Goal: Task Accomplishment & Management: Manage account settings

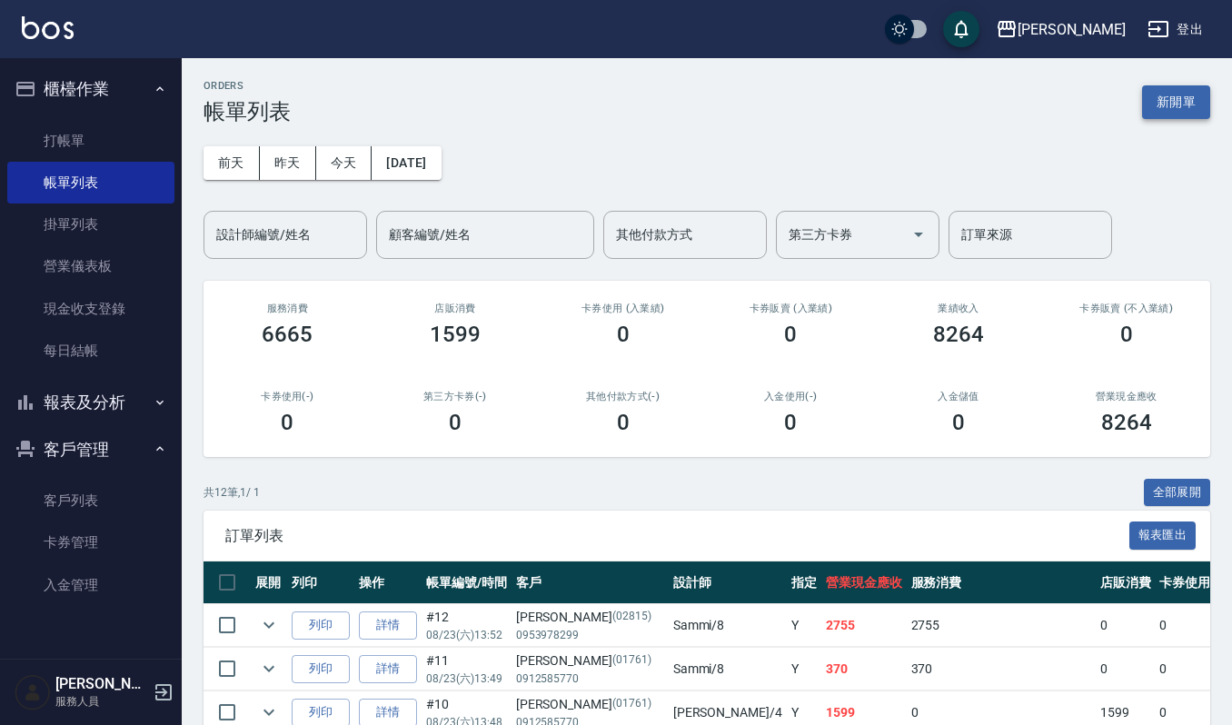
click at [1143, 100] on button "新開單" at bounding box center [1176, 102] width 68 height 34
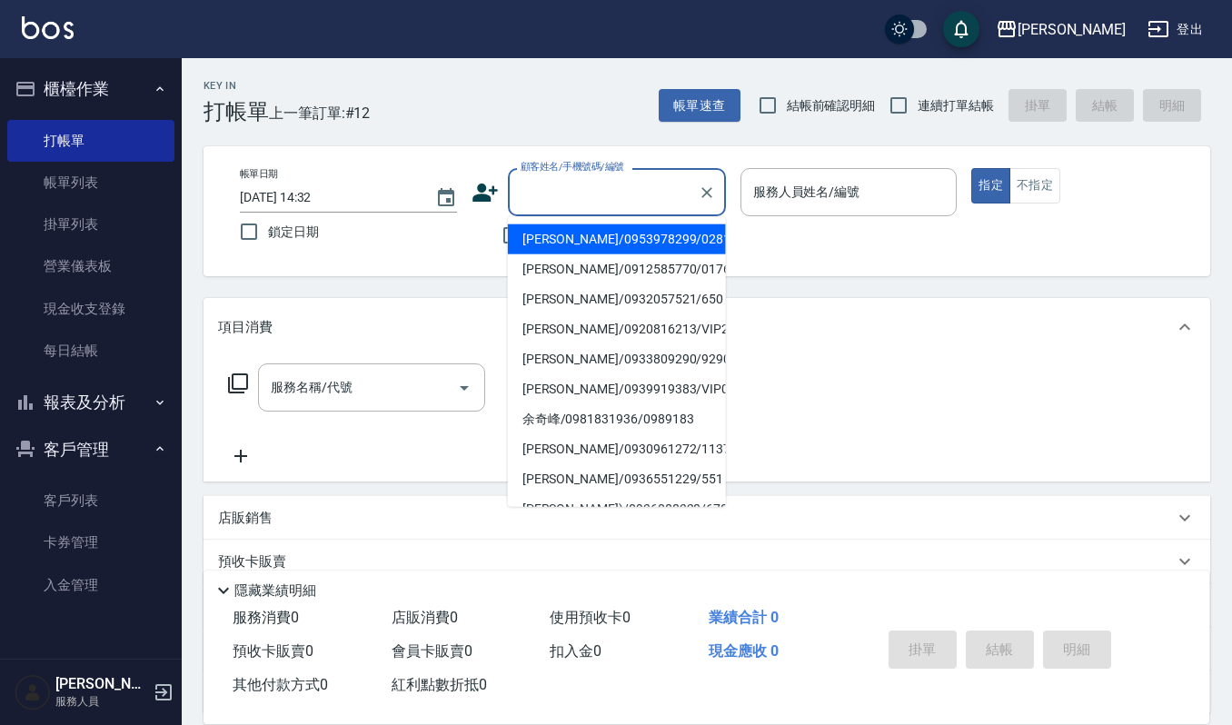
click at [564, 193] on input "顧客姓名/手機號碼/編號" at bounding box center [603, 192] width 174 height 32
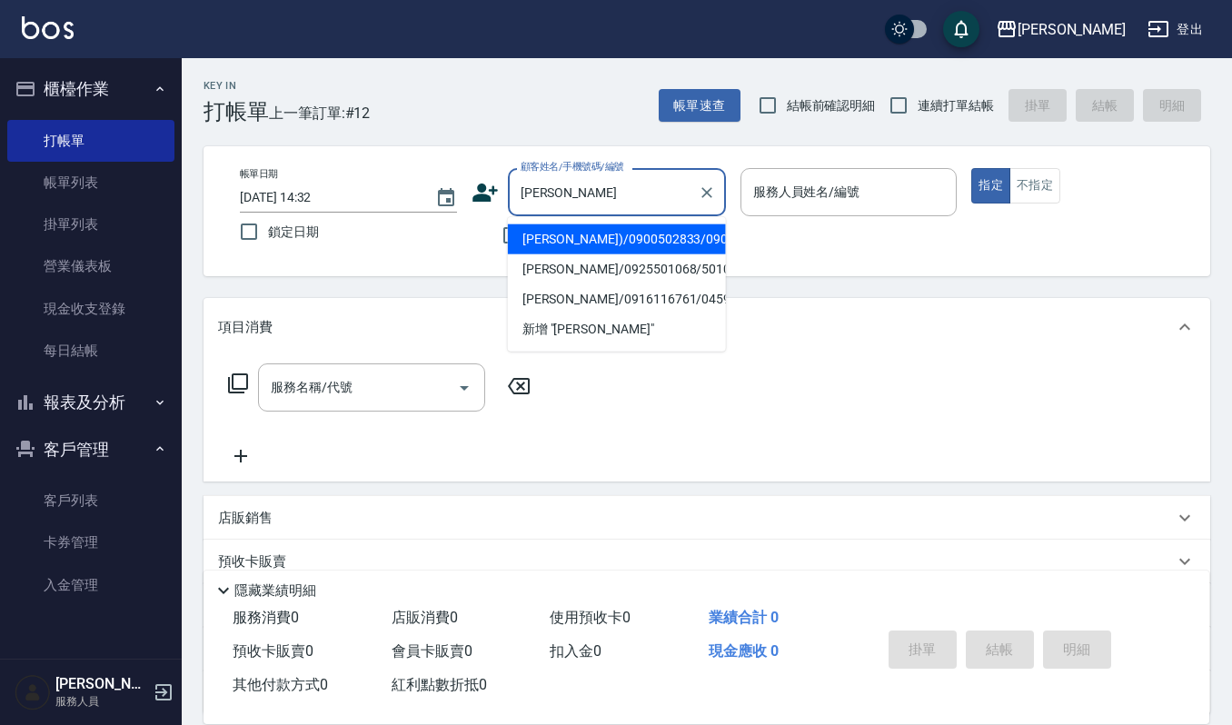
click at [598, 238] on li "[PERSON_NAME])/0900502833/0900502833" at bounding box center [617, 239] width 218 height 30
type input "[PERSON_NAME])/0900502833/0900502833"
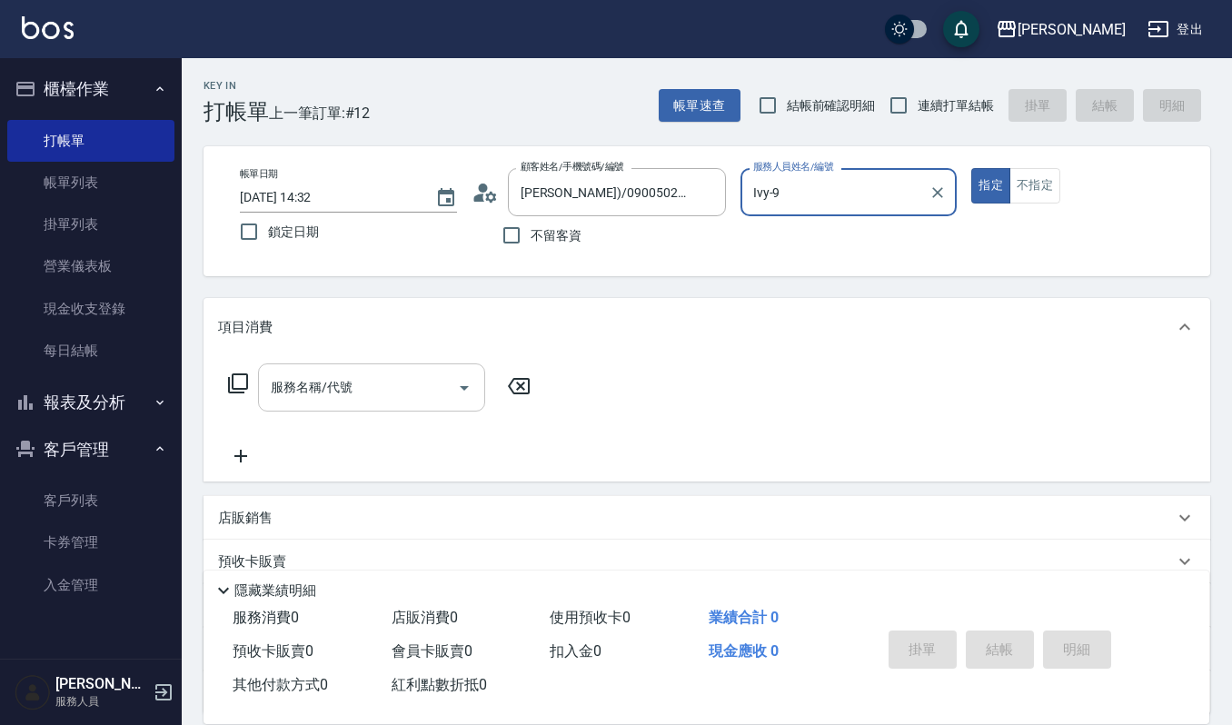
type input "Ivy-9"
click at [372, 386] on input "服務名稱/代號" at bounding box center [358, 388] width 184 height 32
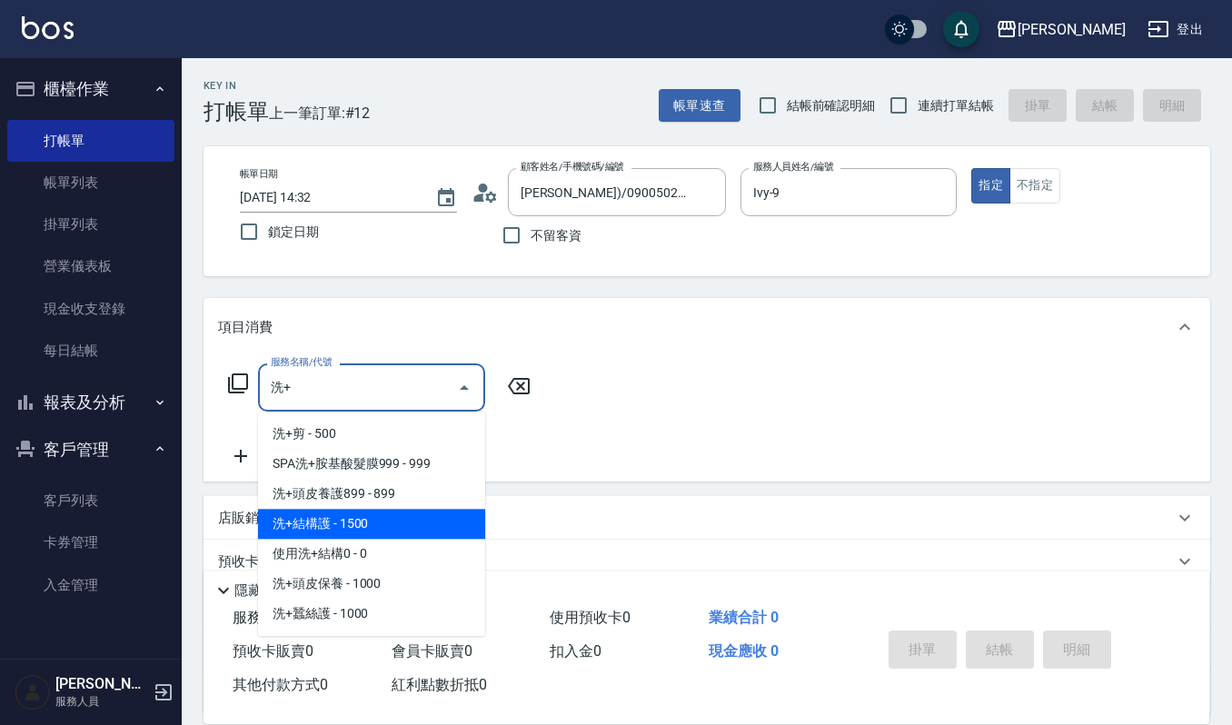
drag, startPoint x: 416, startPoint y: 510, endPoint x: 416, endPoint y: 520, distance: 10.0
click at [416, 520] on span "洗+結構護 - 1500" at bounding box center [371, 524] width 227 height 30
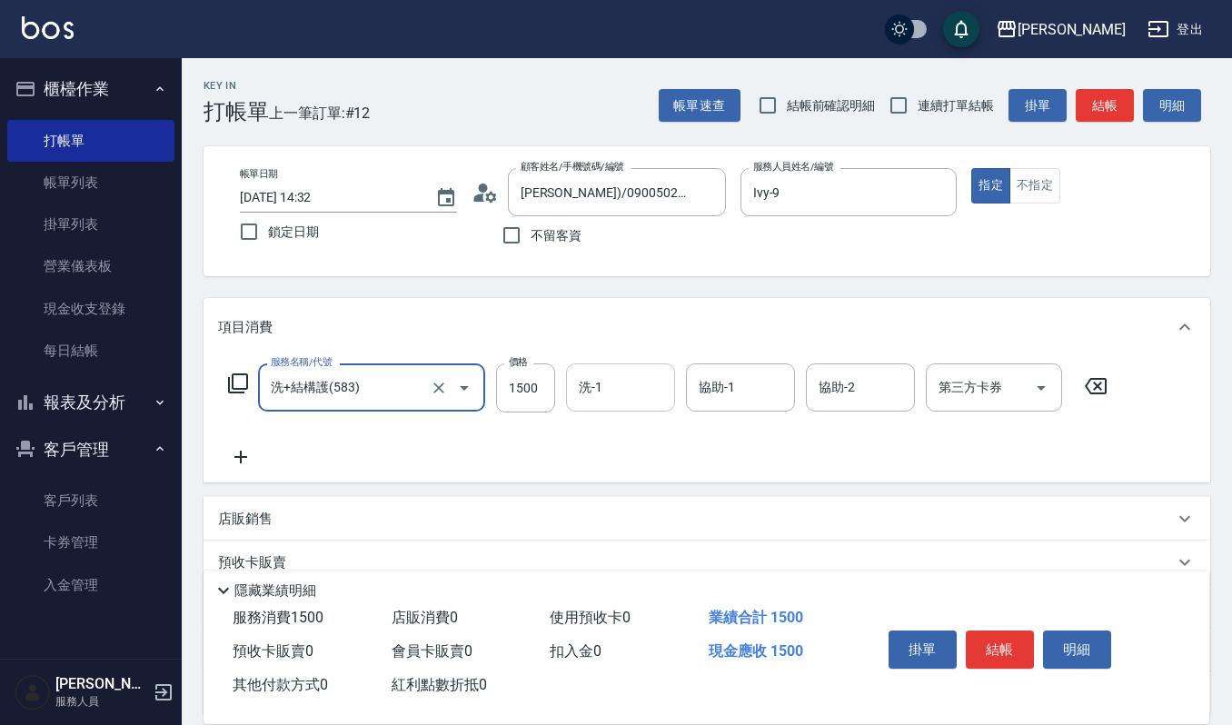
type input "洗+結構護(583)"
click at [626, 393] on input "洗-1" at bounding box center [620, 388] width 93 height 32
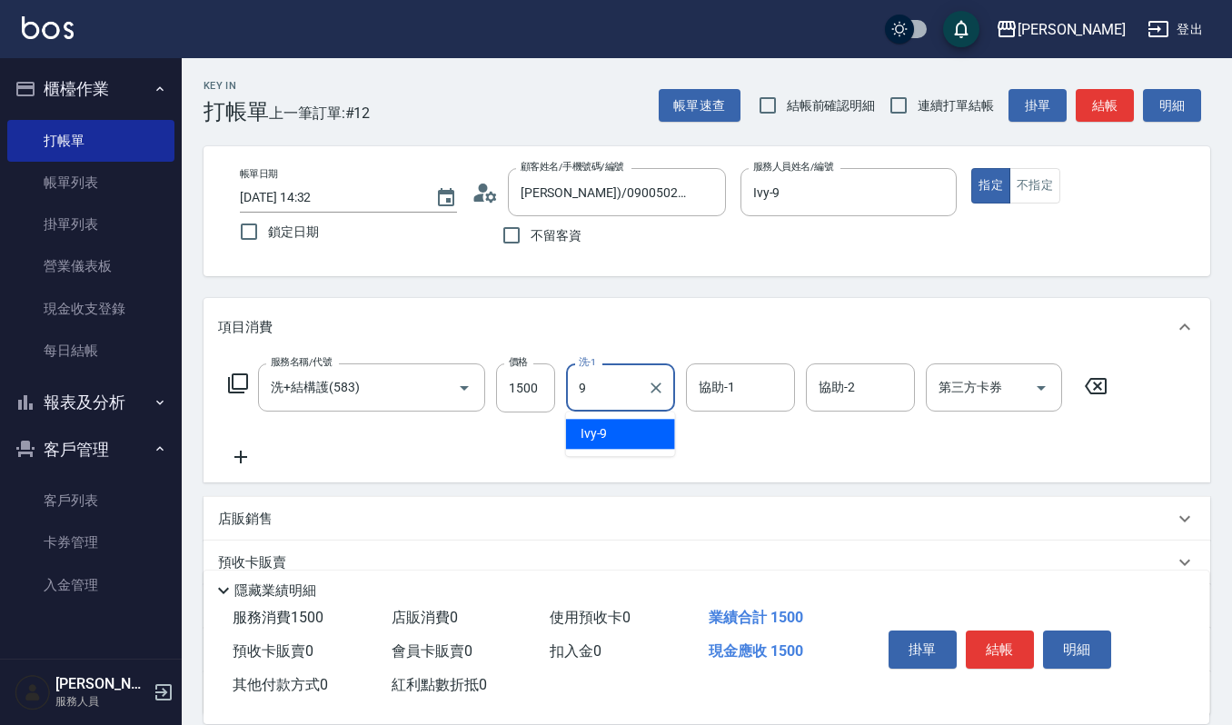
type input "Ivy-9"
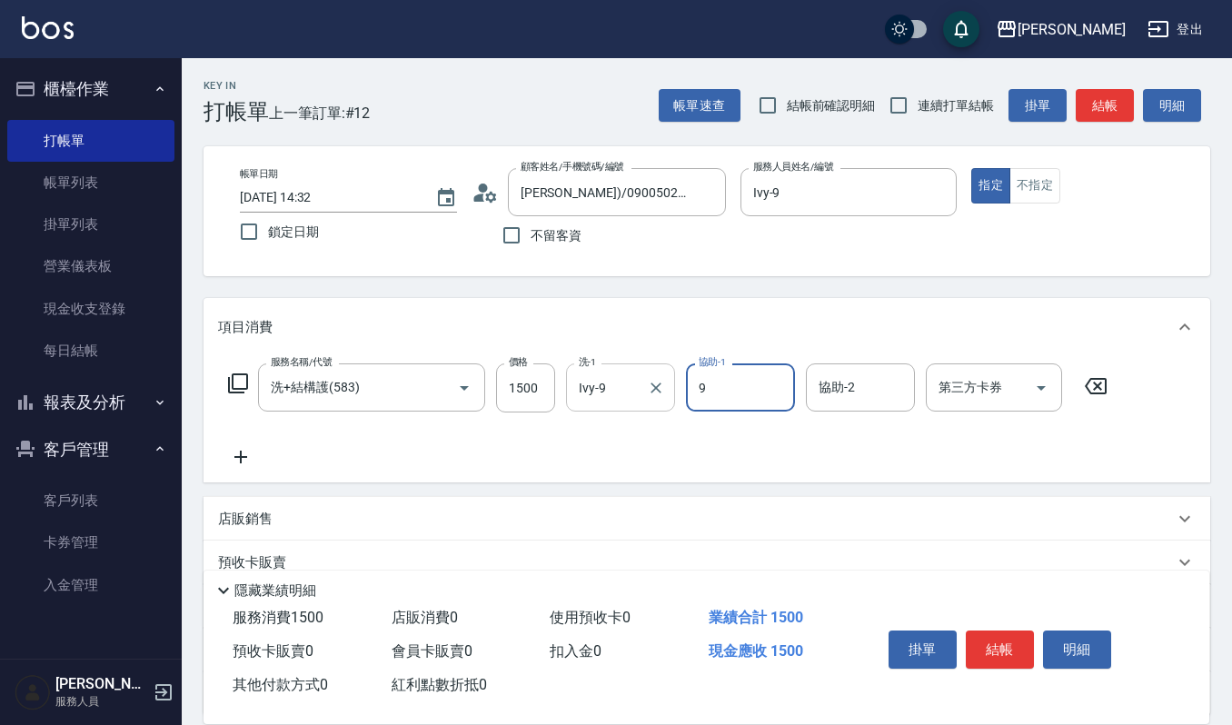
type input "Ivy-9"
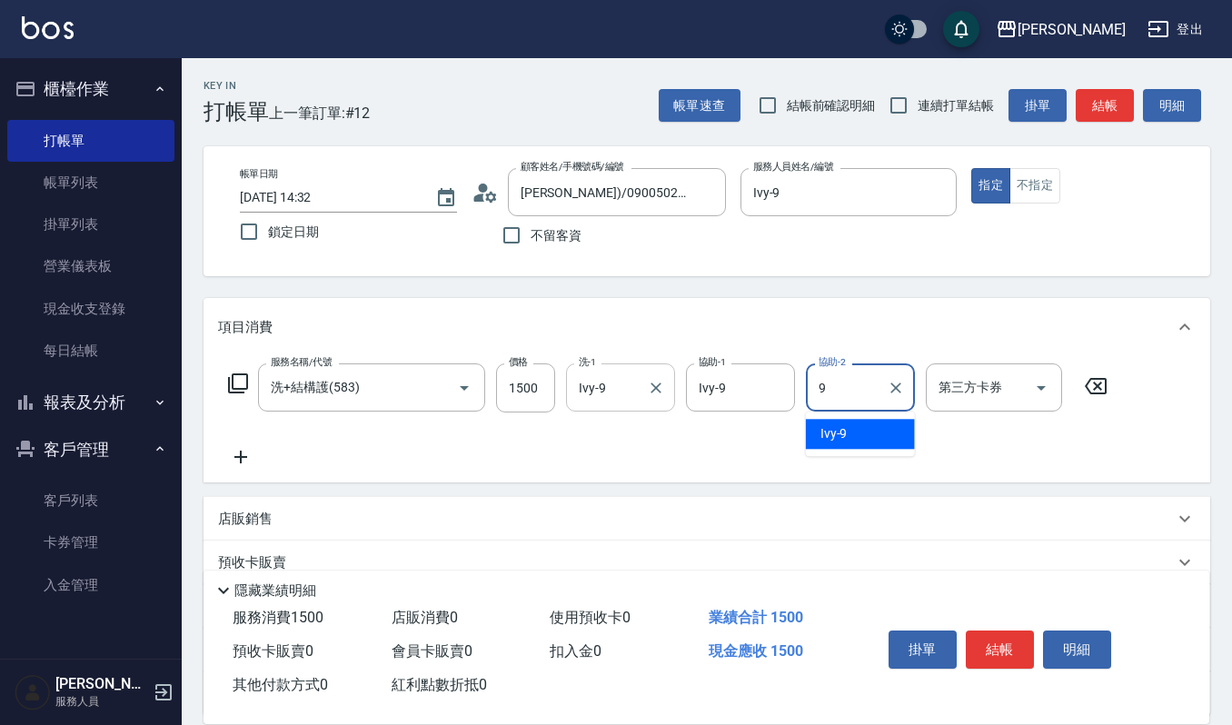
type input "Ivy-9"
click at [222, 444] on div "服務名稱/代號 洗+結構護(583) 服務名稱/代號 價格 1500 價格 洗-1 Ivy-9 洗-1 協助-1 Ivy-9 協助-1 協助-2 Ivy-9 …" at bounding box center [668, 415] width 900 height 104
click at [249, 460] on icon at bounding box center [240, 457] width 45 height 22
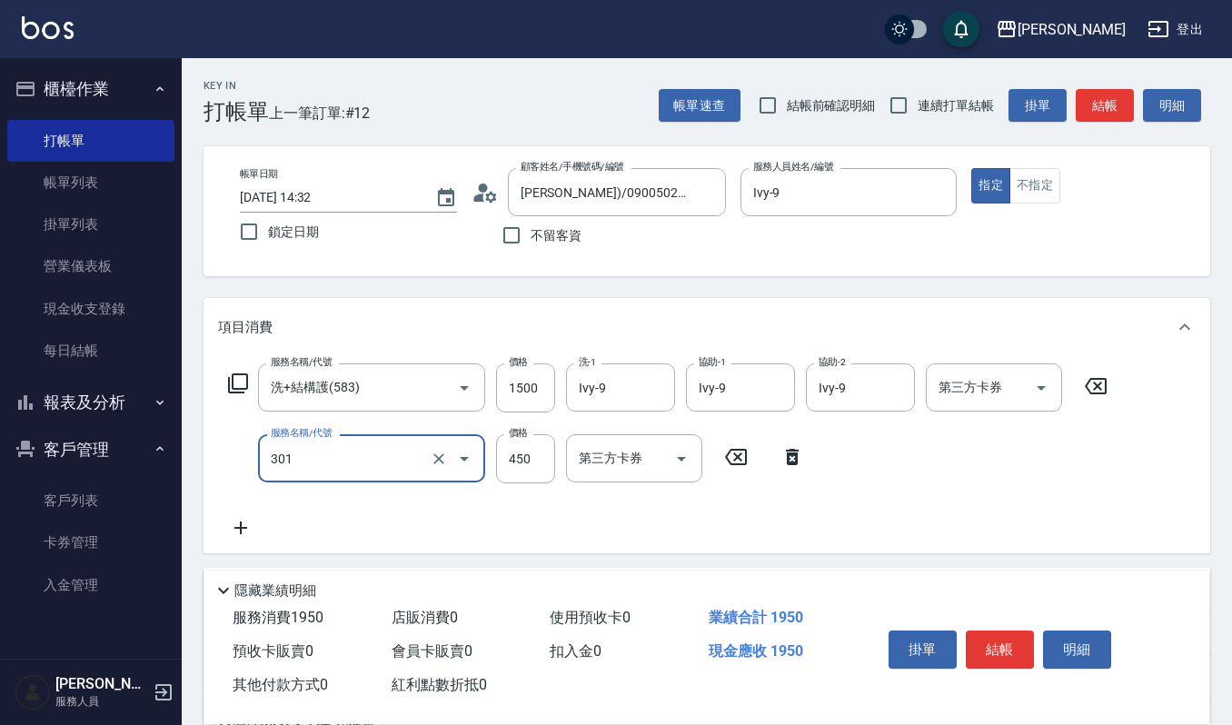
type input "創意剪髮(301)"
drag, startPoint x: 535, startPoint y: 460, endPoint x: 496, endPoint y: 462, distance: 39.2
click at [496, 462] on input "450" at bounding box center [525, 458] width 59 height 49
click at [543, 452] on input "405" at bounding box center [525, 458] width 59 height 49
click at [528, 458] on input "405" at bounding box center [525, 458] width 59 height 49
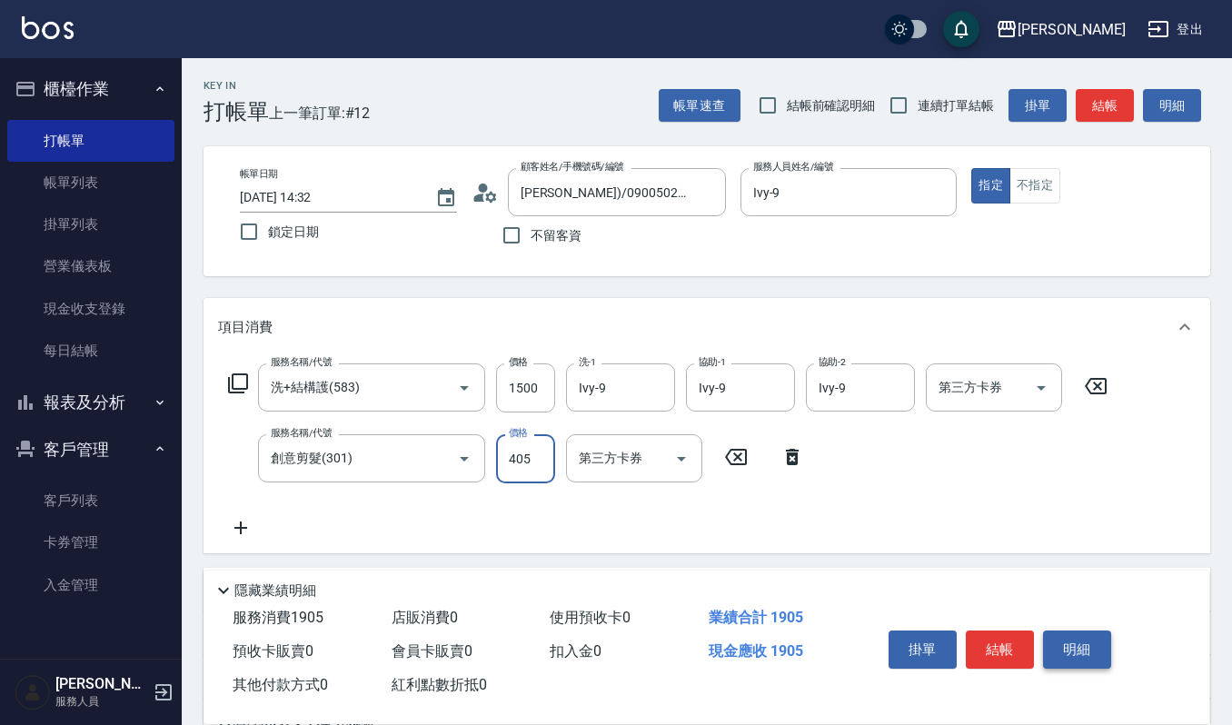
click at [1098, 634] on button "明細" at bounding box center [1077, 650] width 68 height 38
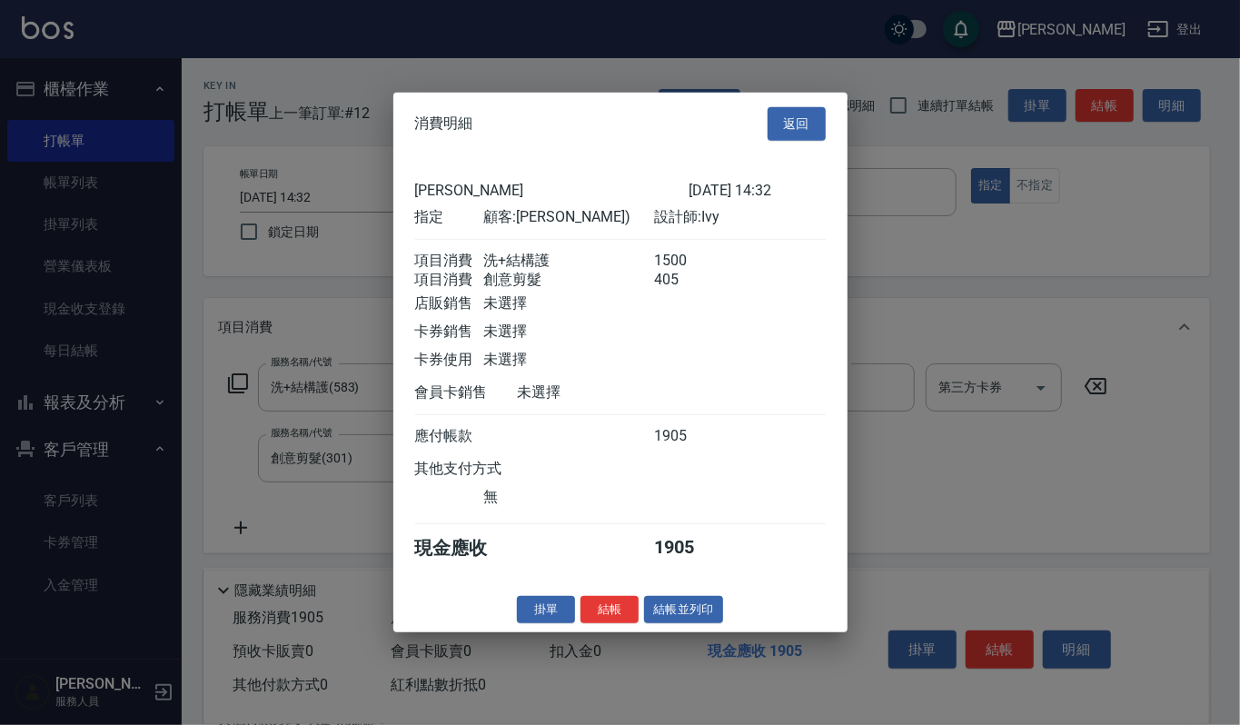
drag, startPoint x: 633, startPoint y: 614, endPoint x: 669, endPoint y: 542, distance: 80.0
click at [620, 575] on div "消費明細 返回 上越傑森 2025/08/23 14:32 指定 顧客: 吳姿瑩(Ivy) 設計師: Ivy 項目消費 洗+結構護 1500 項目消費 創意剪…" at bounding box center [620, 363] width 454 height 540
click at [798, 116] on button "返回" at bounding box center [797, 124] width 58 height 34
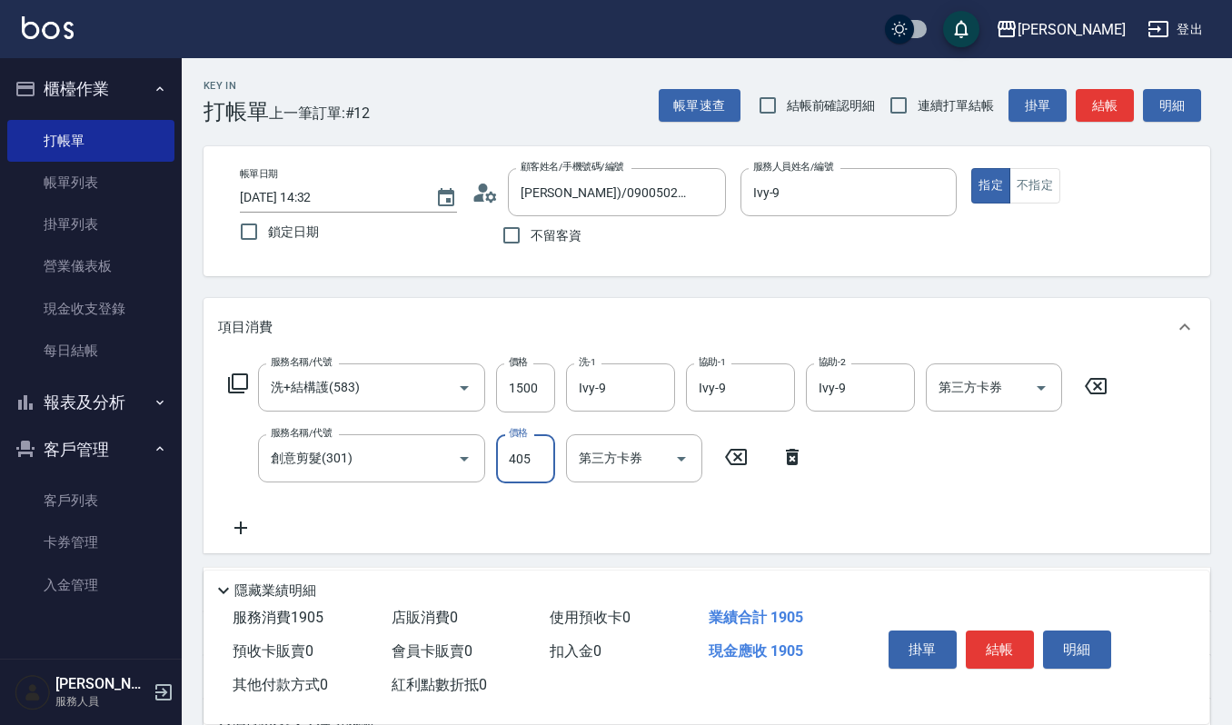
click at [552, 445] on input "405" at bounding box center [525, 458] width 59 height 49
type input "405"
click at [981, 641] on button "結帳" at bounding box center [1000, 650] width 68 height 38
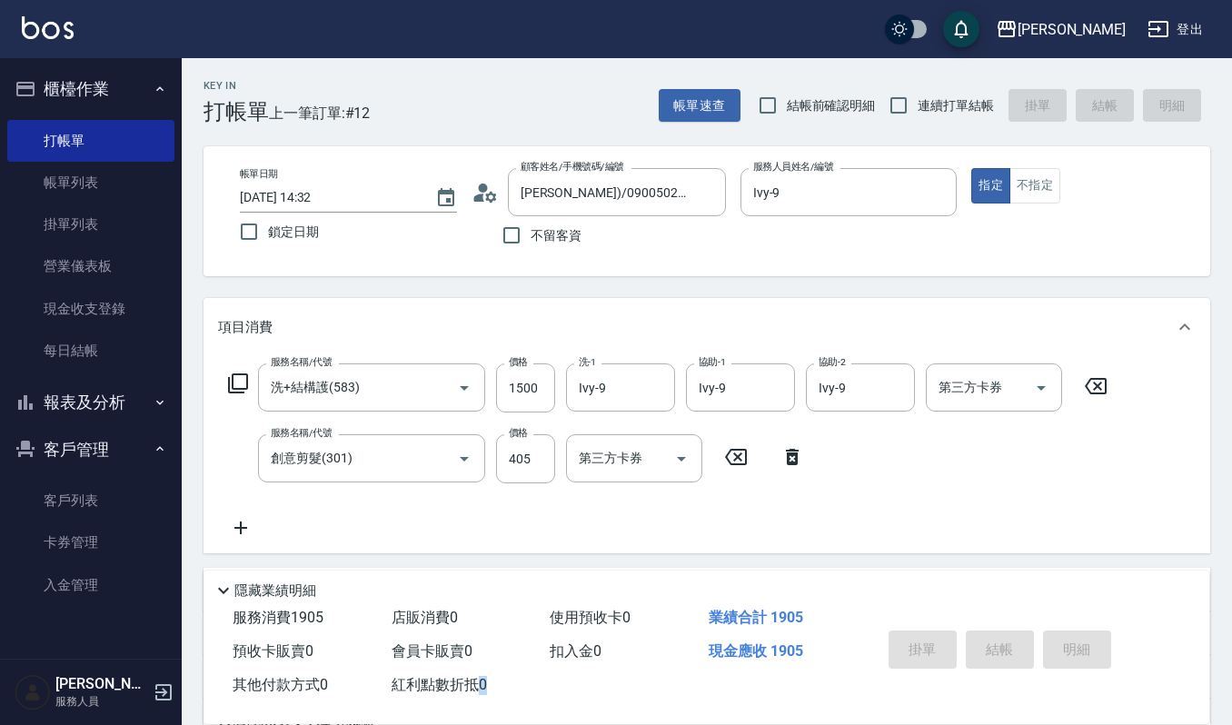
click at [981, 641] on div "掛單 結帳 明細" at bounding box center [999, 651] width 237 height 57
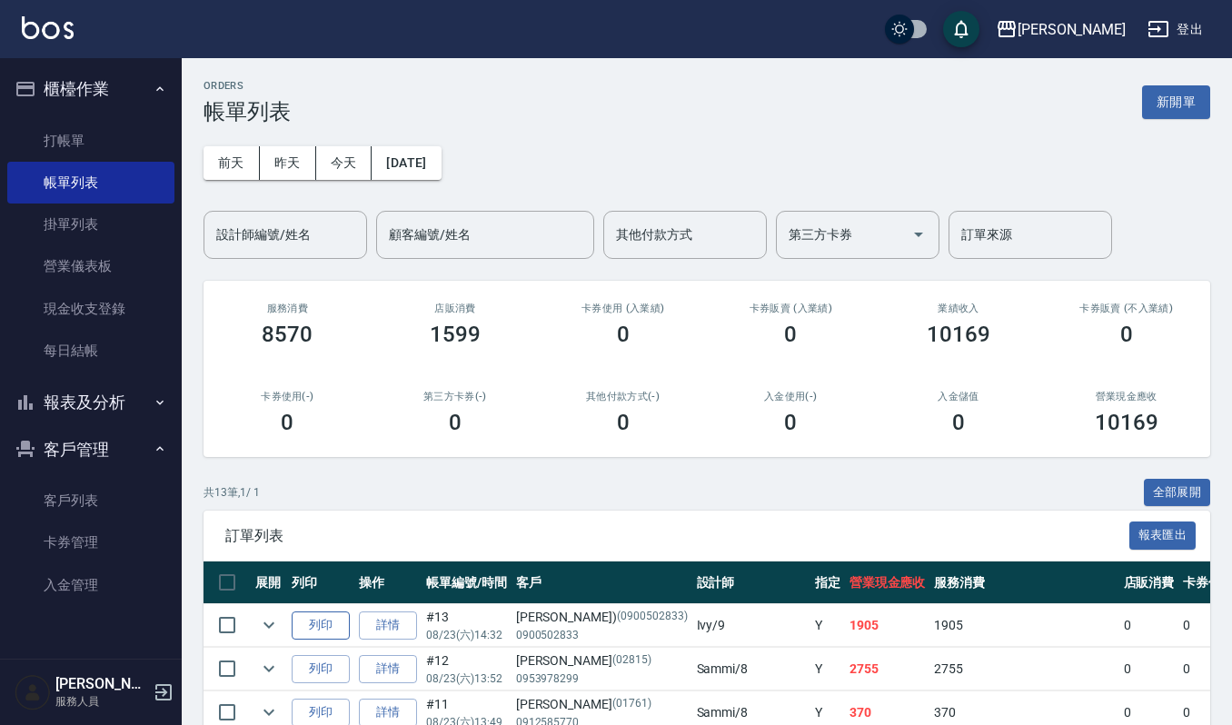
click at [321, 625] on button "列印" at bounding box center [321, 625] width 58 height 28
click at [136, 132] on link "打帳單" at bounding box center [90, 141] width 167 height 42
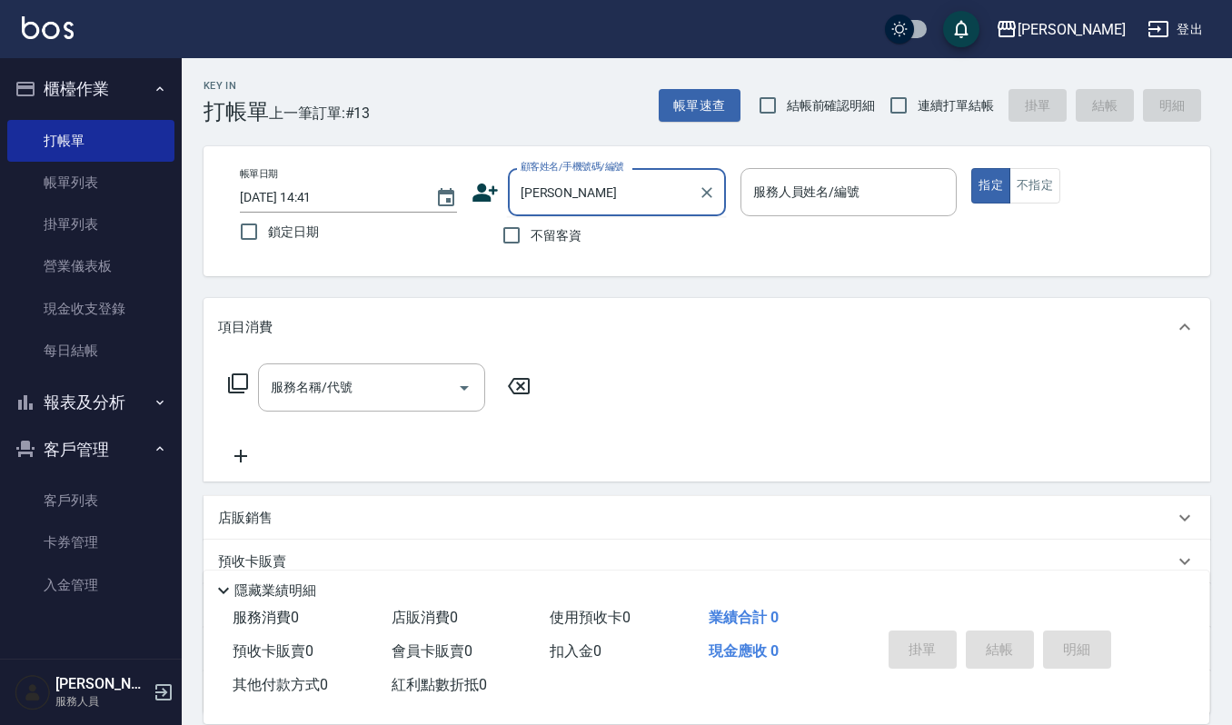
click at [600, 182] on input "佩妮" at bounding box center [603, 192] width 174 height 32
type input "佩"
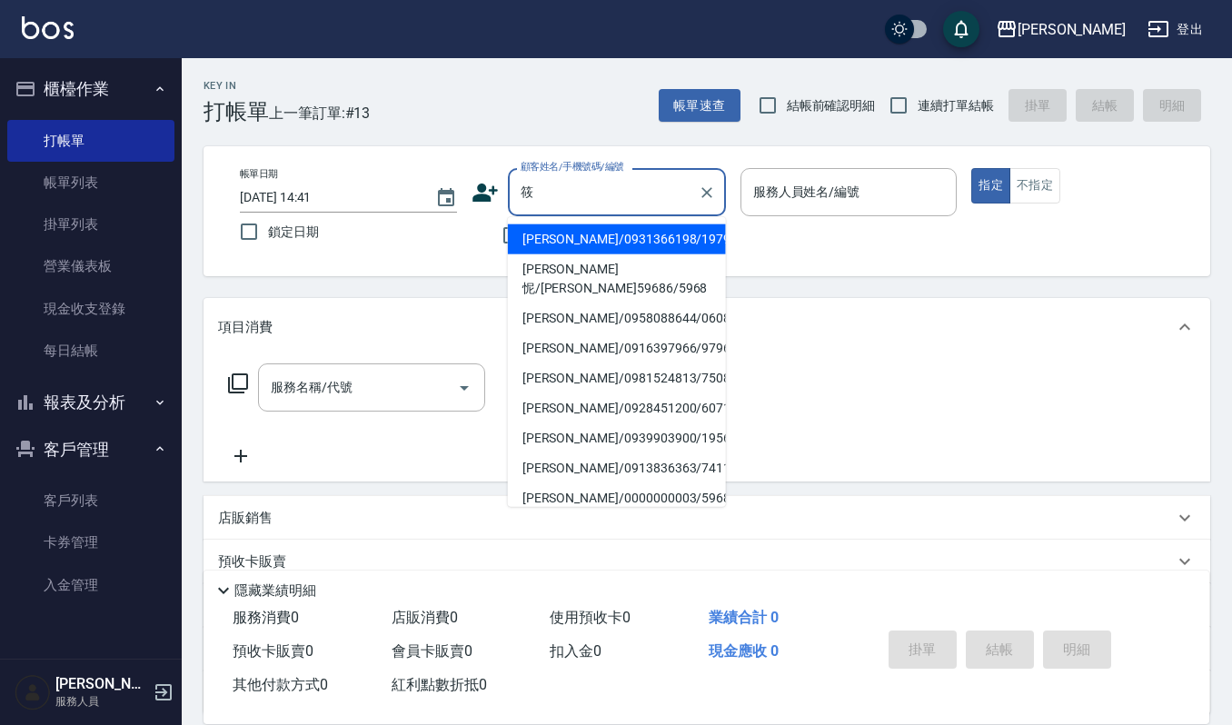
click at [618, 265] on li "[PERSON_NAME]怩/[PERSON_NAME]59686/5968" at bounding box center [617, 278] width 218 height 49
type input "[PERSON_NAME]怩/[PERSON_NAME]59686/5968"
type input "吉兒-4"
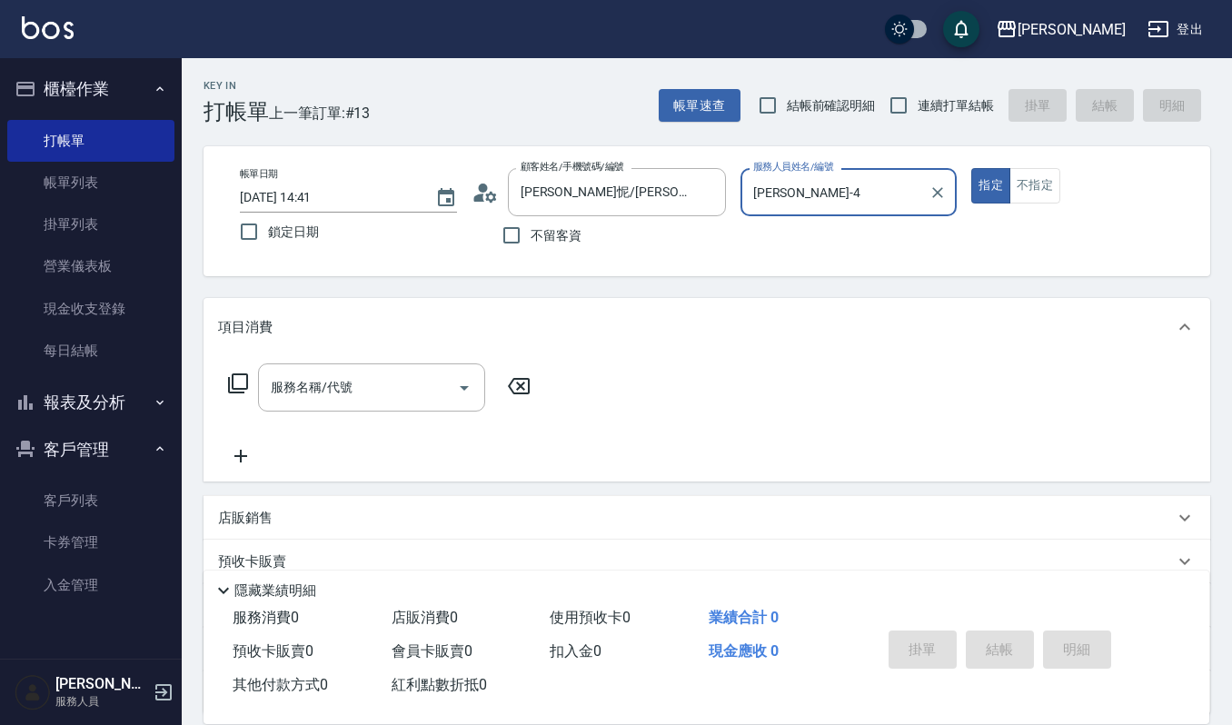
click at [804, 191] on input "吉兒-4" at bounding box center [836, 192] width 174 height 32
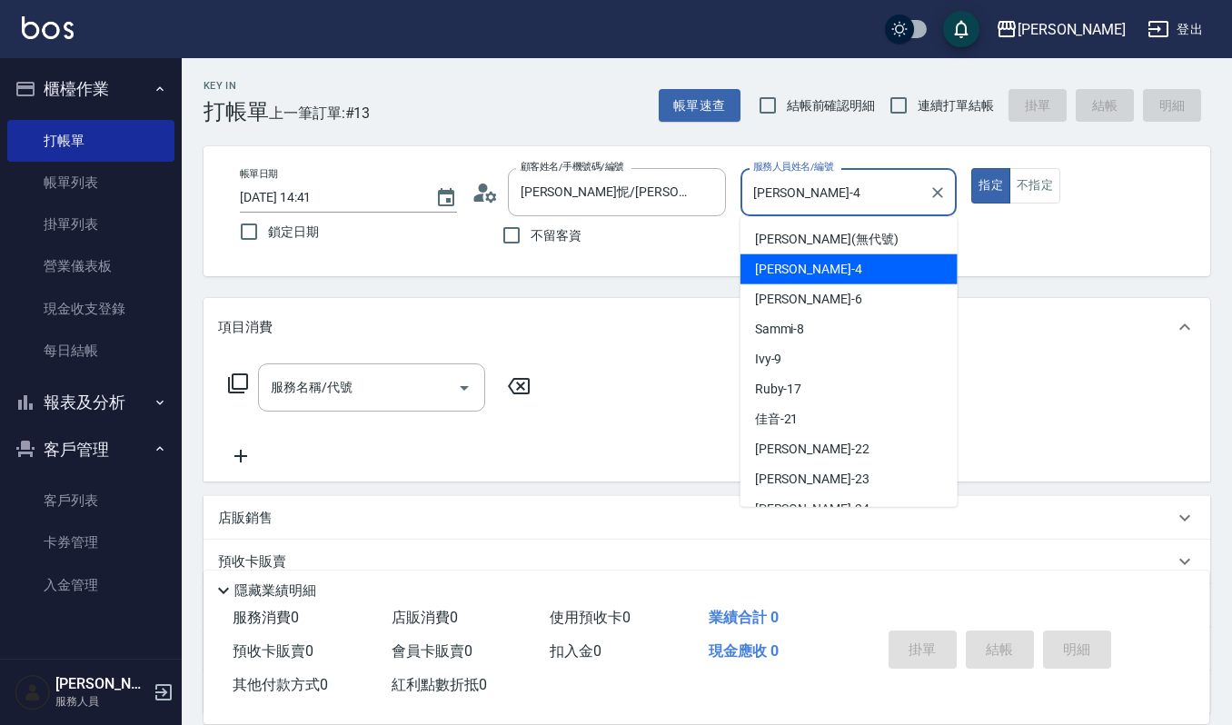
click at [829, 260] on div "吉兒 -4" at bounding box center [848, 269] width 217 height 30
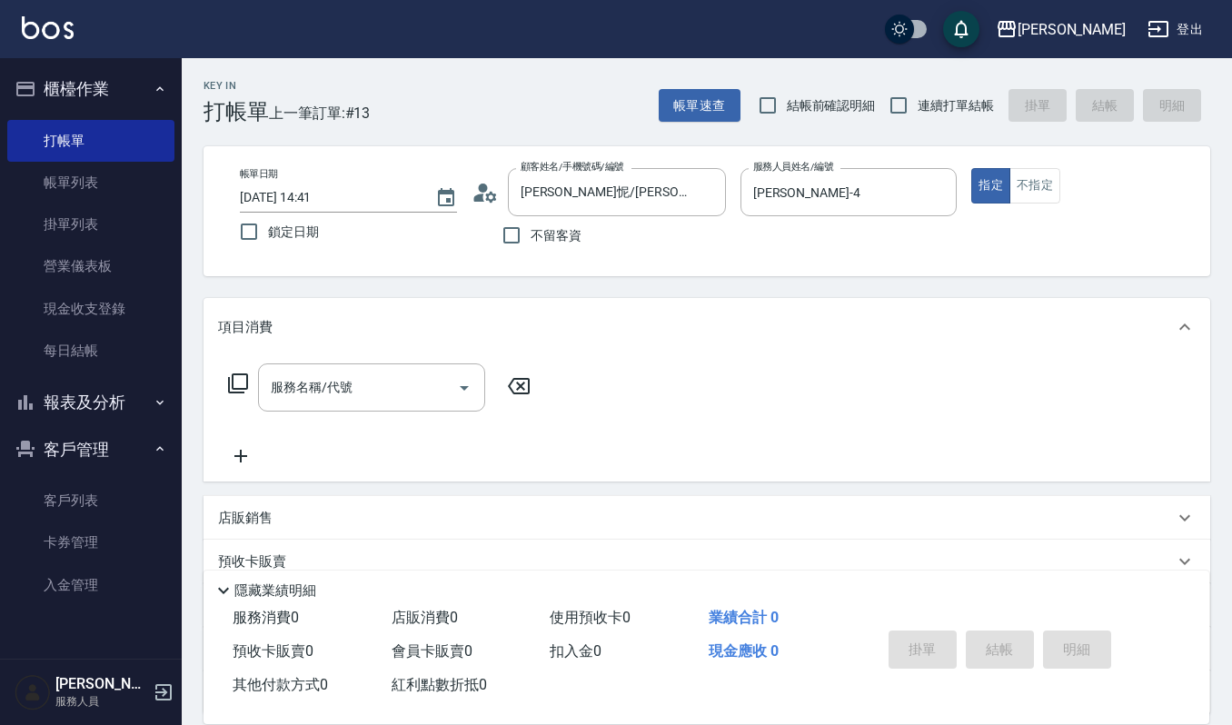
click at [394, 362] on div "服務名稱/代號 服務名稱/代號" at bounding box center [707, 418] width 1007 height 125
click at [386, 404] on div "服務名稱/代號" at bounding box center [371, 387] width 227 height 48
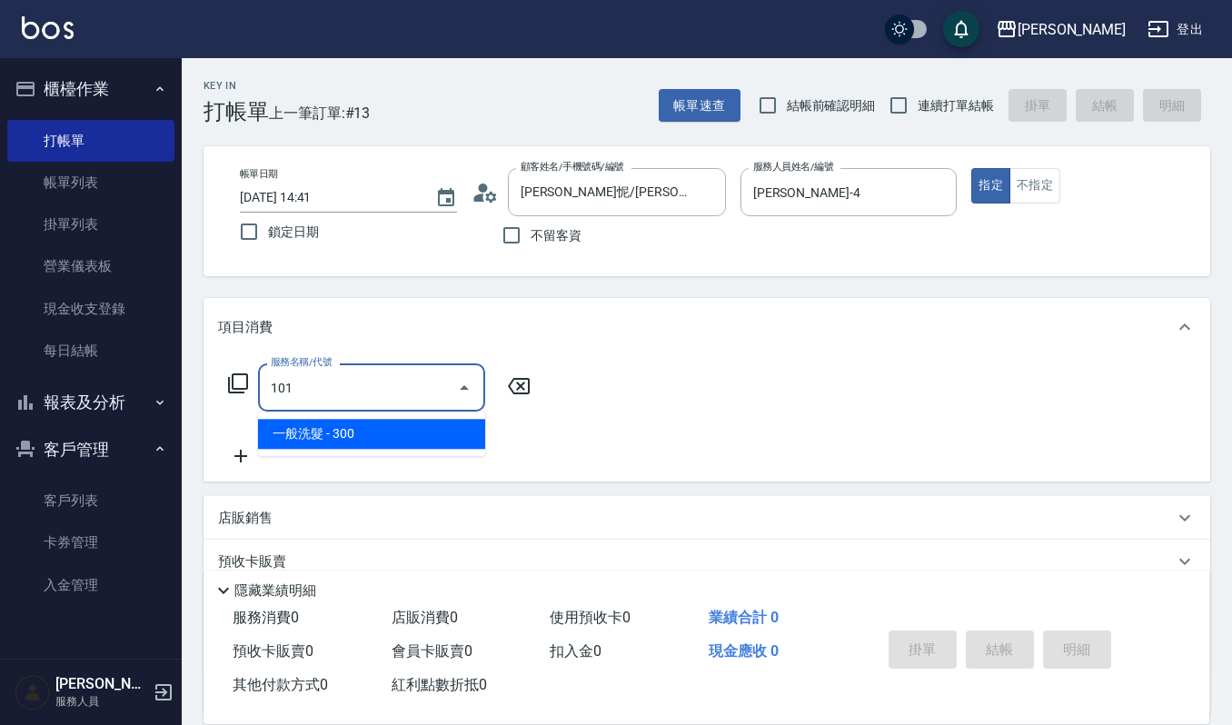
type input "一般洗髮(101)"
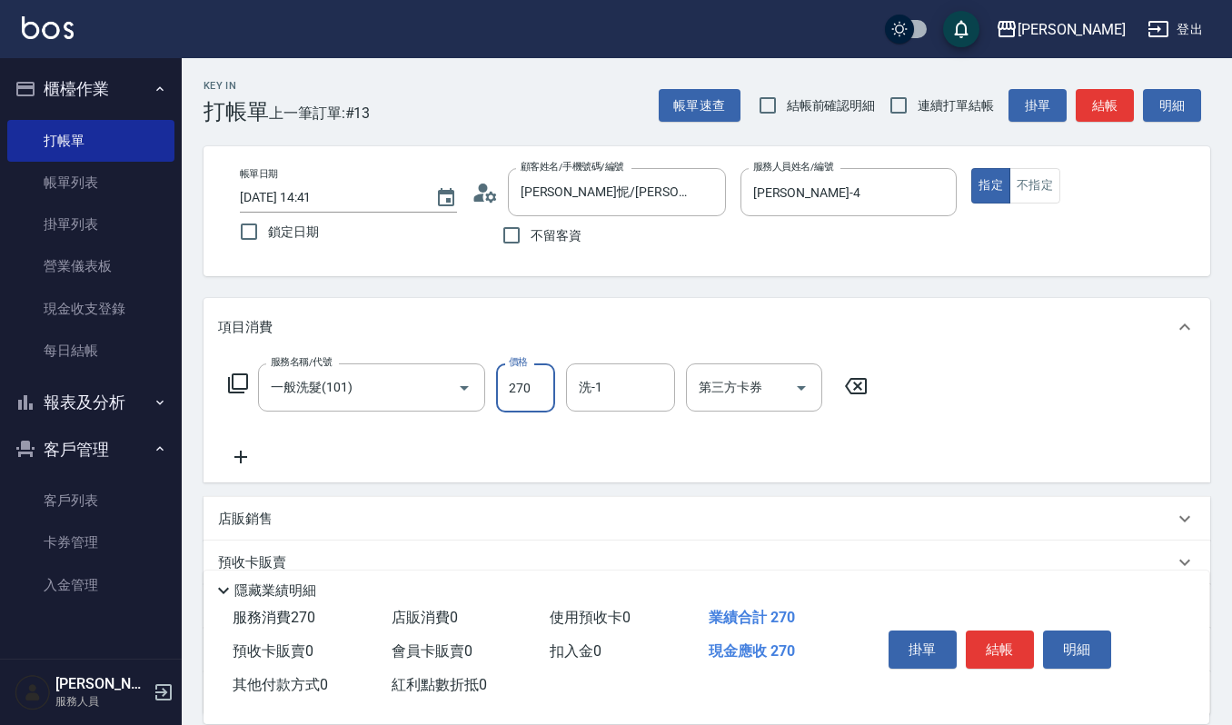
type input "270"
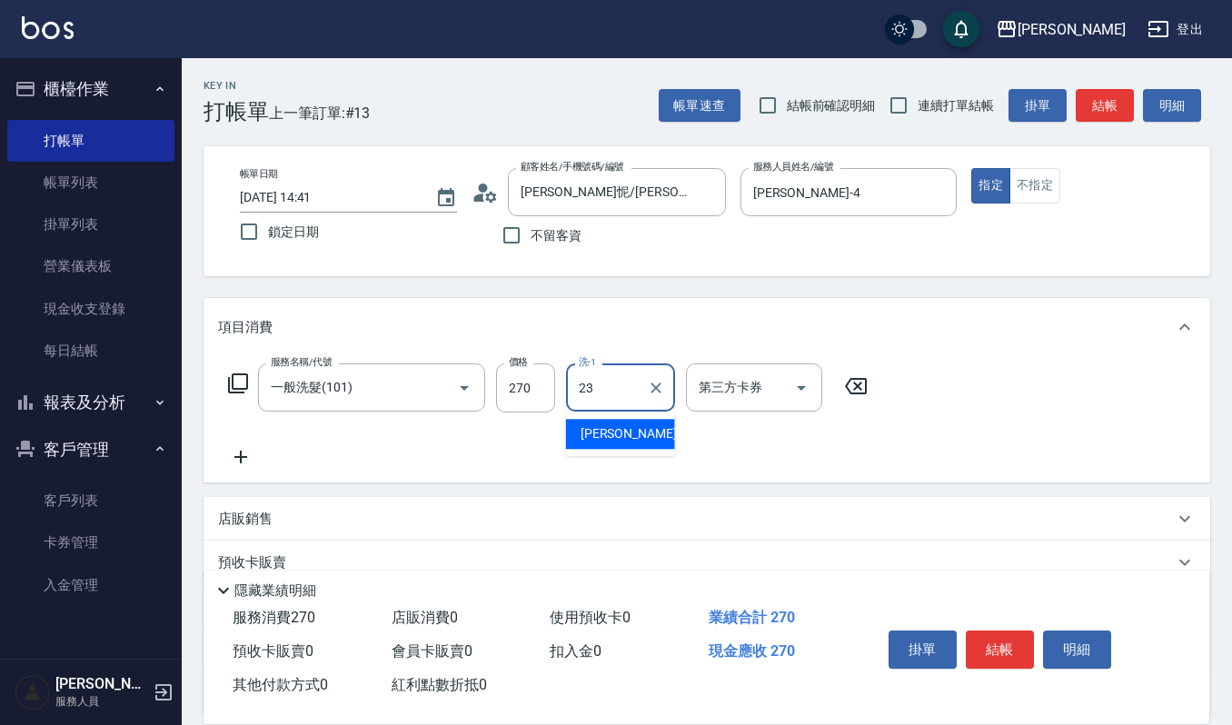
type input "郁涵-23"
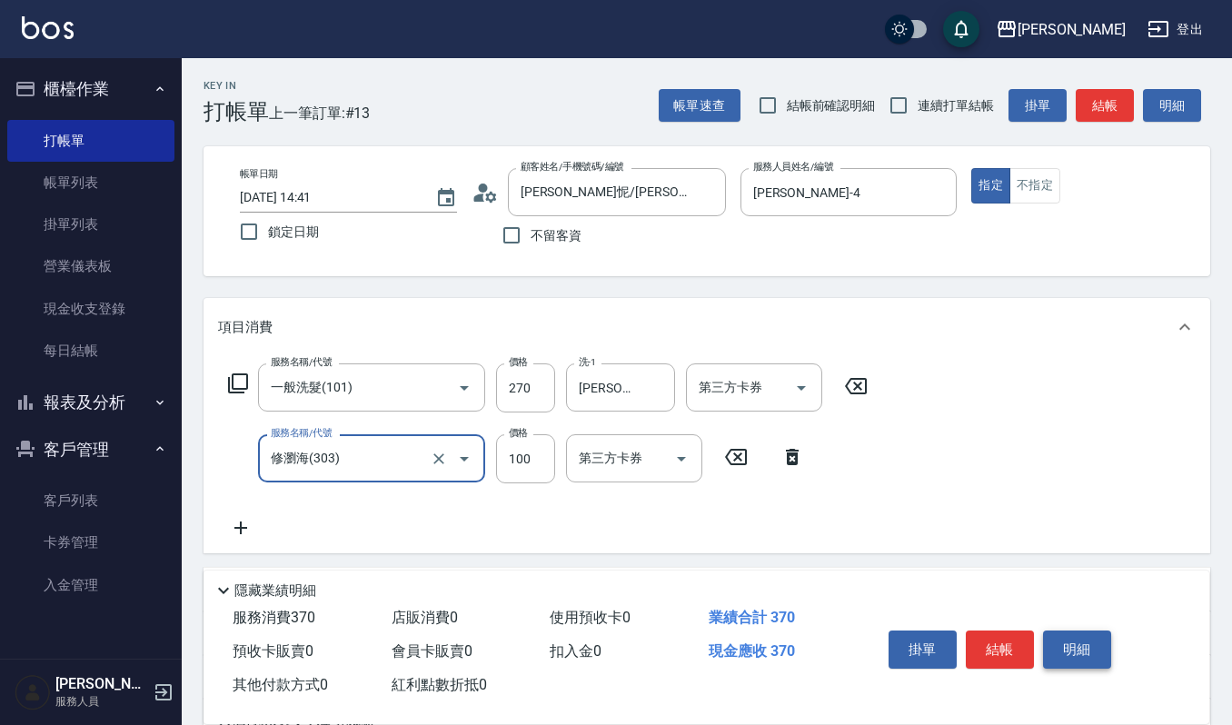
type input "修瀏海(303)"
click at [1065, 638] on button "明細" at bounding box center [1077, 650] width 68 height 38
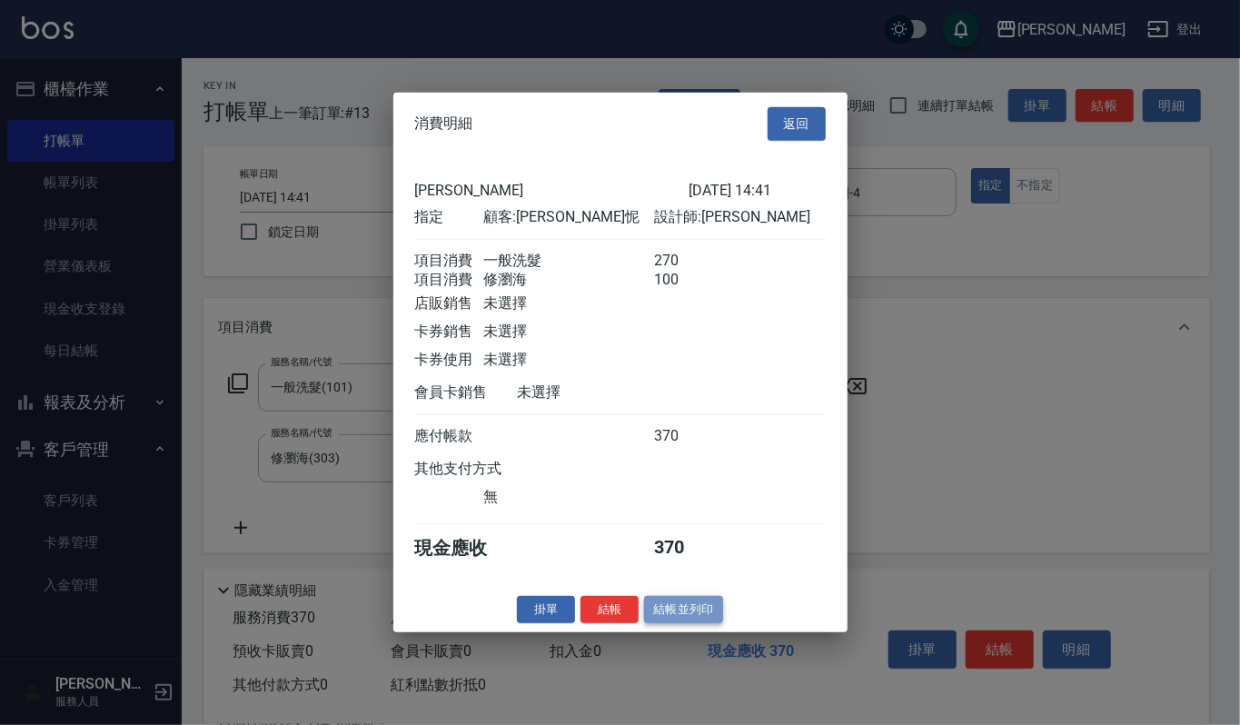
click at [663, 622] on button "結帳並列印" at bounding box center [683, 609] width 79 height 28
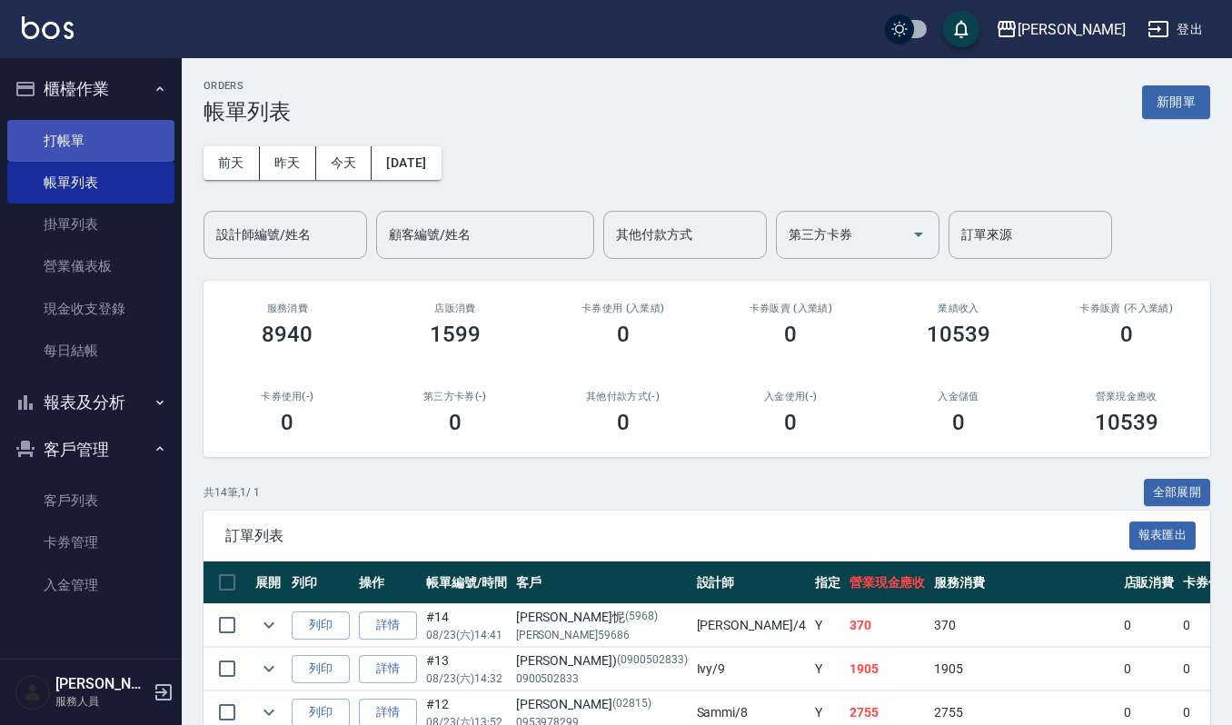
click at [71, 145] on link "打帳單" at bounding box center [90, 141] width 167 height 42
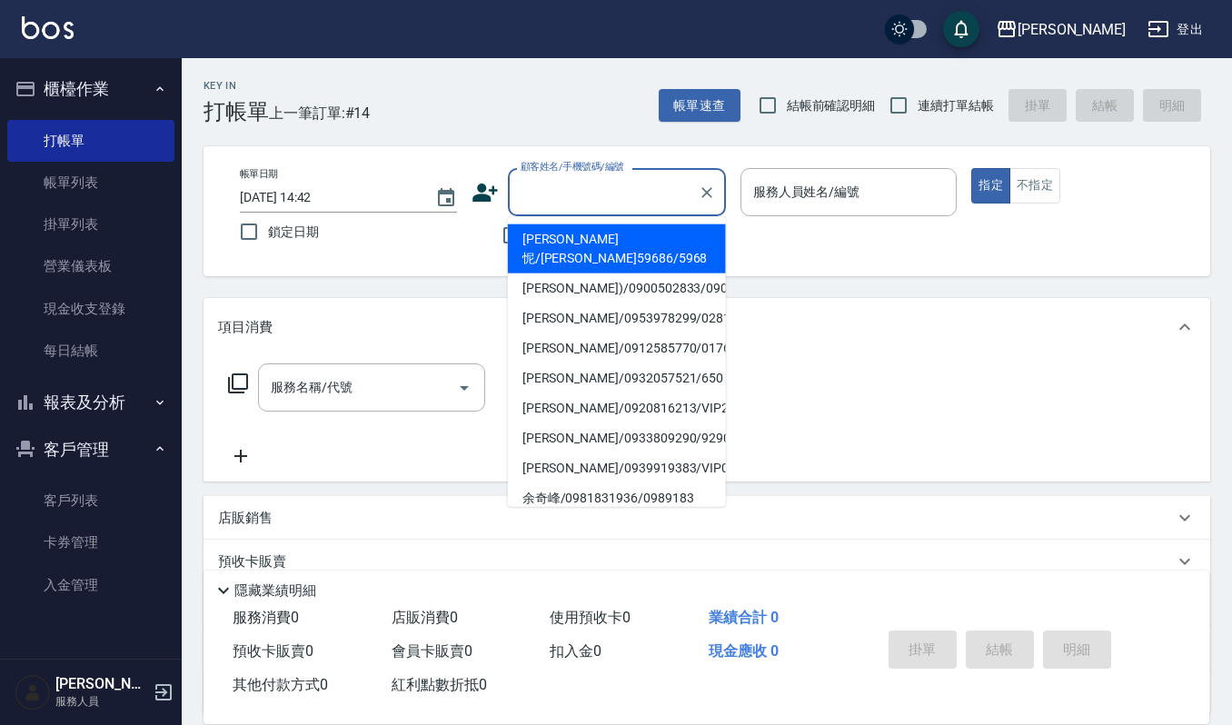
click at [590, 179] on input "顧客姓名/手機號碼/編號" at bounding box center [603, 192] width 174 height 32
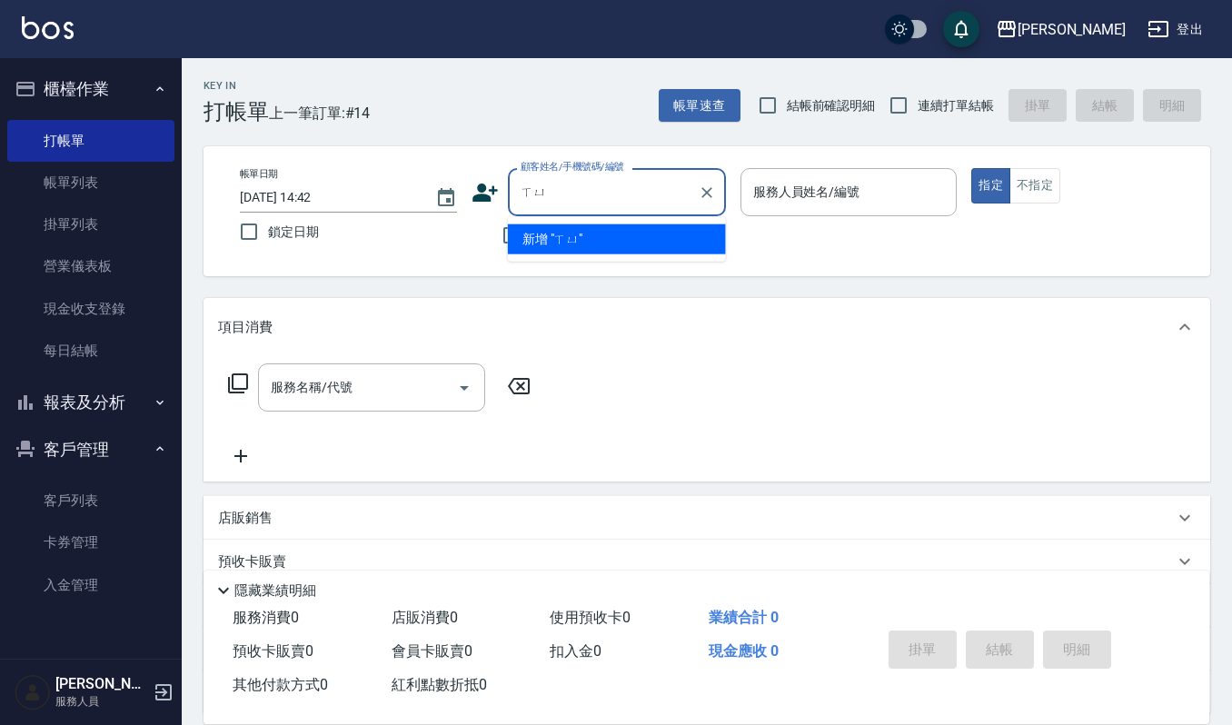
type input "需"
type input "續"
type input "徐"
type input "需"
click at [585, 234] on li "[PERSON_NAME]/0935574110/5849649" at bounding box center [617, 239] width 218 height 30
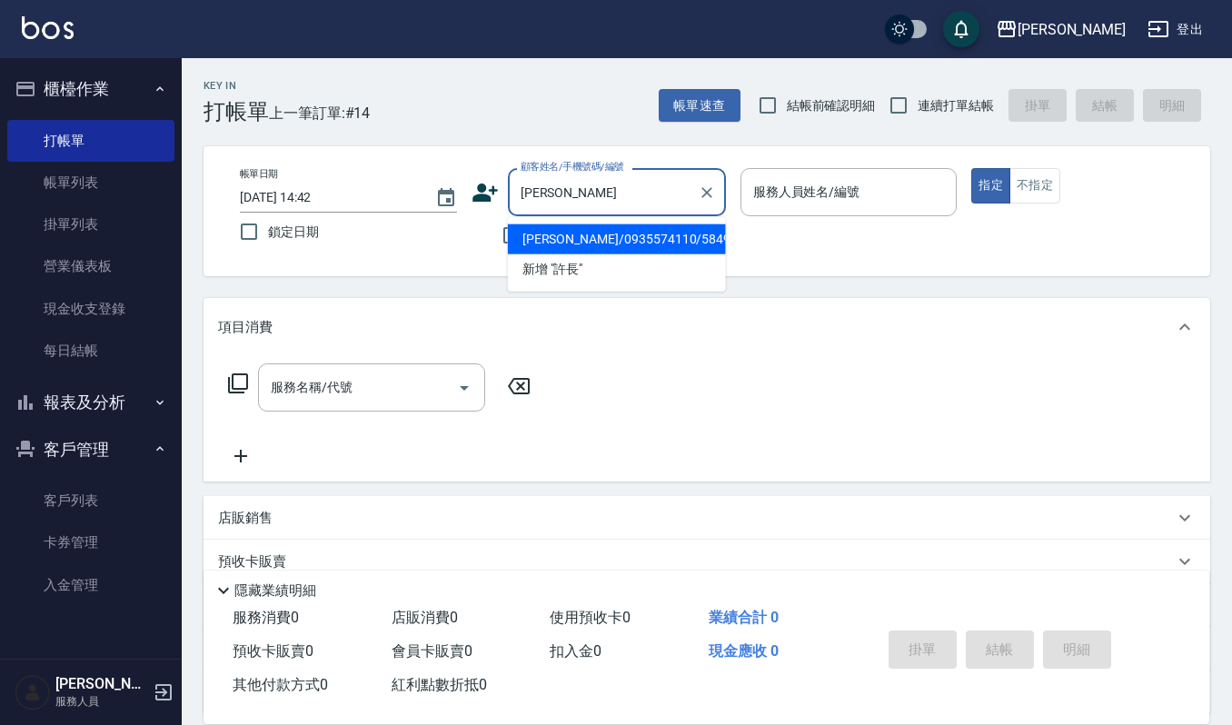
type input "[PERSON_NAME]/0935574110/5849649"
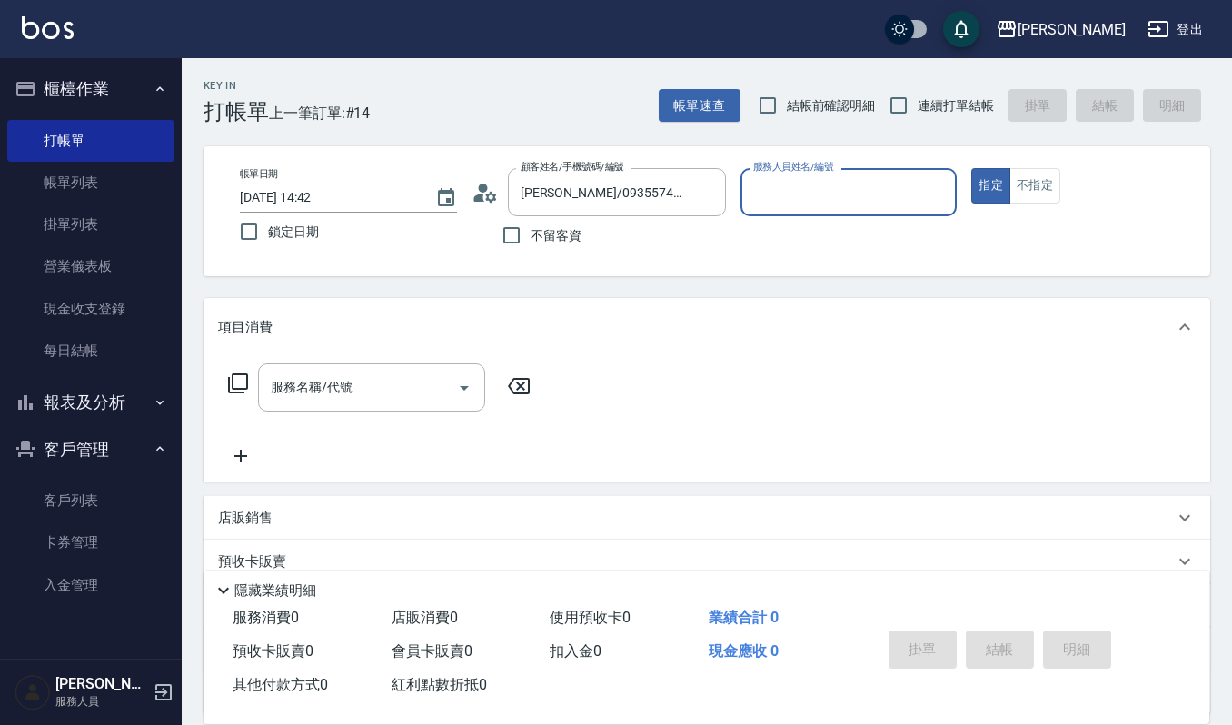
type input "Sammi-8"
click at [469, 394] on icon "Open" at bounding box center [464, 388] width 22 height 22
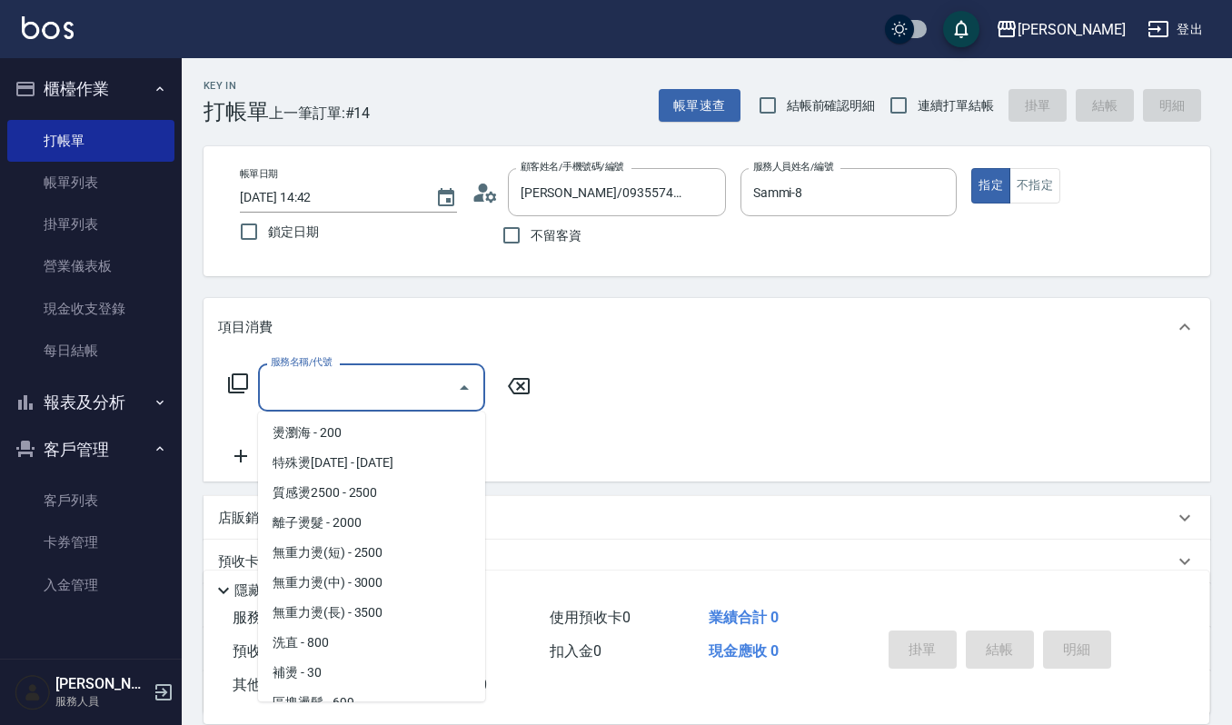
scroll to position [605, 0]
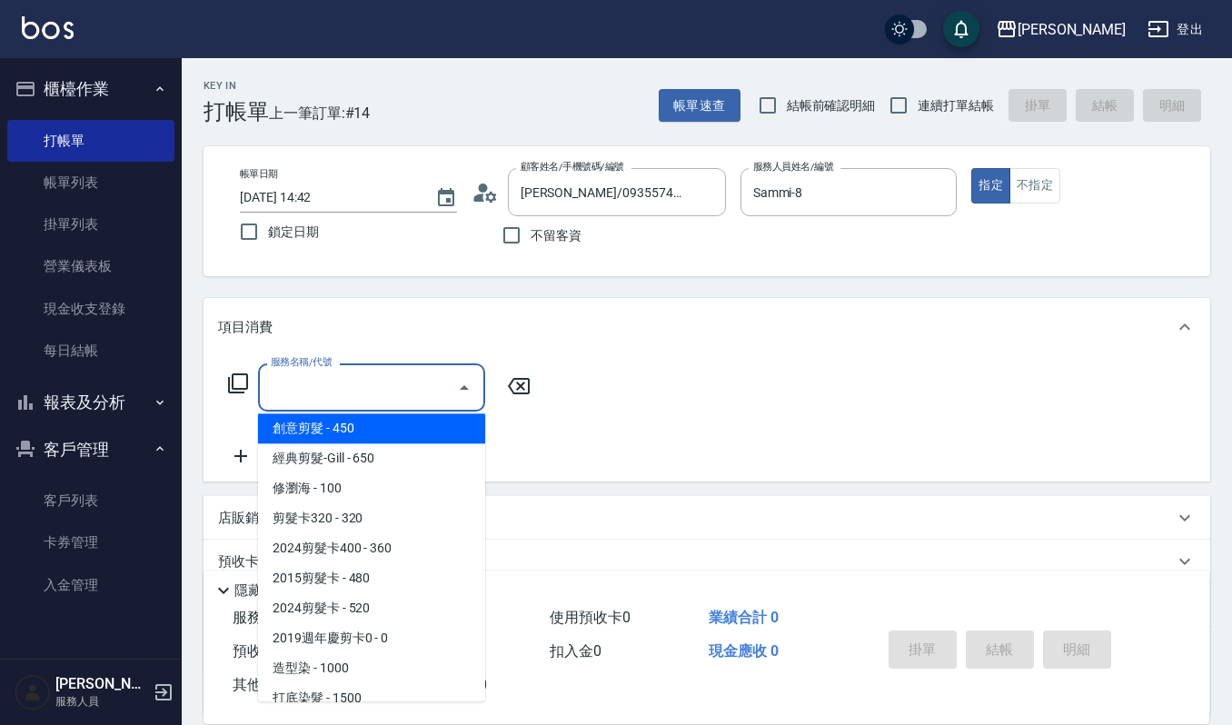
click at [393, 434] on span "創意剪髮 - 450" at bounding box center [371, 428] width 227 height 30
type input "創意剪髮(301)"
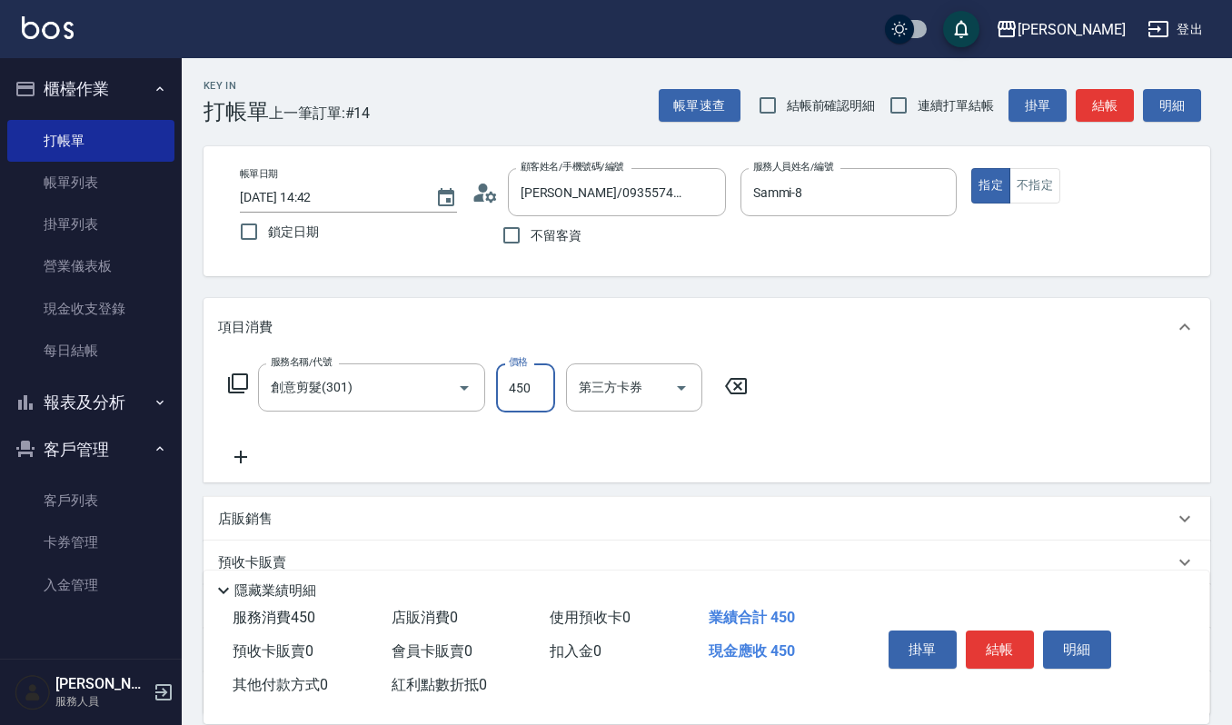
click at [529, 383] on input "450" at bounding box center [525, 387] width 59 height 49
type input "405"
click at [244, 456] on icon at bounding box center [240, 457] width 13 height 13
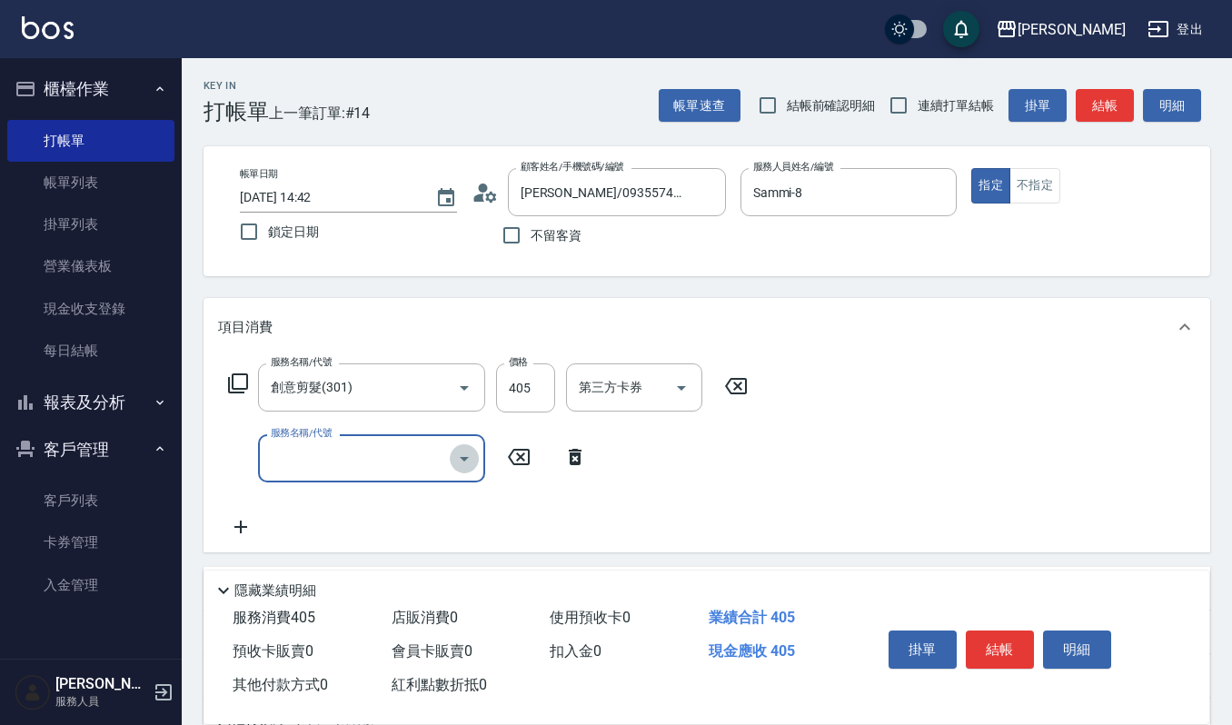
click at [469, 462] on icon "Open" at bounding box center [464, 459] width 22 height 22
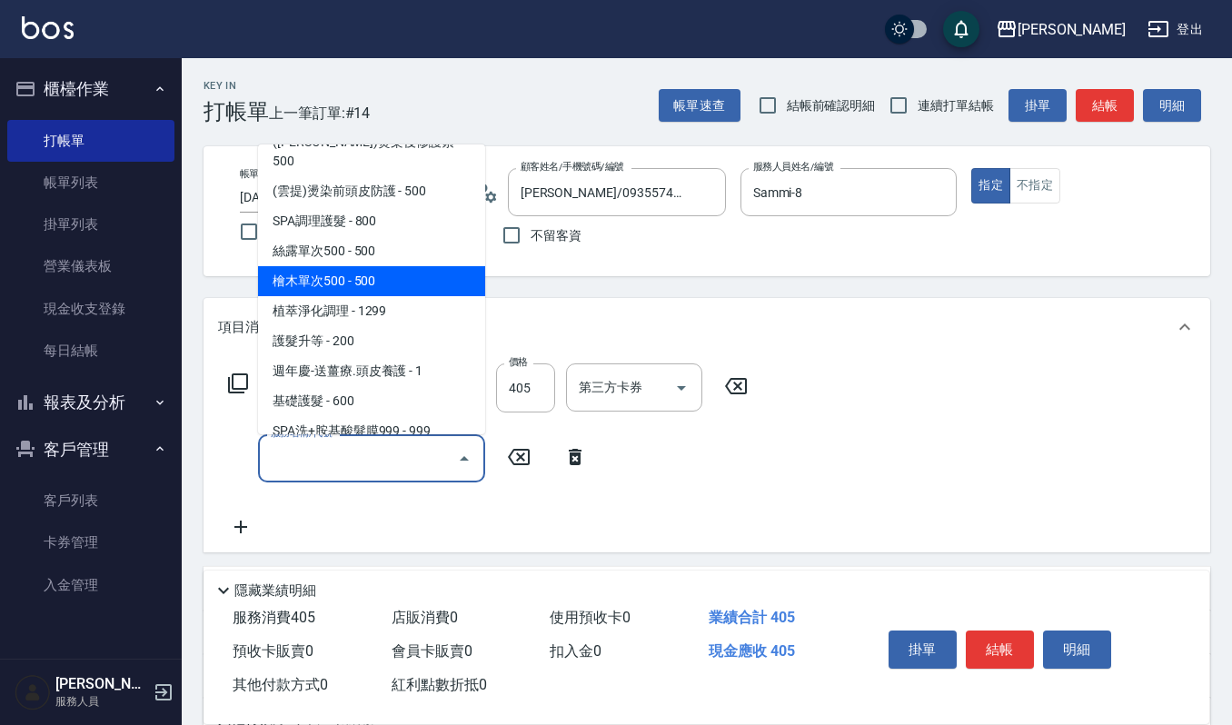
scroll to position [1454, 0]
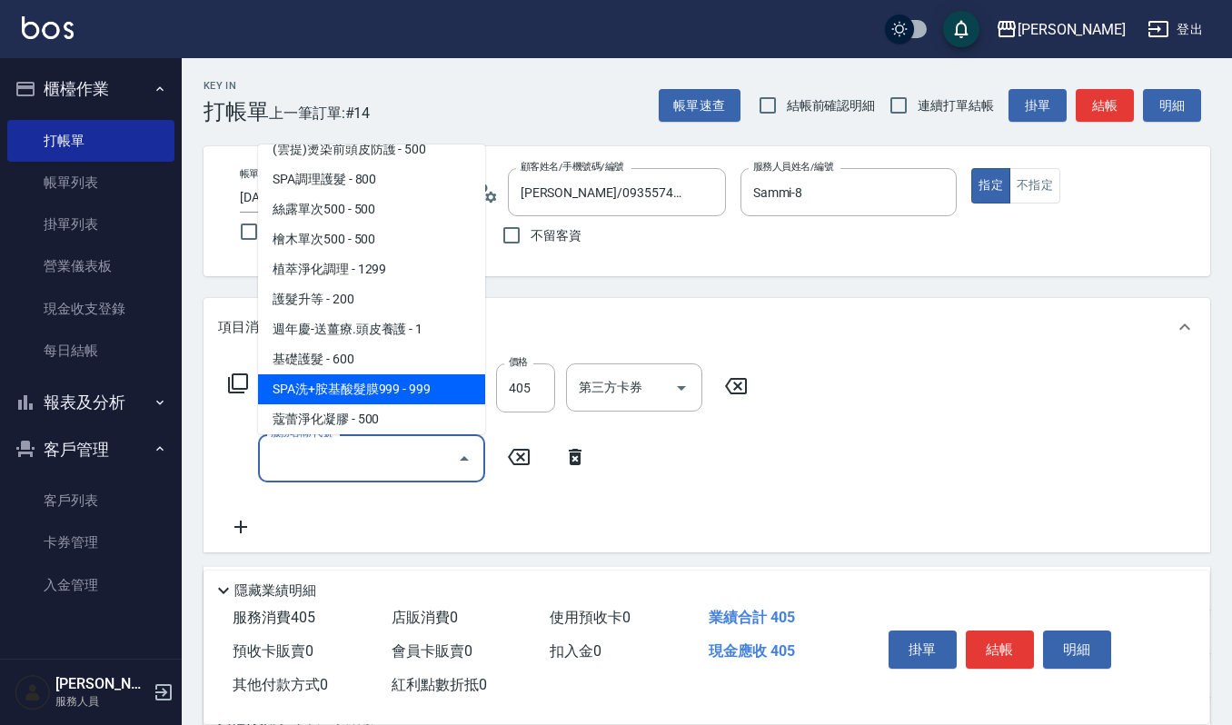
click at [420, 374] on span "SPA洗+胺基酸髮膜999 - 999" at bounding box center [371, 389] width 227 height 30
type input "SPA洗+胺基酸髮膜999(529)"
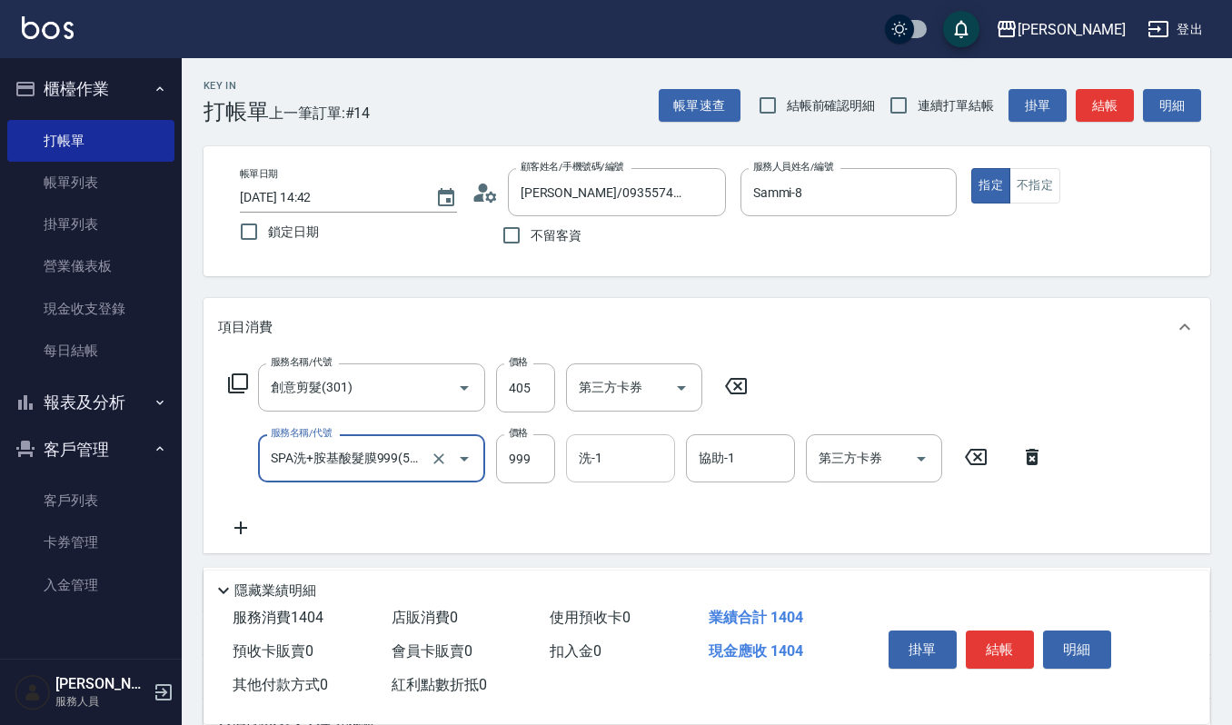
click at [612, 449] on input "洗-1" at bounding box center [620, 458] width 93 height 32
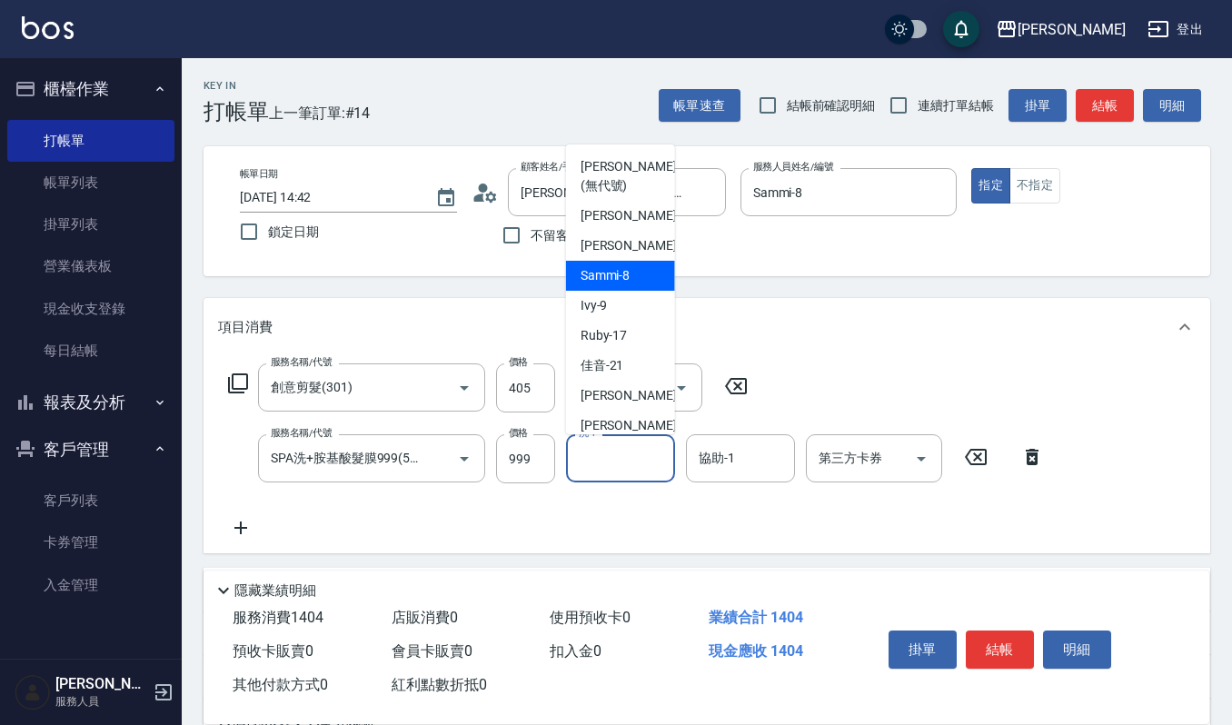
click at [615, 277] on span "Sammi -8" at bounding box center [606, 275] width 50 height 19
type input "Sammi-8"
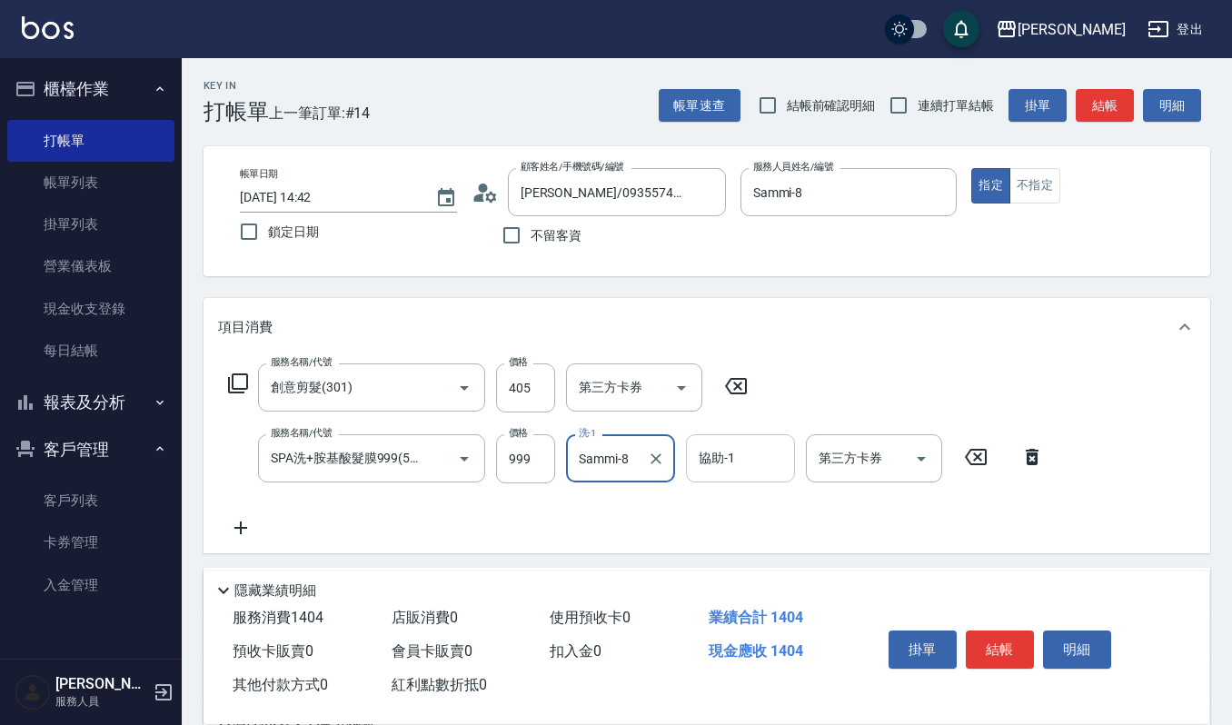
click at [705, 448] on input "協助-1" at bounding box center [740, 458] width 93 height 32
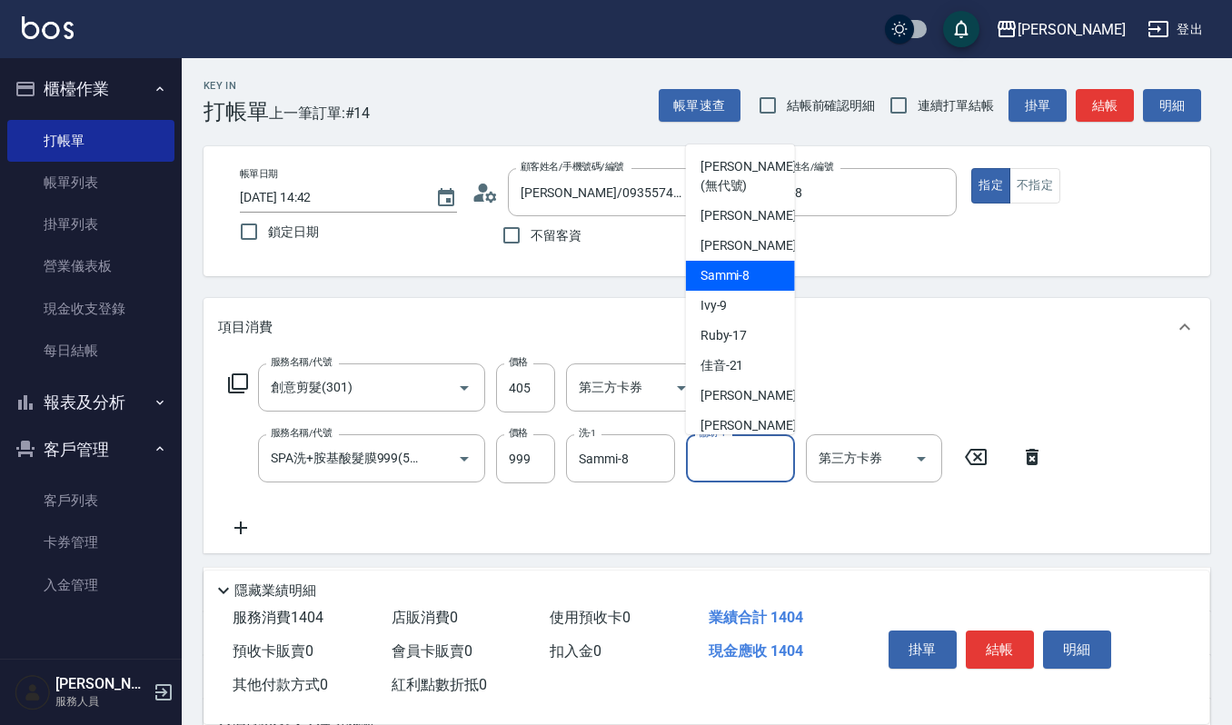
click at [734, 269] on span "Sammi -8" at bounding box center [726, 275] width 50 height 19
type input "Sammi-8"
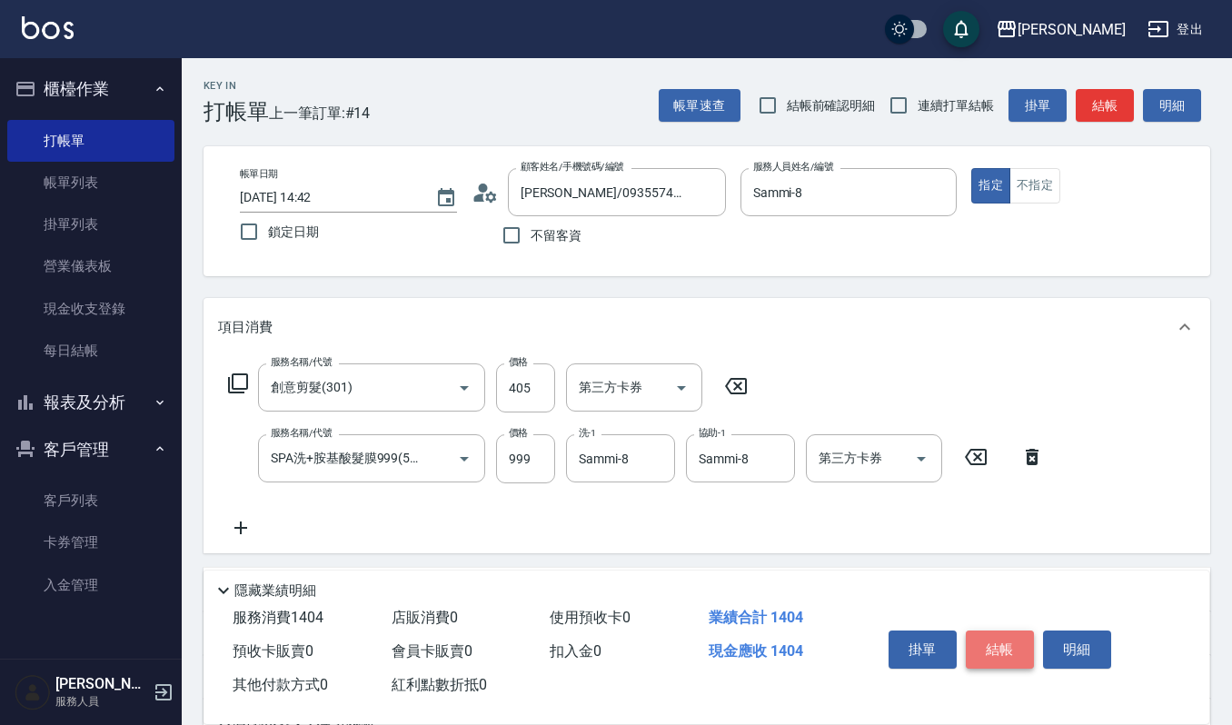
click at [1009, 651] on button "結帳" at bounding box center [1000, 650] width 68 height 38
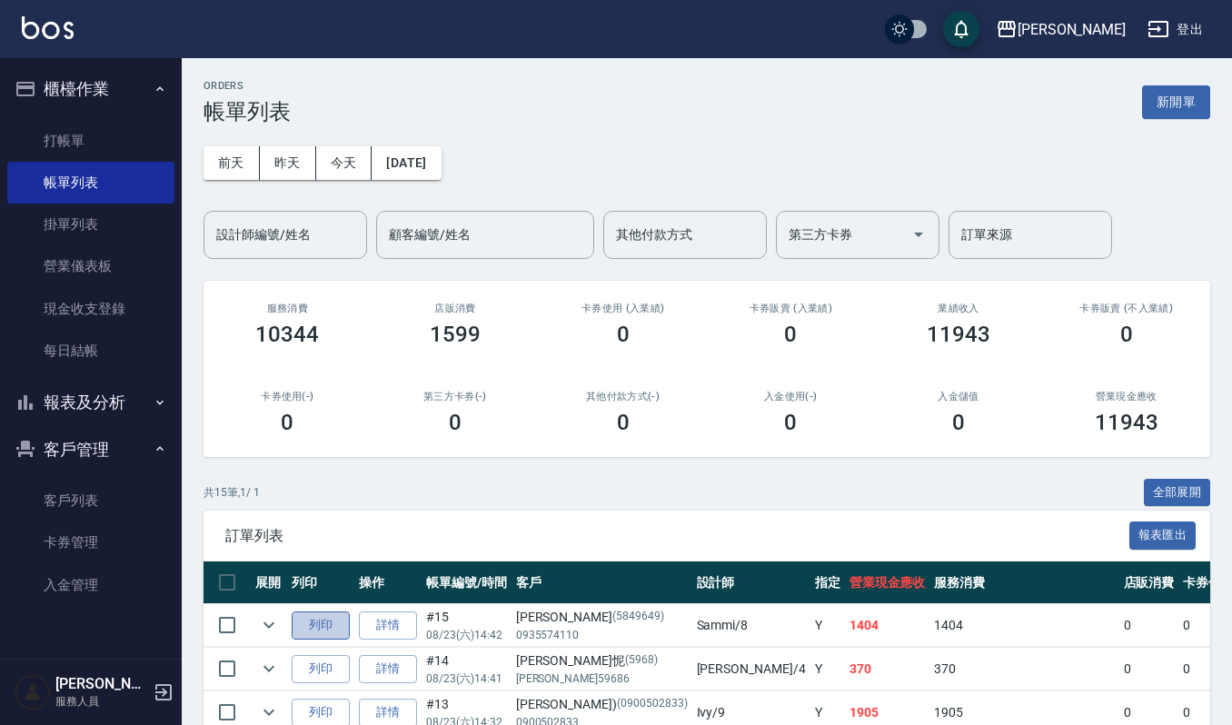
click at [327, 625] on button "列印" at bounding box center [321, 625] width 58 height 28
click at [1165, 110] on button "新開單" at bounding box center [1176, 102] width 68 height 34
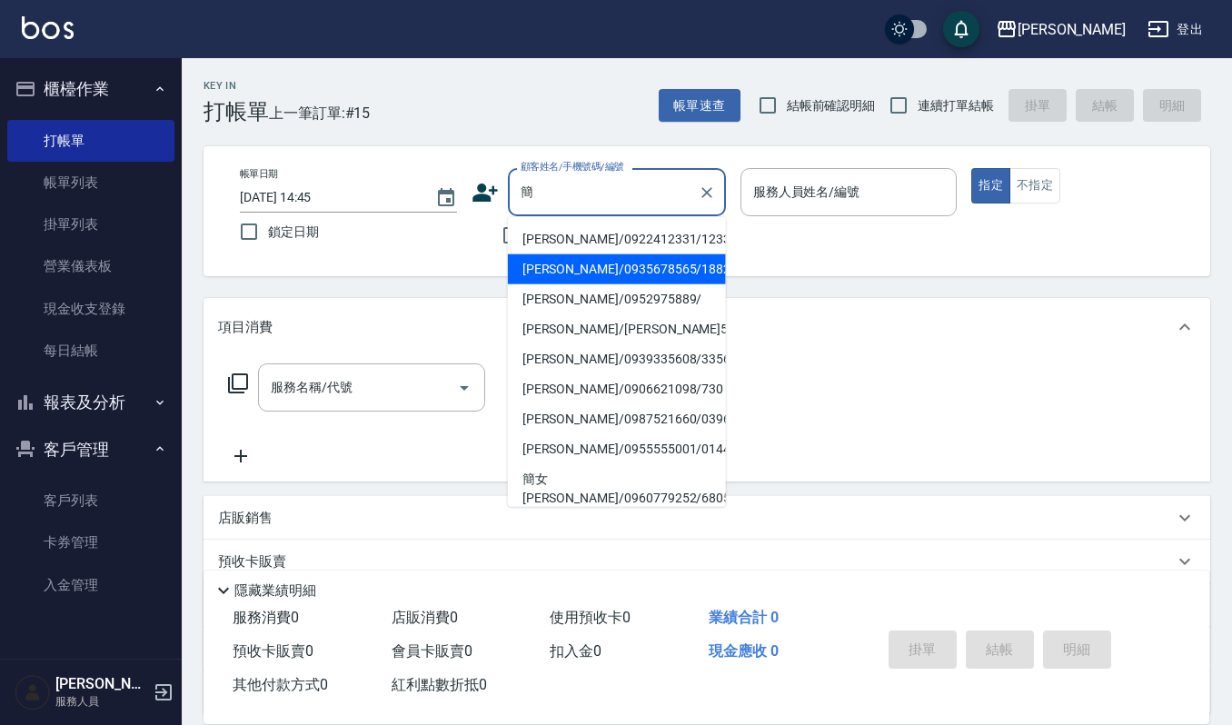
click at [604, 274] on li "簡慧如/0935678565/1882" at bounding box center [617, 269] width 218 height 30
type input "簡慧如/0935678565/1882"
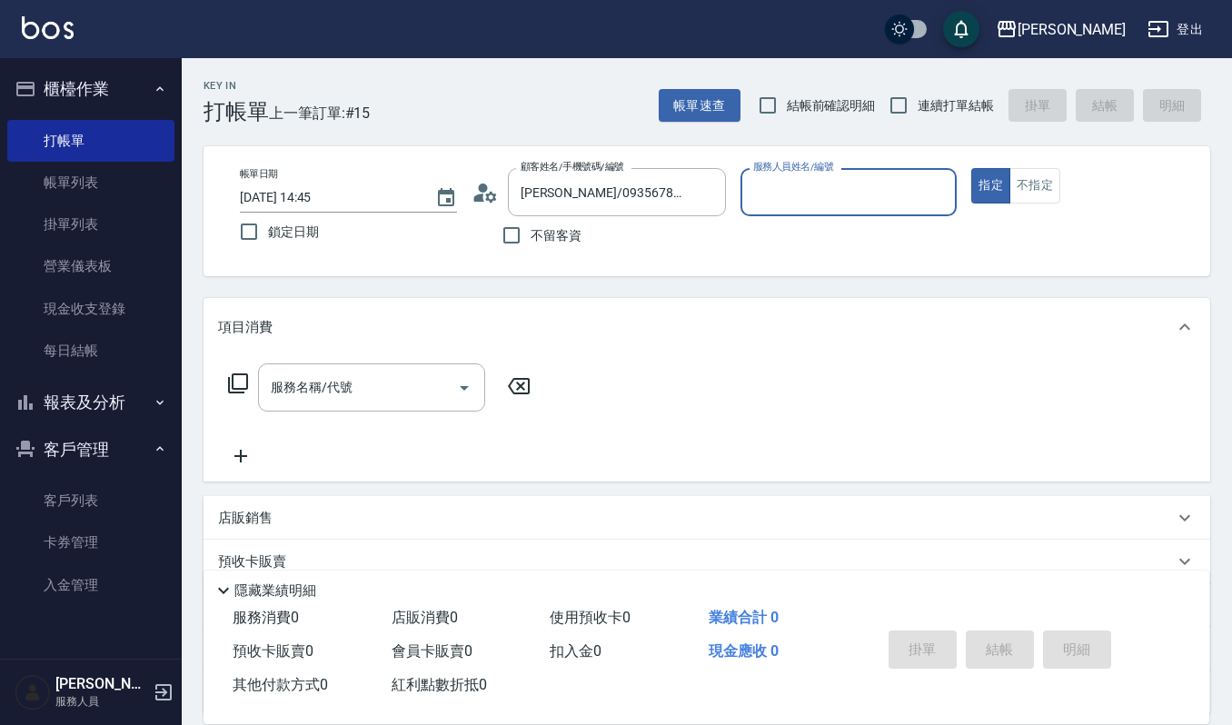
type input "吉兒-4"
click at [332, 360] on div "服務名稱/代號 服務名稱/代號" at bounding box center [707, 418] width 1007 height 125
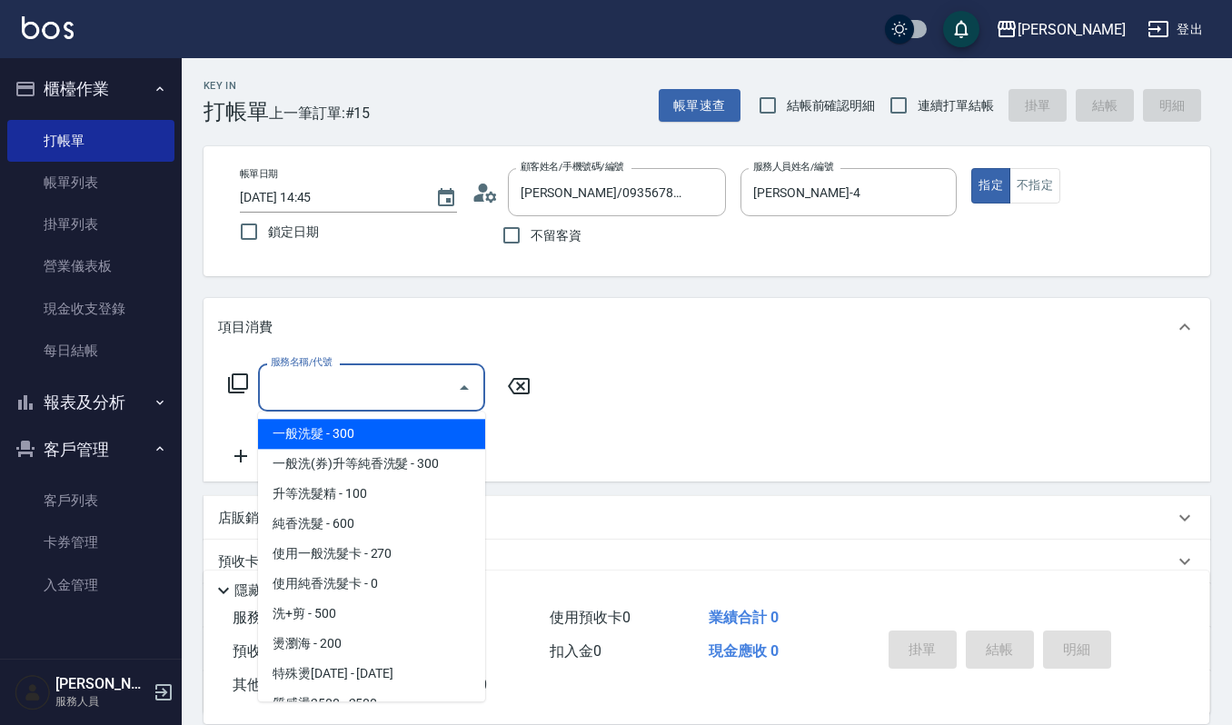
click at [323, 373] on div "服務名稱/代號 服務名稱/代號" at bounding box center [371, 387] width 227 height 48
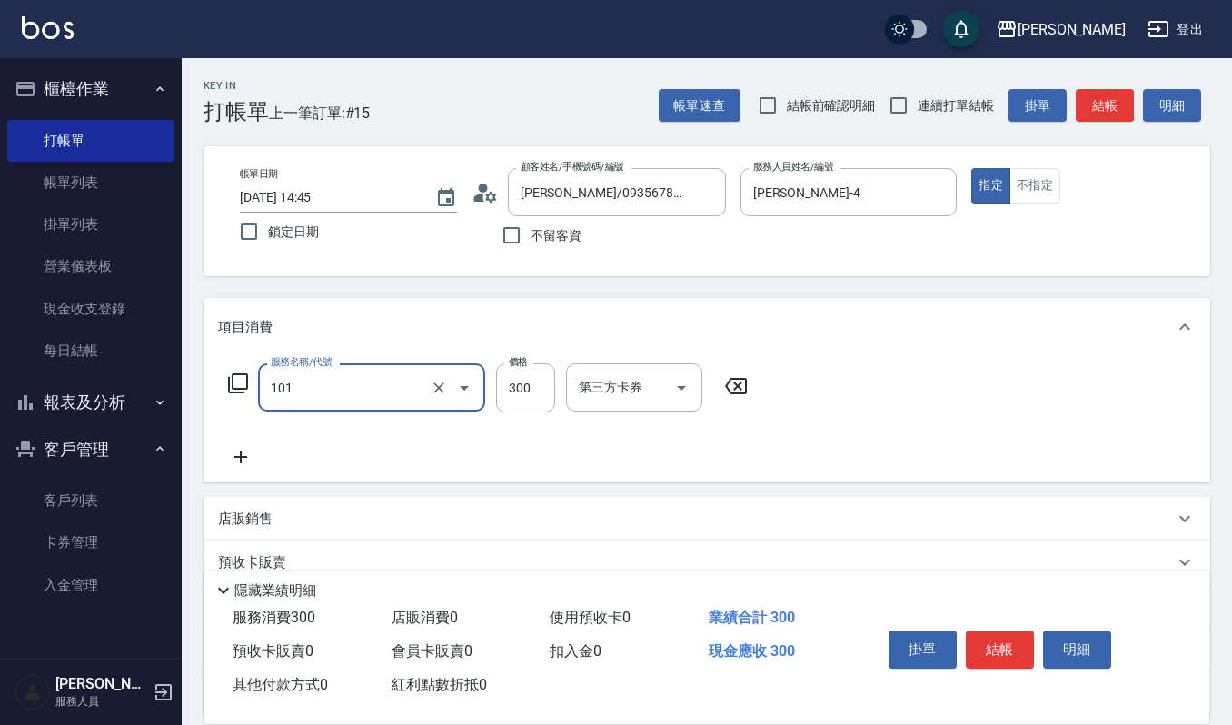
type input "一般洗髮(101)"
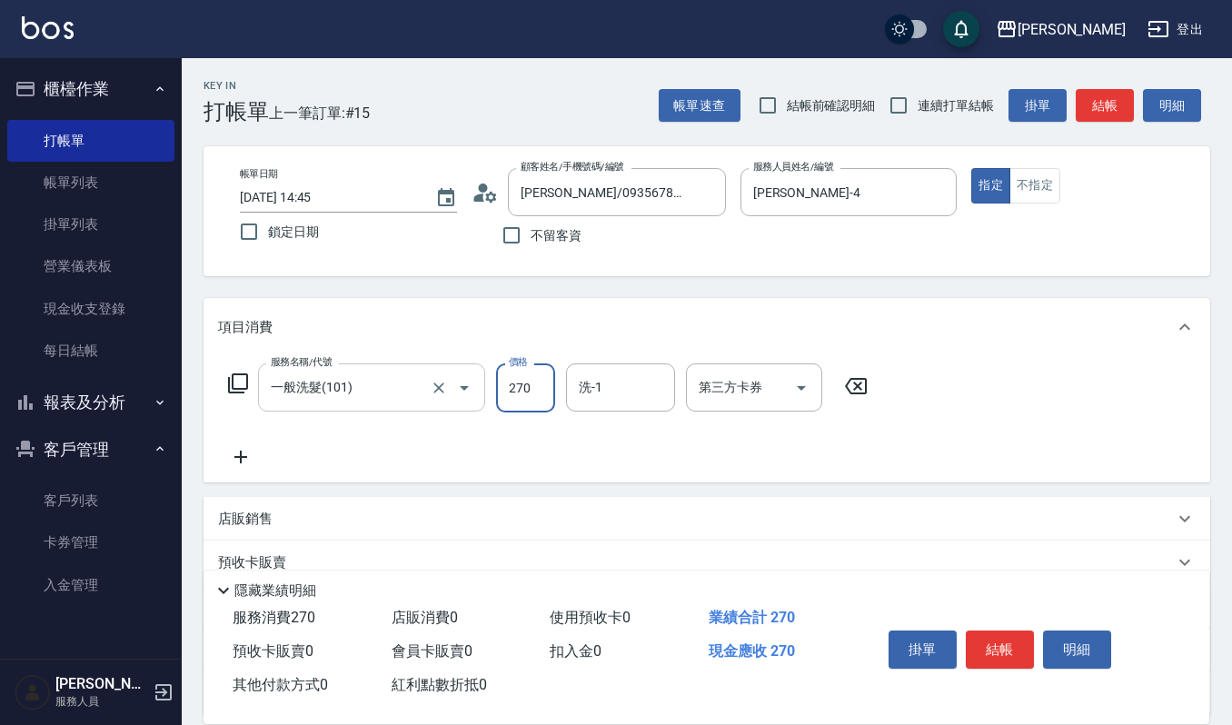
type input "270"
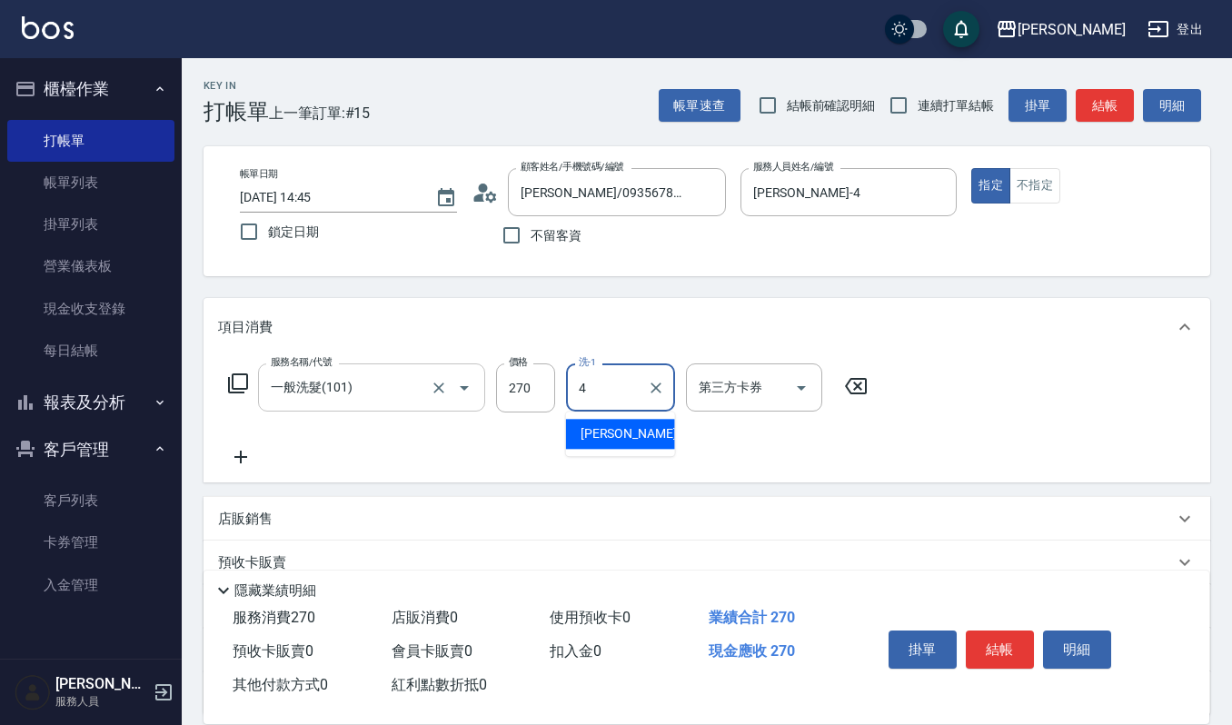
type input "吉兒-4"
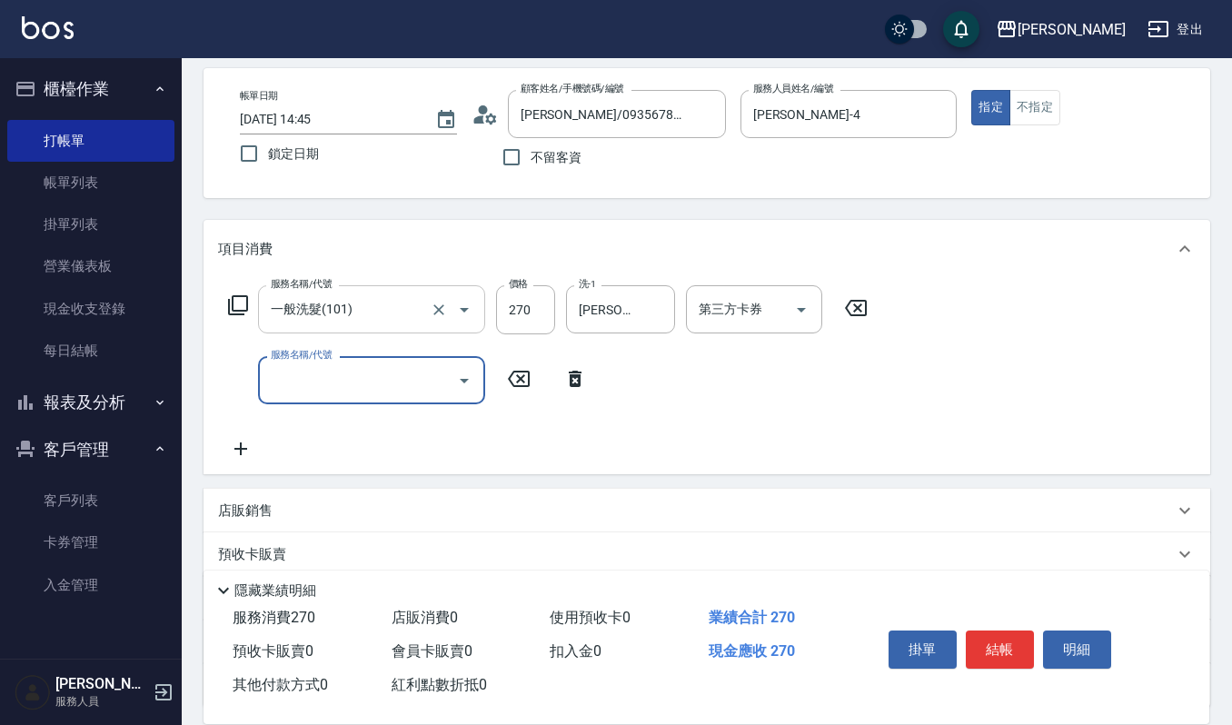
scroll to position [121, 0]
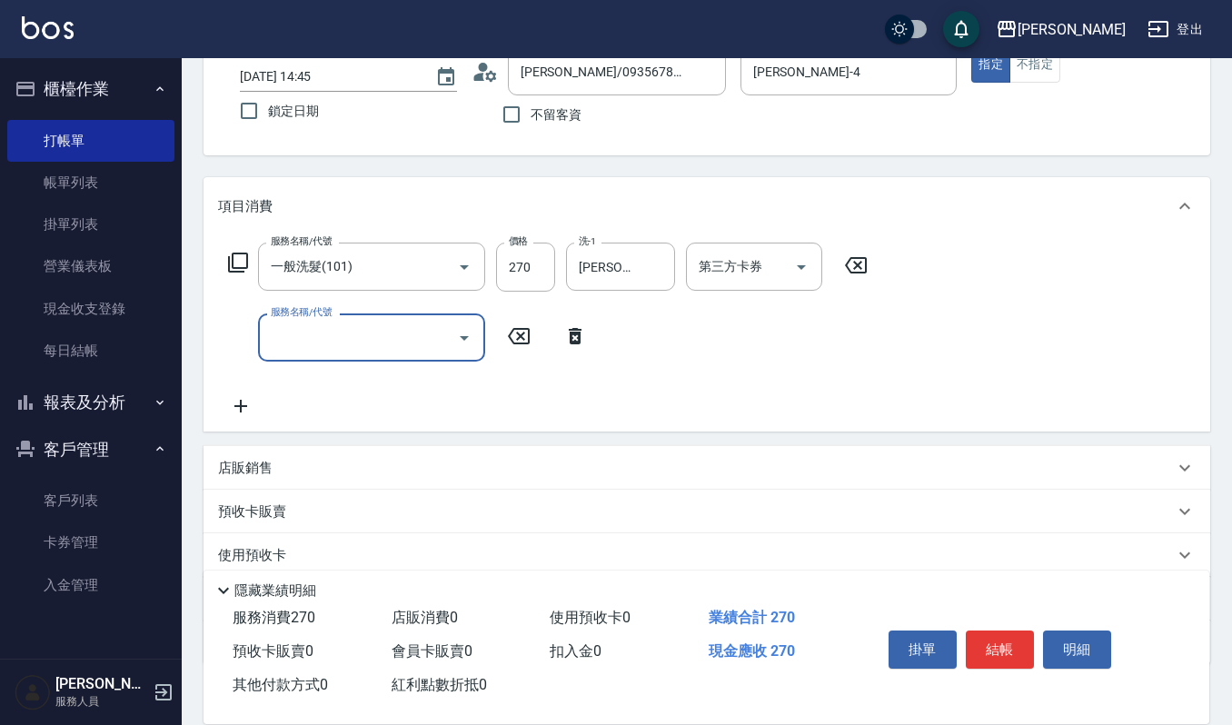
click at [345, 322] on input "服務名稱/代號" at bounding box center [358, 338] width 184 height 32
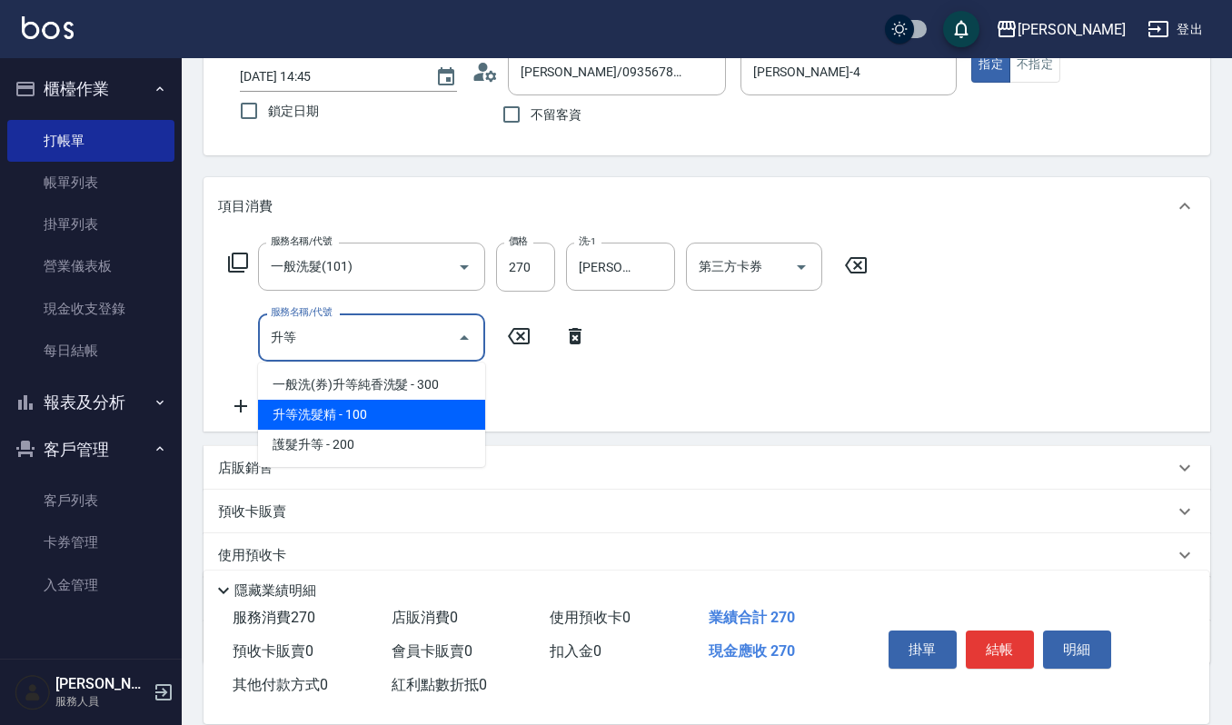
click at [313, 418] on span "升等洗髮精 - 100" at bounding box center [371, 415] width 227 height 30
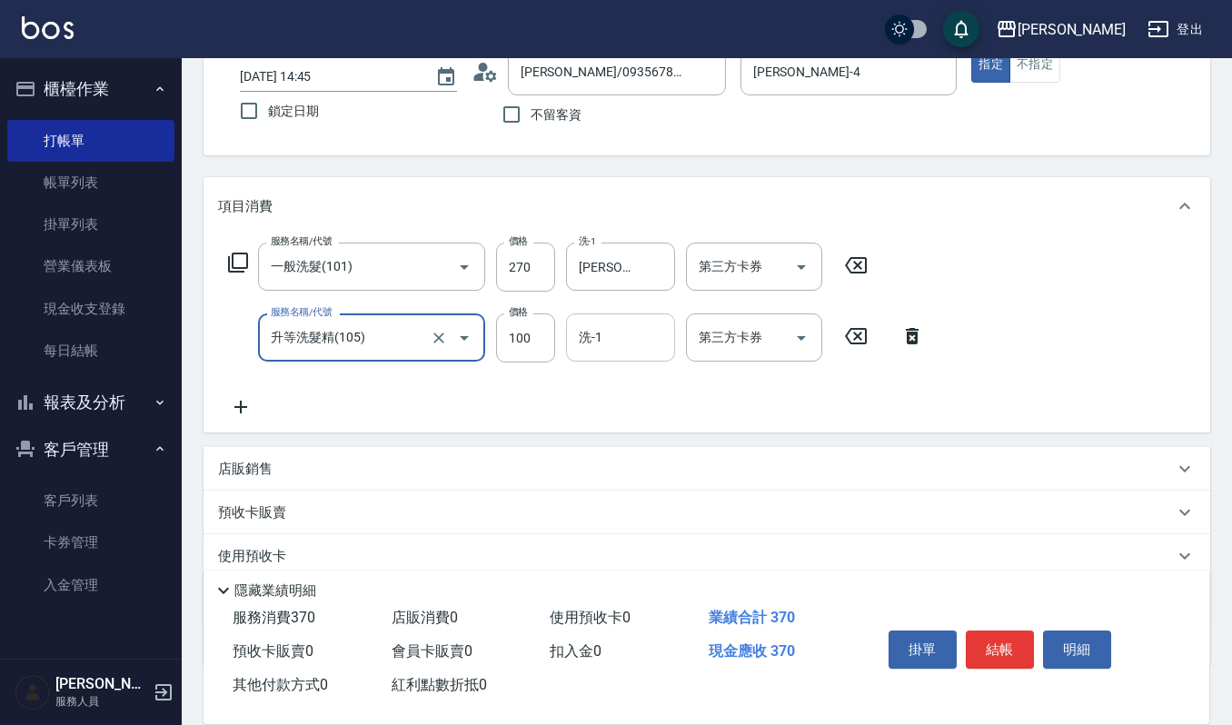
type input "升等洗髮精(105)"
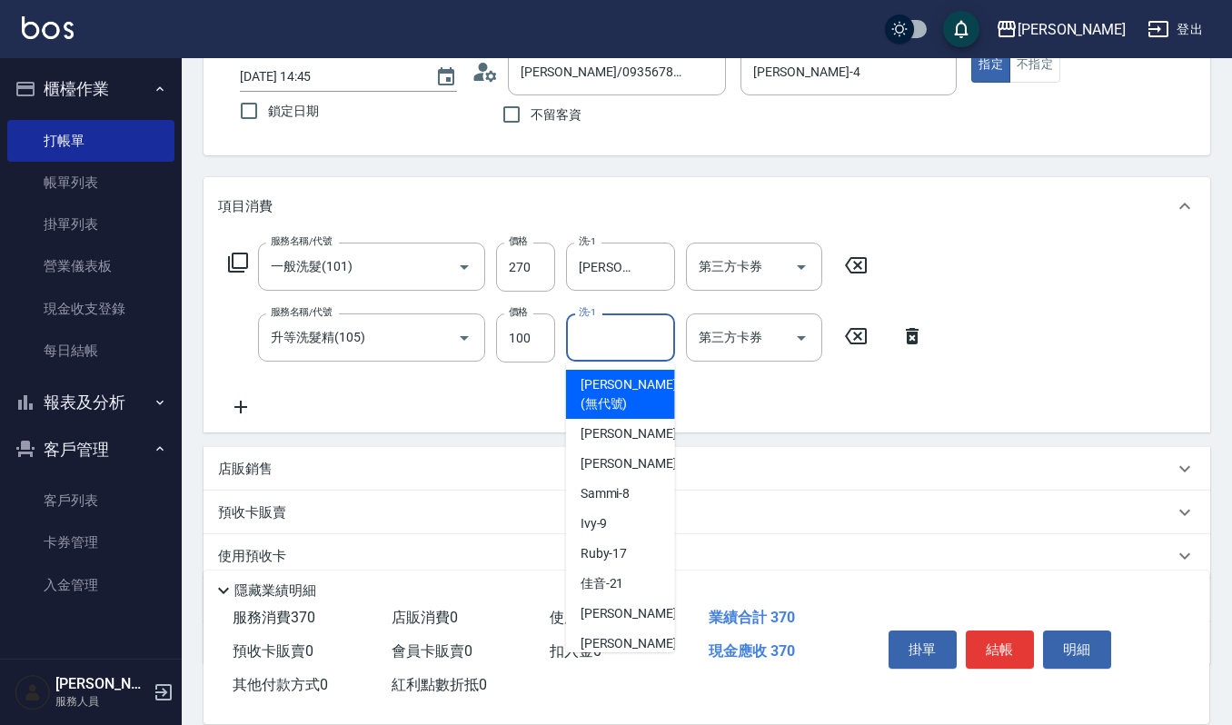
click at [605, 340] on input "洗-1" at bounding box center [620, 338] width 93 height 32
type input "吉兒-4"
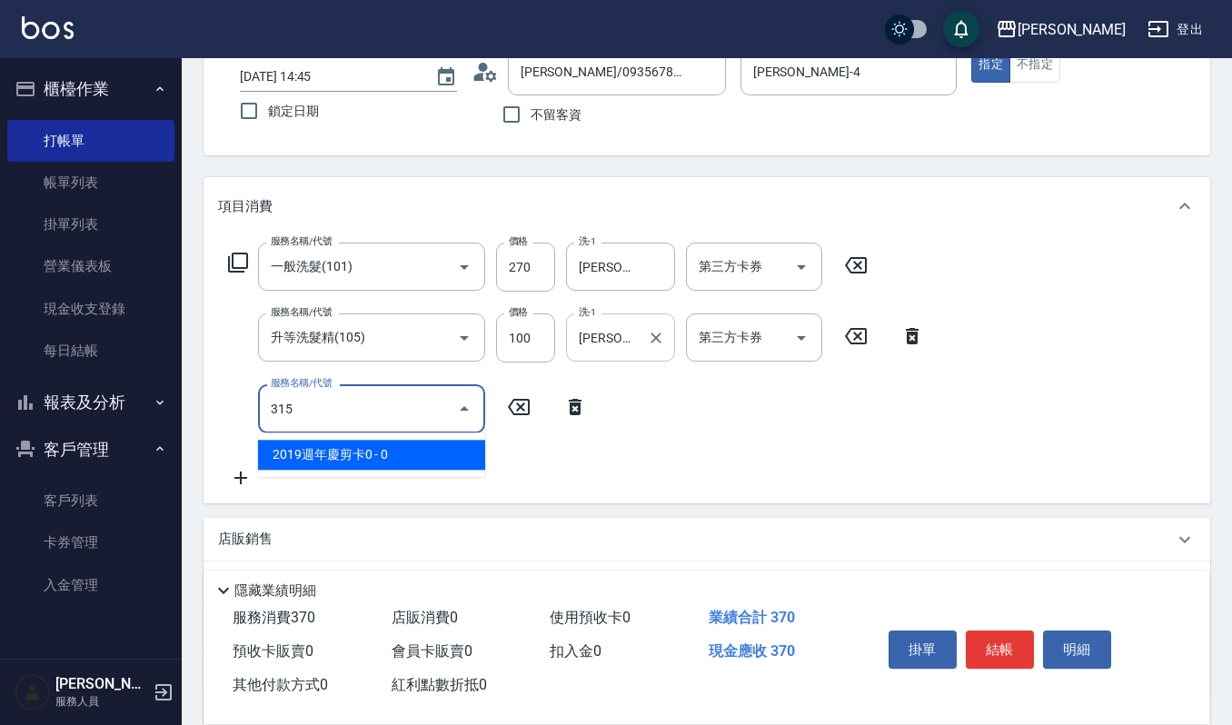
type input "2019週年慶剪卡0(315)"
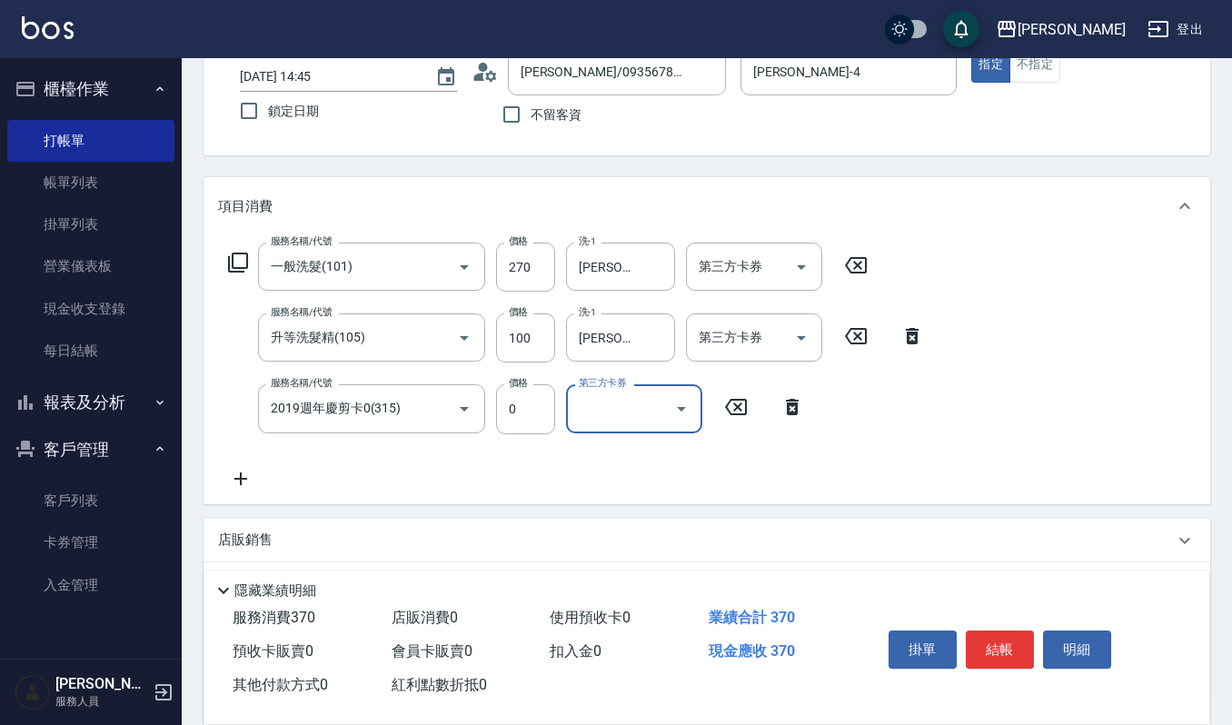
click at [594, 412] on input "第三方卡券" at bounding box center [620, 409] width 93 height 32
click at [627, 483] on span "舊有卡券" at bounding box center [634, 485] width 136 height 30
type input "舊有卡券"
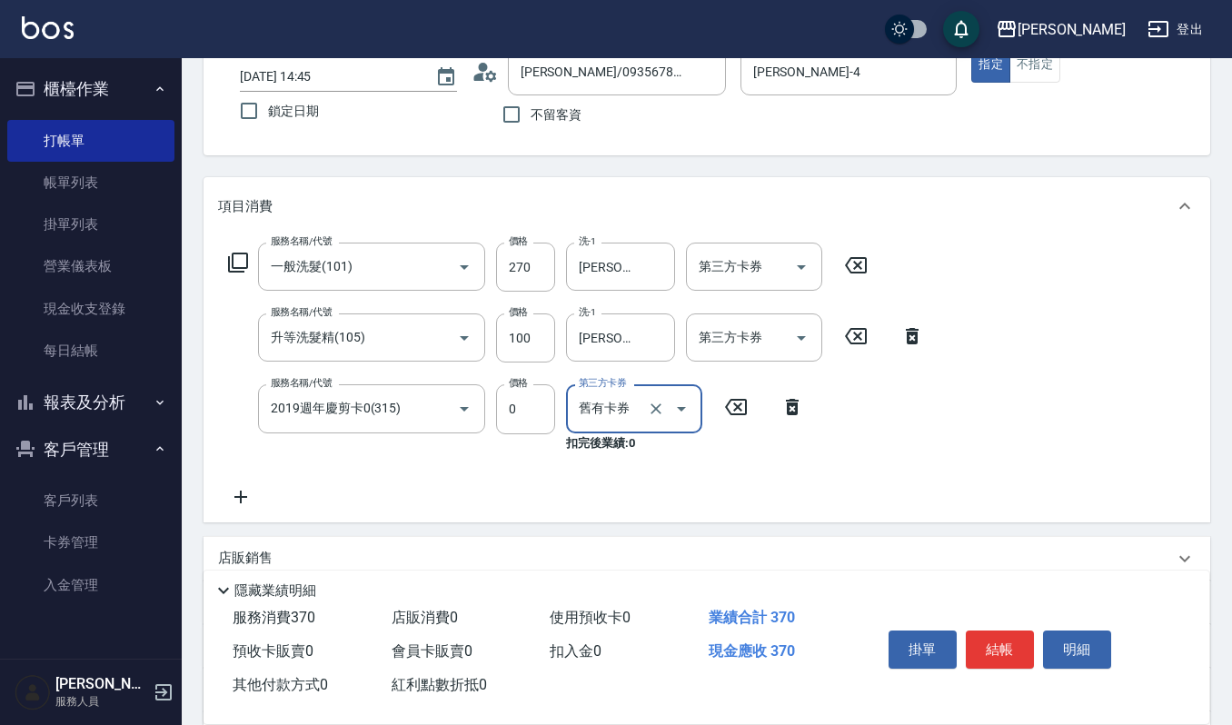
click at [244, 507] on div "服務名稱/代號 一般洗髮(101) 服務名稱/代號 價格 270 價格 洗-1 吉兒-4 洗-1 第三方卡券 第三方卡券 服務名稱/代號 升等洗髮精(105)…" at bounding box center [707, 378] width 1007 height 286
click at [252, 492] on icon at bounding box center [240, 497] width 45 height 22
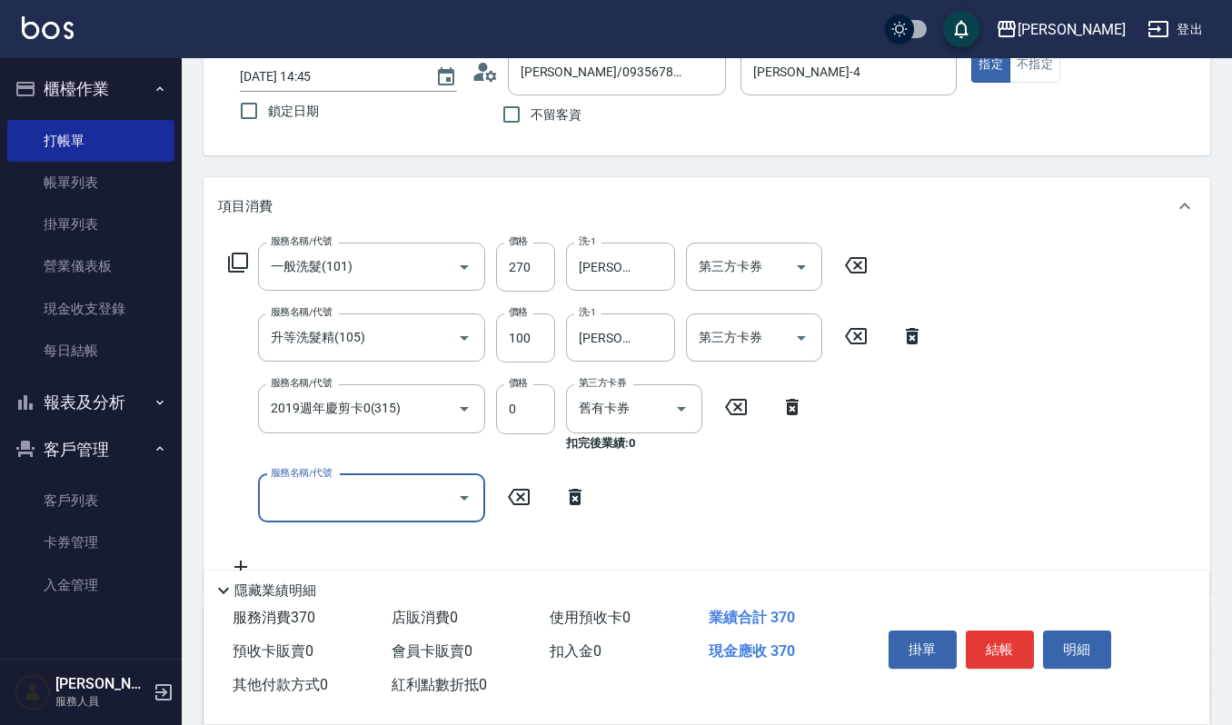
scroll to position [242, 0]
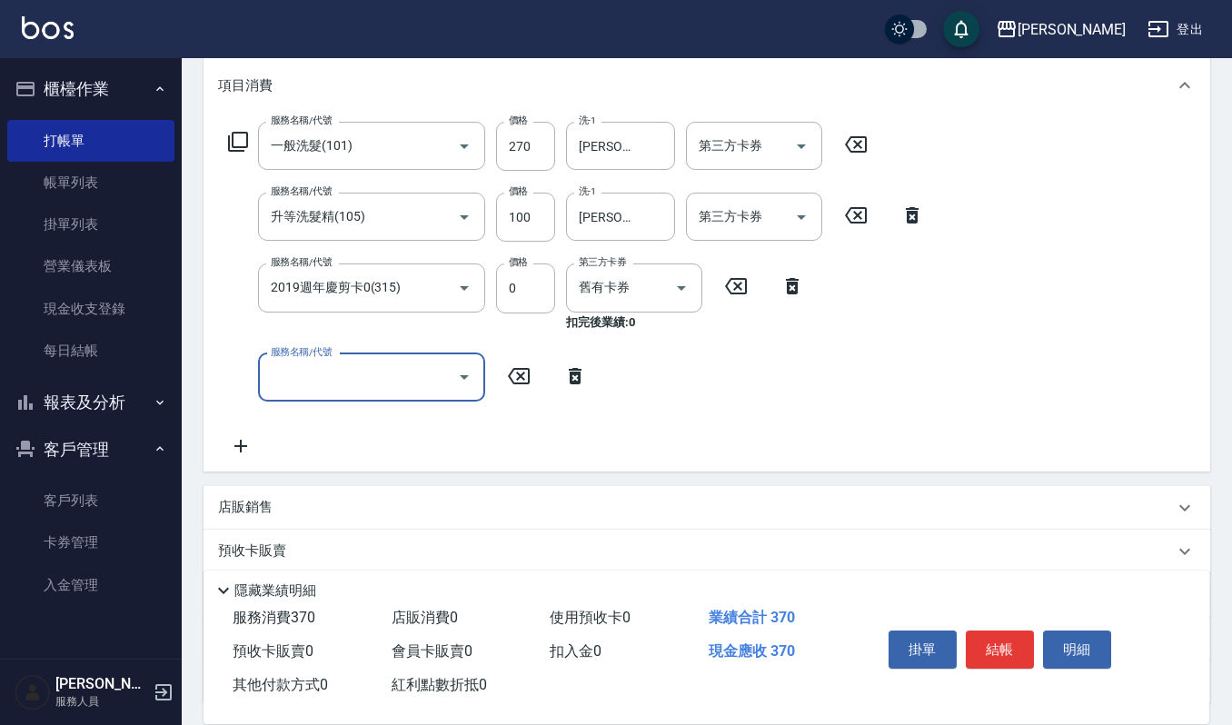
click at [351, 358] on div "服務名稱/代號" at bounding box center [371, 377] width 227 height 48
type input "自備複方.亞士(532)"
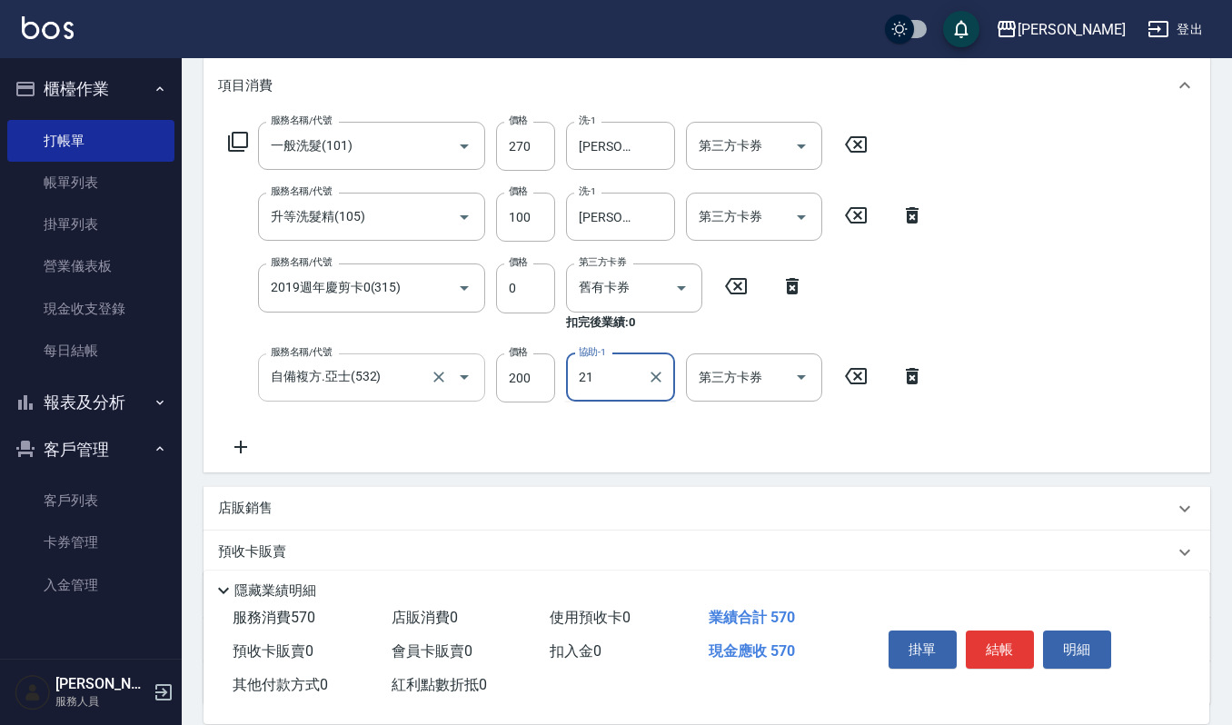
type input "佳音-21"
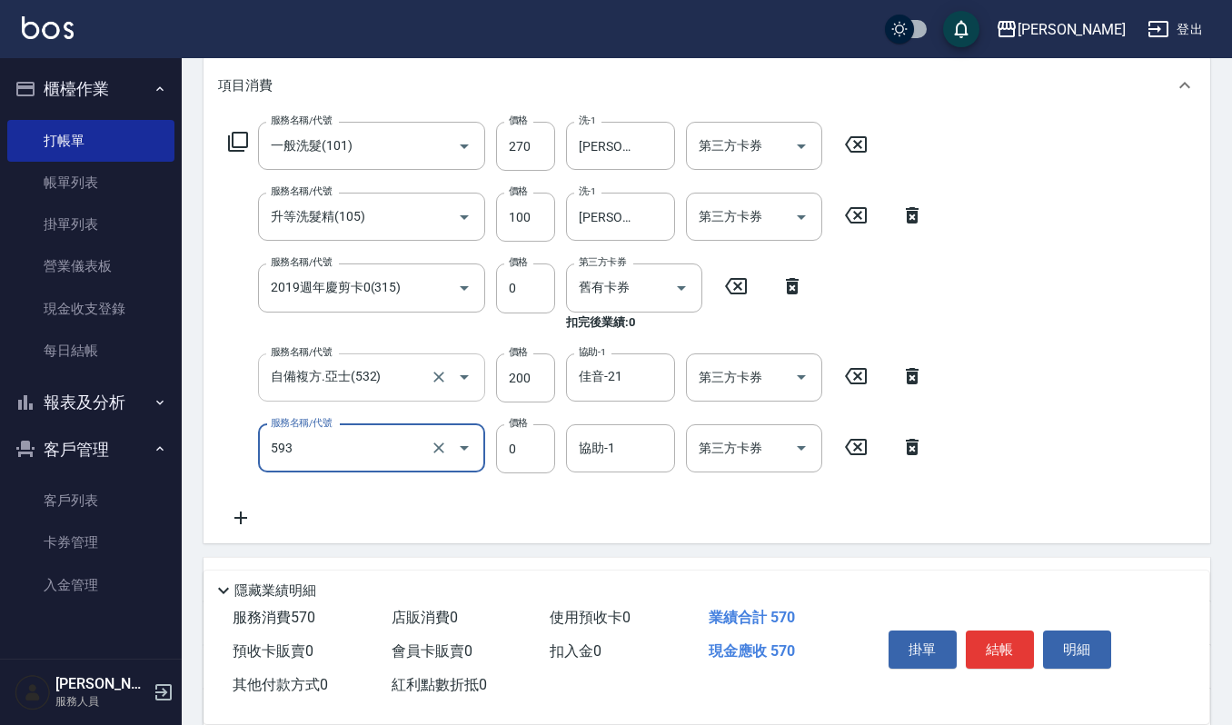
type input "使用頭皮卡卷0(593)"
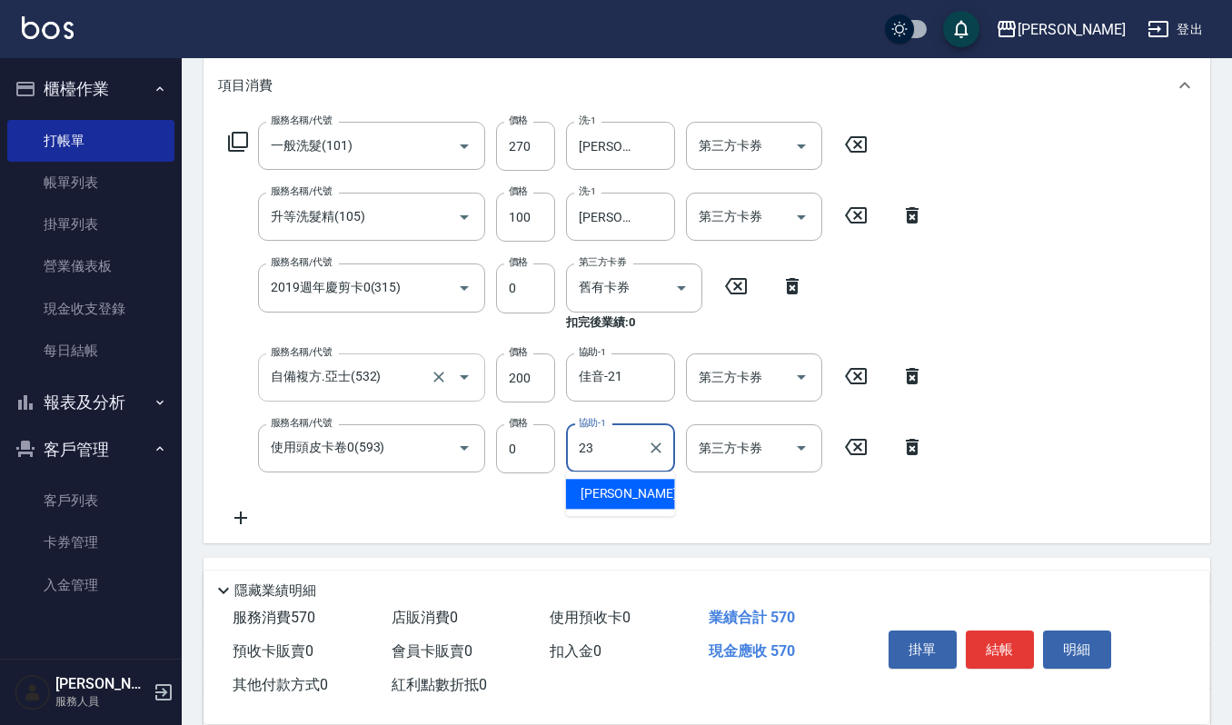
type input "郁涵-23"
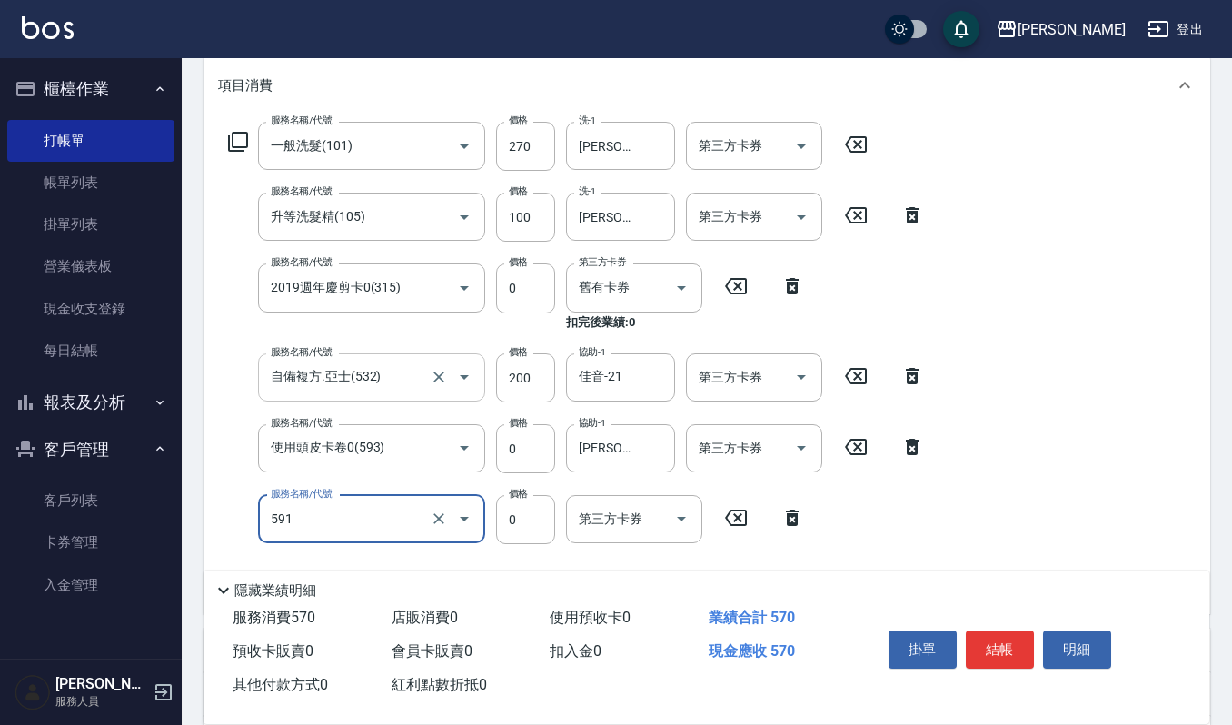
type input "使用2段結構卡卷0(591)"
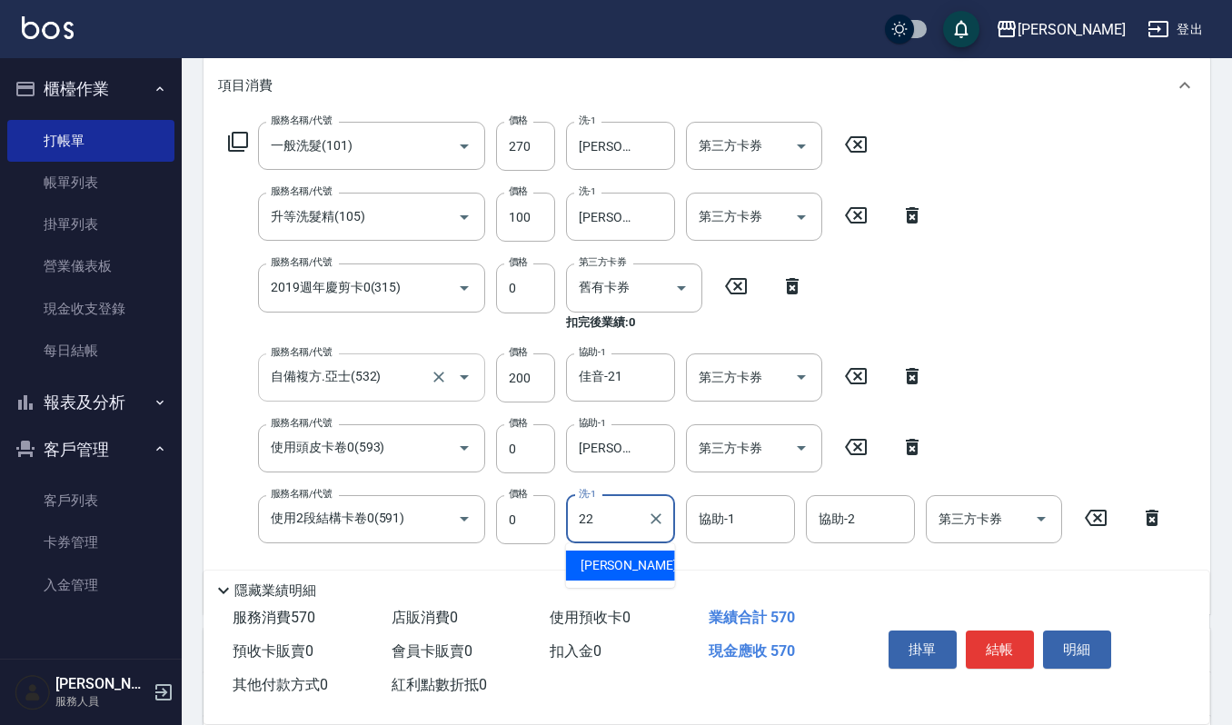
type input "宜芳-22"
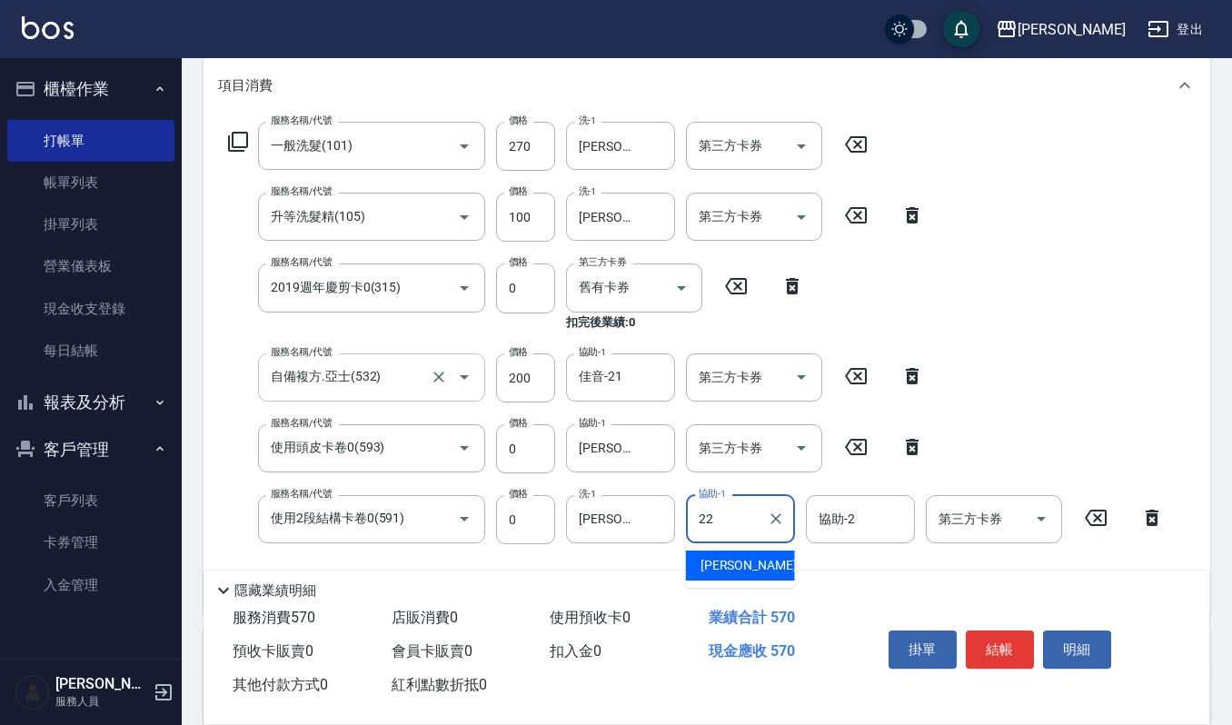
type input "宜芳-22"
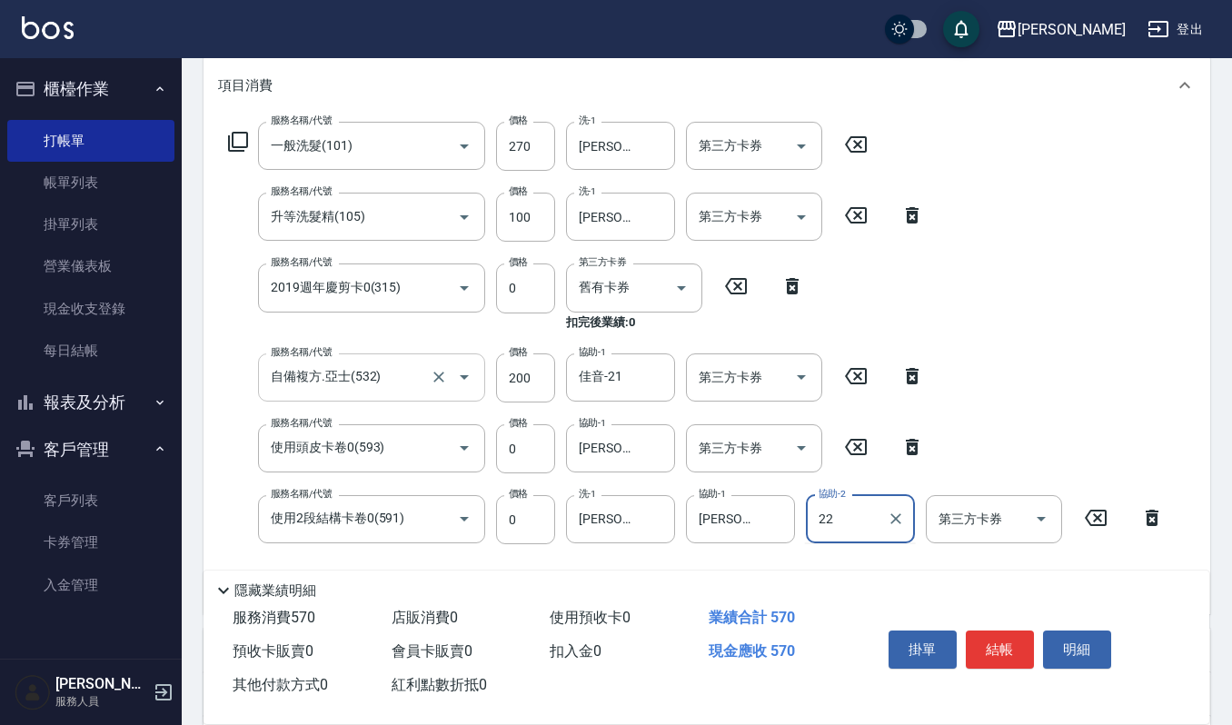
type input "宜芳-22"
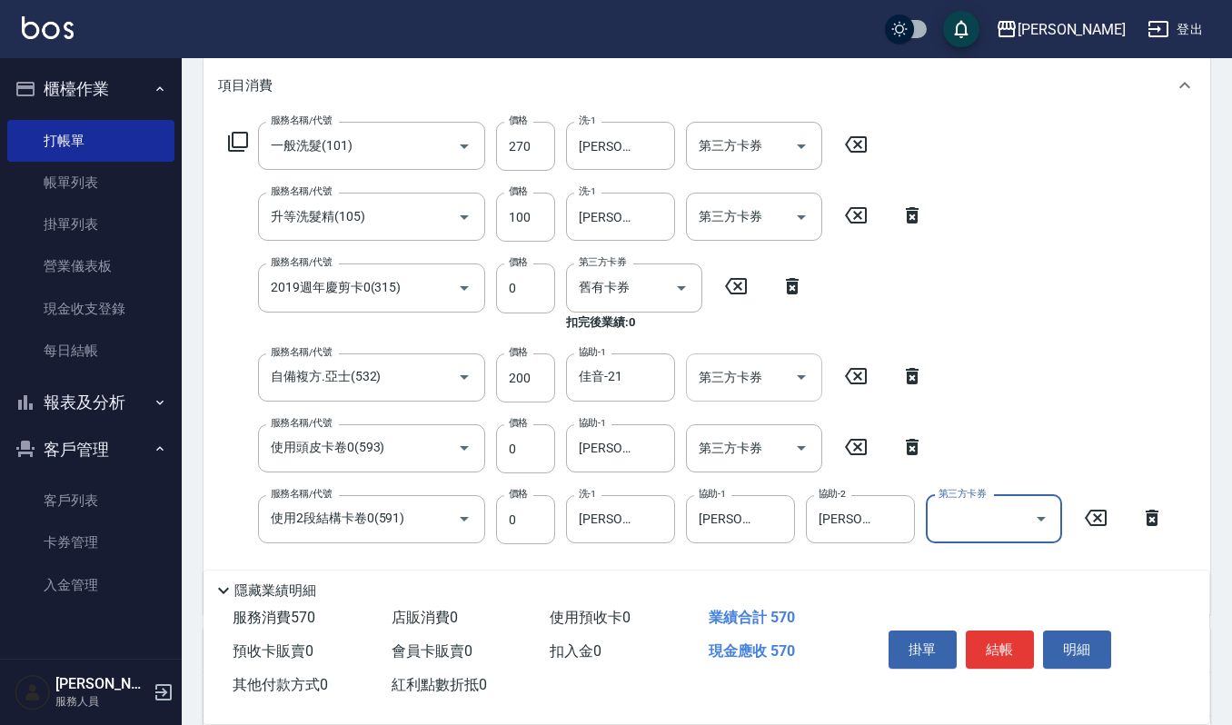
click at [742, 379] on input "第三方卡券" at bounding box center [740, 378] width 93 height 32
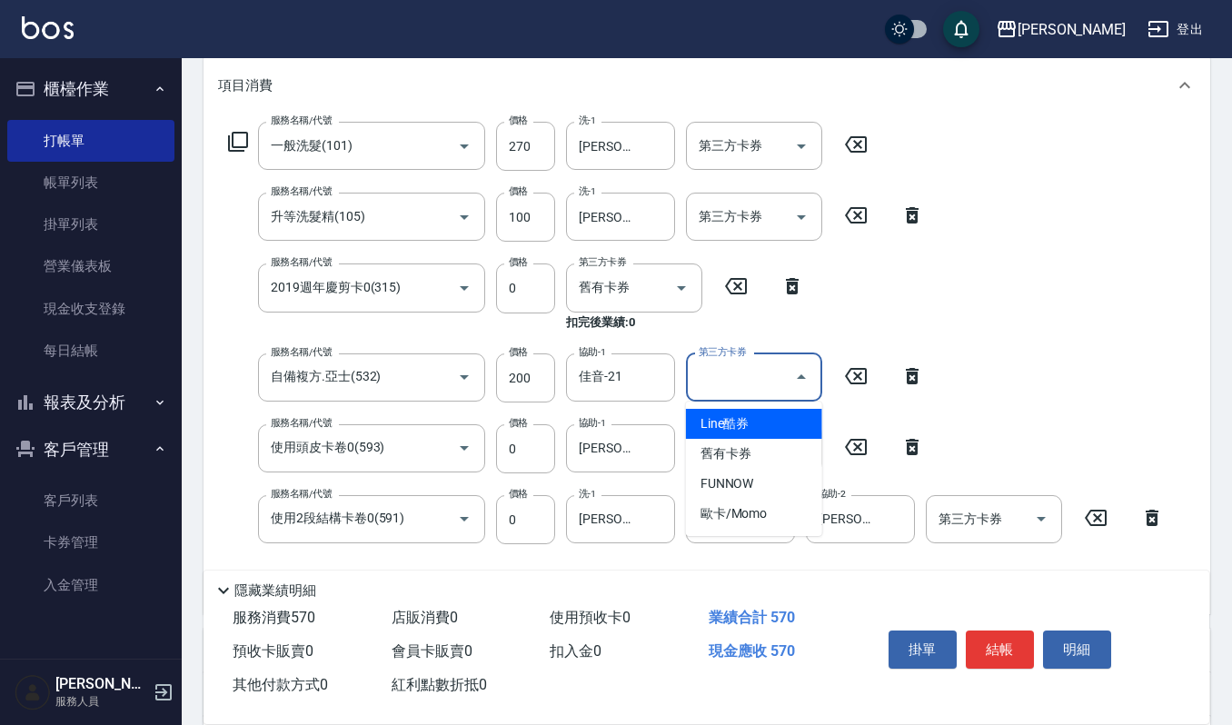
click at [750, 444] on span "舊有卡券" at bounding box center [754, 454] width 136 height 30
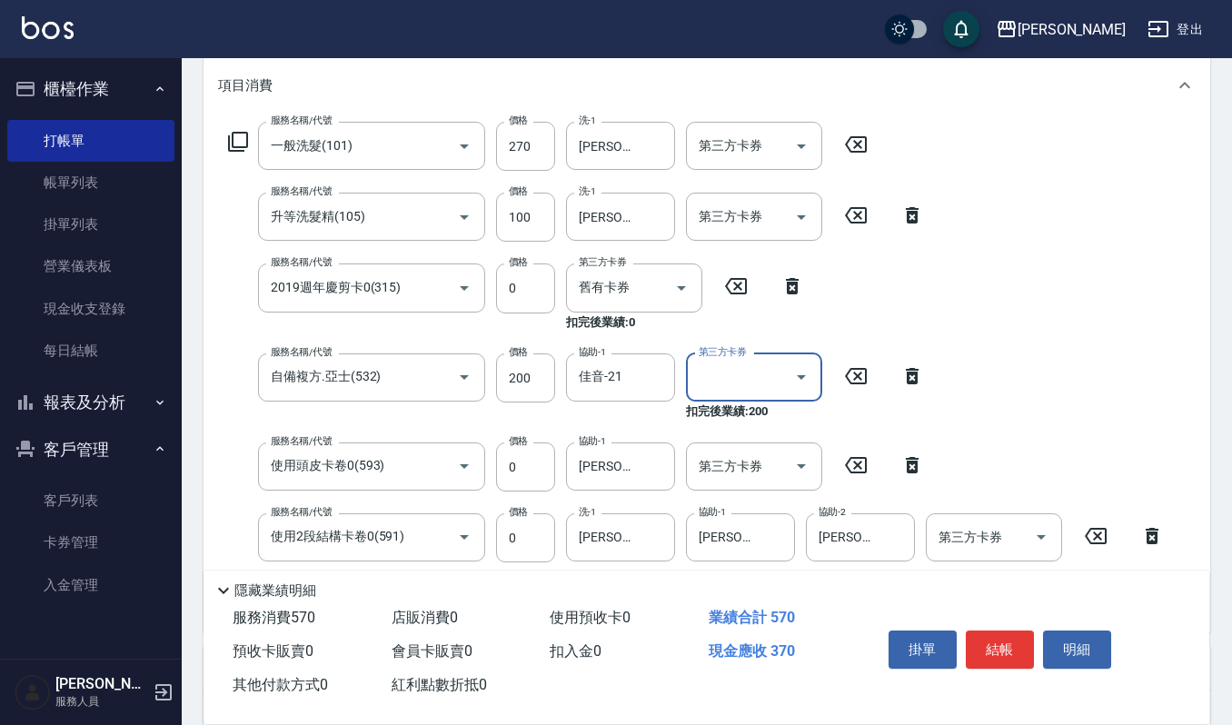
type input "舊有卡券"
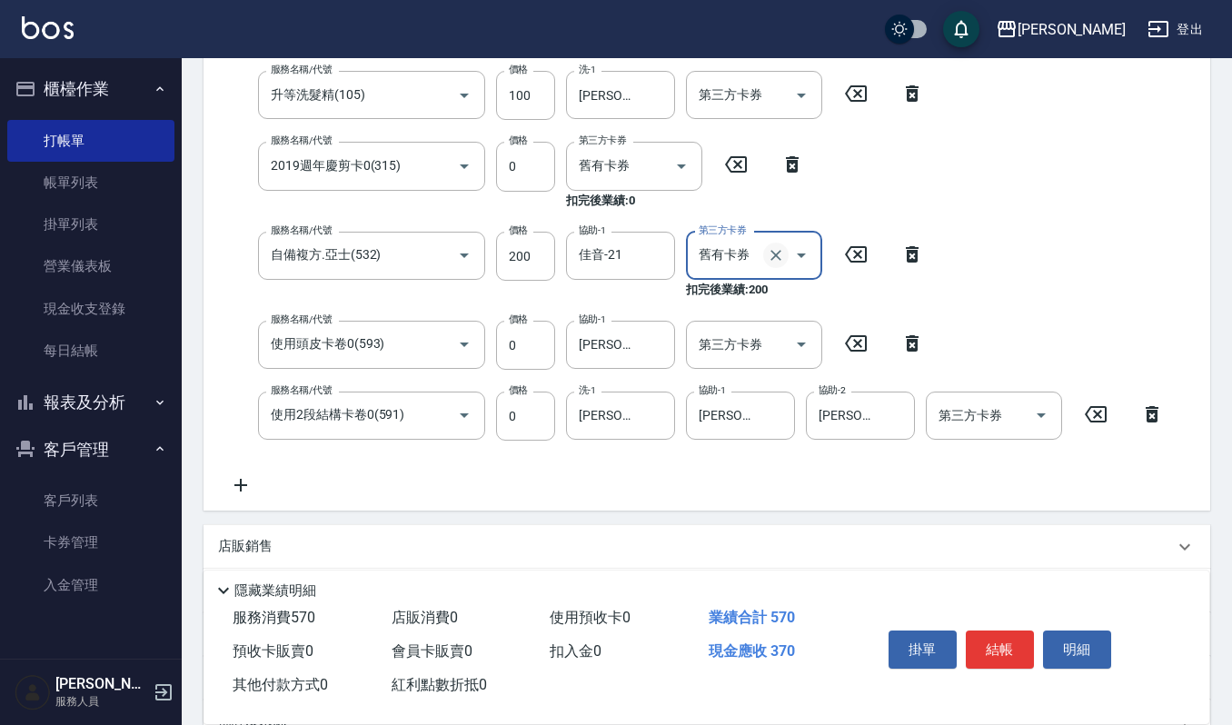
click at [782, 249] on icon "Clear" at bounding box center [776, 255] width 18 height 18
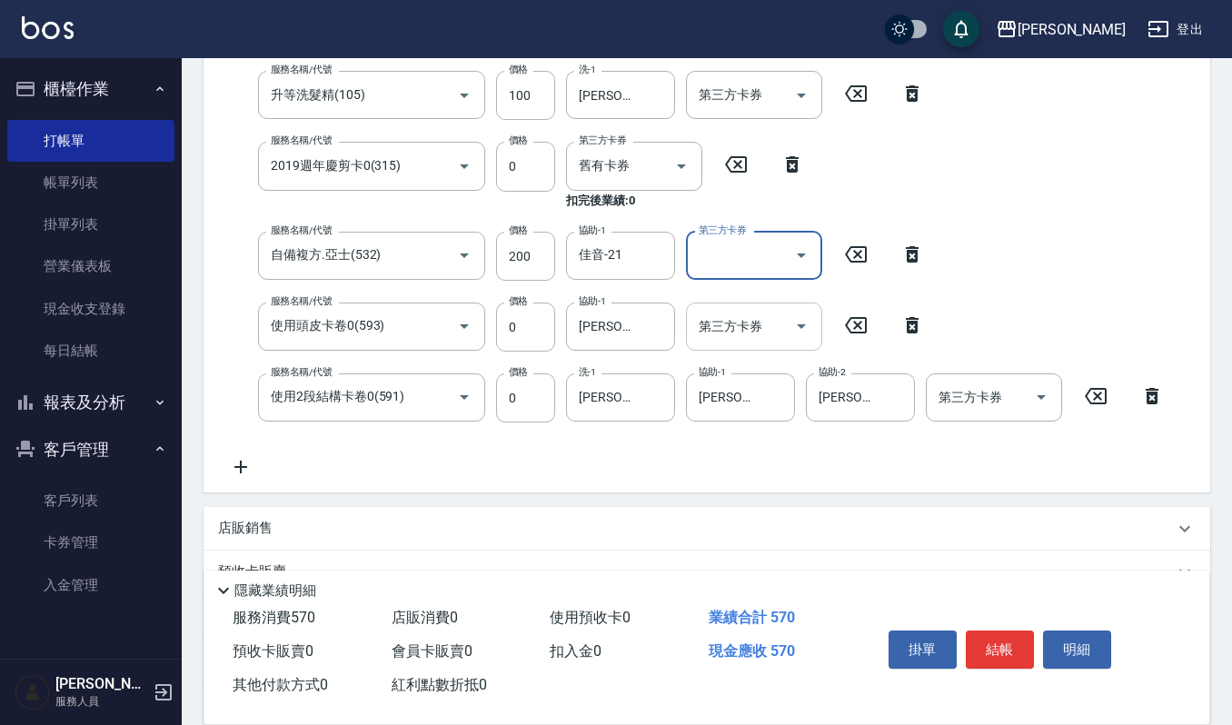
click at [769, 339] on input "第三方卡券" at bounding box center [740, 327] width 93 height 32
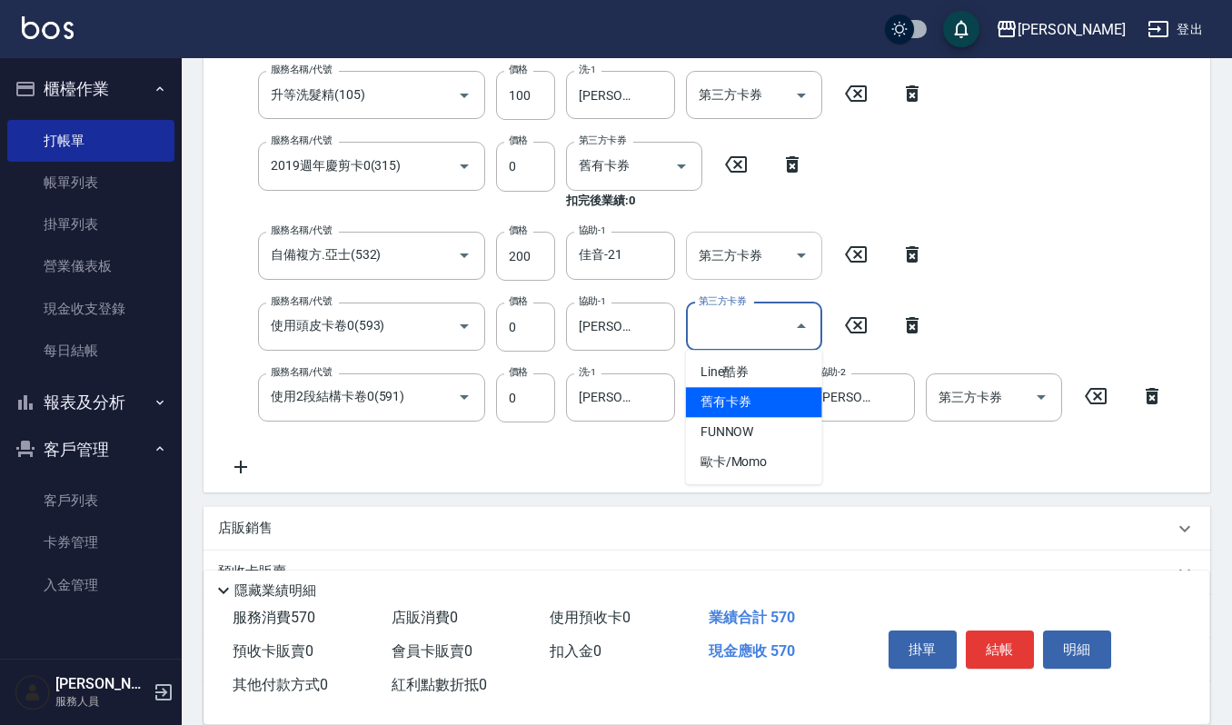
click at [764, 393] on span "舊有卡券" at bounding box center [754, 402] width 136 height 30
type input "舊有卡券"
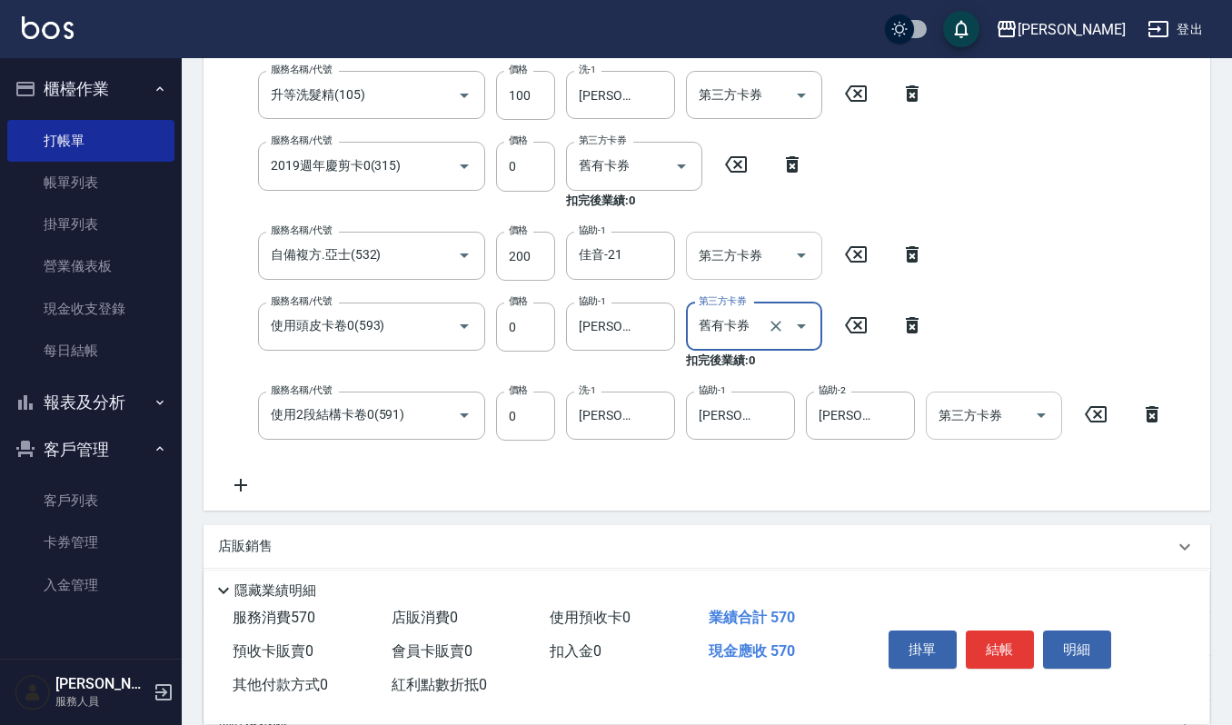
click at [960, 398] on div "第三方卡券" at bounding box center [994, 416] width 136 height 48
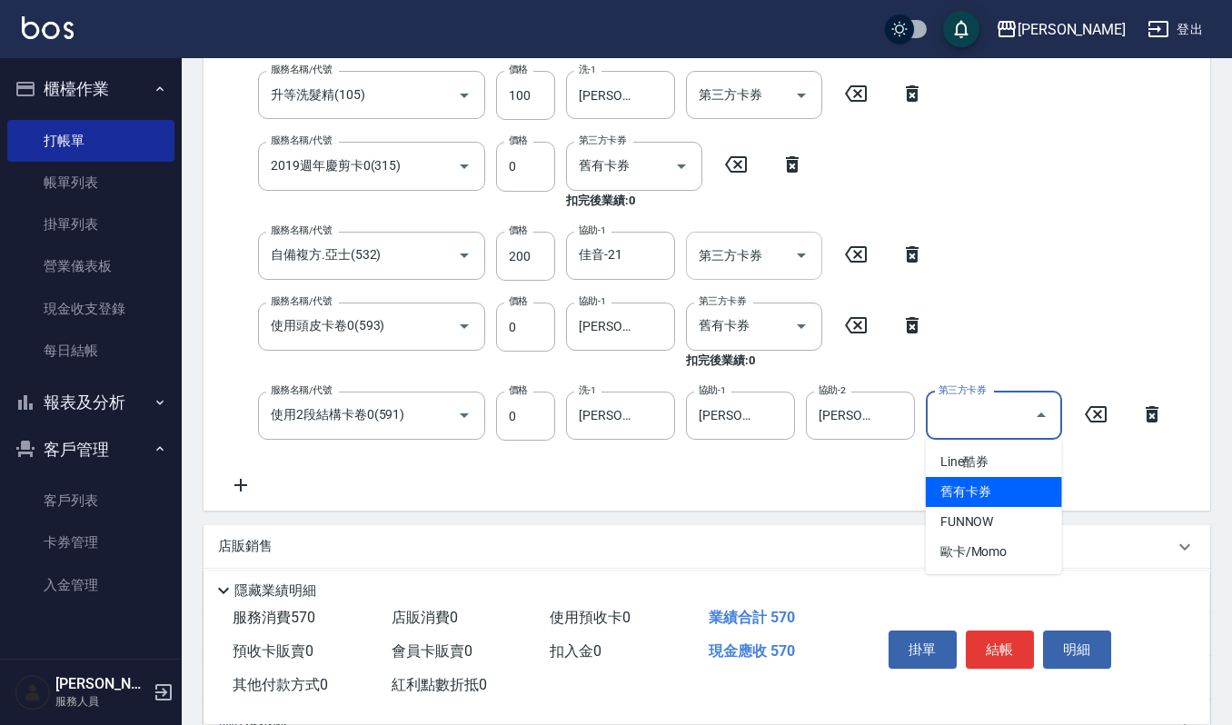
click at [959, 485] on span "舊有卡券" at bounding box center [994, 492] width 136 height 30
type input "舊有卡券"
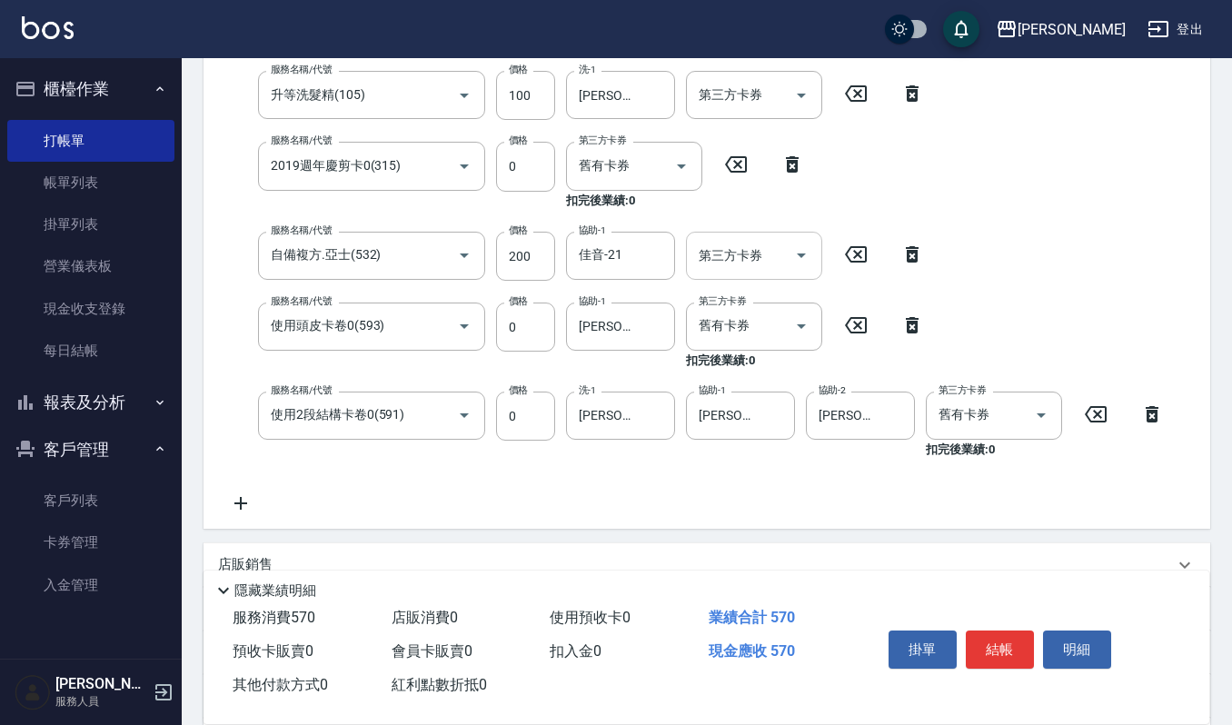
click at [1014, 263] on div "服務名稱/代號 一般洗髮(101) 服務名稱/代號 價格 270 價格 洗-1 吉兒-4 洗-1 第三方卡券 第三方卡券 服務名稱/代號 升等洗髮精(105)…" at bounding box center [696, 257] width 957 height 514
click at [243, 506] on icon at bounding box center [240, 503] width 45 height 22
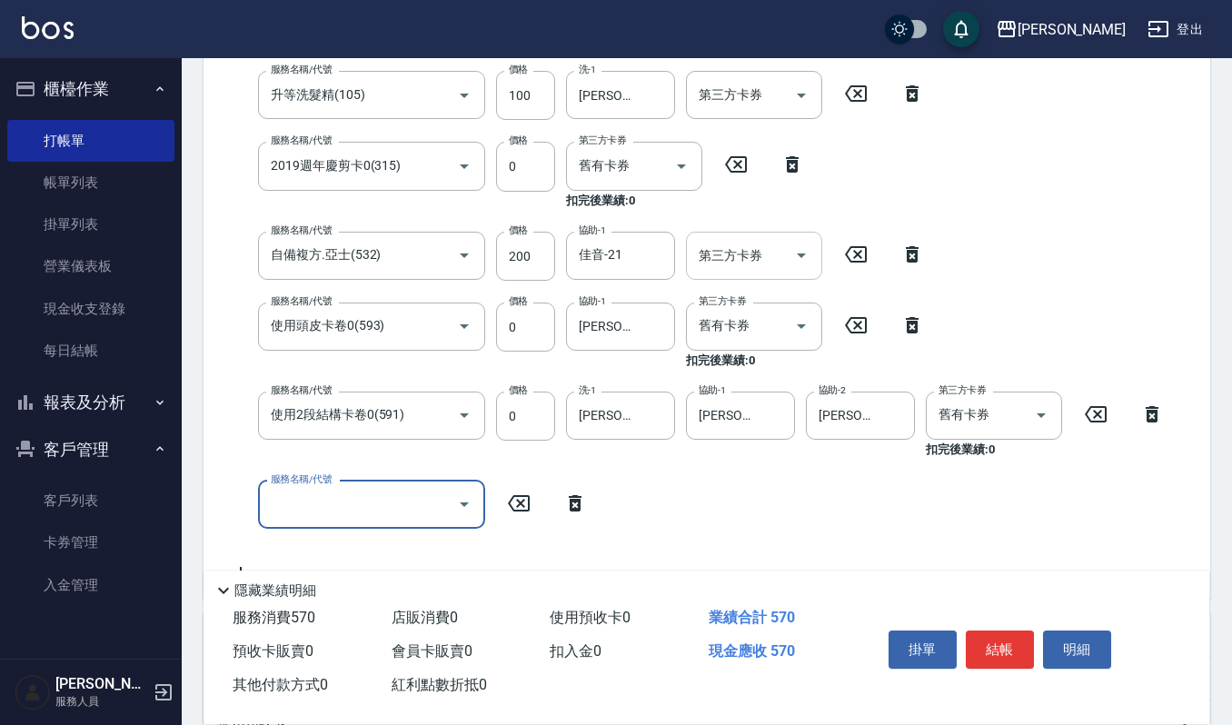
click at [335, 499] on input "服務名稱/代號" at bounding box center [358, 505] width 184 height 32
click at [368, 509] on input "服務名稱/代號" at bounding box center [358, 505] width 184 height 32
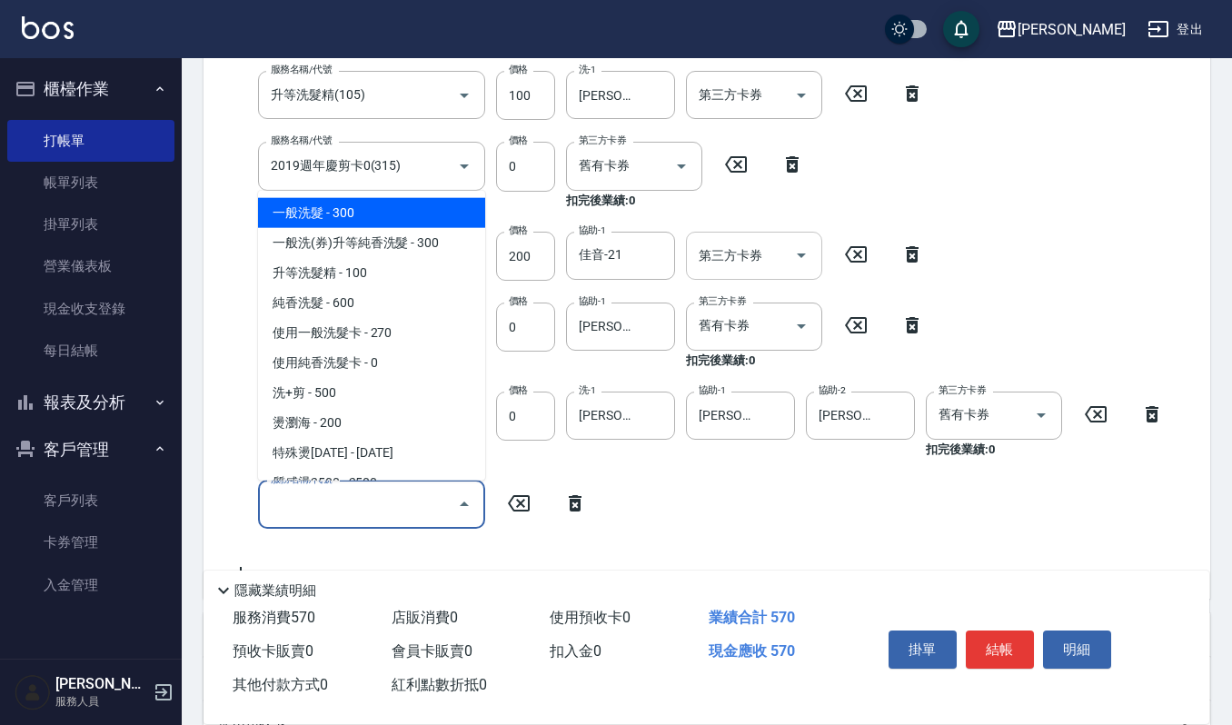
click at [790, 529] on div "服務名稱/代號 一般洗髮(101) 服務名稱/代號 價格 270 價格 洗-1 吉兒-4 洗-1 第三方卡券 第三方卡券 服務名稱/代號 升等洗髮精(105)…" at bounding box center [696, 292] width 957 height 584
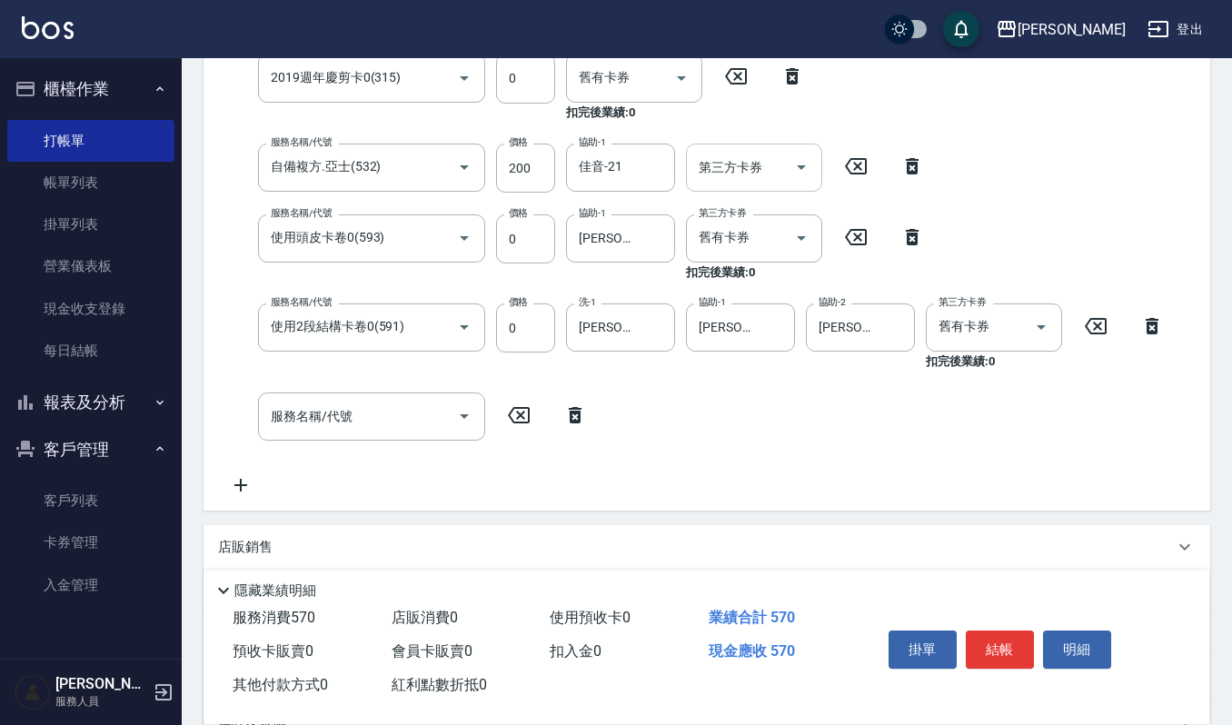
scroll to position [484, 0]
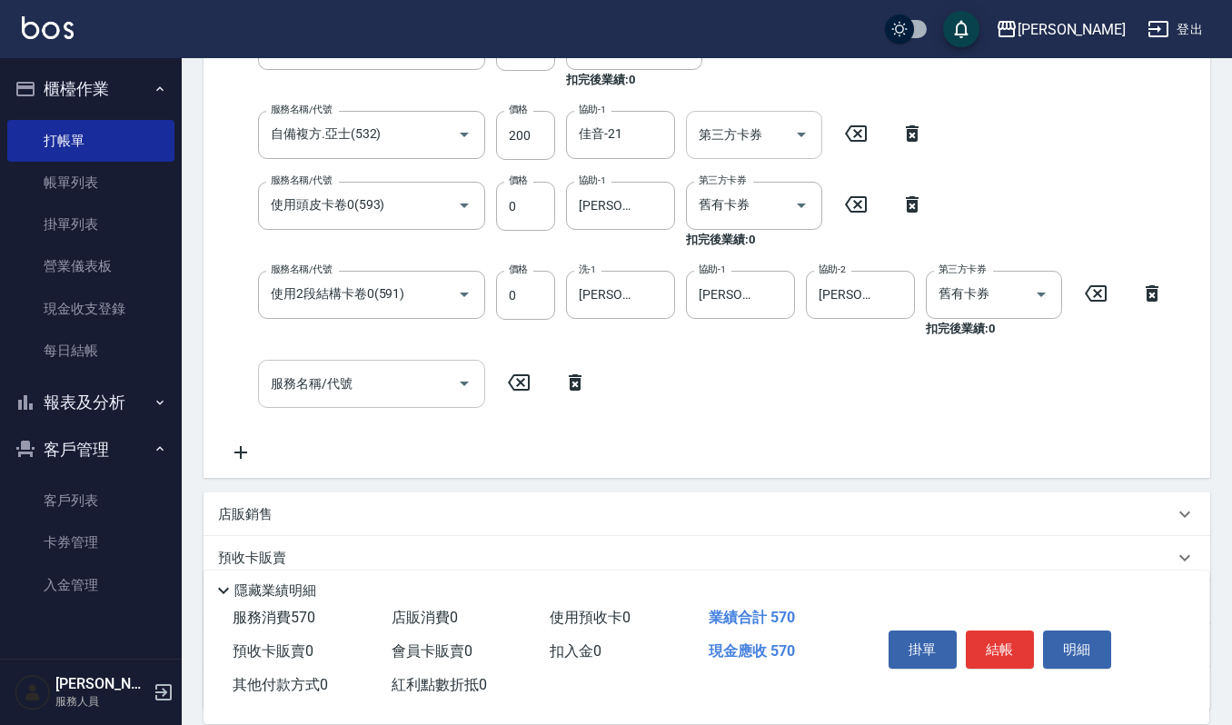
click at [403, 382] on input "服務名稱/代號" at bounding box center [358, 384] width 184 height 32
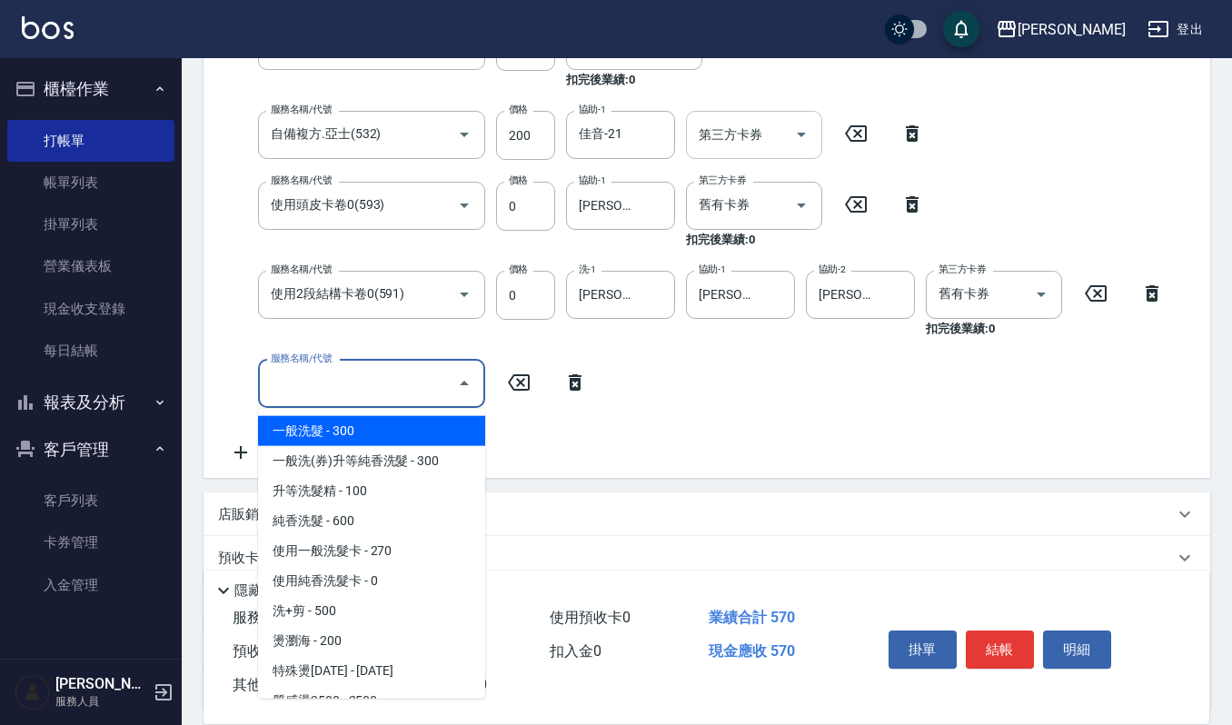
click at [394, 389] on input "服務名稱/代號" at bounding box center [358, 384] width 184 height 32
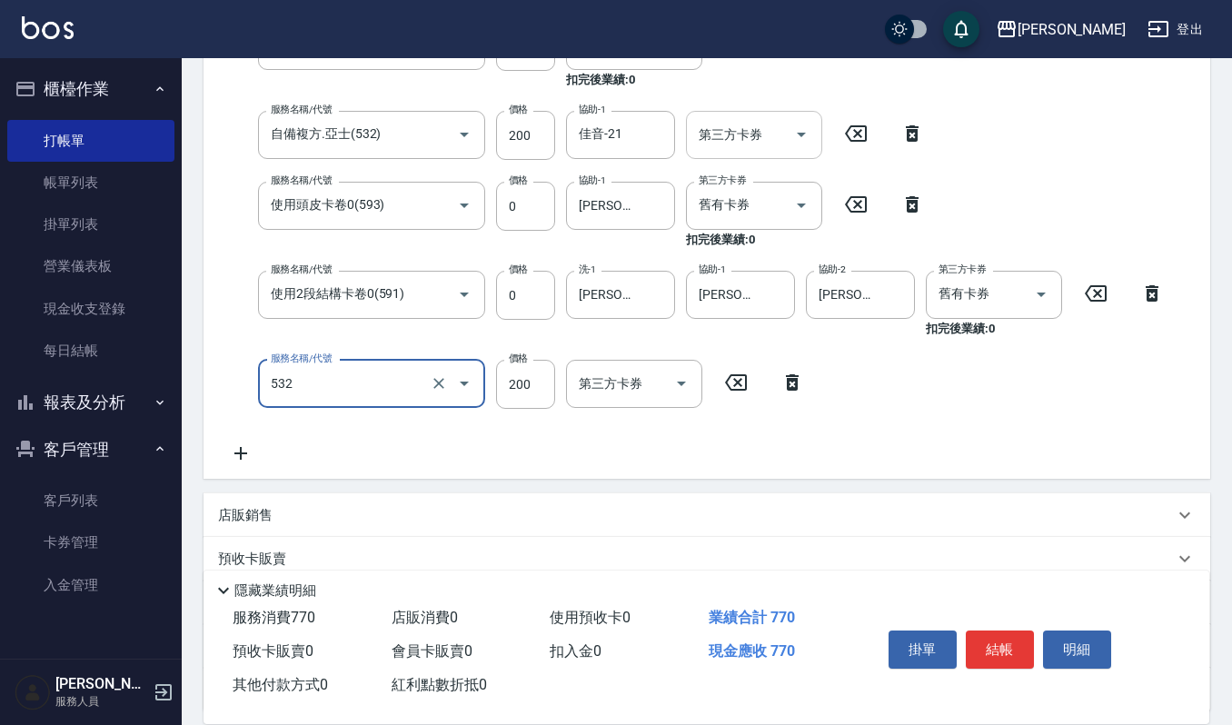
type input "自備複方.亞士(532)"
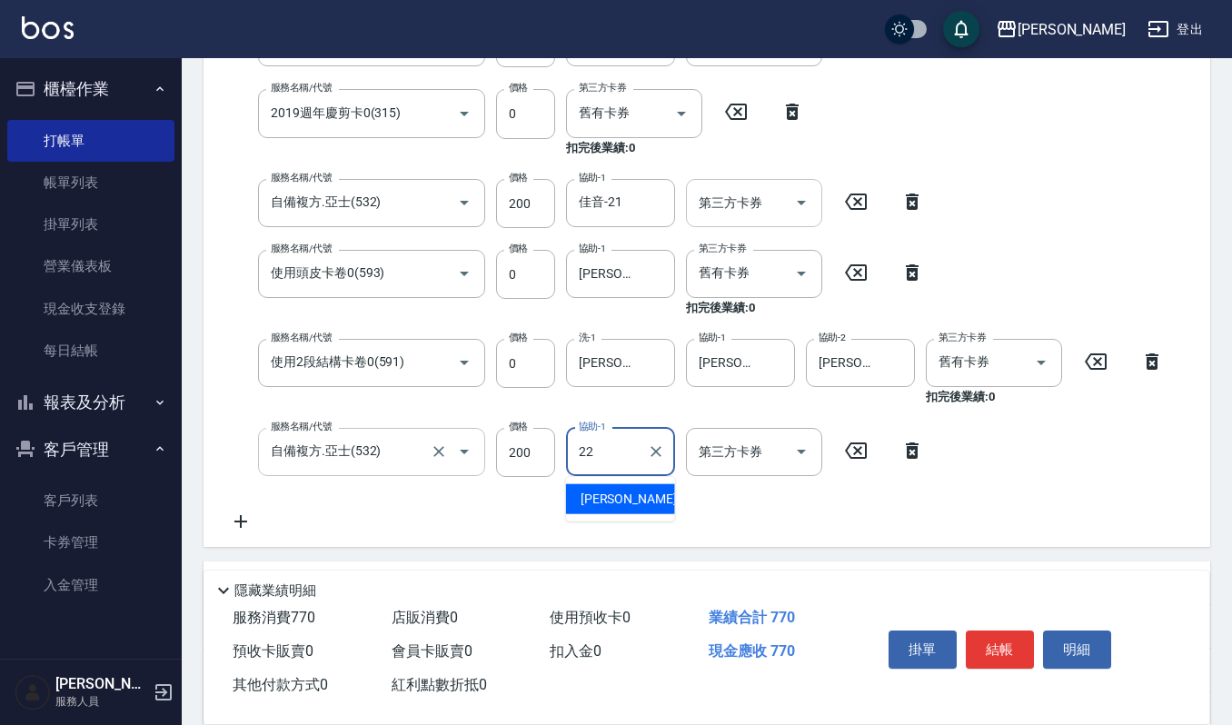
type input "2"
type input "吉兒-4"
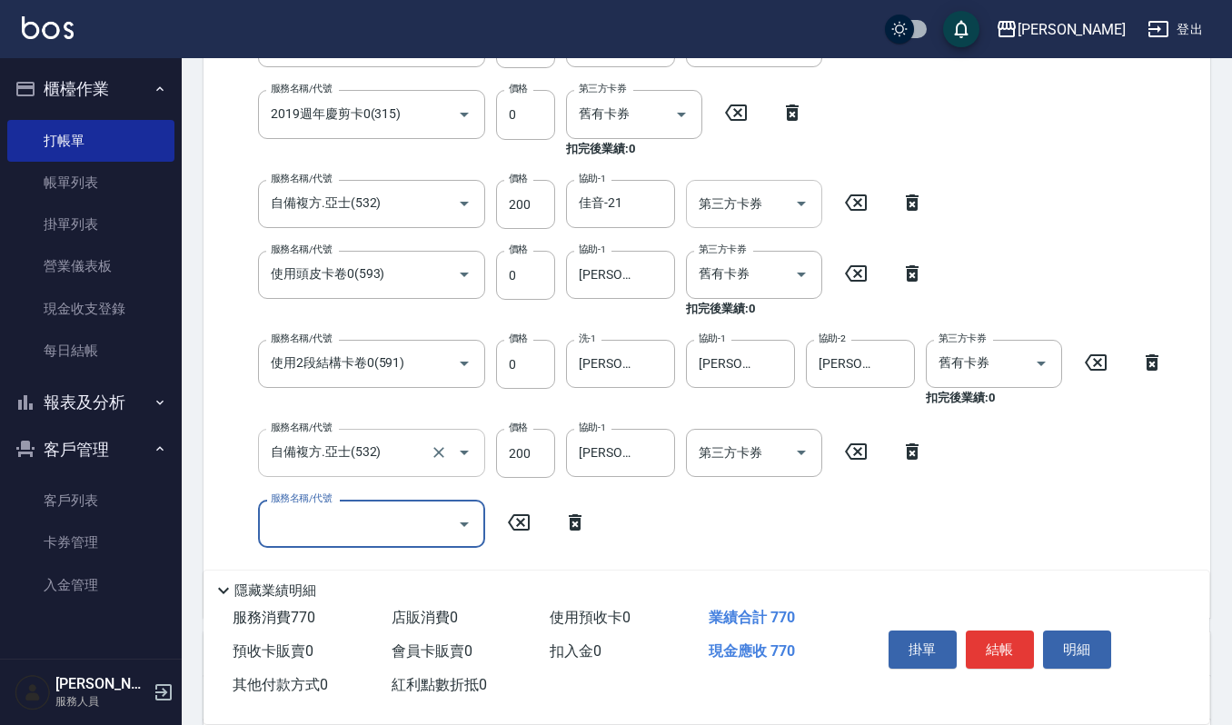
scroll to position [536, 0]
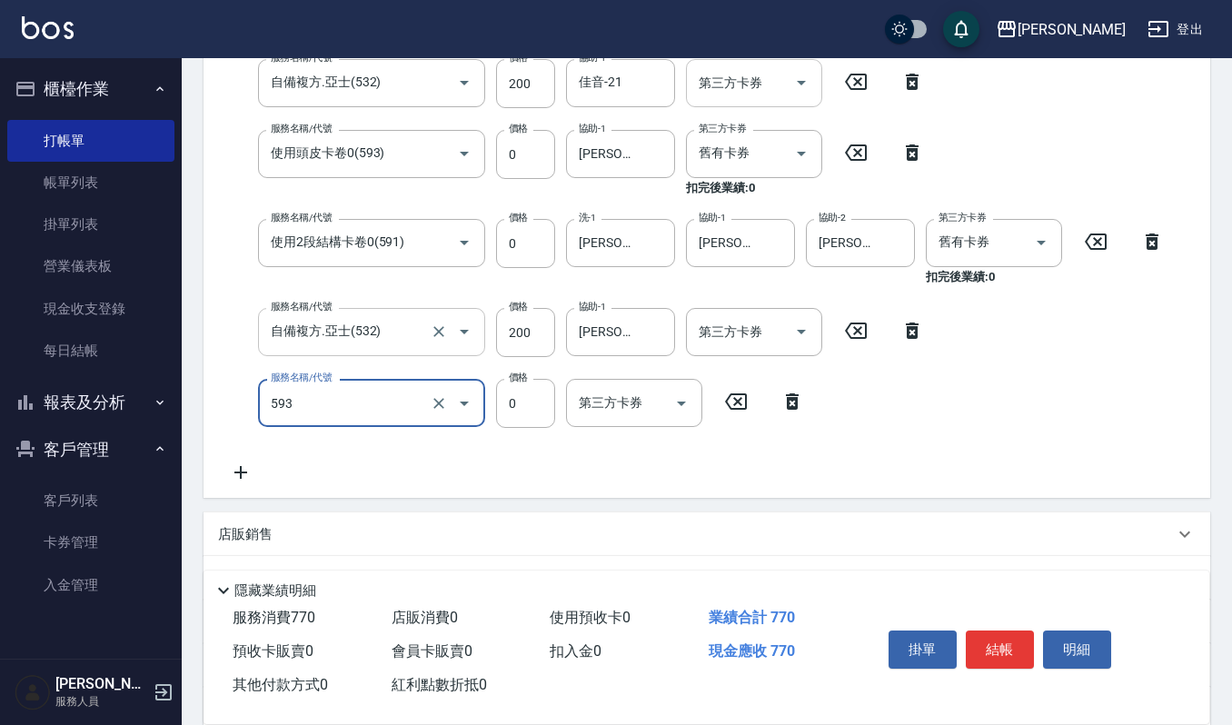
type input "使用頭皮卡卷0(593)"
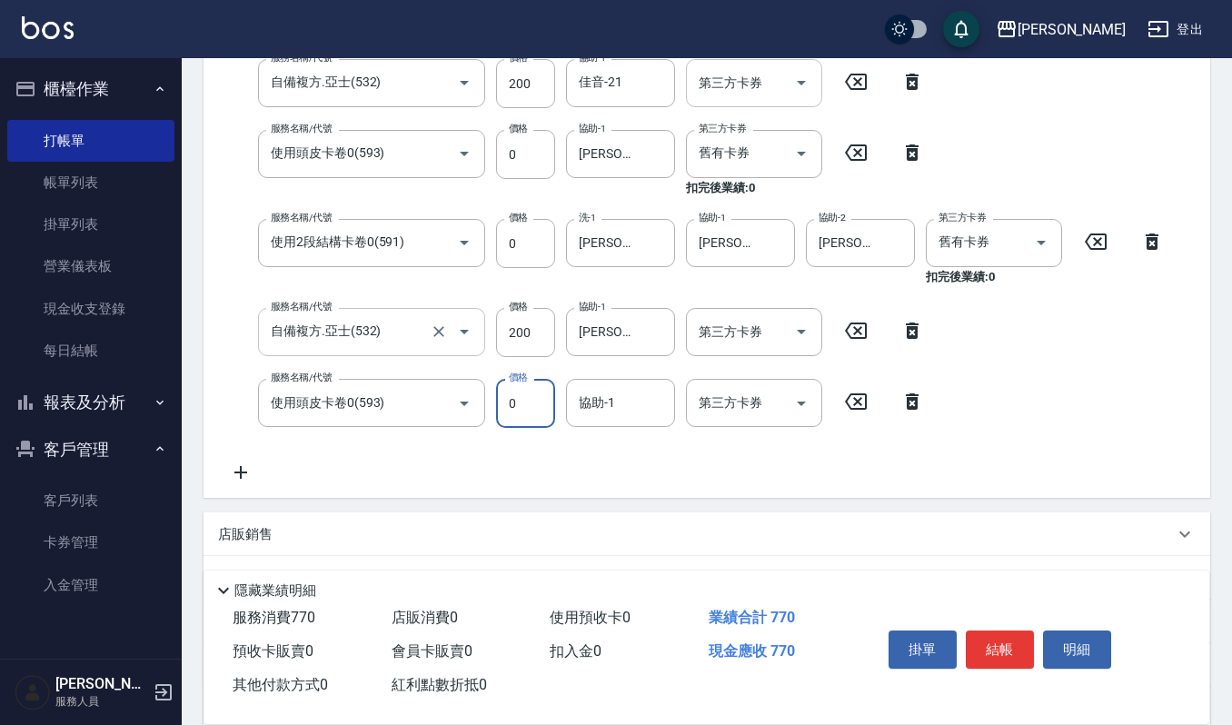
scroll to position [416, 0]
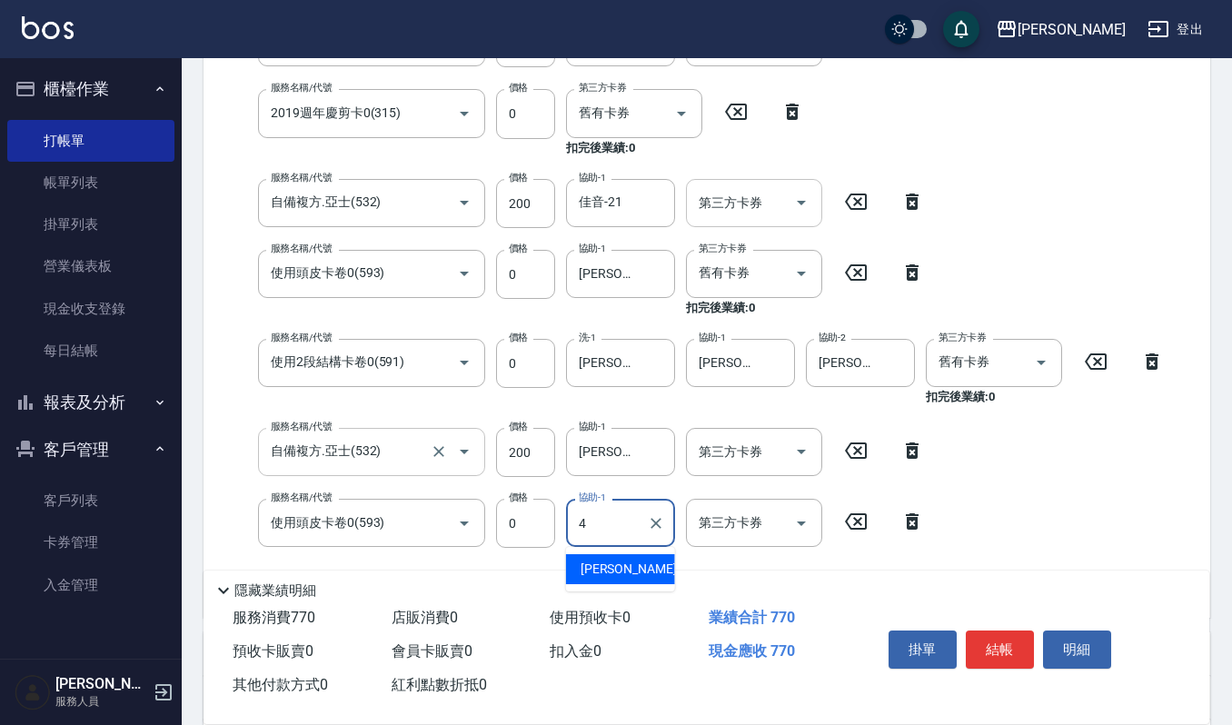
type input "吉兒-4"
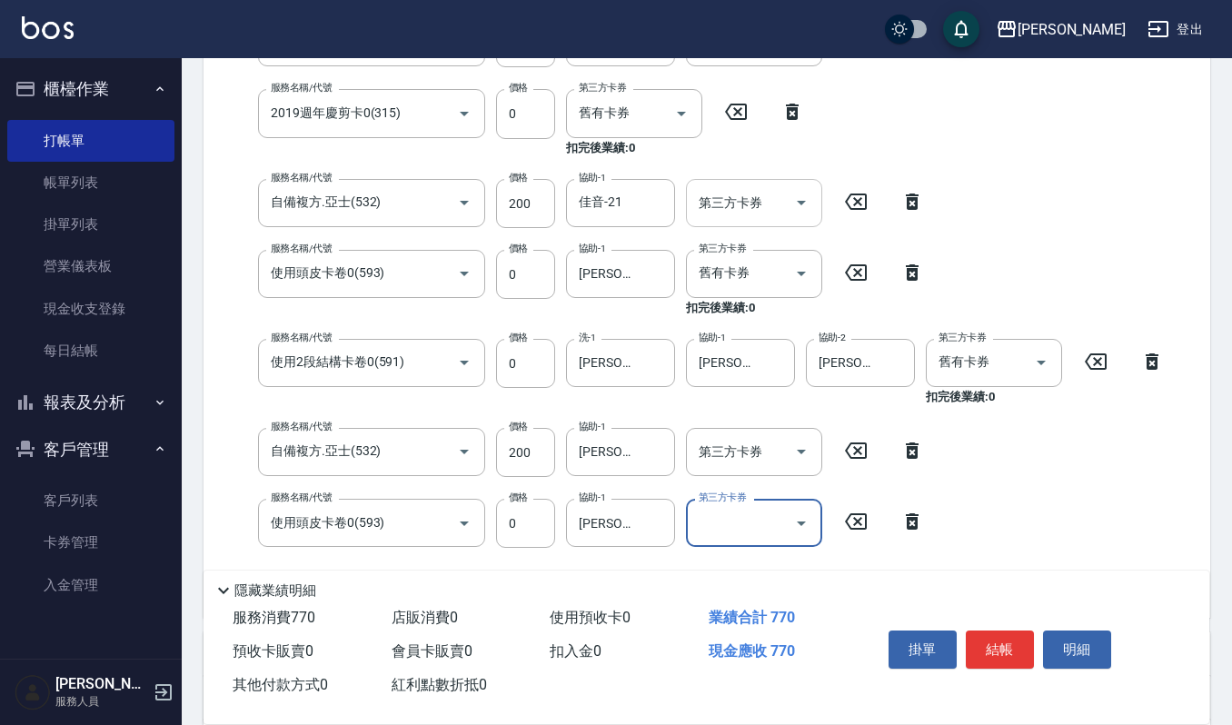
click at [746, 511] on input "第三方卡券" at bounding box center [740, 523] width 93 height 32
click at [756, 596] on span "舊有卡券" at bounding box center [754, 599] width 136 height 30
type input "舊有卡券"
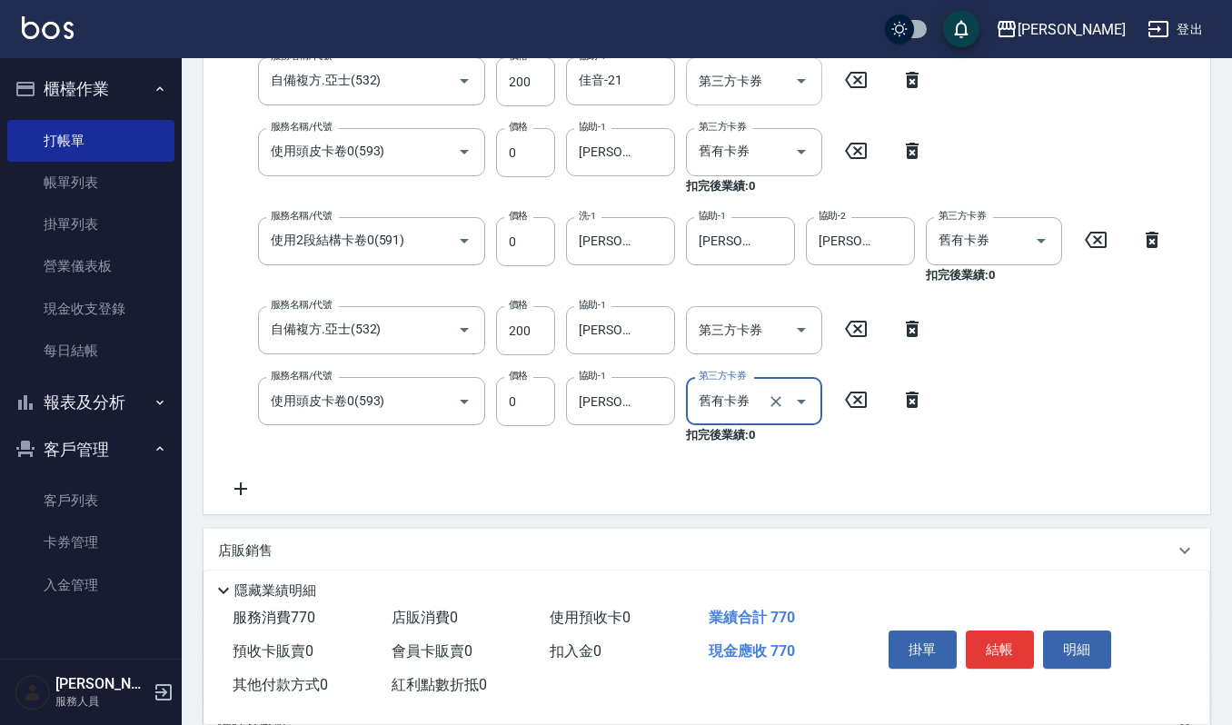
click at [249, 482] on icon at bounding box center [240, 489] width 45 height 22
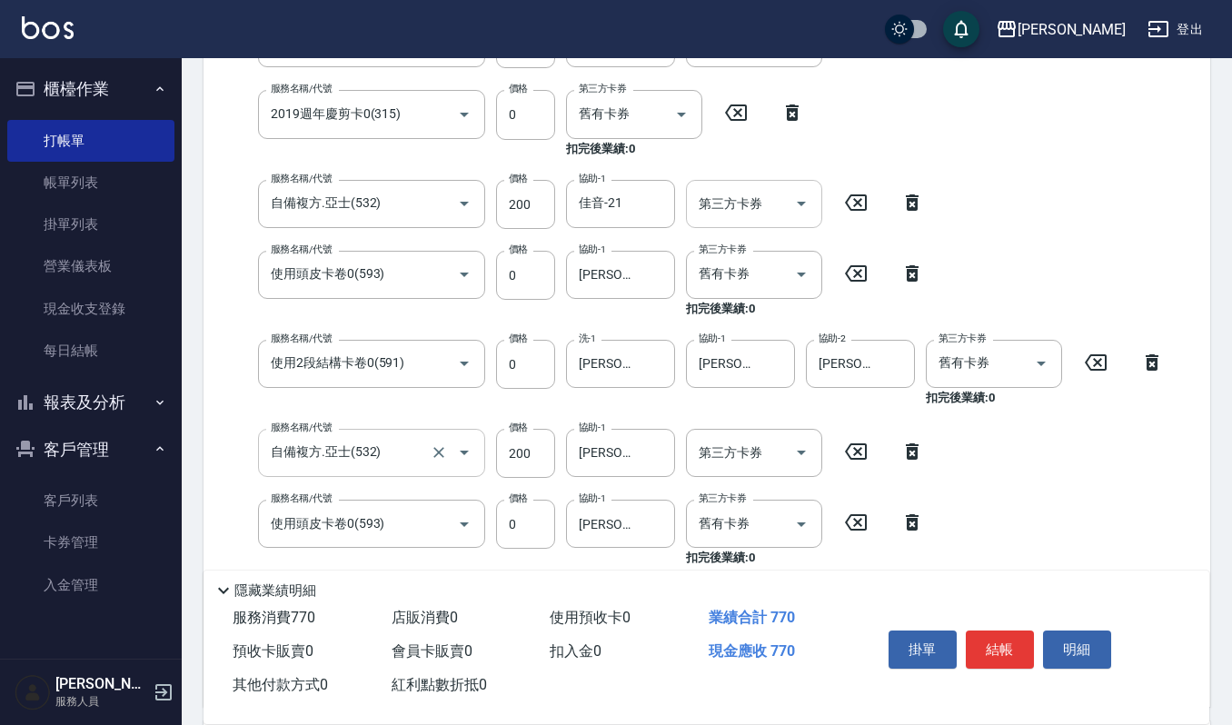
scroll to position [536, 0]
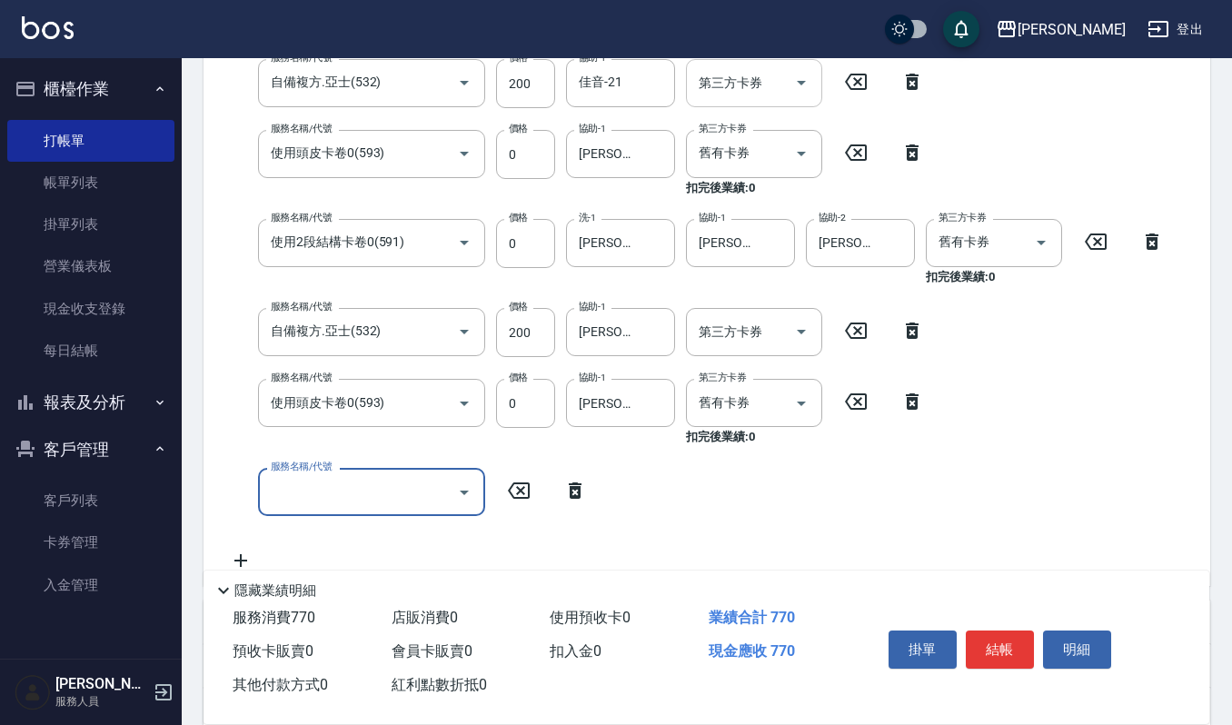
click at [339, 500] on input "服務名稱/代號" at bounding box center [358, 492] width 184 height 32
drag, startPoint x: 278, startPoint y: 517, endPoint x: 288, endPoint y: 510, distance: 12.4
click at [282, 513] on div "服務名稱/代號 一般洗髮(101) 服務名稱/代號 價格 270 價格 洗-1 吉兒-4 洗-1 第三方卡券 第三方卡券 服務名稱/代號 升等洗髮精(105)…" at bounding box center [696, 199] width 957 height 744
click at [316, 498] on input "服務名稱/代號" at bounding box center [358, 492] width 184 height 32
type input "區塊燙髮(217)"
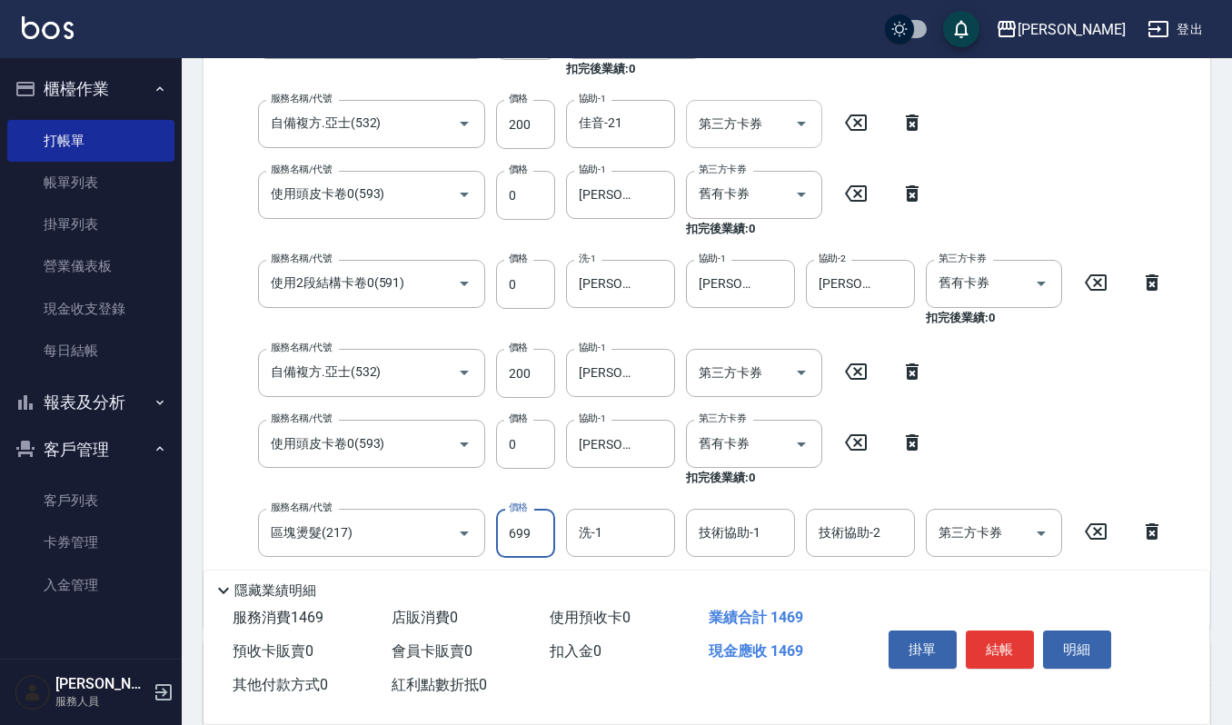
scroll to position [538, 0]
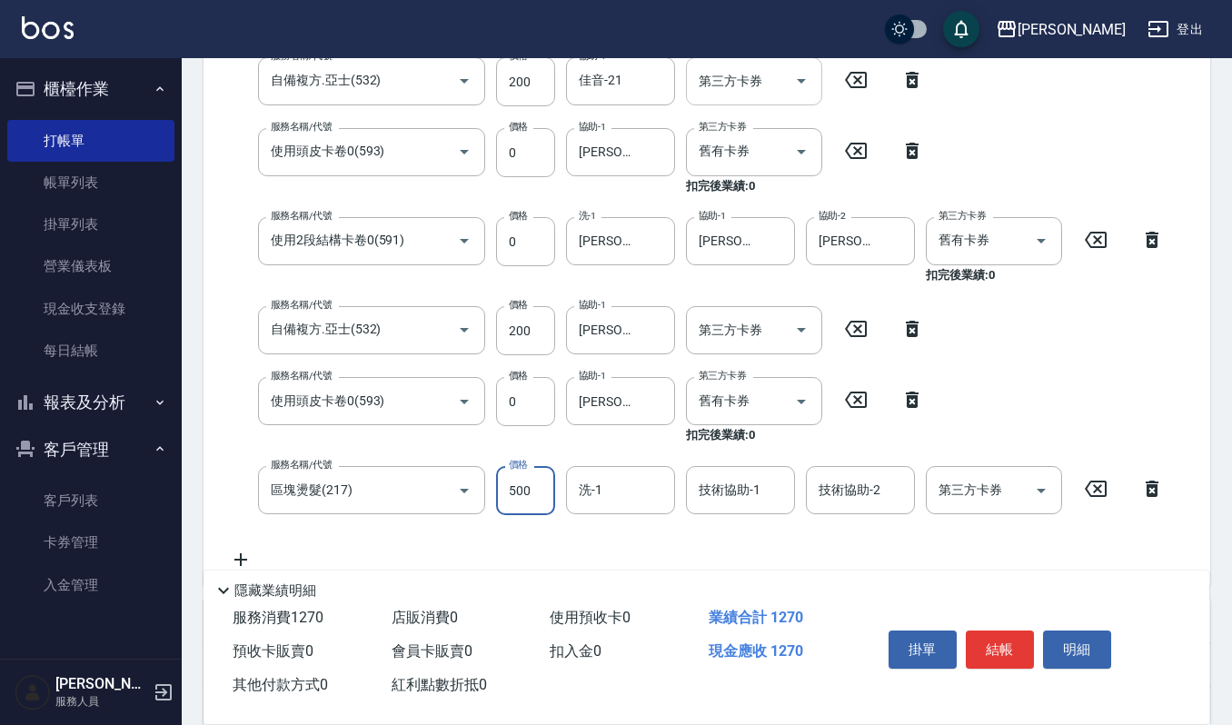
type input "500"
type input "宜芳-22"
click at [768, 507] on div at bounding box center [775, 490] width 24 height 48
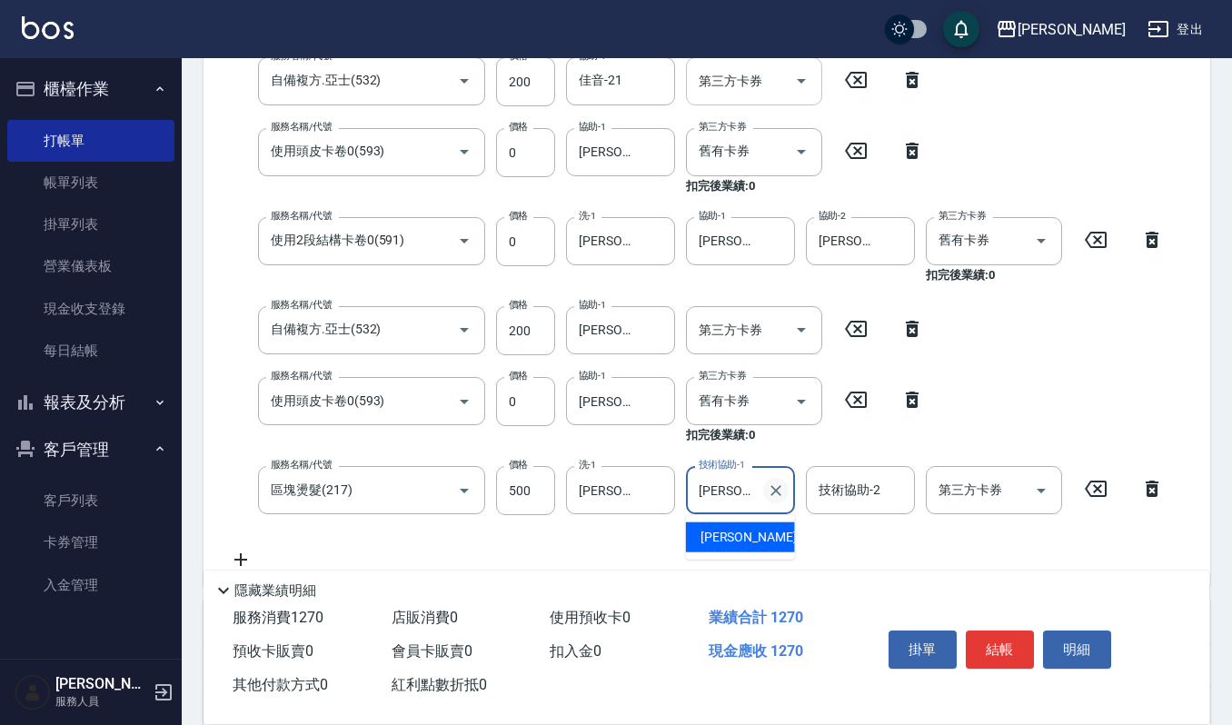
type input "宜"
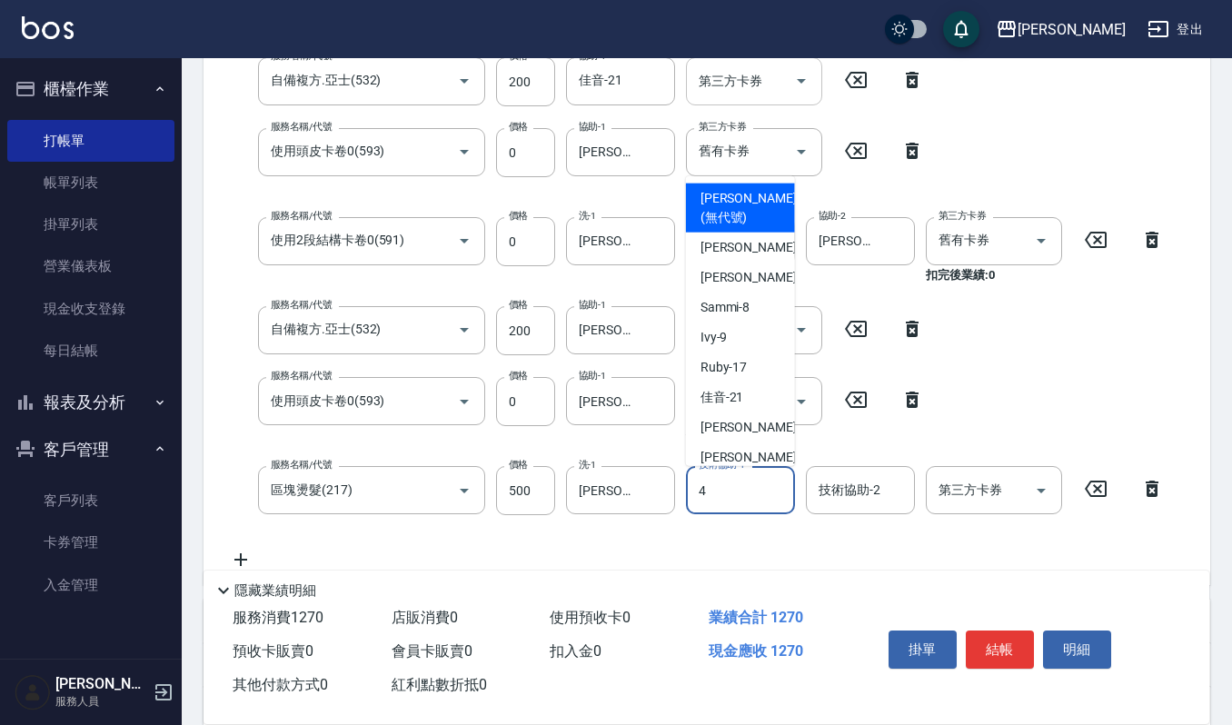
type input "吉兒-4"
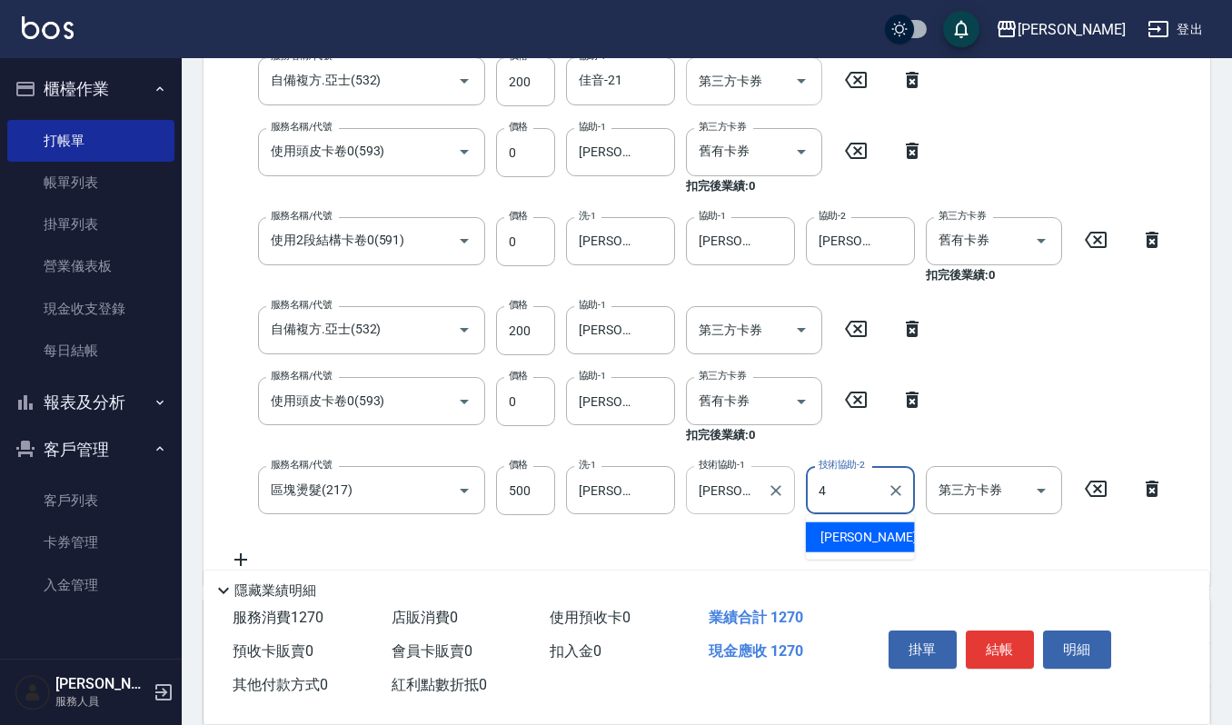
type input "吉兒-4"
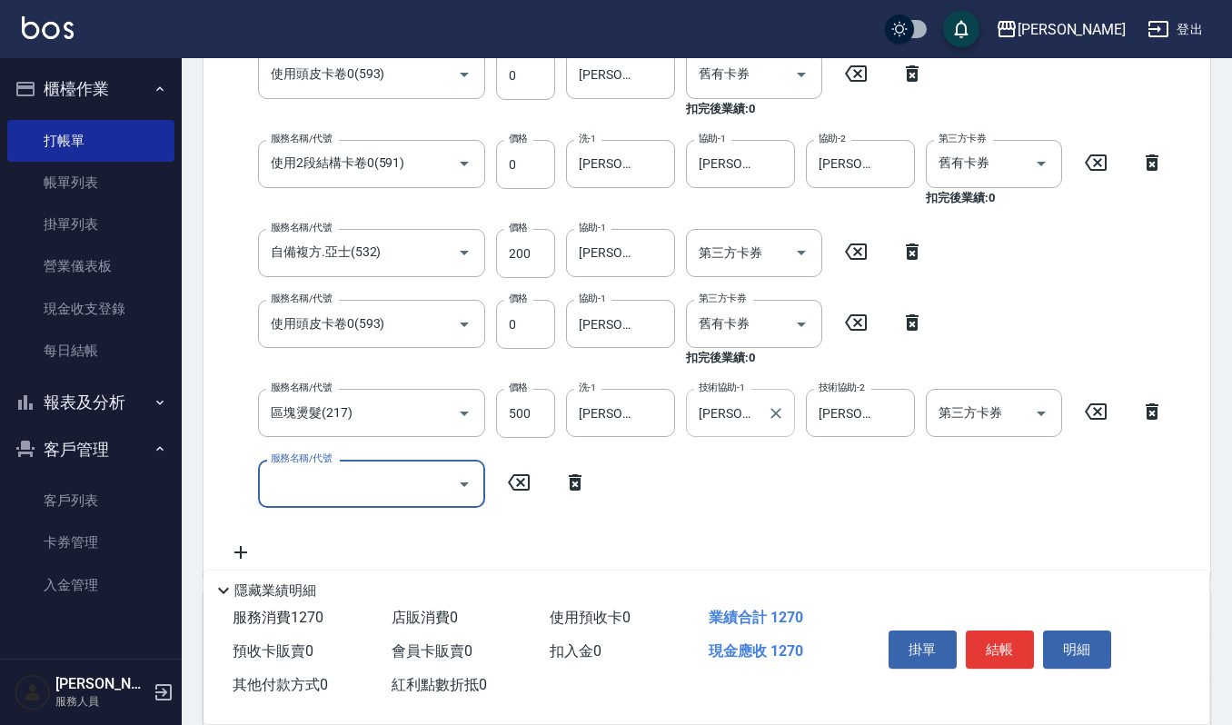
scroll to position [658, 0]
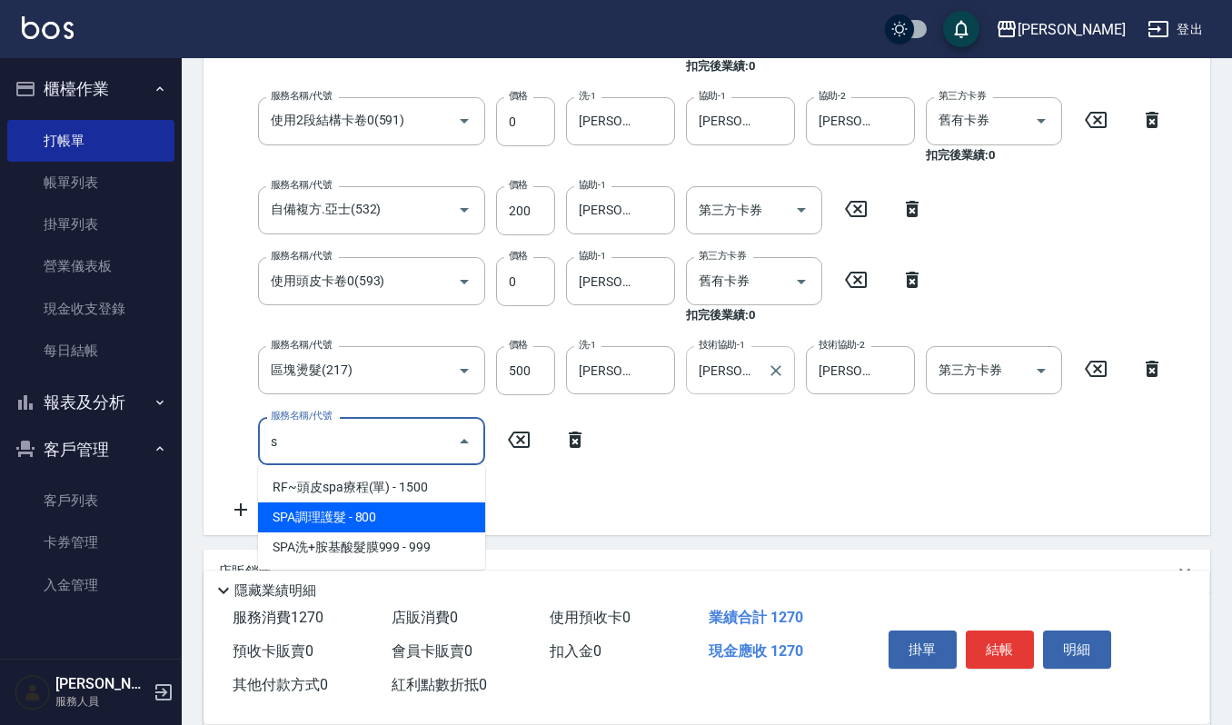
click at [379, 512] on span "SPA調理護髮 - 800" at bounding box center [371, 517] width 227 height 30
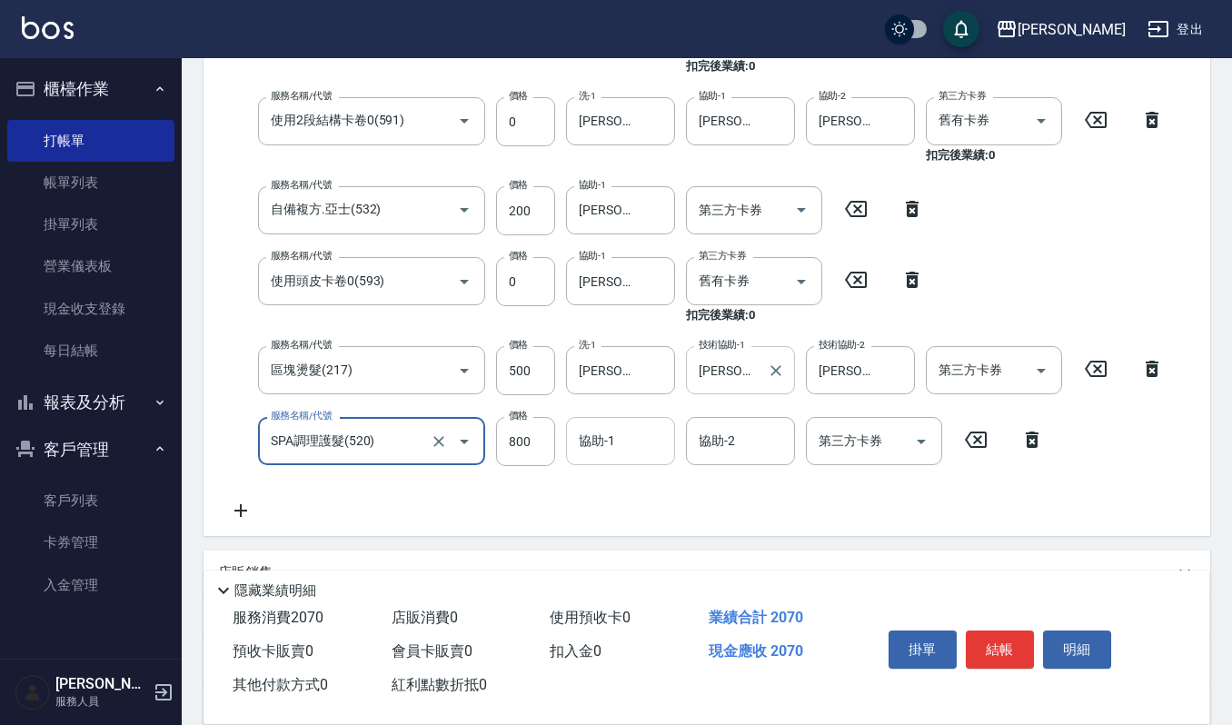
type input "SPA調理護髮(520)"
click at [652, 436] on input "協助-1" at bounding box center [620, 441] width 93 height 32
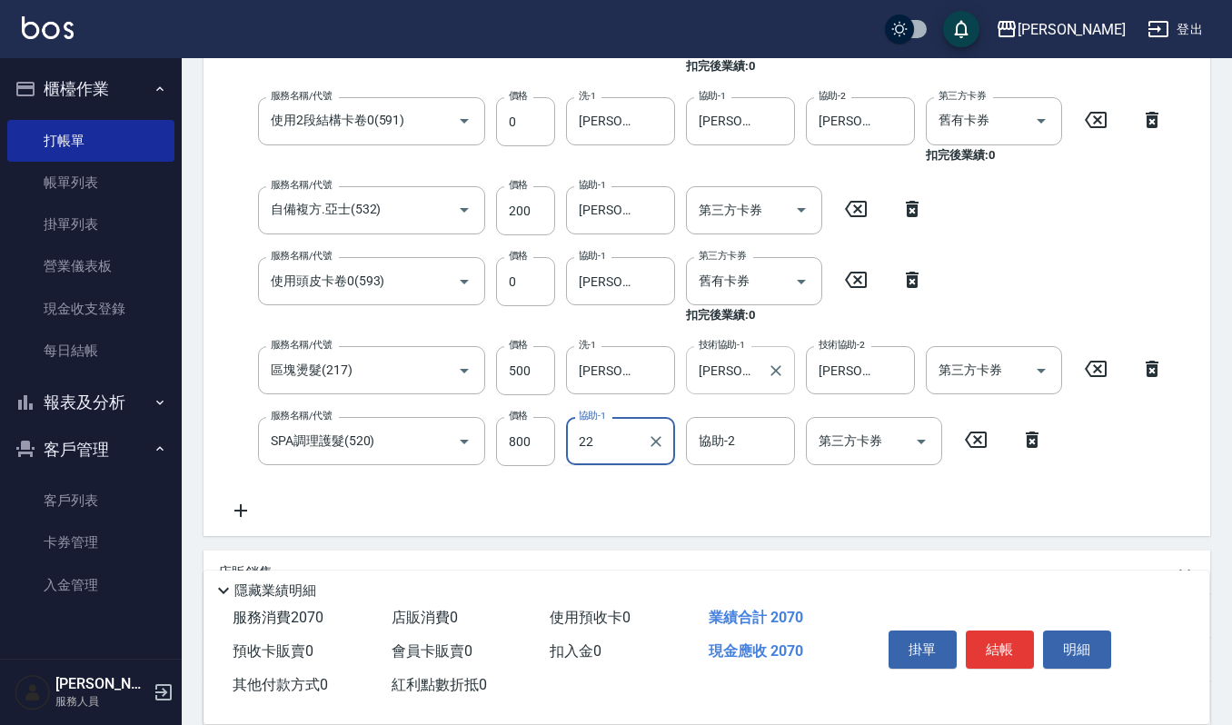
type input "宜芳-22"
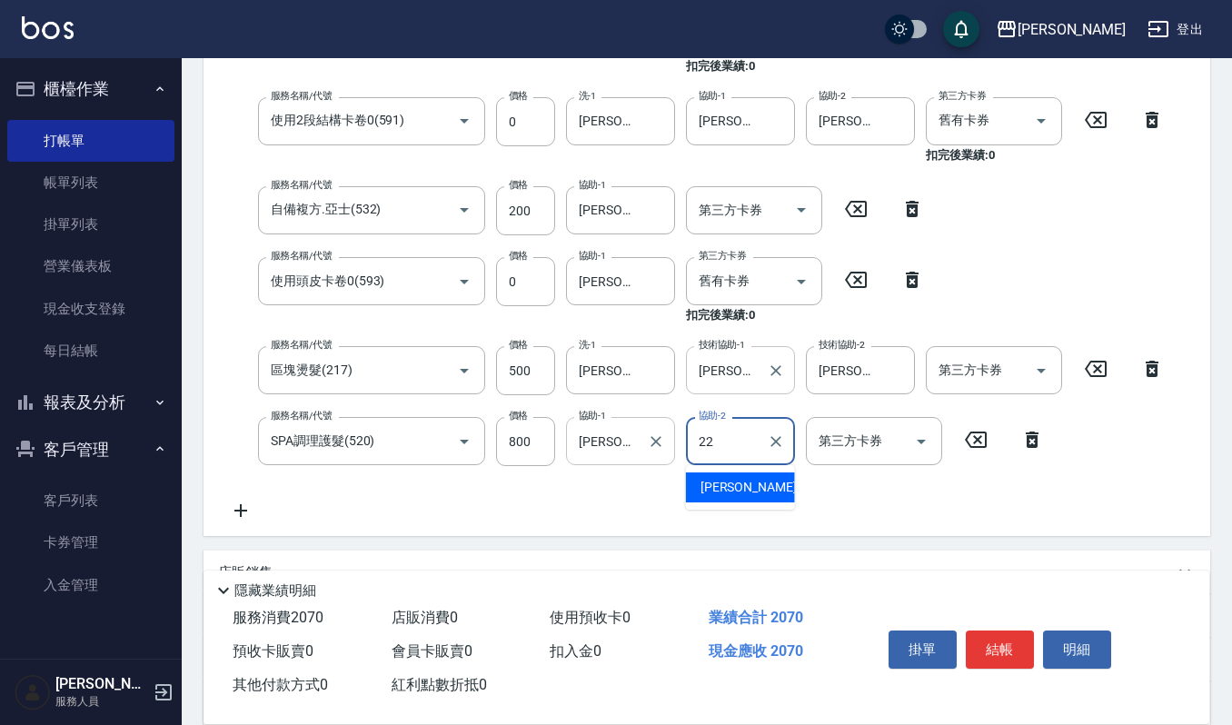
type input "宜芳-22"
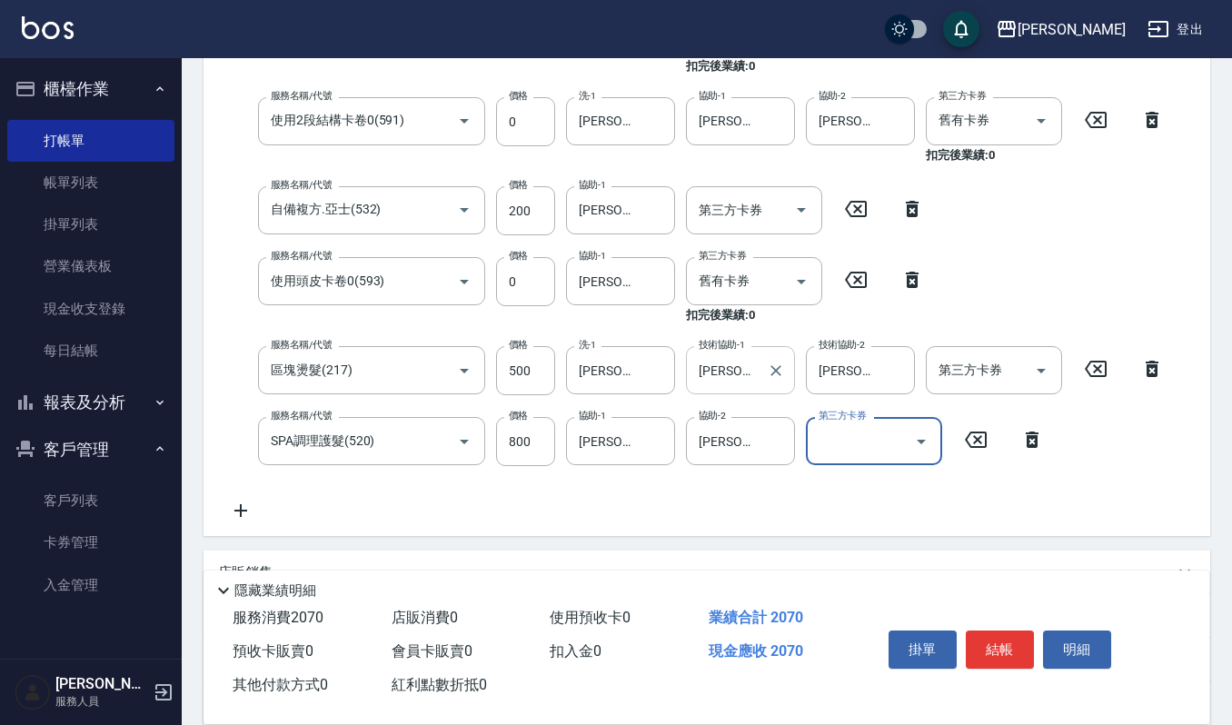
click at [680, 509] on div "服務名稱/代號 一般洗髮(101) 服務名稱/代號 價格 270 價格 洗-1 吉兒-4 洗-1 第三方卡券 第三方卡券 服務名稱/代號 升等洗髮精(105)…" at bounding box center [696, 114] width 957 height 816
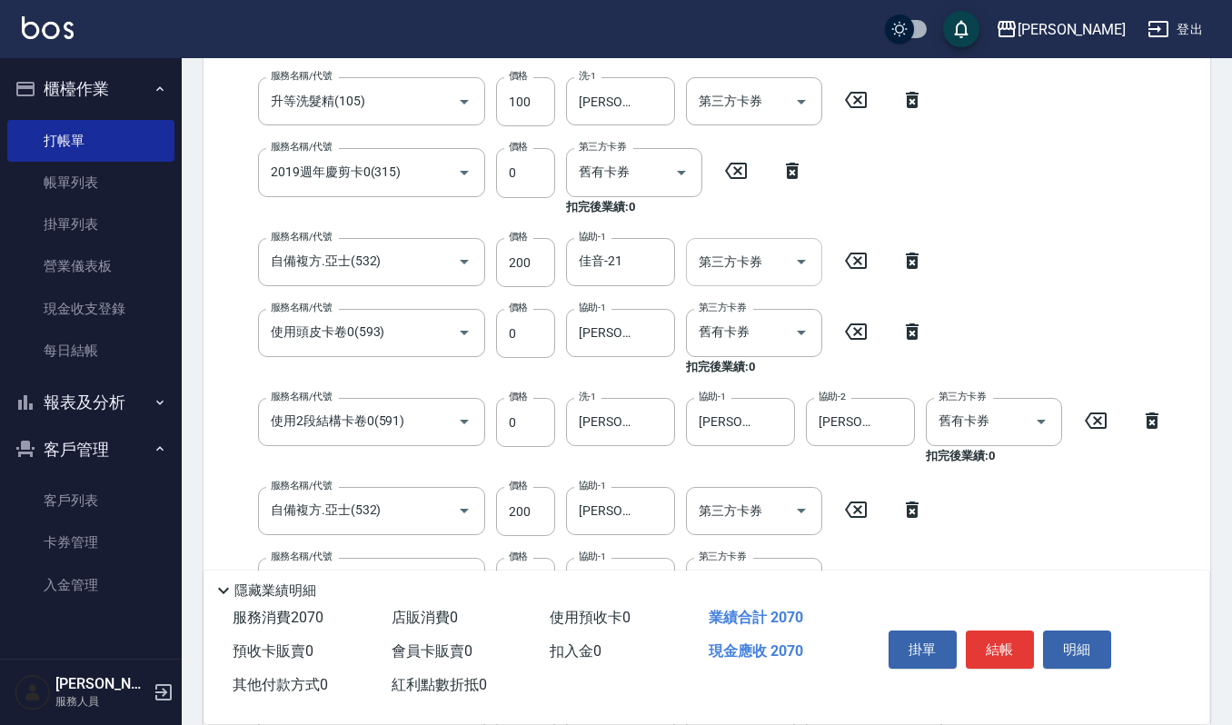
scroll to position [294, 0]
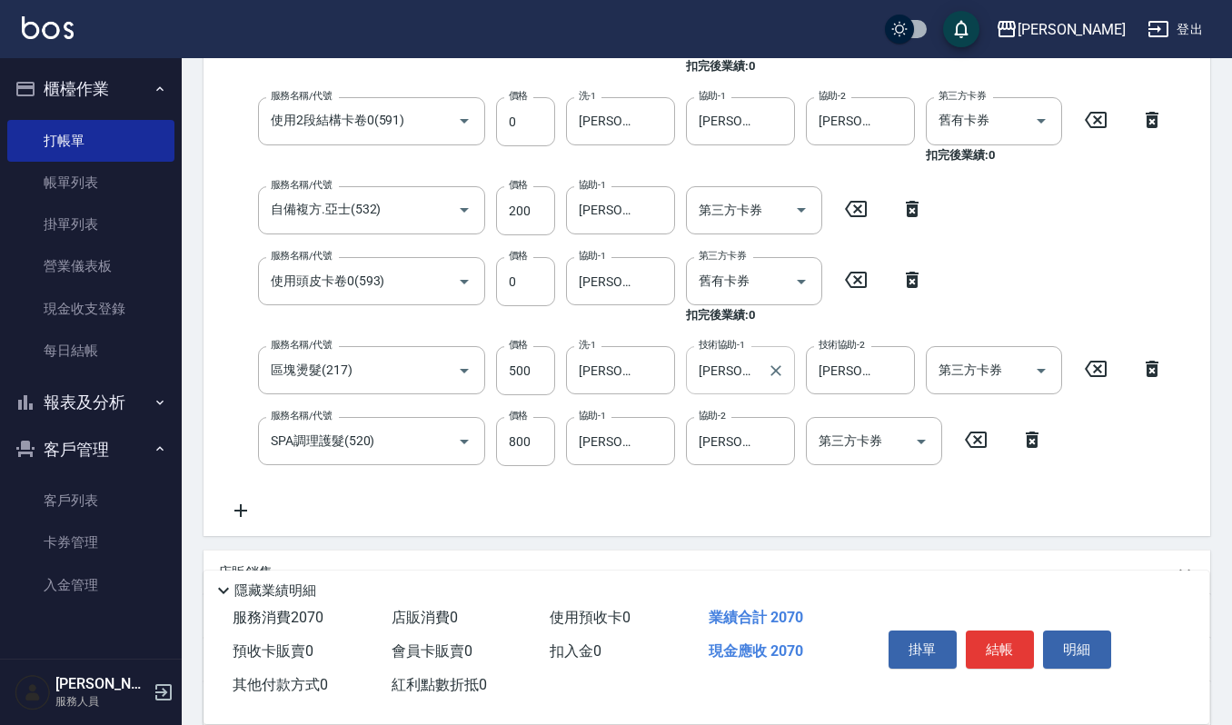
click at [231, 514] on icon at bounding box center [240, 511] width 45 height 22
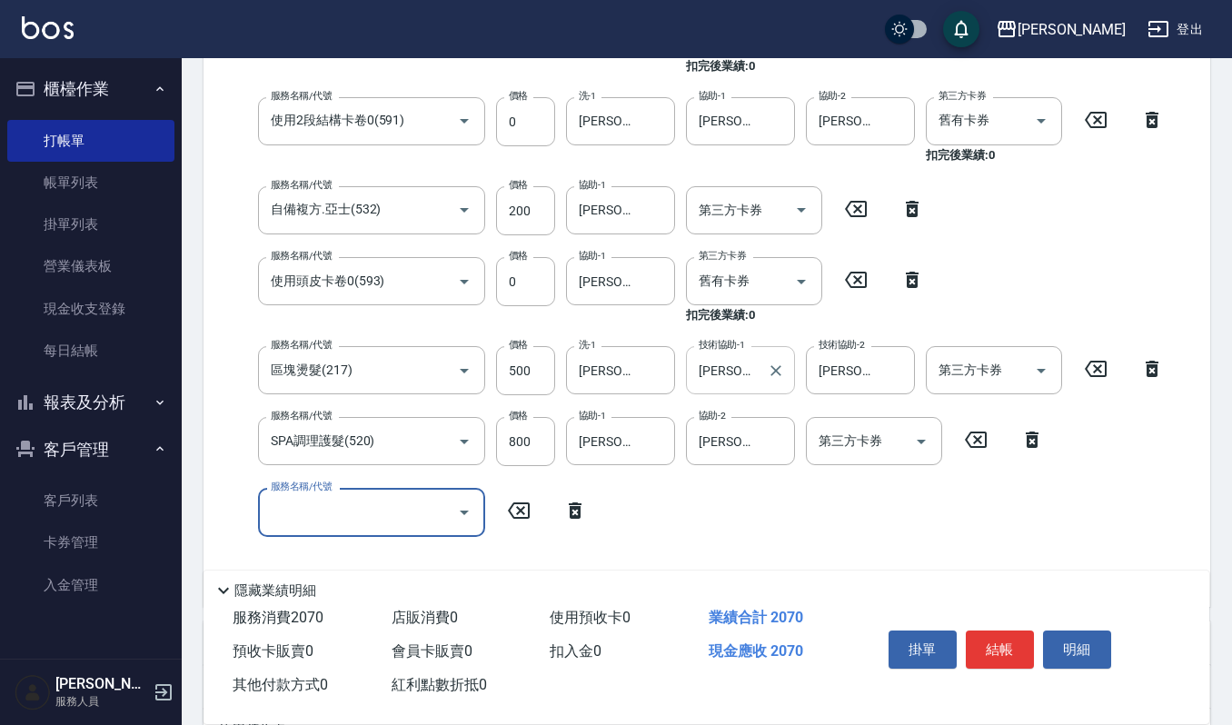
scroll to position [807, 0]
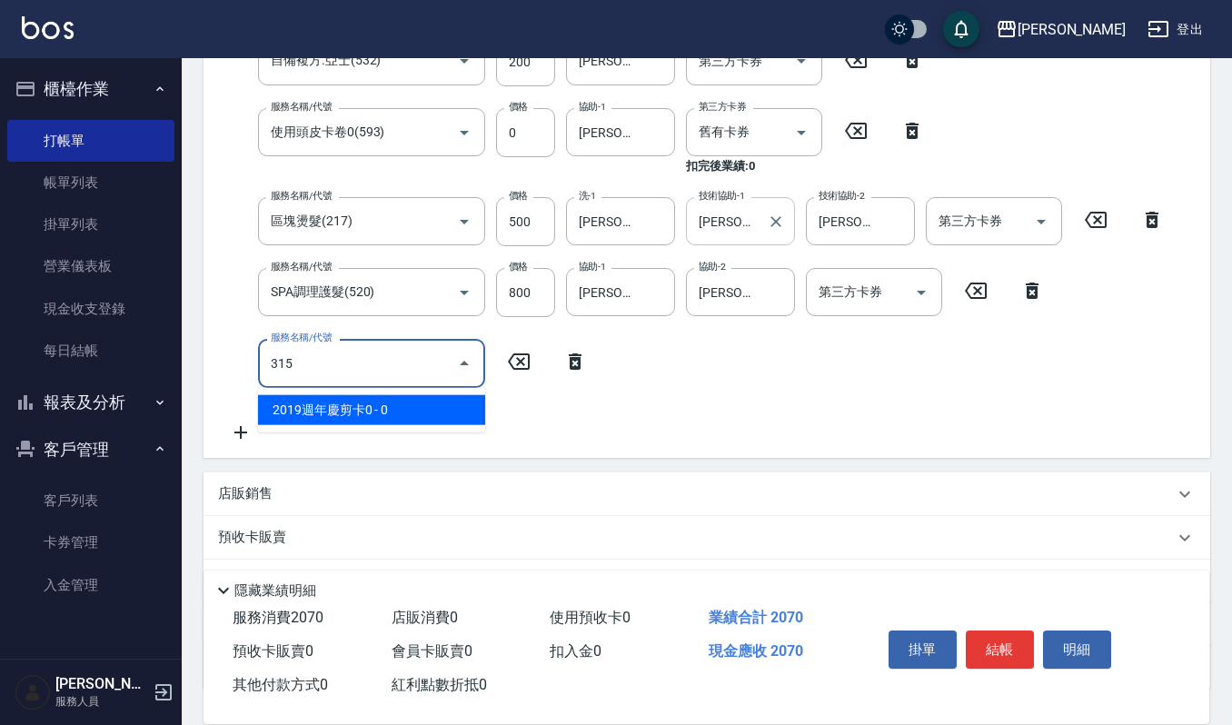
type input "2019週年慶剪卡0(315)"
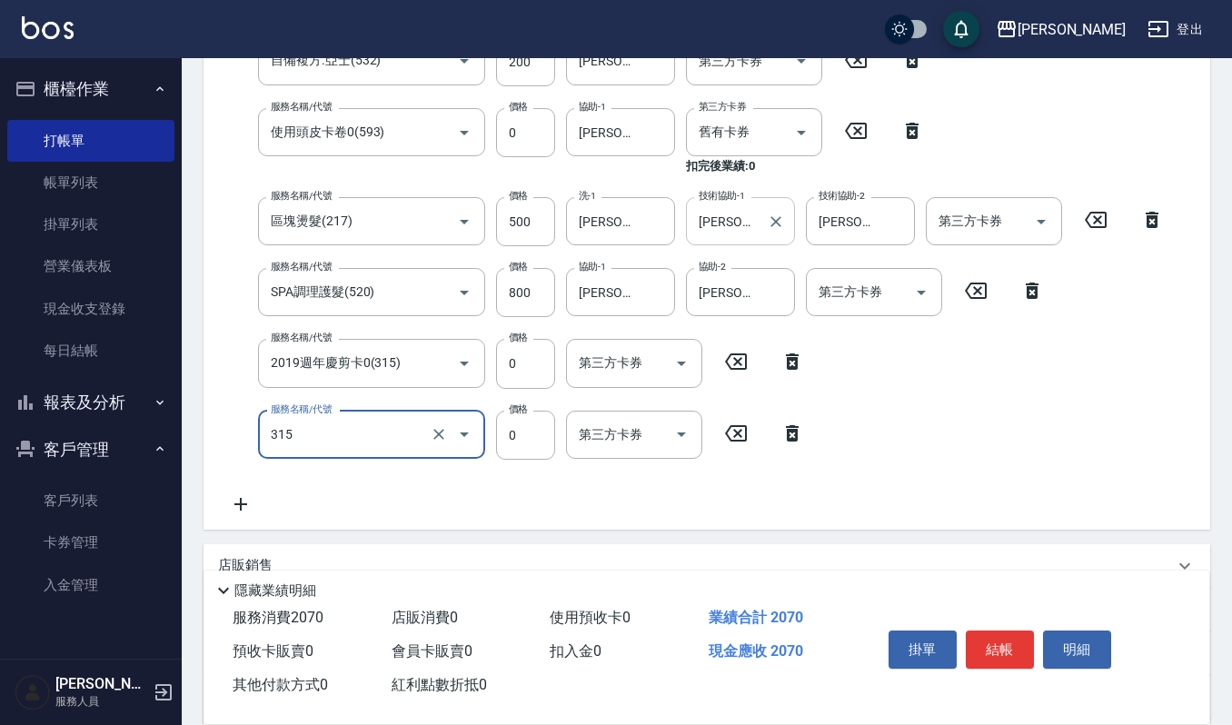
type input "2019週年慶剪卡0(315)"
click at [640, 343] on div "第三方卡券" at bounding box center [634, 362] width 136 height 48
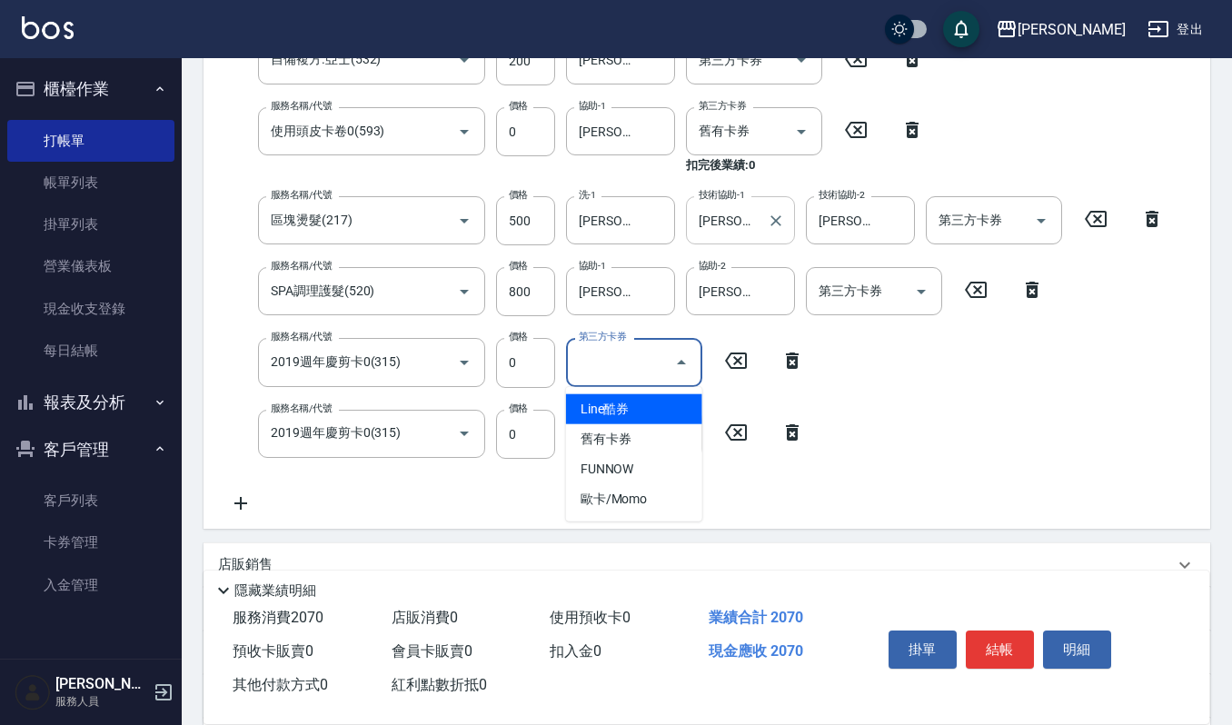
click at [636, 434] on span "舊有卡券" at bounding box center [634, 439] width 136 height 30
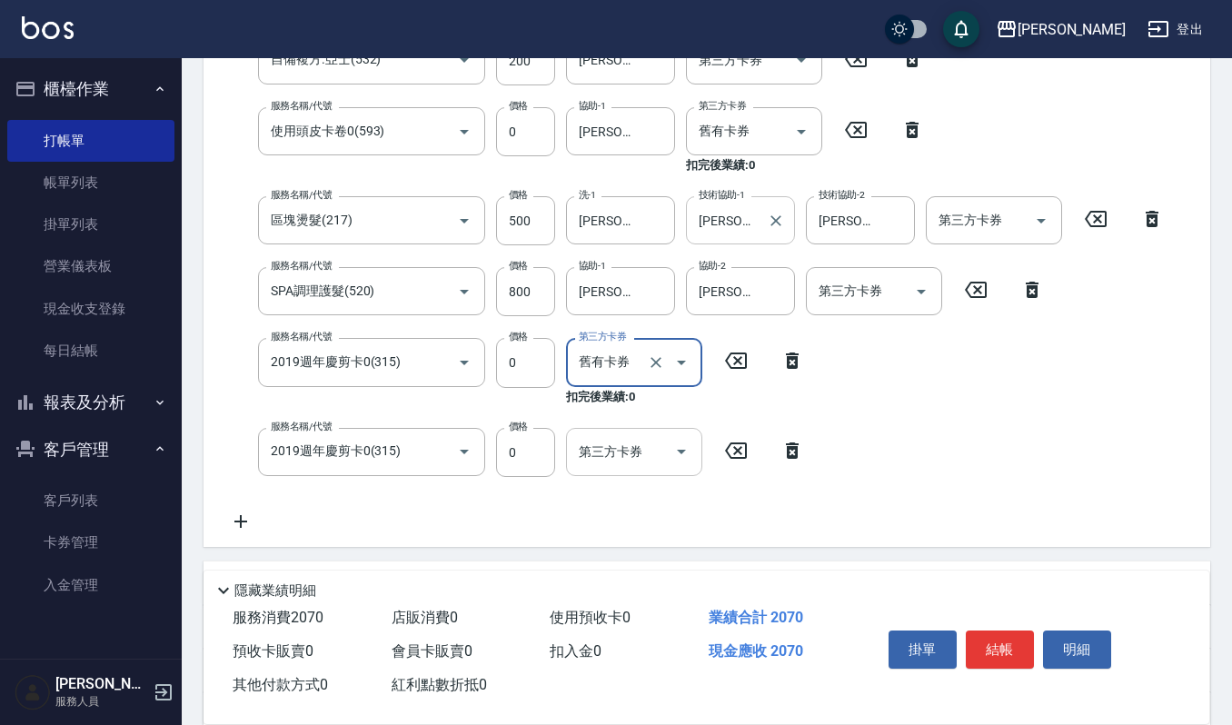
type input "舊有卡券"
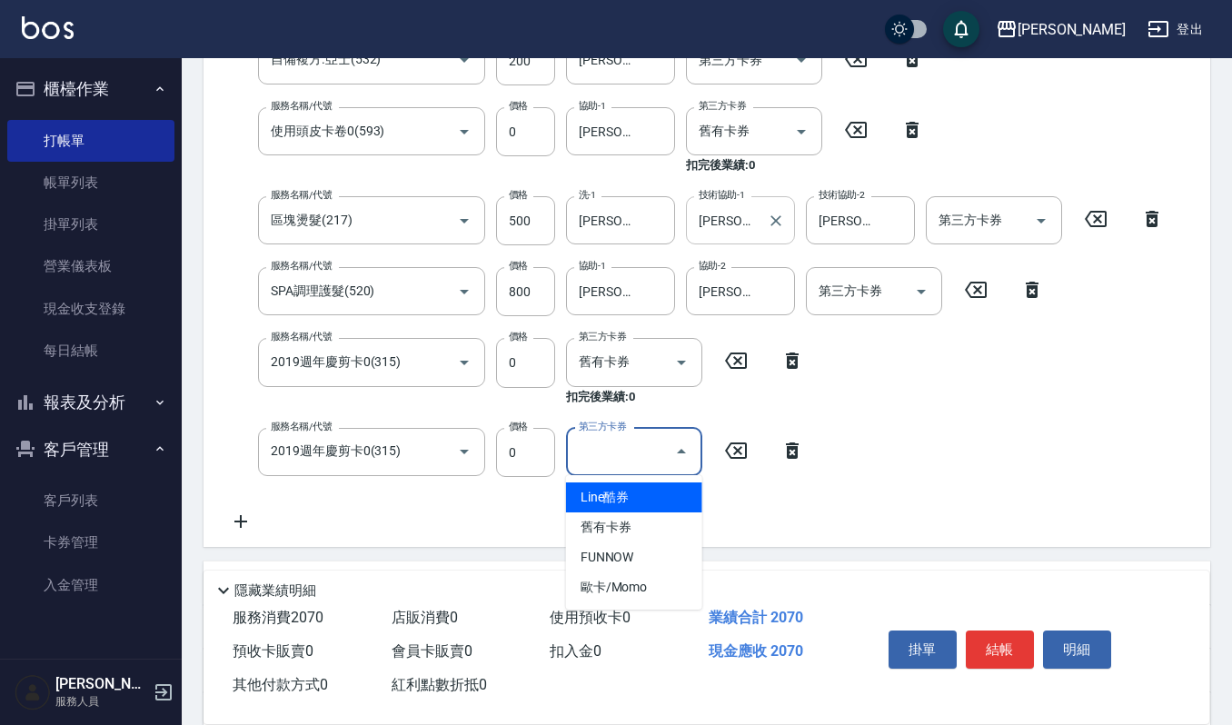
click at [641, 437] on input "第三方卡券" at bounding box center [620, 452] width 93 height 32
click at [641, 523] on span "舊有卡券" at bounding box center [634, 527] width 136 height 30
type input "舊有卡券"
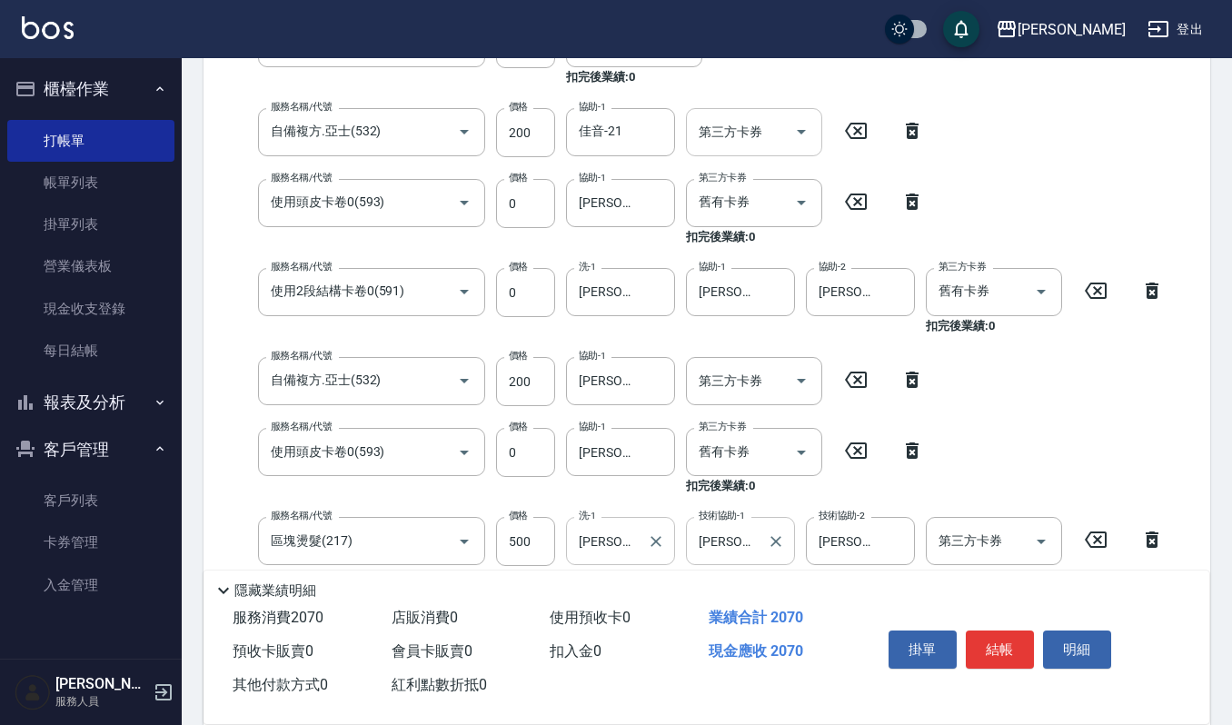
scroll to position [444, 0]
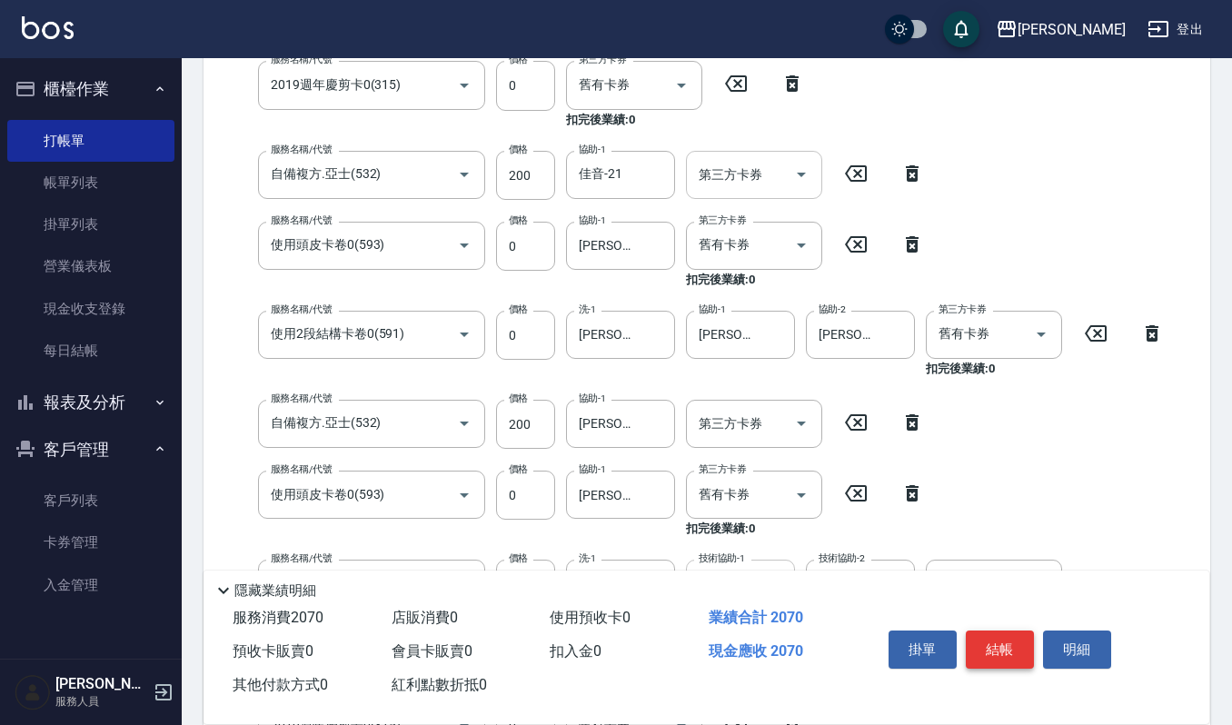
click at [1025, 640] on button "結帳" at bounding box center [1000, 650] width 68 height 38
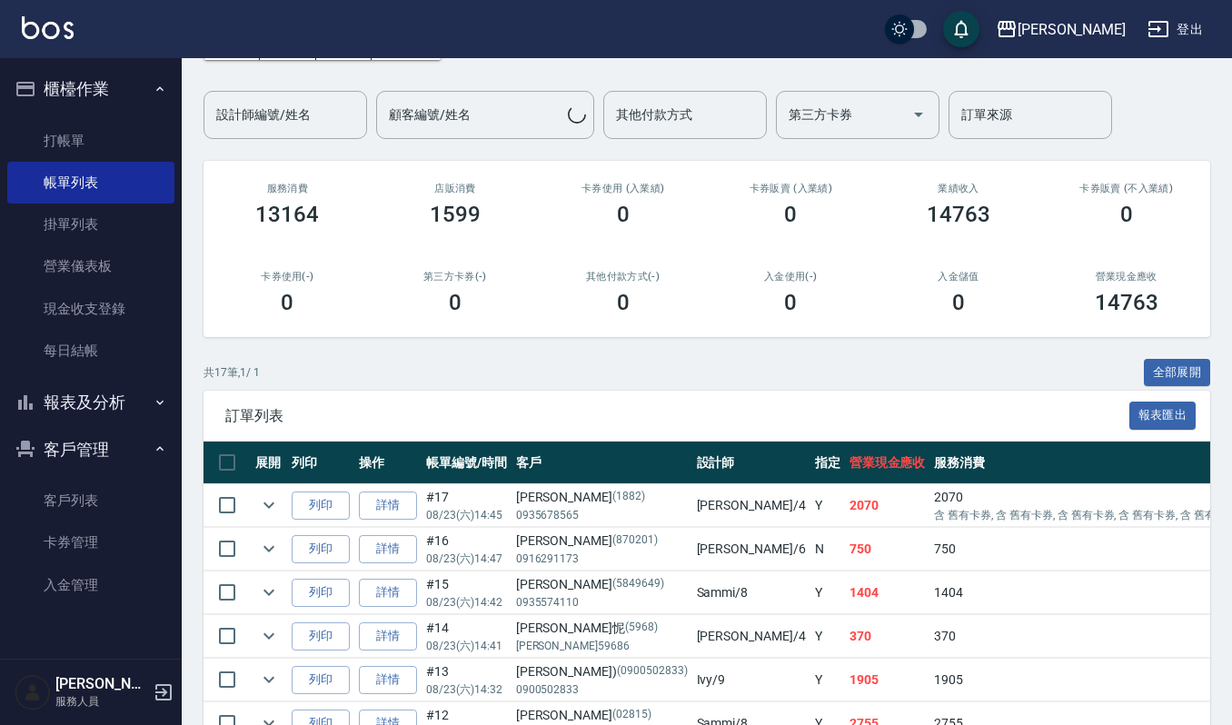
scroll to position [121, 0]
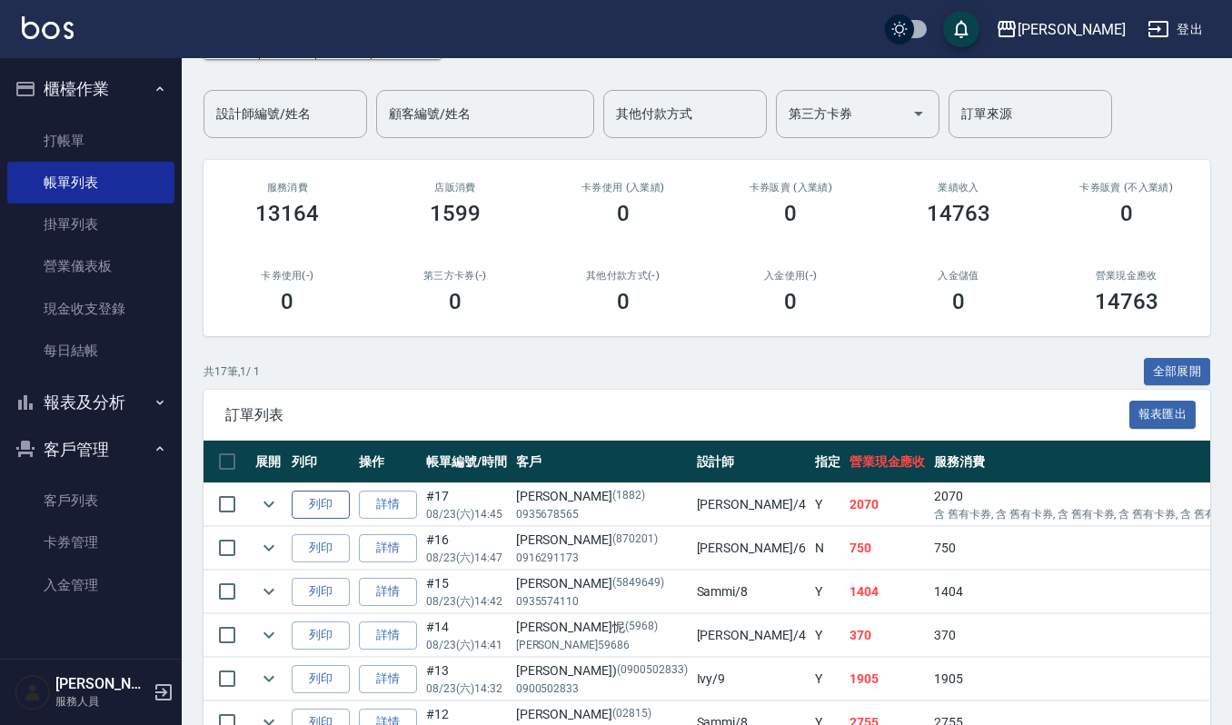
click at [338, 499] on button "列印" at bounding box center [321, 505] width 58 height 28
click at [49, 135] on link "打帳單" at bounding box center [90, 141] width 167 height 42
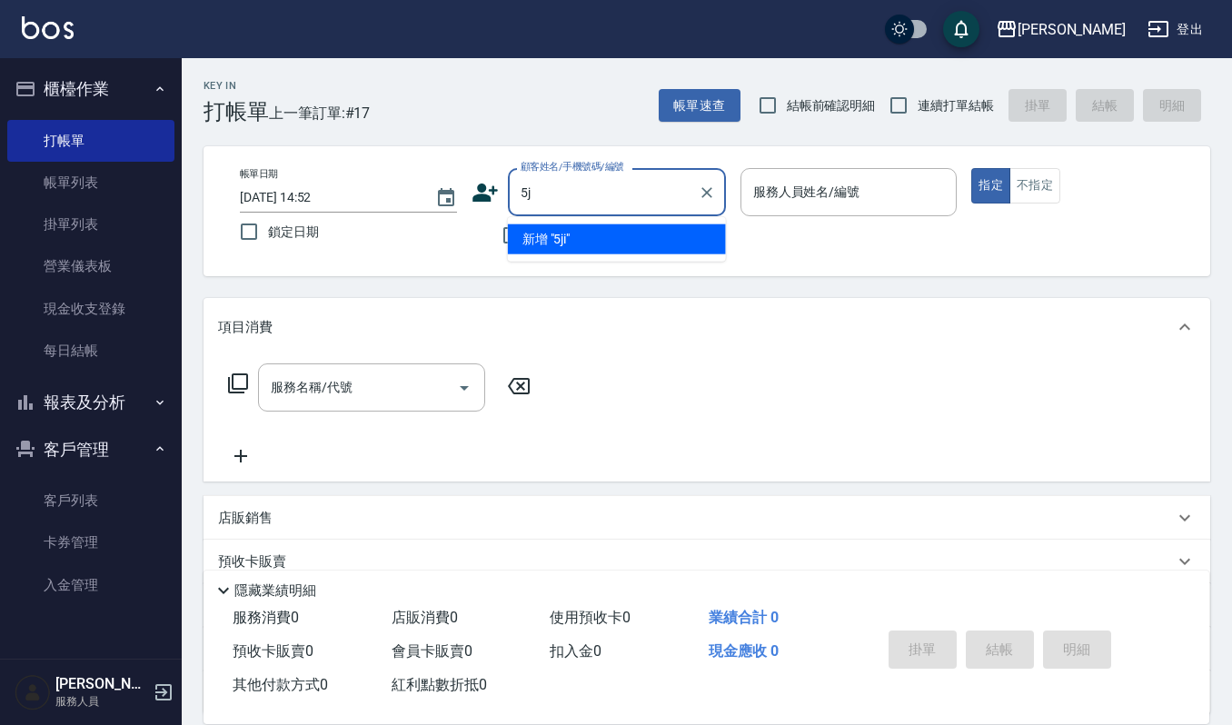
type input "5"
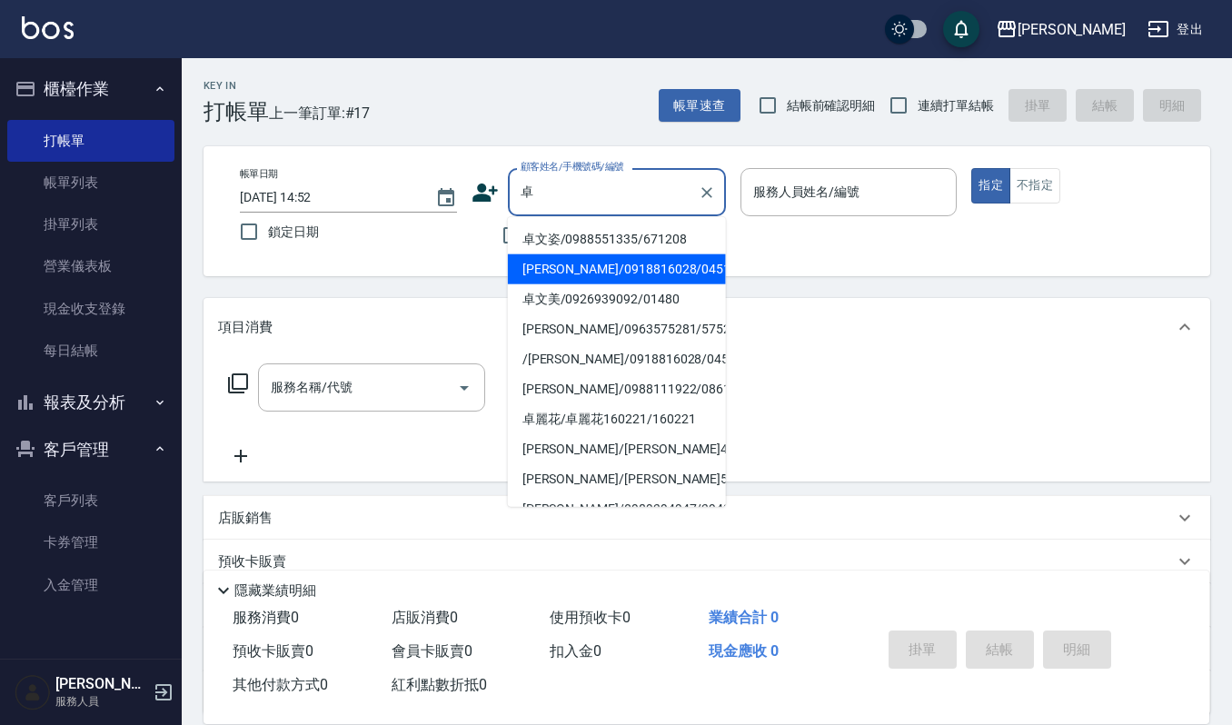
click at [615, 263] on li "卓鳳鴦/0918816028/0451010" at bounding box center [617, 269] width 218 height 30
type input "卓鳳鴦/0918816028/0451010"
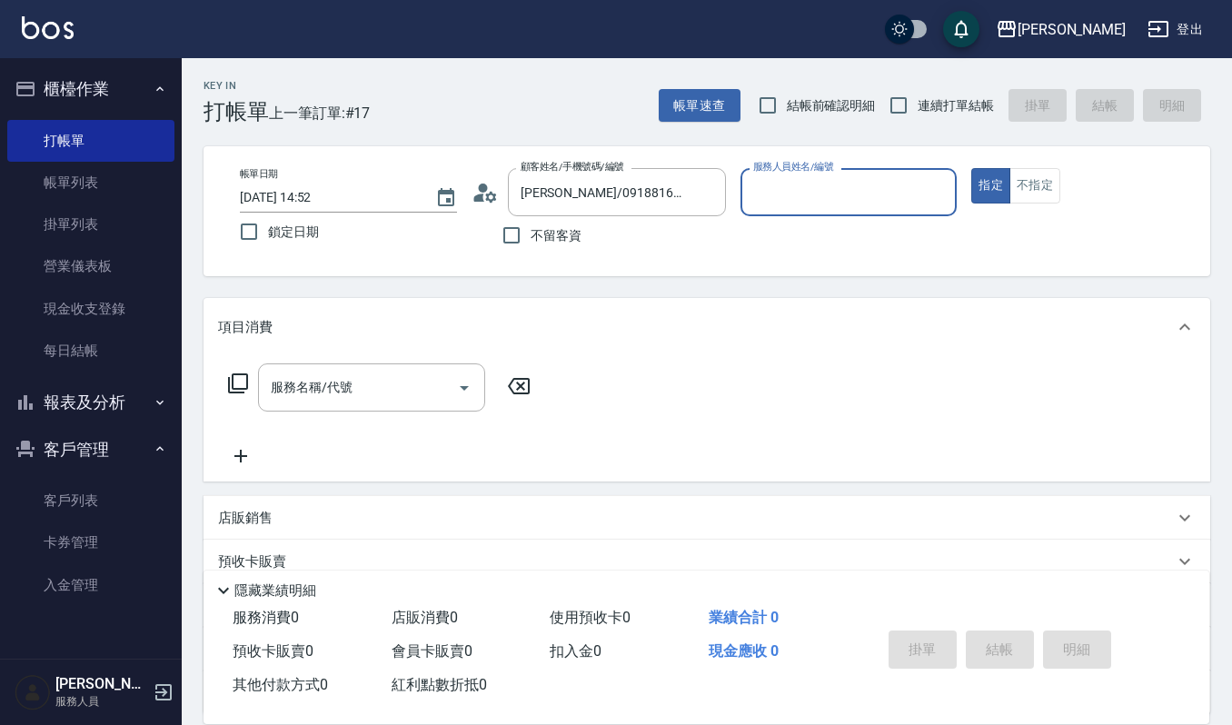
type input "吉兒-4"
click at [329, 402] on input "服務名稱/代號" at bounding box center [358, 388] width 184 height 32
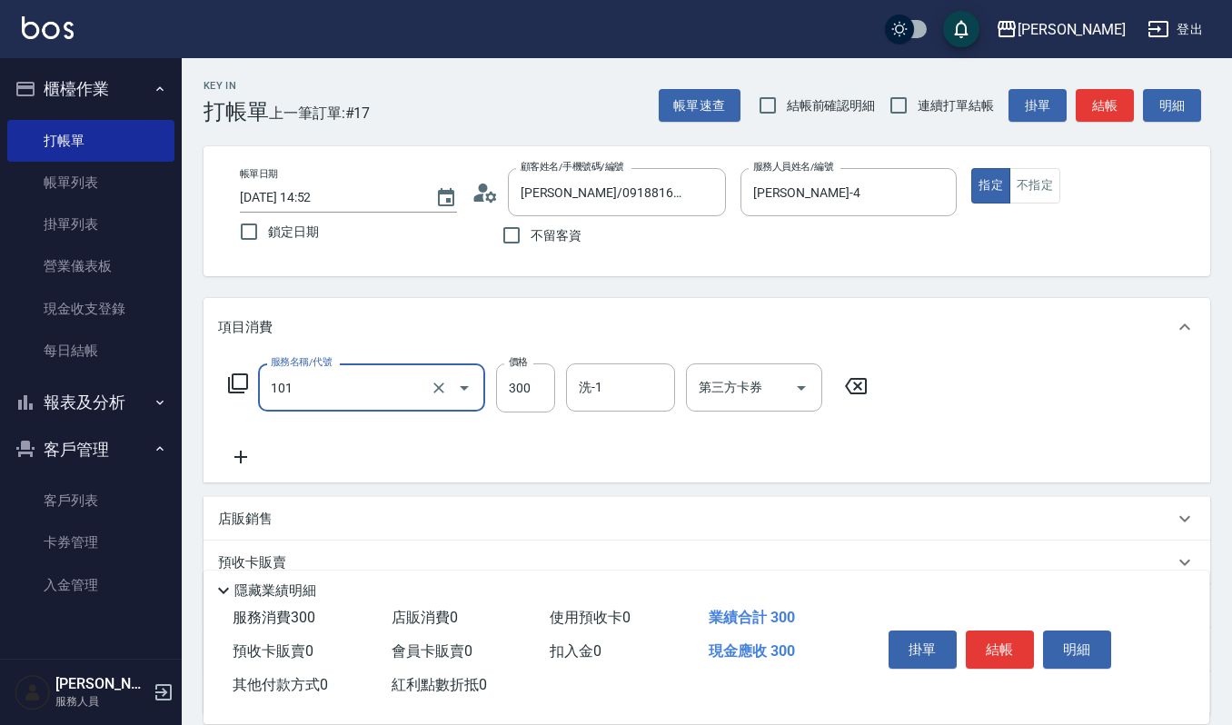
type input "一般洗髮(101)"
type input "270"
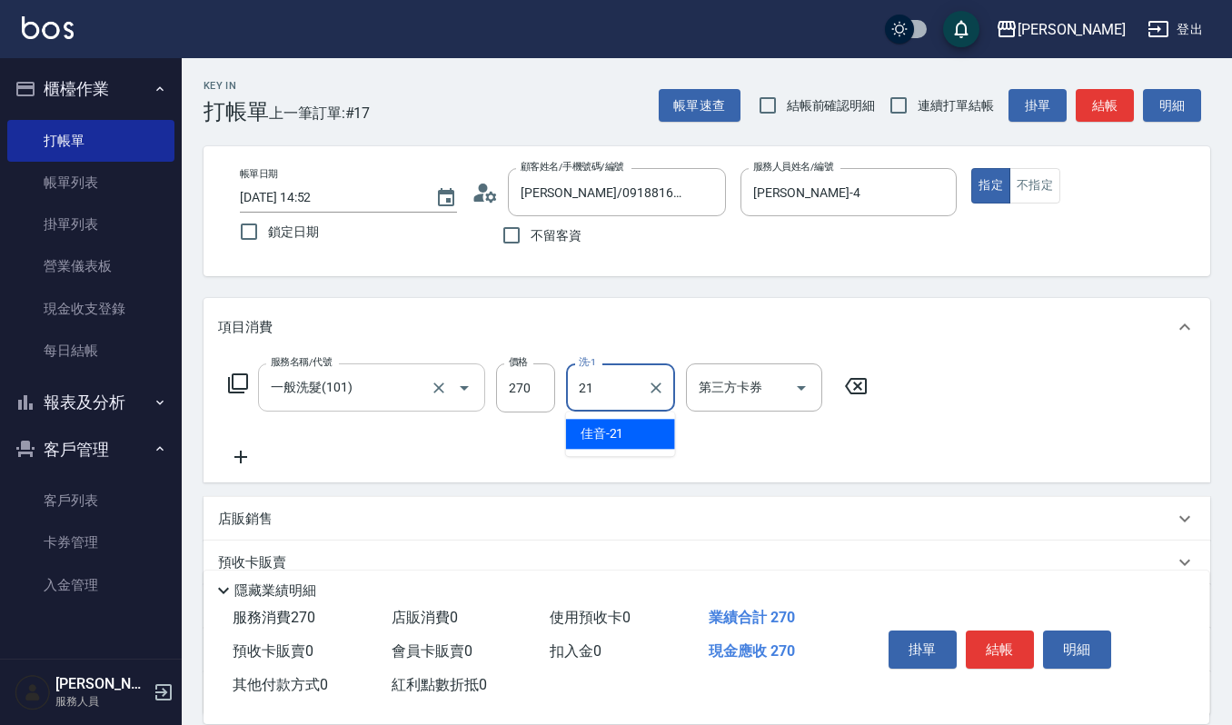
type input "佳音-21"
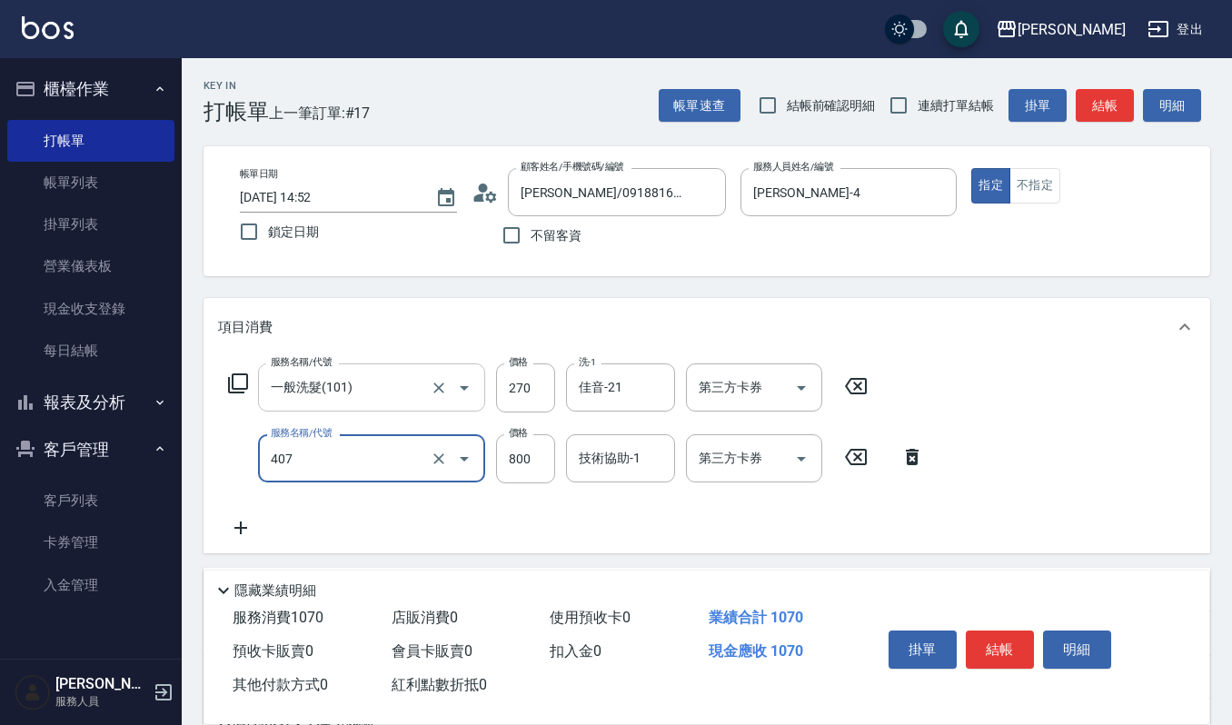
type input "補染(407)"
type input "1050"
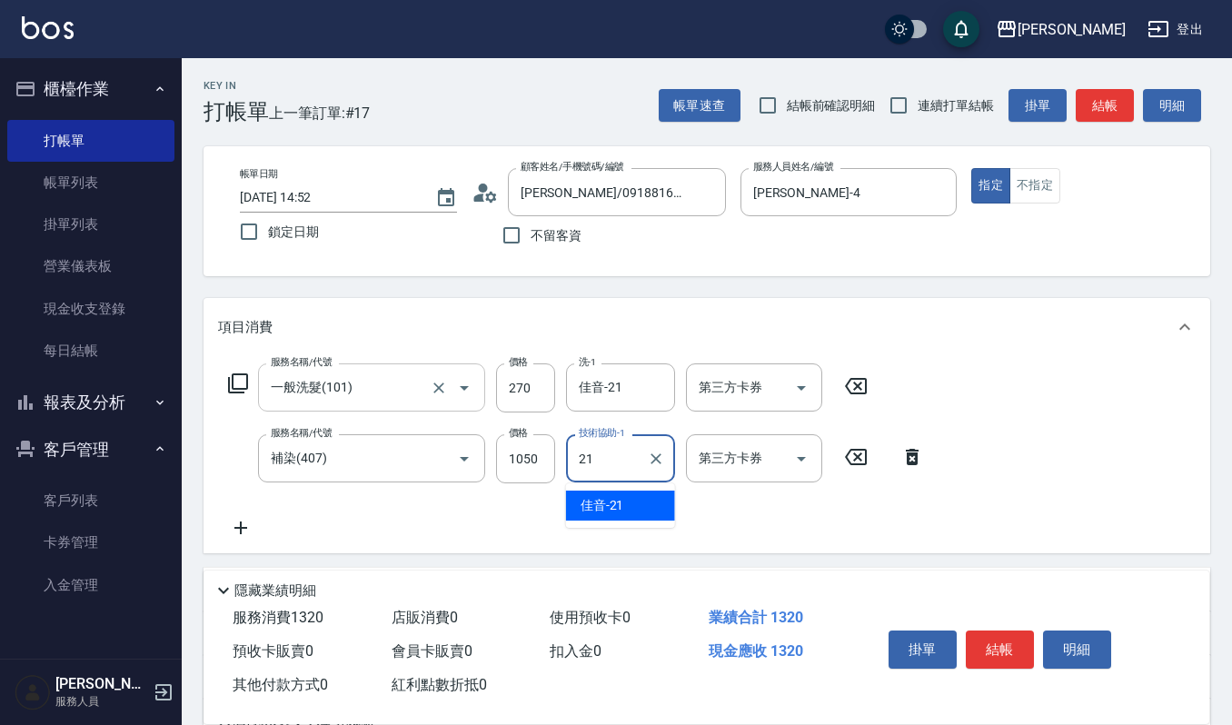
type input "佳音-21"
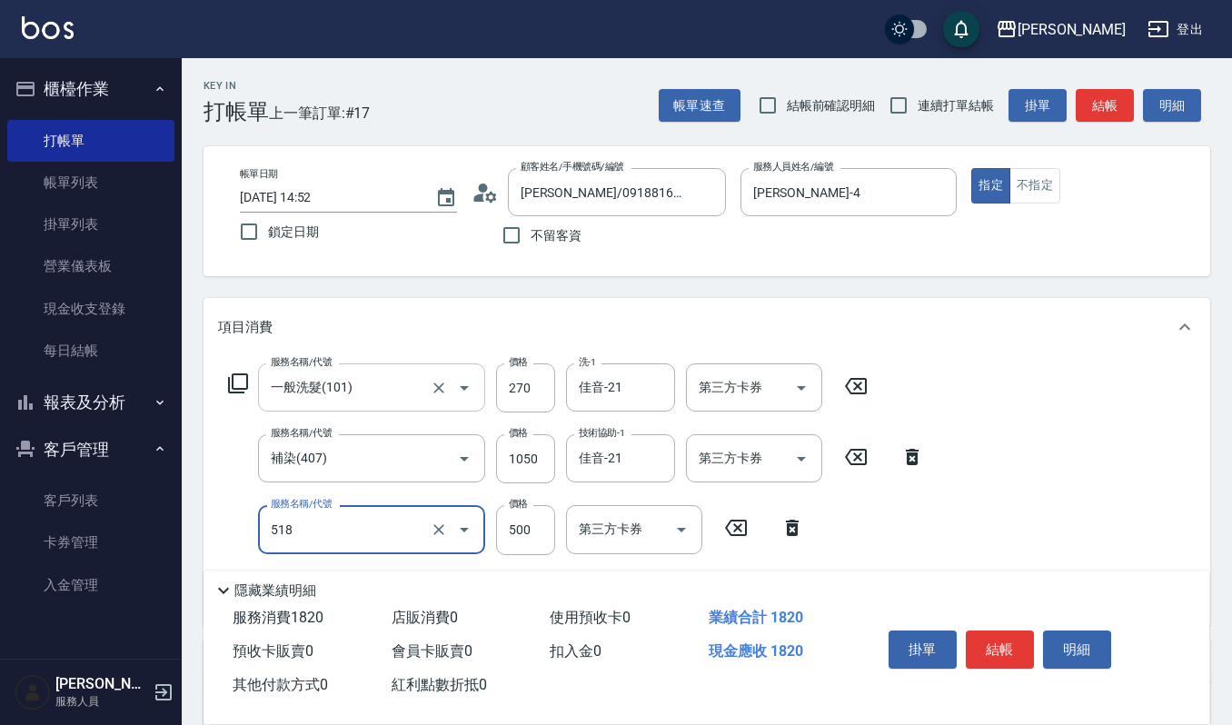
type input "(雲提)燙染前頭皮防護(518)"
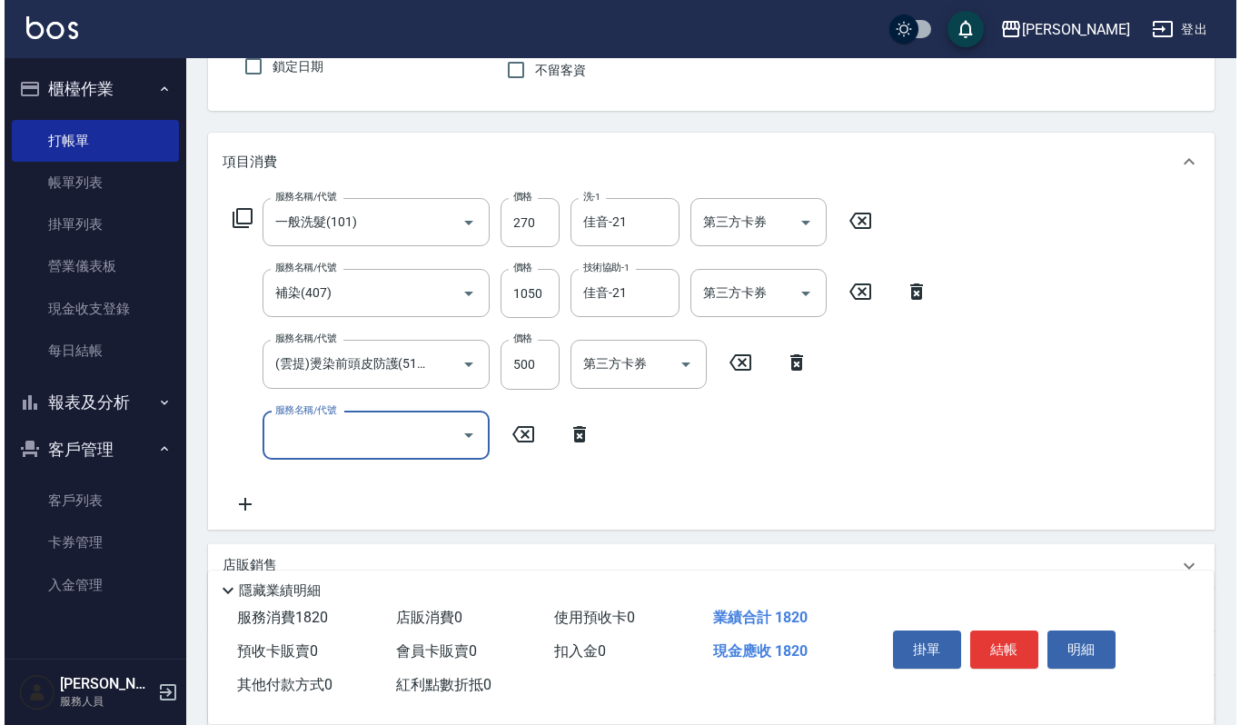
scroll to position [121, 0]
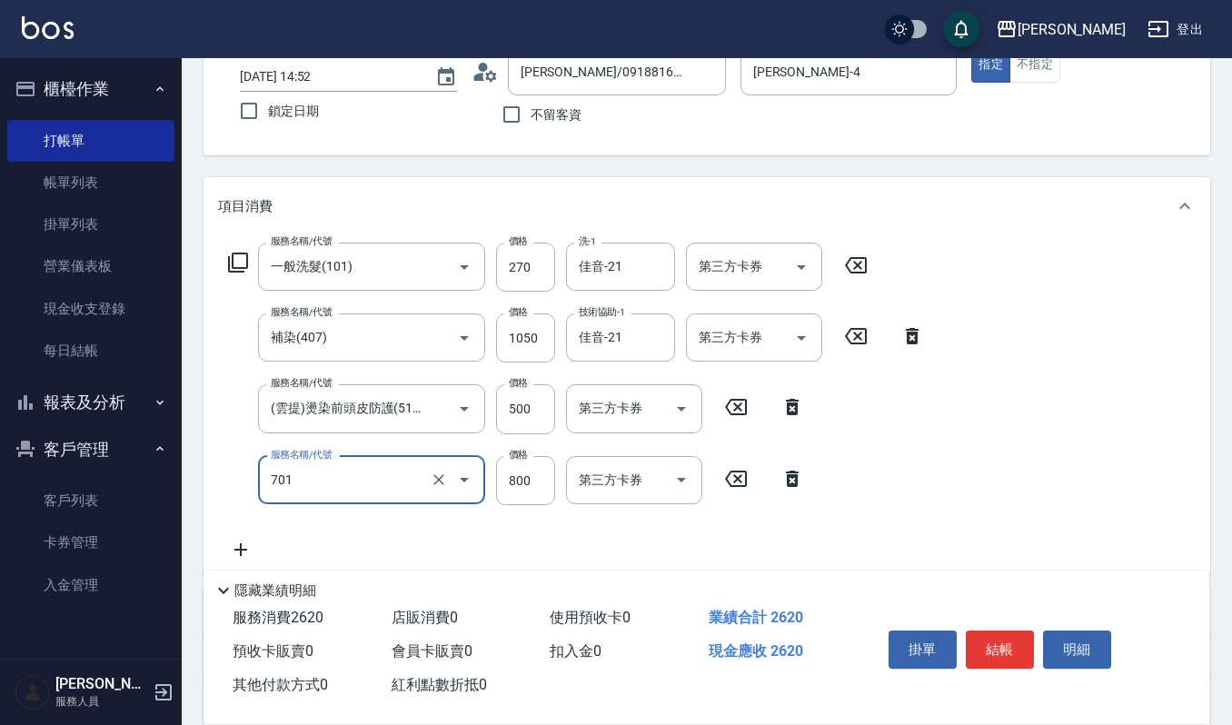
type input "CMC加購護(701)"
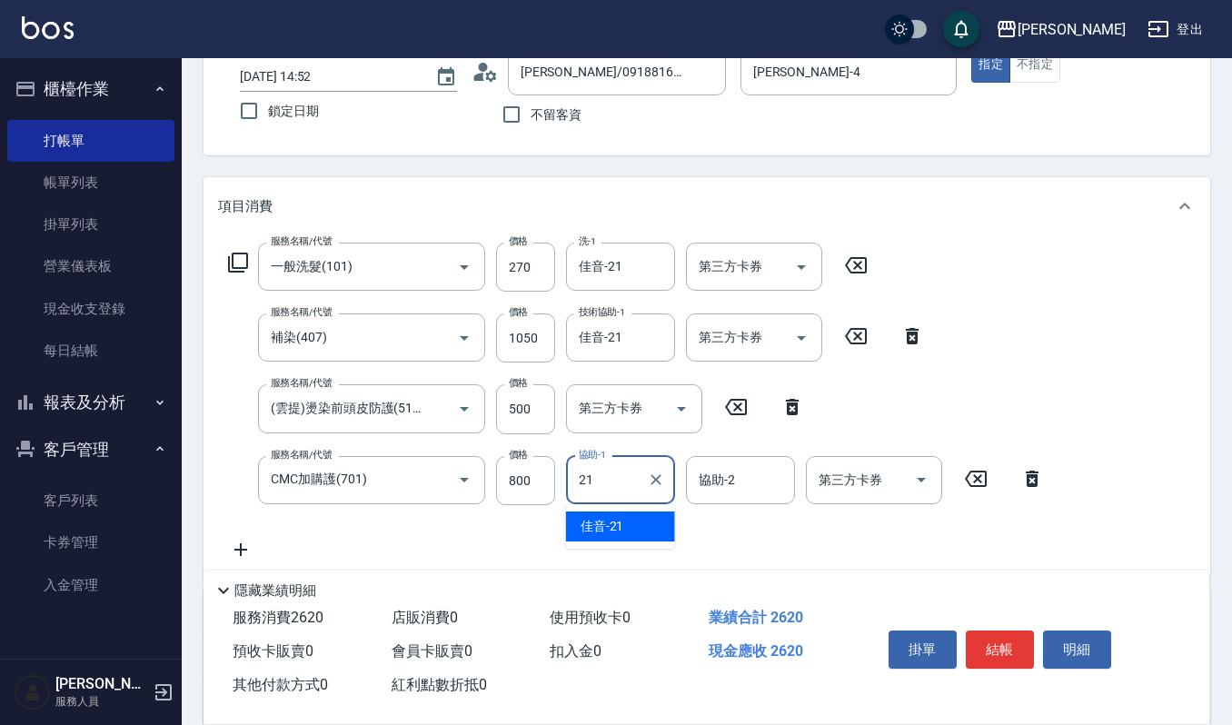
type input "佳音-21"
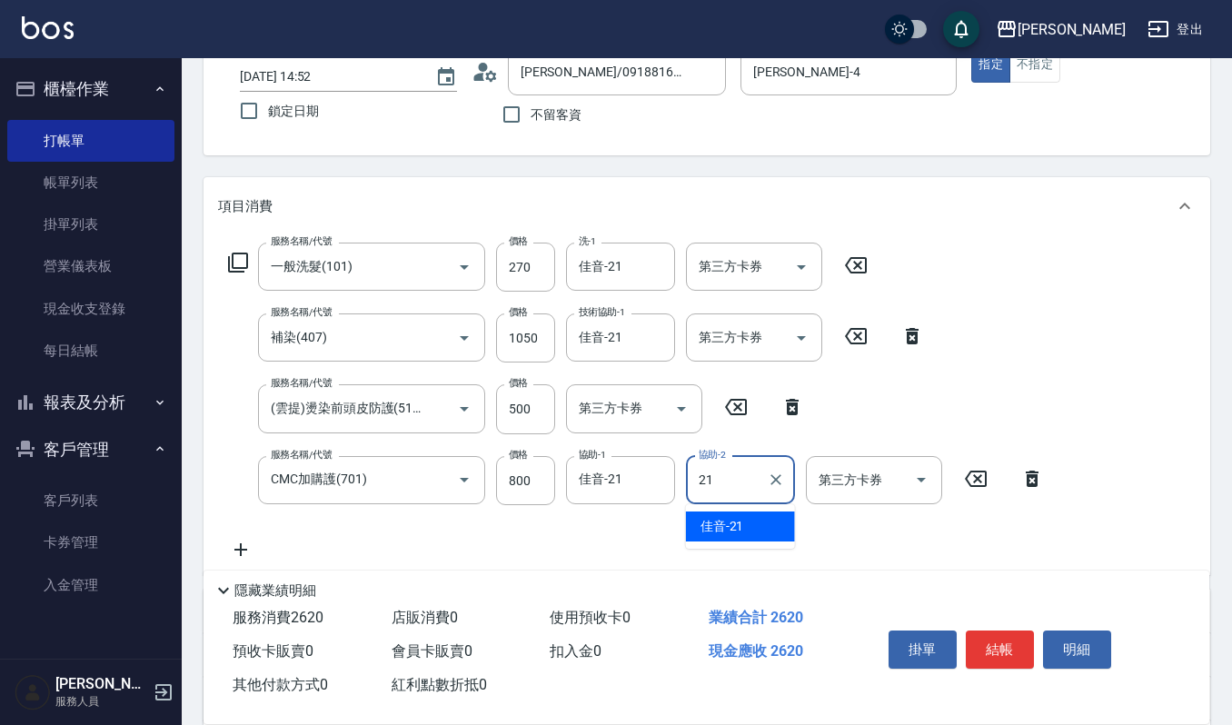
type input "佳音-21"
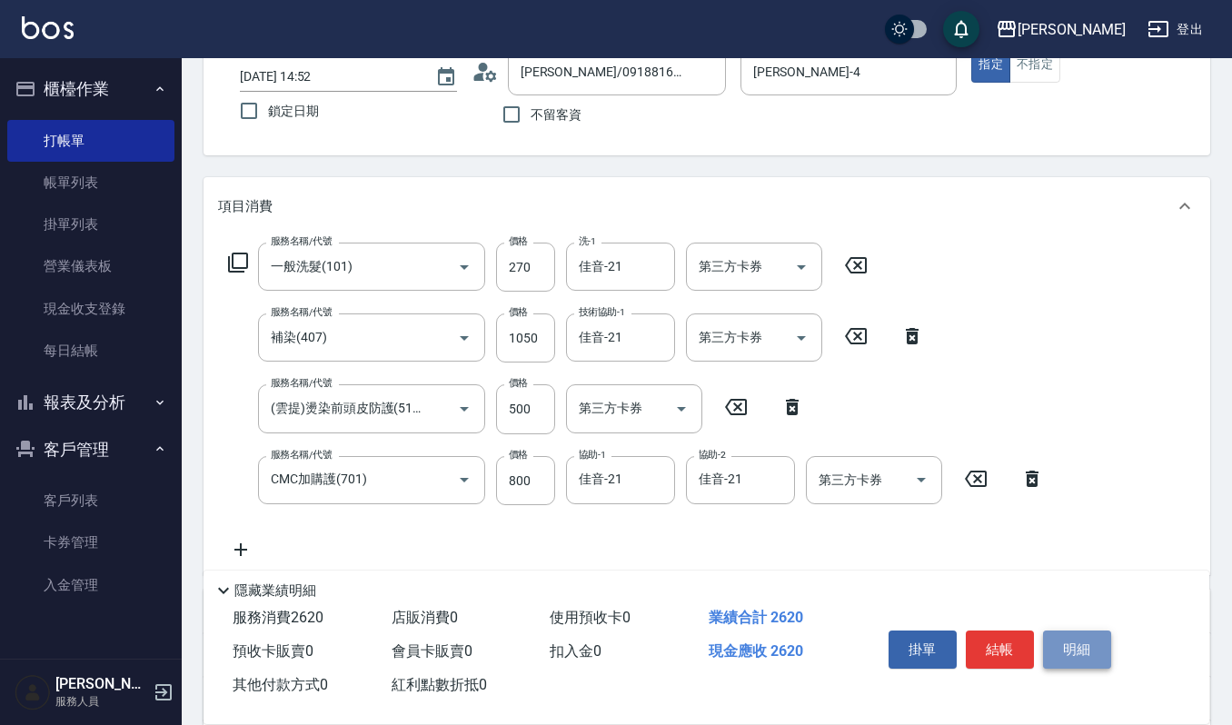
click at [1085, 658] on button "明細" at bounding box center [1077, 650] width 68 height 38
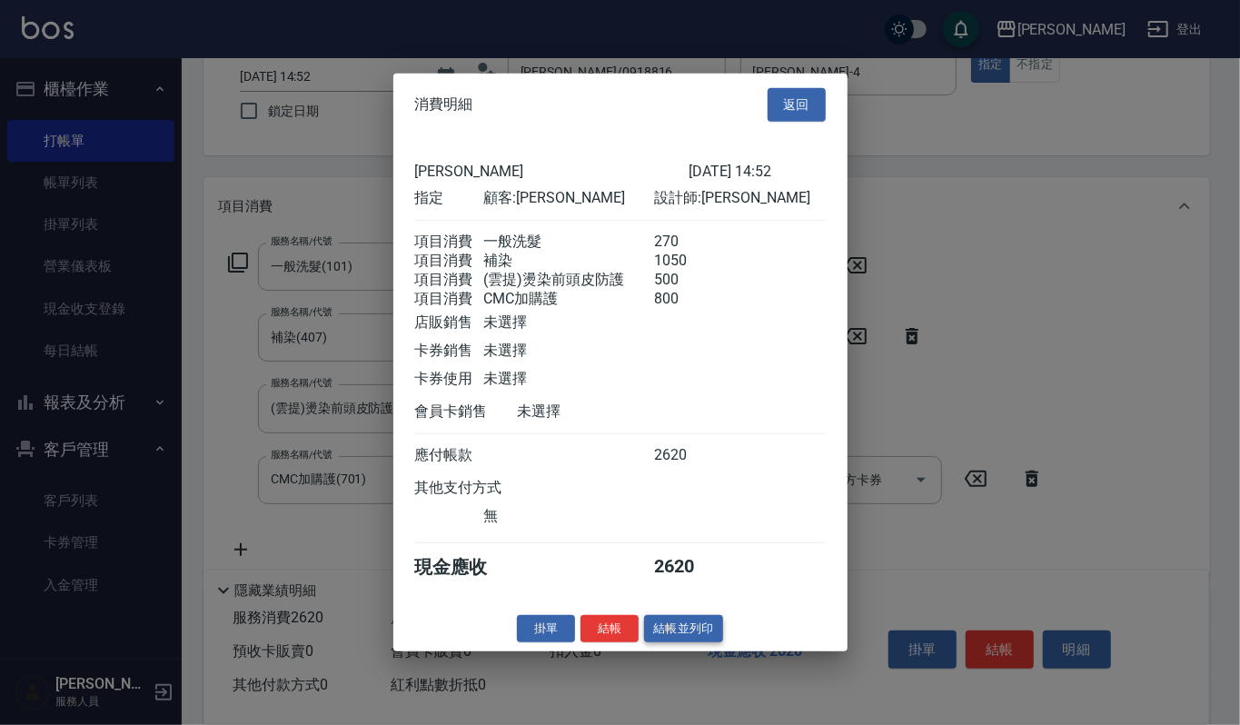
click at [670, 642] on button "結帳並列印" at bounding box center [683, 628] width 79 height 28
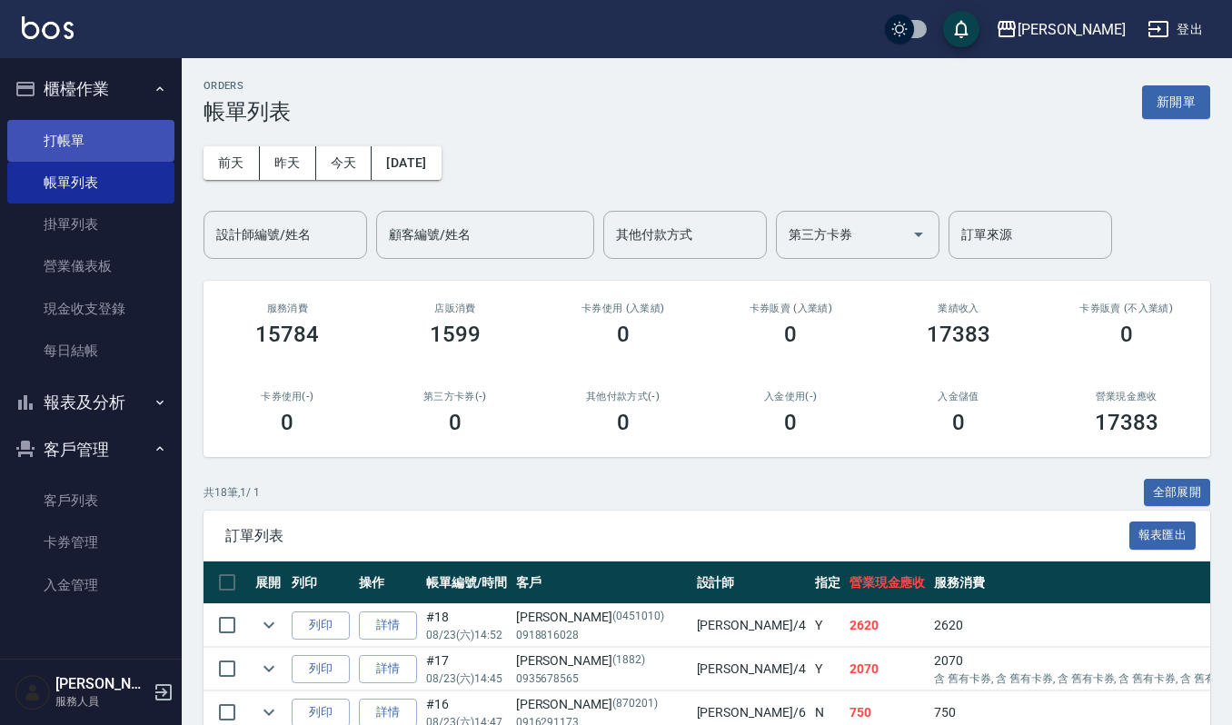
click at [70, 124] on link "打帳單" at bounding box center [90, 141] width 167 height 42
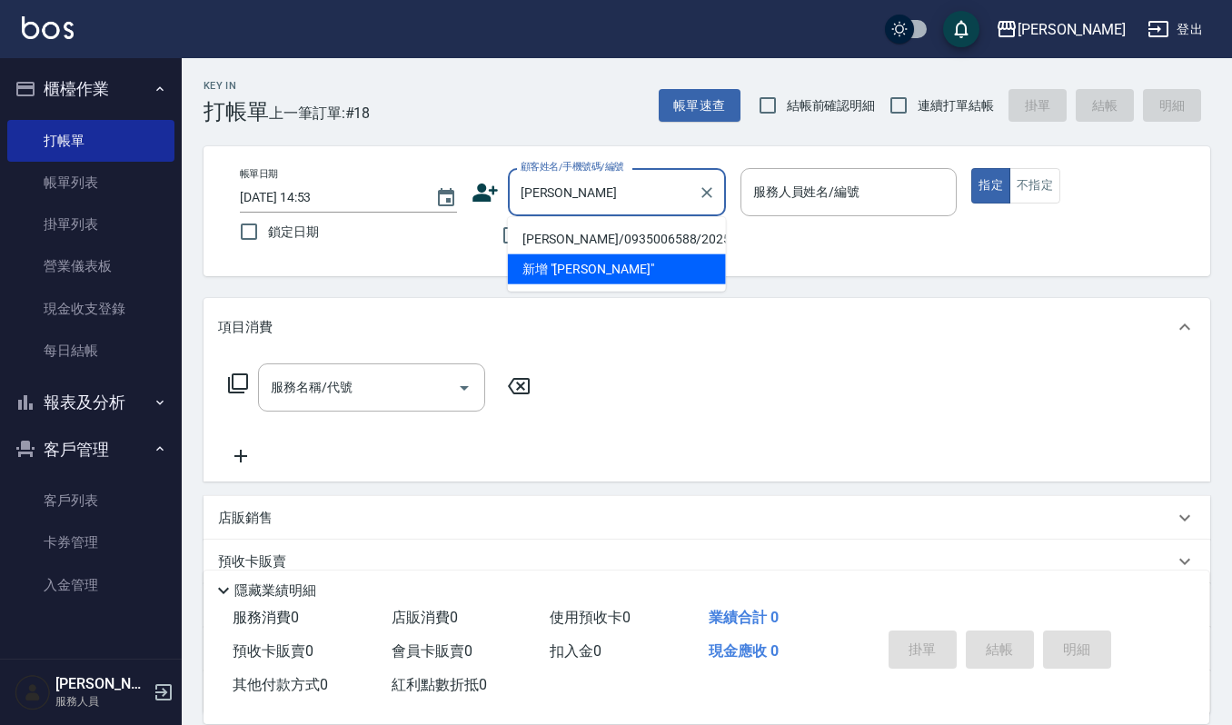
click at [597, 236] on li "林楷妮/0935006588/20250717" at bounding box center [617, 239] width 218 height 30
type input "林楷妮/0935006588/20250717"
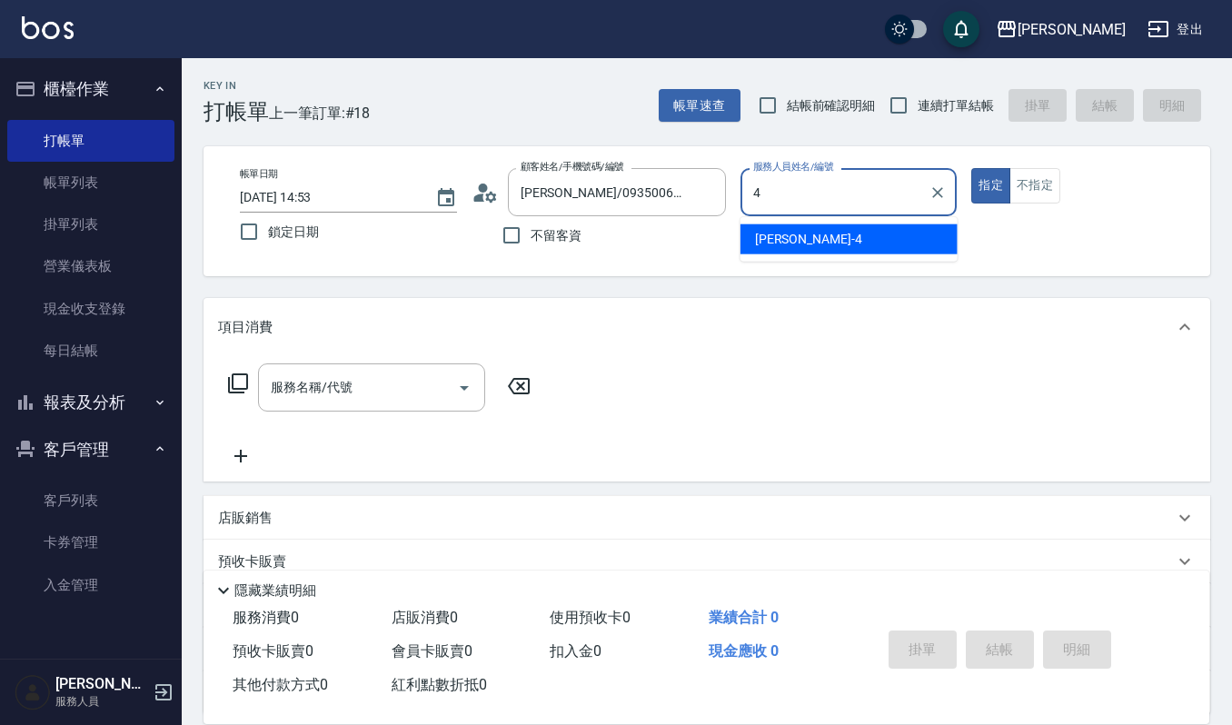
type input "吉兒-4"
type button "true"
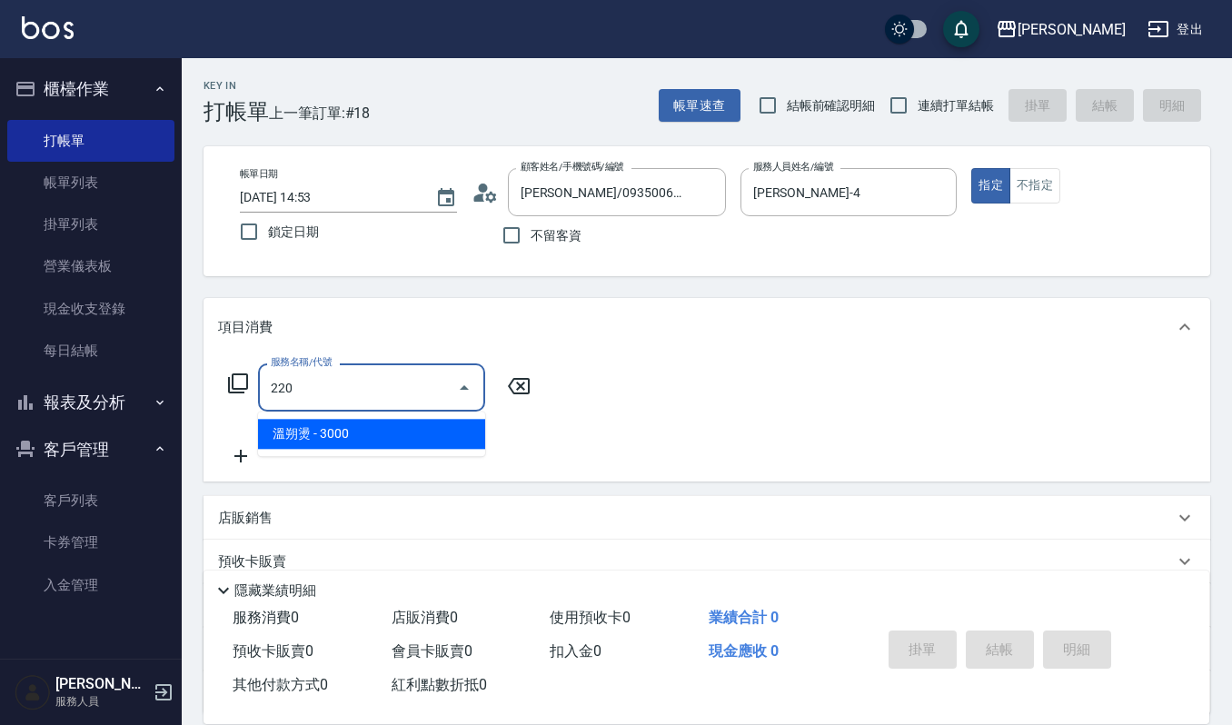
type input "溫朔燙(220)"
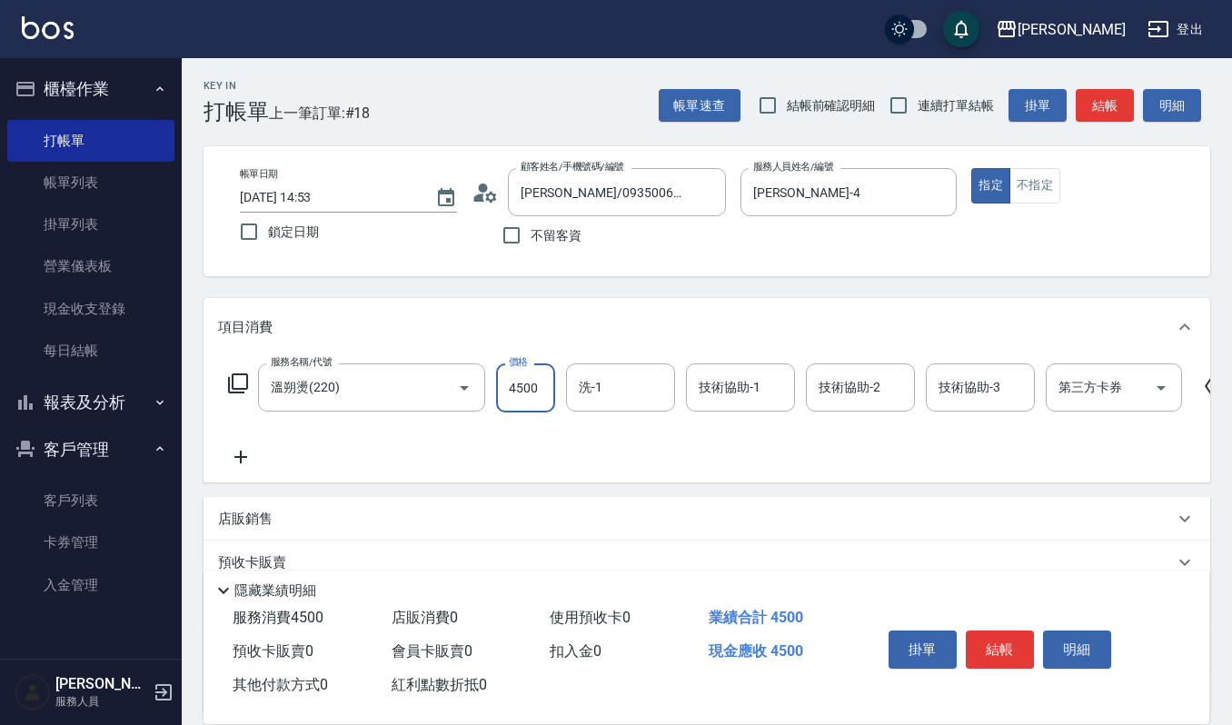
type input "4500"
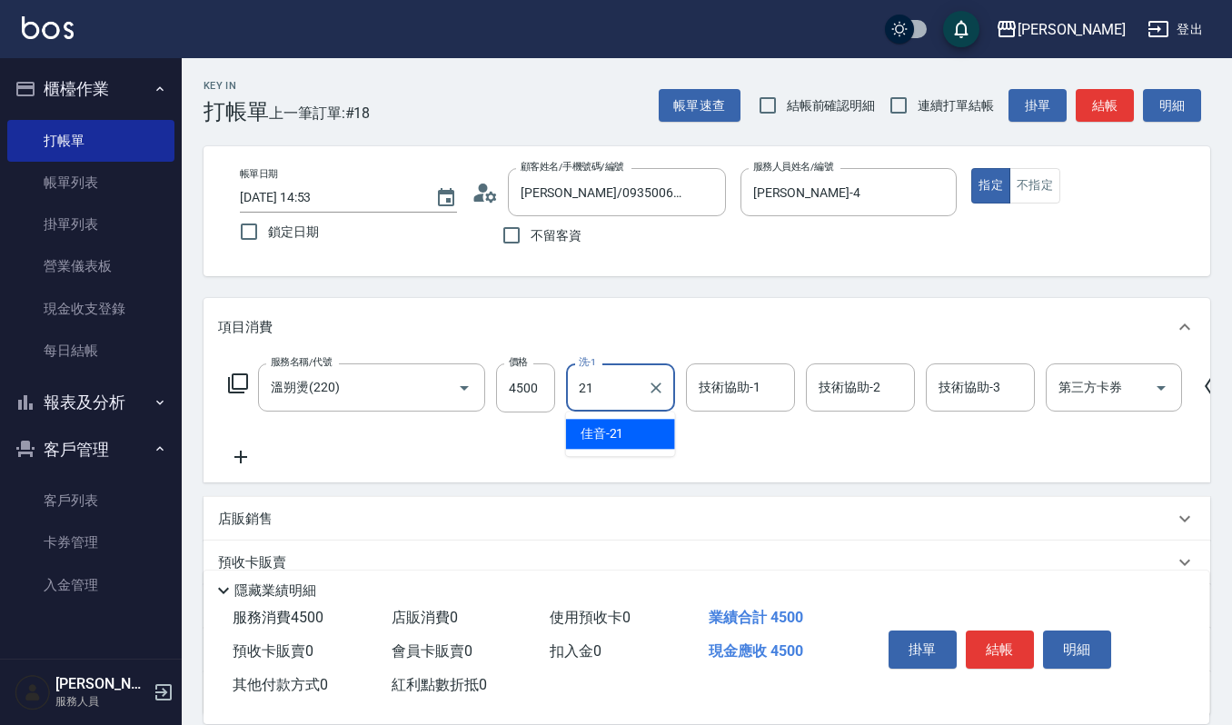
type input "佳音-21"
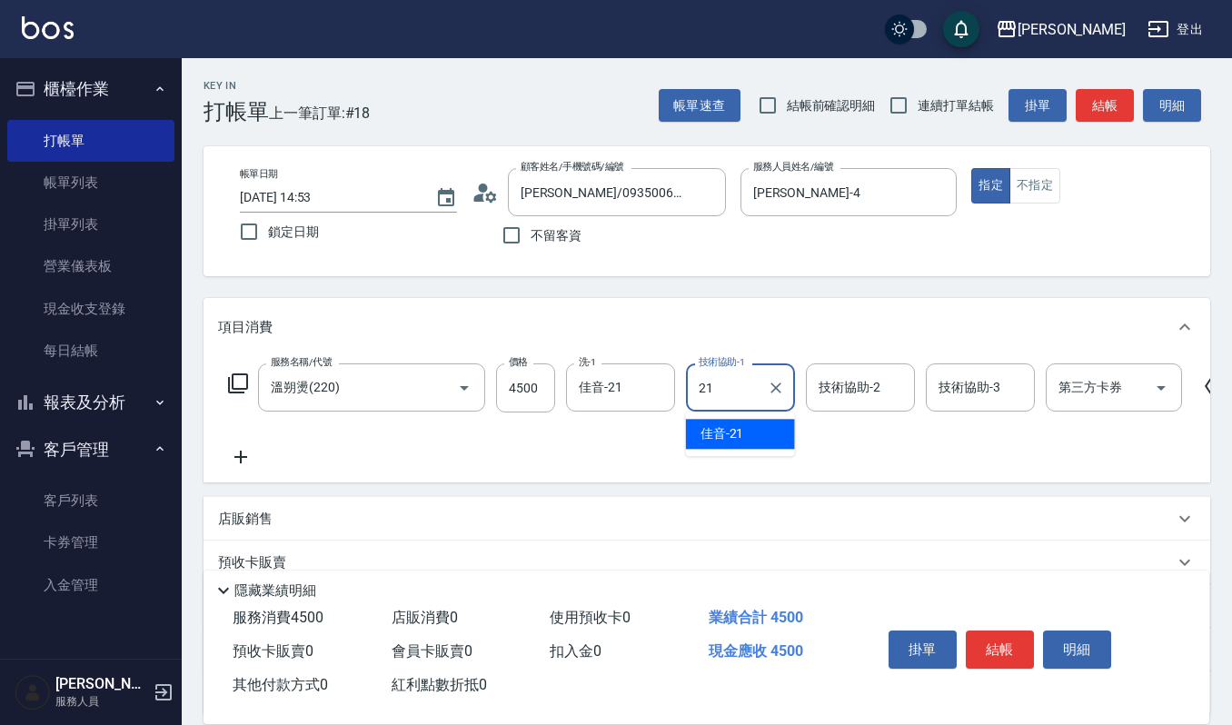
type input "佳音-21"
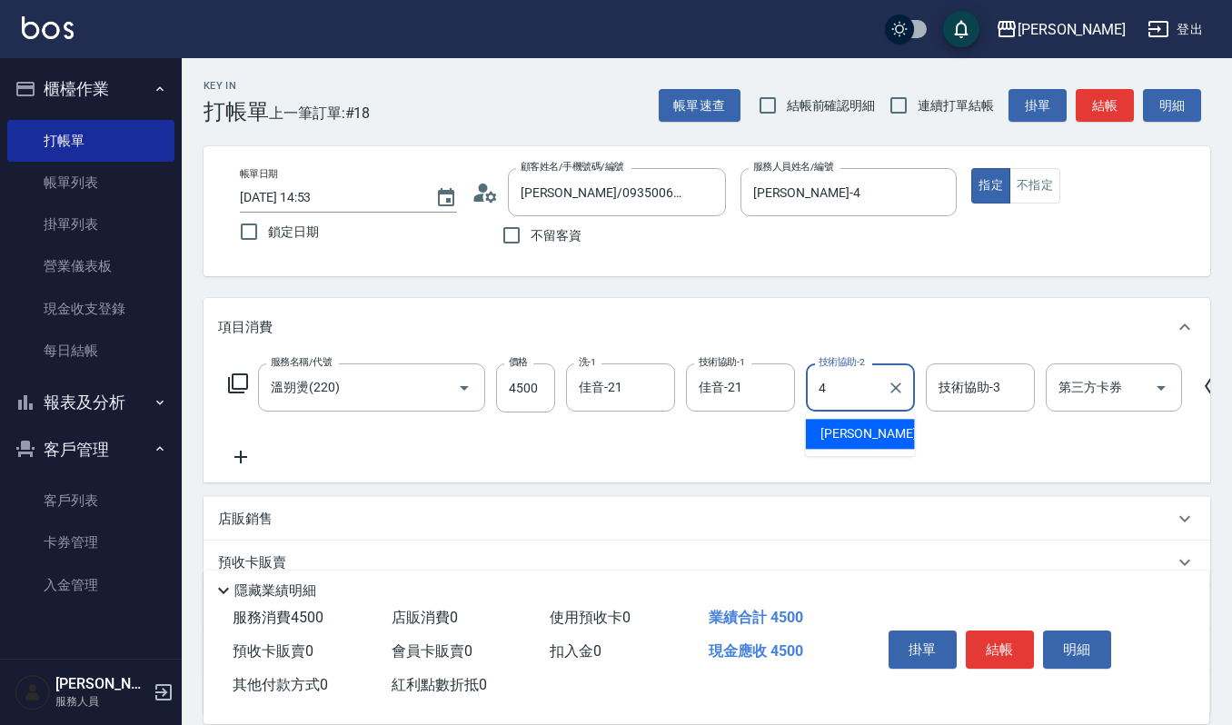
type input "吉兒-4"
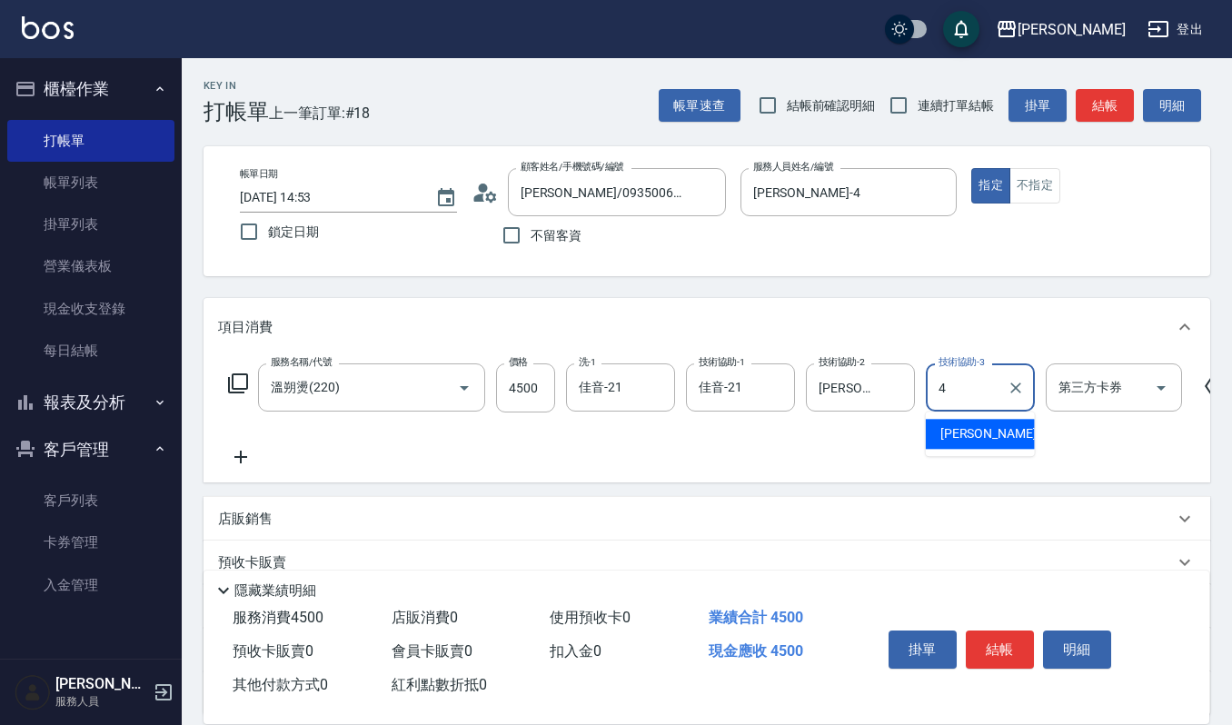
type input "吉兒-4"
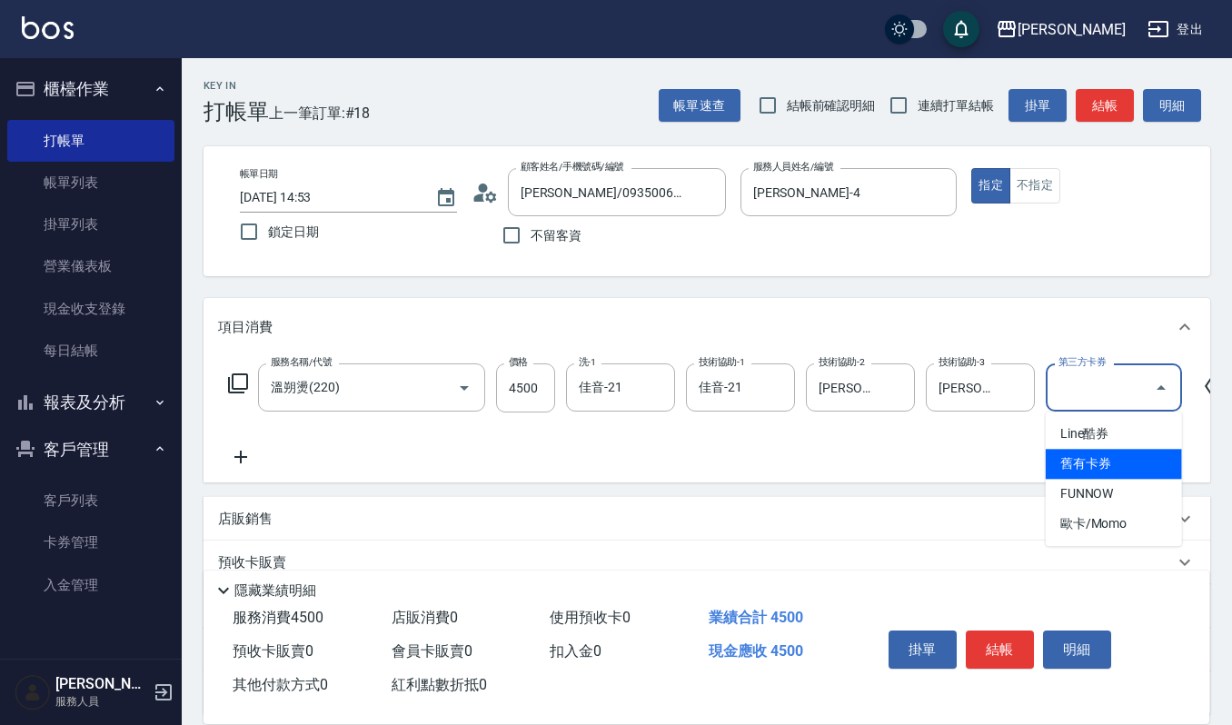
type input "舊有卡券"
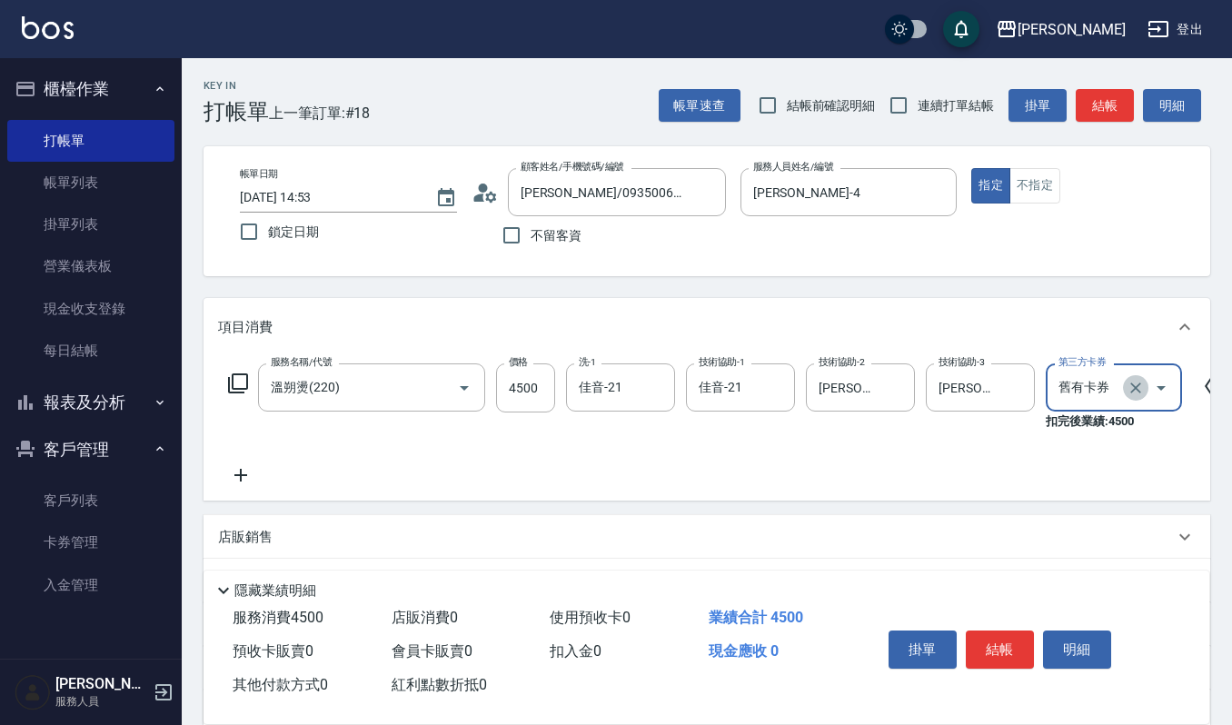
click at [1131, 393] on icon "Clear" at bounding box center [1135, 388] width 11 height 11
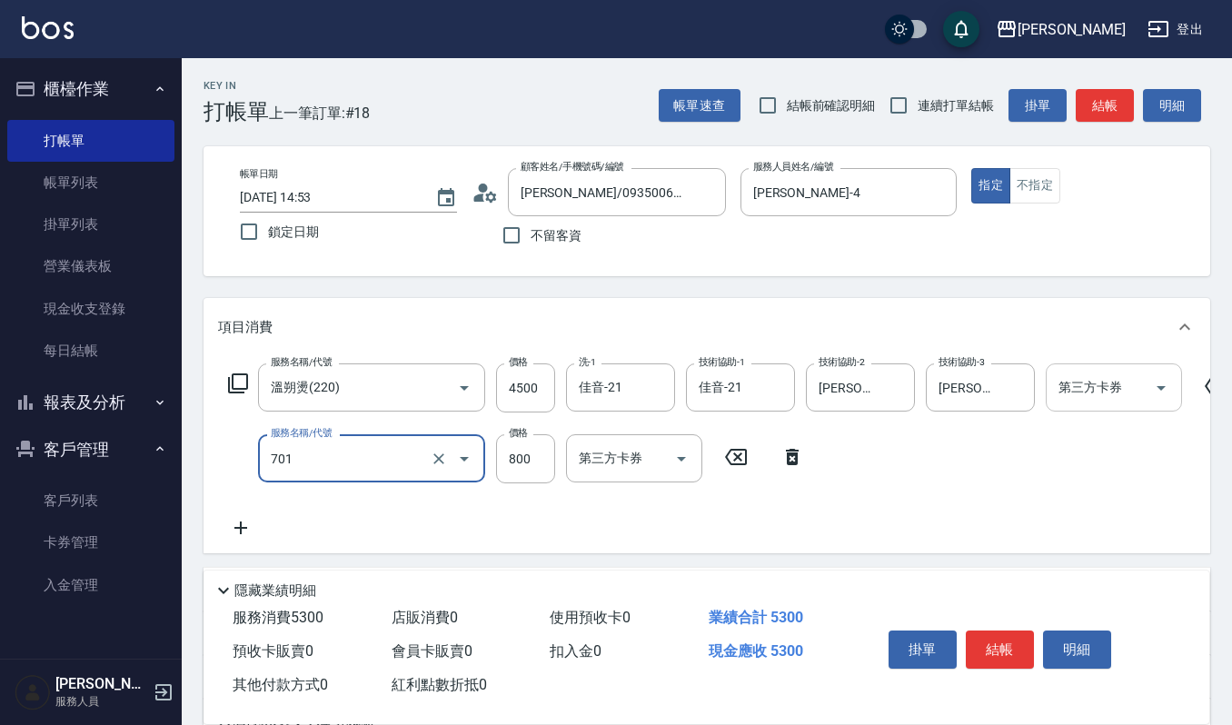
type input "CMC加購護(701)"
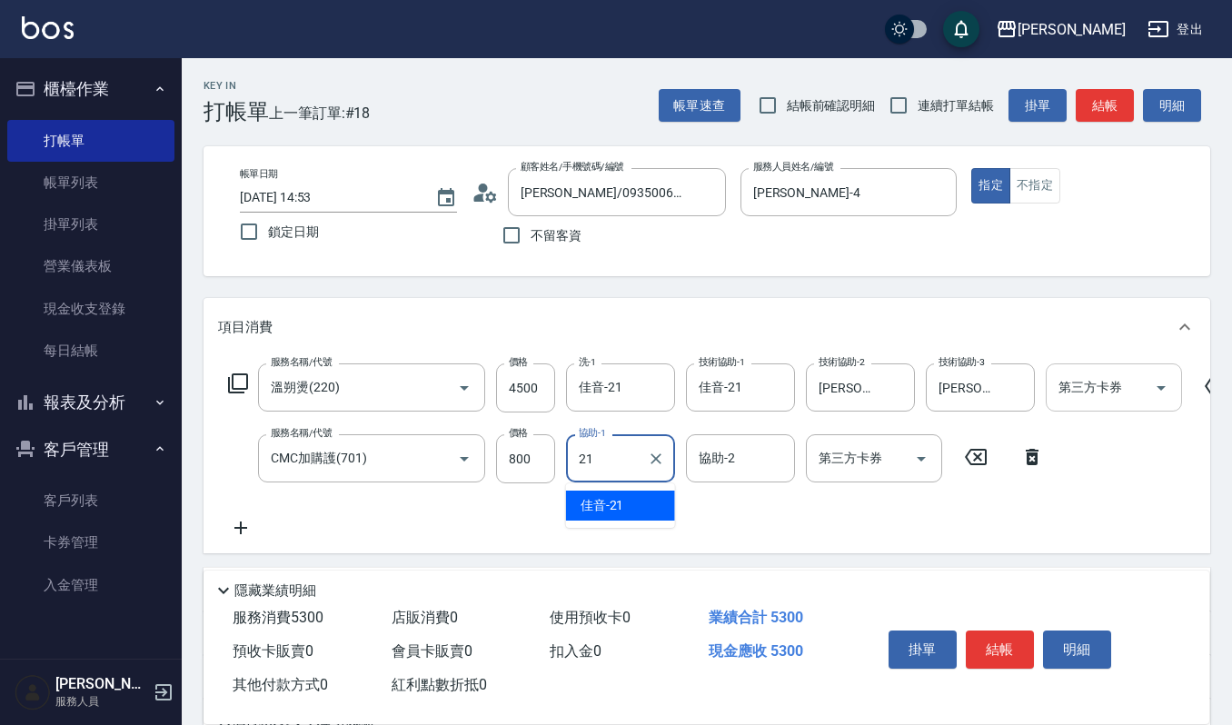
type input "佳音-21"
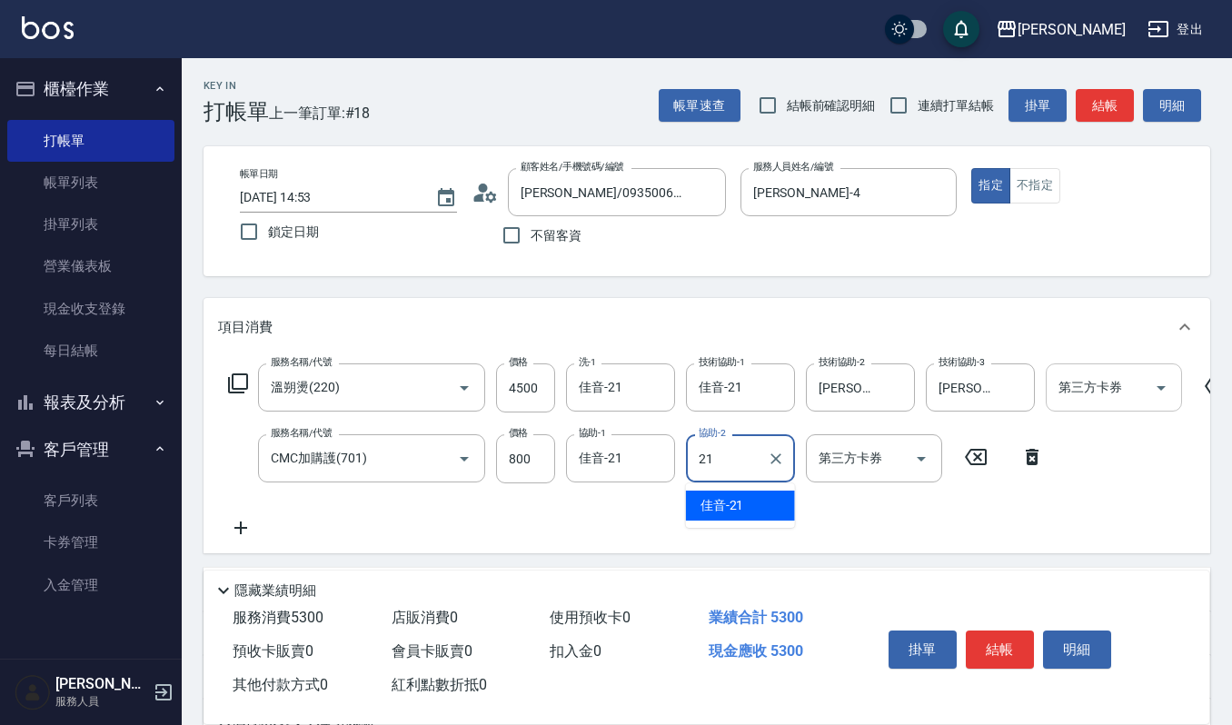
type input "佳音-21"
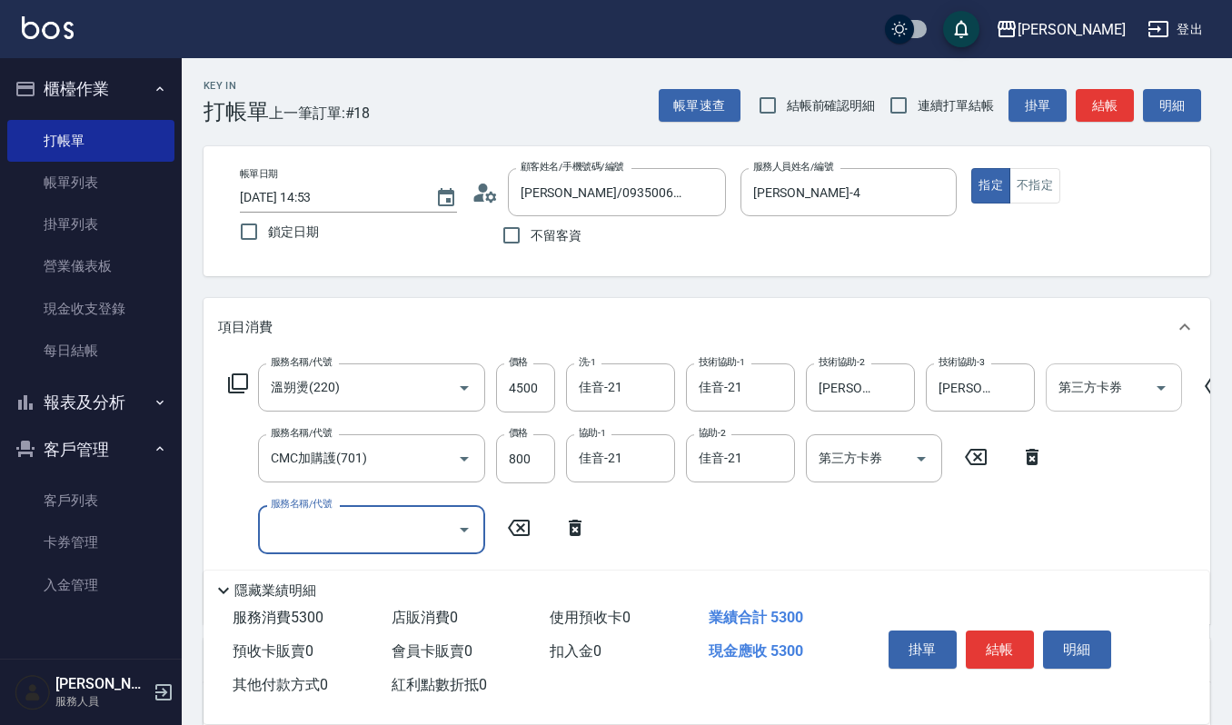
click at [979, 625] on div "掛單 結帳 明細" at bounding box center [999, 651] width 237 height 57
click at [990, 648] on button "結帳" at bounding box center [1000, 650] width 68 height 38
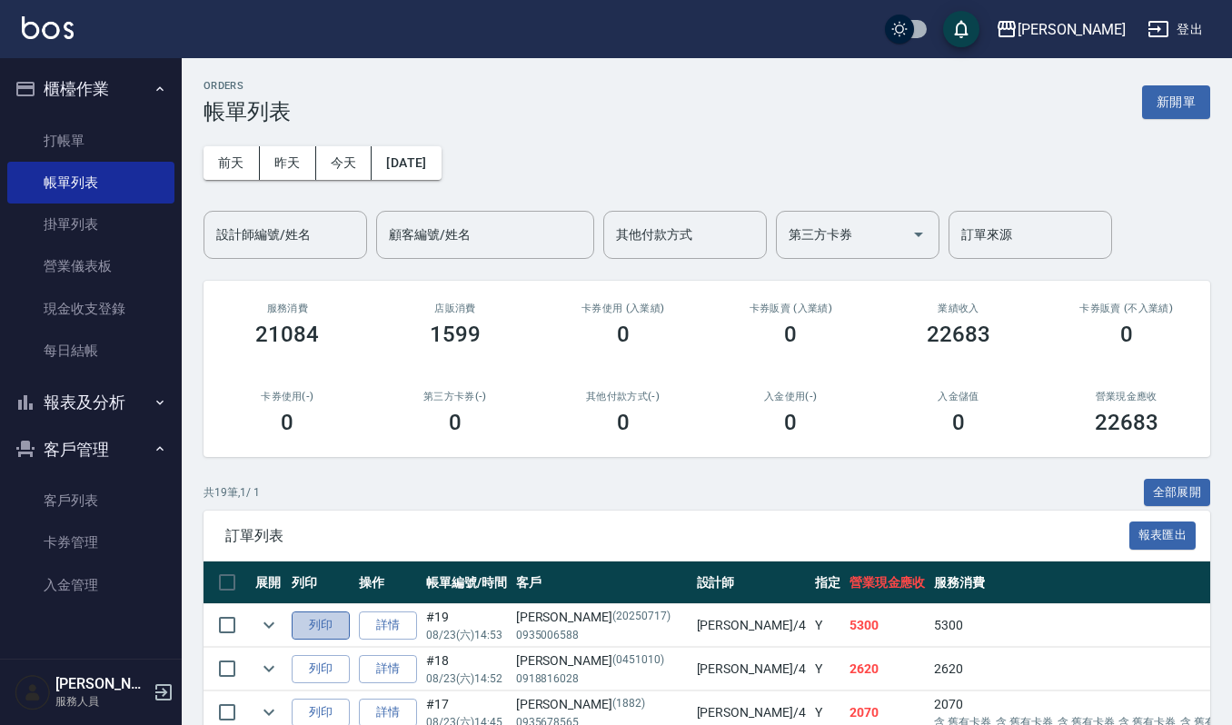
click at [303, 616] on button "列印" at bounding box center [321, 625] width 58 height 28
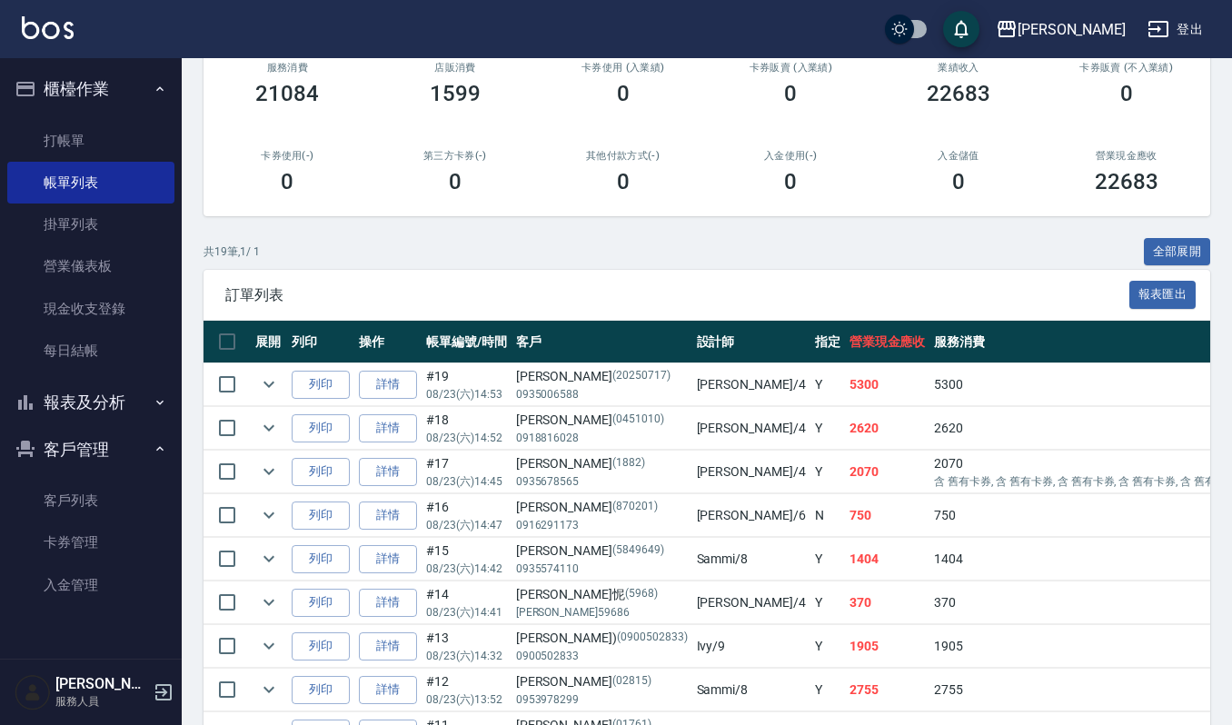
scroll to position [242, 0]
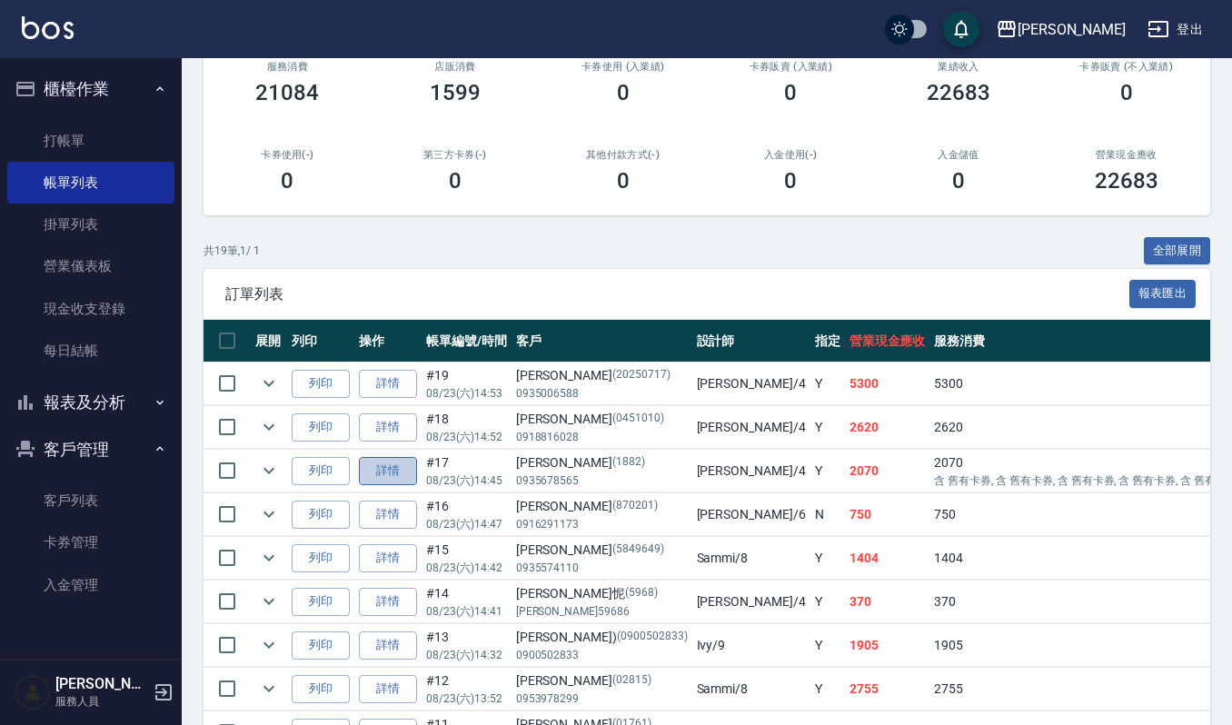
click at [385, 469] on link "詳情" at bounding box center [388, 471] width 58 height 28
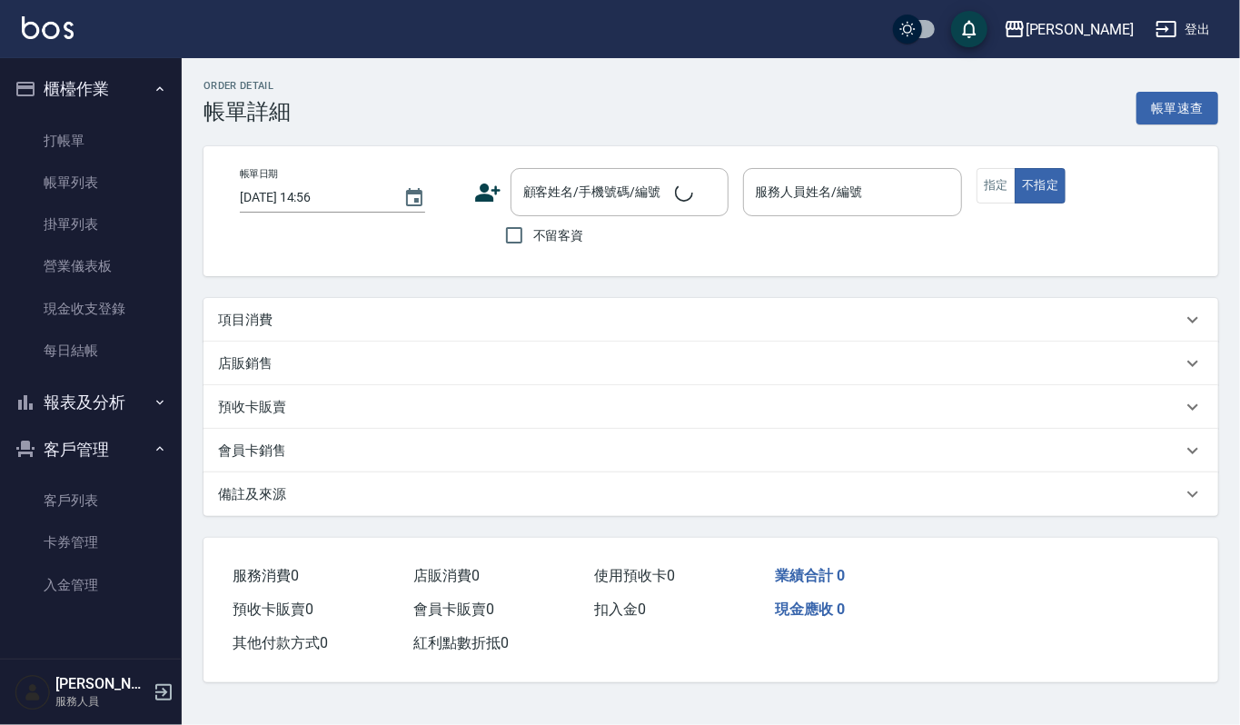
type input "2025/08/23 14:45"
type input "吉兒-4"
type input "簡慧如/0935678565/1882"
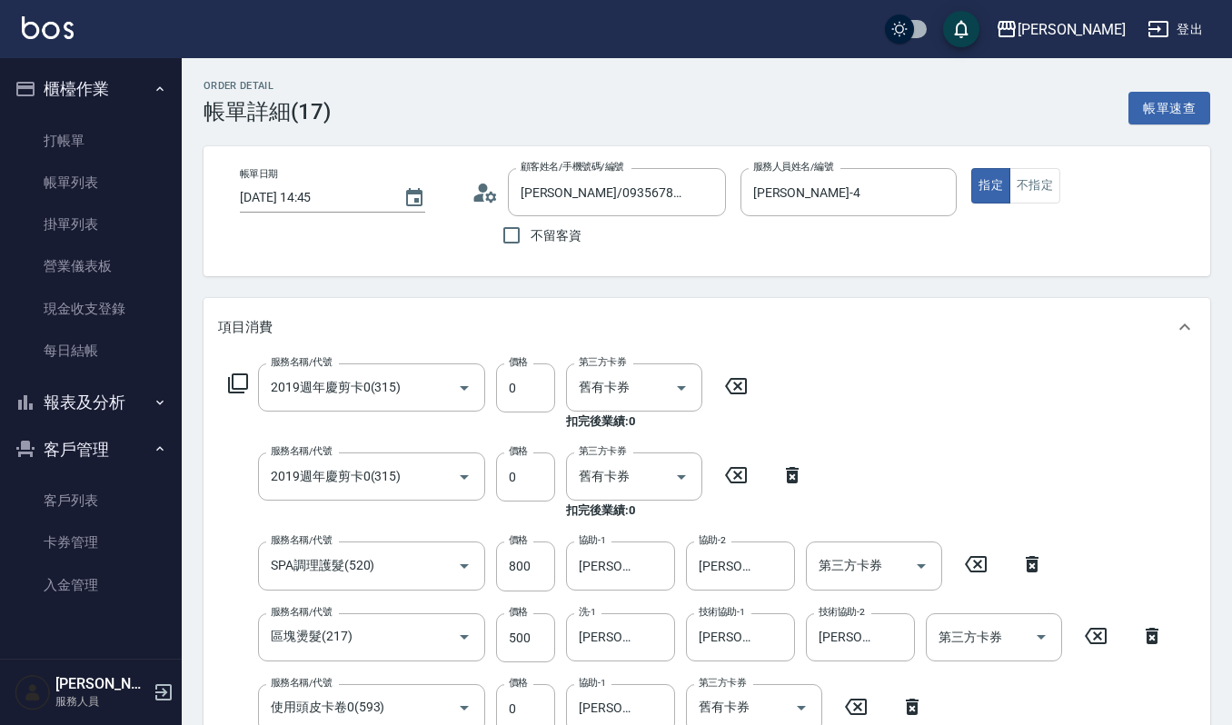
type input "2019週年慶剪卡0(315)"
type input "SPA調理護髮(520)"
type input "區塊燙髮(217)"
type input "使用頭皮卡卷0(593)"
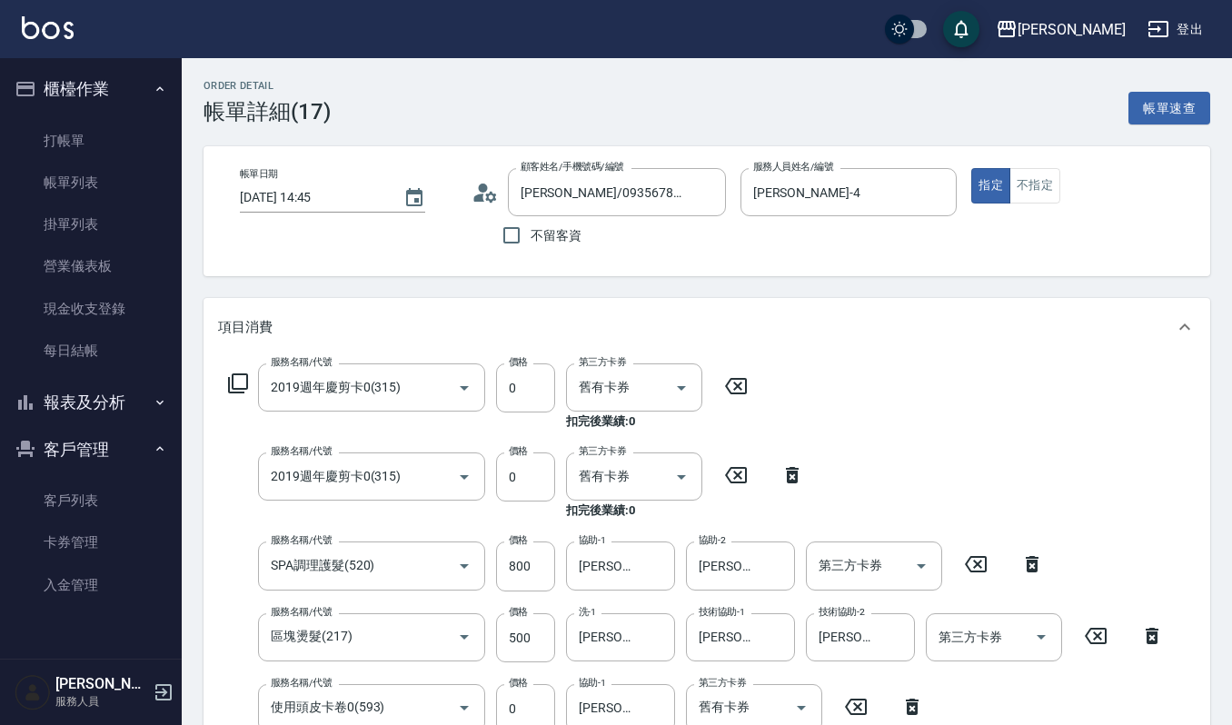
type input "自備複方.亞士(532)"
type input "使用2段結構卡卷0(591)"
type input "使用頭皮卡卷0(593)"
type input "自備複方.亞士(532)"
type input "2019週年慶剪卡0(315)"
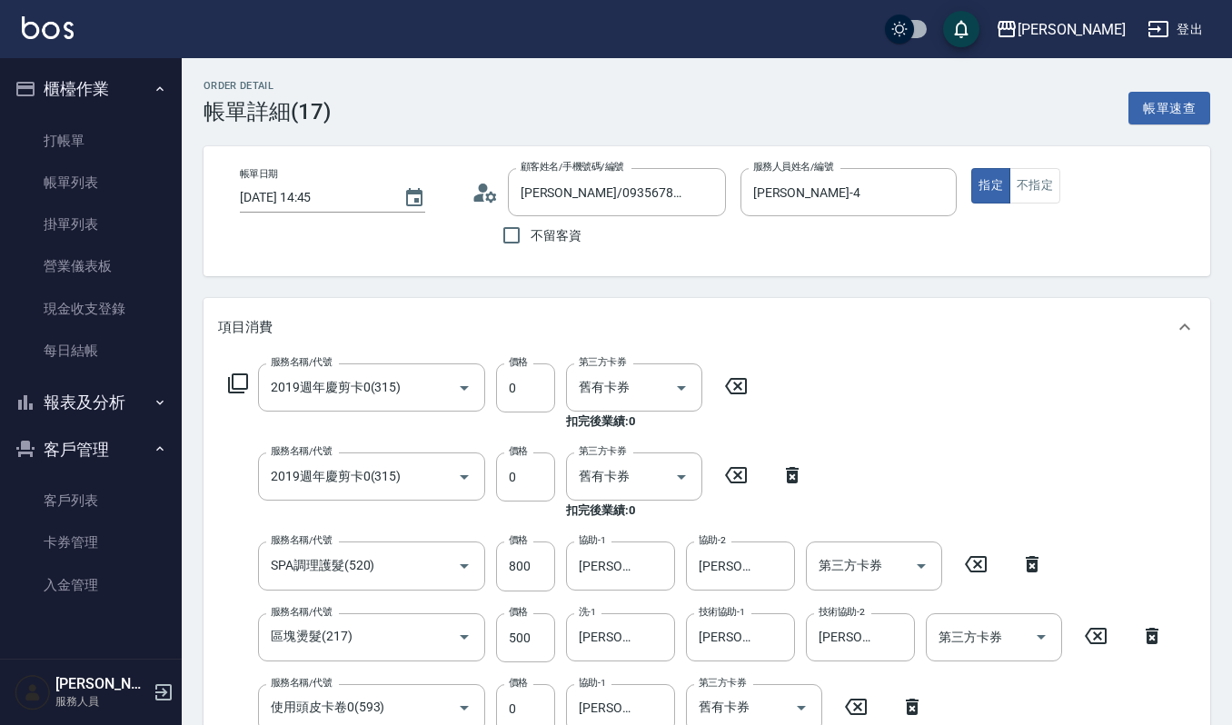
type input "升等洗髮精(105)"
type input "一般洗髮(101)"
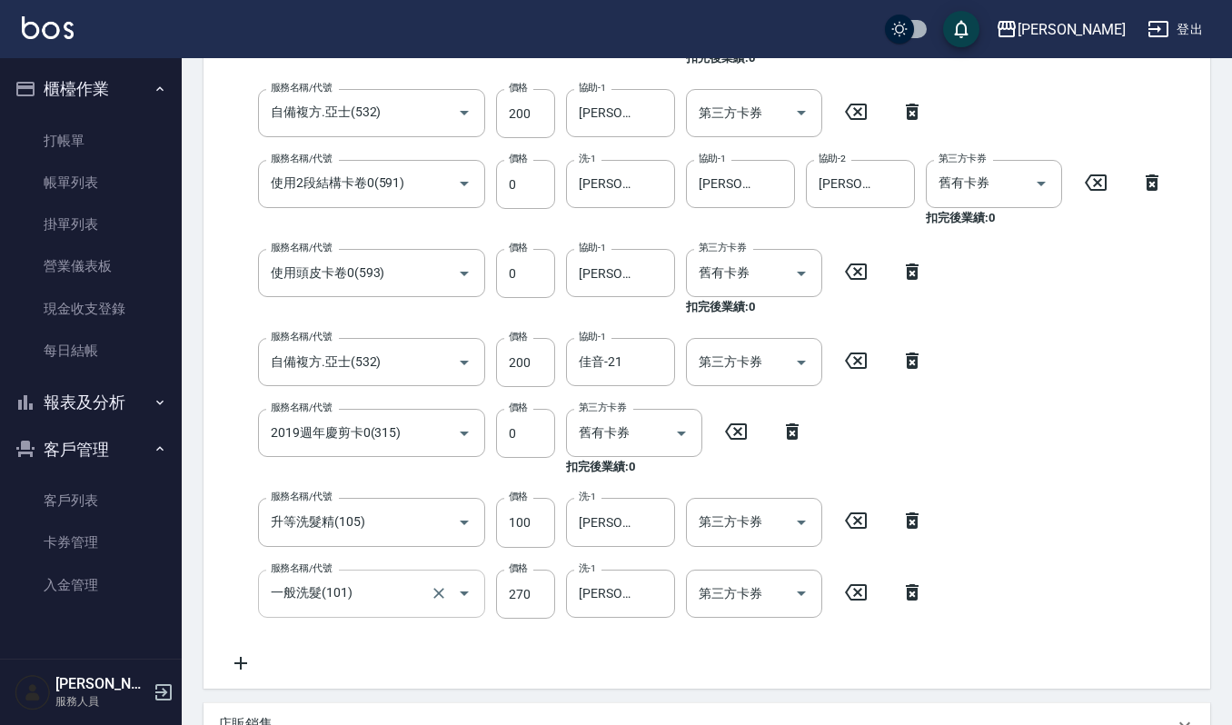
scroll to position [727, 0]
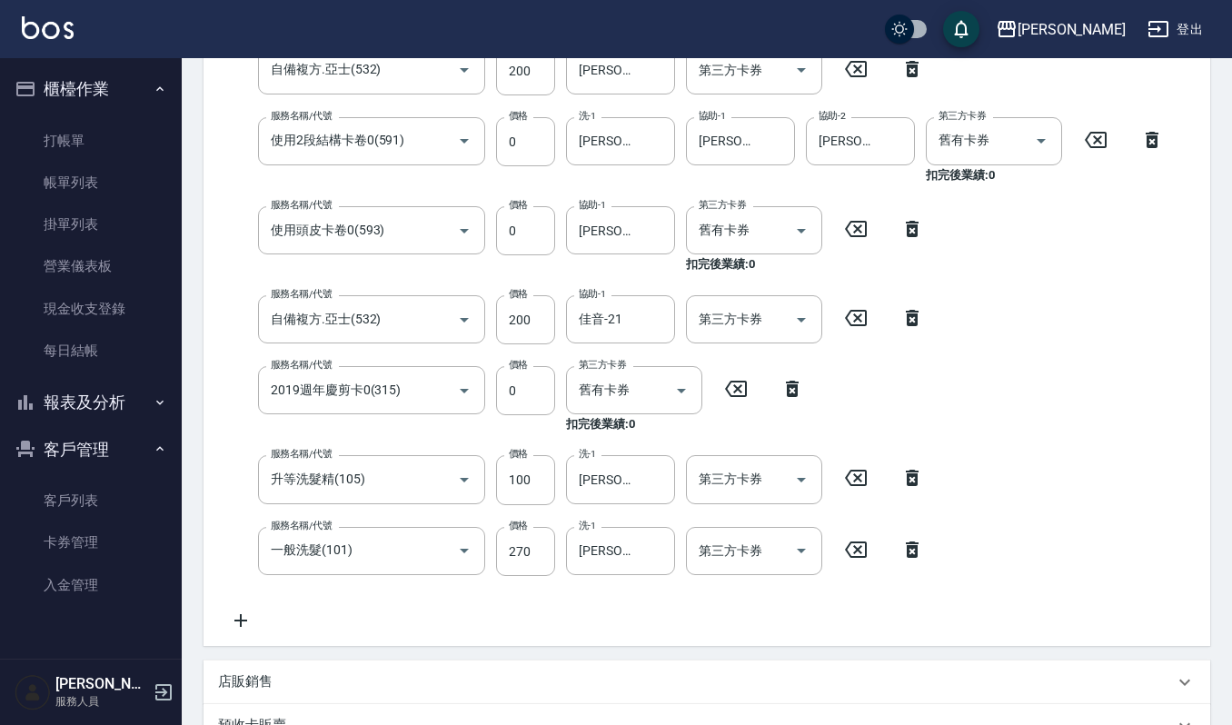
click at [242, 630] on icon at bounding box center [240, 621] width 45 height 22
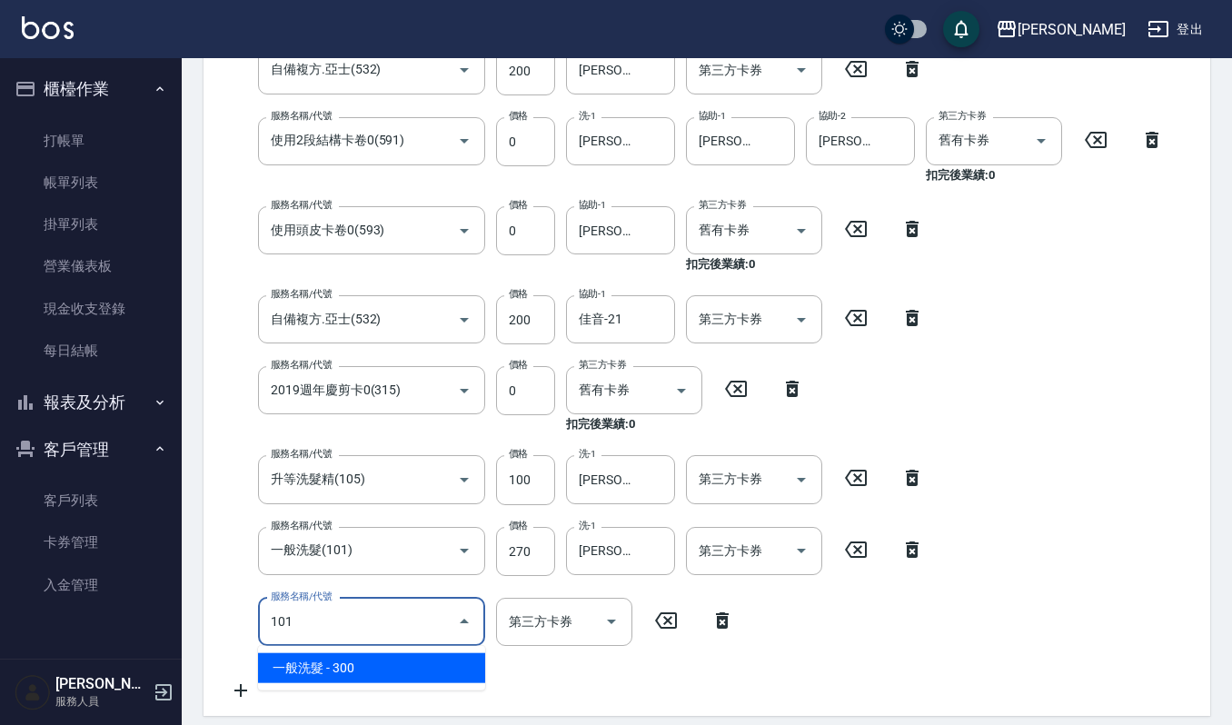
type input "一般洗髮(101)"
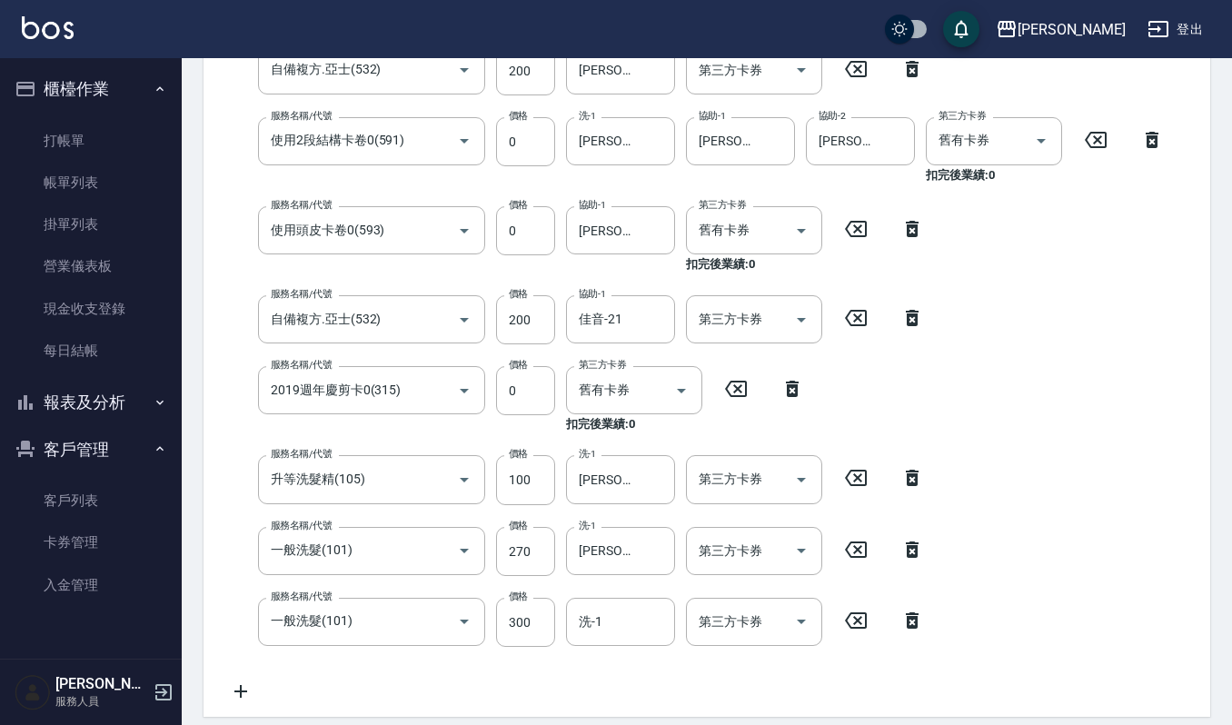
click at [550, 649] on div "服務名稱/代號 2019週年慶剪卡0(315) 服務名稱/代號 價格 0 價格 第三方卡券 舊有卡券 第三方卡券 扣完後業績: 0 服務名稱/代號 2019週…" at bounding box center [696, 170] width 957 height 1066
click at [535, 622] on input "300" at bounding box center [525, 622] width 59 height 49
type input "270"
type input "宜芳-22"
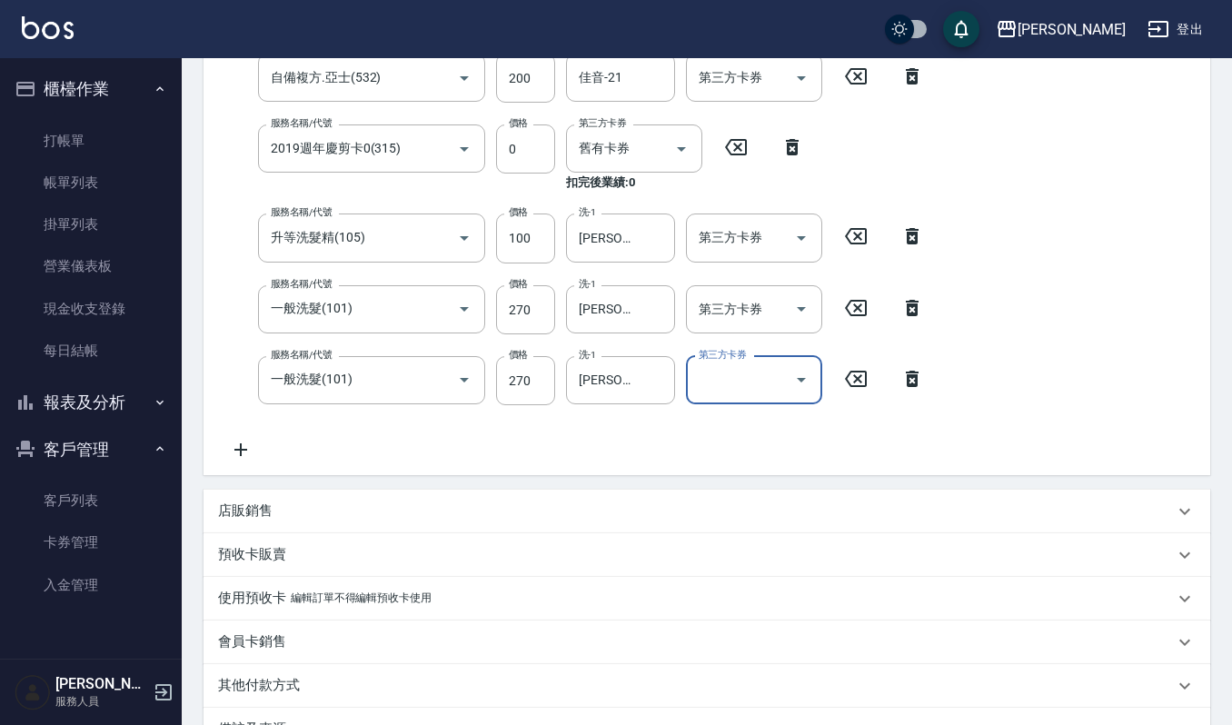
scroll to position [1187, 0]
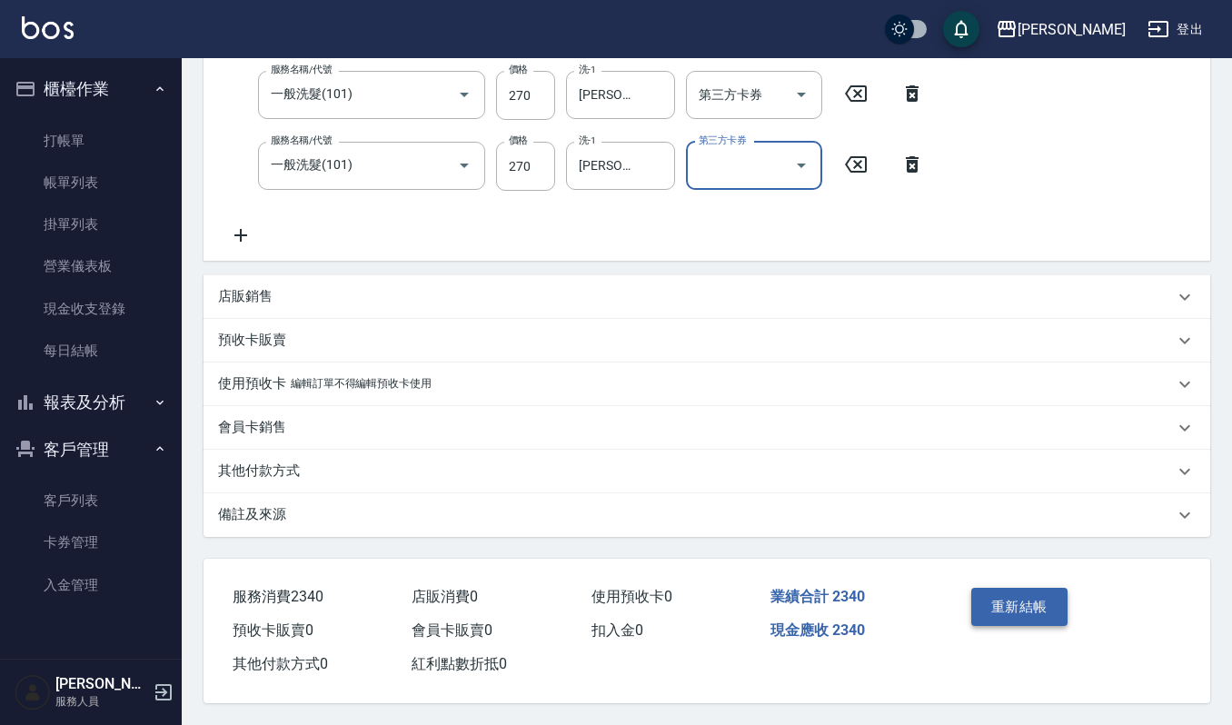
click at [1034, 604] on button "重新結帳" at bounding box center [1019, 607] width 96 height 38
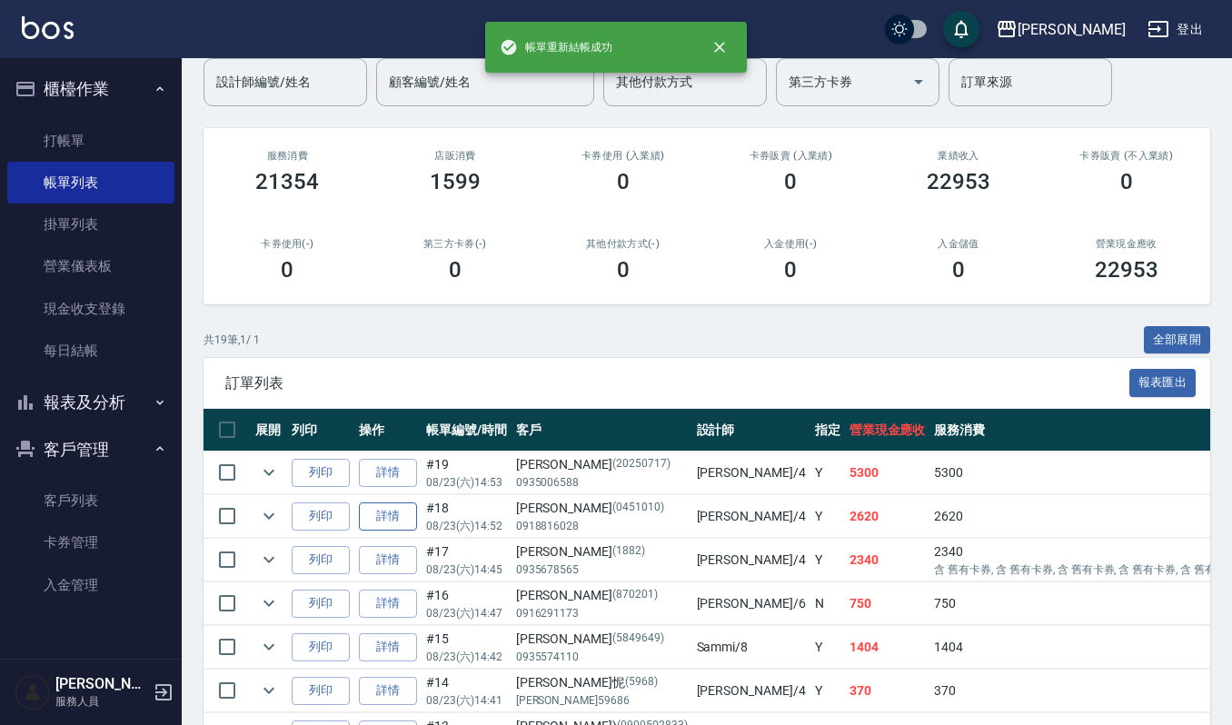
scroll to position [242, 0]
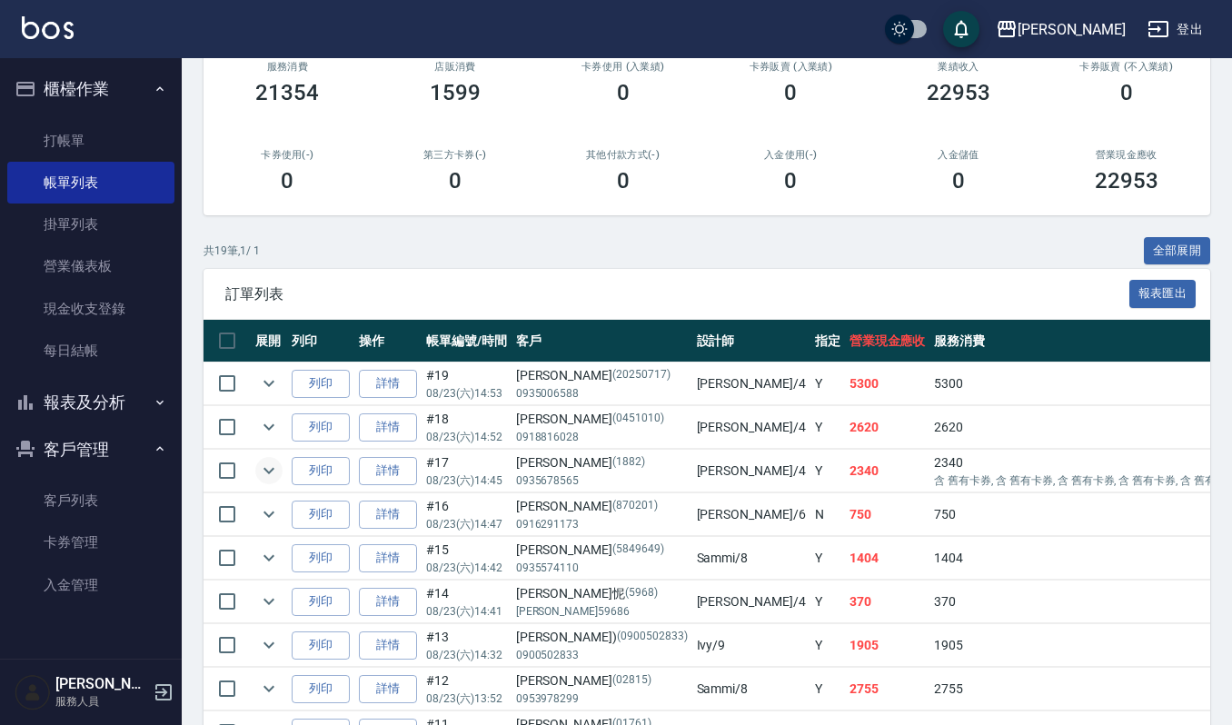
click at [259, 467] on icon "expand row" at bounding box center [269, 471] width 22 height 22
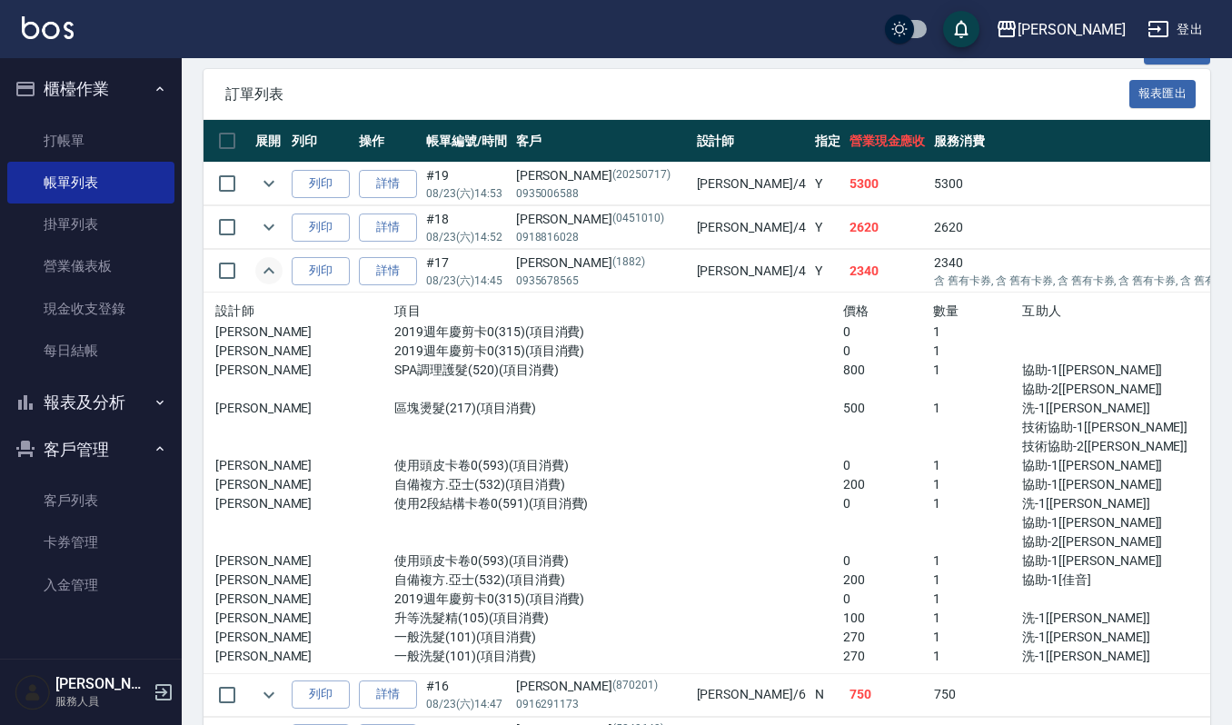
scroll to position [484, 0]
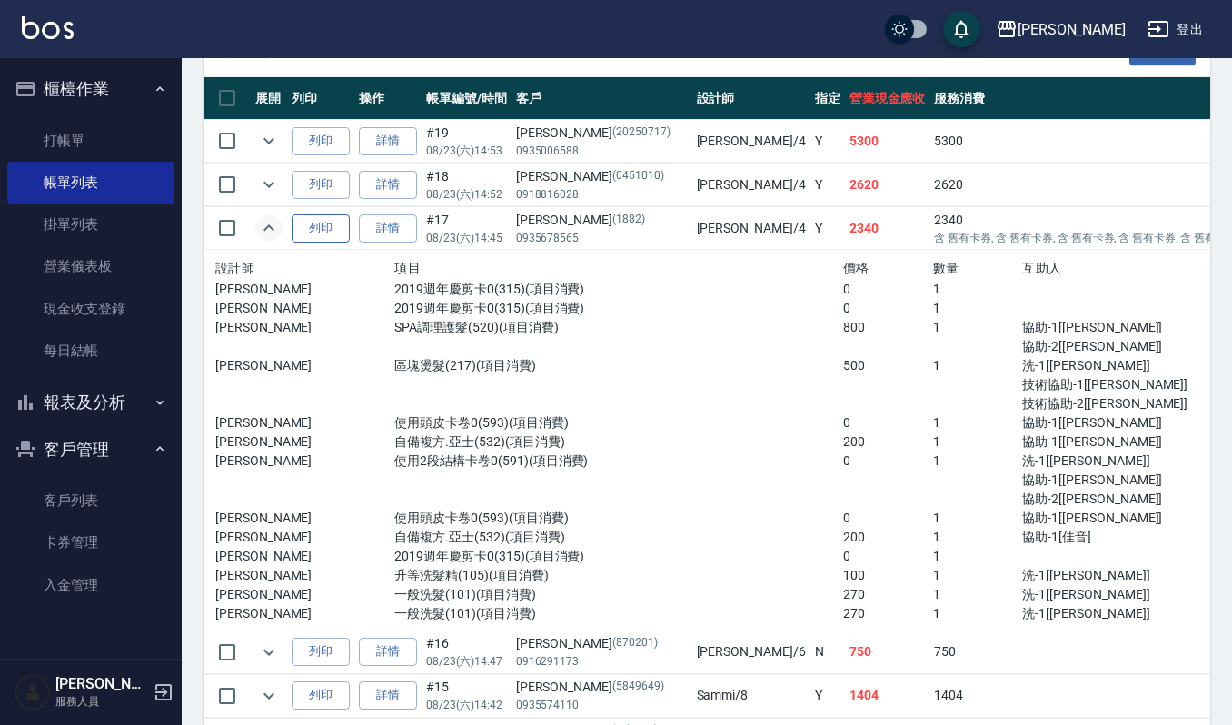
click at [345, 223] on button "列印" at bounding box center [321, 228] width 58 height 28
click at [80, 128] on link "打帳單" at bounding box center [90, 141] width 167 height 42
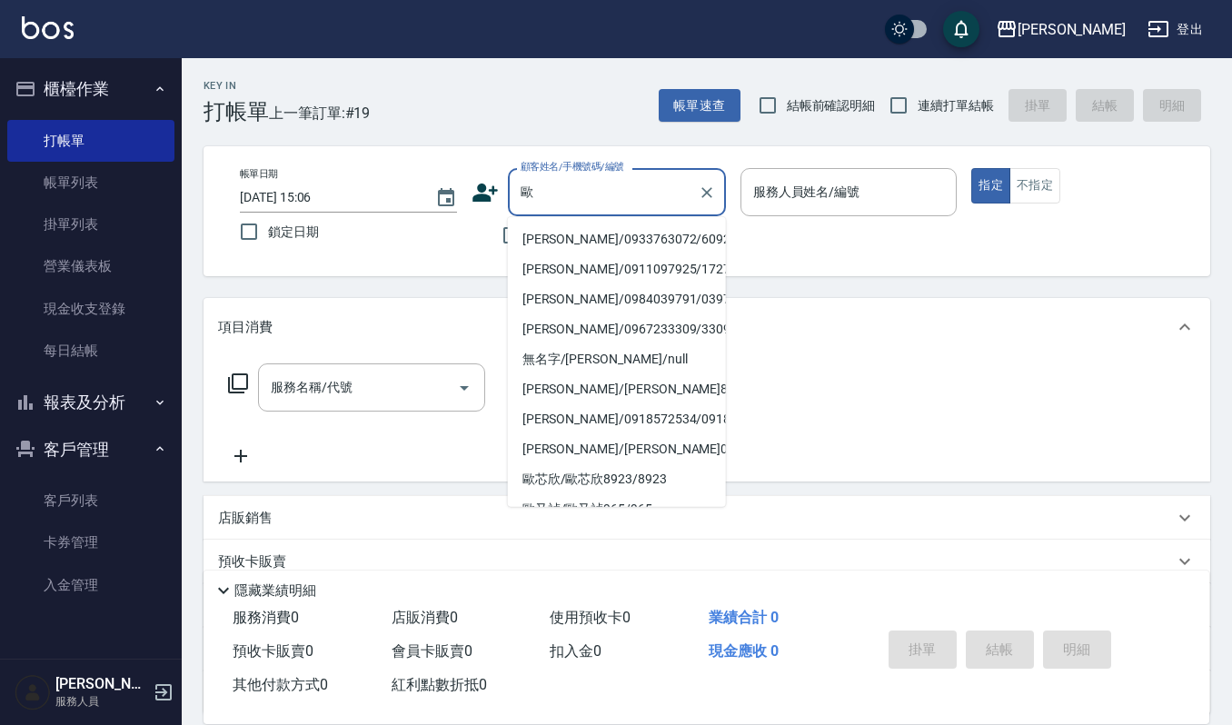
click at [552, 233] on li "歐月秀/0933763072/609225" at bounding box center [617, 239] width 218 height 30
type input "歐月秀/0933763072/609225"
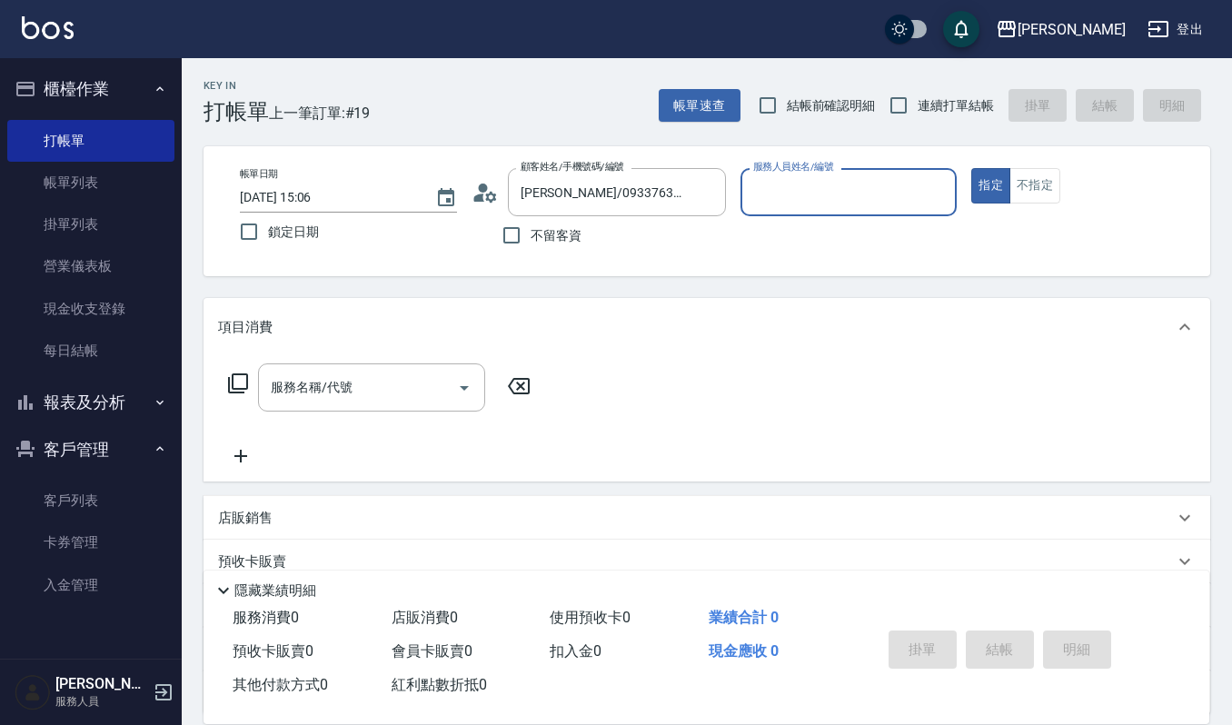
type input "吉兒-4"
click at [367, 394] on input "服務名稱/代號" at bounding box center [358, 388] width 184 height 32
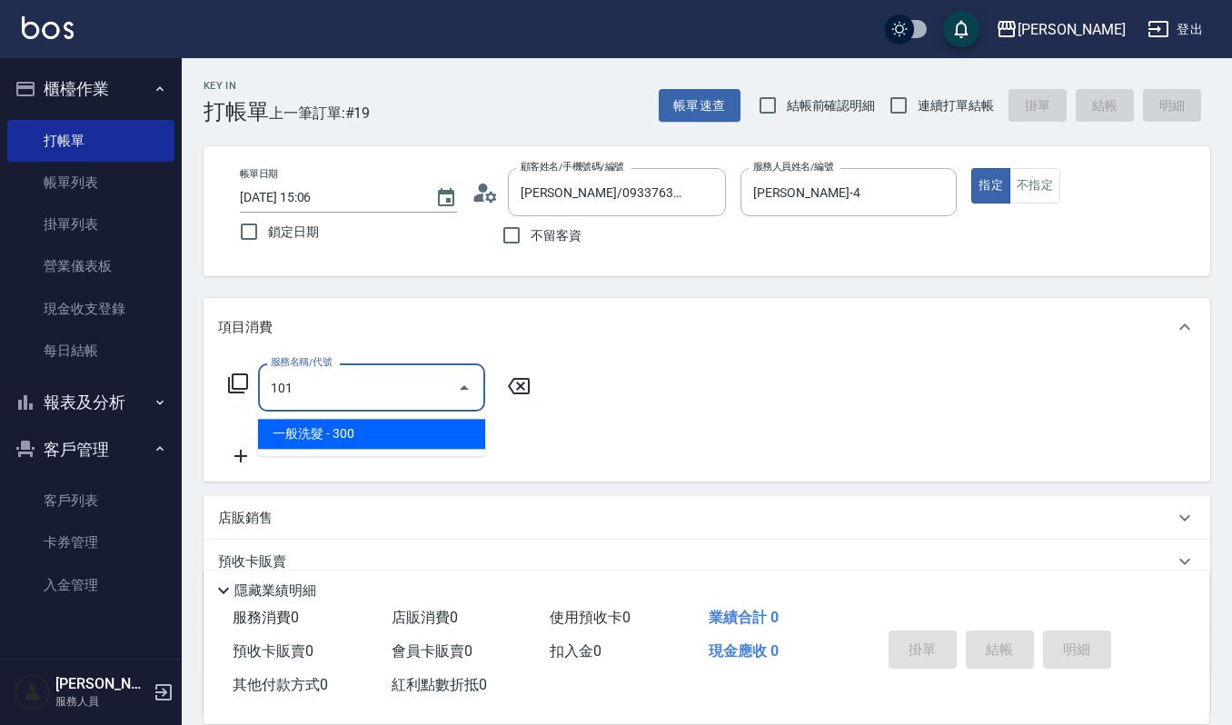
type input "一般洗髮(101)"
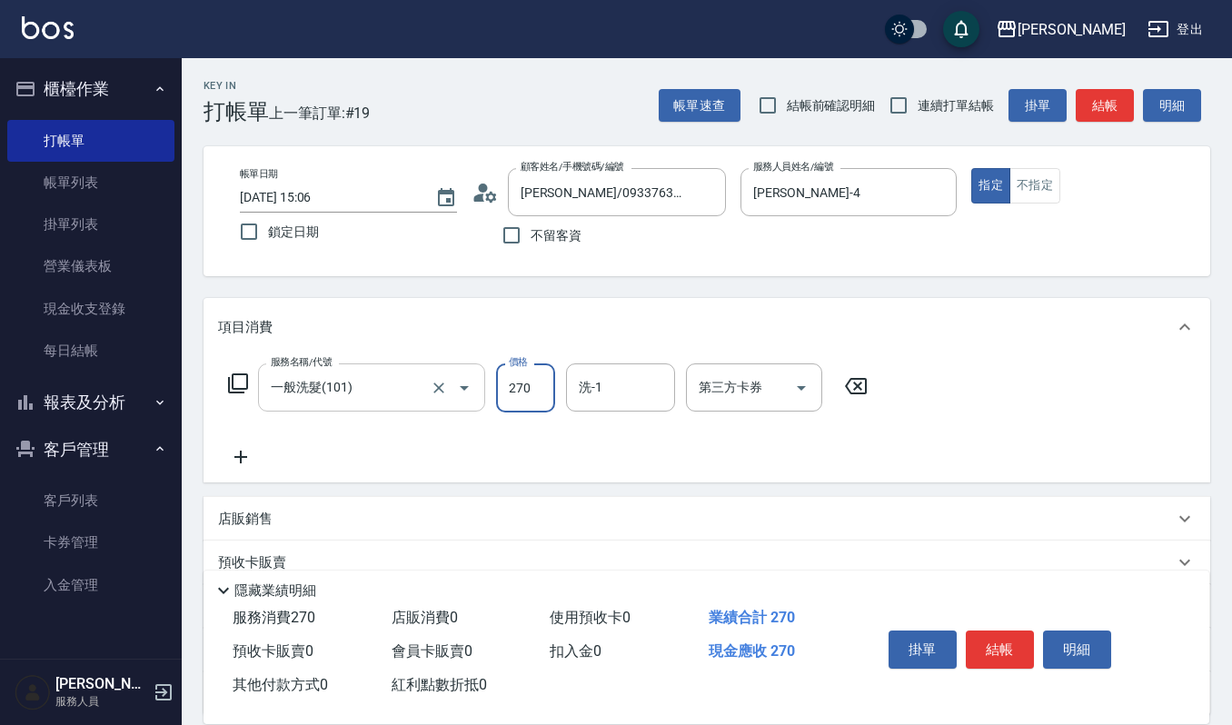
type input "270"
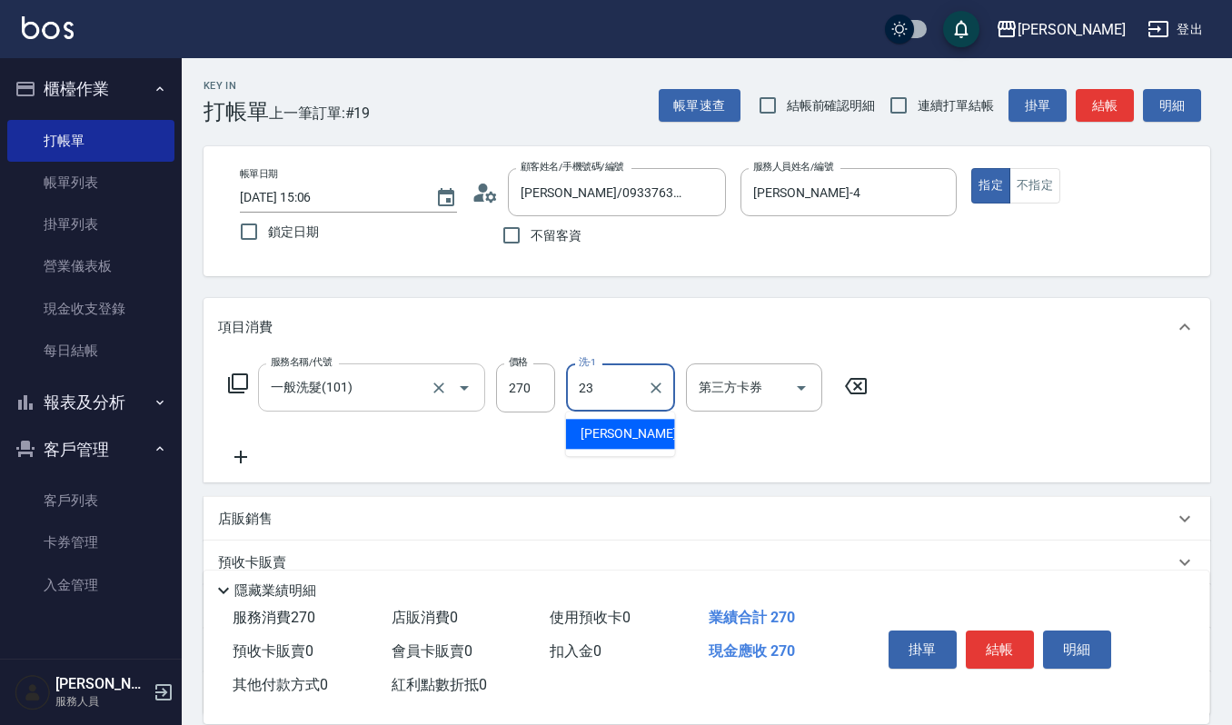
type input "郁涵-23"
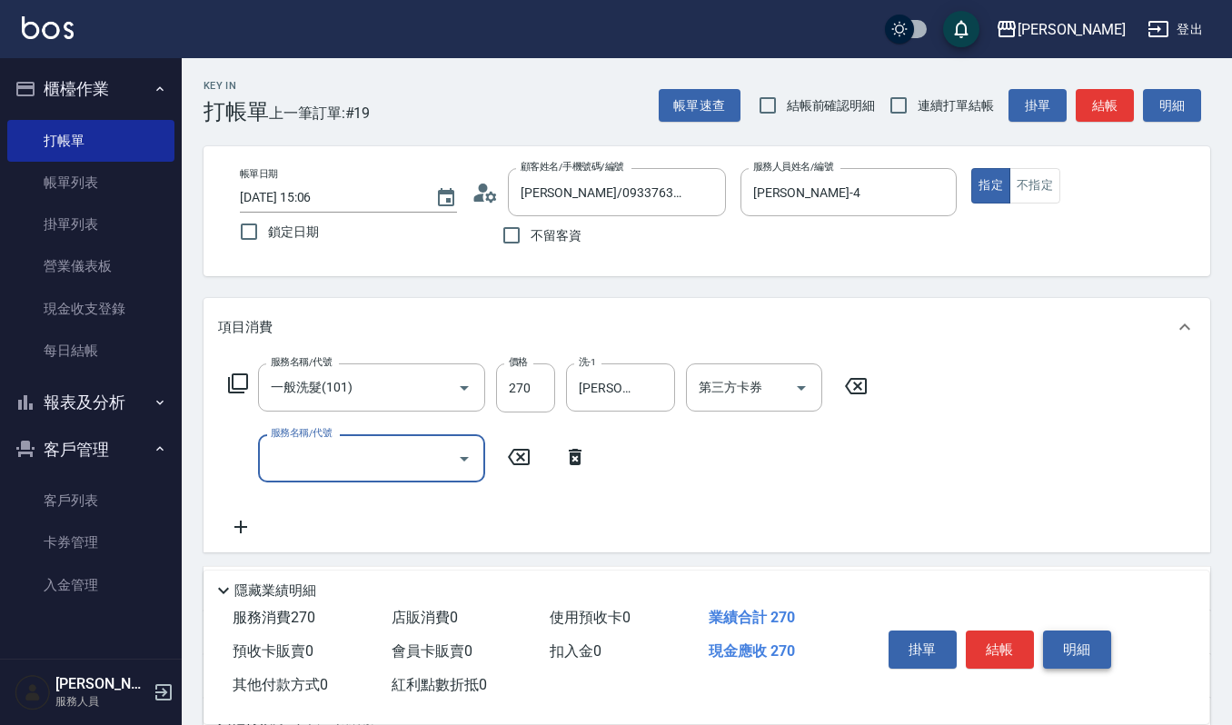
click at [1090, 649] on button "明細" at bounding box center [1077, 650] width 68 height 38
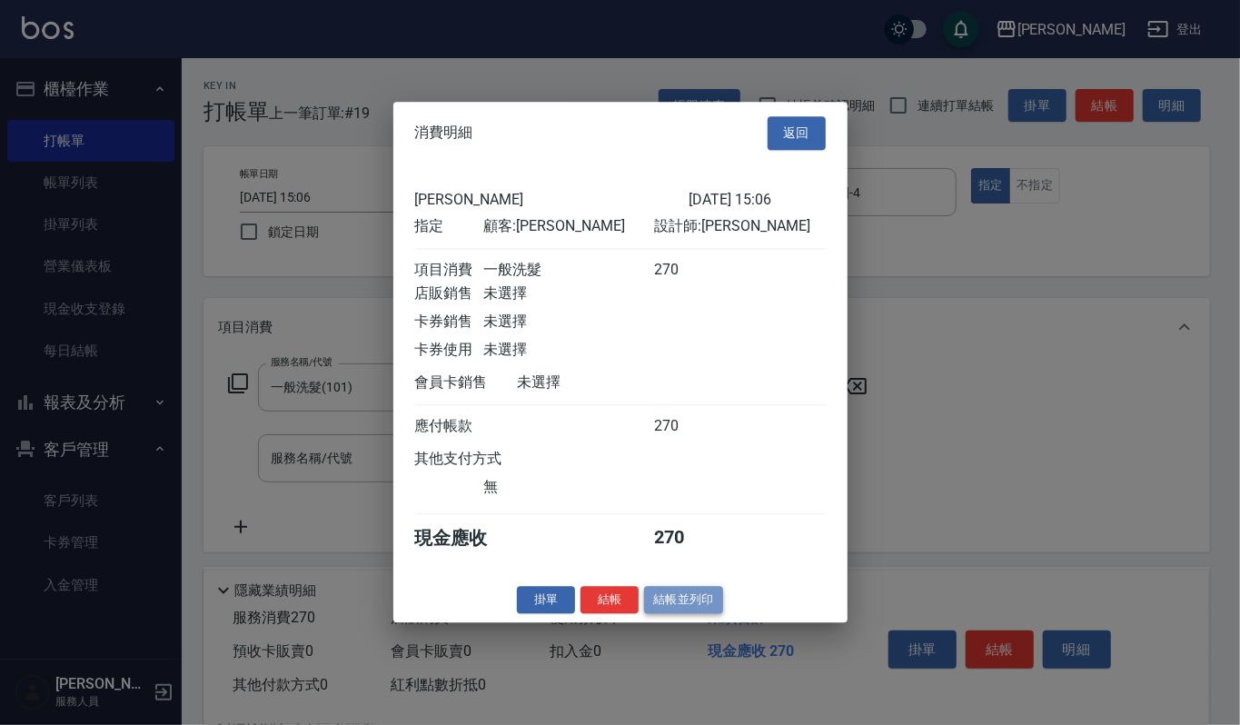
click at [681, 600] on button "結帳並列印" at bounding box center [683, 600] width 79 height 28
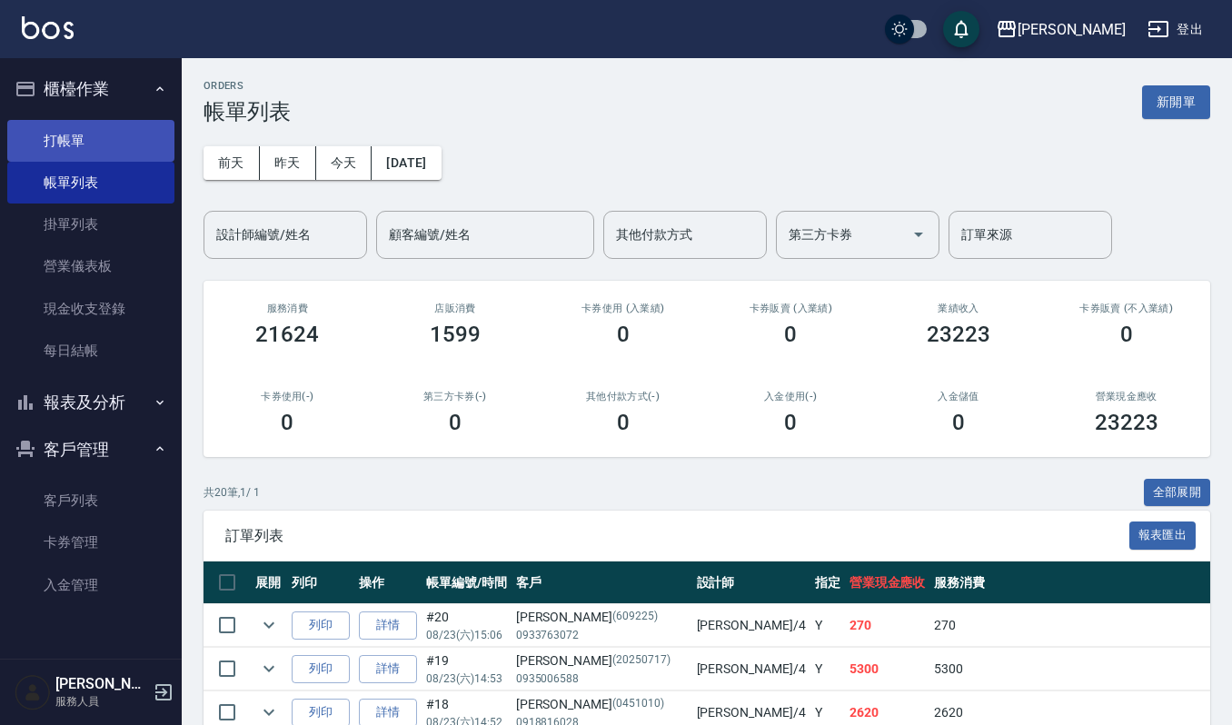
click at [124, 144] on link "打帳單" at bounding box center [90, 141] width 167 height 42
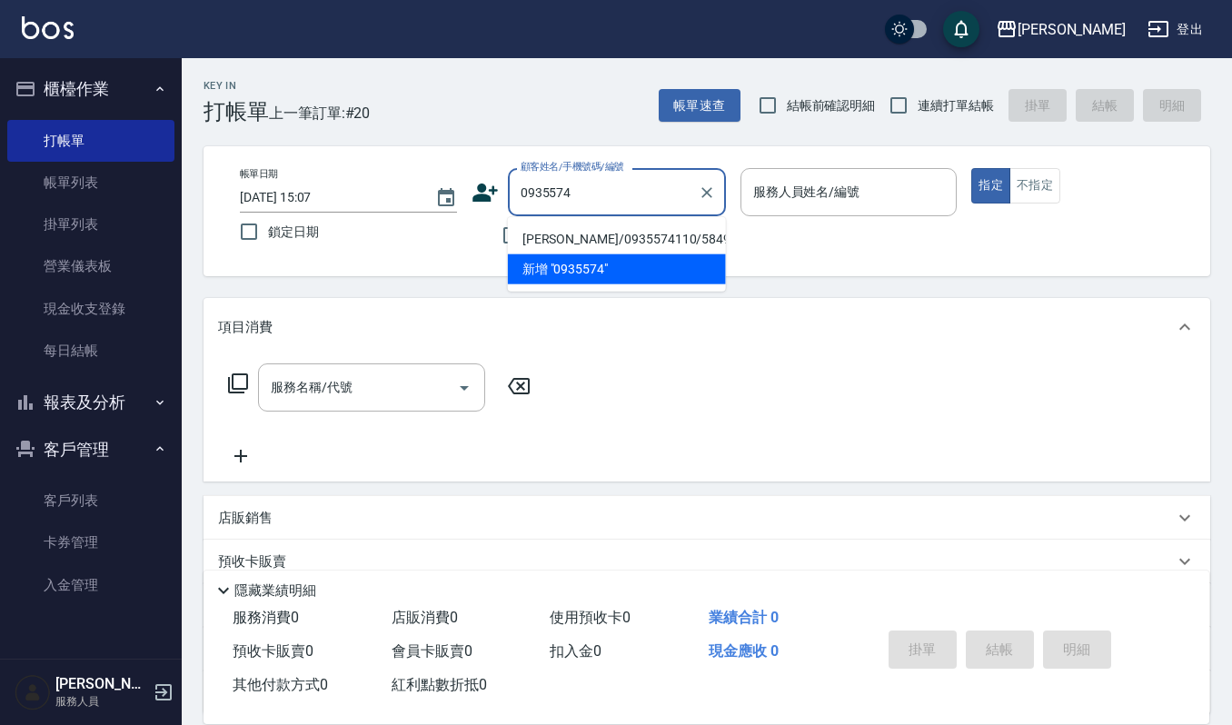
click at [571, 231] on li "[PERSON_NAME]/0935574110/5849649" at bounding box center [617, 239] width 218 height 30
type input "[PERSON_NAME]/0935574110/5849649"
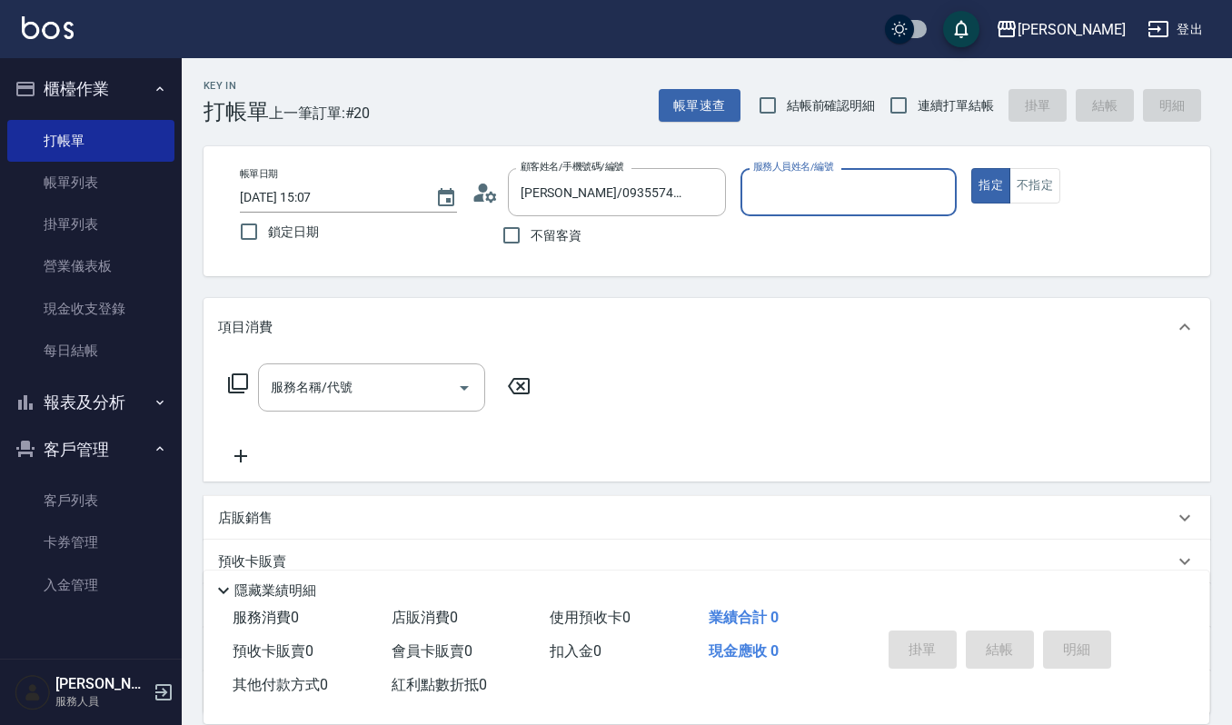
type input "Sammi-8"
click at [401, 358] on div "服務名稱/代號 服務名稱/代號" at bounding box center [707, 418] width 1007 height 125
click at [393, 396] on input "服務名稱/代號" at bounding box center [358, 388] width 184 height 32
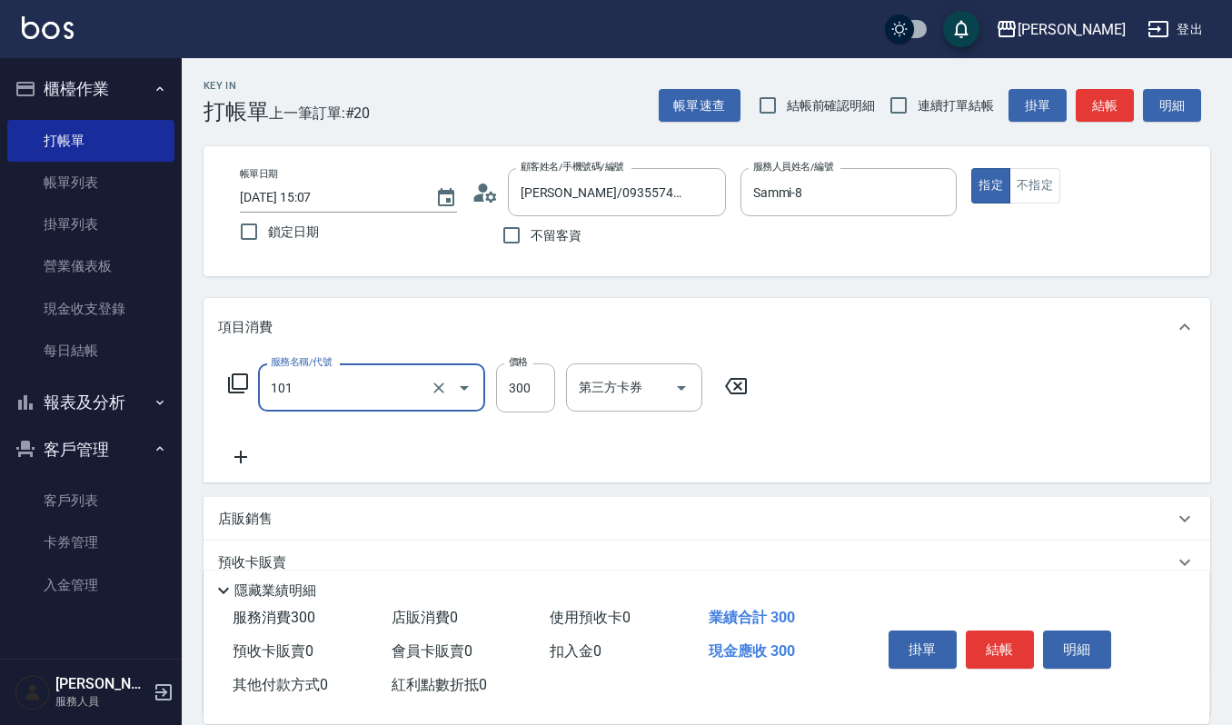
type input "一般洗髮(101)"
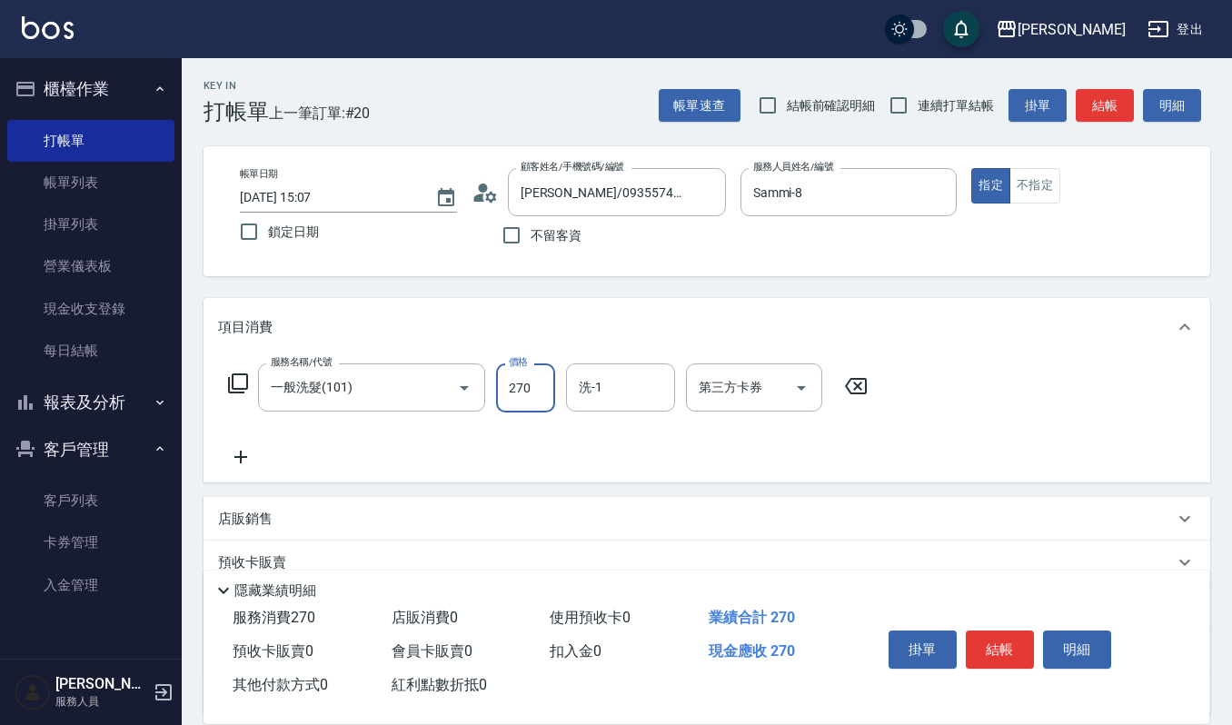
type input "270"
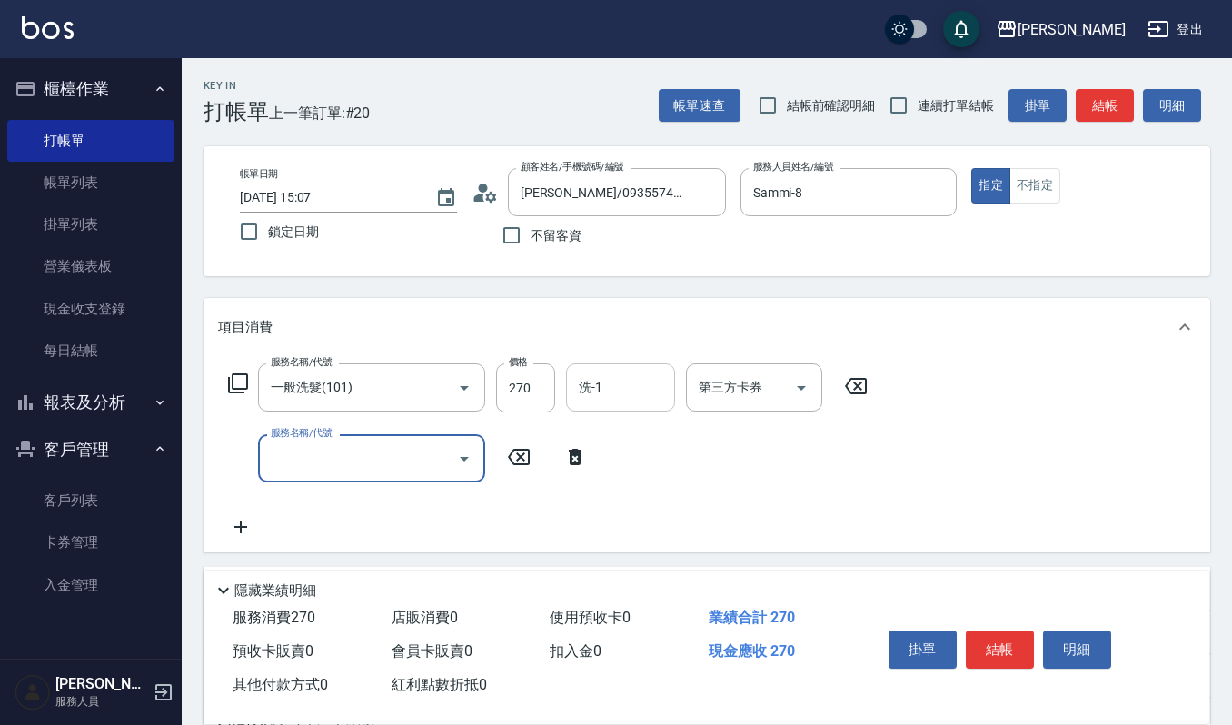
click at [641, 391] on input "洗-1" at bounding box center [620, 388] width 93 height 32
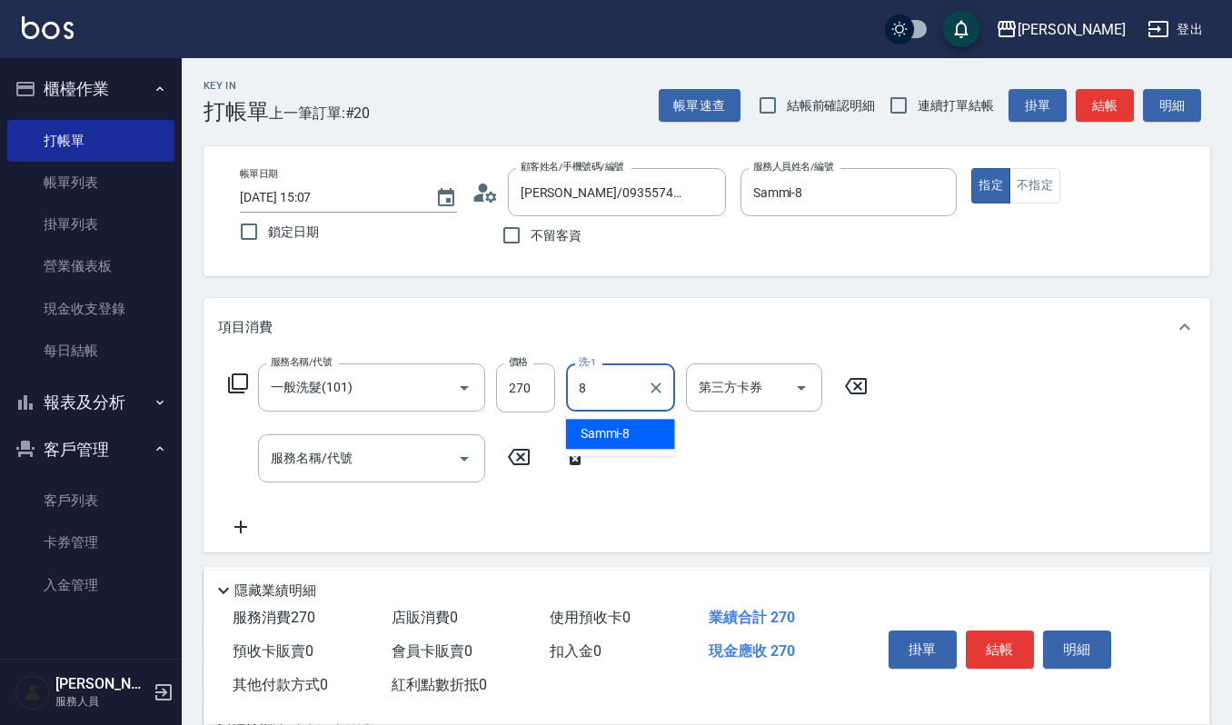
type input "Sammi-8"
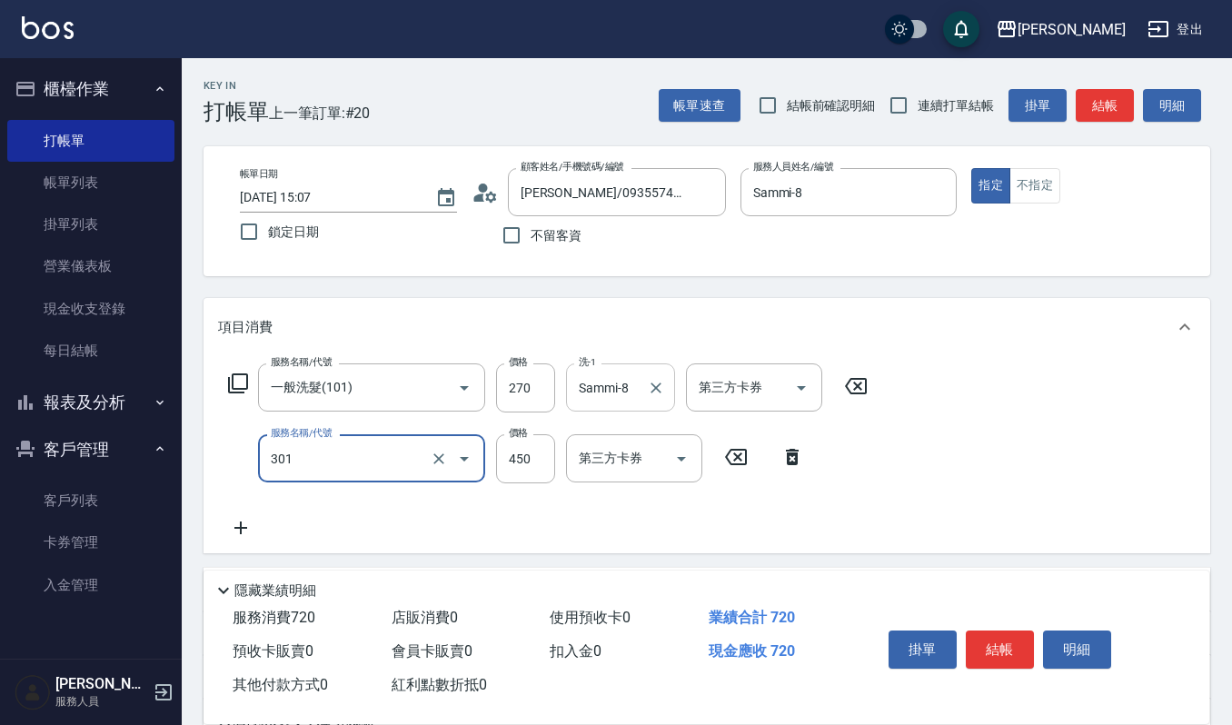
type input "創意剪髮(301)"
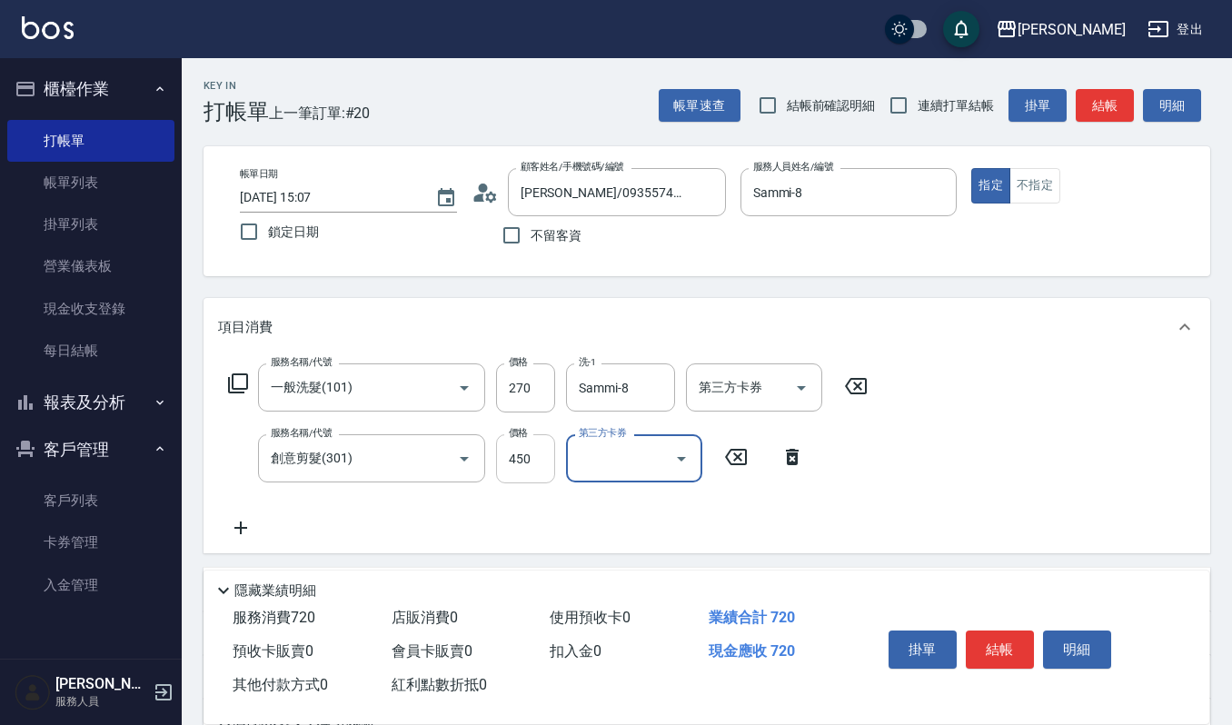
click at [525, 471] on input "450" at bounding box center [525, 458] width 59 height 49
type input "405"
click at [1077, 649] on button "明細" at bounding box center [1077, 650] width 68 height 38
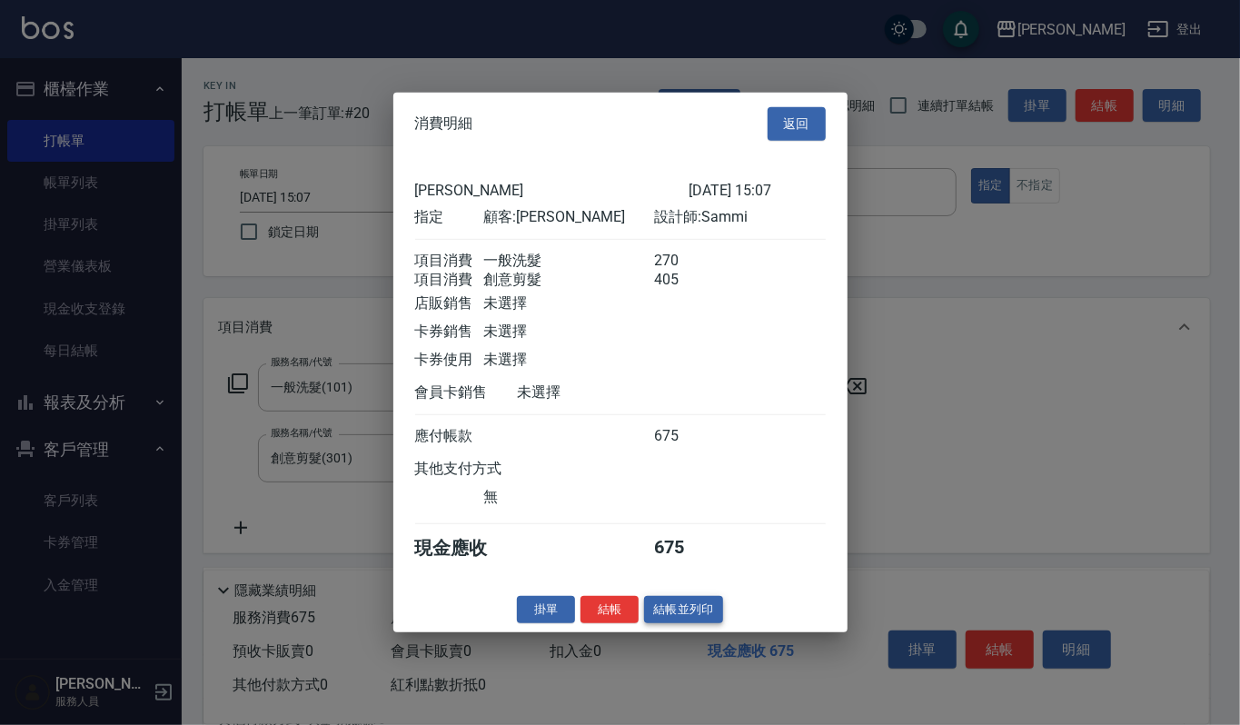
click at [667, 608] on button "結帳並列印" at bounding box center [683, 609] width 79 height 28
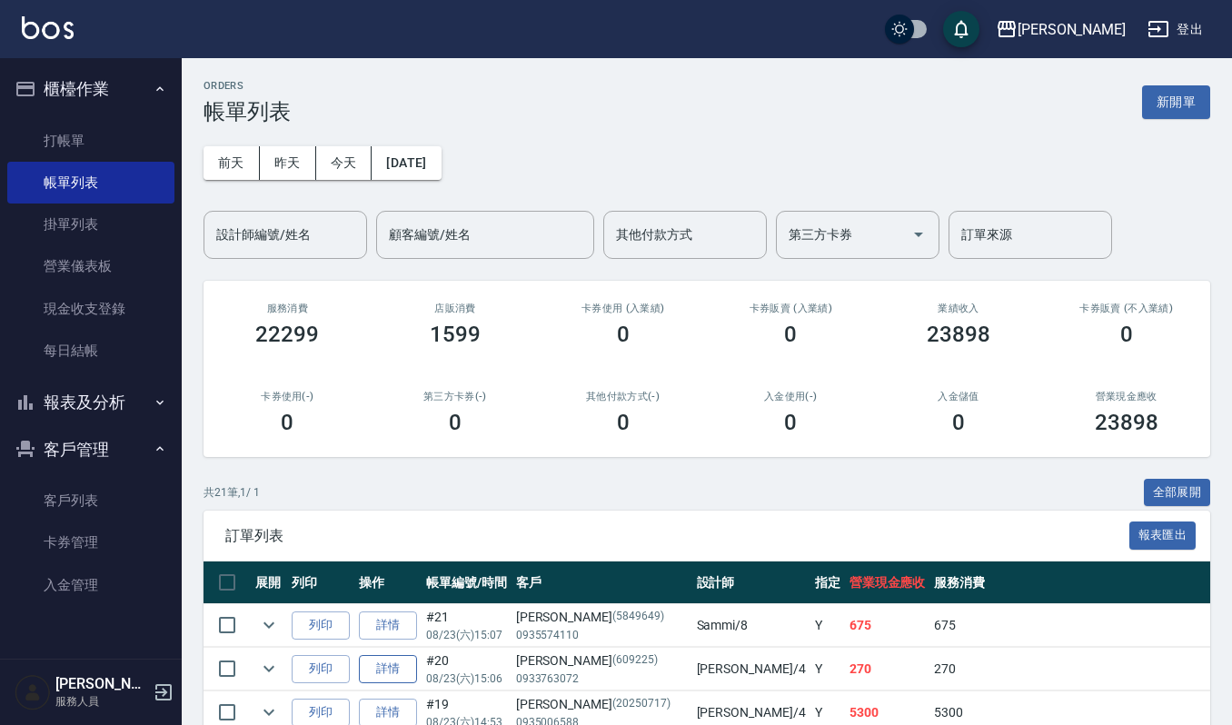
click at [394, 681] on link "詳情" at bounding box center [388, 669] width 58 height 28
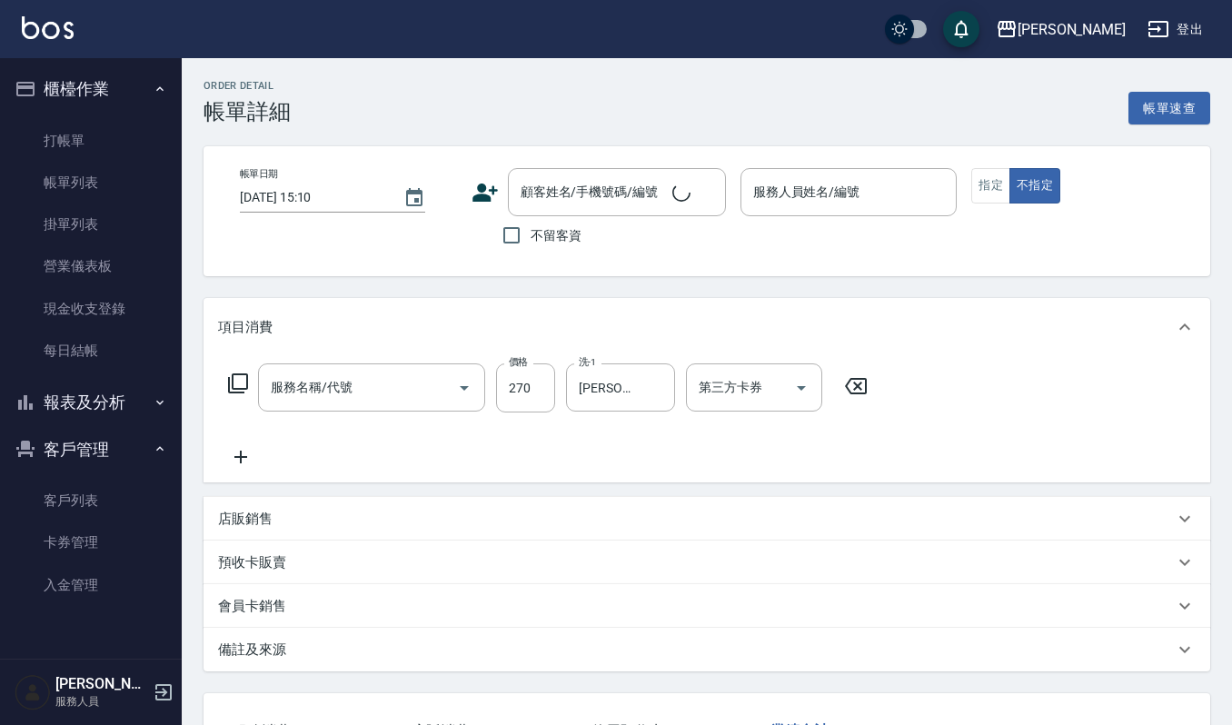
type input "2025/08/23 15:06"
type input "吉兒-4"
type input "一般洗髮(101)"
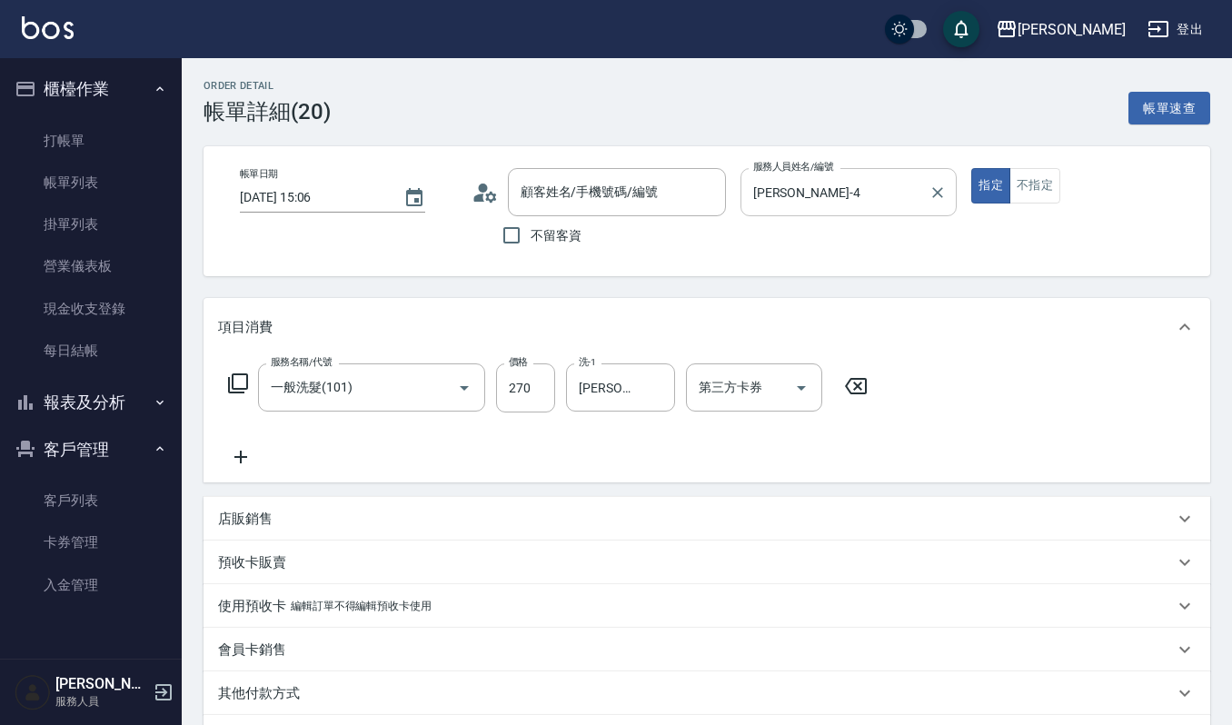
type input "歐月秀/0933763072/609225"
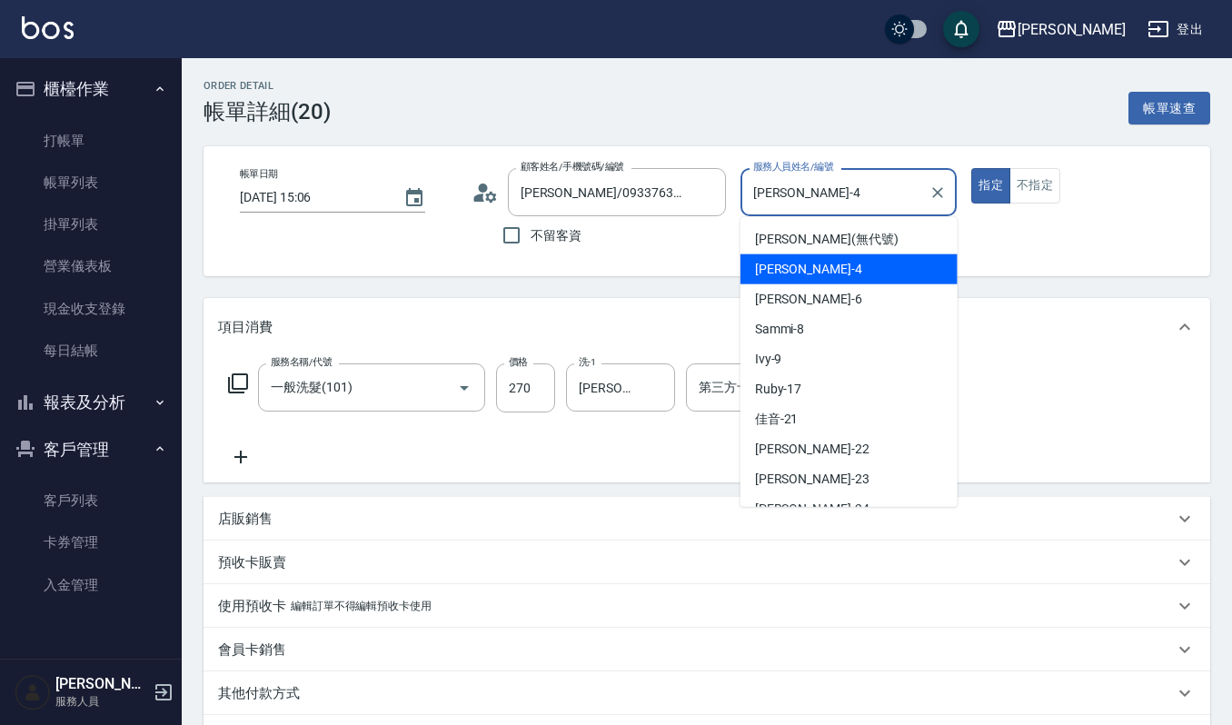
click at [801, 204] on input "吉兒-4" at bounding box center [836, 192] width 174 height 32
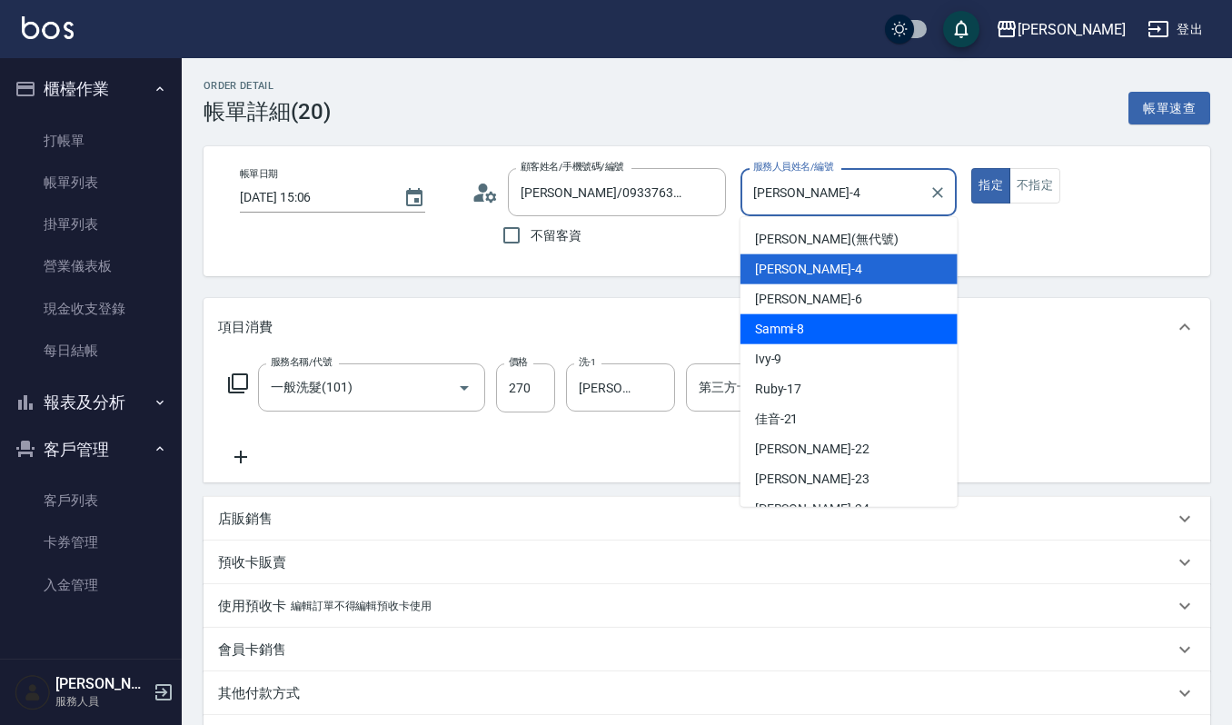
click at [775, 335] on span "Sammi -8" at bounding box center [780, 329] width 50 height 19
type input "Sammi-8"
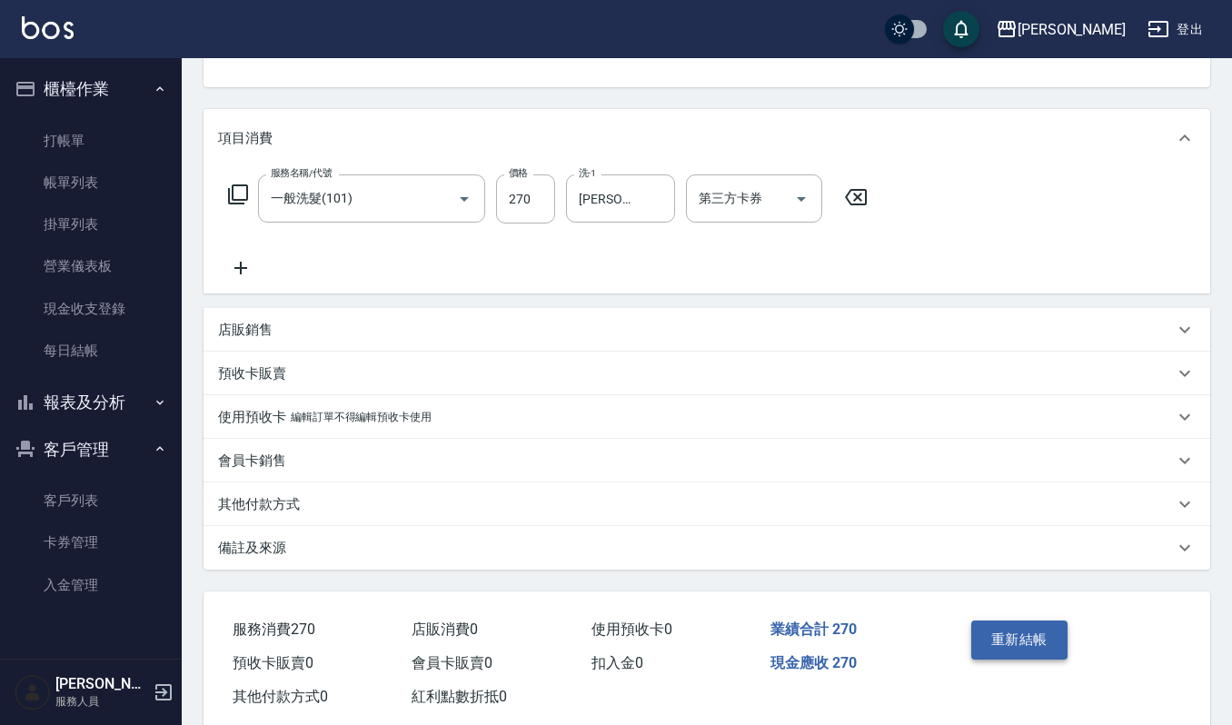
scroll to position [225, 0]
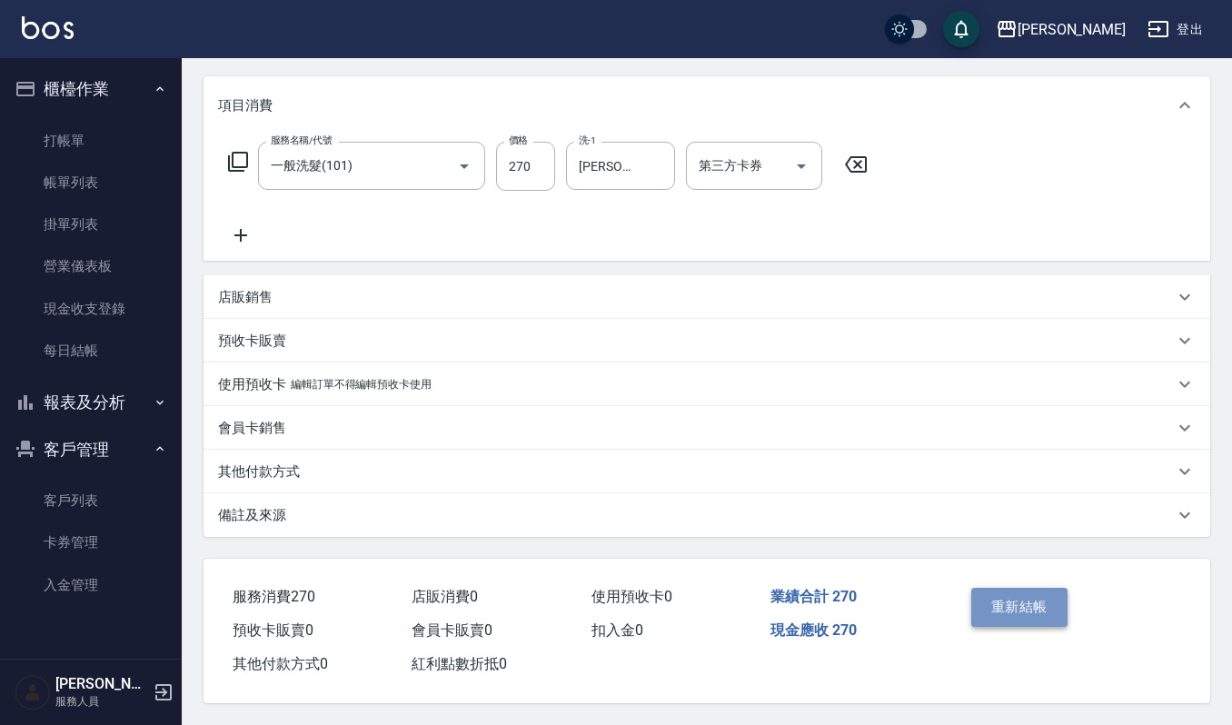
click at [981, 594] on button "重新結帳" at bounding box center [1019, 607] width 96 height 38
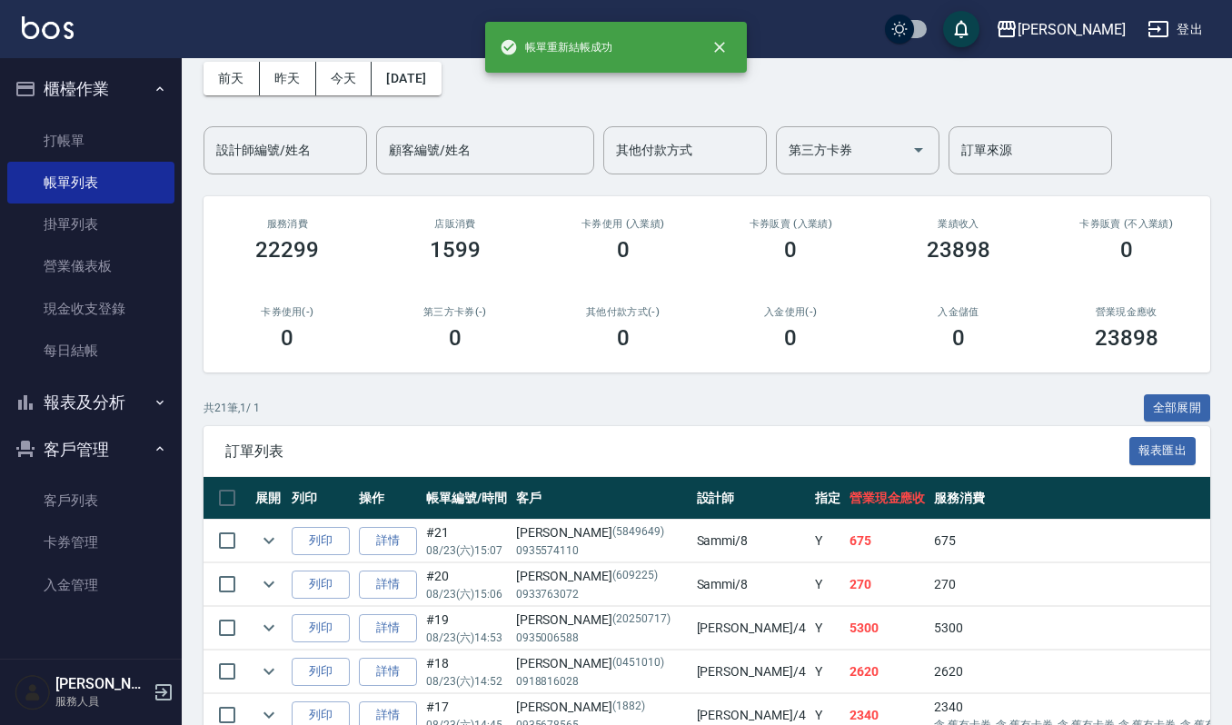
scroll to position [121, 0]
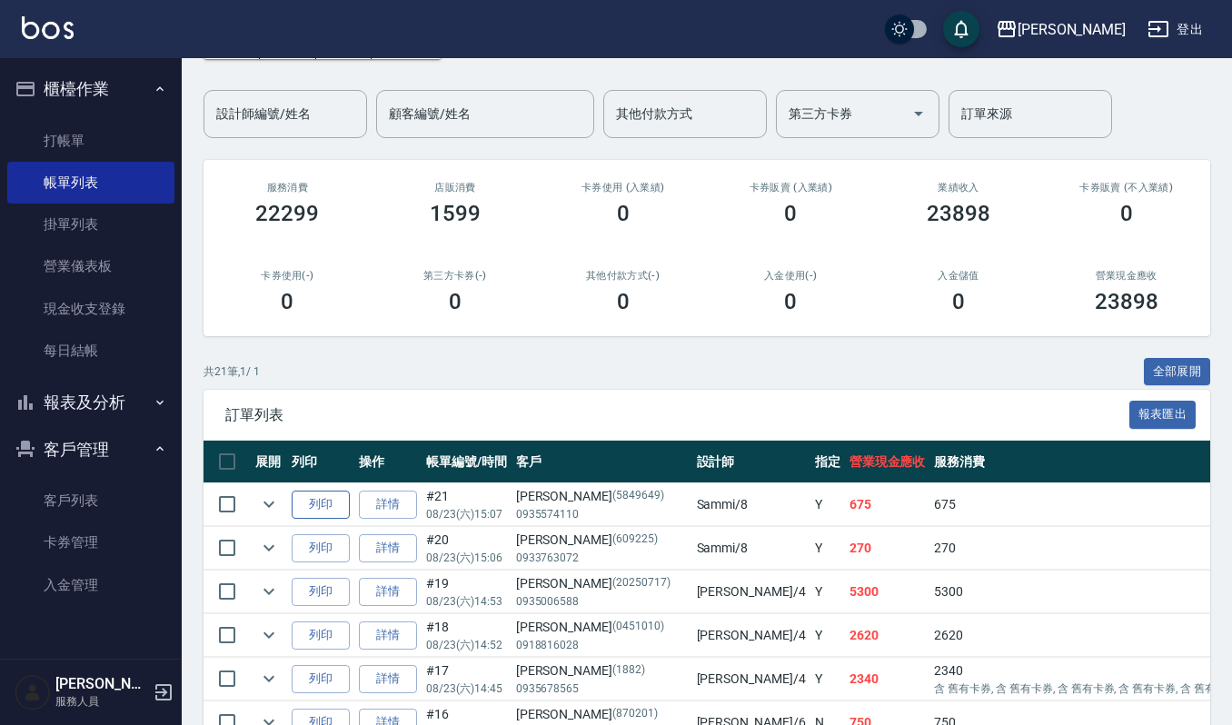
click at [339, 549] on button "列印" at bounding box center [321, 548] width 58 height 28
click at [94, 492] on link "客戶列表" at bounding box center [90, 501] width 167 height 42
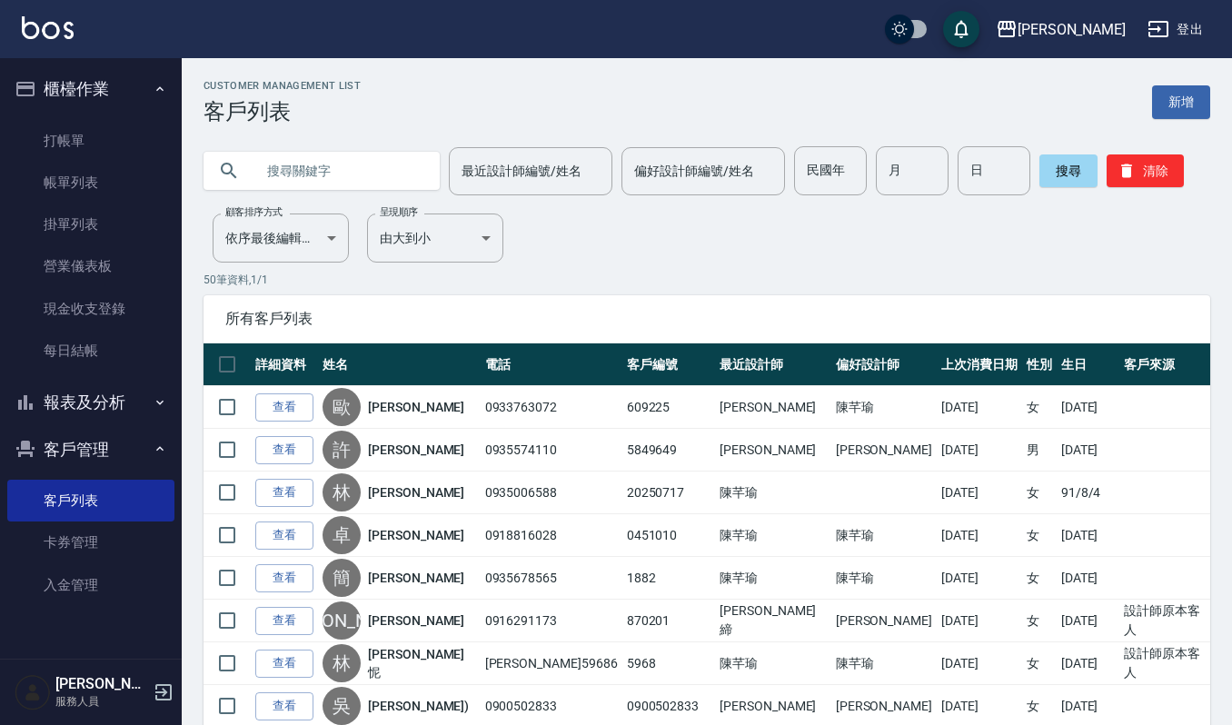
click at [310, 169] on input "text" at bounding box center [339, 170] width 171 height 49
type input "潔"
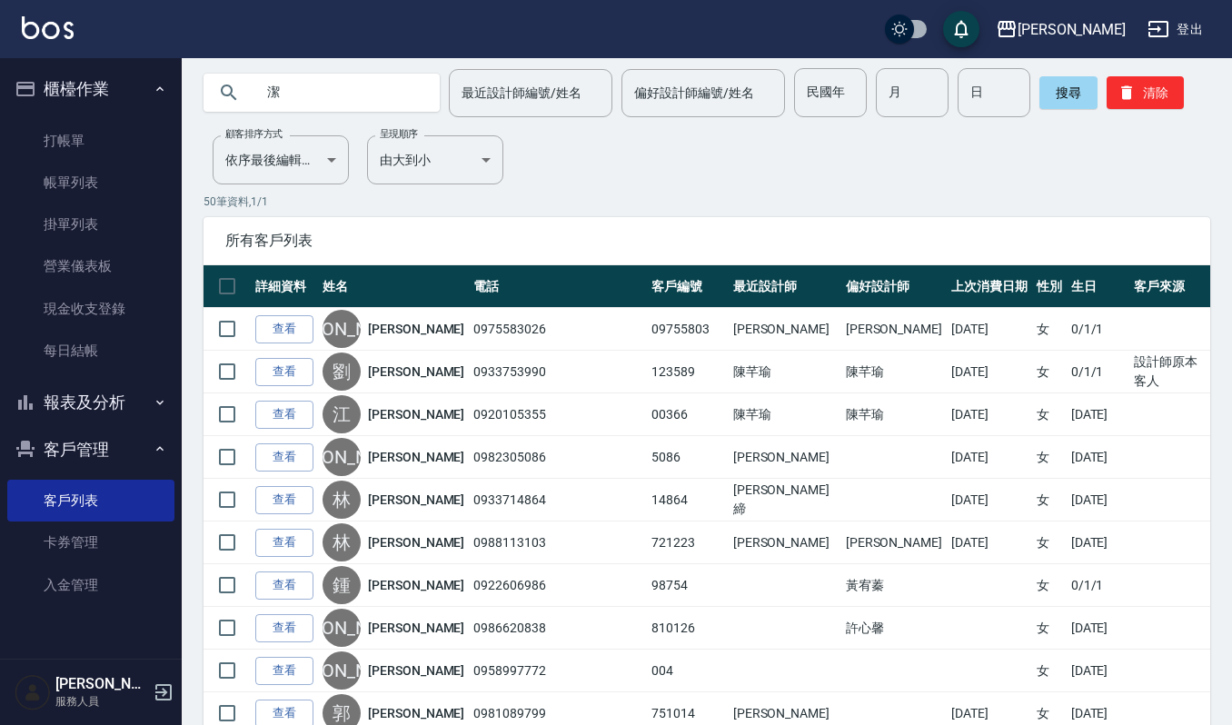
scroll to position [121, 0]
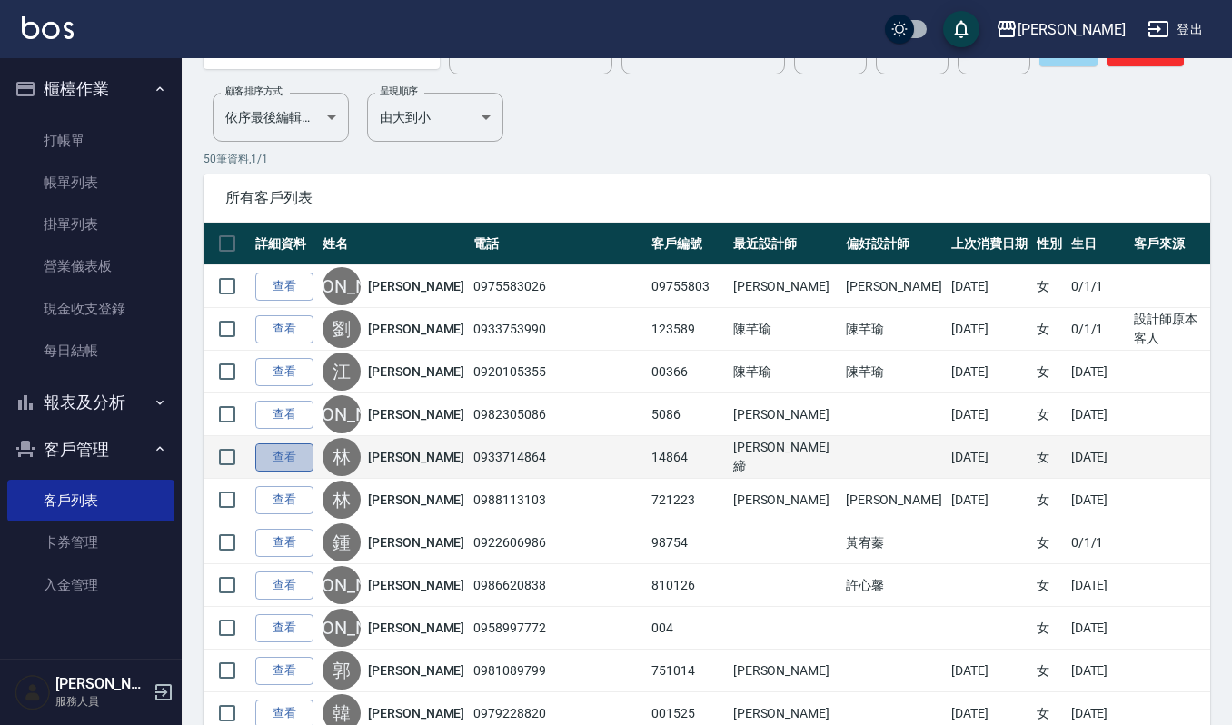
click at [305, 454] on link "查看" at bounding box center [284, 457] width 58 height 28
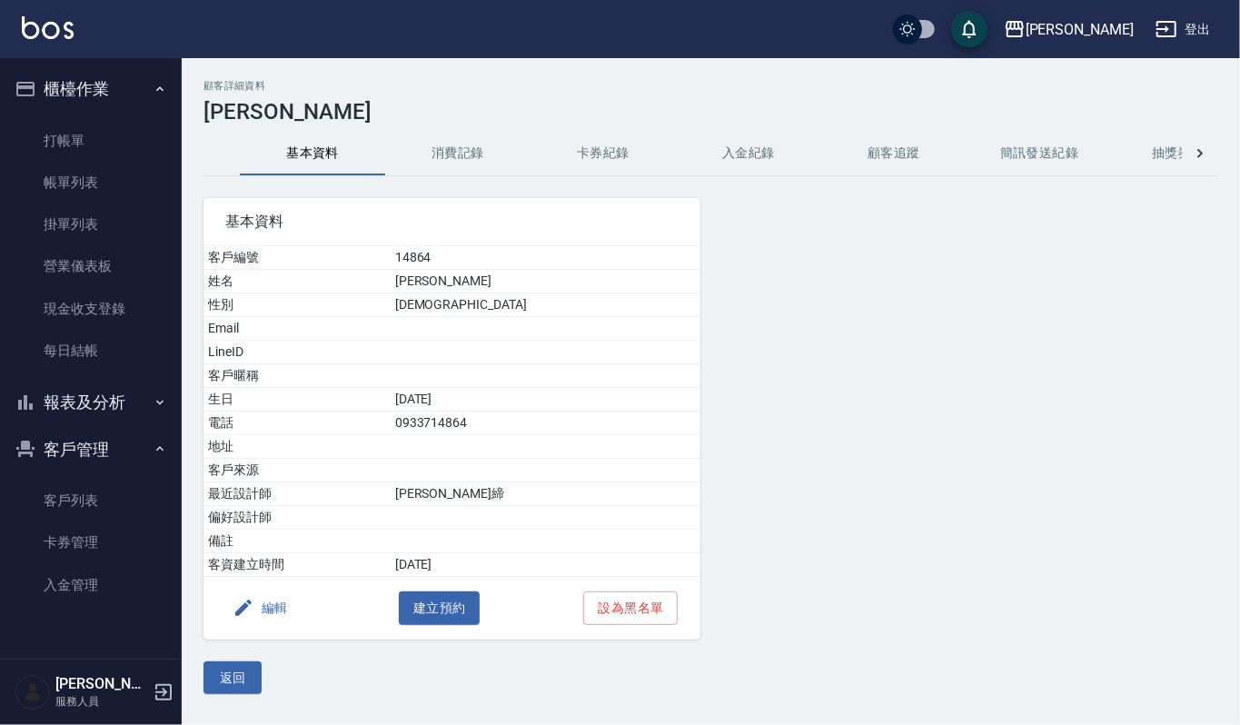
click at [467, 156] on button "消費記錄" at bounding box center [457, 154] width 145 height 44
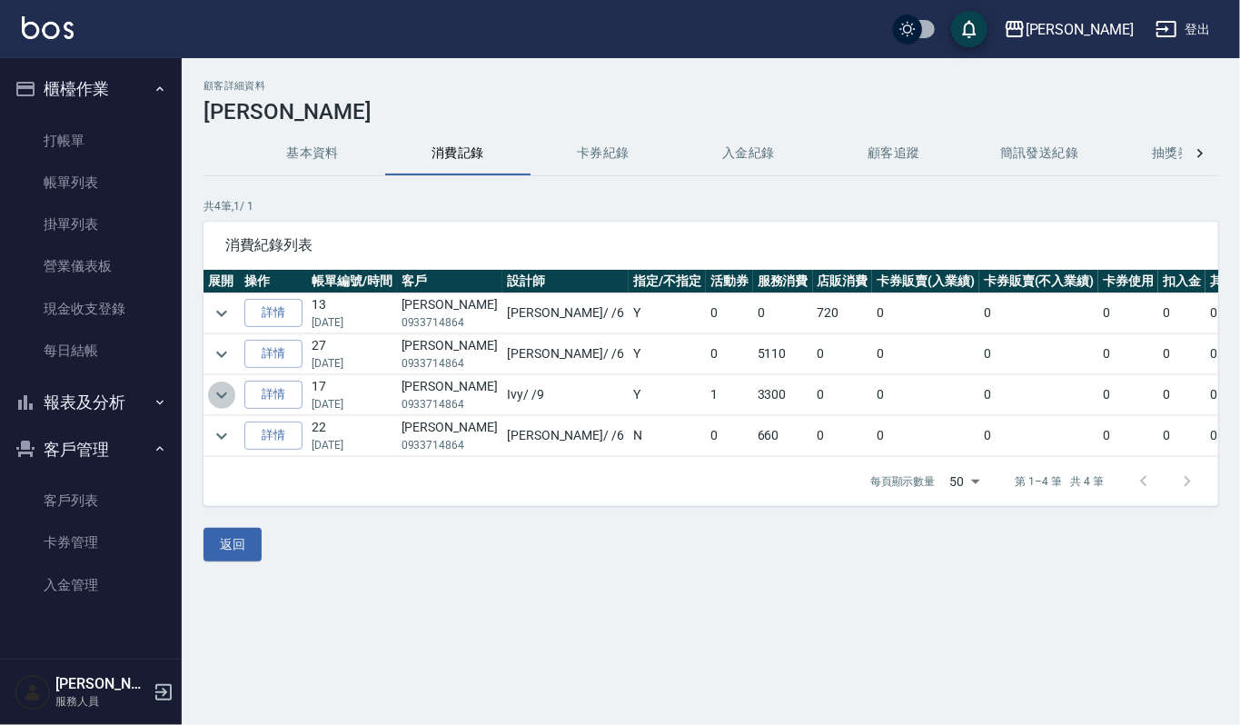
click at [213, 402] on icon "expand row" at bounding box center [222, 395] width 22 height 22
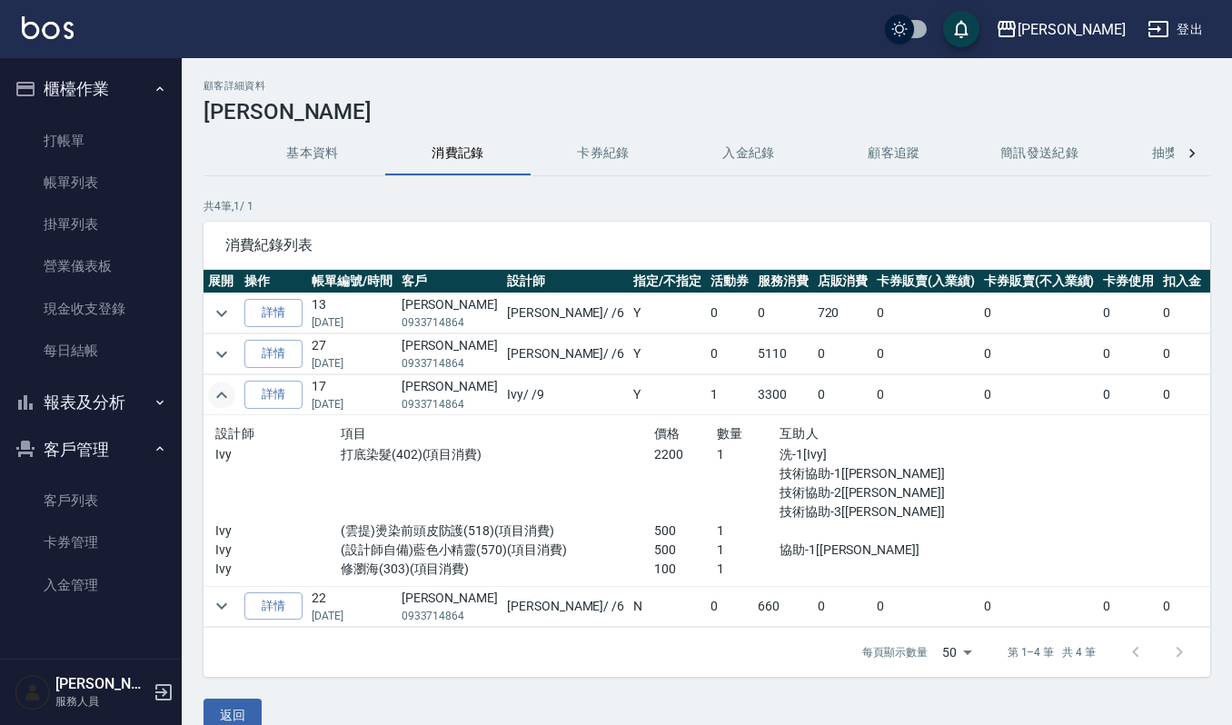
click at [220, 401] on icon "expand row" at bounding box center [222, 395] width 22 height 22
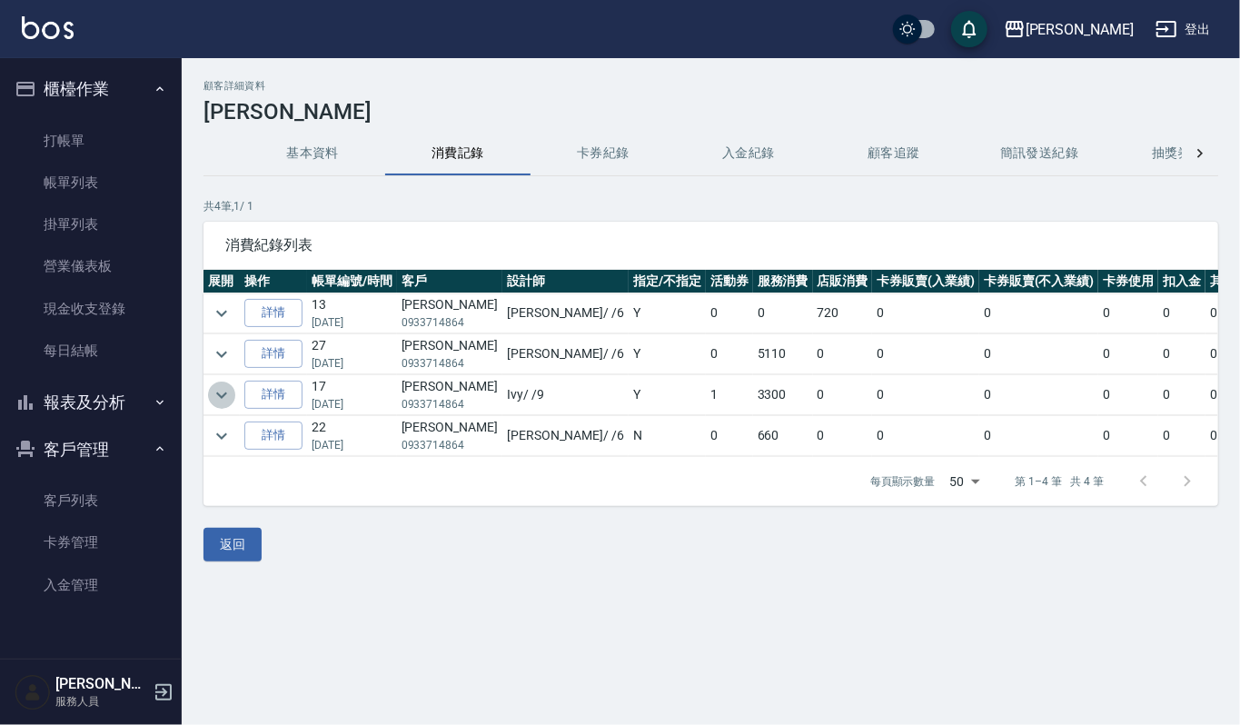
click at [223, 391] on icon "expand row" at bounding box center [222, 395] width 22 height 22
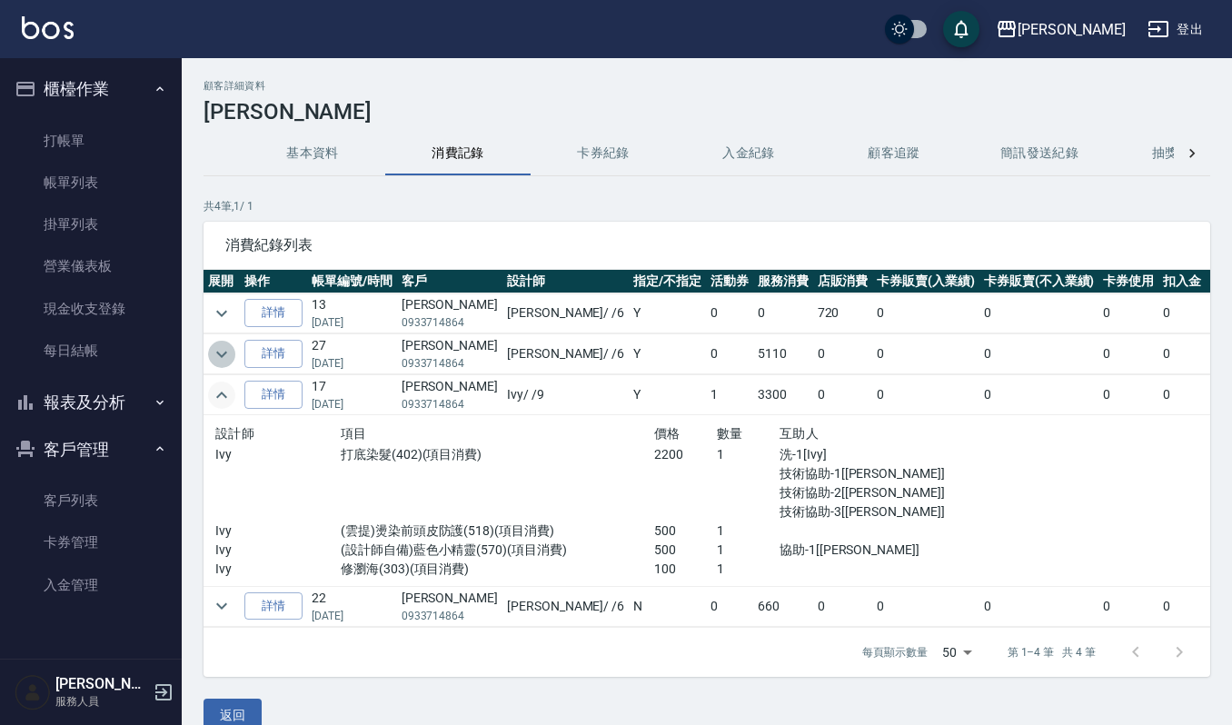
click at [224, 363] on icon "expand row" at bounding box center [222, 354] width 22 height 22
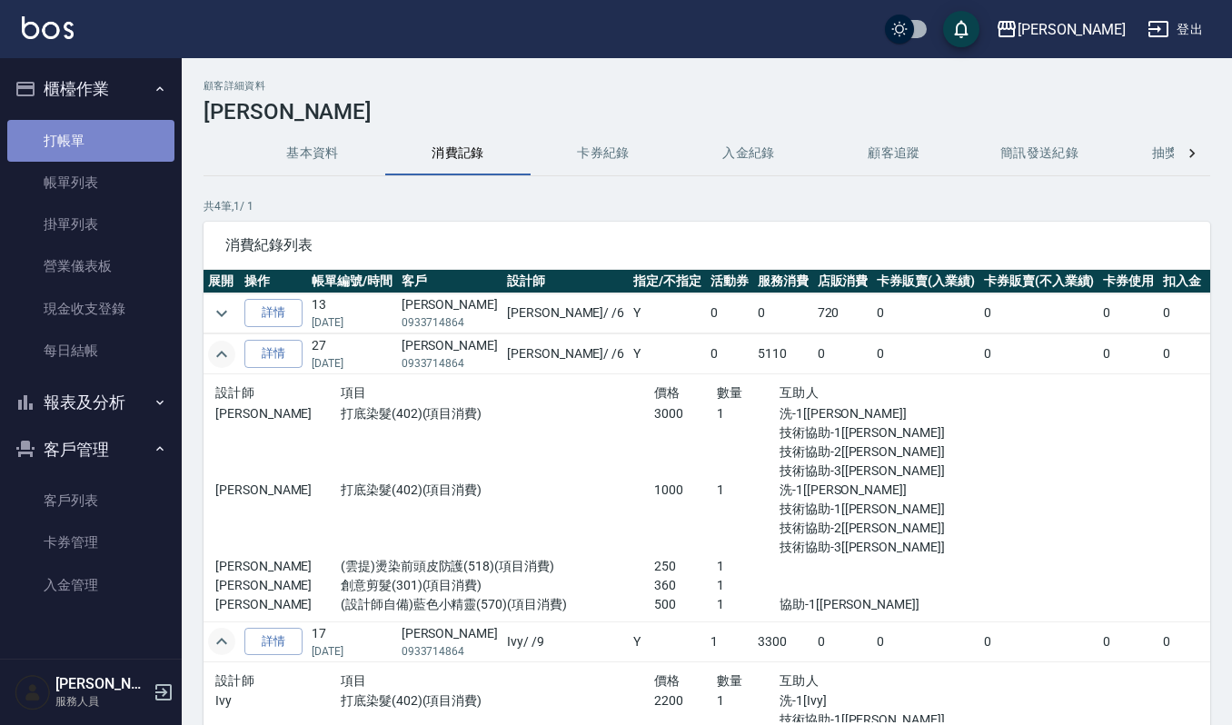
click at [84, 139] on link "打帳單" at bounding box center [90, 141] width 167 height 42
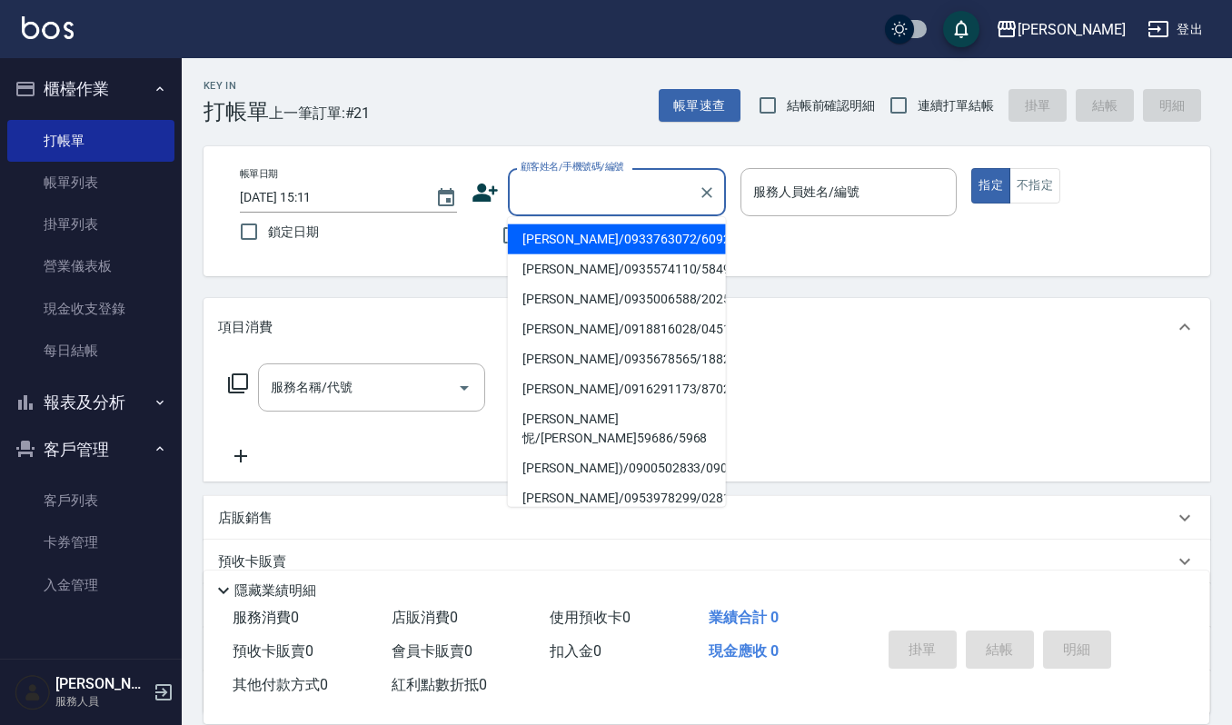
click at [636, 197] on input "顧客姓名/手機號碼/編號" at bounding box center [603, 192] width 174 height 32
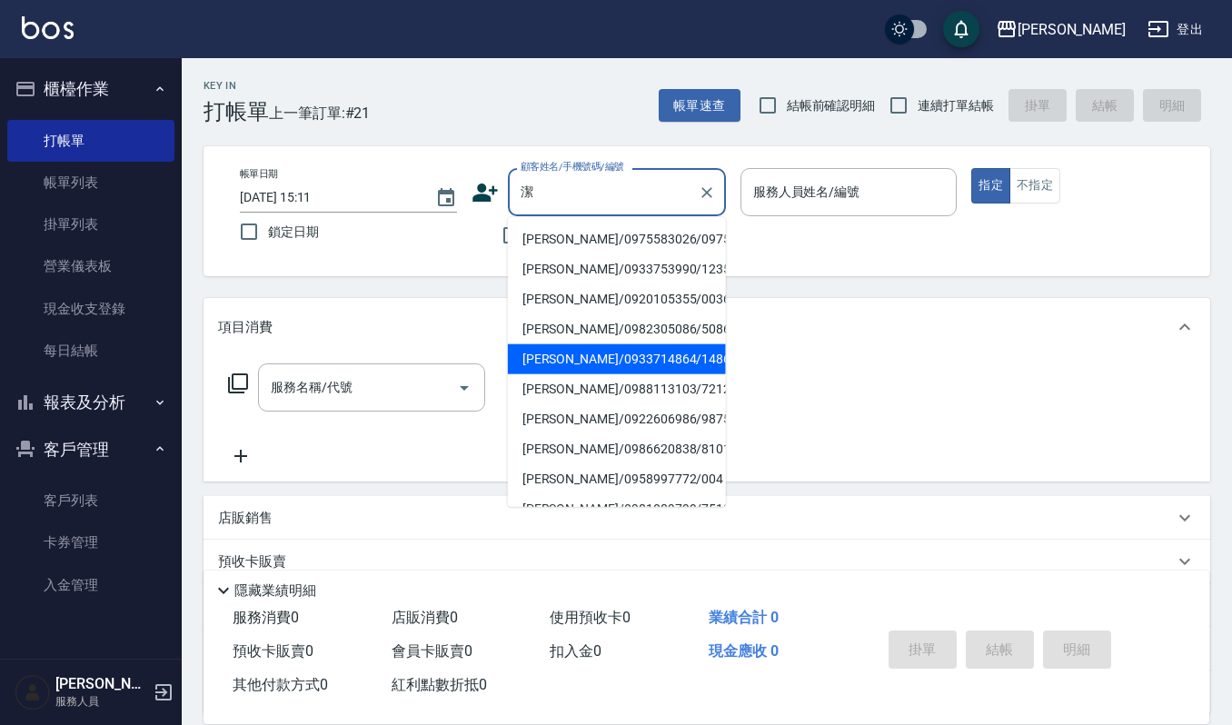
click at [623, 353] on li "林怡潔/0933714864/14864" at bounding box center [617, 359] width 218 height 30
type input "林怡潔/0933714864/14864"
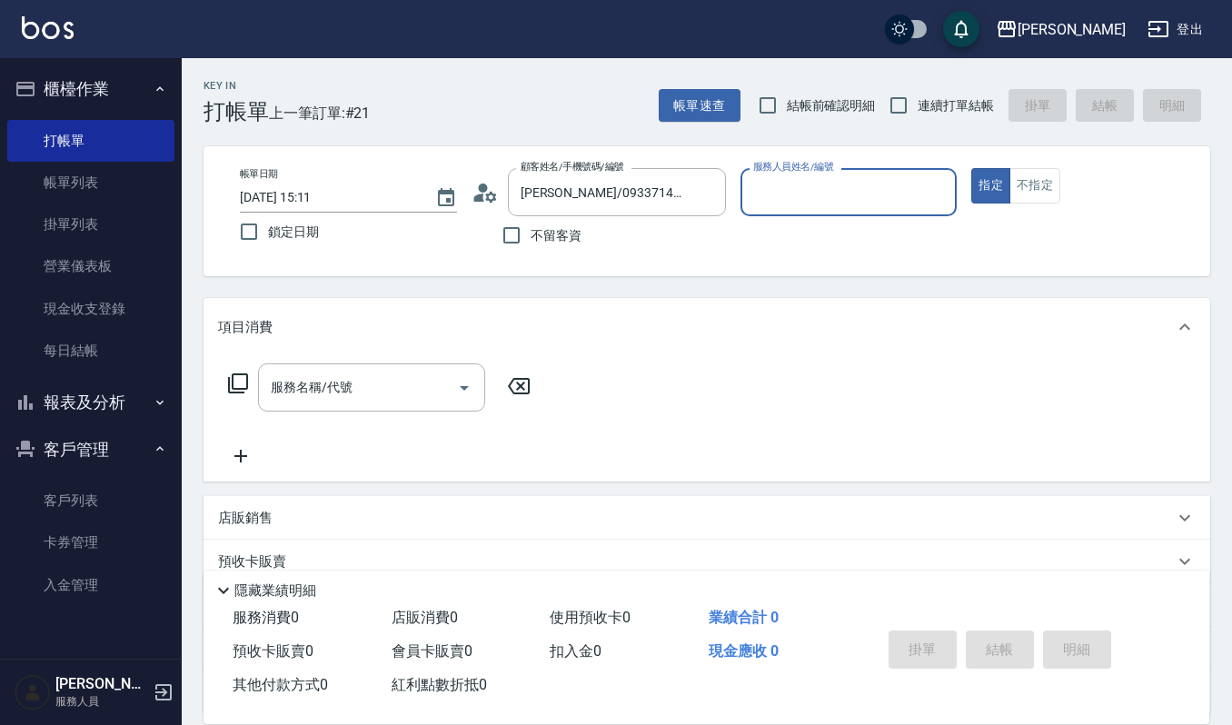
click at [850, 190] on input "服務人員姓名/編號" at bounding box center [849, 192] width 201 height 32
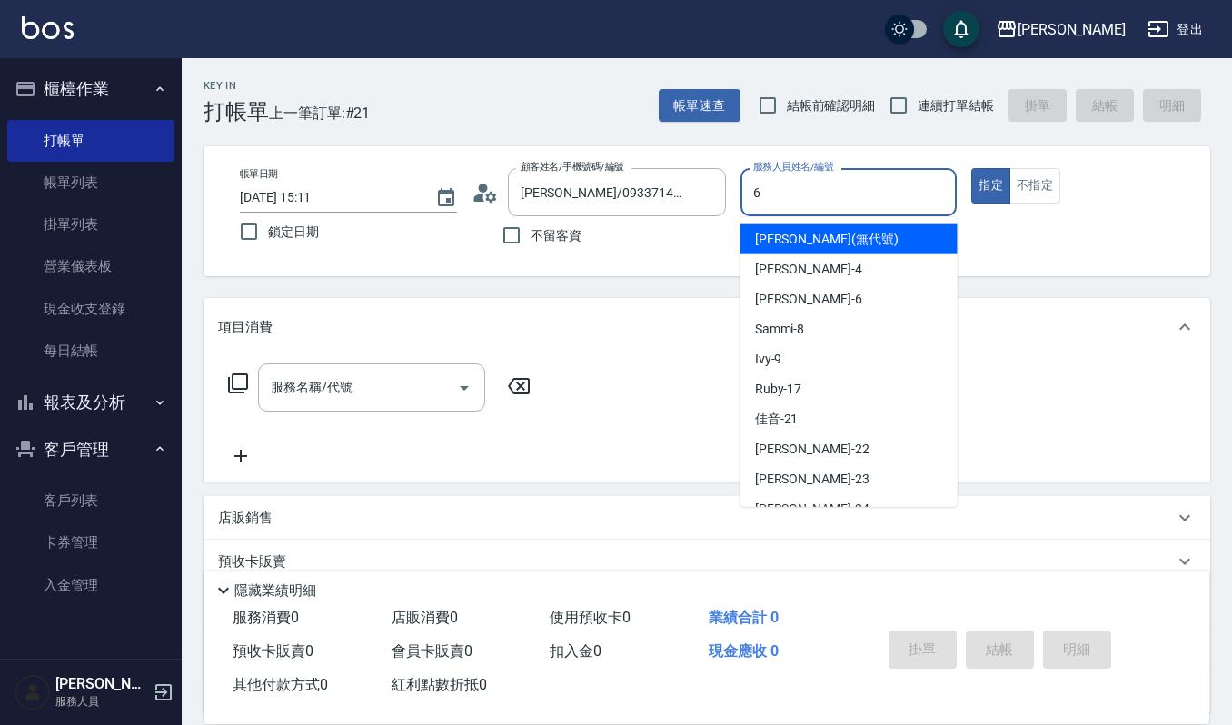
type input "Joalin-6"
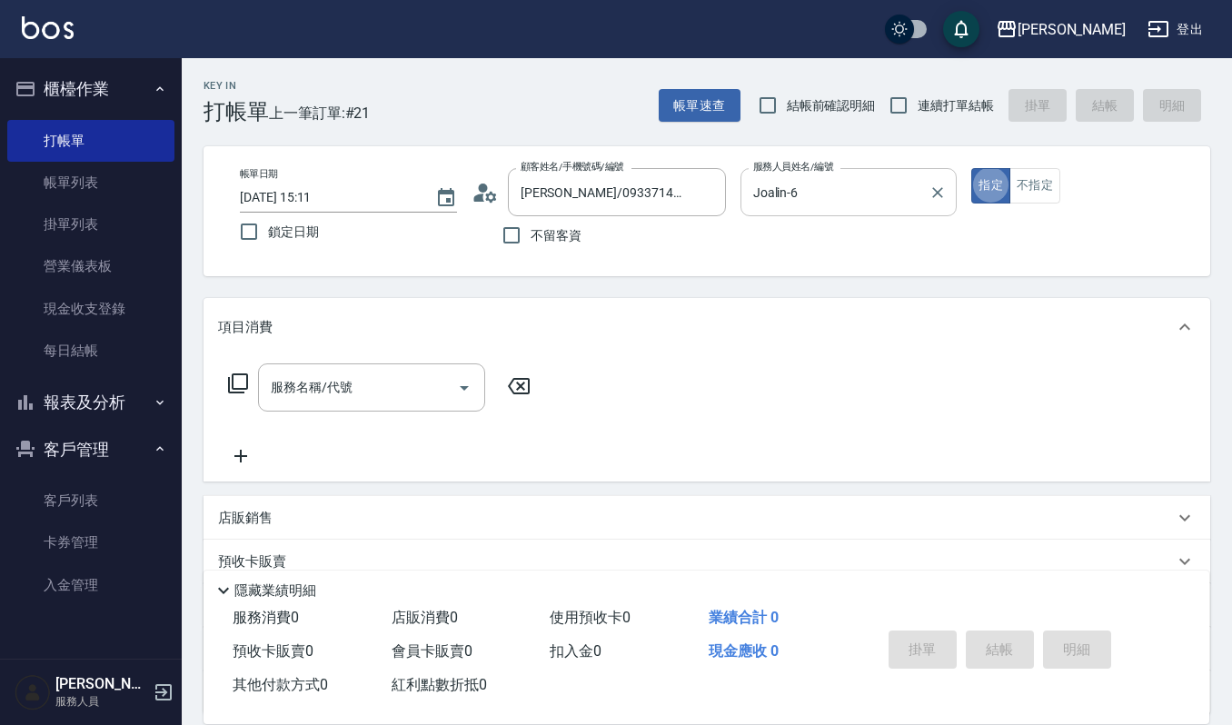
type button "true"
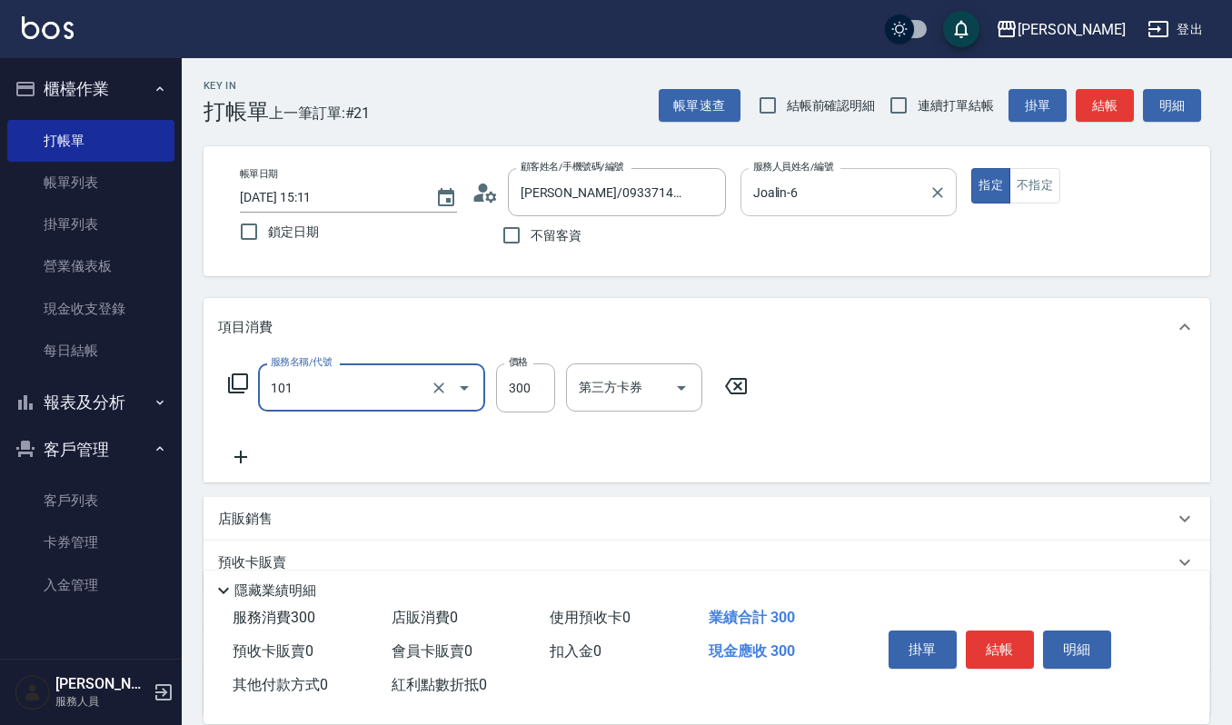
type input "一般洗髮(101)"
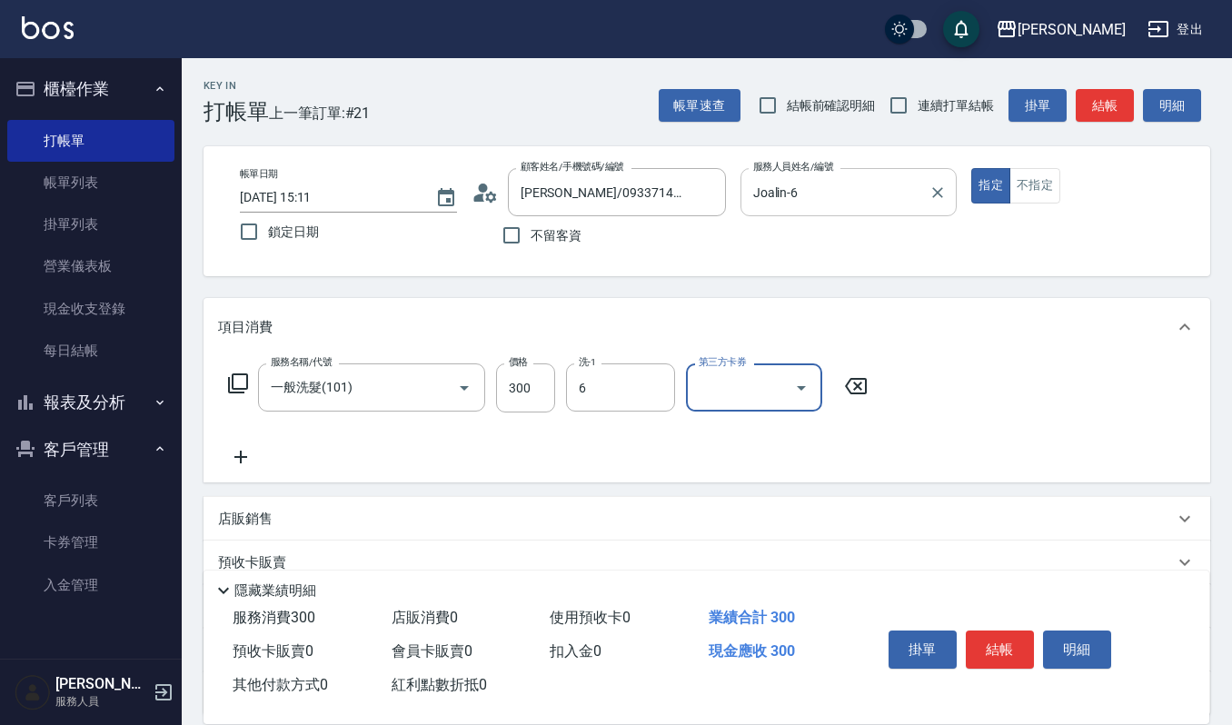
type input "Joalin-6"
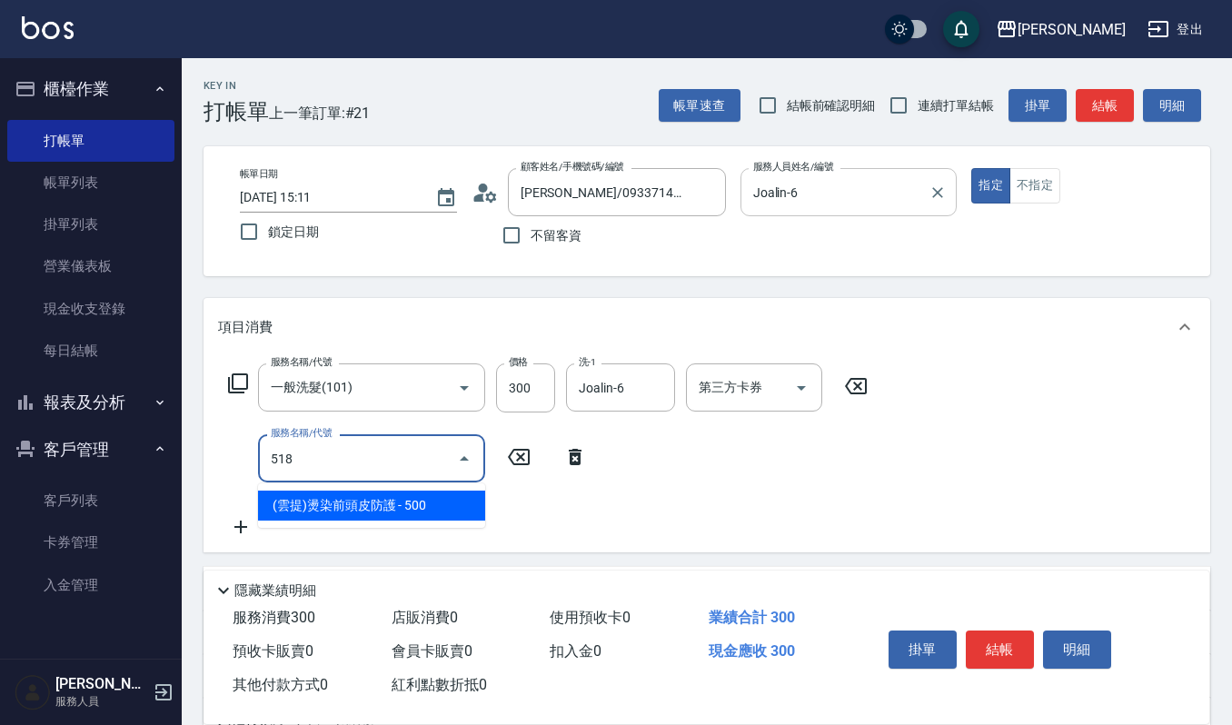
type input "(雲提)燙染前頭皮防護(518)"
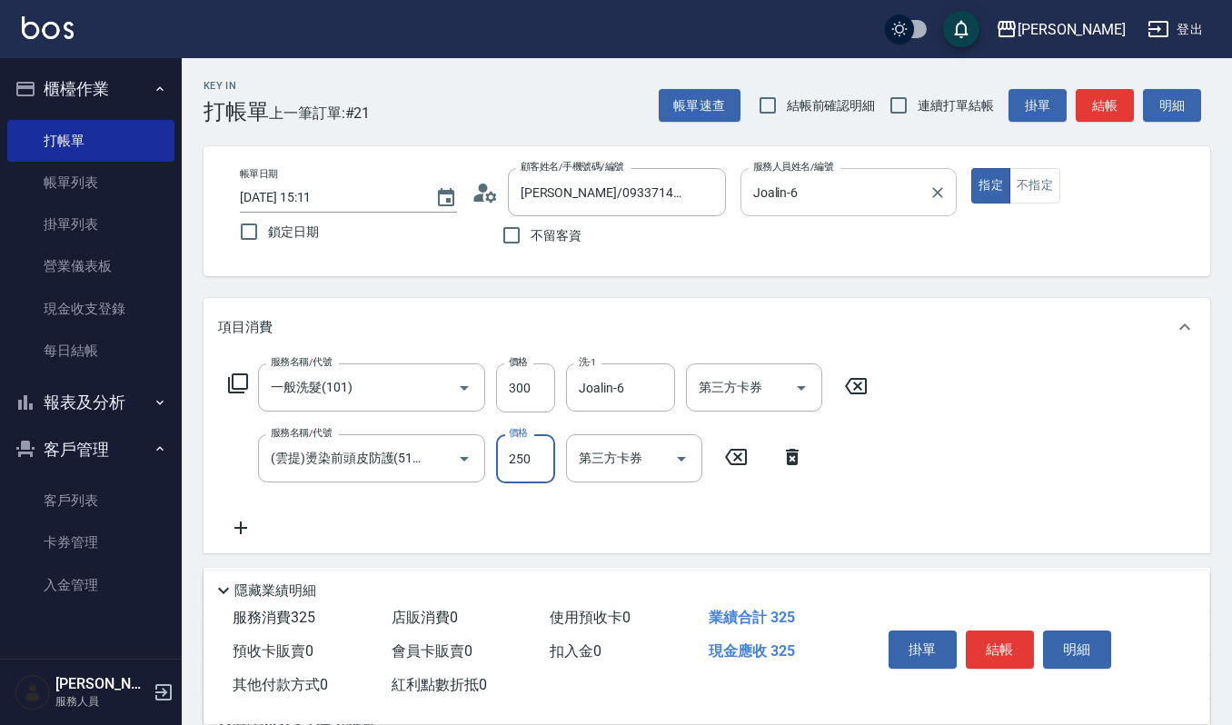
type input "250"
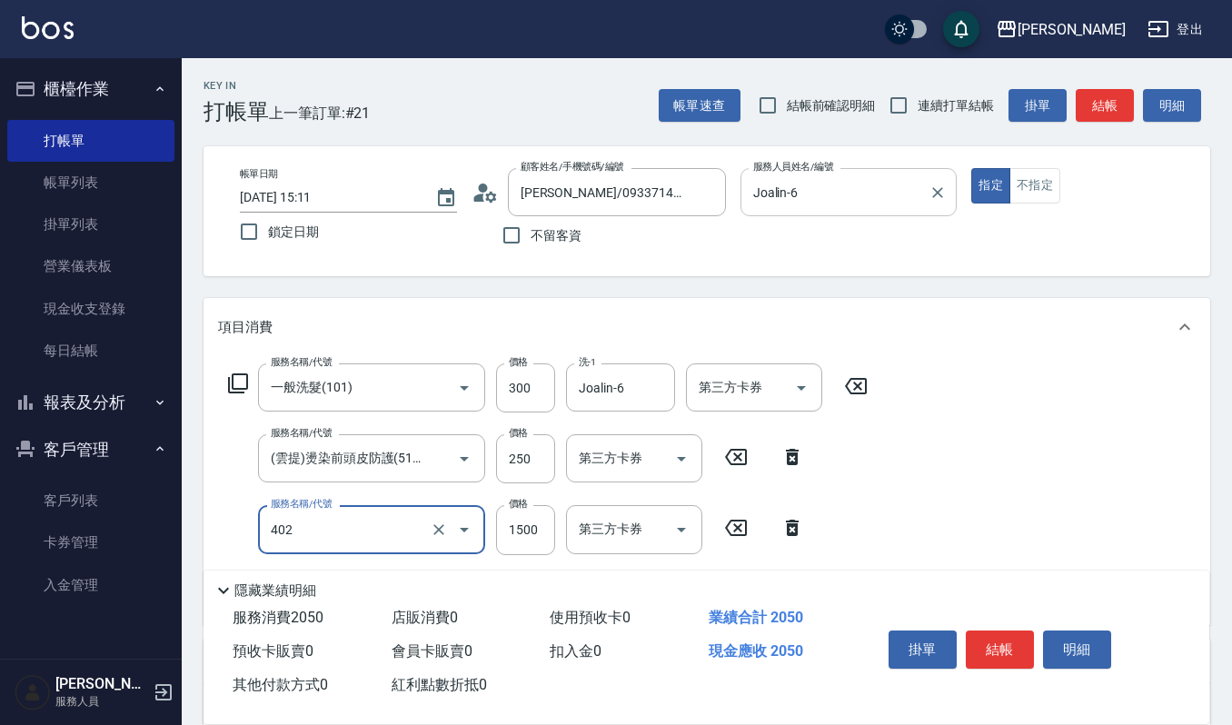
type input "打底染髮(402)"
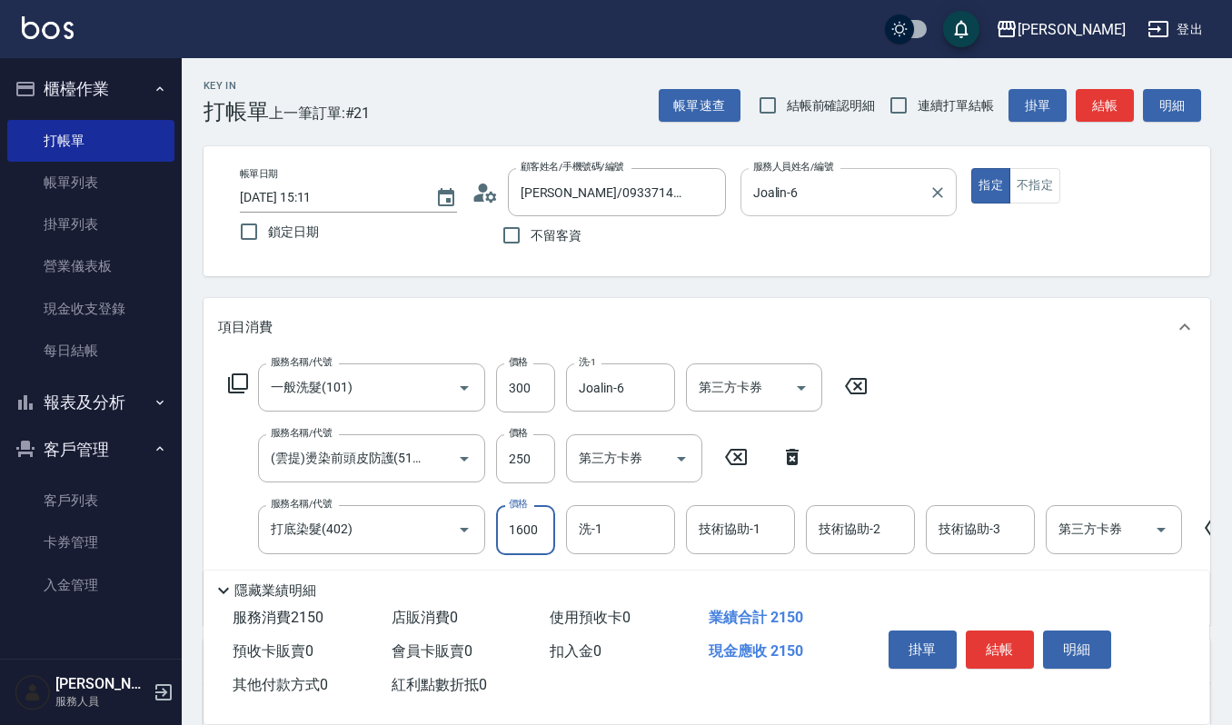
type input "1600"
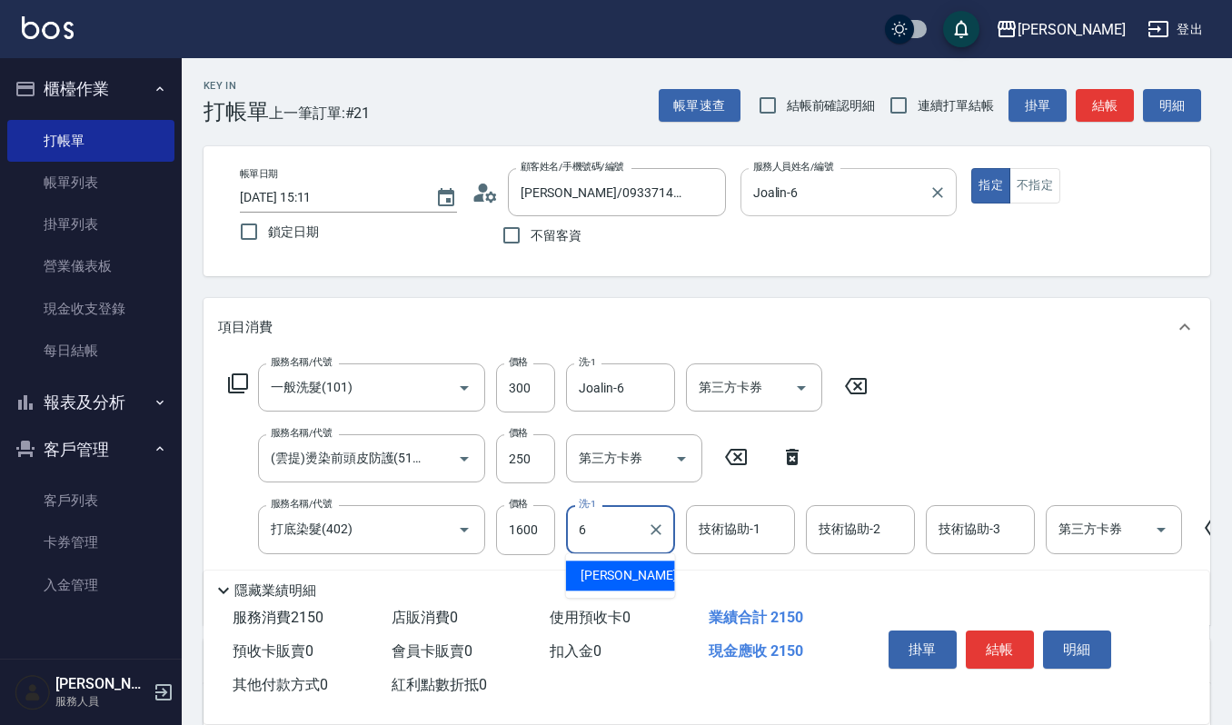
type input "Joalin-6"
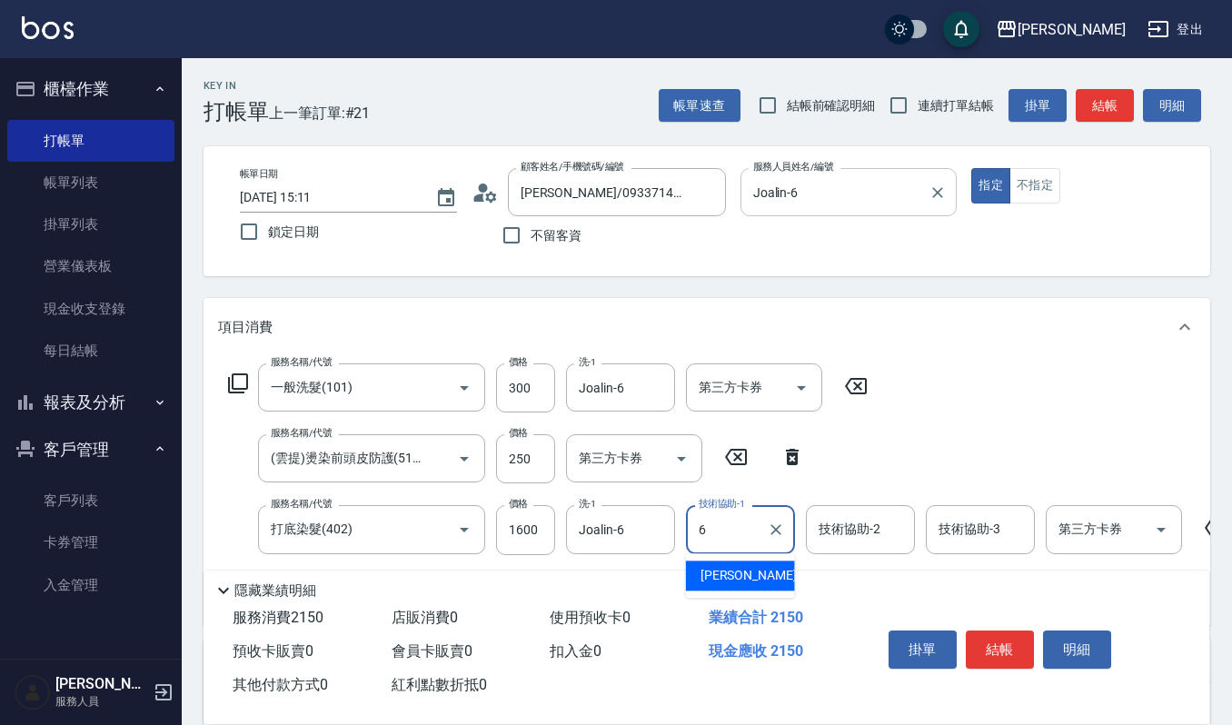
type input "Joalin-6"
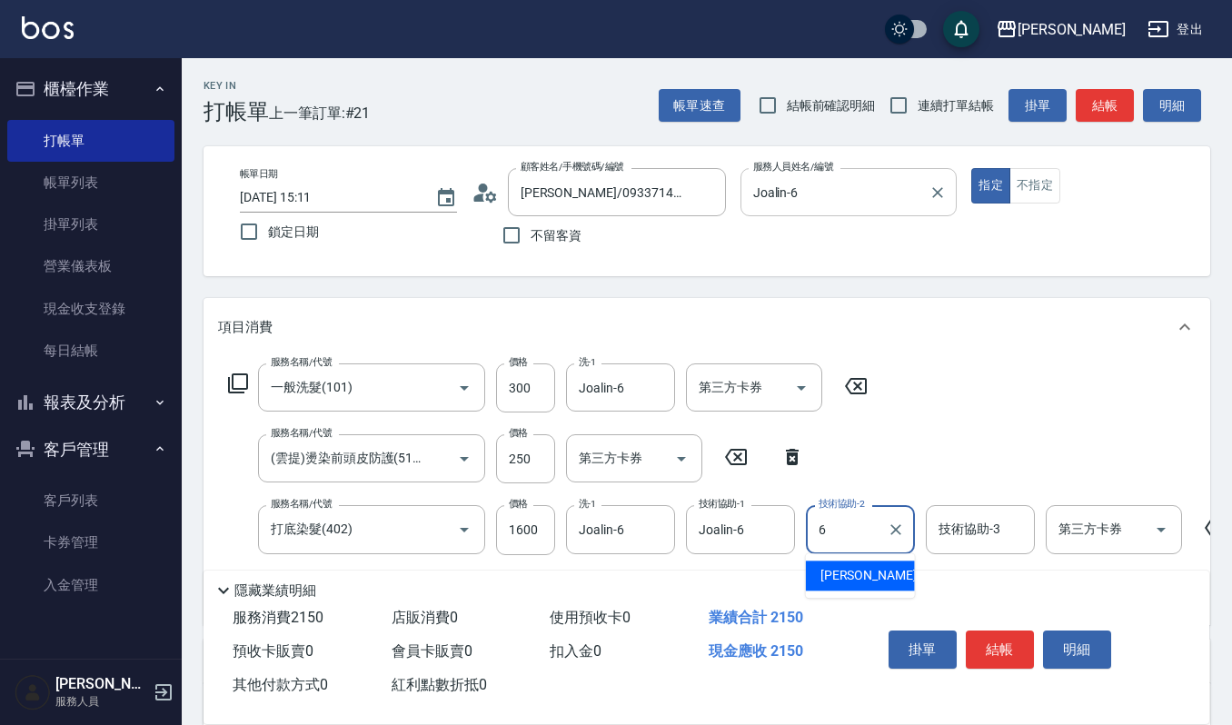
type input "Joalin-6"
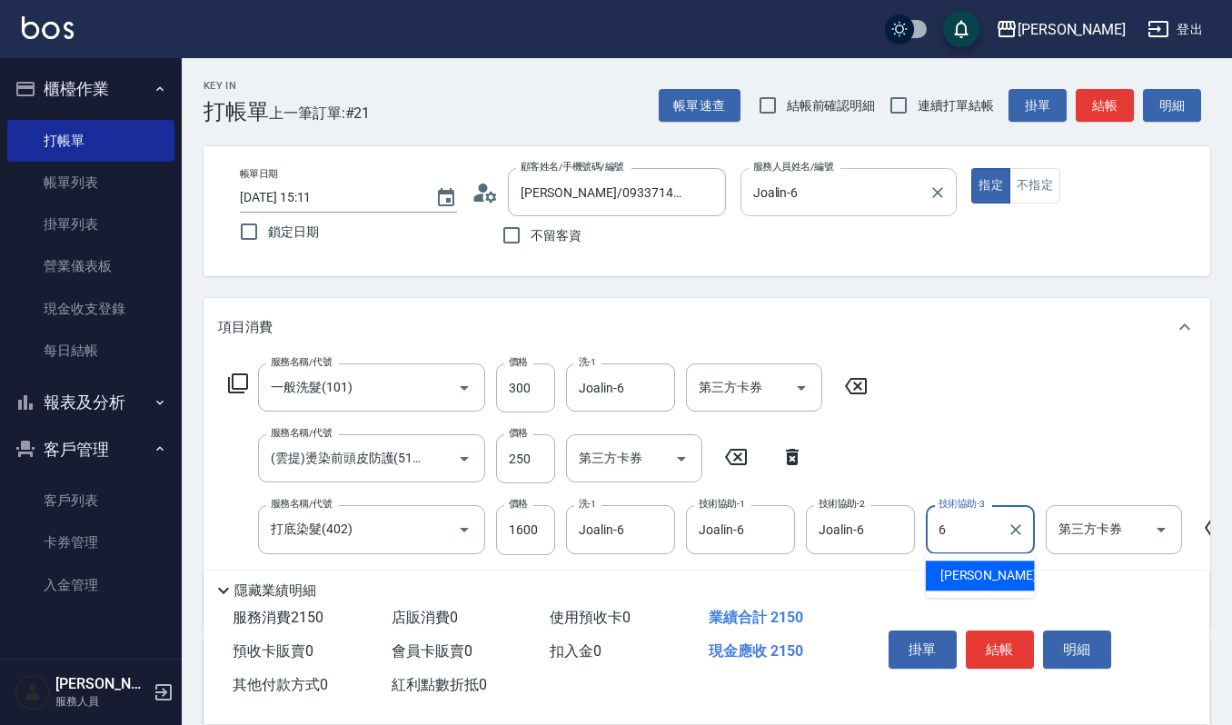
type input "Joalin-6"
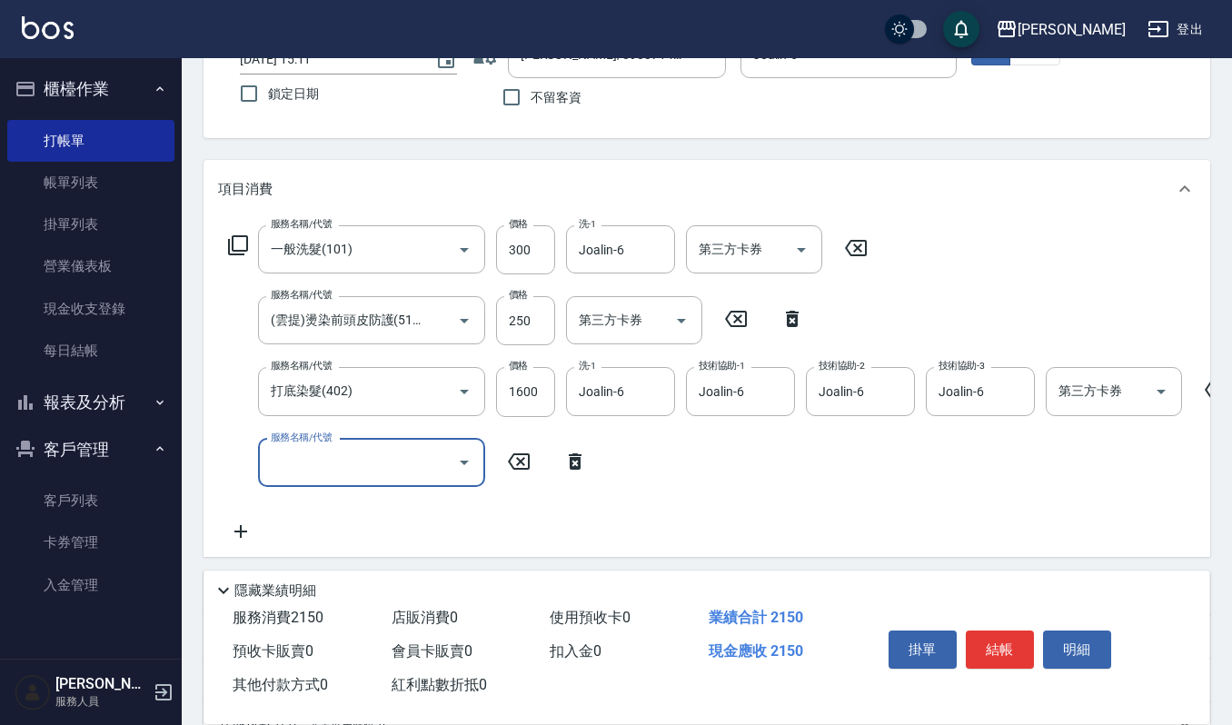
scroll to position [231, 0]
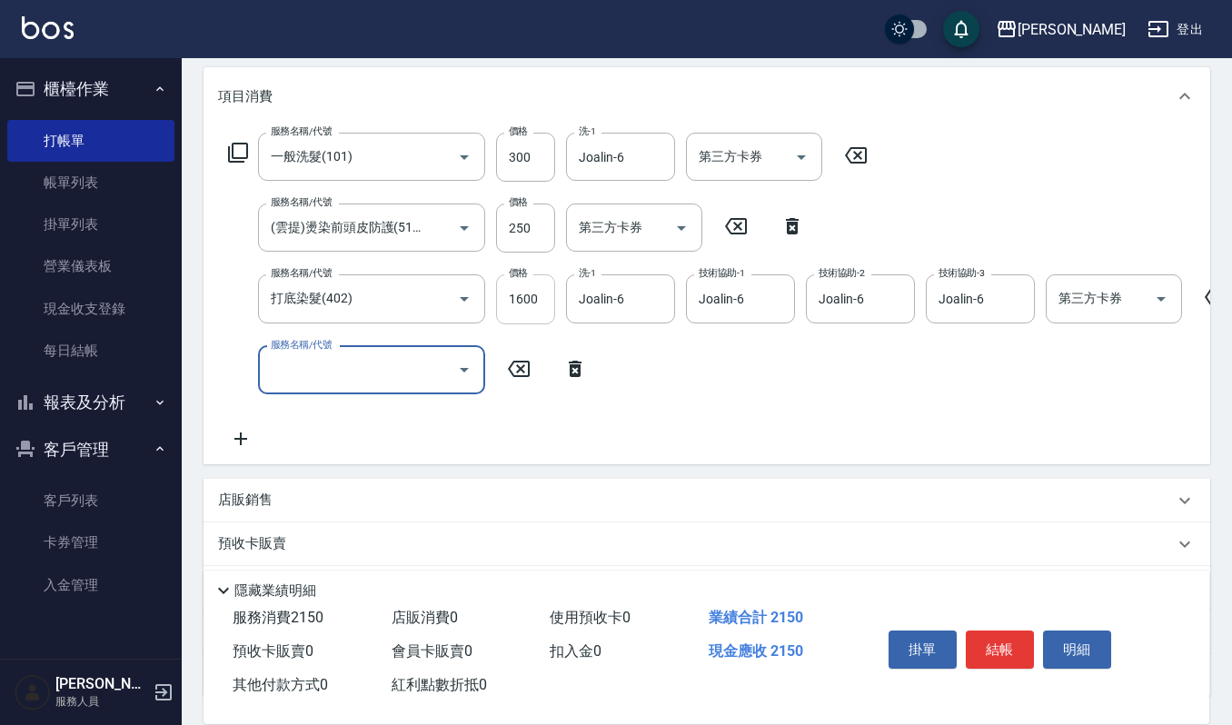
click at [542, 293] on input "1600" at bounding box center [525, 298] width 59 height 49
type input "1800"
type input "2"
type input "(設計師自備)藍色小精靈(570)"
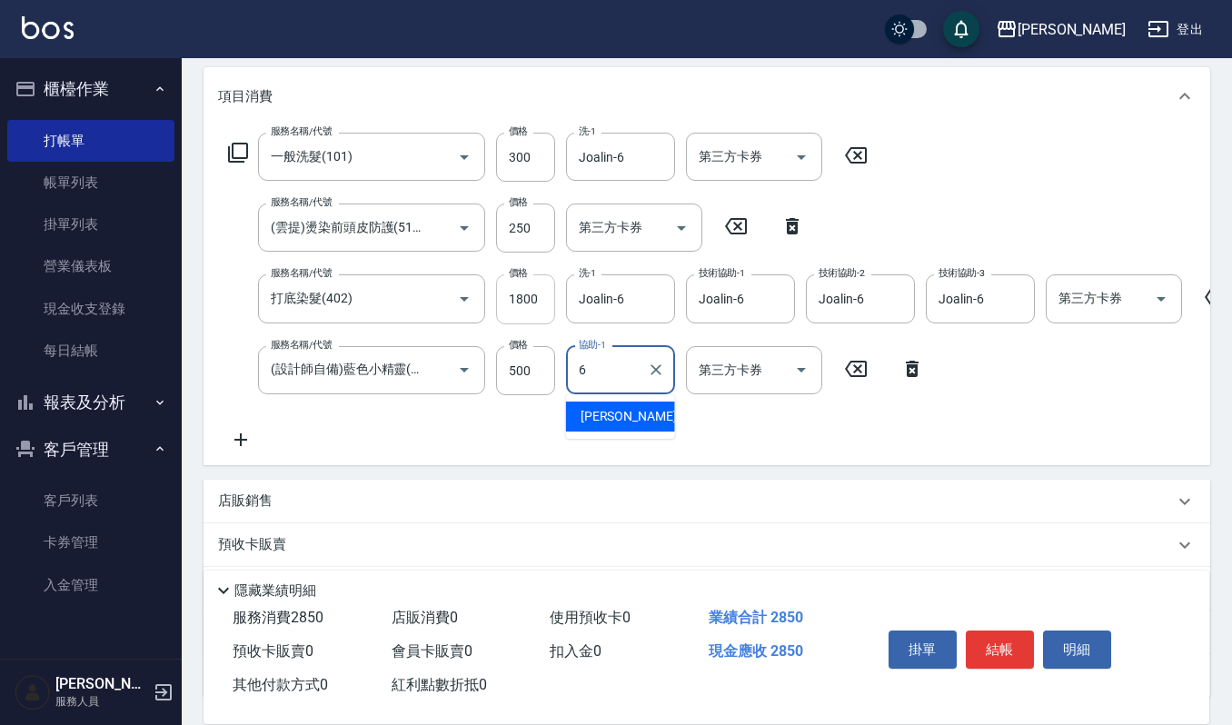
type input "Joalin-6"
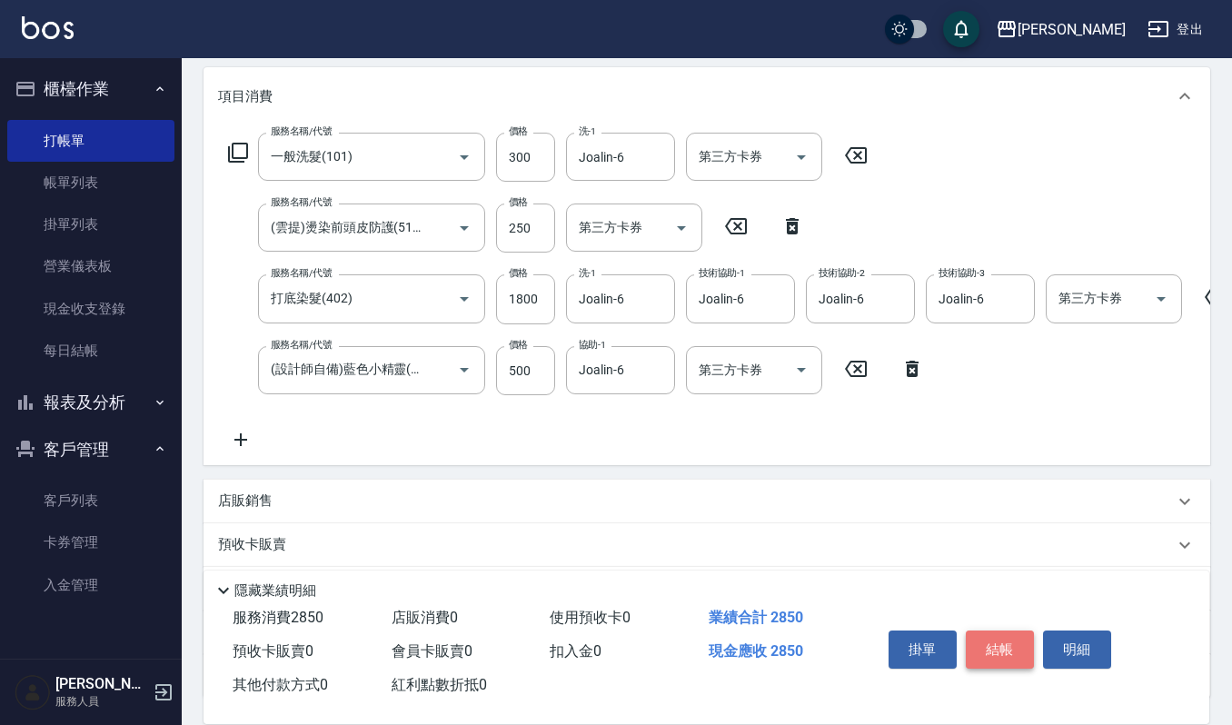
click at [999, 651] on button "結帳" at bounding box center [1000, 650] width 68 height 38
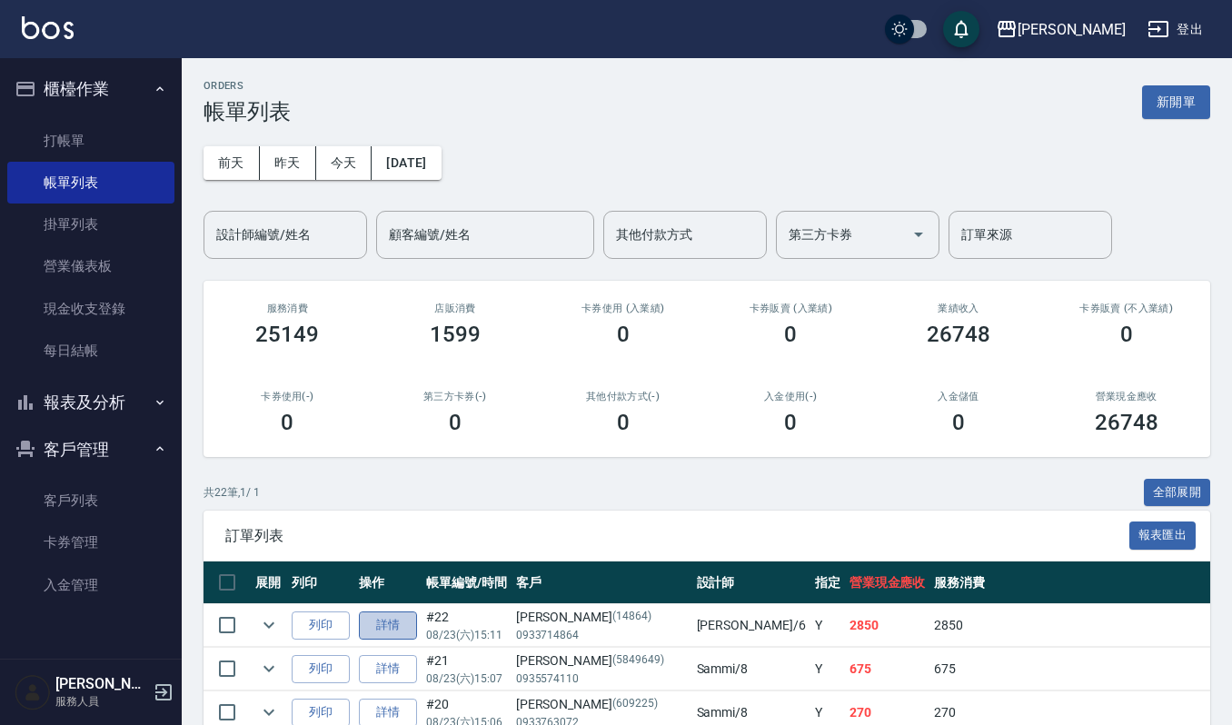
click at [363, 618] on link "詳情" at bounding box center [388, 625] width 58 height 28
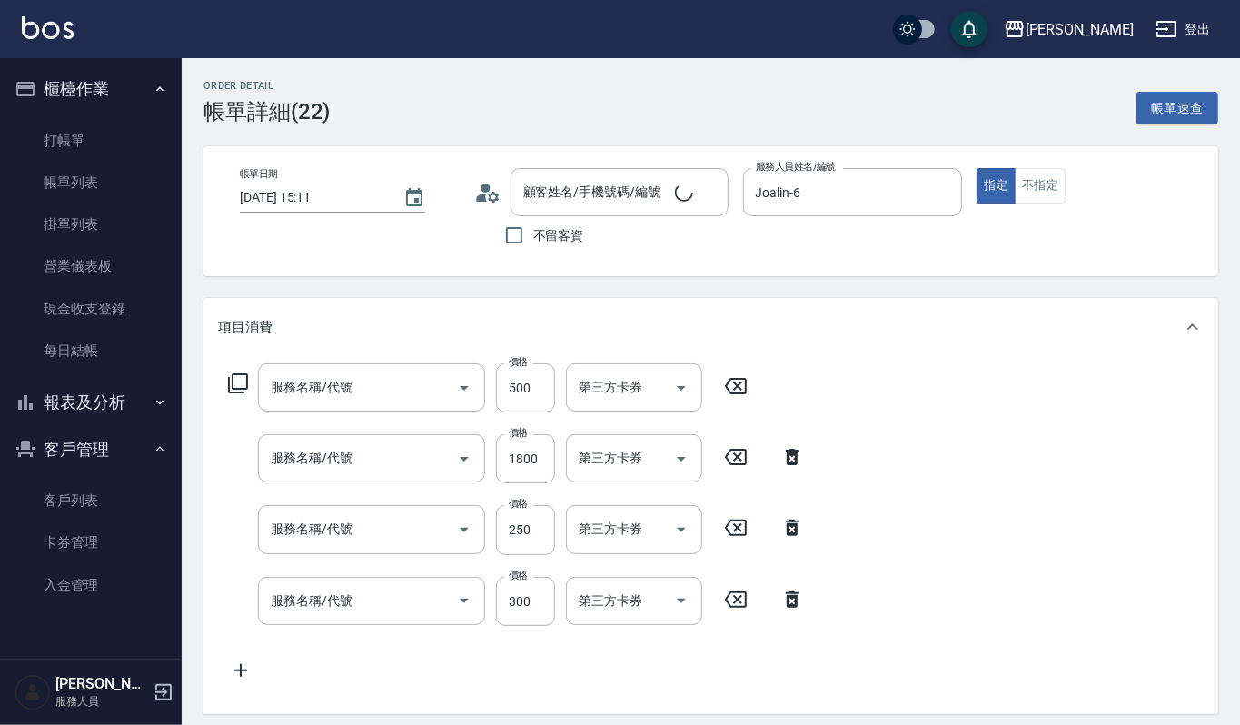
type input "2025/08/23 15:11"
type input "Joalin-6"
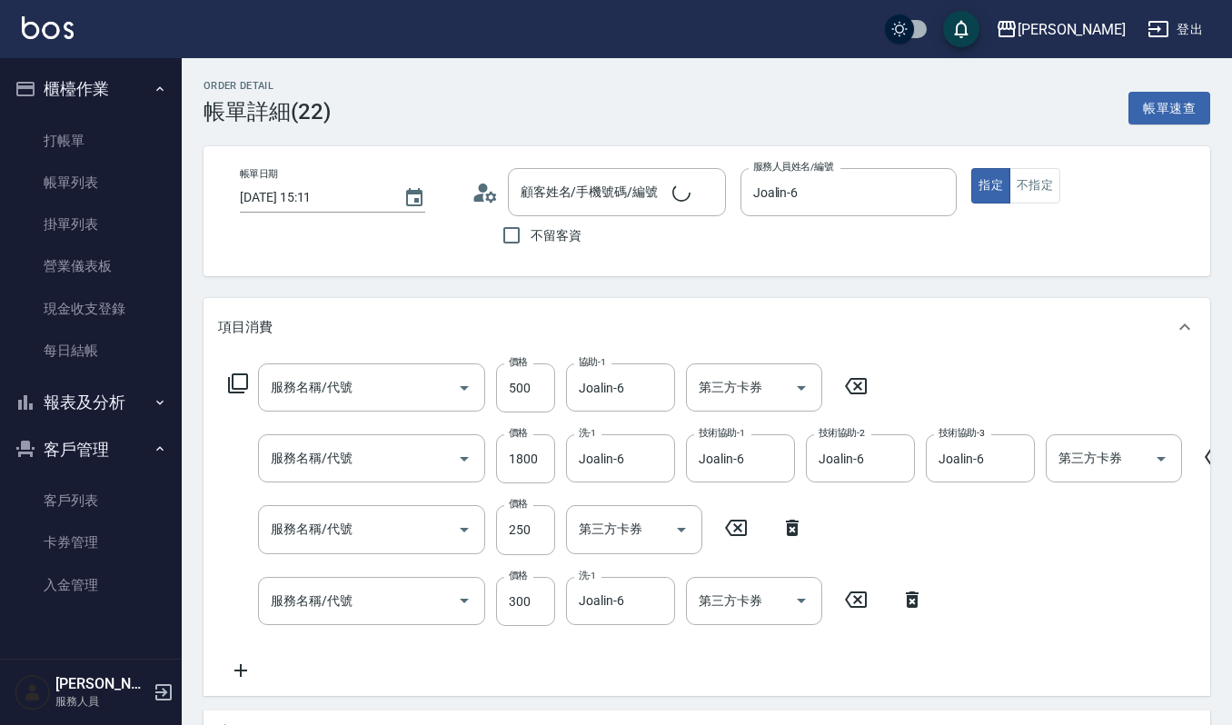
type input "林怡潔/0933714864/14864"
type input "(設計師自備)藍色小精靈(570)"
type input "打底染髮(402)"
type input "(雲提)燙染前頭皮防護(518)"
type input "一般洗髮(101)"
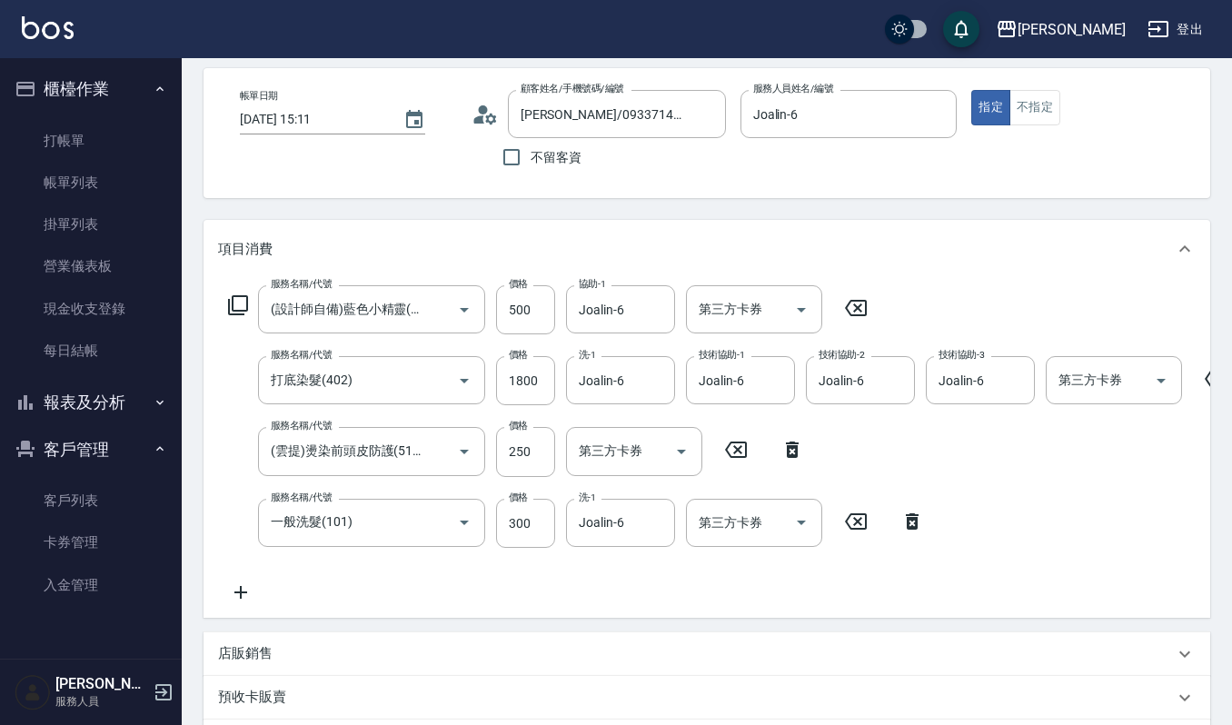
scroll to position [121, 0]
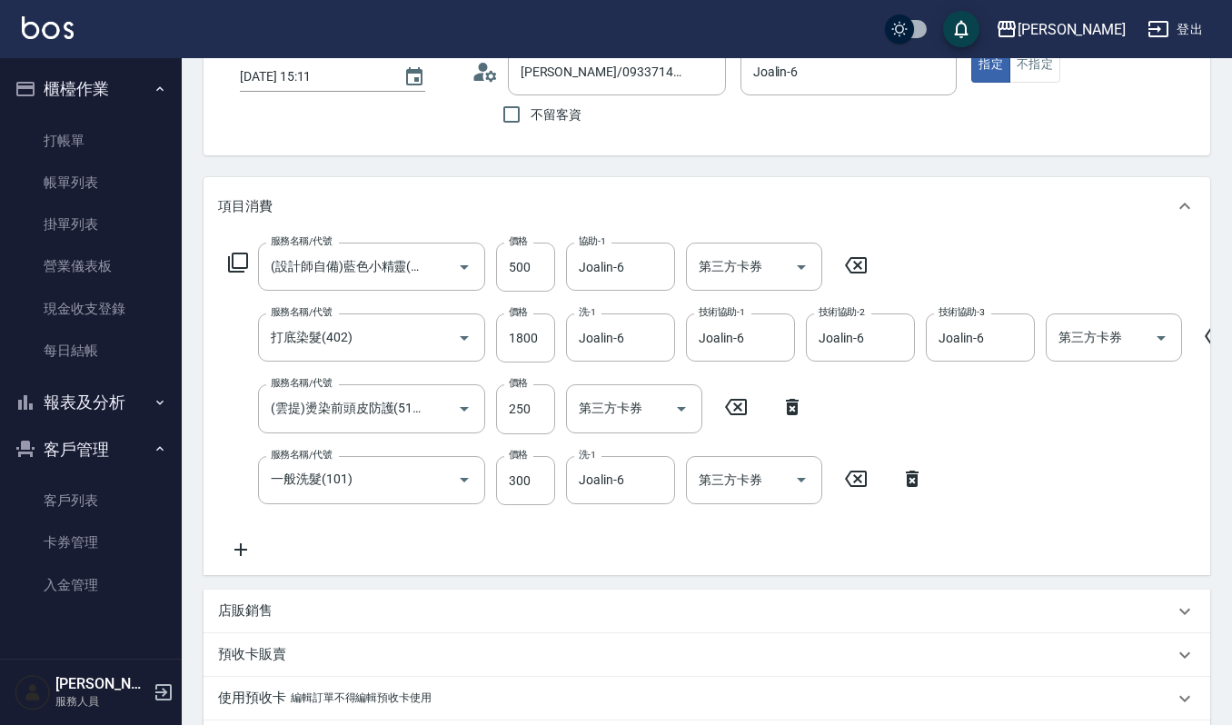
click at [244, 550] on icon at bounding box center [240, 550] width 45 height 22
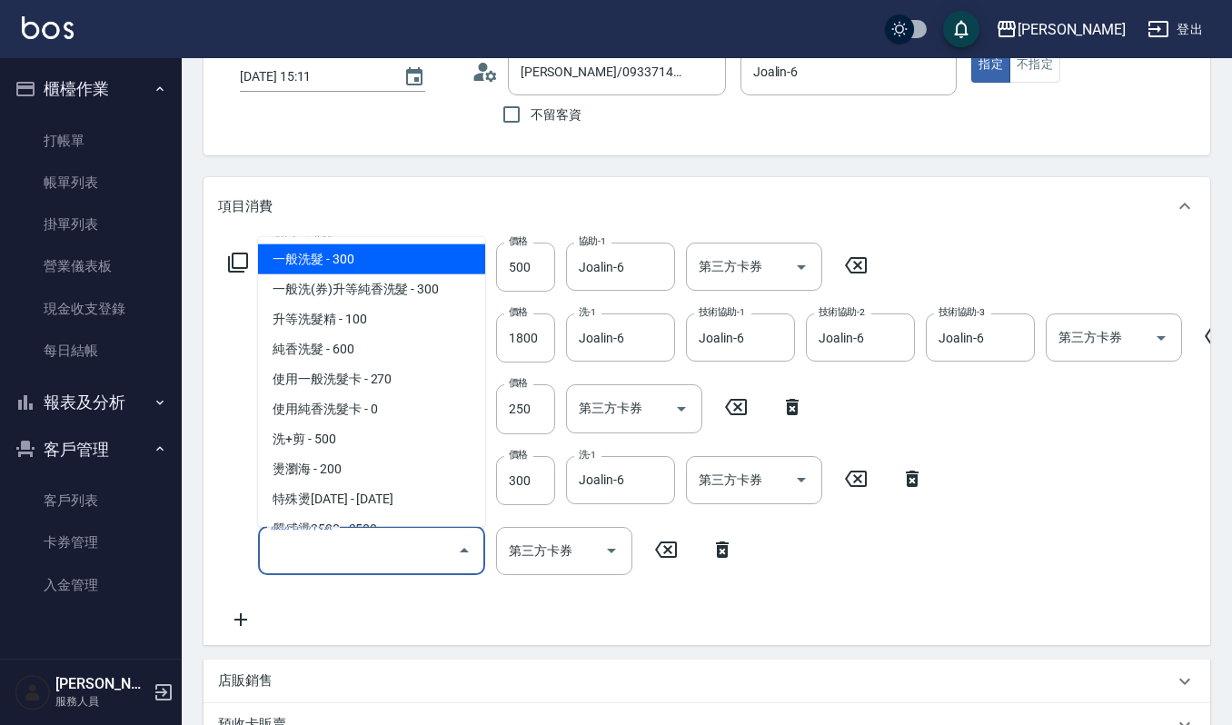
click at [299, 561] on input "服務名稱/代號" at bounding box center [358, 551] width 184 height 32
click at [720, 545] on icon at bounding box center [722, 550] width 13 height 16
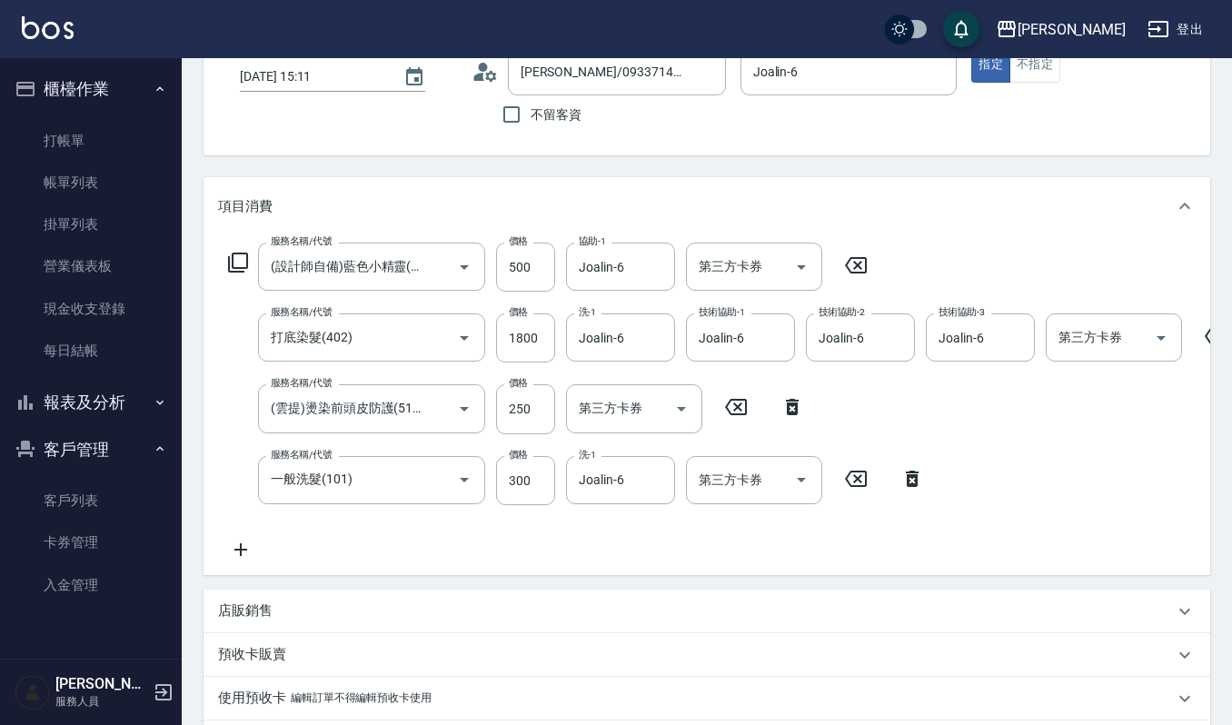
click at [240, 621] on p "店販銷售" at bounding box center [245, 610] width 55 height 19
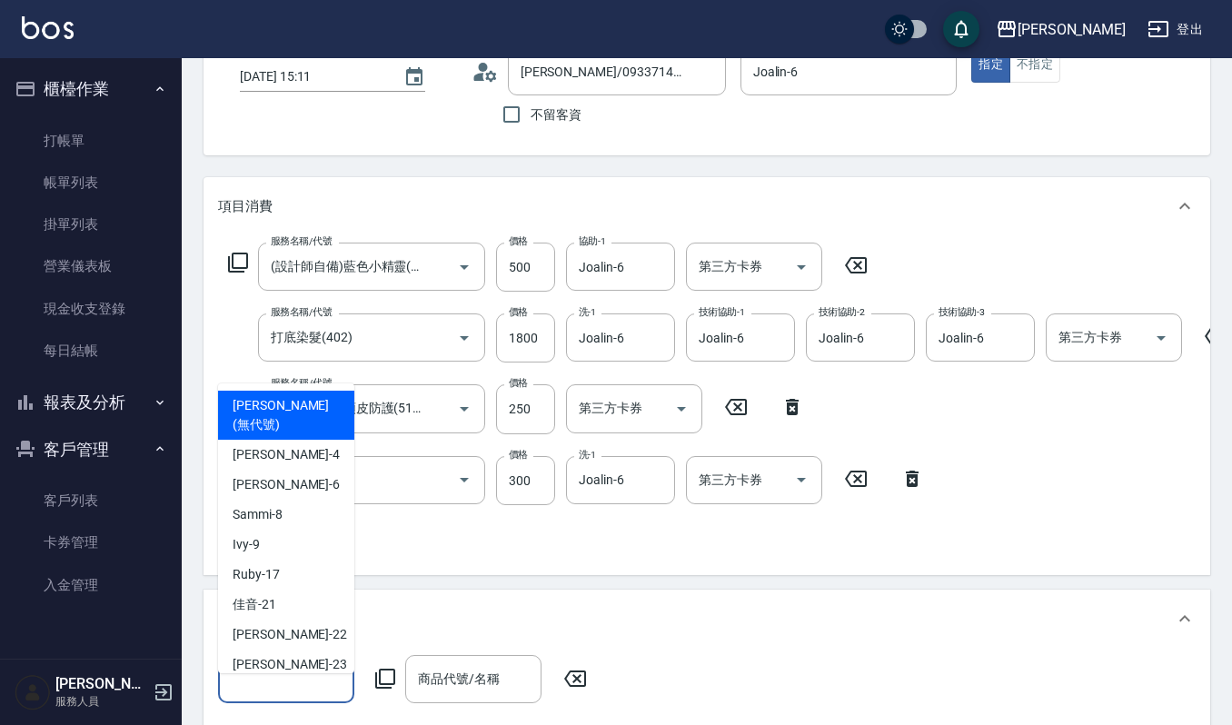
click at [276, 695] on input "服務人員姓名/編號" at bounding box center [286, 679] width 120 height 32
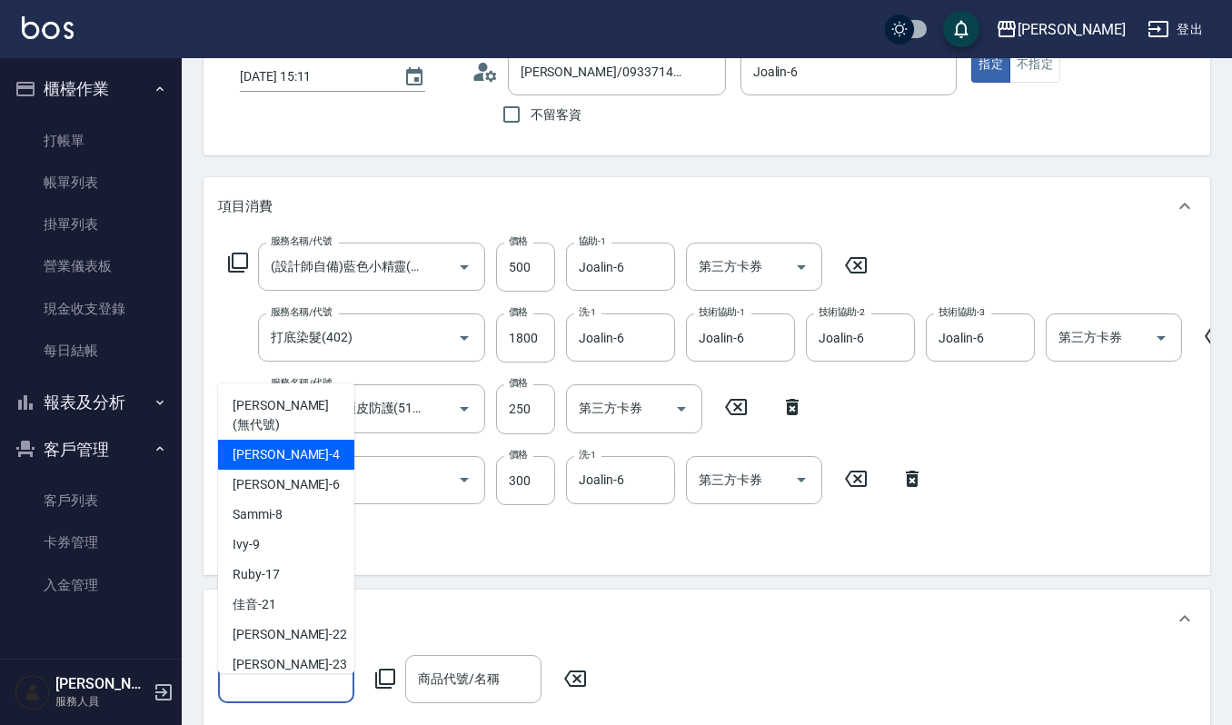
click at [309, 440] on div "吉兒 -4" at bounding box center [286, 455] width 136 height 30
type input "吉兒-4"
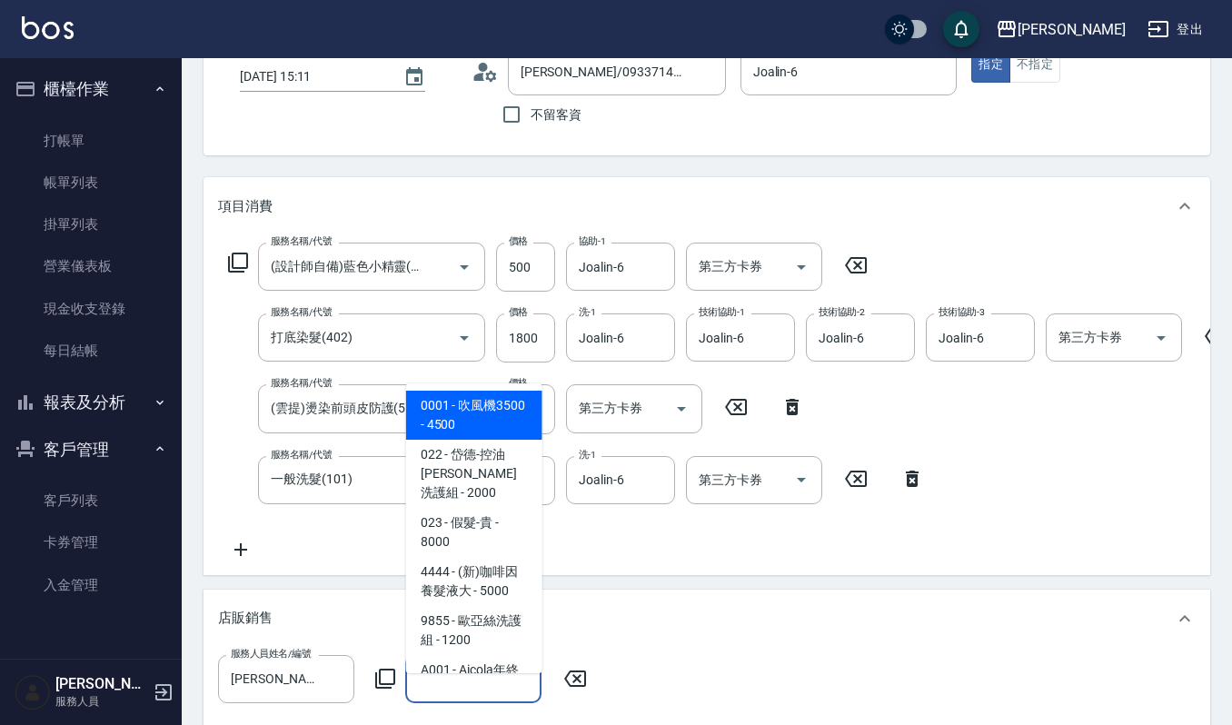
click at [430, 695] on input "商品代號/名稱" at bounding box center [473, 679] width 120 height 32
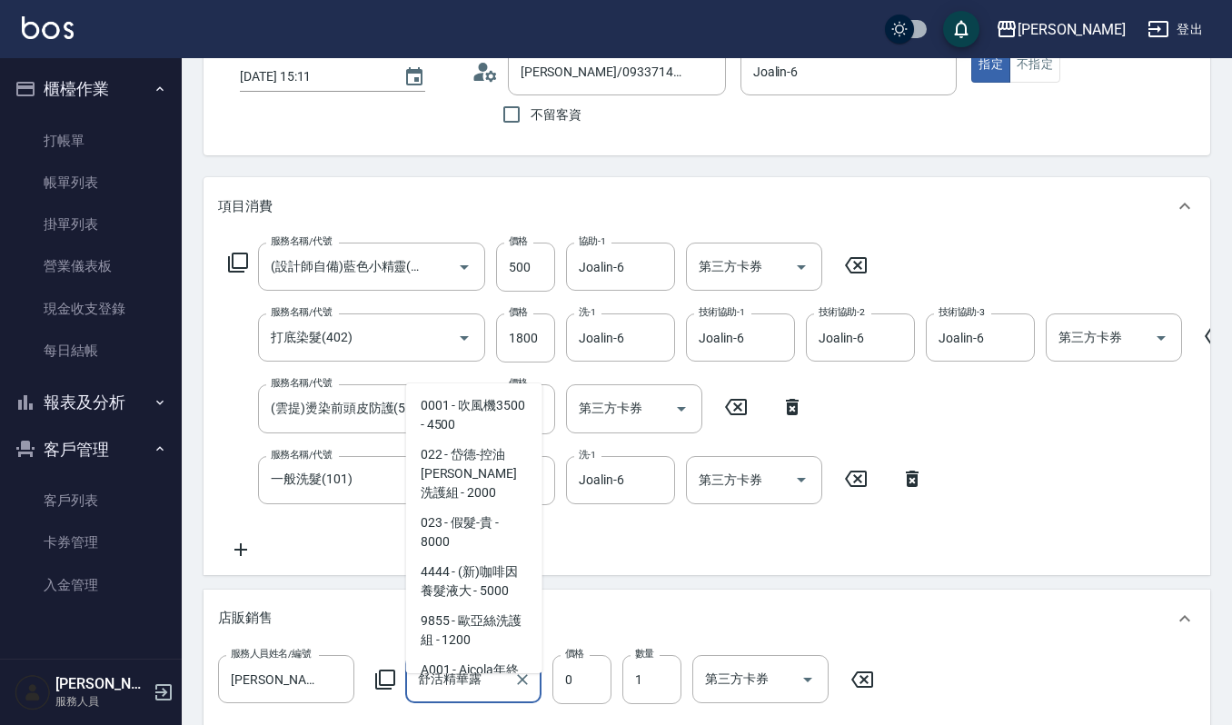
click at [484, 695] on input "舒活精華露" at bounding box center [459, 679] width 93 height 32
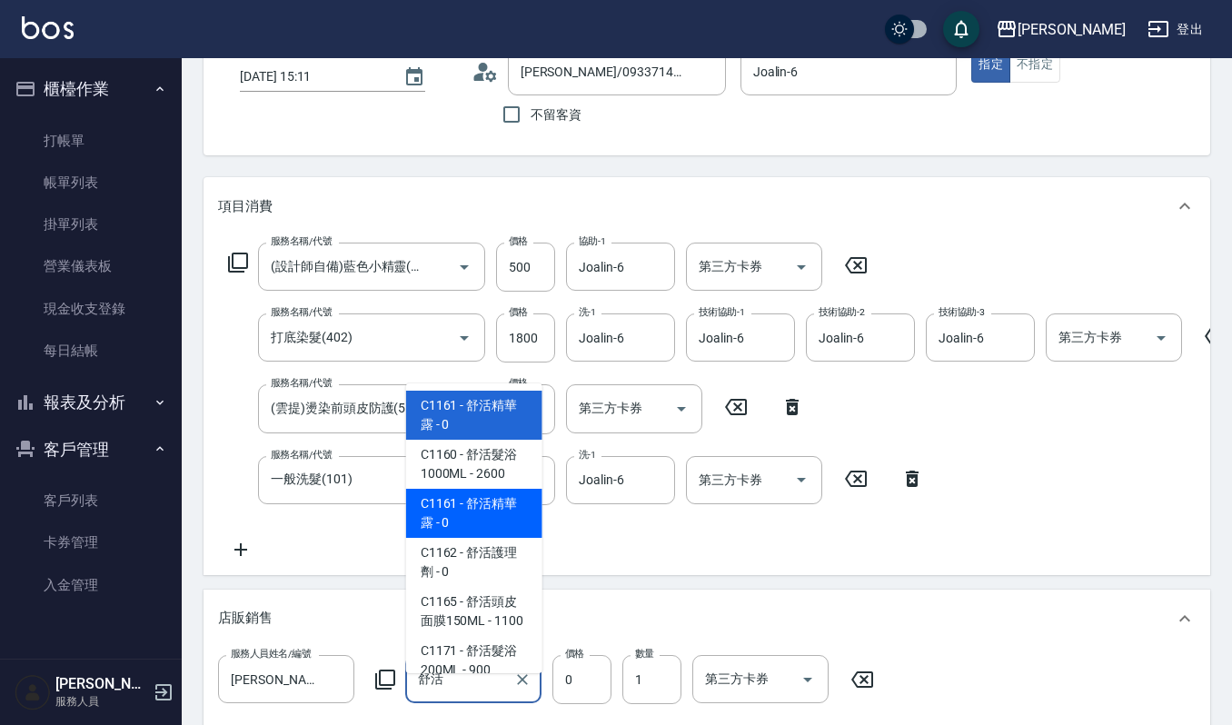
type input "舒"
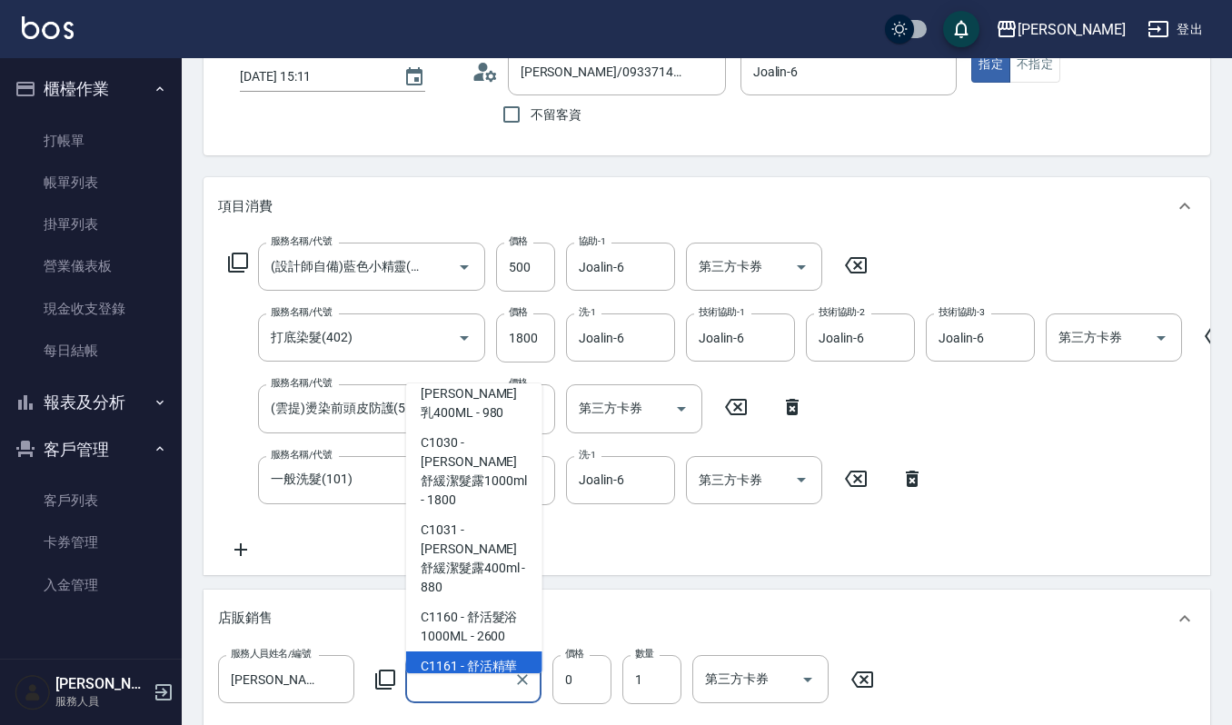
scroll to position [7, 0]
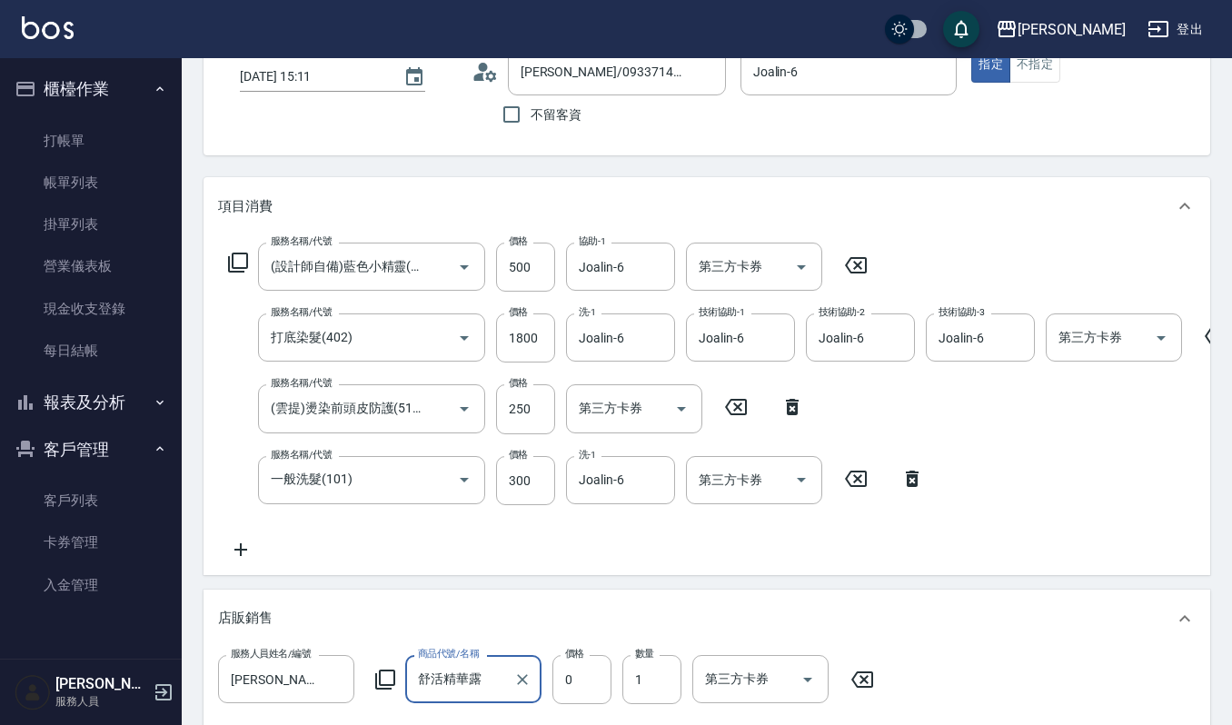
click at [494, 695] on input "舒活精華露" at bounding box center [459, 679] width 93 height 32
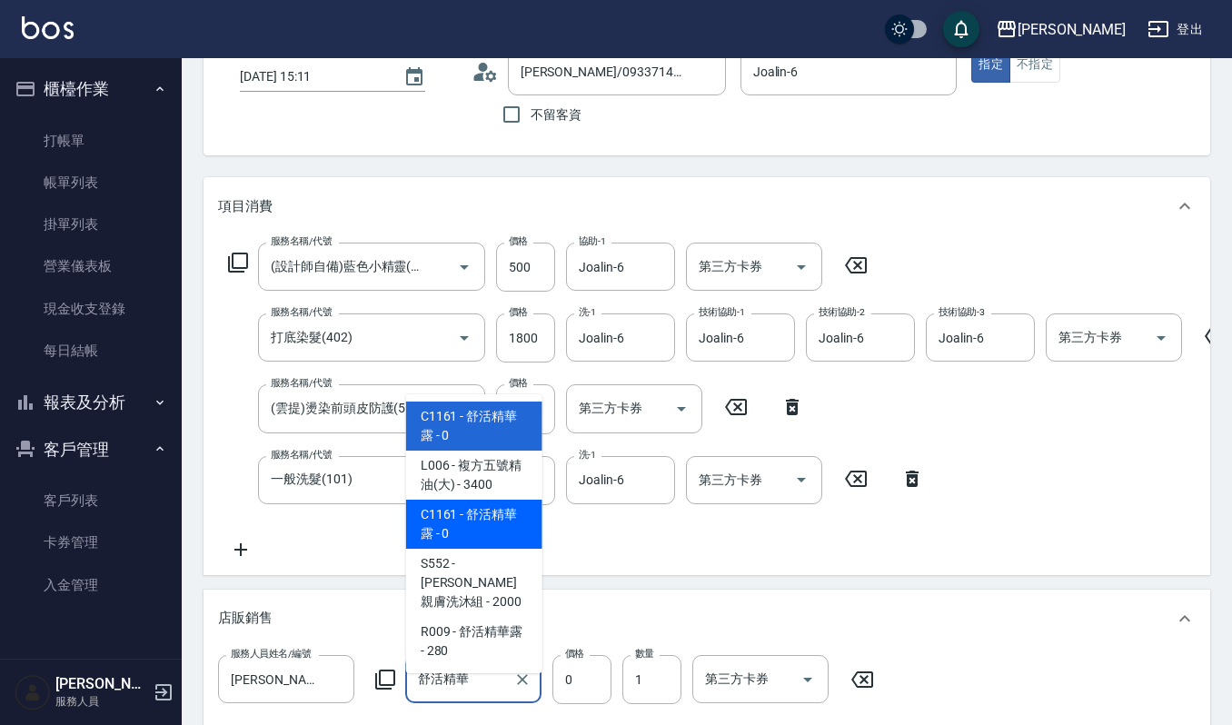
scroll to position [0, 0]
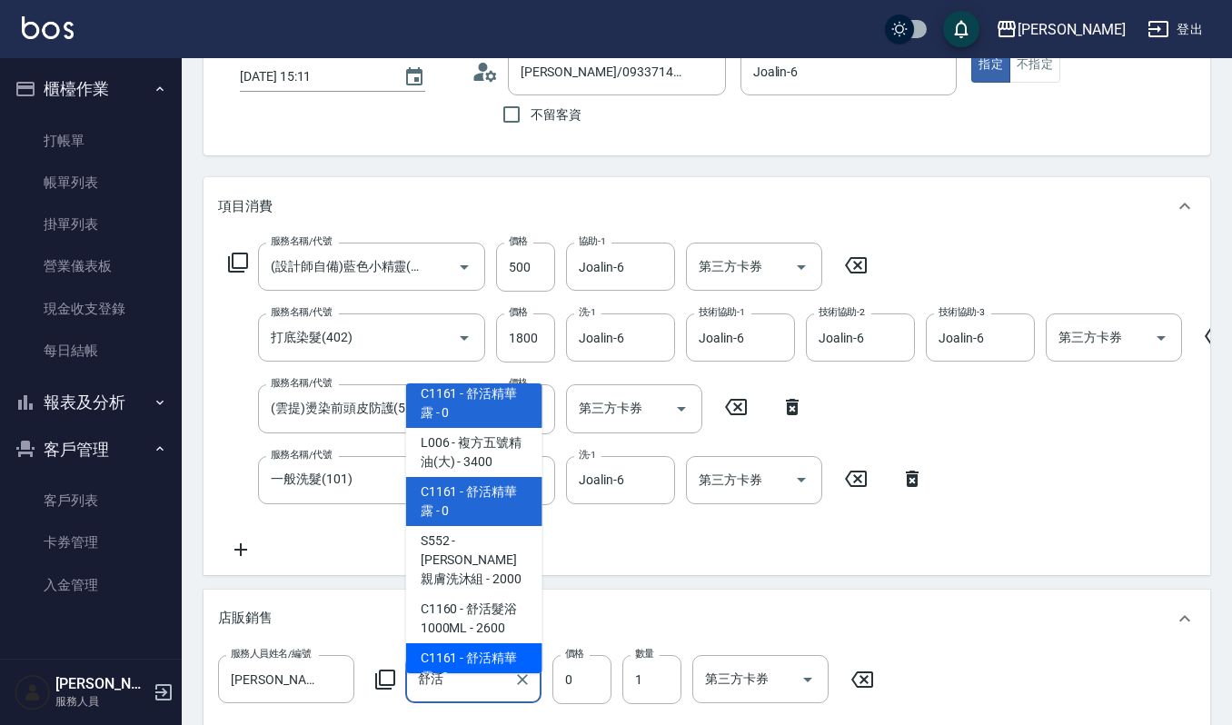
type input "舒"
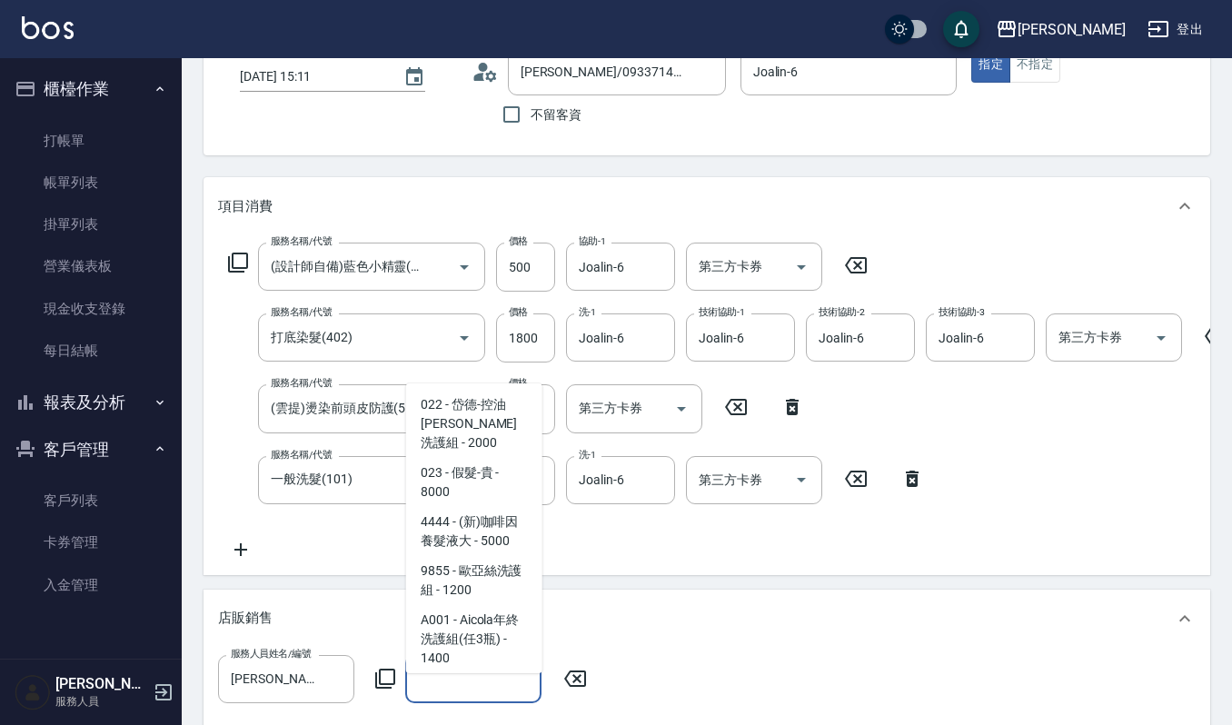
scroll to position [105, 0]
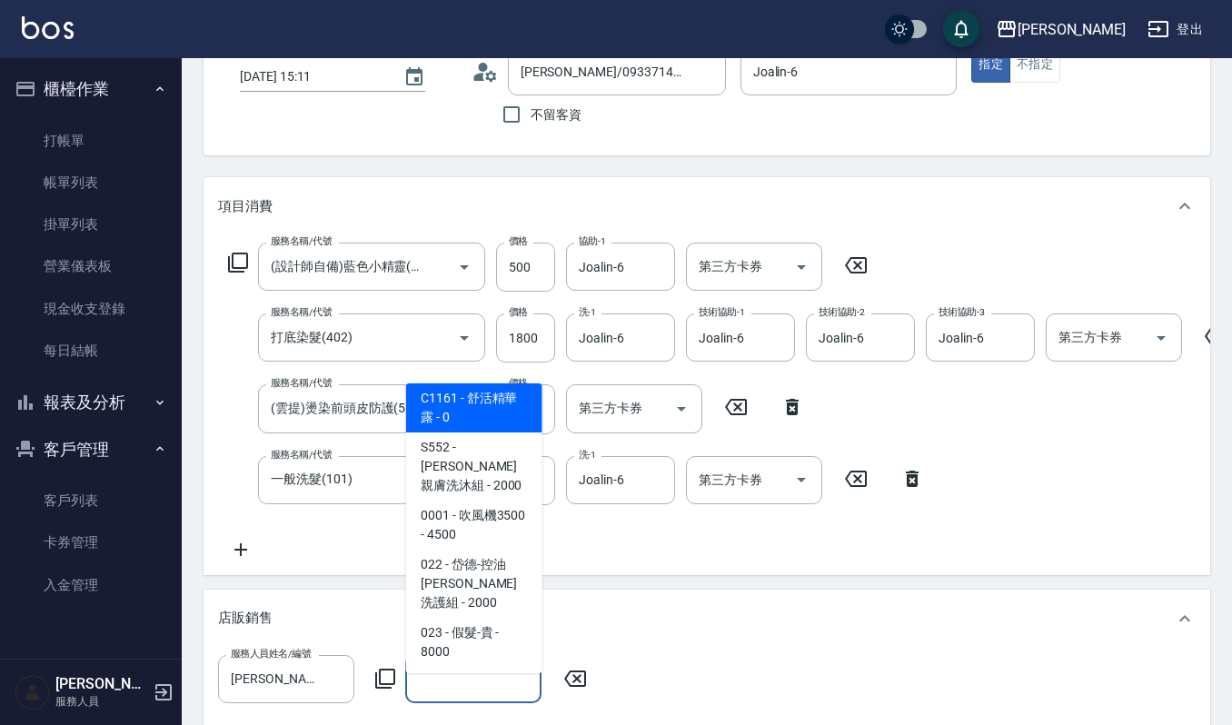
type input "g"
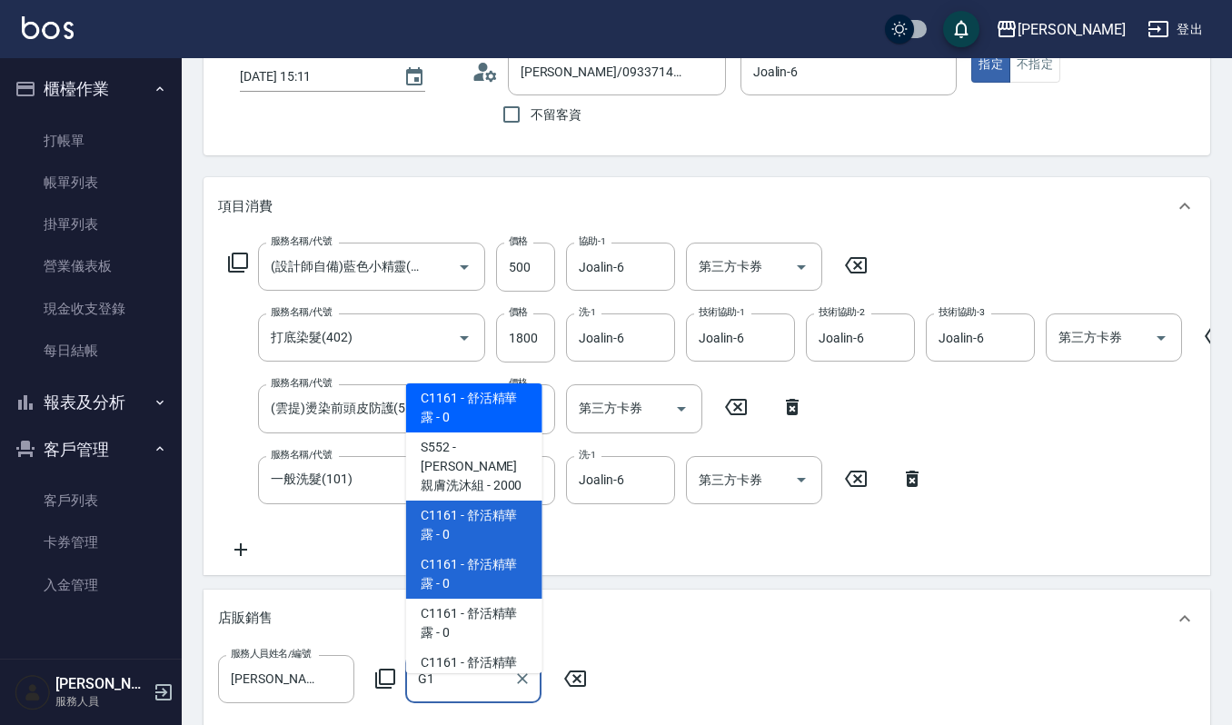
type input "G"
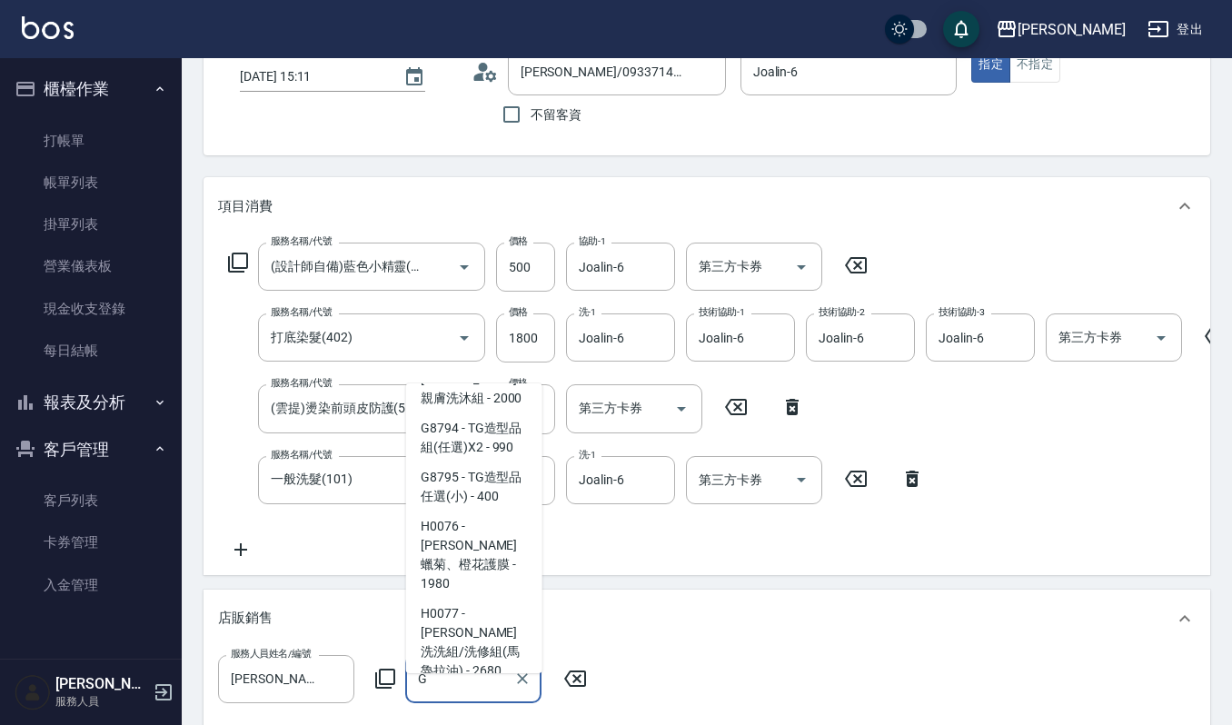
scroll to position [1801, 0]
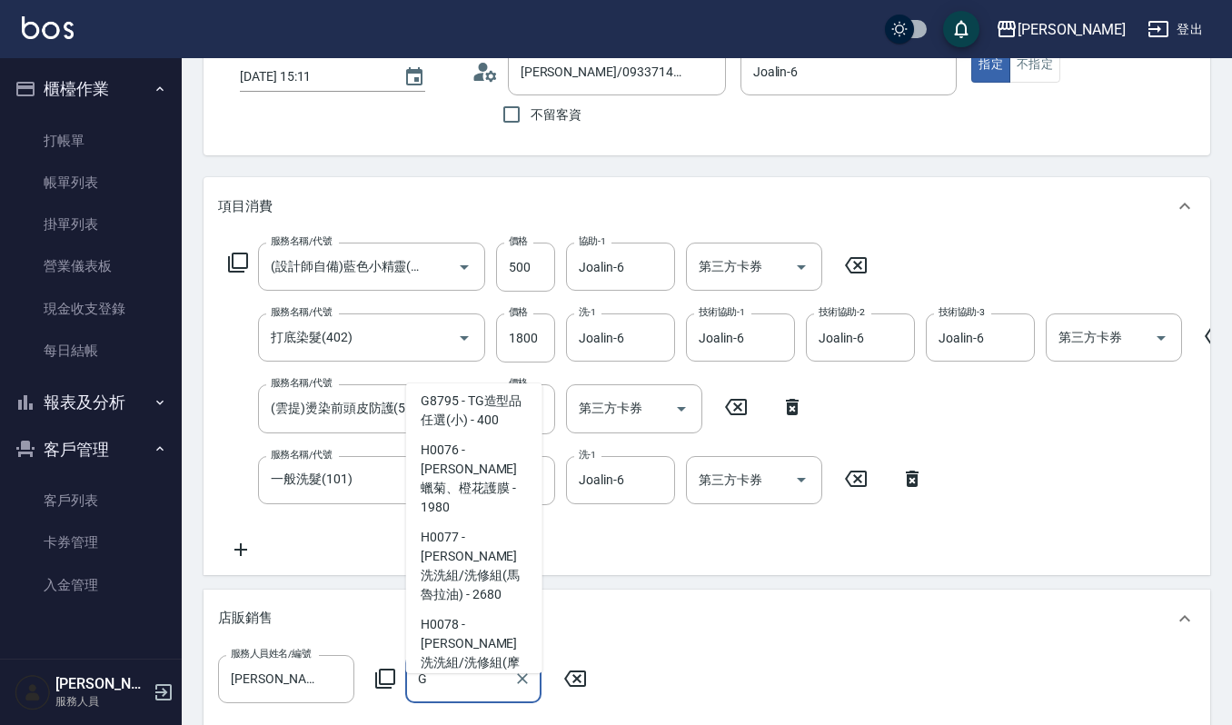
click at [452, 695] on input "G" at bounding box center [459, 679] width 93 height 32
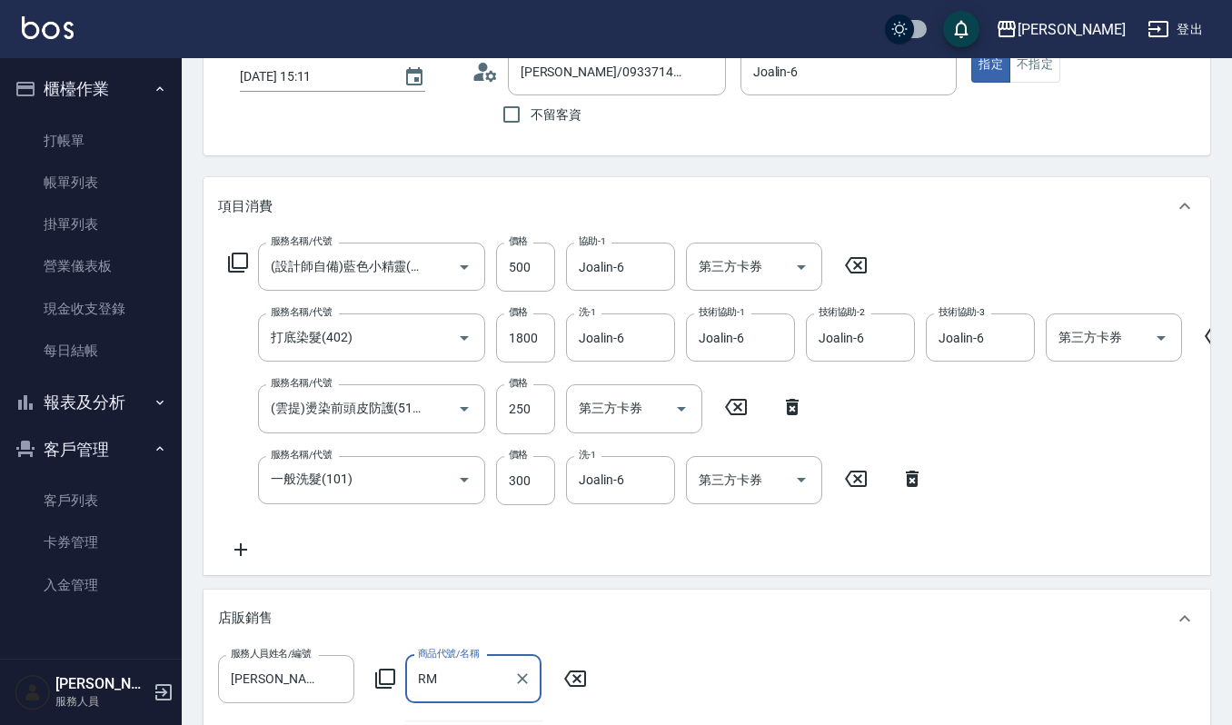
type input "R"
type input "簡"
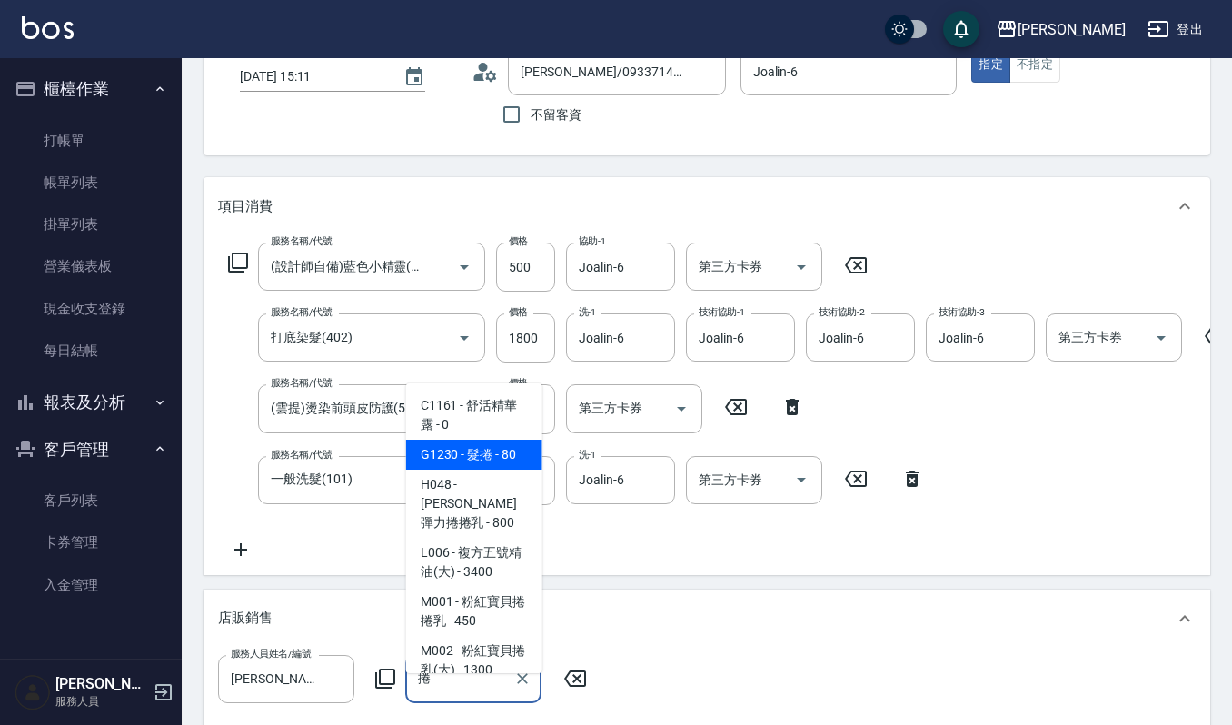
click at [447, 408] on span "C1161 - 舒活精華露 - 0" at bounding box center [474, 415] width 136 height 49
type input "舒活精華露"
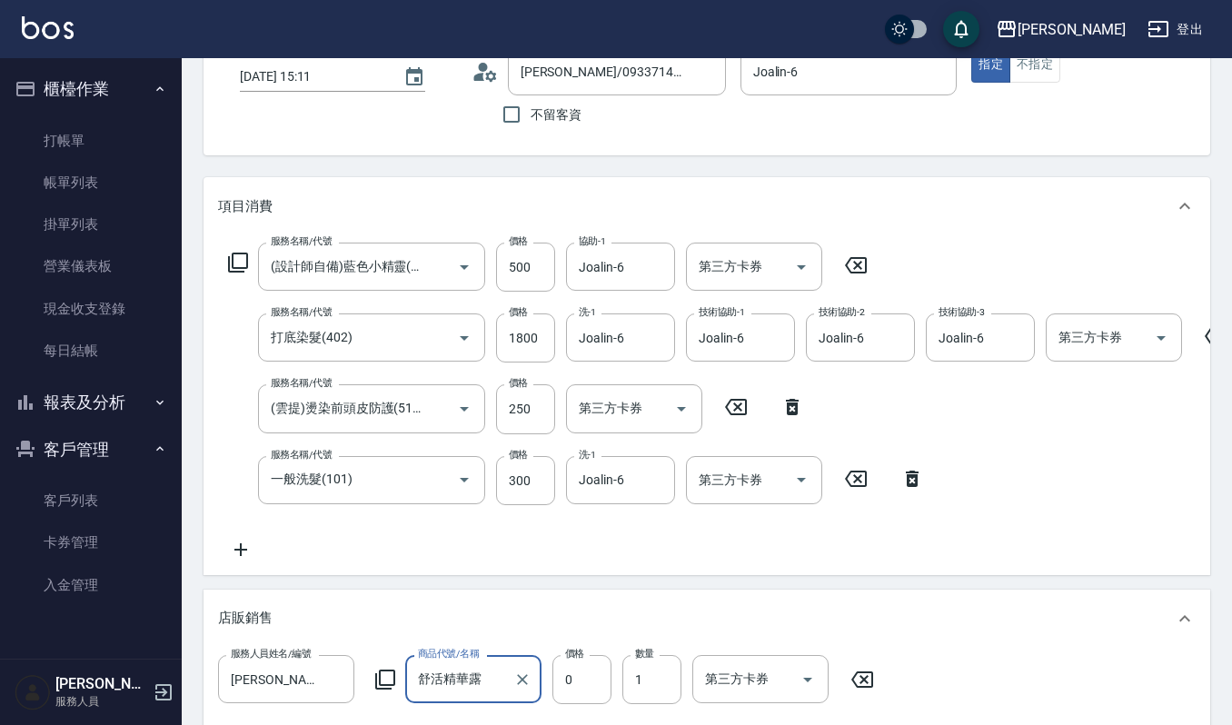
click at [514, 689] on icon "Clear" at bounding box center [522, 680] width 18 height 18
click at [454, 683] on input "商品代號/名稱" at bounding box center [473, 679] width 120 height 32
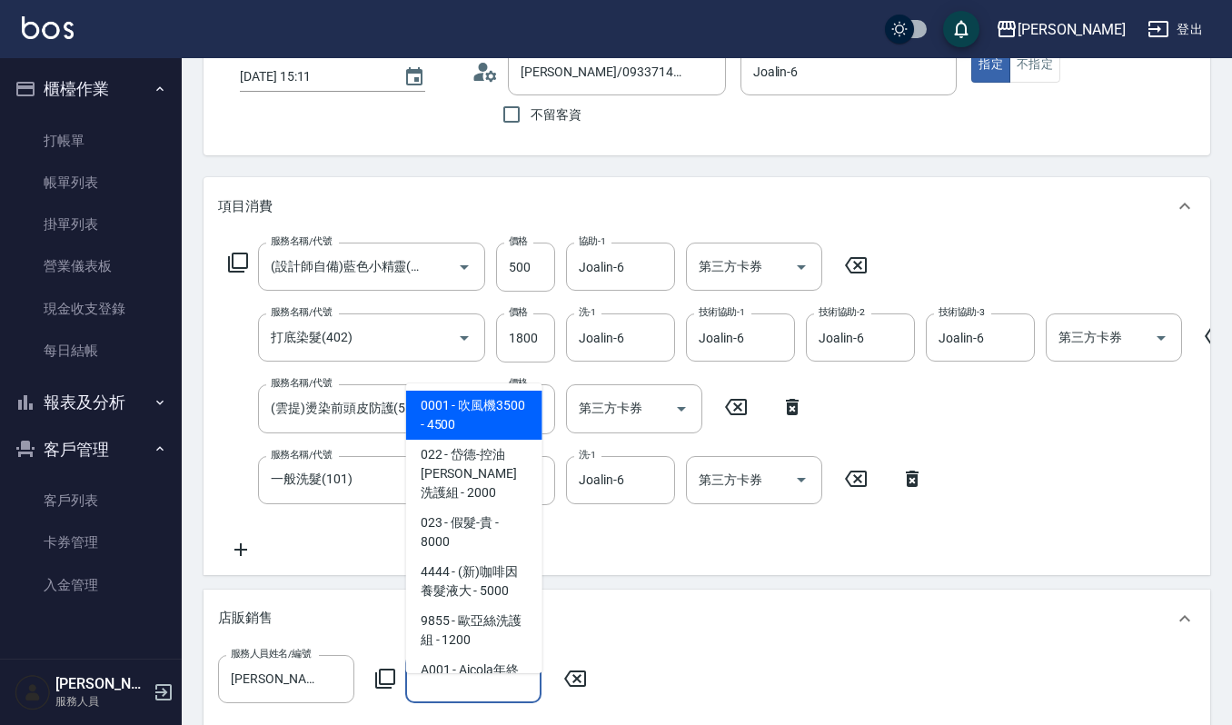
type input "g"
type input "ㄕ"
type input "g"
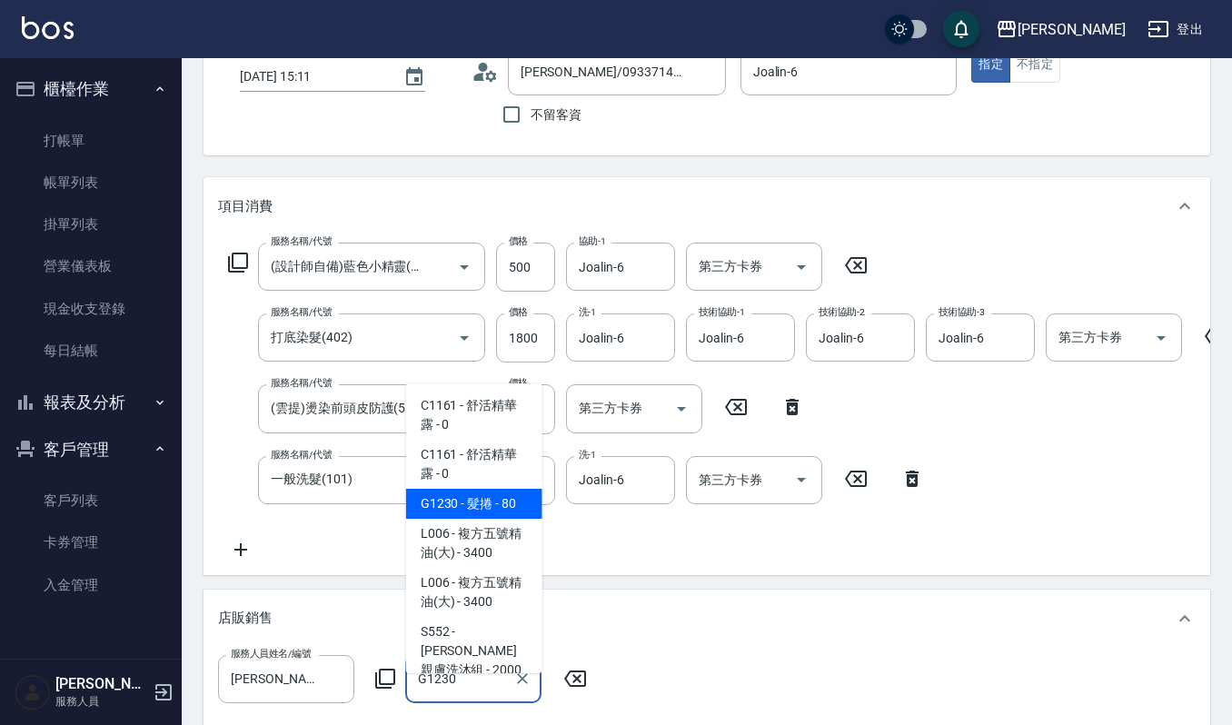
click at [451, 507] on span "G1230 - 髮捲 - 80" at bounding box center [474, 504] width 136 height 30
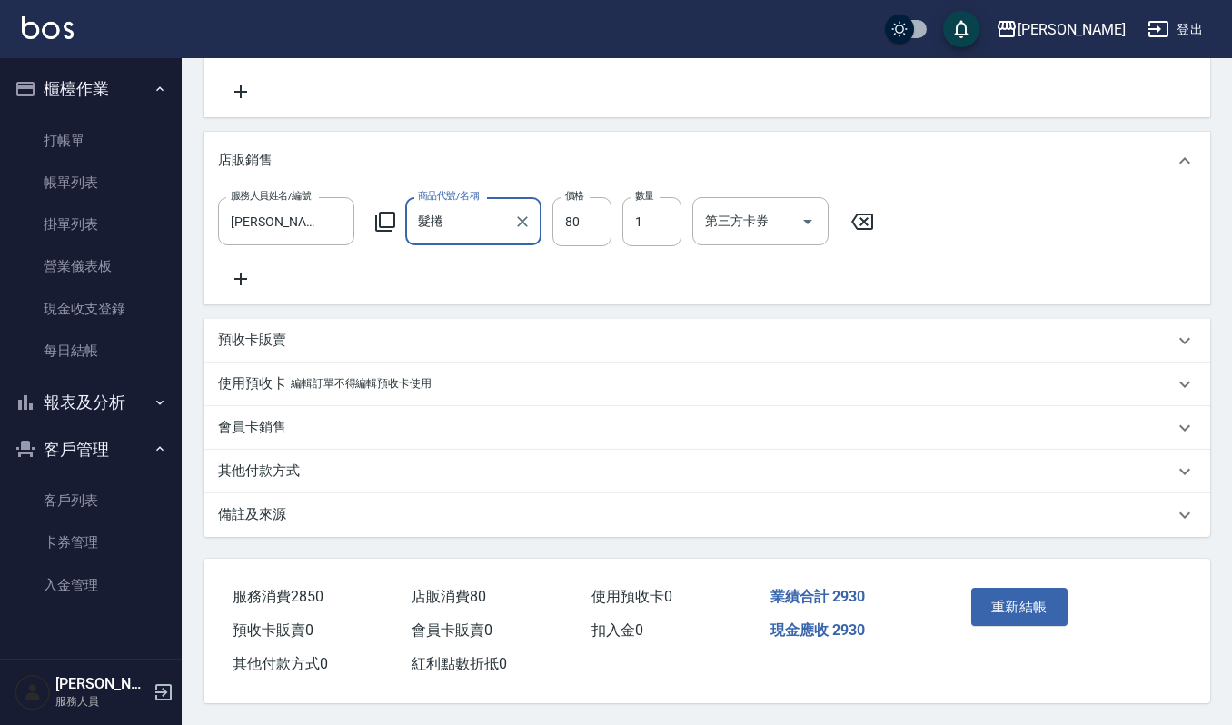
scroll to position [605, 0]
type input "髮捲"
click at [1009, 626] on button "重新結帳" at bounding box center [1019, 607] width 96 height 38
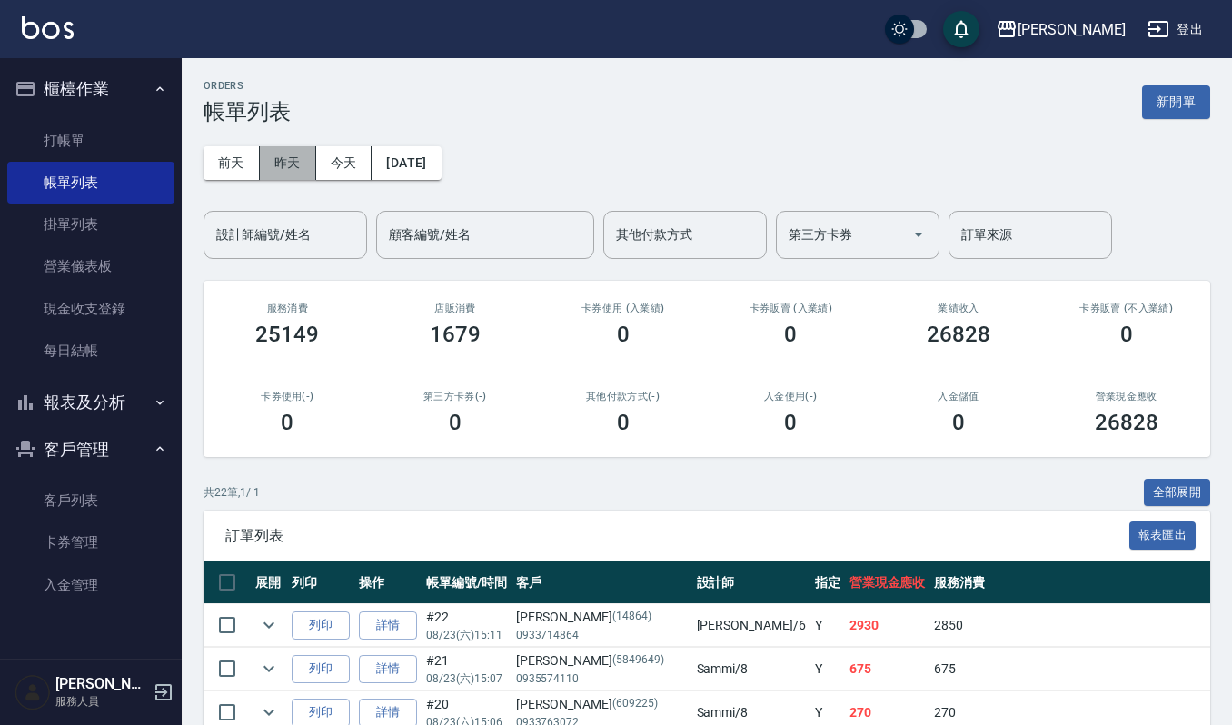
click at [306, 164] on button "昨天" at bounding box center [288, 163] width 56 height 34
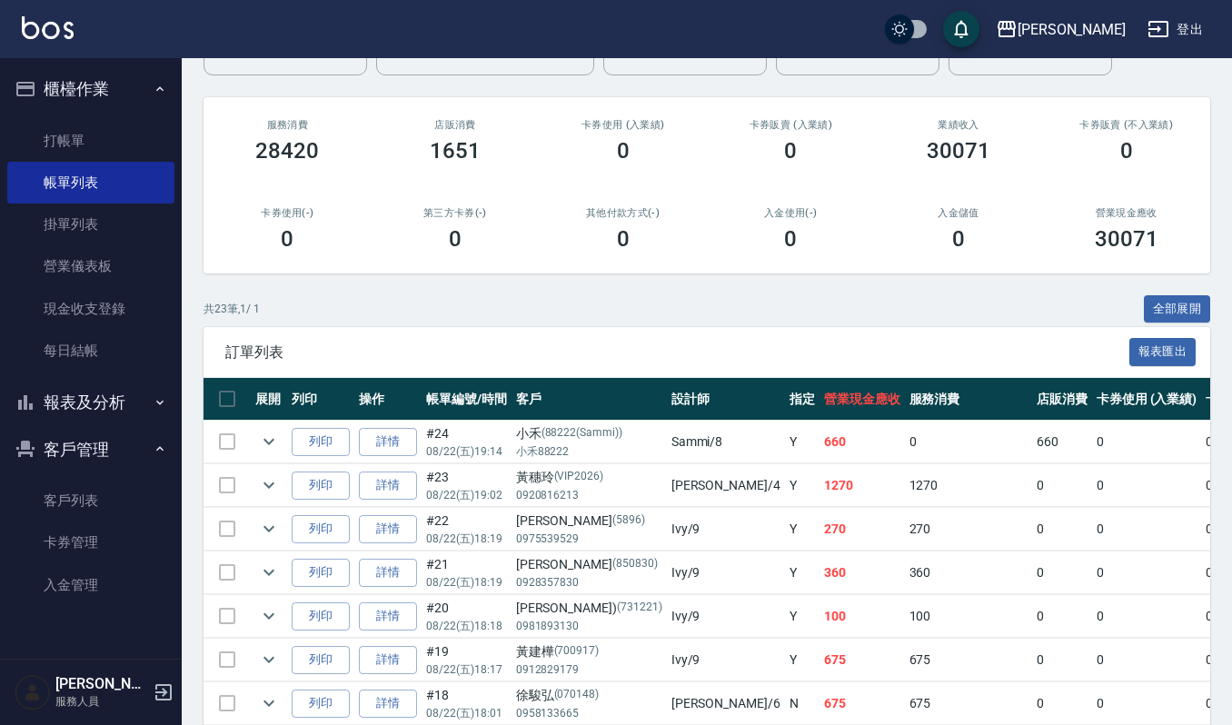
scroll to position [242, 0]
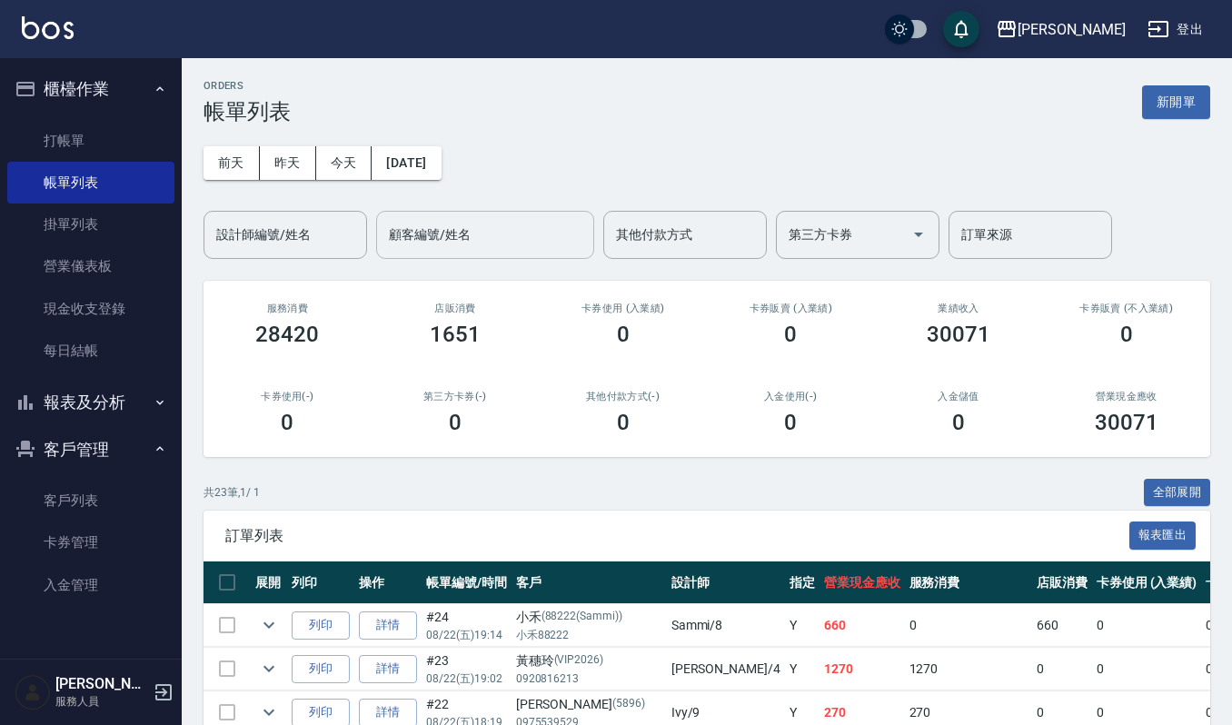
scroll to position [121, 0]
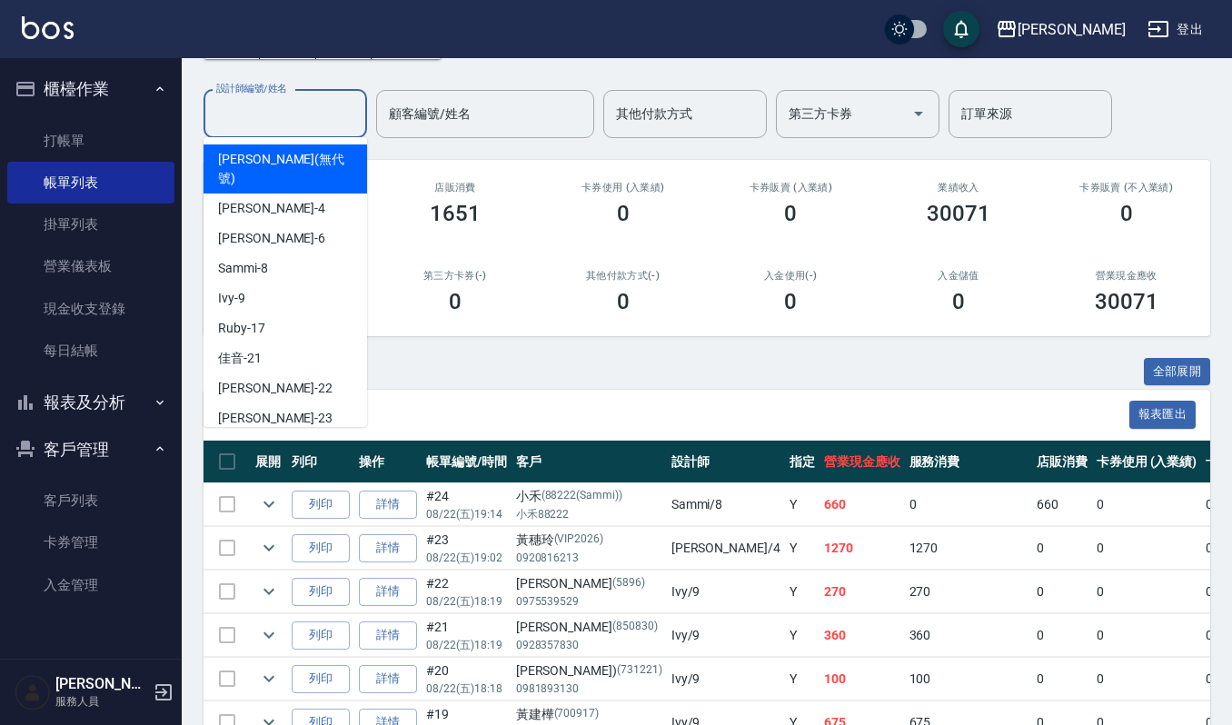
click at [294, 116] on input "設計師編號/姓名" at bounding box center [285, 114] width 147 height 32
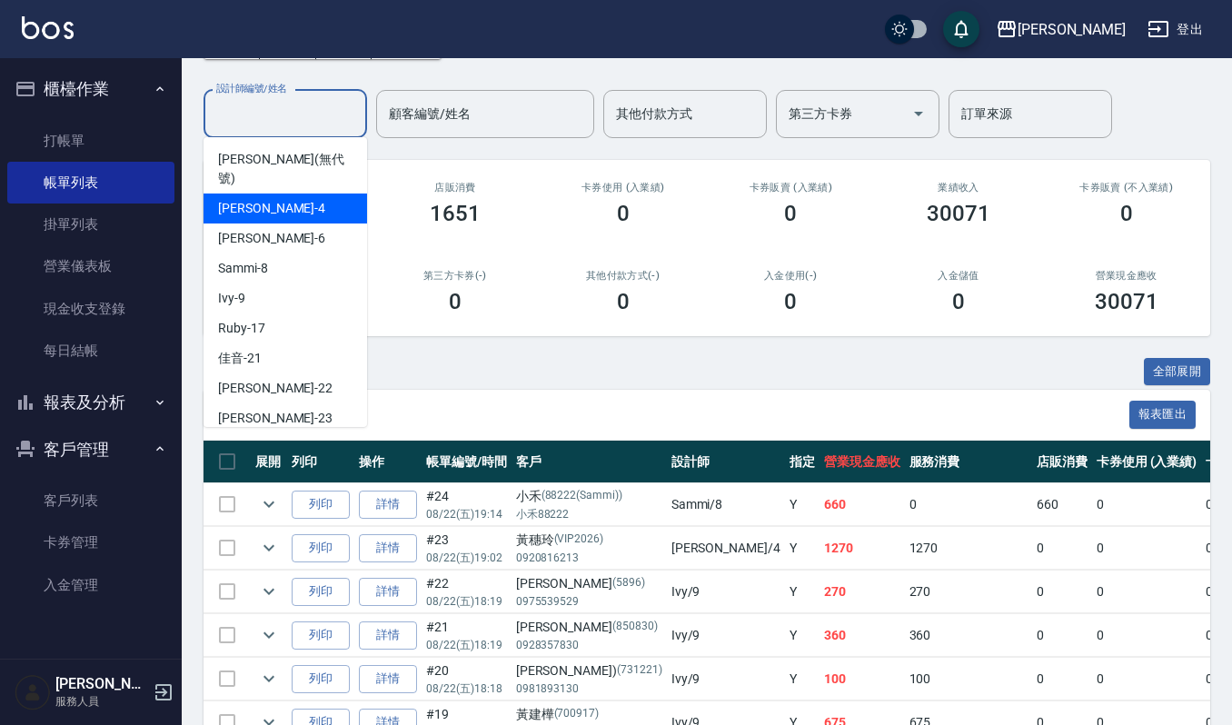
click at [280, 194] on div "吉兒 -4" at bounding box center [286, 209] width 164 height 30
type input "吉兒-4"
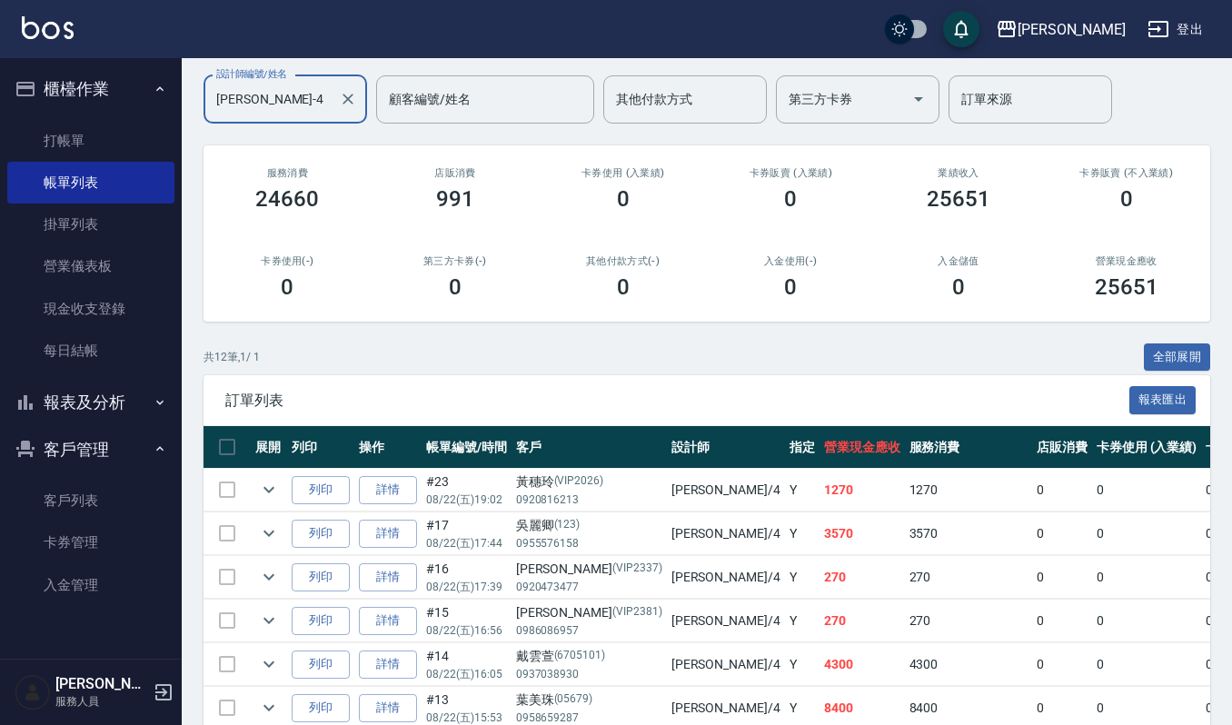
scroll to position [0, 0]
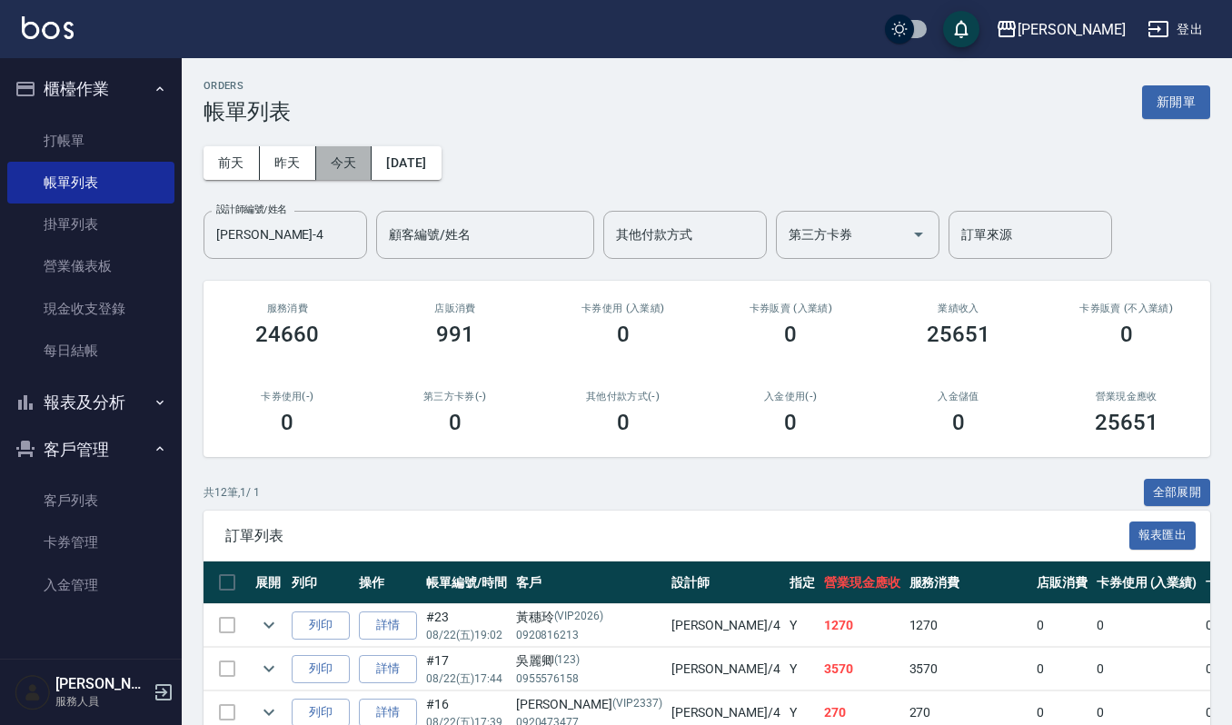
click at [338, 167] on button "今天" at bounding box center [344, 163] width 56 height 34
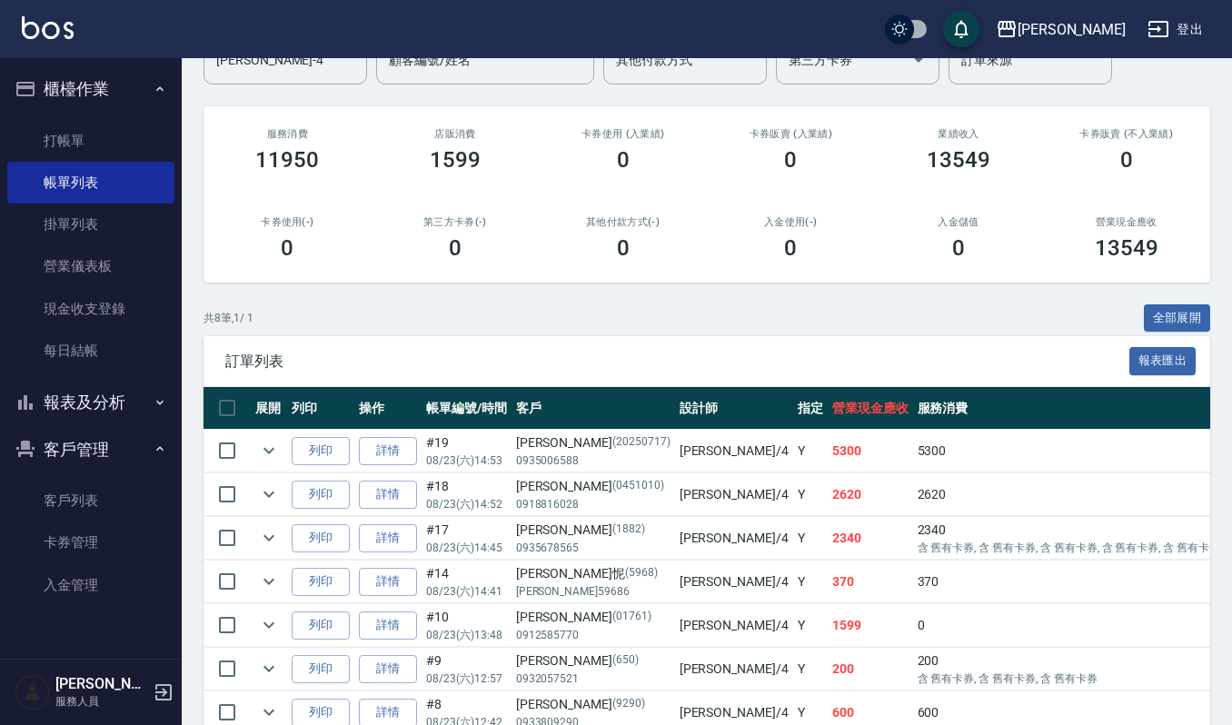
scroll to position [322, 0]
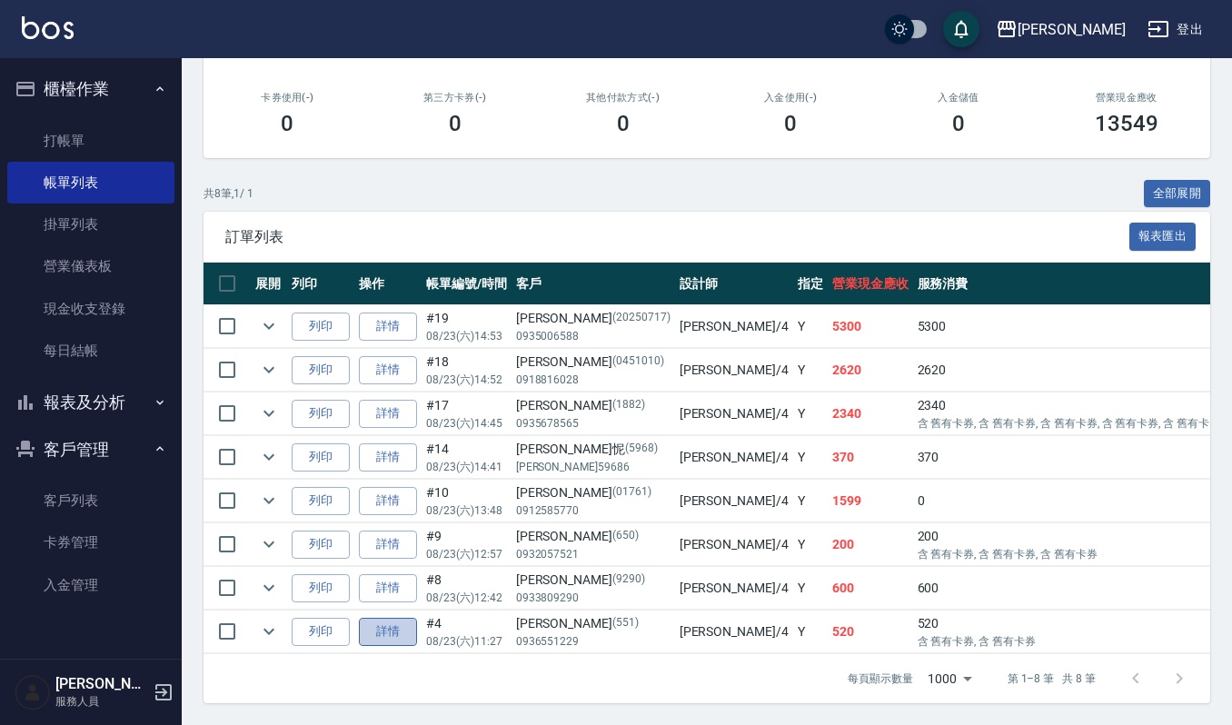
click at [375, 618] on link "詳情" at bounding box center [388, 632] width 58 height 28
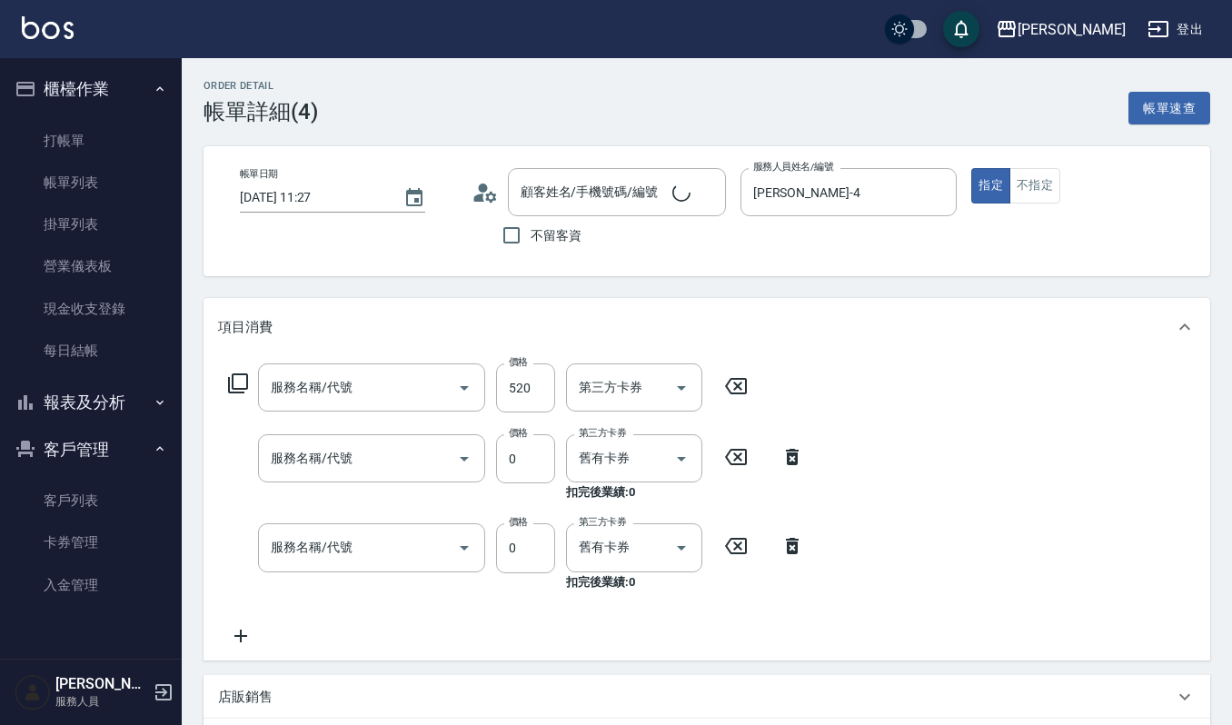
type input "2025/08/23 11:27"
type input "吉兒-4"
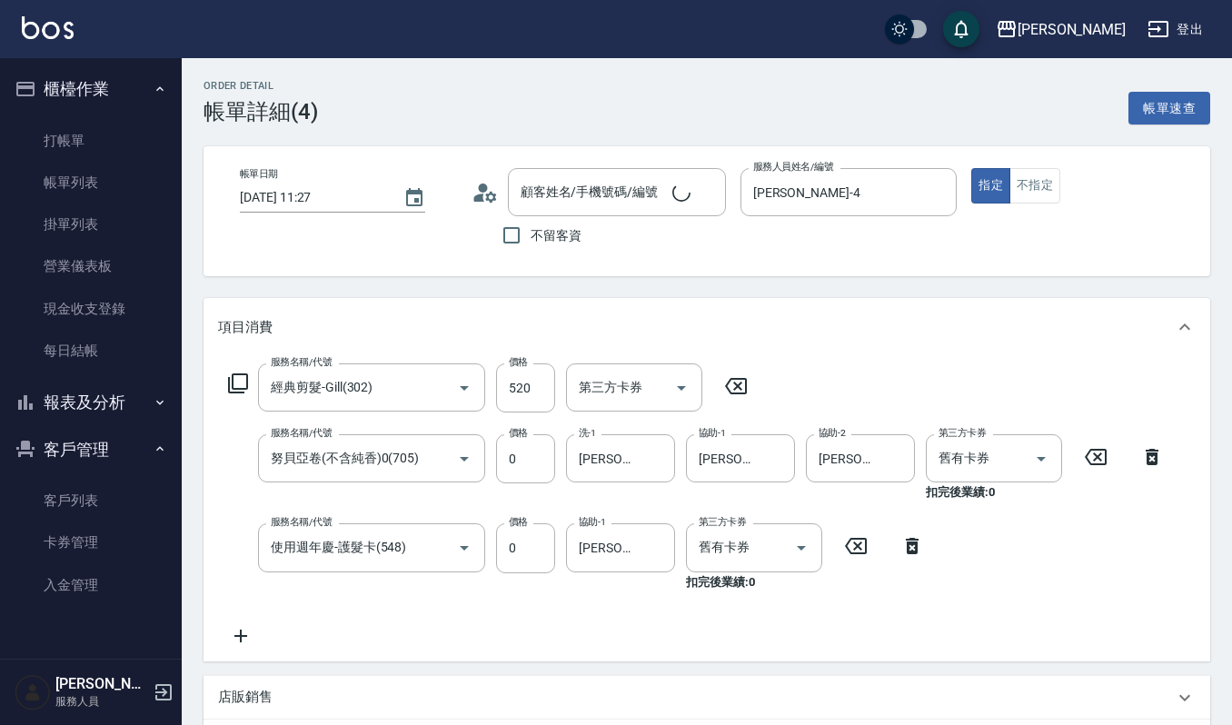
type input "經典剪髮-Gill(302)"
type input "努貝亞卷(不含純香)0(705)"
type input "使用週年慶-護髮卡(548)"
type input "[PERSON_NAME]/0936551229/551"
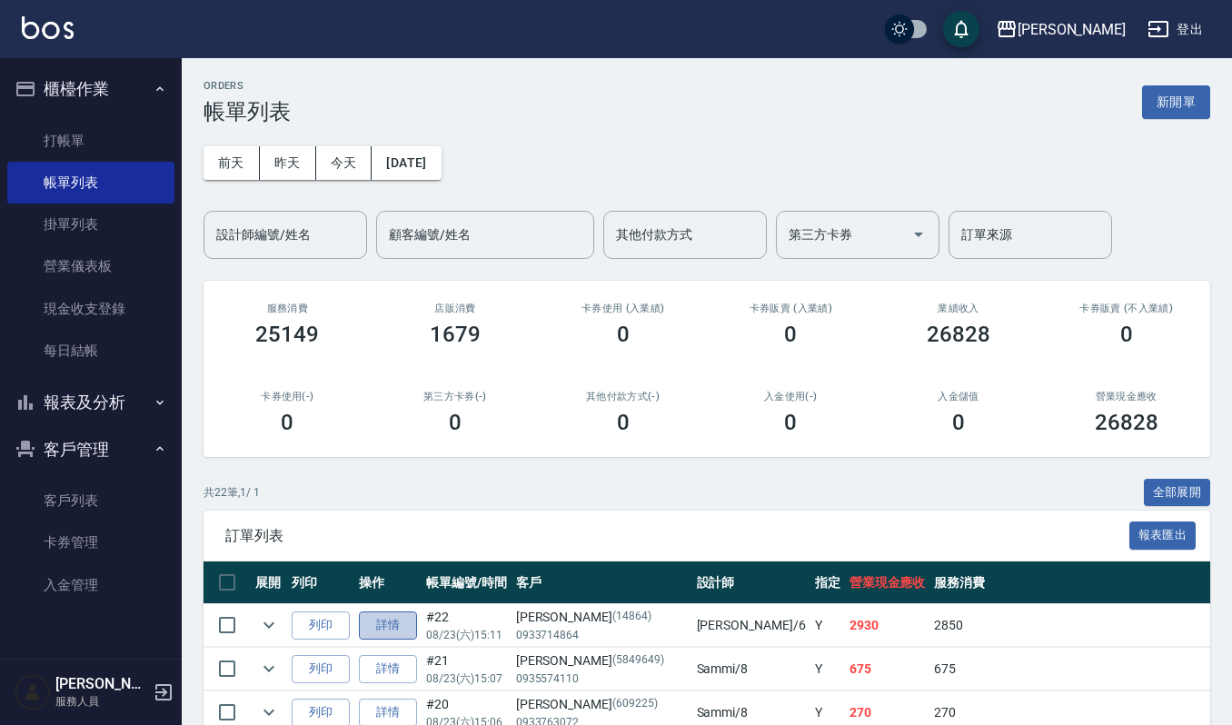
click at [396, 625] on link "詳情" at bounding box center [388, 625] width 58 height 28
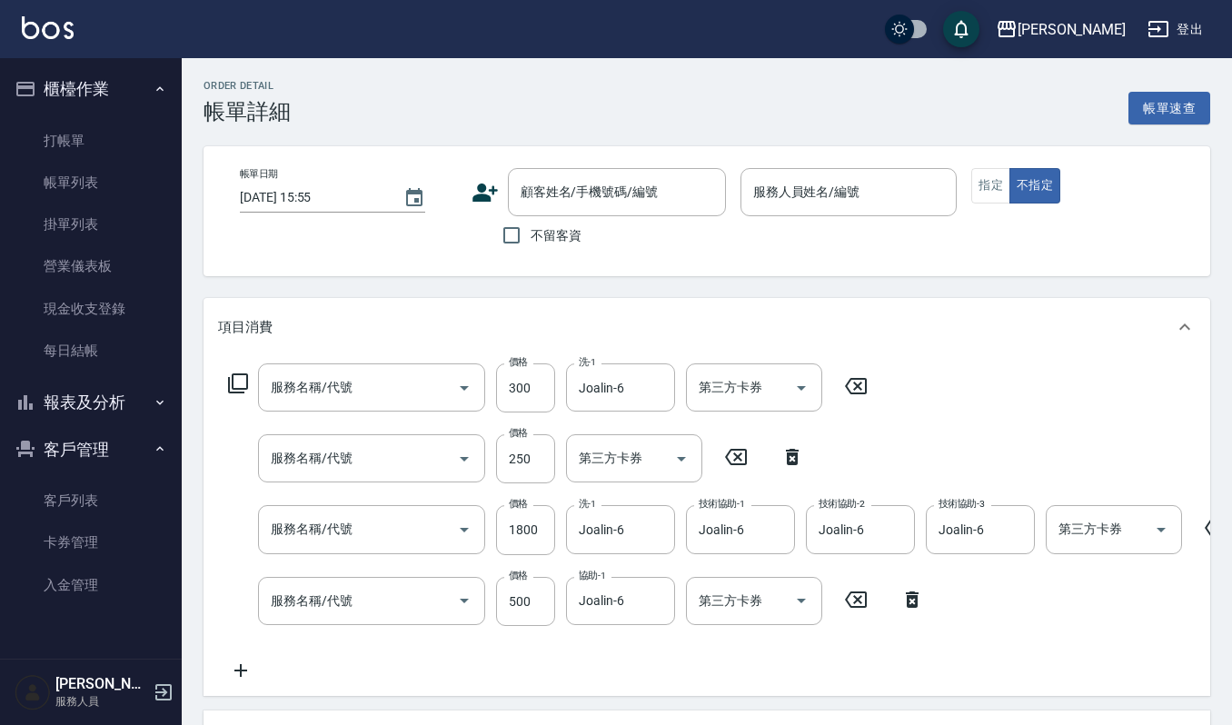
type input "2025/08/23 15:11"
type input "Joalin-6"
type input "一般洗髮(101)"
type input "(雲提)燙染前頭皮防護(518)"
type input "打底染髮(402)"
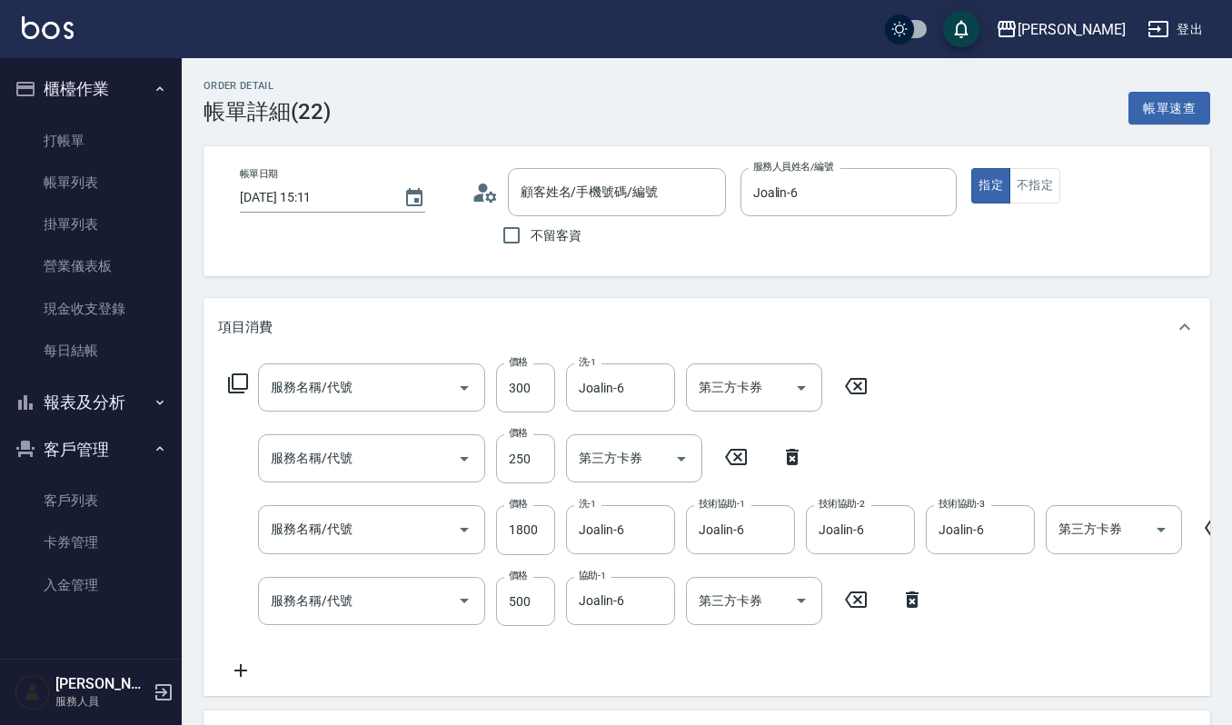
type input "(設計師自備)藍色小精靈(570)"
type input "林怡潔/0933714864/14864"
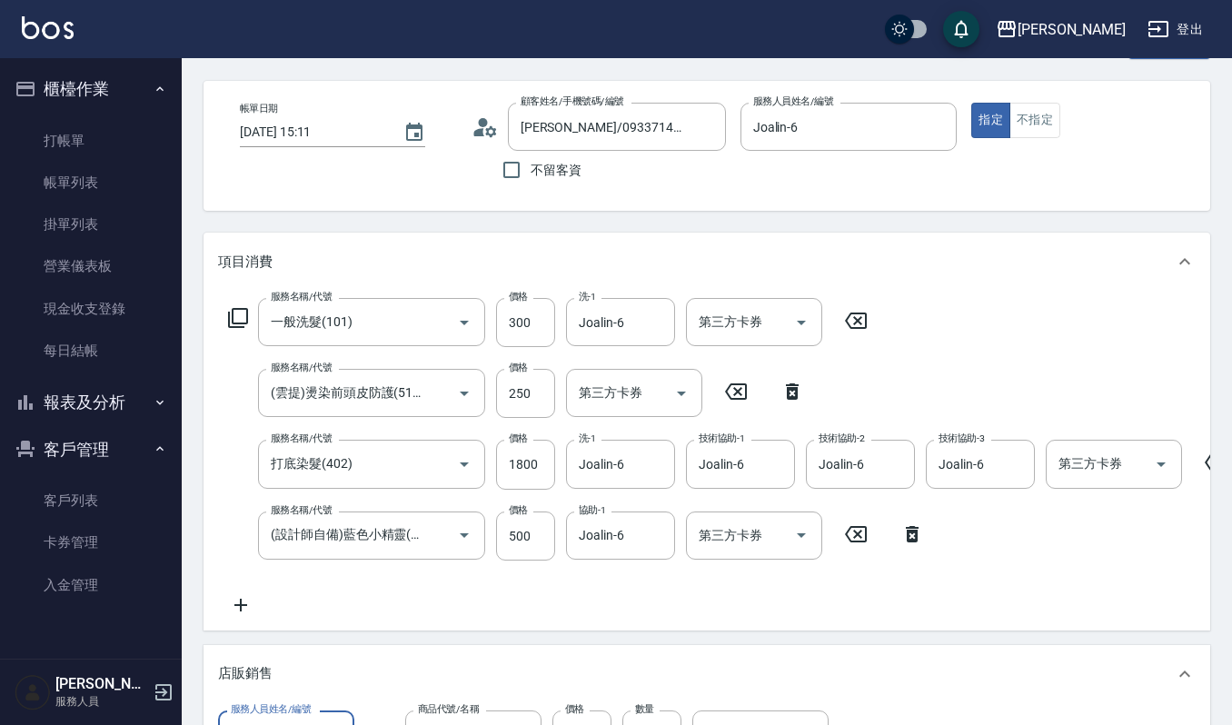
scroll to position [121, 0]
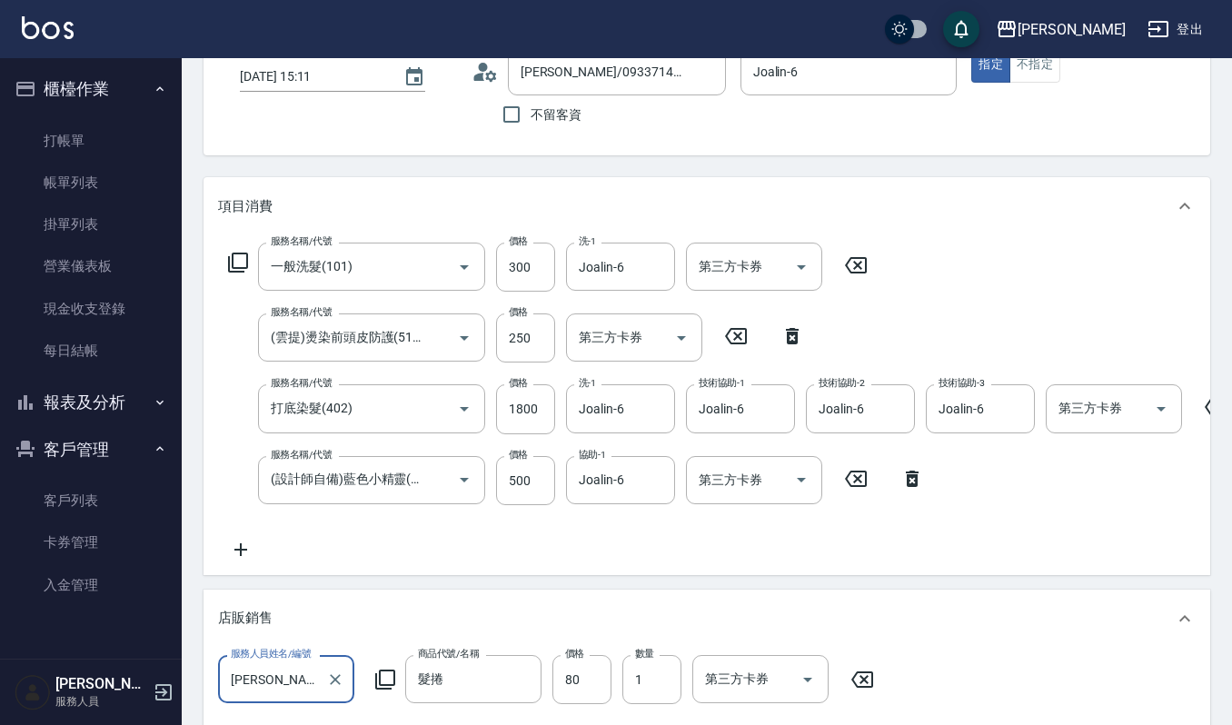
click at [240, 547] on icon at bounding box center [240, 549] width 13 height 13
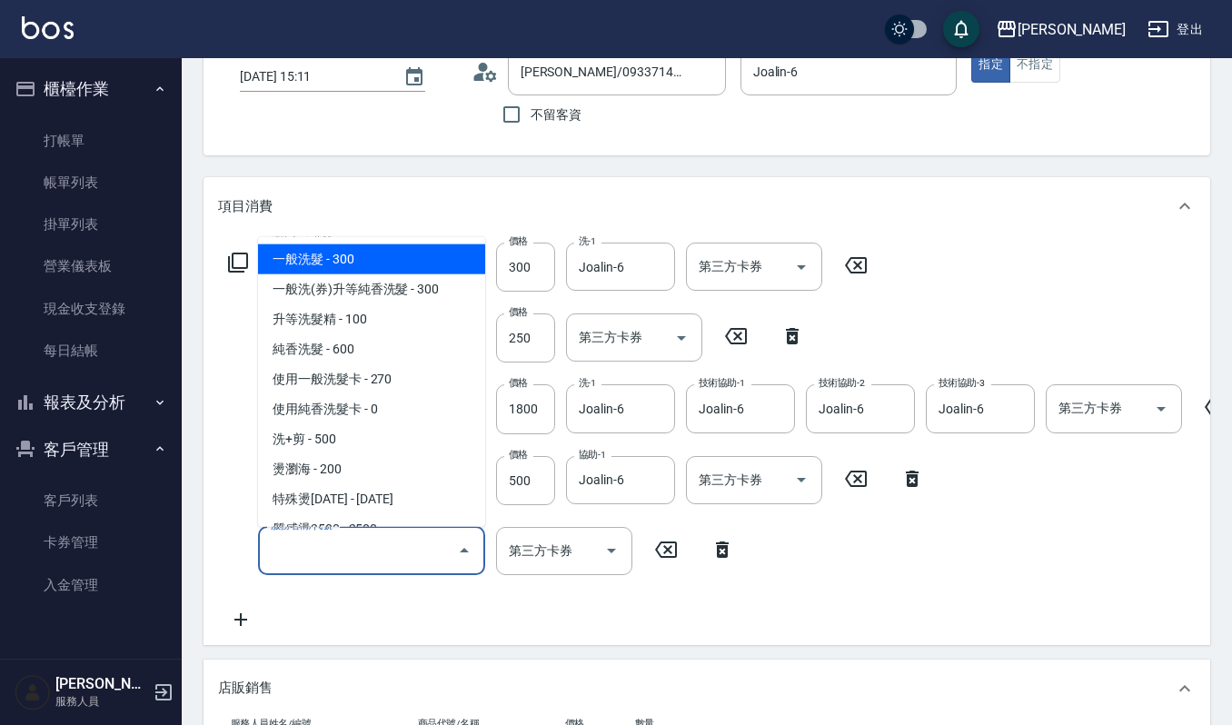
click at [365, 565] on input "服務名稱/代號" at bounding box center [358, 551] width 184 height 32
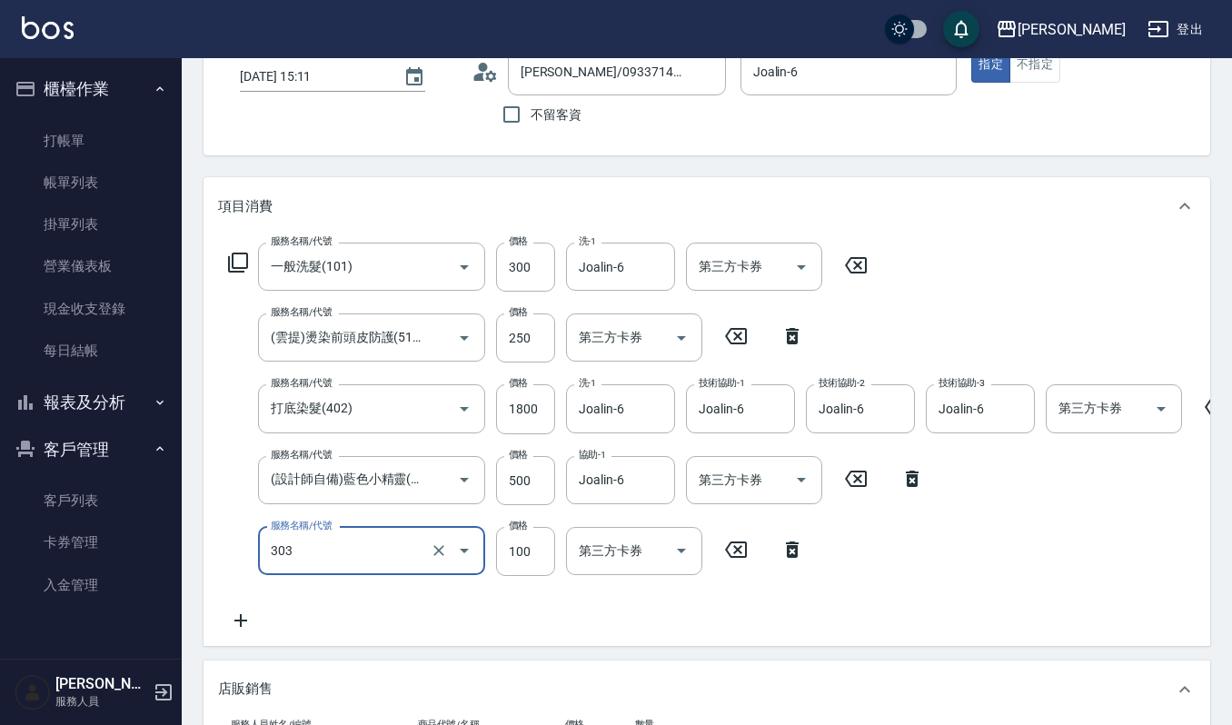
type input "修瀏海(303)"
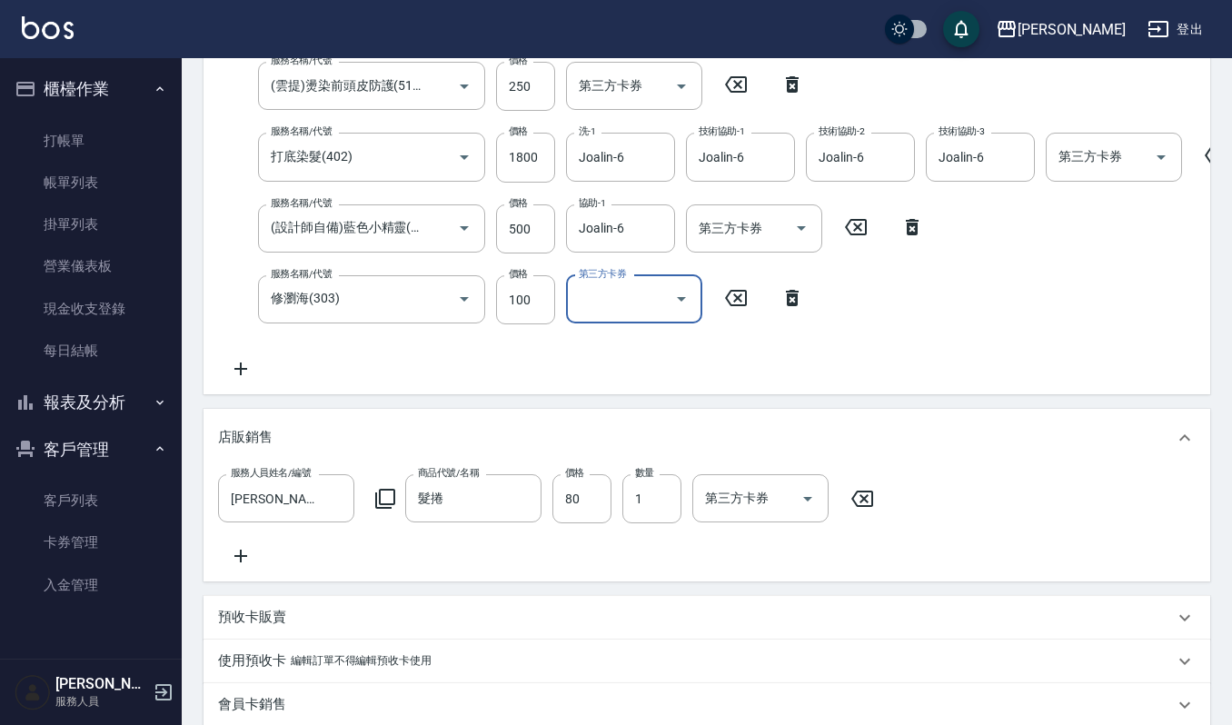
scroll to position [375, 0]
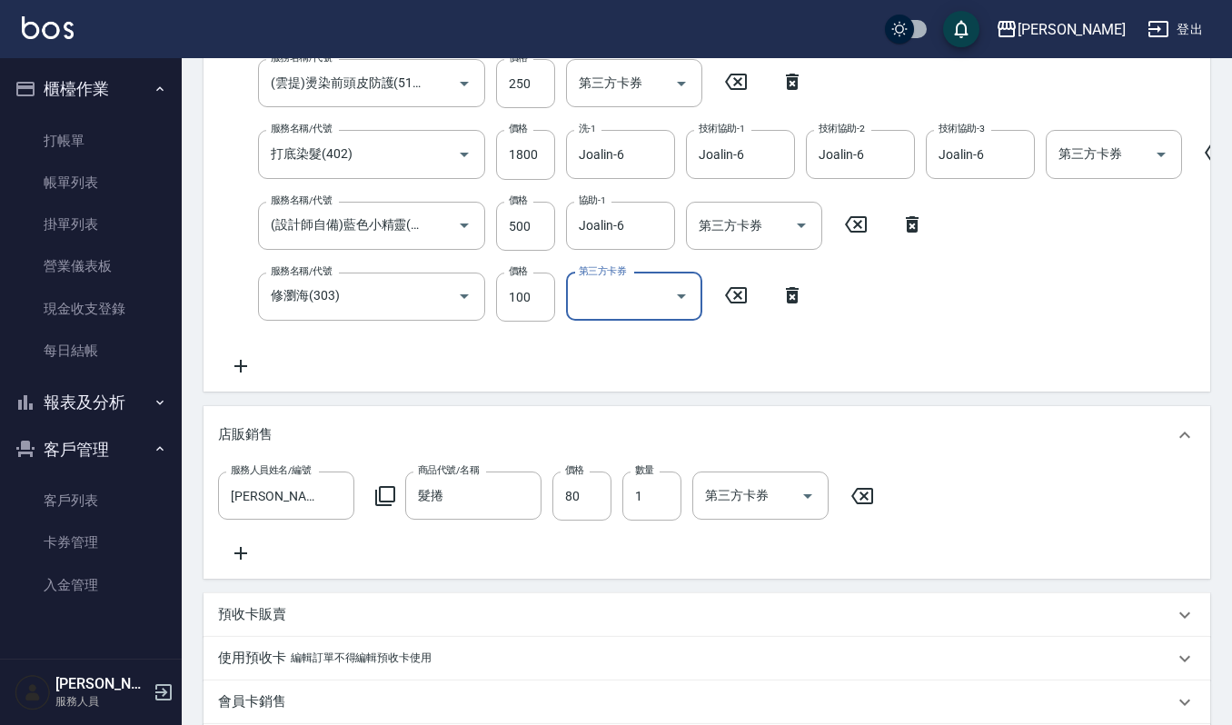
click at [859, 507] on icon at bounding box center [862, 496] width 45 height 22
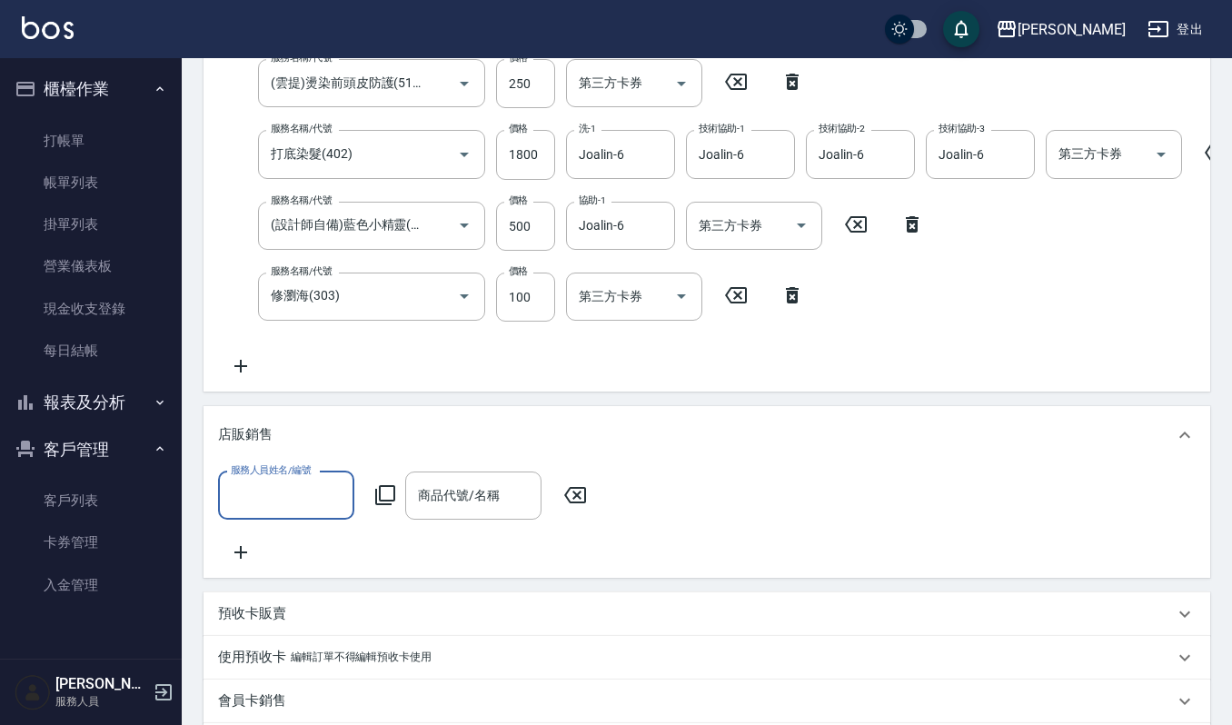
scroll to position [689, 0]
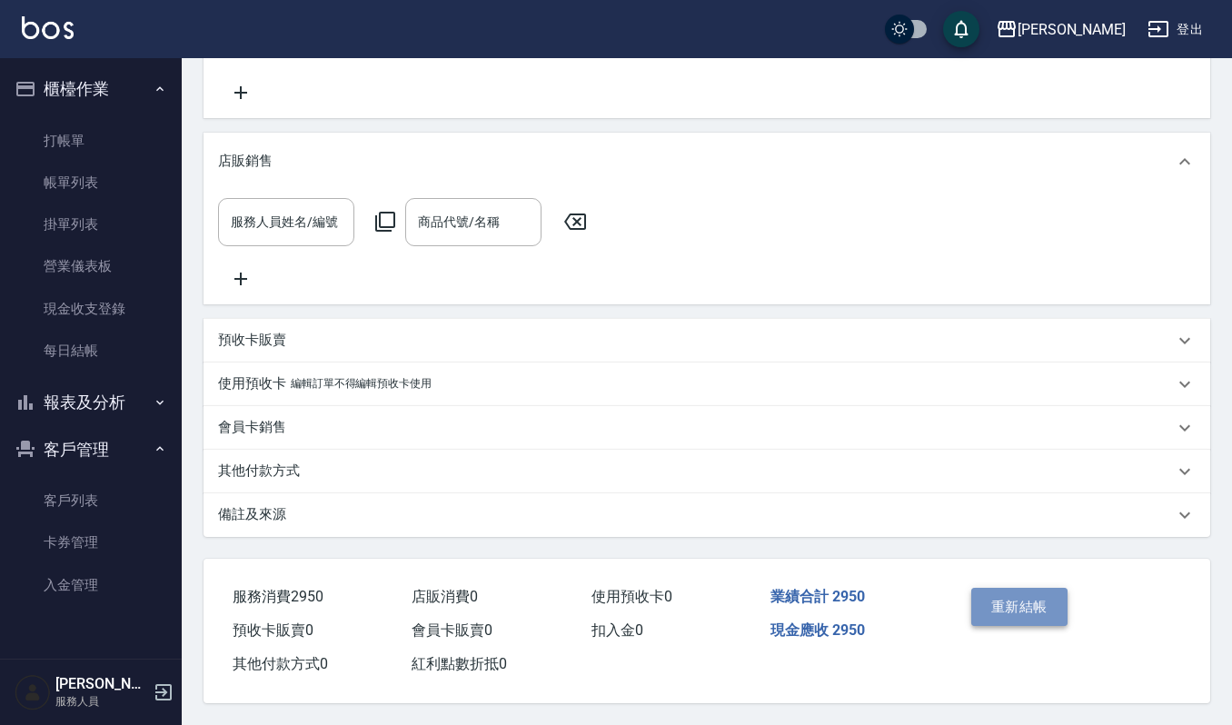
click at [1032, 603] on button "重新結帳" at bounding box center [1019, 607] width 96 height 38
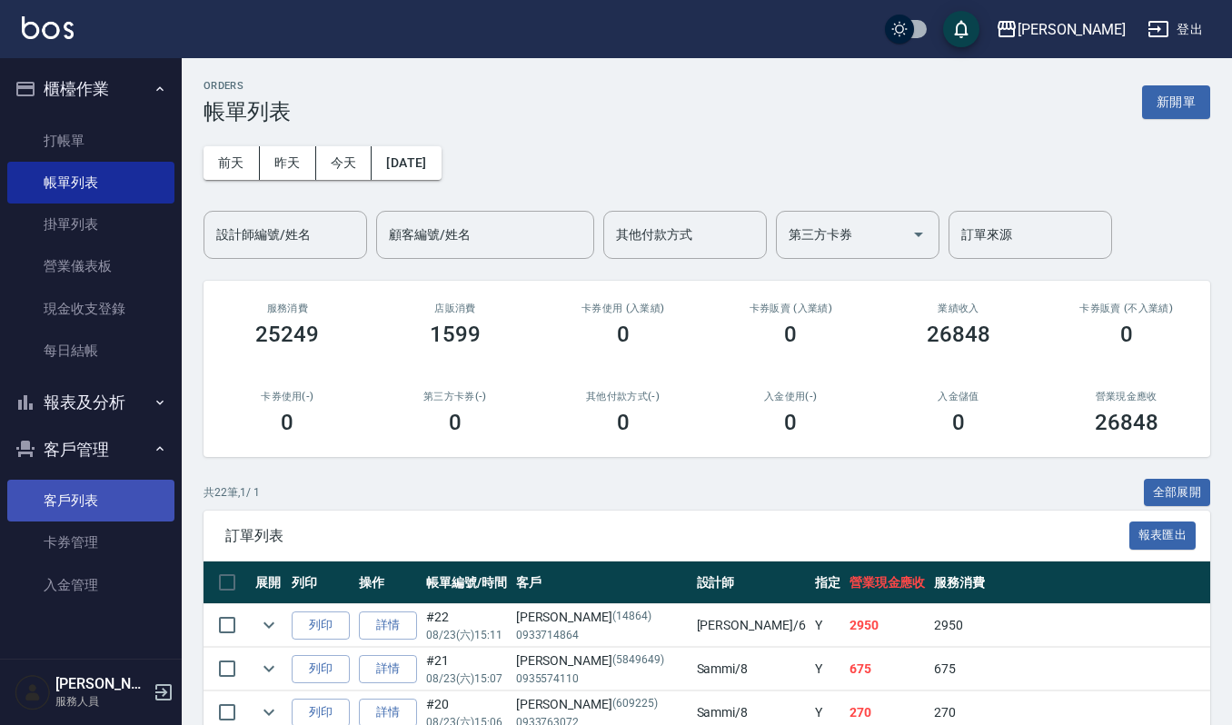
click at [103, 502] on link "客戶列表" at bounding box center [90, 501] width 167 height 42
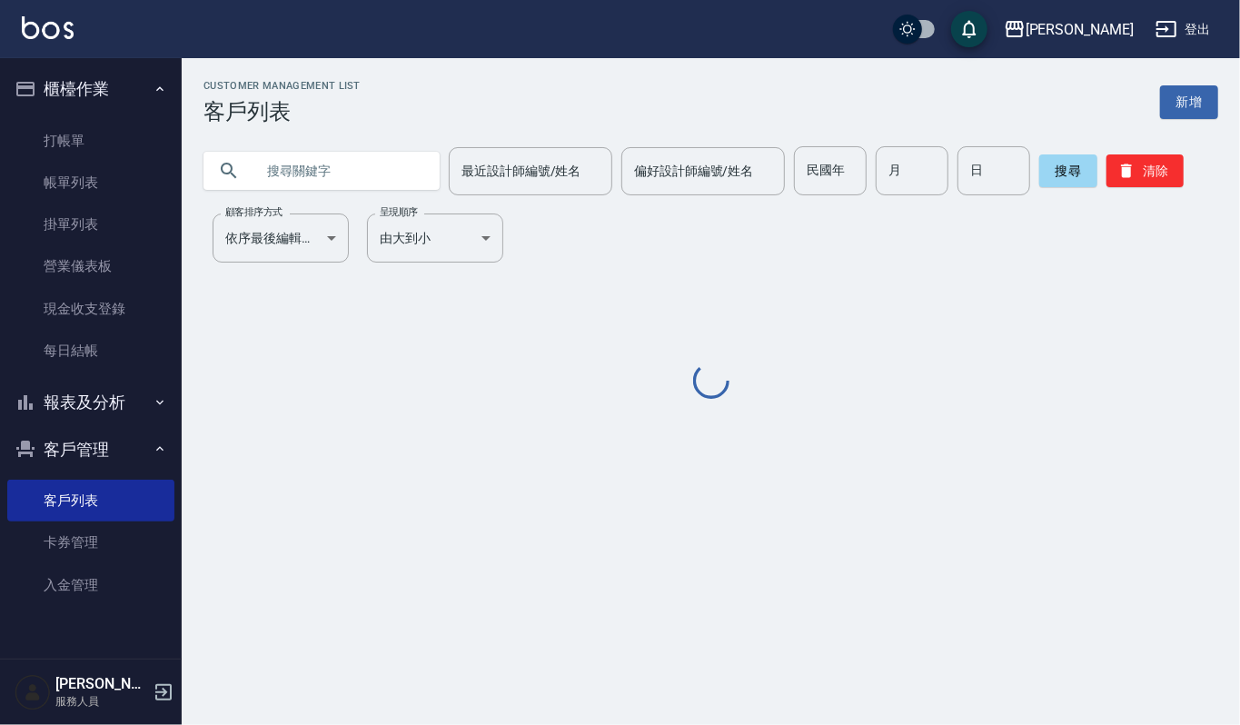
click at [329, 172] on input "text" at bounding box center [339, 170] width 171 height 49
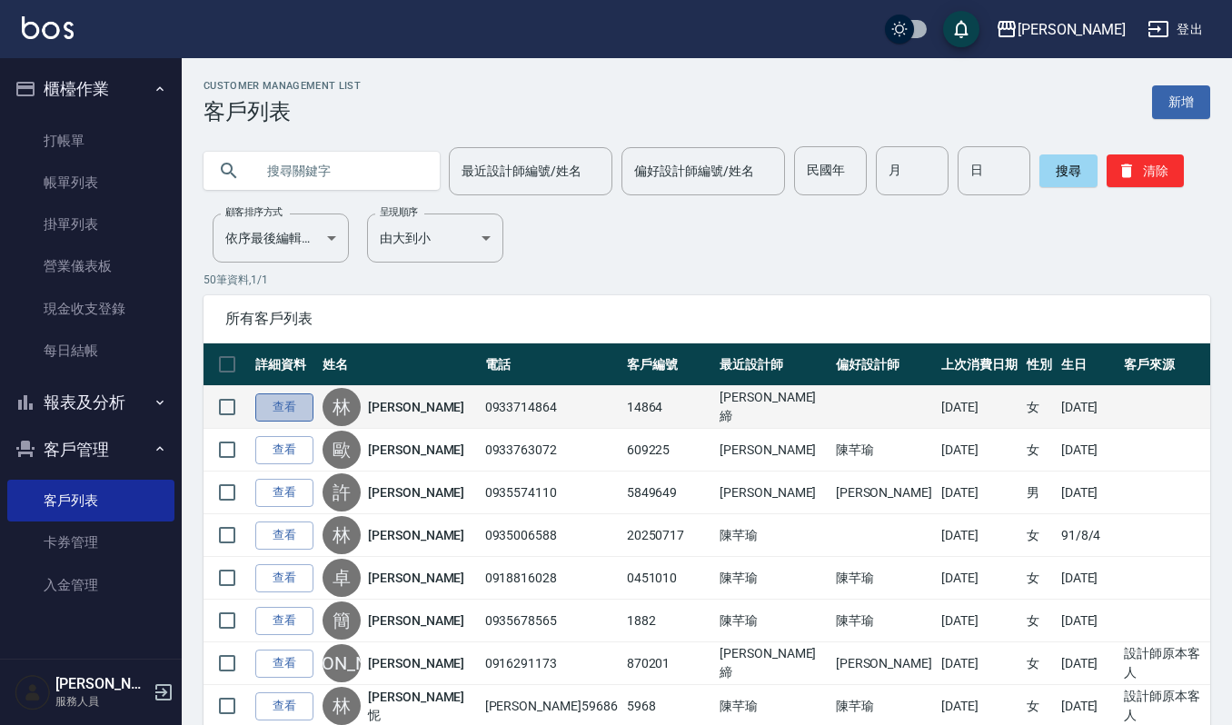
click at [281, 409] on link "查看" at bounding box center [284, 407] width 58 height 28
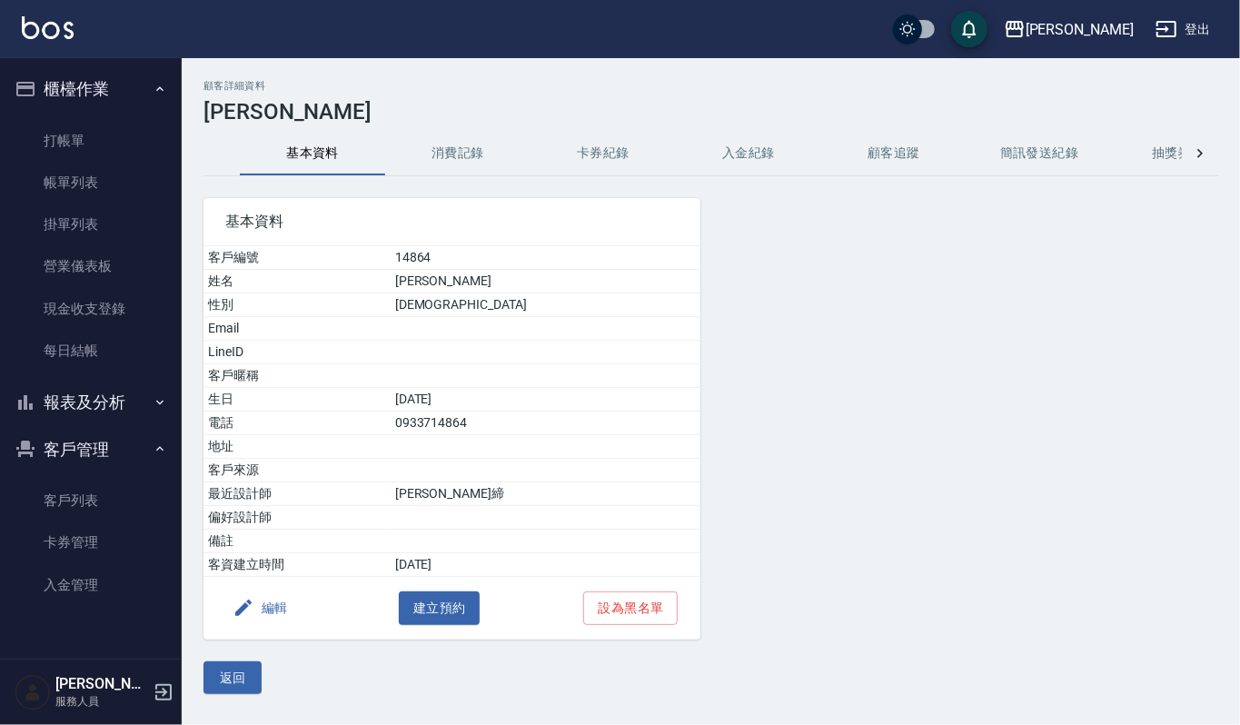
click at [469, 150] on button "消費記錄" at bounding box center [457, 154] width 145 height 44
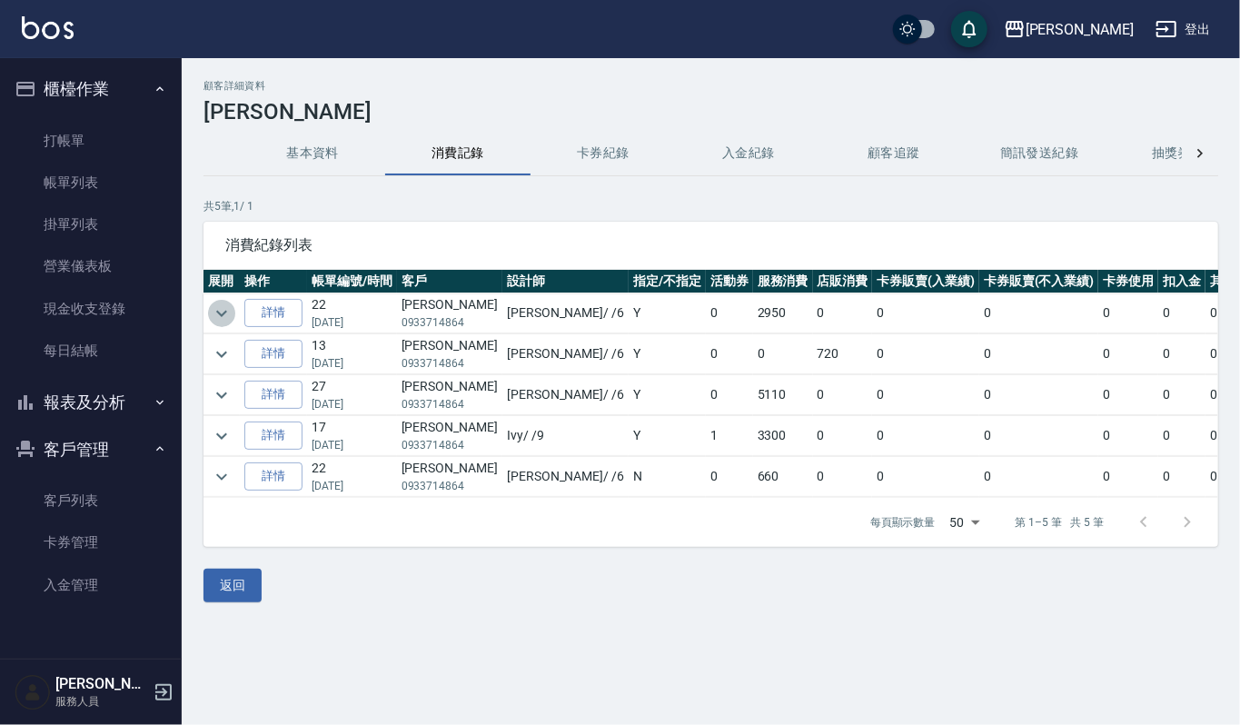
click at [219, 320] on icon "expand row" at bounding box center [222, 314] width 22 height 22
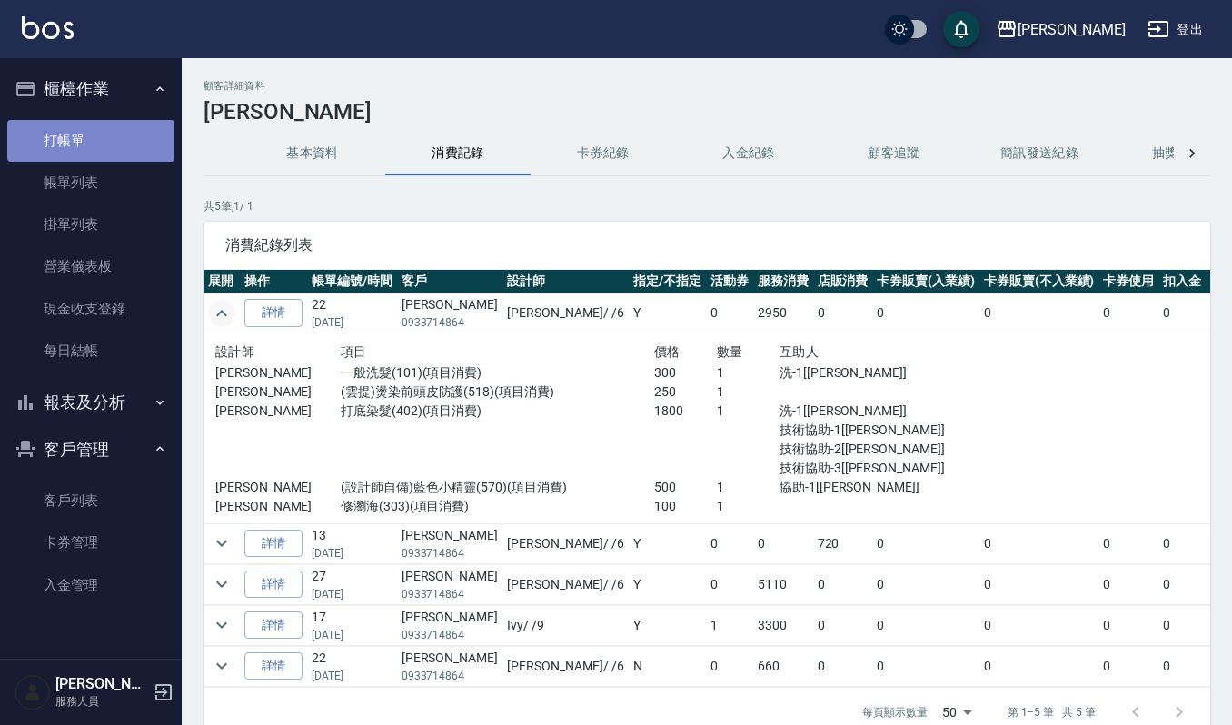
click at [53, 124] on link "打帳單" at bounding box center [90, 141] width 167 height 42
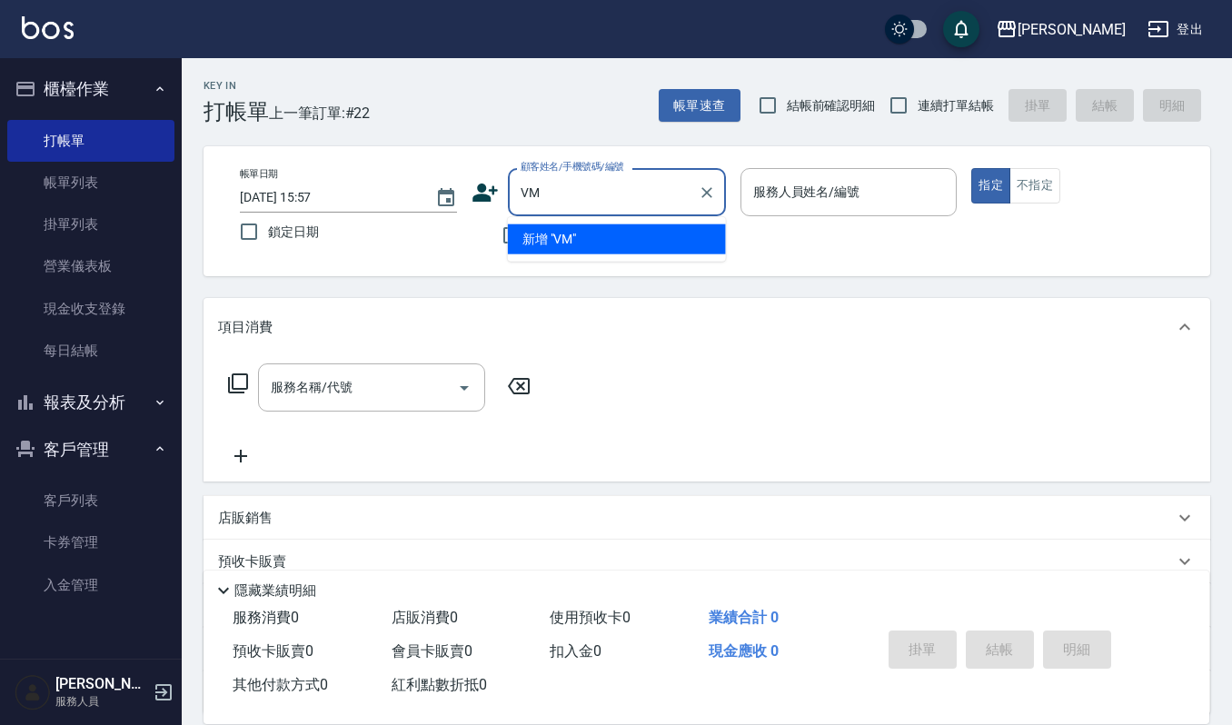
type input "V"
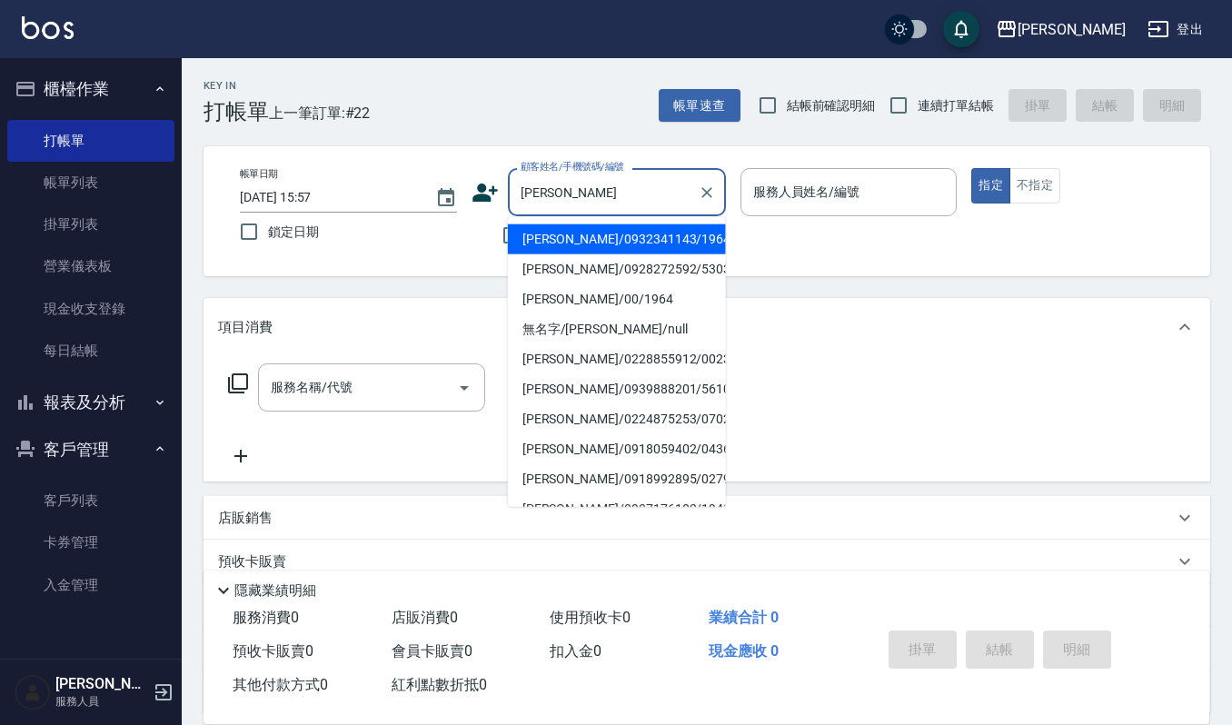
click at [578, 236] on li "許惠美/0932341143/19645" at bounding box center [617, 239] width 218 height 30
type input "許惠美/0932341143/19645"
type input "吉兒-4"
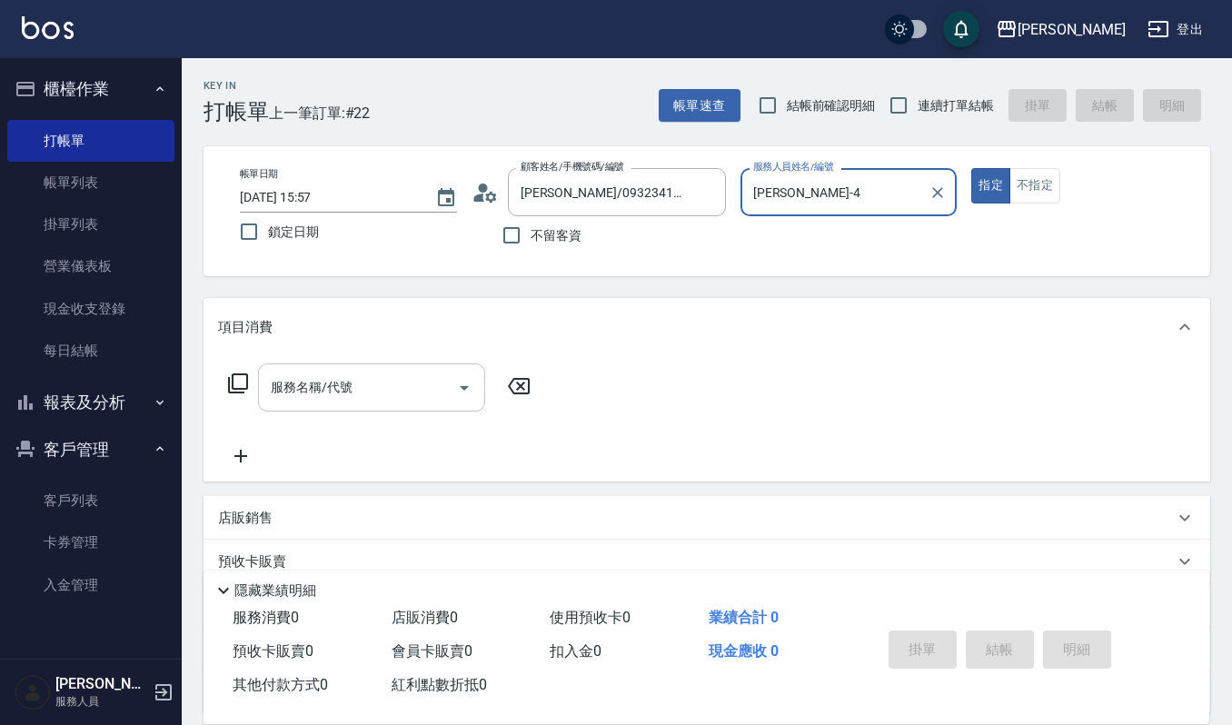
click at [429, 398] on input "服務名稱/代號" at bounding box center [358, 388] width 184 height 32
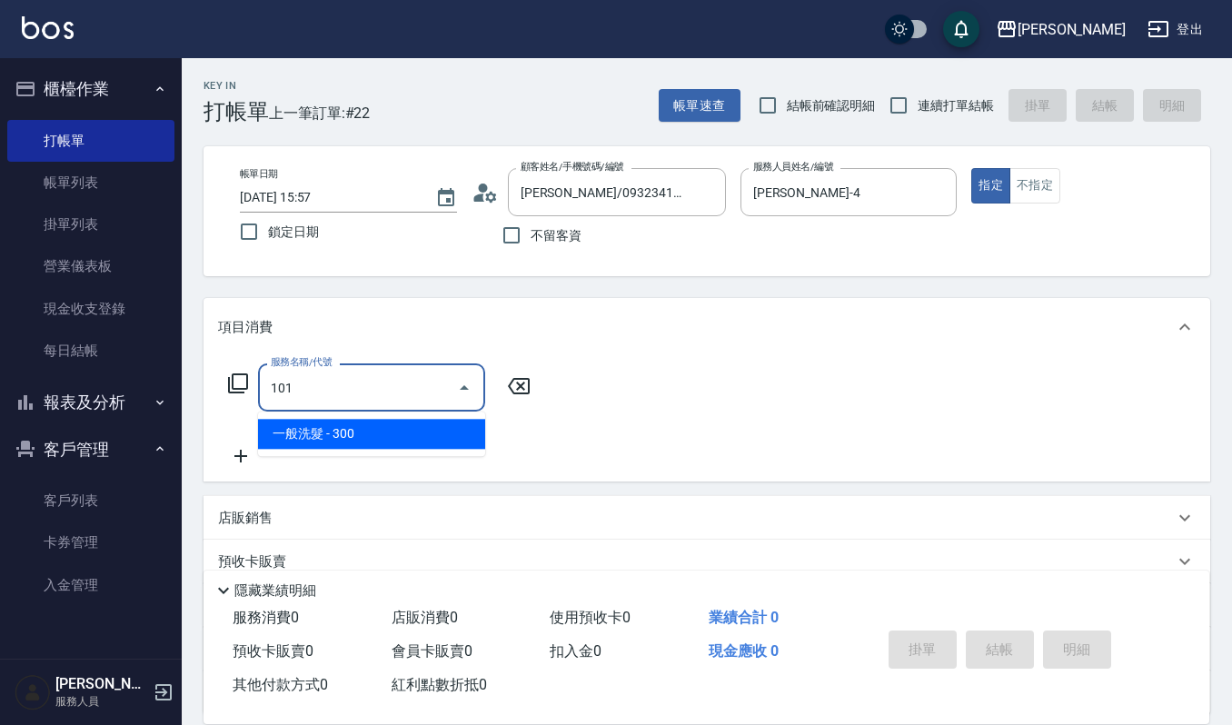
type input "一般洗髮(101)"
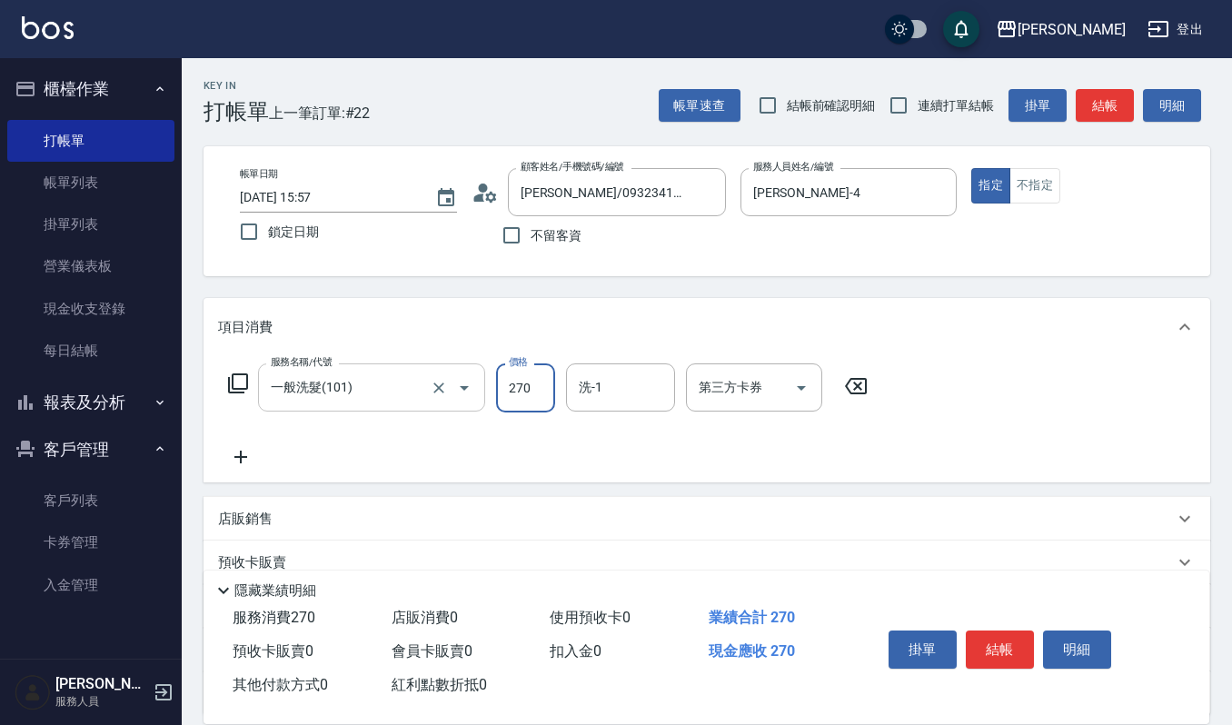
type input "270"
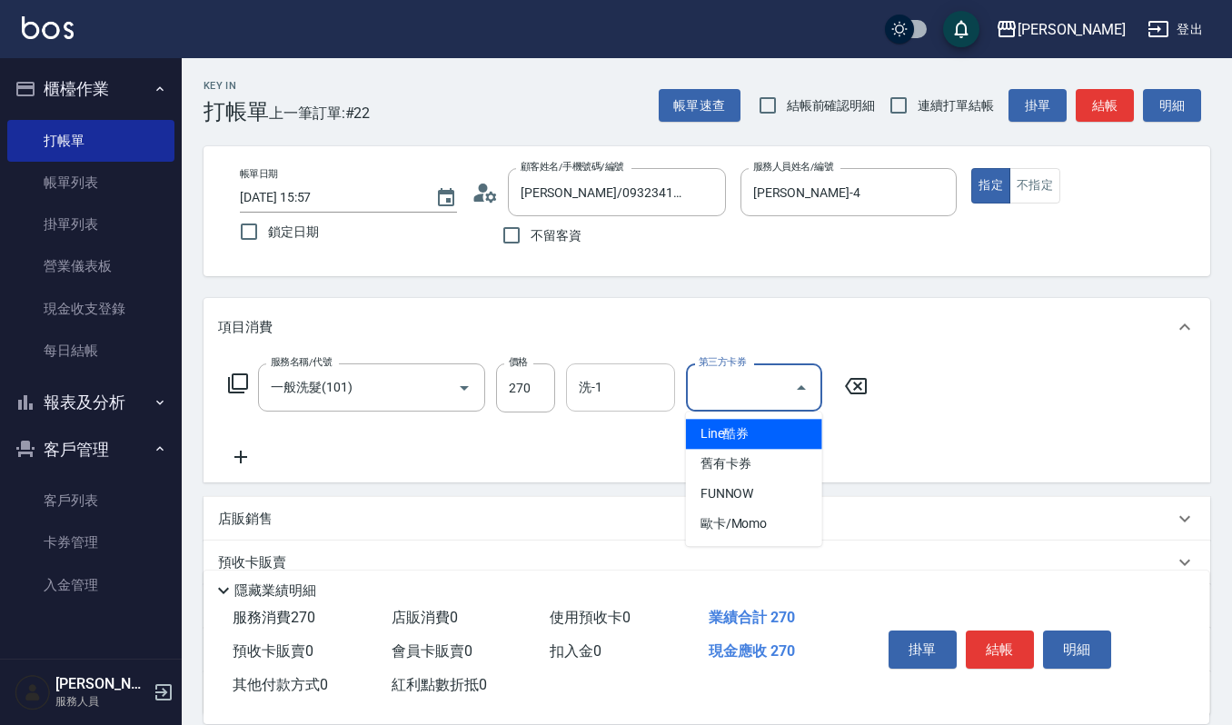
click at [621, 367] on div "洗-1" at bounding box center [620, 387] width 109 height 48
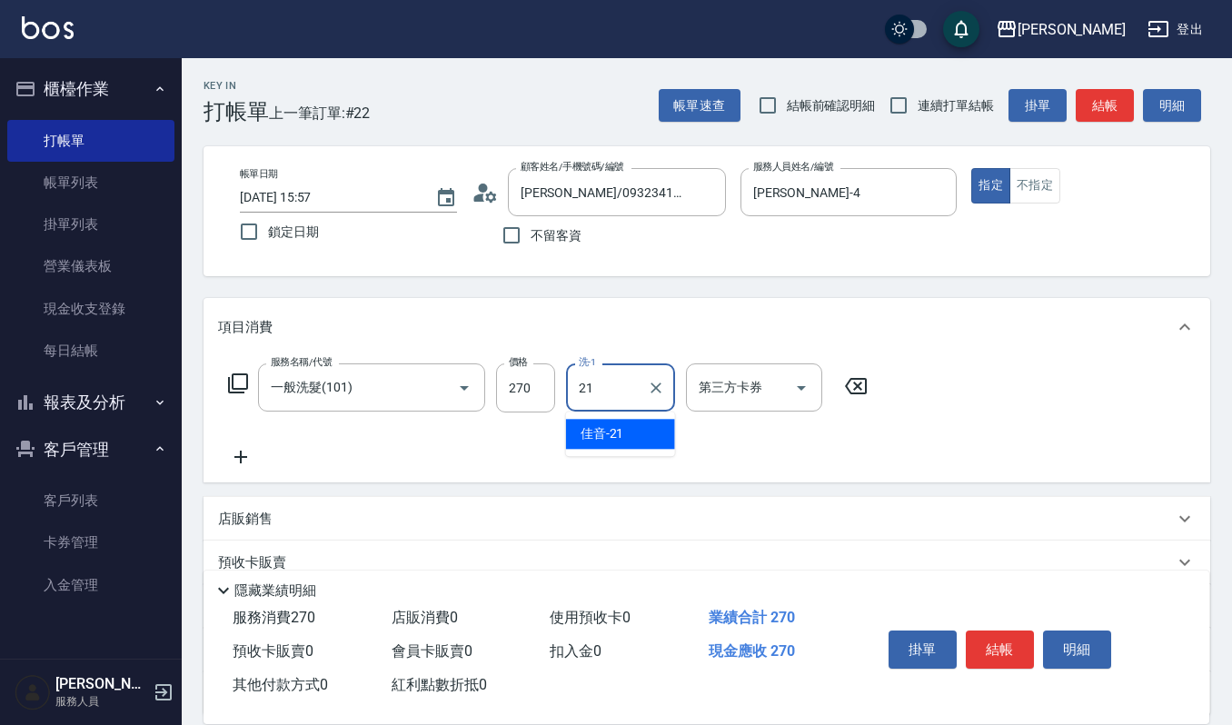
type input "佳音-21"
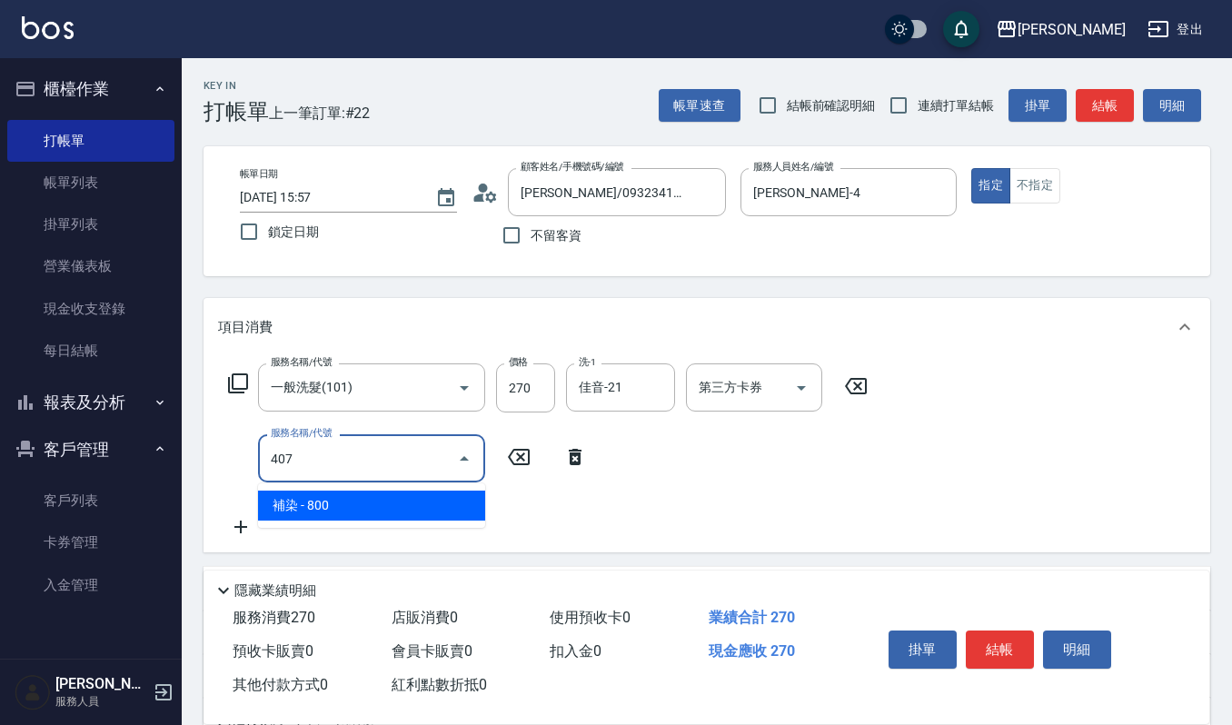
type input "補染(407)"
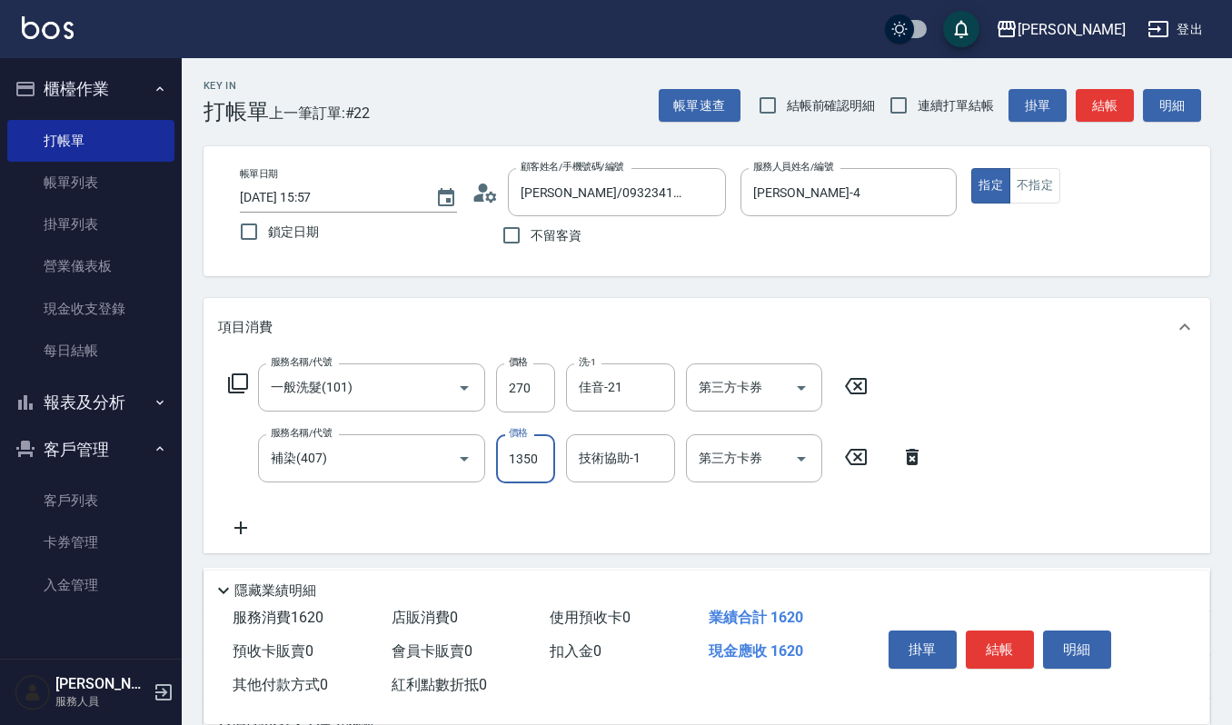
type input "1350"
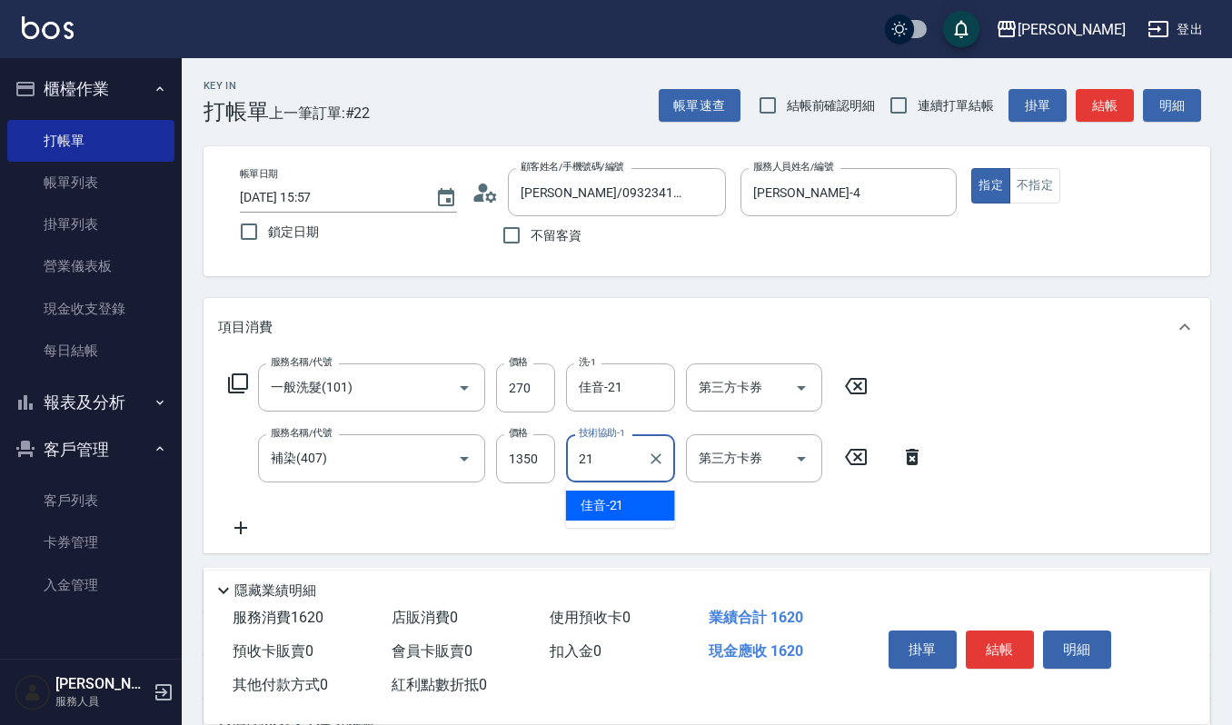
type input "佳音-21"
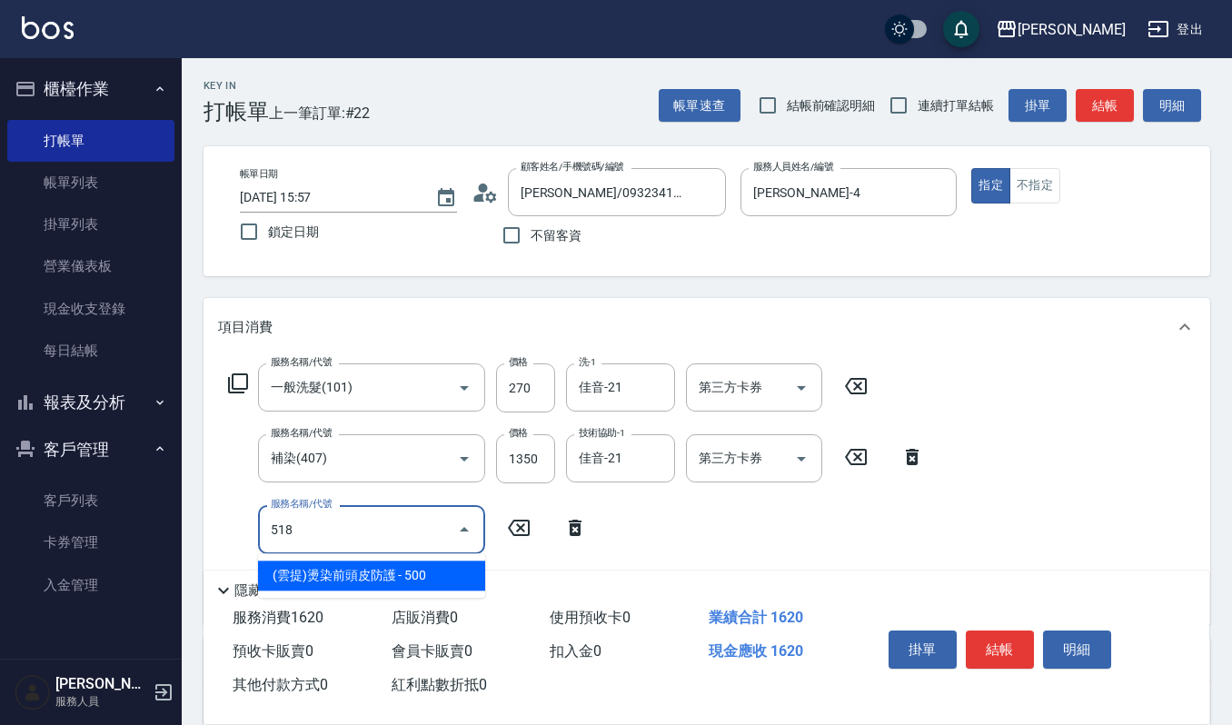
type input "(雲提)燙染前頭皮防護(518)"
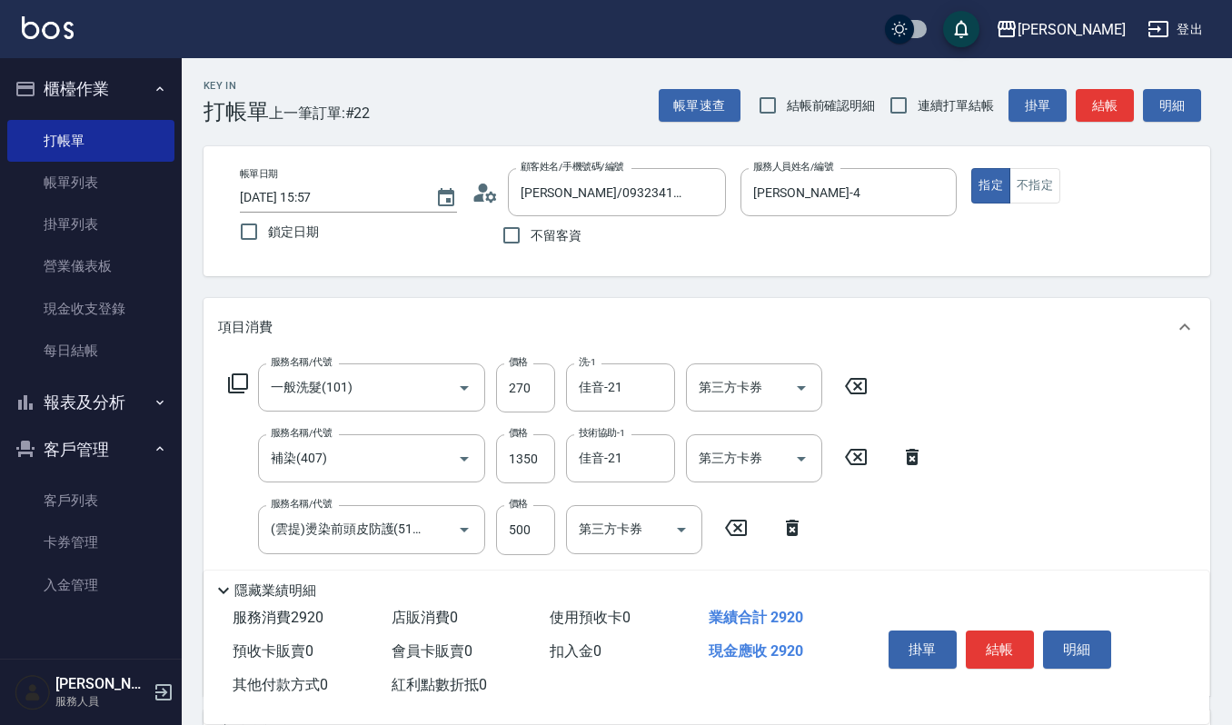
type input "CMC加購護(701)"
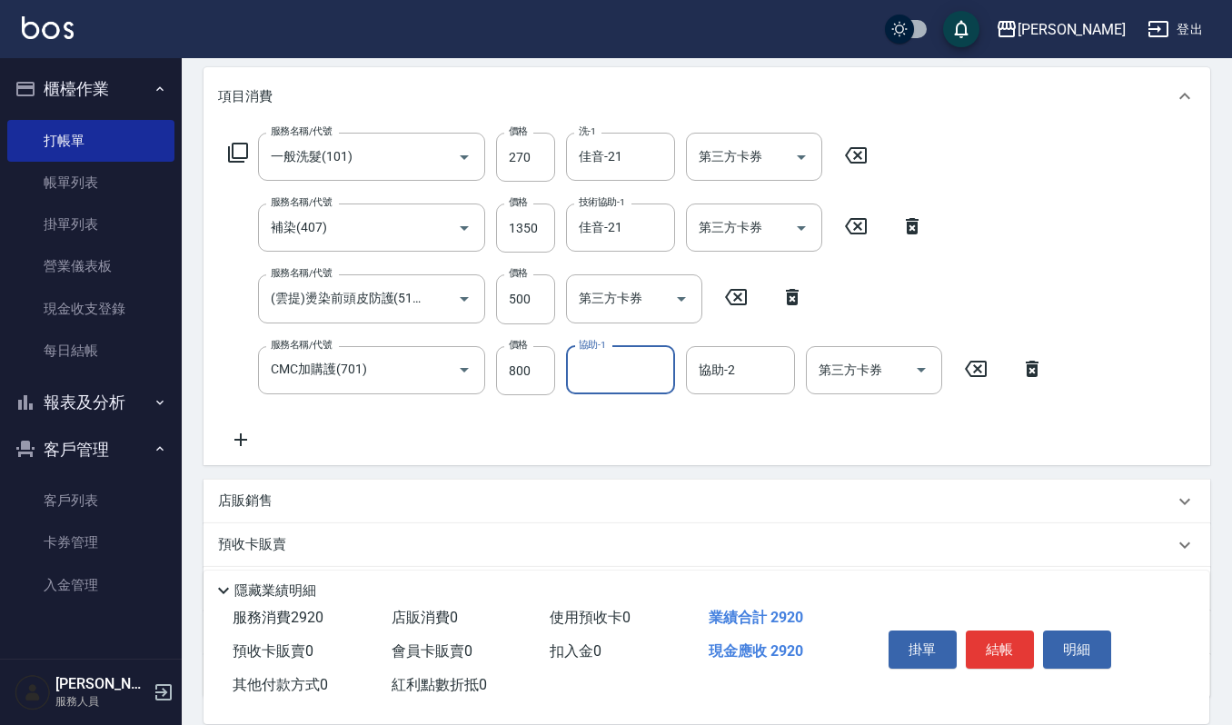
scroll to position [242, 0]
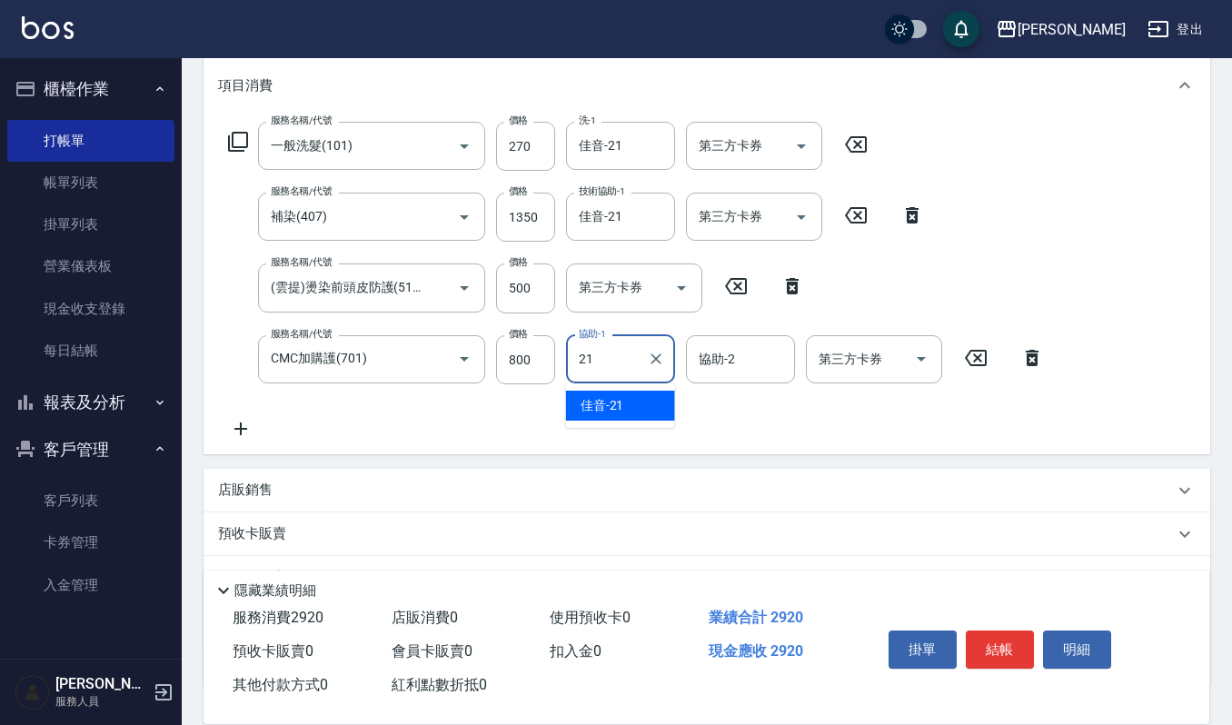
type input "佳音-21"
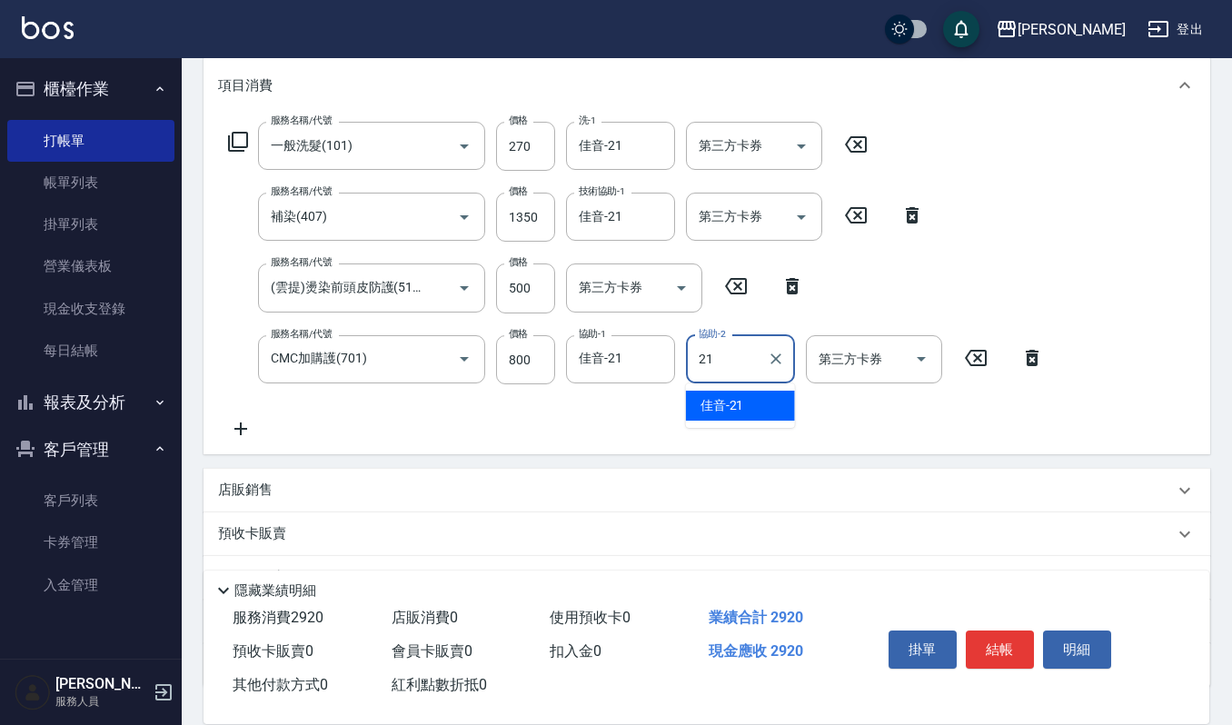
type input "佳音-21"
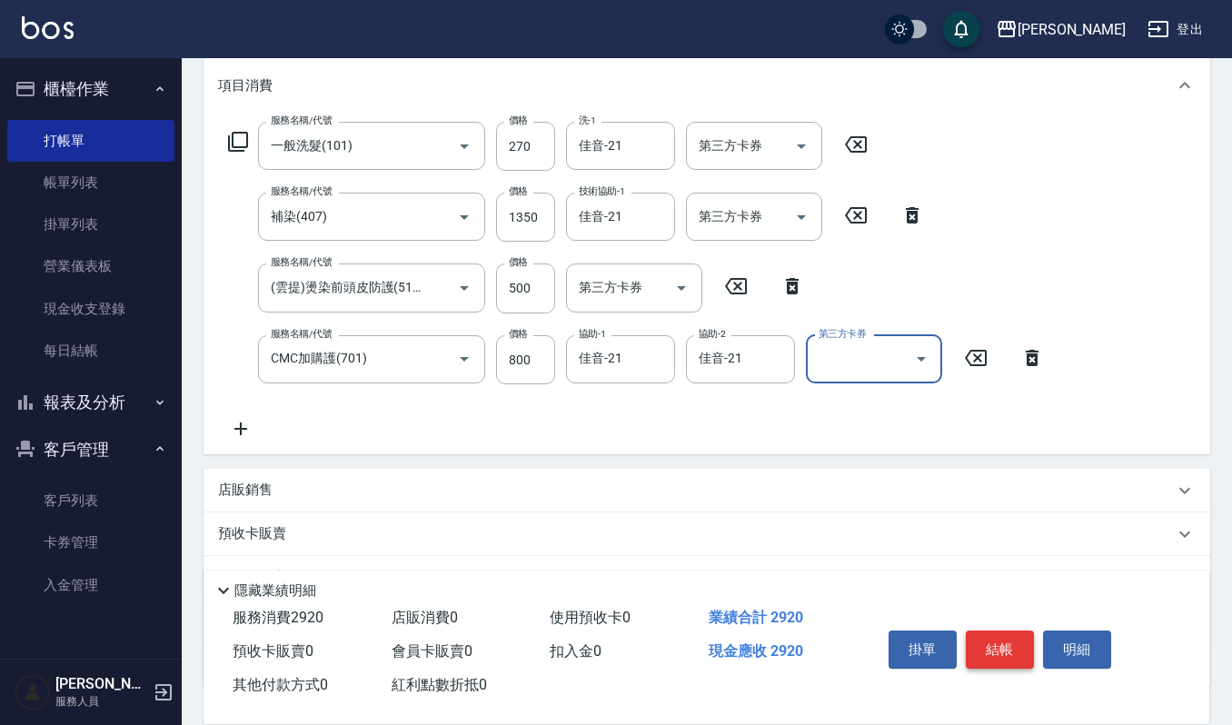
click at [1016, 647] on button "結帳" at bounding box center [1000, 650] width 68 height 38
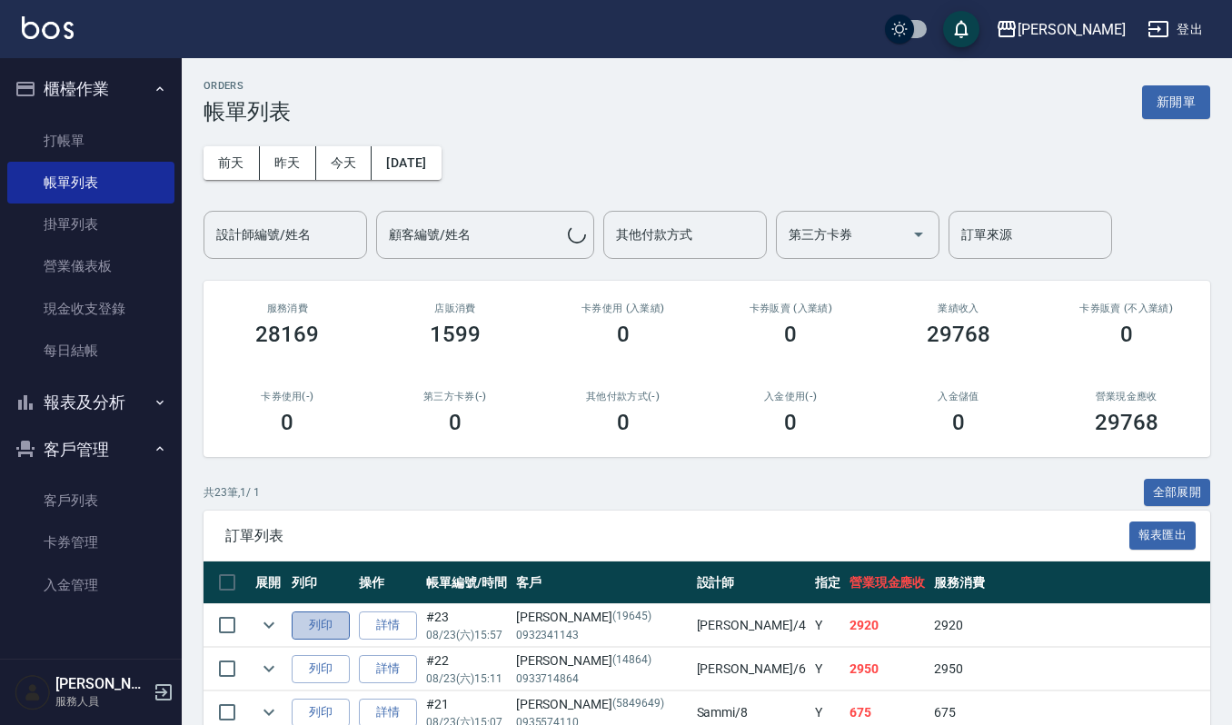
click at [340, 621] on button "列印" at bounding box center [321, 625] width 58 height 28
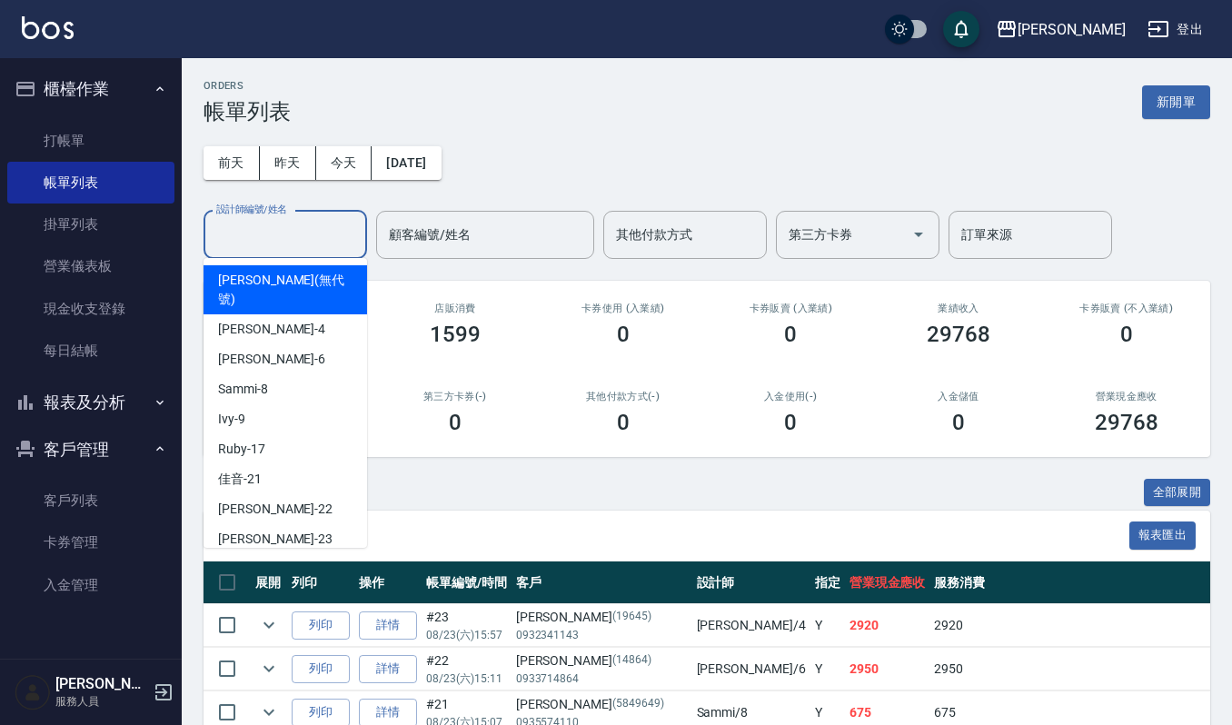
click at [331, 240] on input "設計師編號/姓名" at bounding box center [285, 235] width 147 height 32
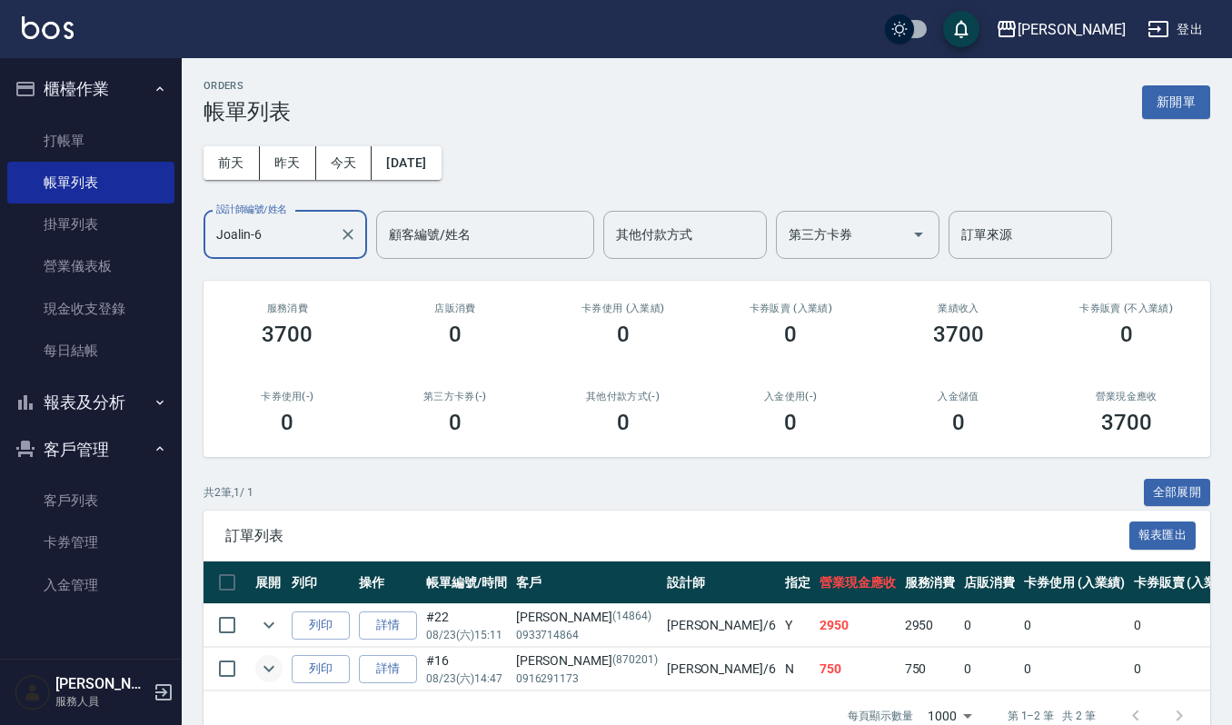
type input "Joalin-6"
click at [266, 672] on icon "expand row" at bounding box center [269, 669] width 22 height 22
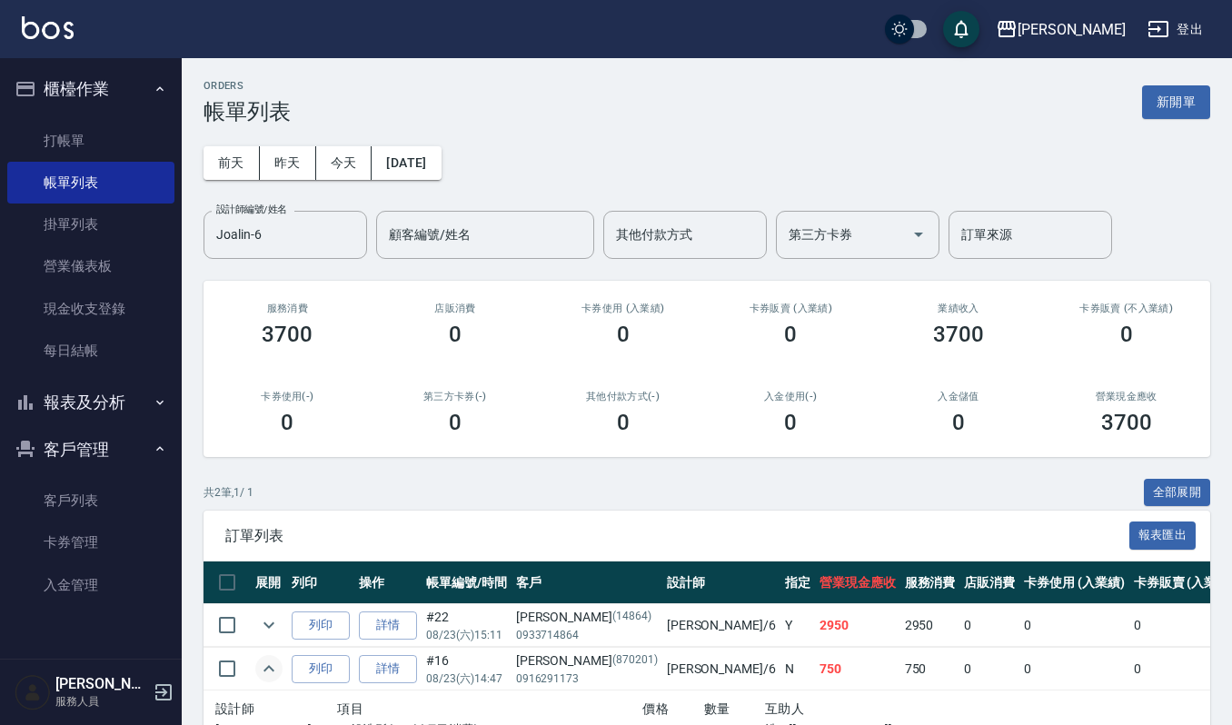
click at [1229, 673] on div "ORDERS 帳單列表 新開單 前天 昨天 今天 2025/08/23 設計師編號/姓名 Joalin-6 設計師編號/姓名 顧客編號/姓名 顧客編號/姓名 …" at bounding box center [707, 448] width 1050 height 780
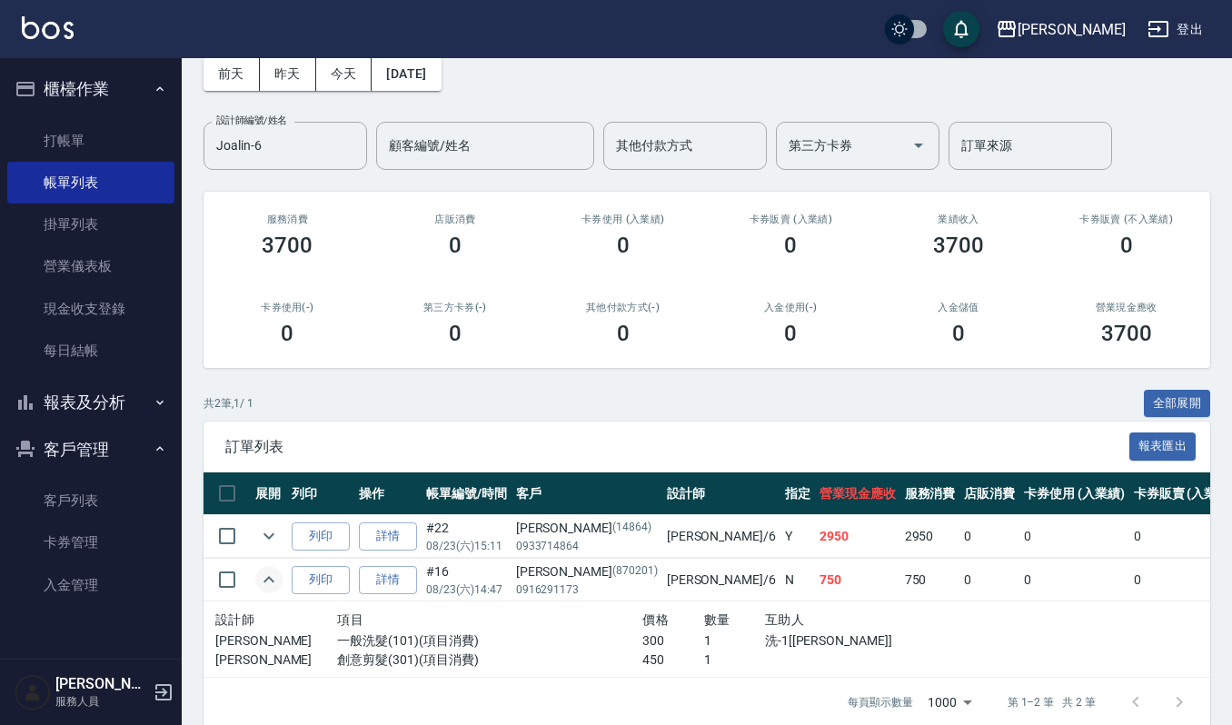
scroll to position [132, 0]
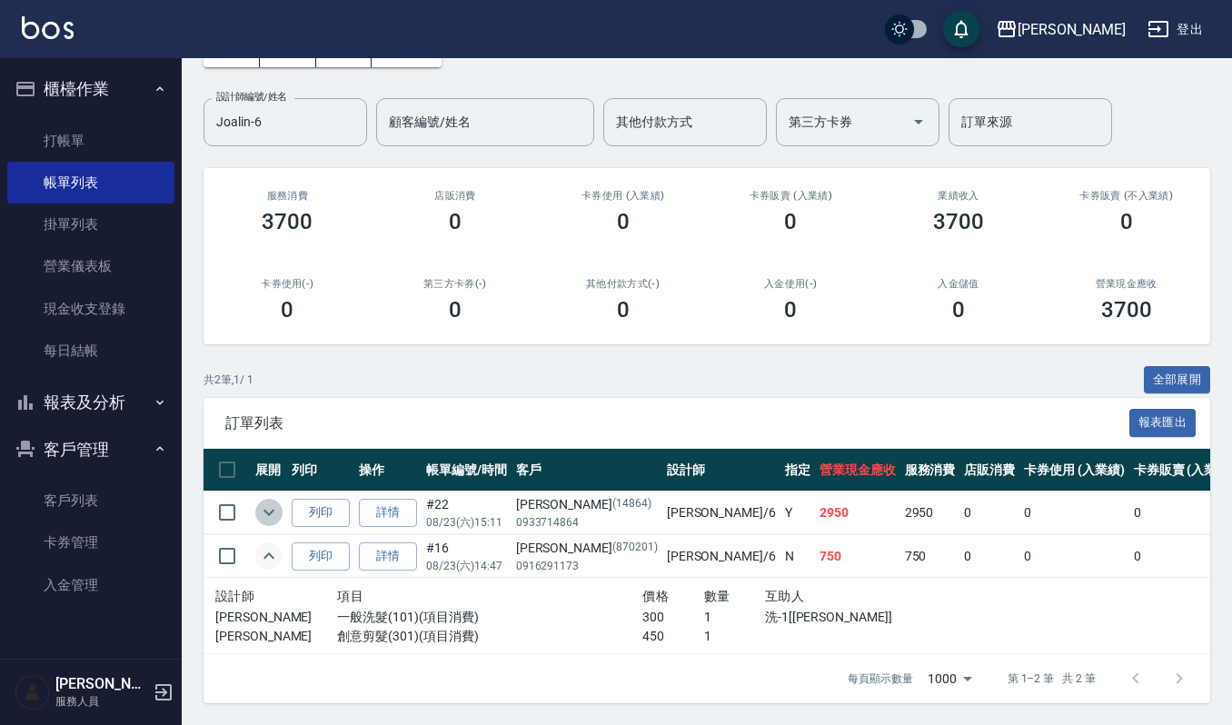
click at [273, 502] on icon "expand row" at bounding box center [269, 513] width 22 height 22
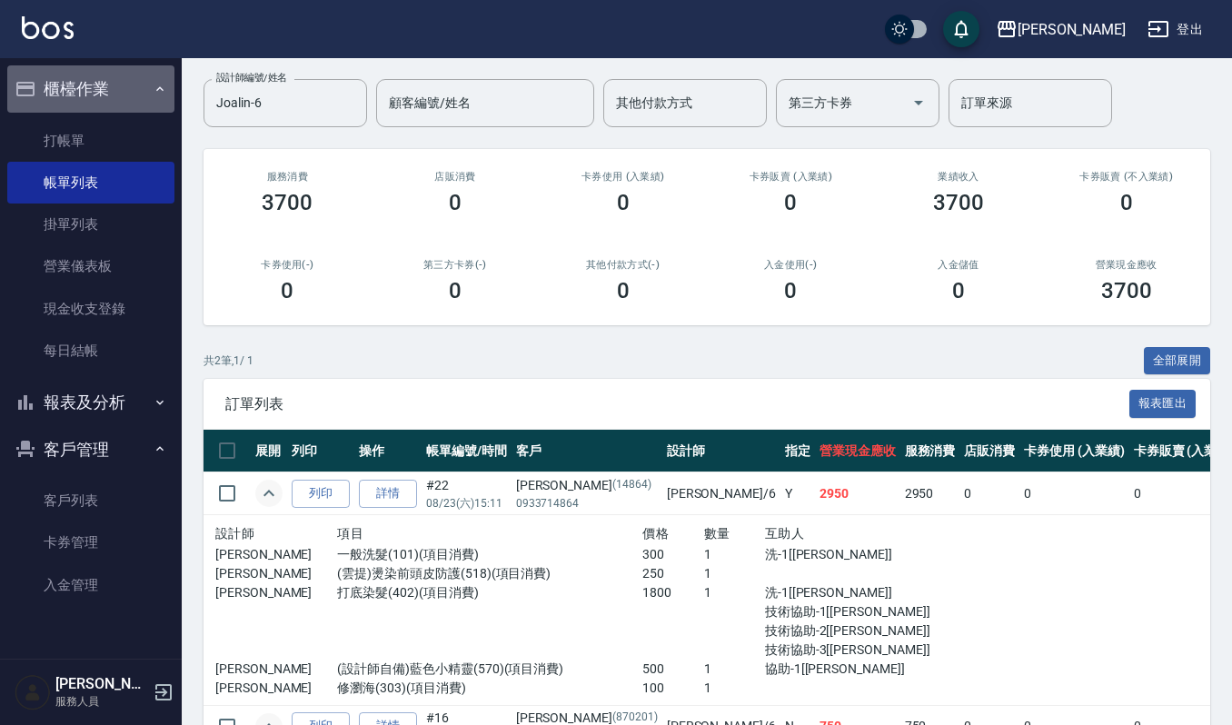
click at [127, 84] on button "櫃檯作業" at bounding box center [90, 88] width 167 height 47
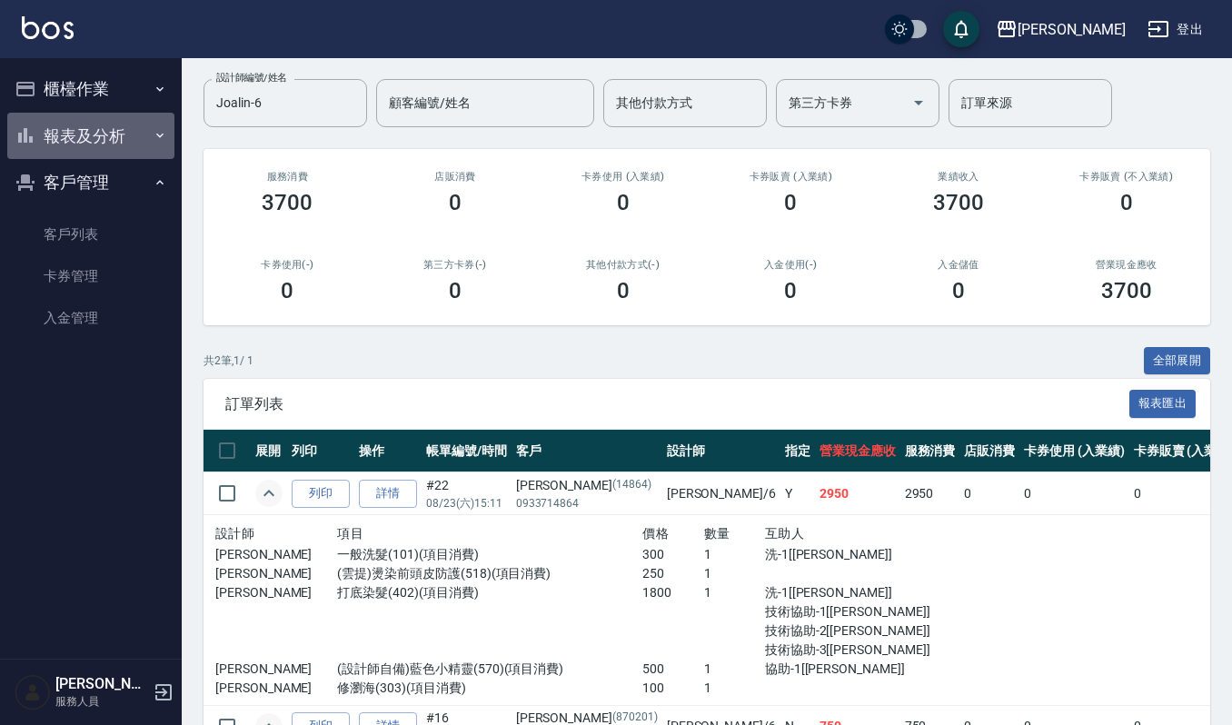
click at [113, 142] on button "報表及分析" at bounding box center [90, 136] width 167 height 47
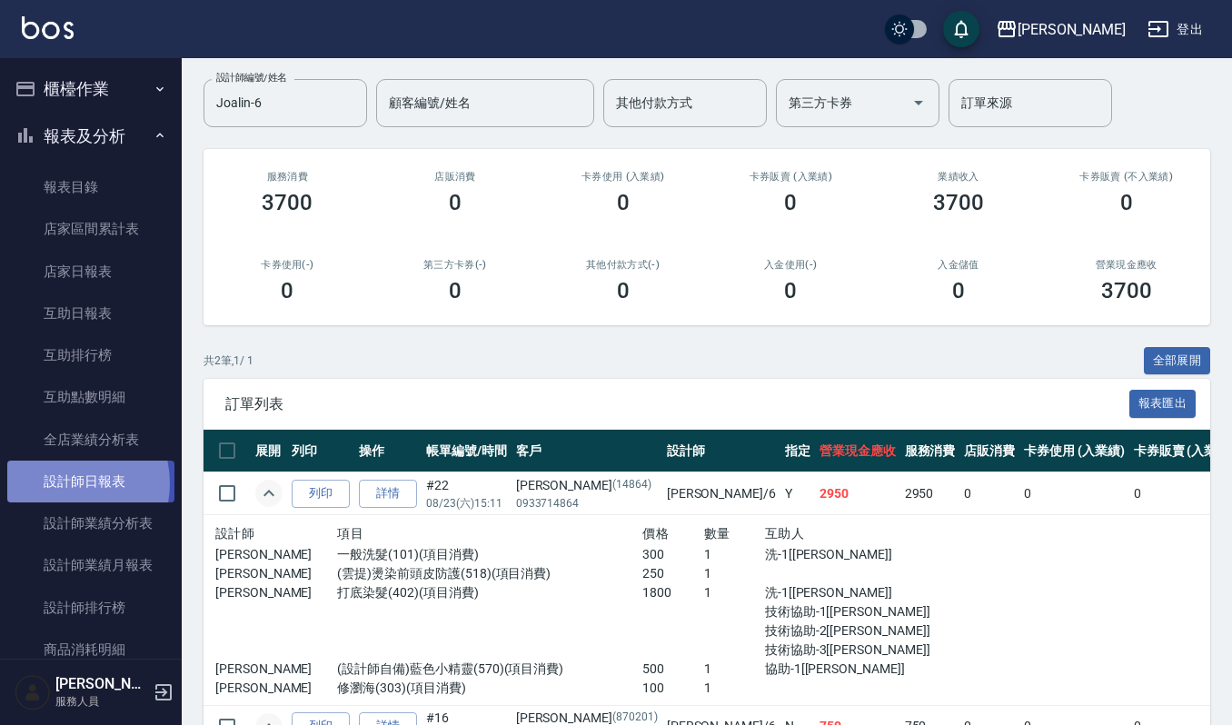
click at [63, 483] on link "設計師日報表" at bounding box center [90, 482] width 167 height 42
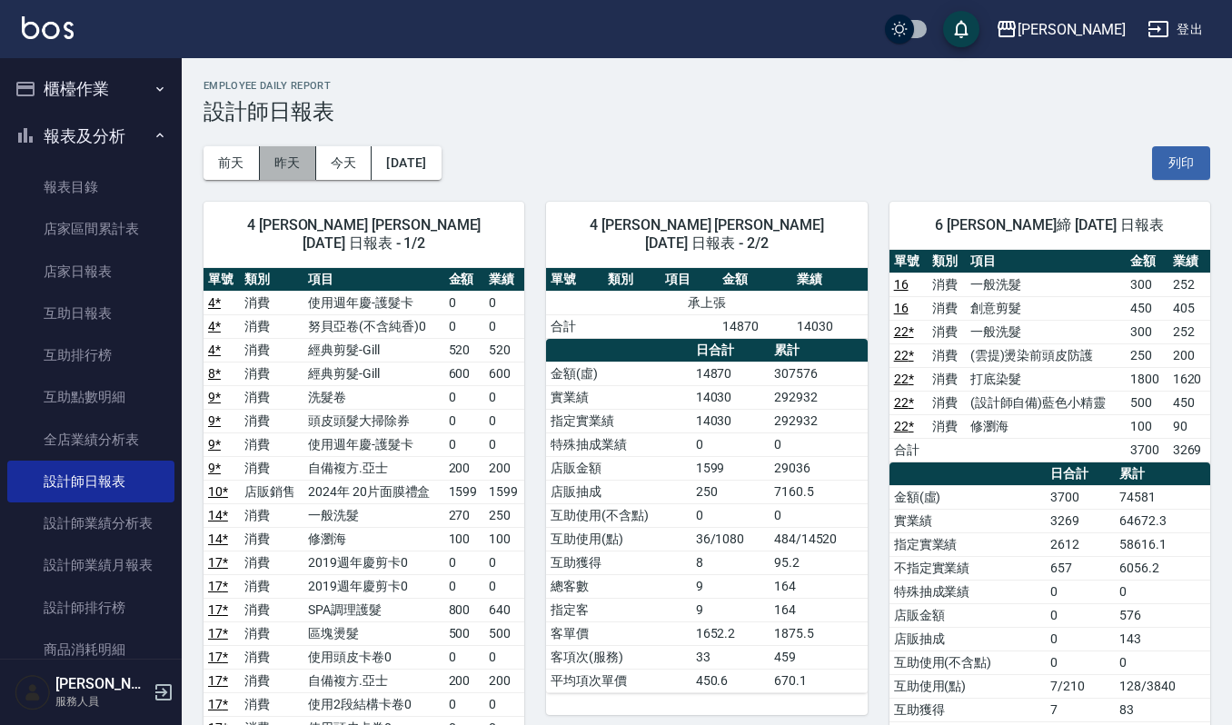
click at [285, 162] on button "昨天" at bounding box center [288, 163] width 56 height 34
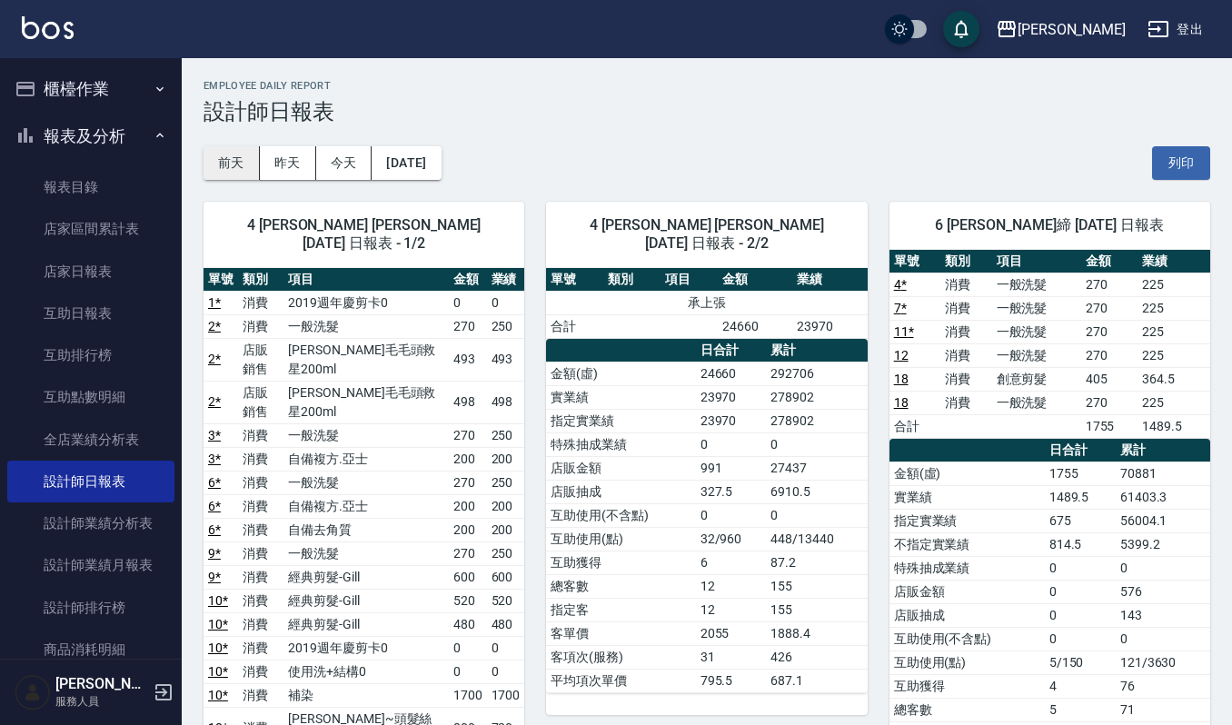
click at [234, 160] on button "前天" at bounding box center [232, 163] width 56 height 34
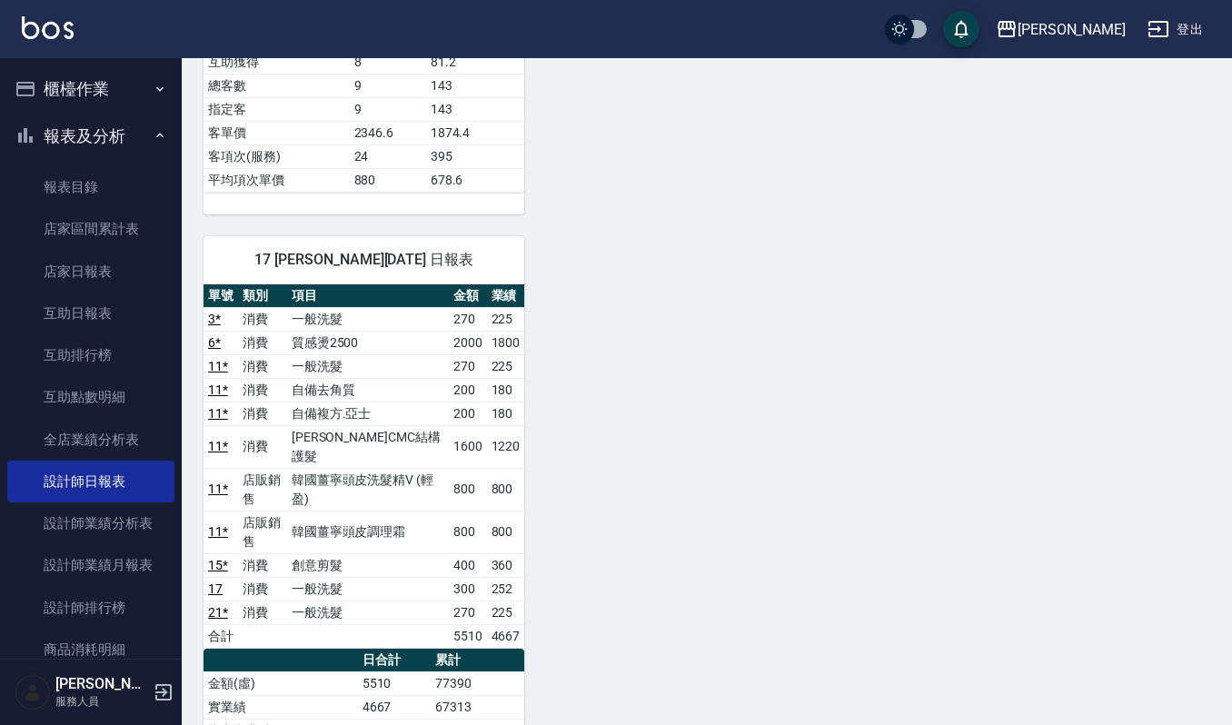
scroll to position [1067, 0]
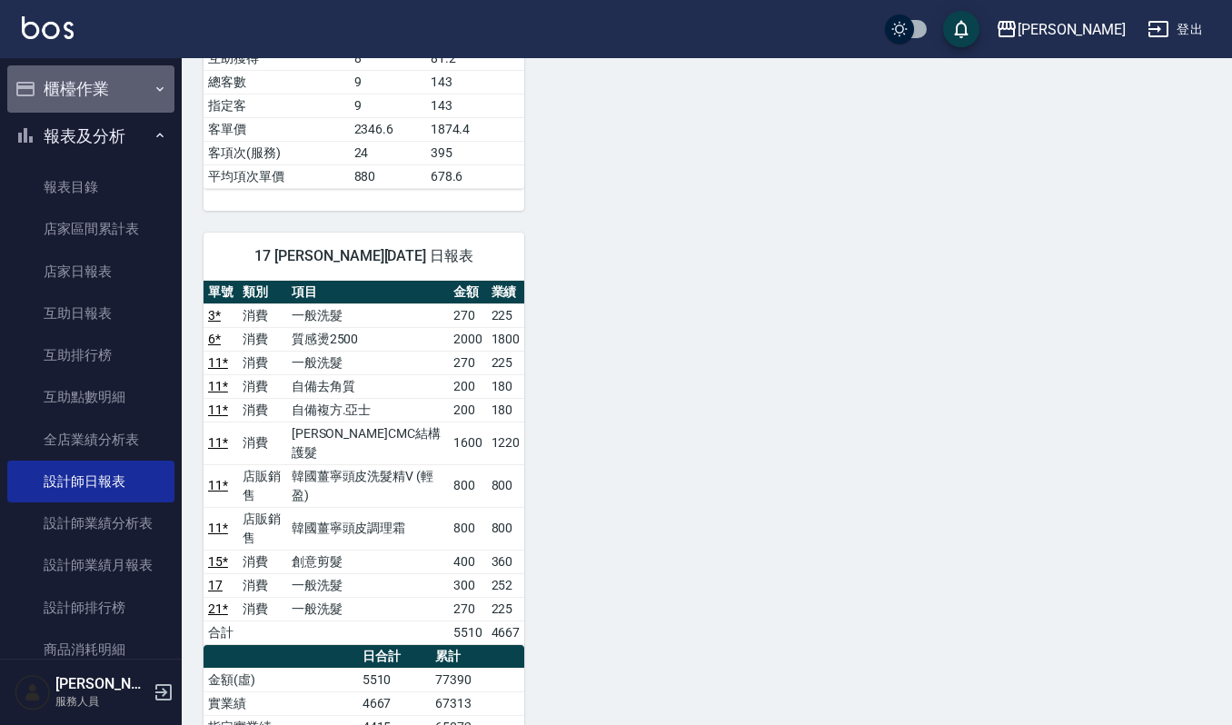
click at [106, 91] on button "櫃檯作業" at bounding box center [90, 88] width 167 height 47
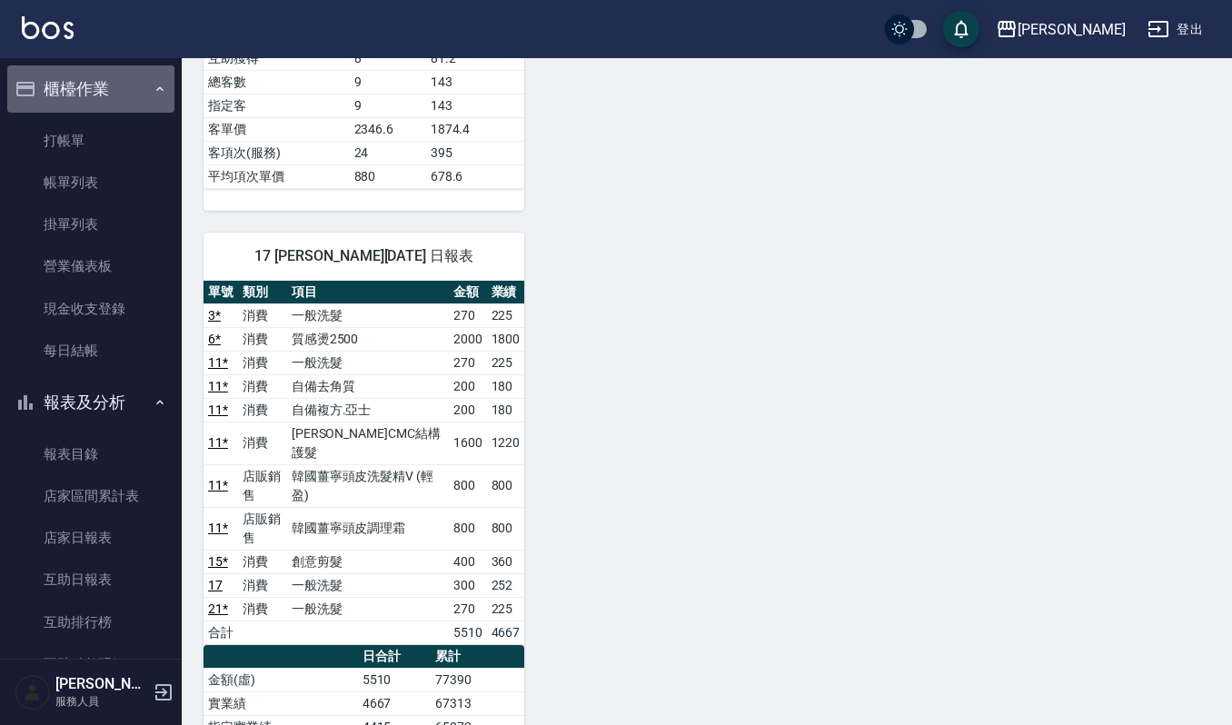
click at [113, 85] on button "櫃檯作業" at bounding box center [90, 88] width 167 height 47
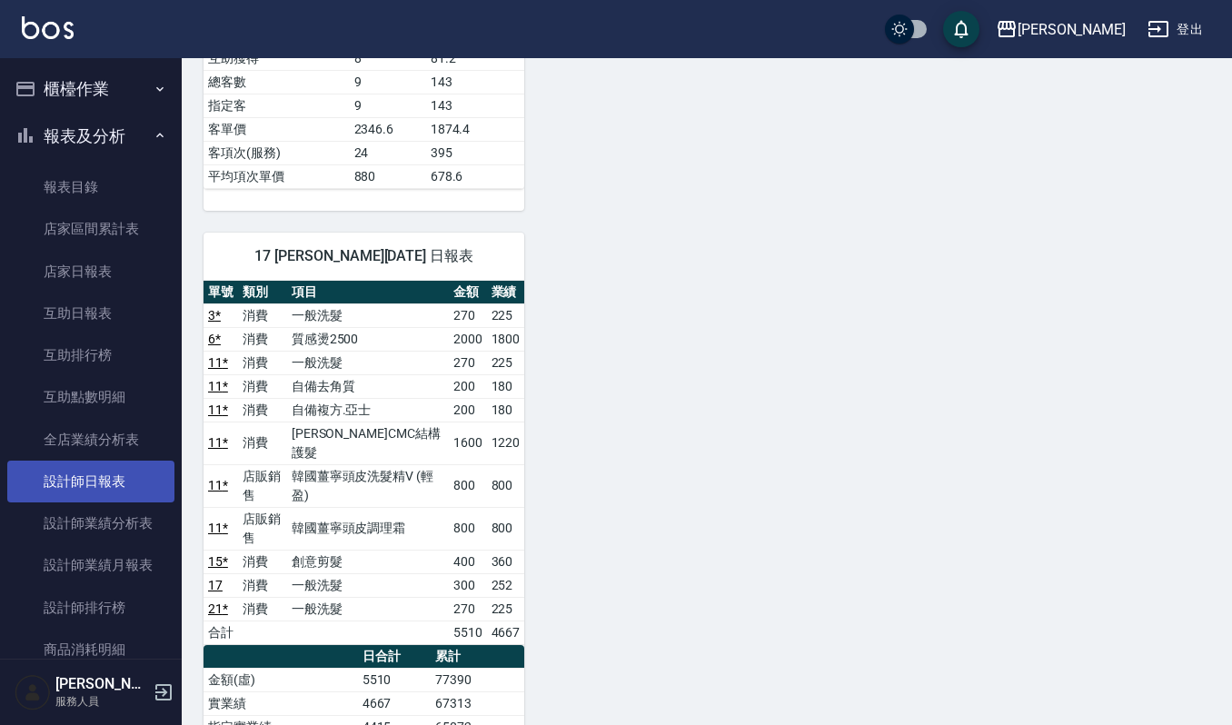
click at [132, 482] on link "設計師日報表" at bounding box center [90, 482] width 167 height 42
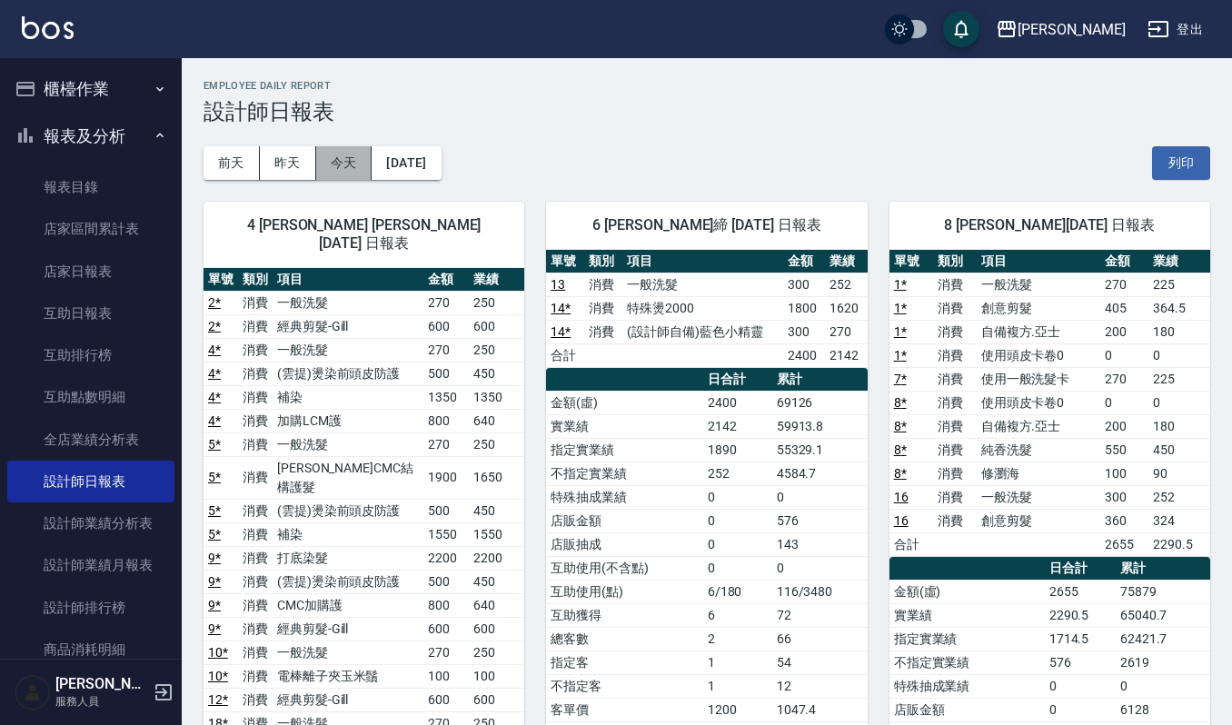
click at [336, 157] on button "今天" at bounding box center [344, 163] width 56 height 34
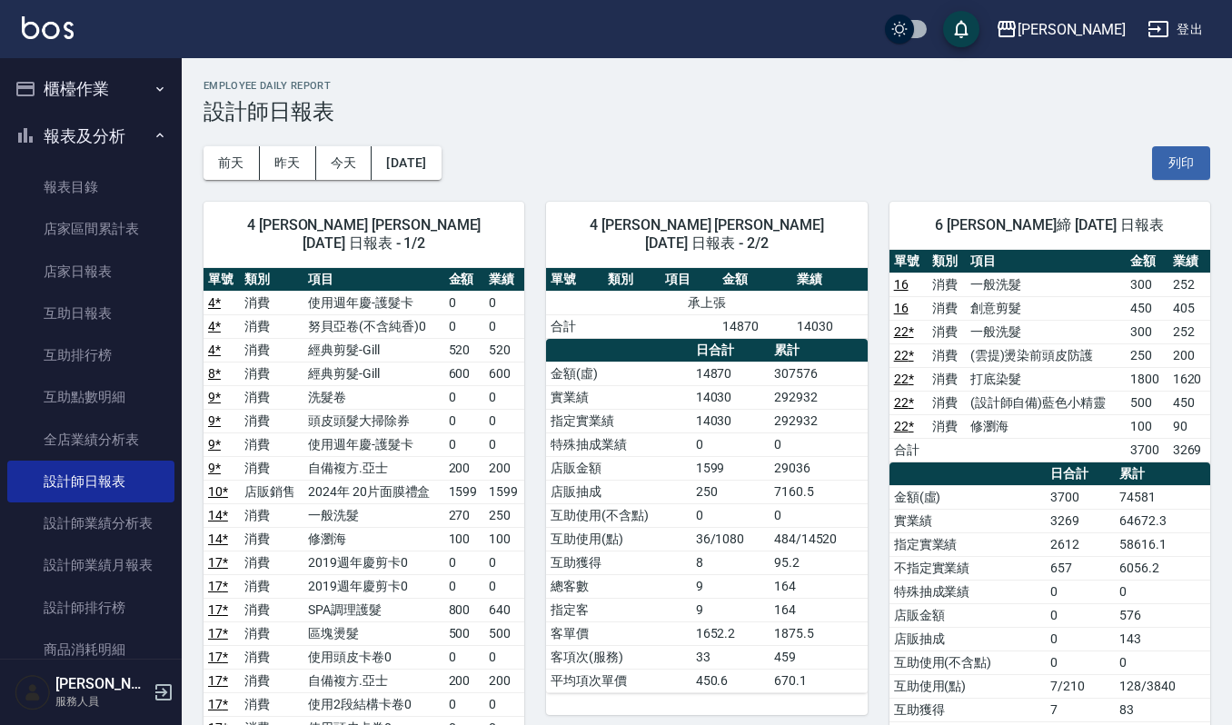
click at [103, 89] on button "櫃檯作業" at bounding box center [90, 88] width 167 height 47
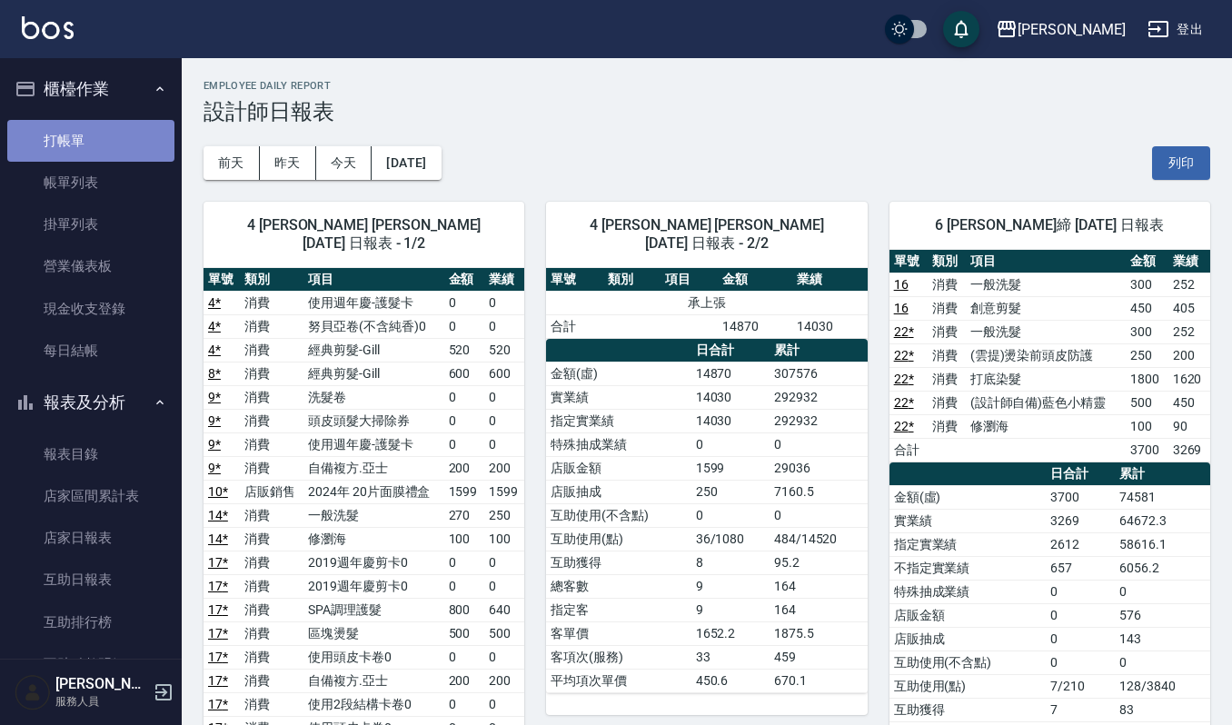
click at [109, 146] on link "打帳單" at bounding box center [90, 141] width 167 height 42
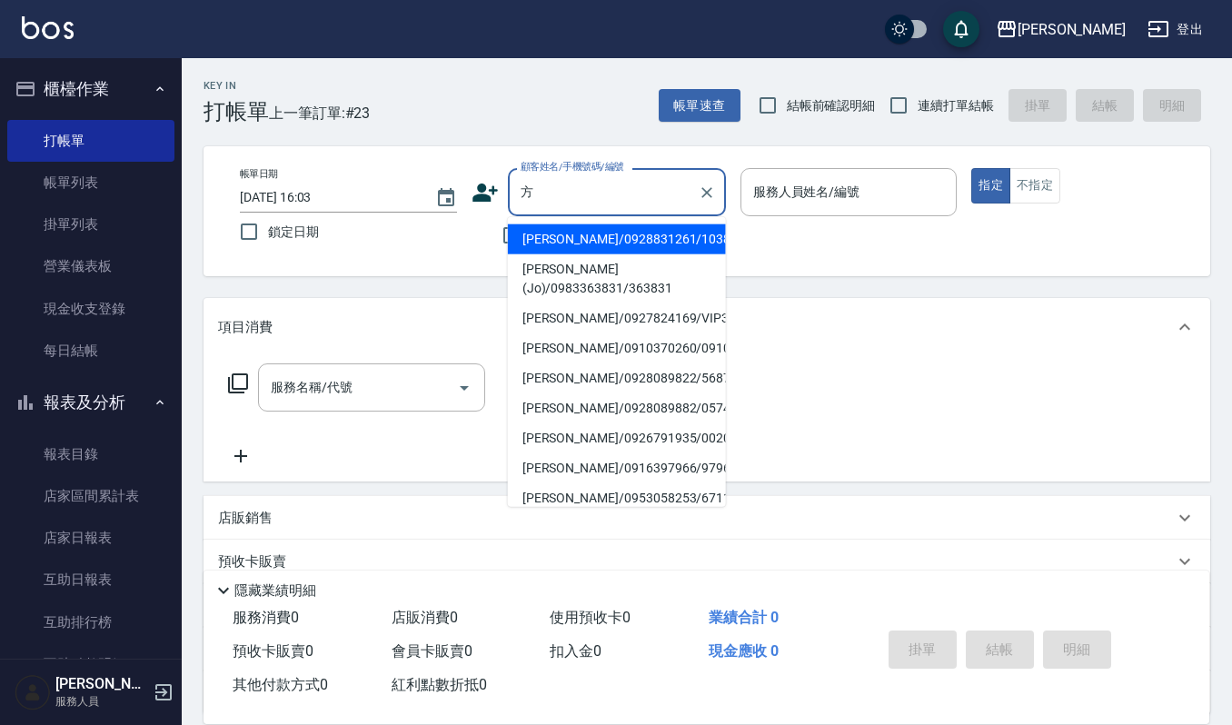
click at [656, 317] on li "方春美/0927824169/VIP3352" at bounding box center [617, 318] width 218 height 30
type input "方春美/0927824169/VIP3352"
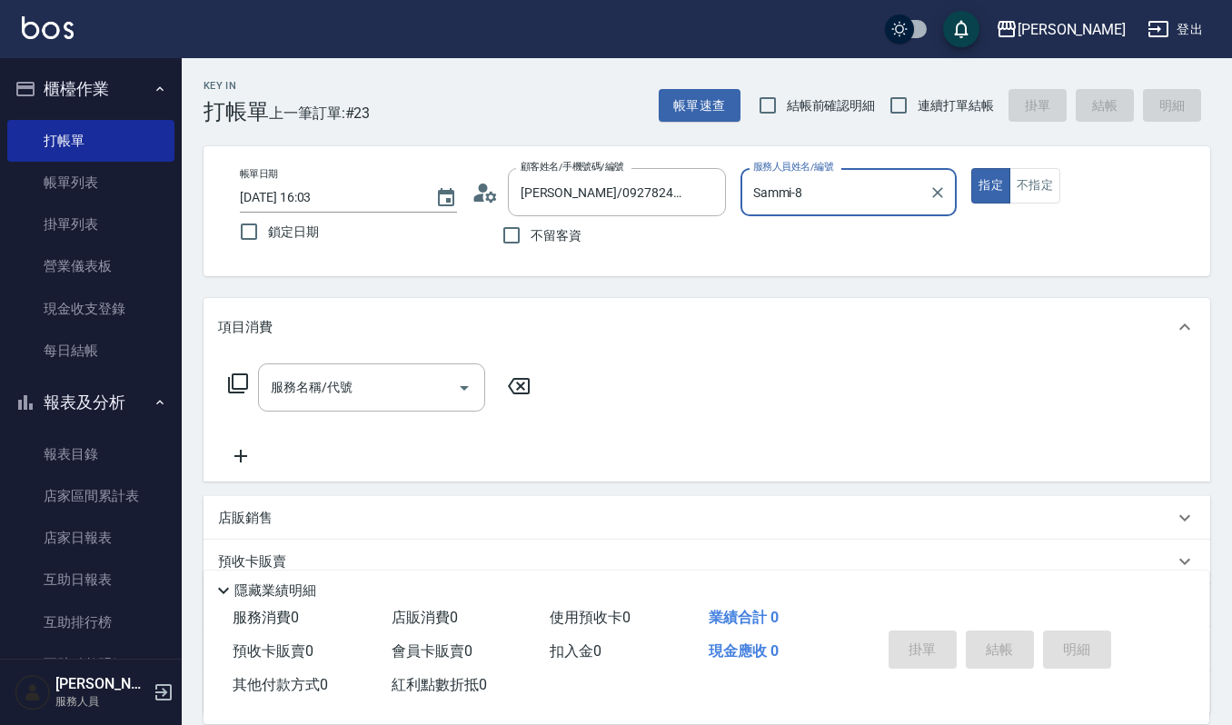
type input "Sammi-8"
click at [365, 378] on input "服務名稱/代號" at bounding box center [358, 388] width 184 height 32
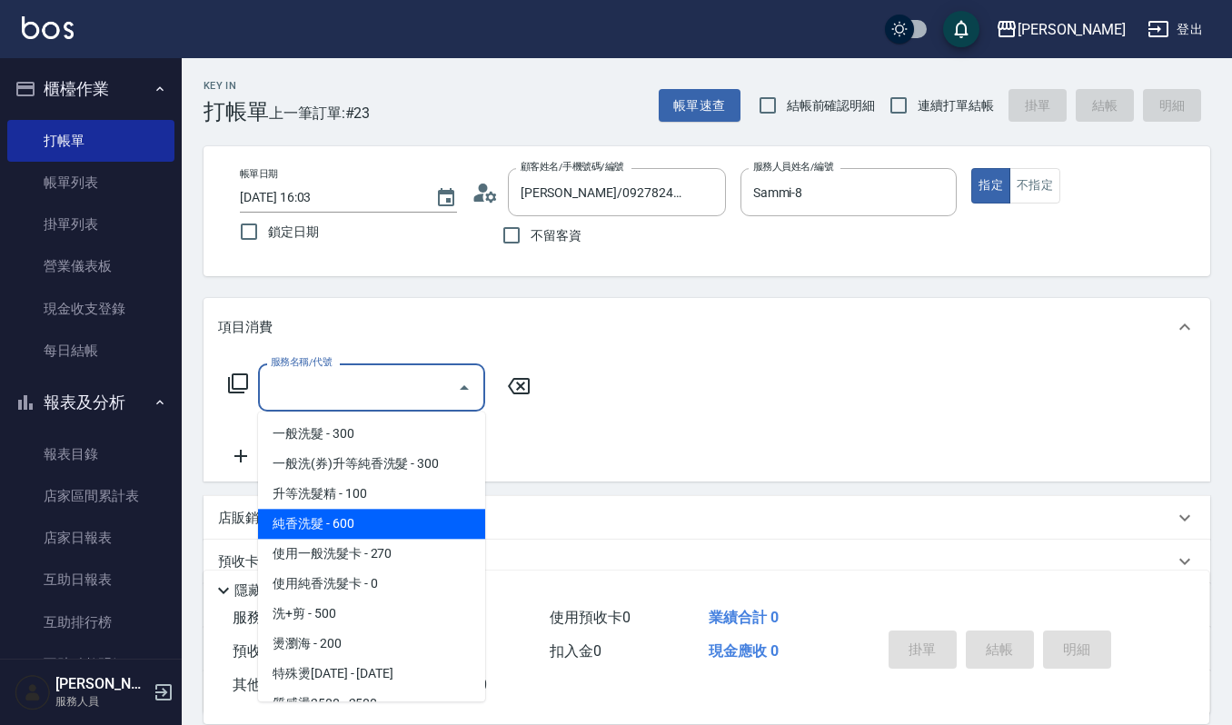
click at [375, 534] on span "純香洗髮 - 600" at bounding box center [371, 524] width 227 height 30
type input "純香洗髮(107)"
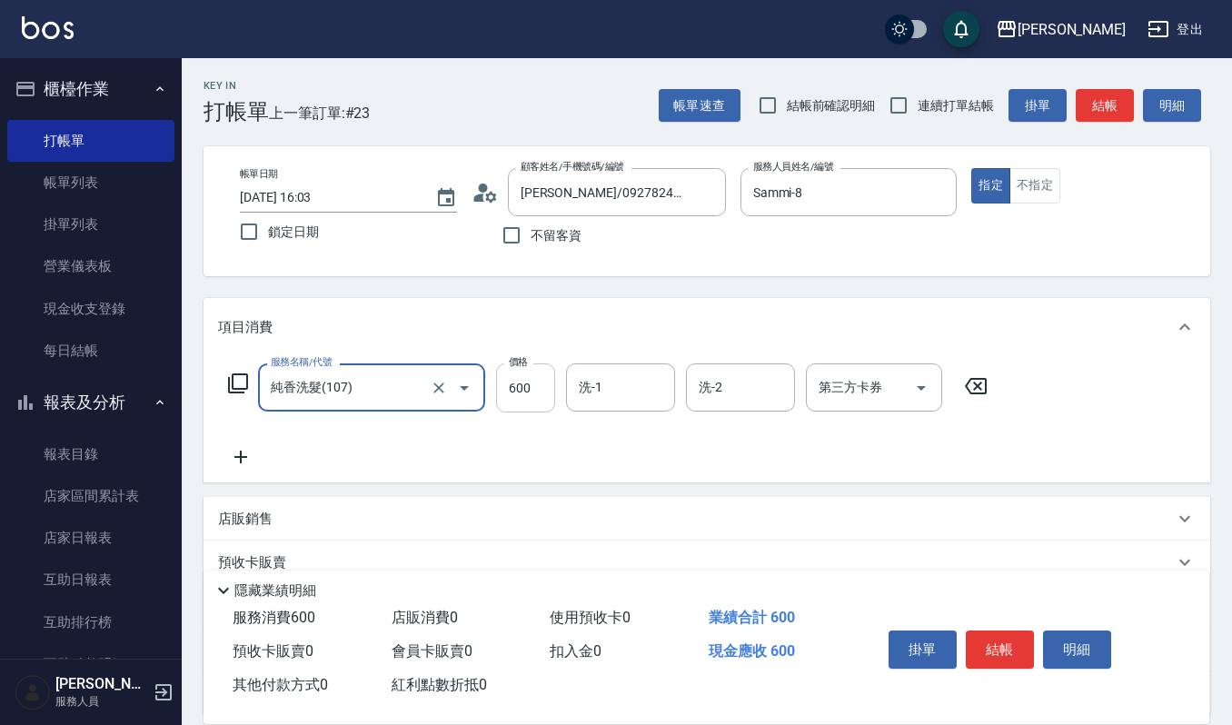
click at [542, 387] on input "600" at bounding box center [525, 387] width 59 height 49
type input "550"
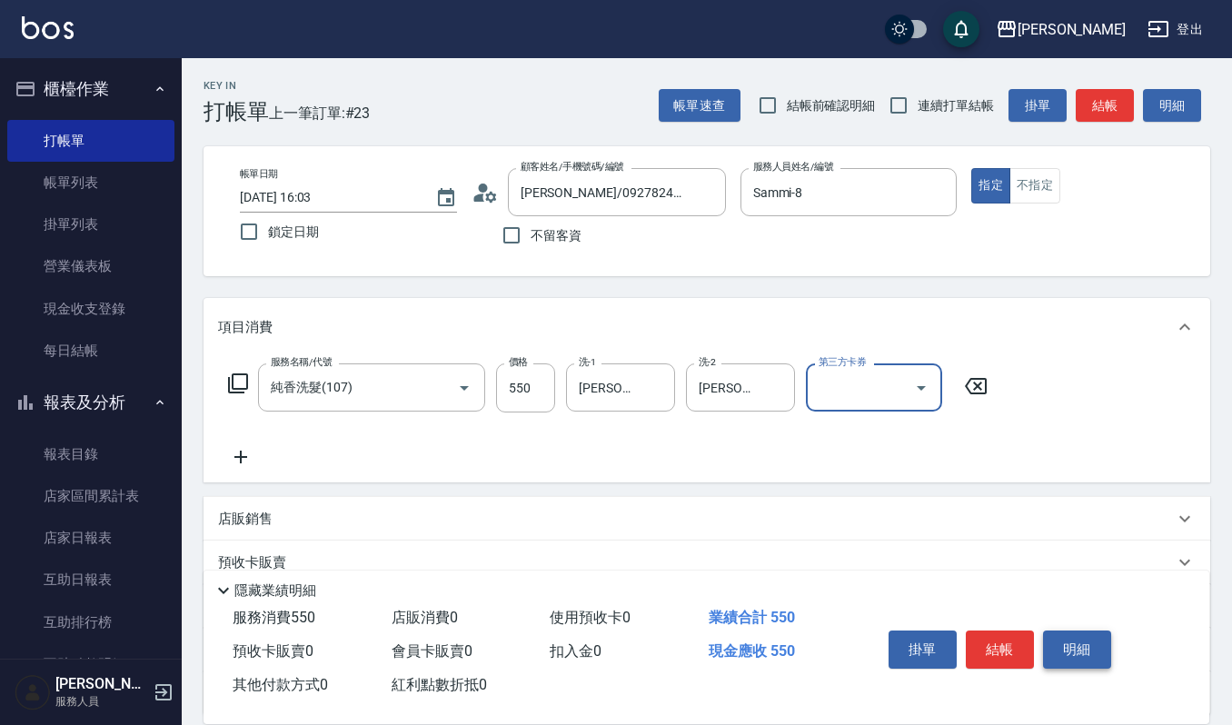
click at [1048, 651] on button "明細" at bounding box center [1077, 650] width 68 height 38
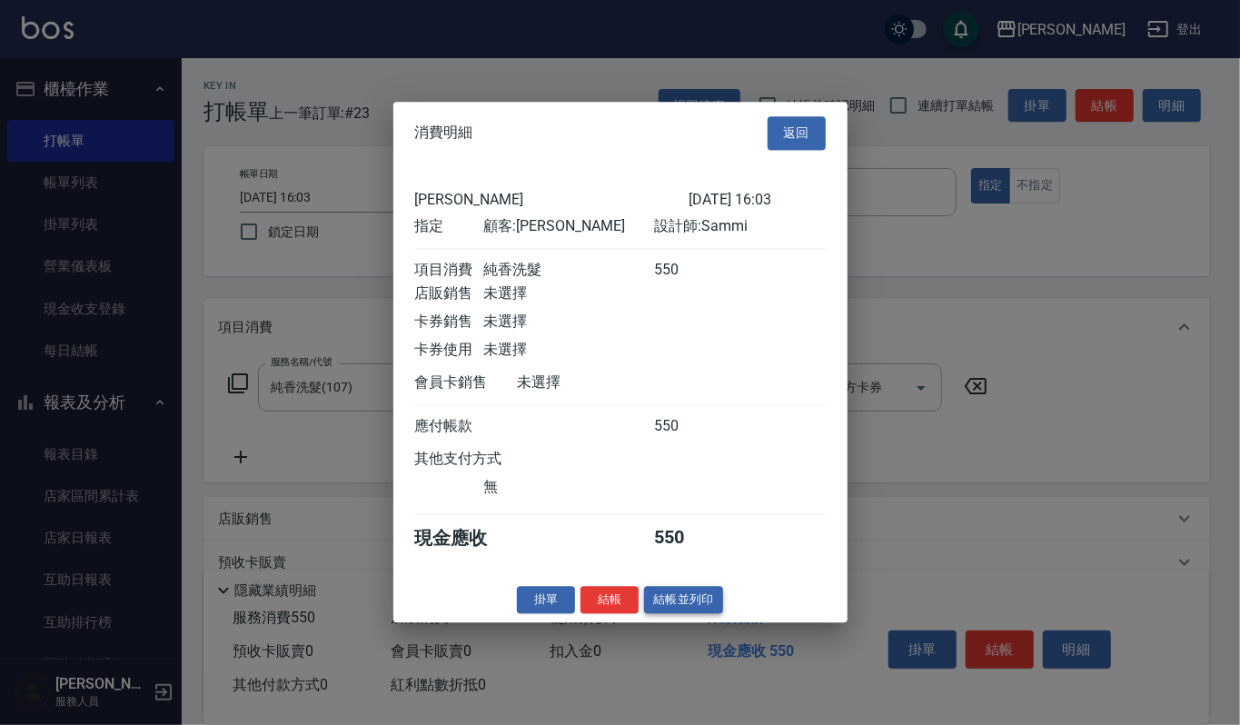
click at [659, 601] on button "結帳並列印" at bounding box center [683, 600] width 79 height 28
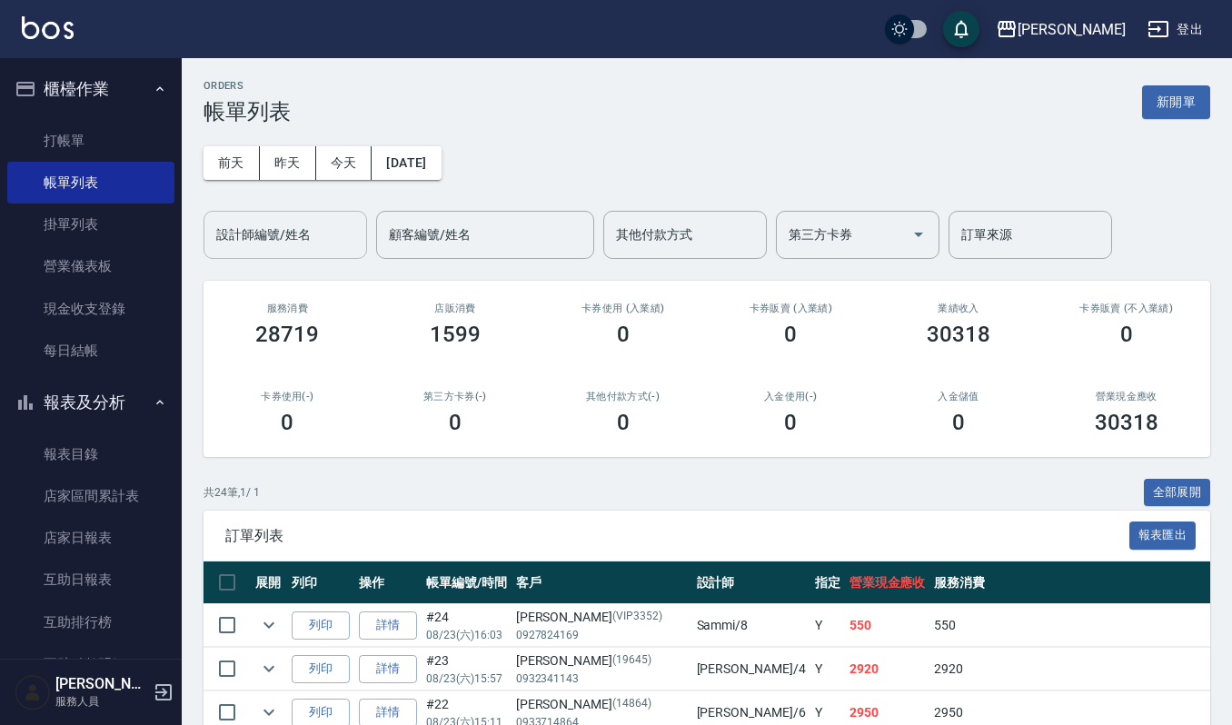
drag, startPoint x: 287, startPoint y: 207, endPoint x: 287, endPoint y: 223, distance: 15.4
click at [287, 213] on div "前天 昨天 今天 2025/08/23 設計師編號/姓名 設計師編號/姓名 顧客編號/姓名 顧客編號/姓名 其他付款方式 其他付款方式 第三方卡券 第三方卡券…" at bounding box center [707, 191] width 1007 height 134
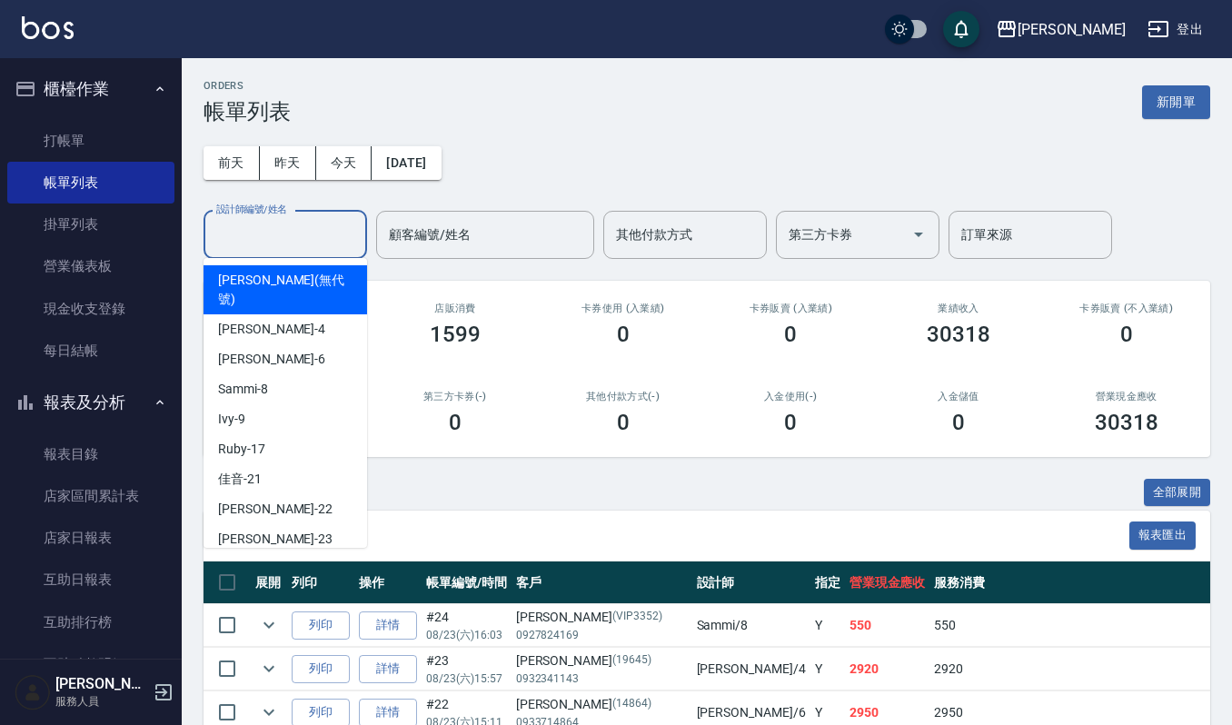
click at [288, 225] on input "設計師編號/姓名" at bounding box center [285, 235] width 147 height 32
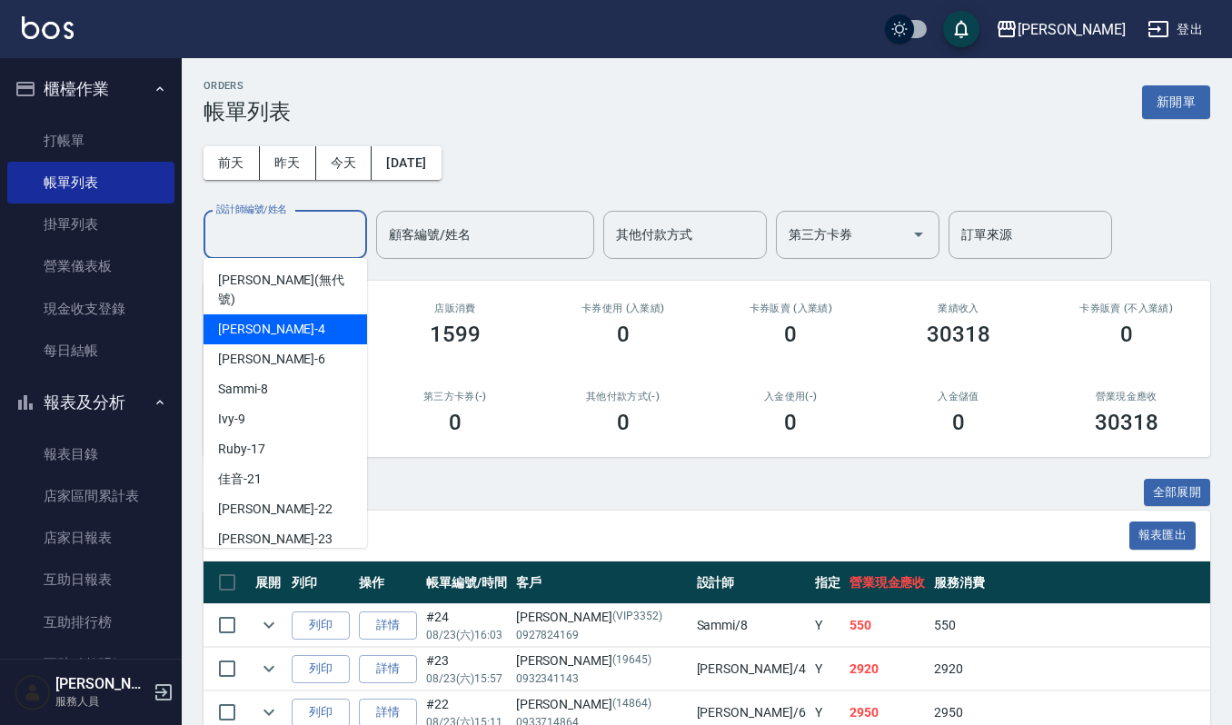
click at [283, 317] on div "吉兒 -4" at bounding box center [286, 329] width 164 height 30
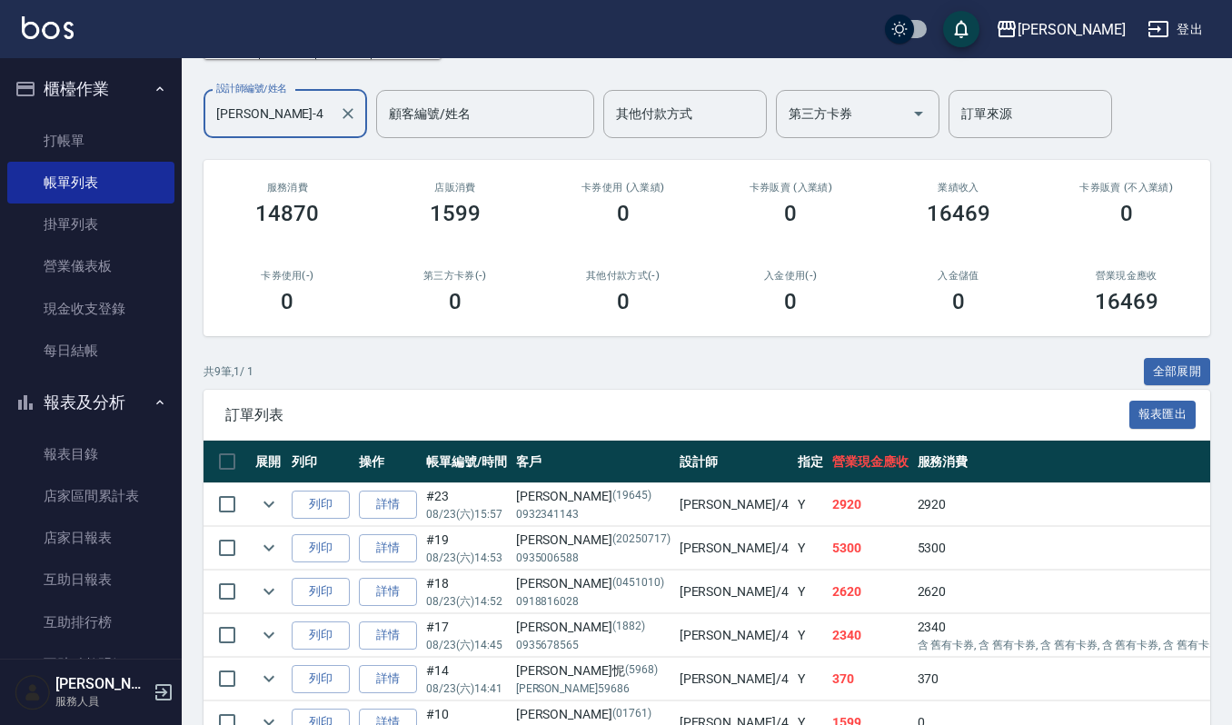
scroll to position [242, 0]
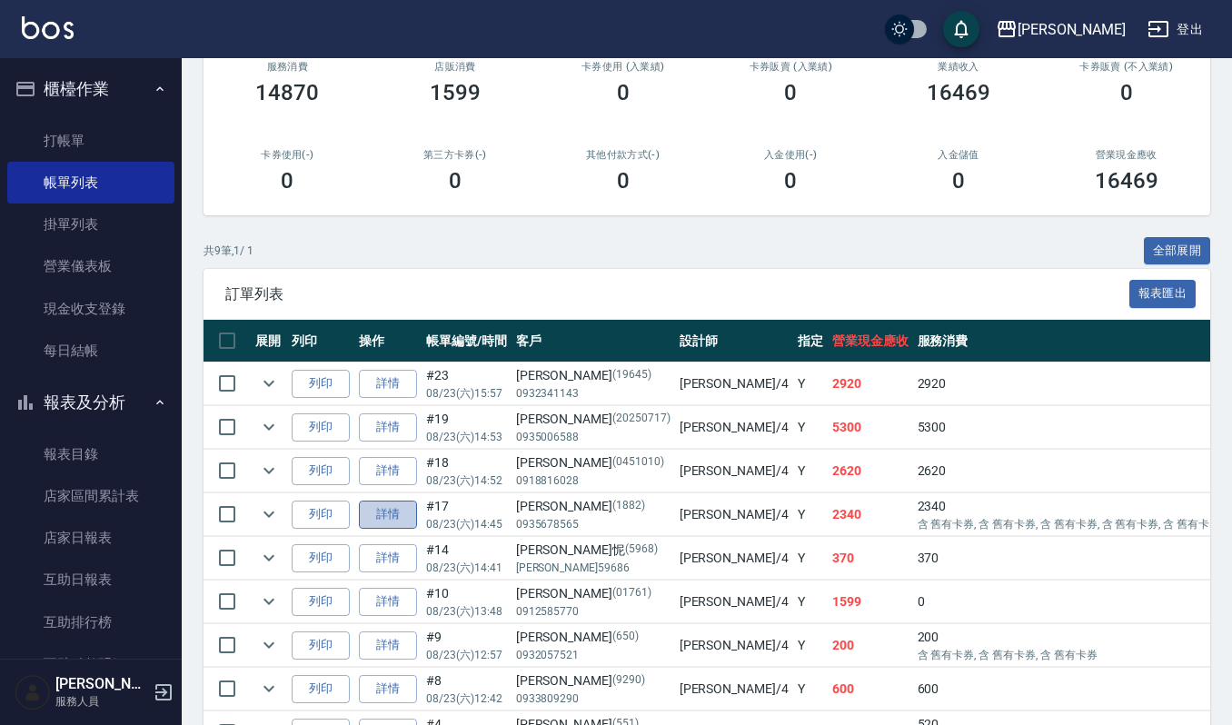
click at [389, 521] on link "詳情" at bounding box center [388, 515] width 58 height 28
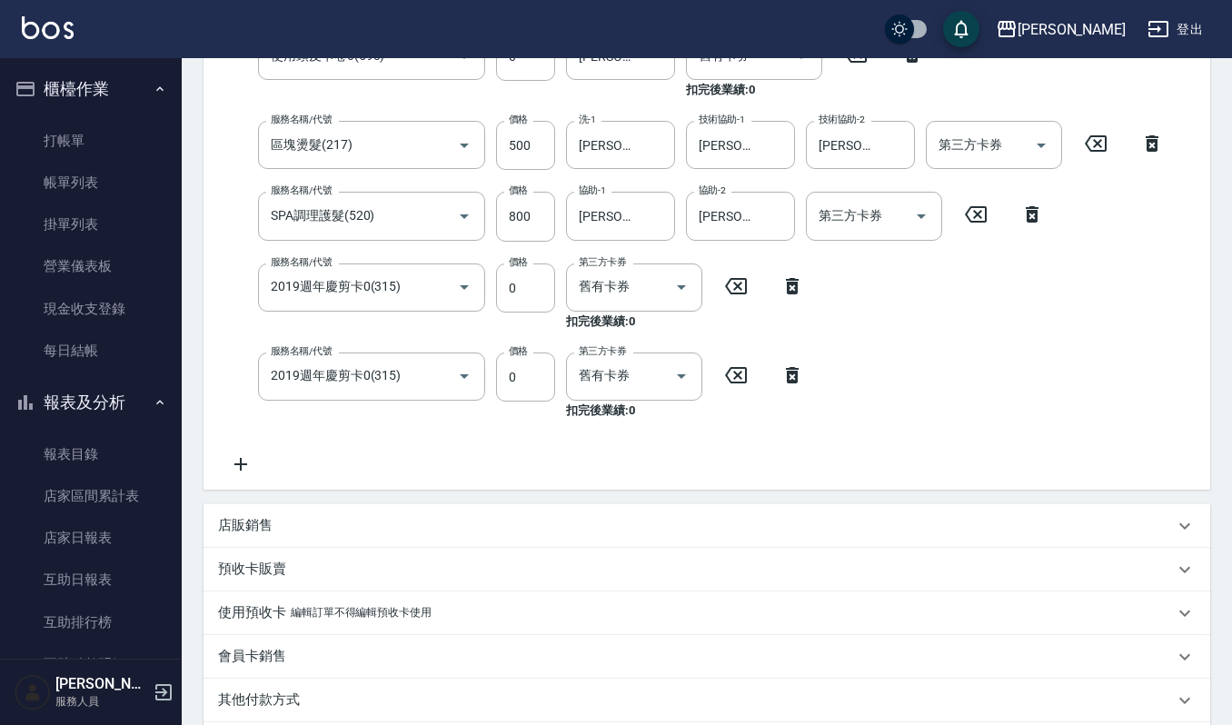
scroll to position [945, 0]
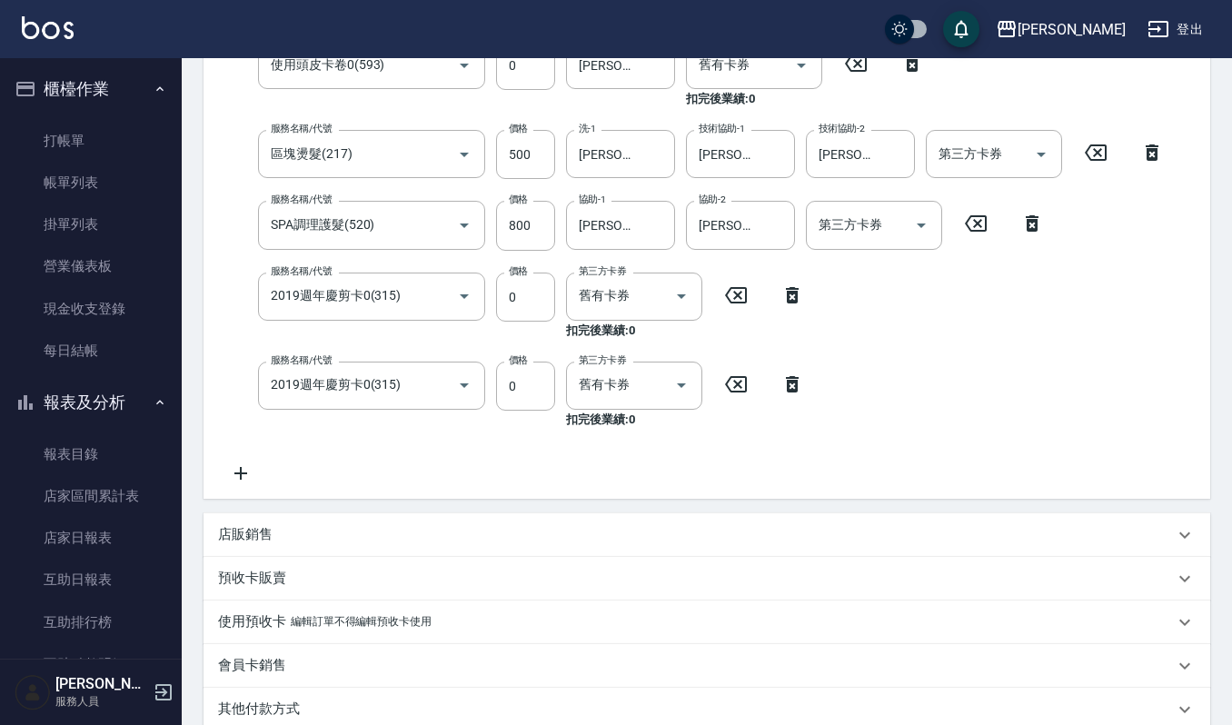
click at [224, 529] on p "店販銷售" at bounding box center [245, 534] width 55 height 19
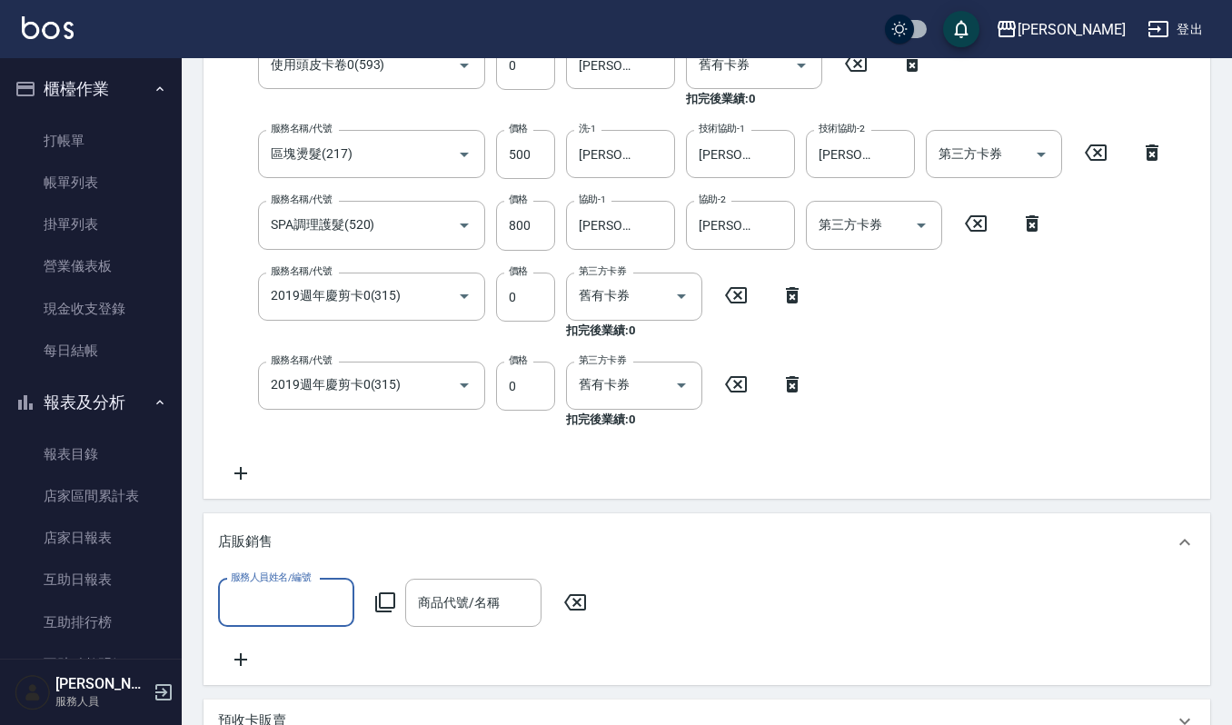
scroll to position [0, 0]
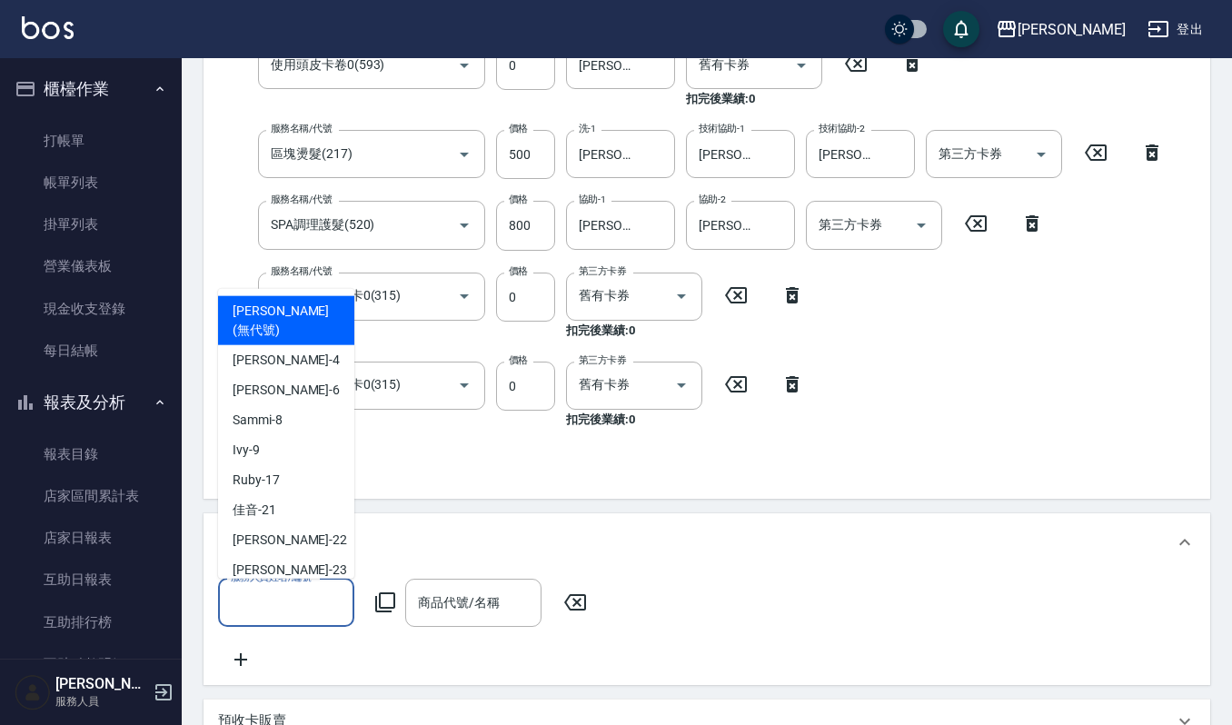
click at [284, 605] on input "服務人員姓名/編號" at bounding box center [286, 603] width 120 height 32
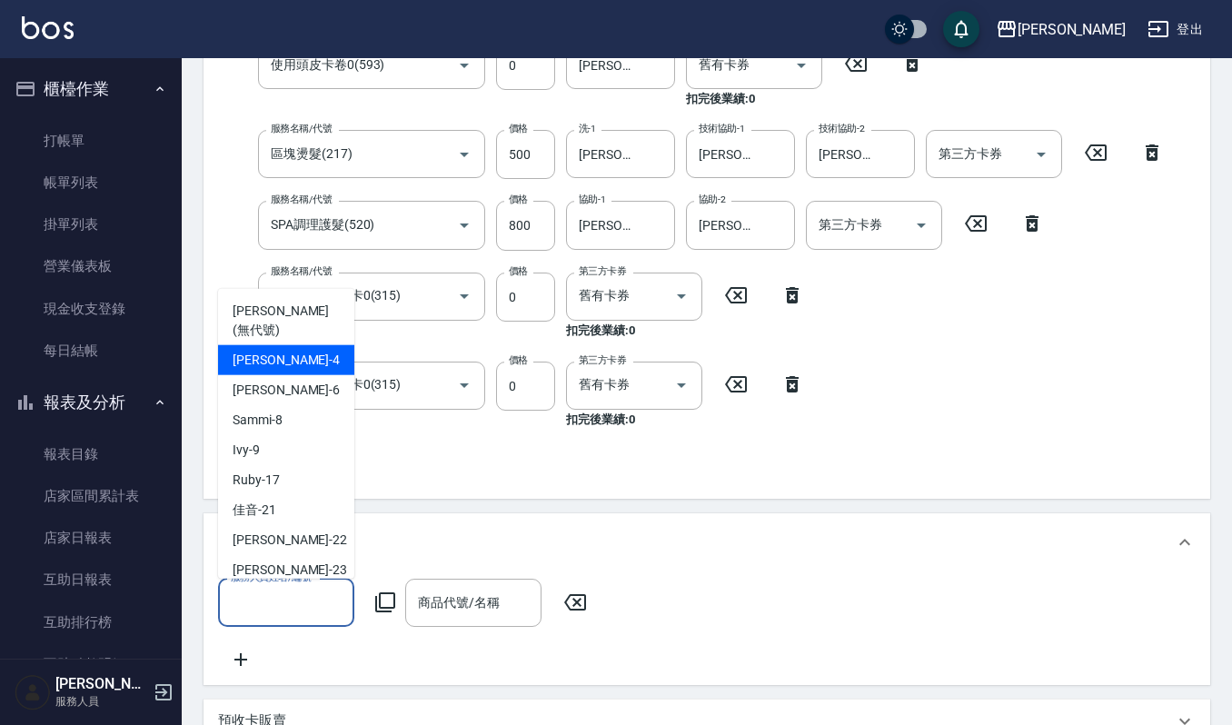
click at [309, 344] on div "吉兒 -4" at bounding box center [286, 359] width 136 height 30
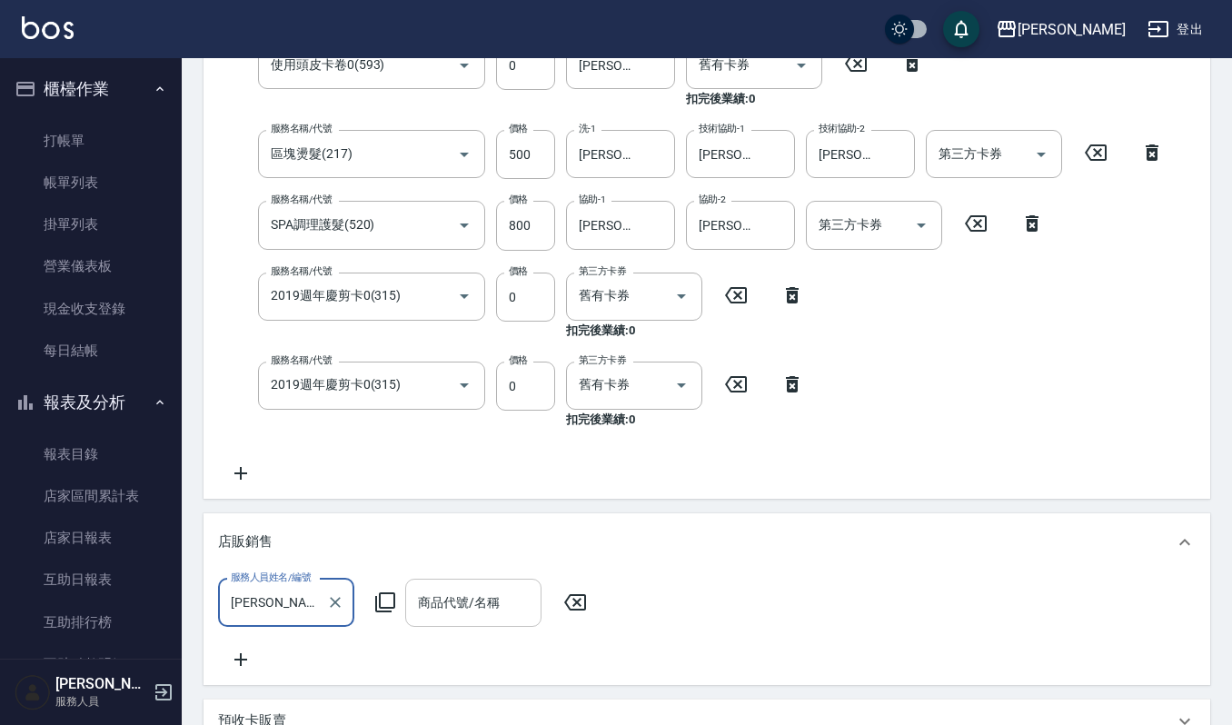
click at [452, 620] on div "商品代號/名稱" at bounding box center [473, 603] width 136 height 48
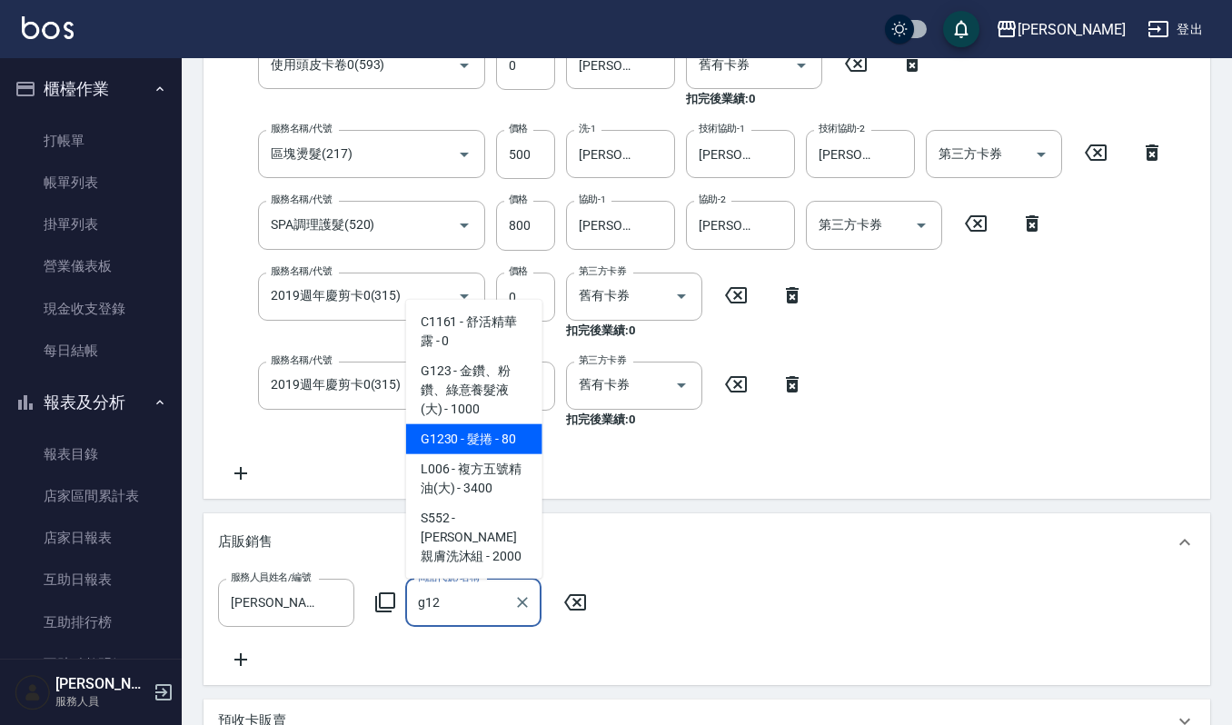
click at [456, 454] on span "G1230 - 髮捲 - 80" at bounding box center [474, 439] width 136 height 30
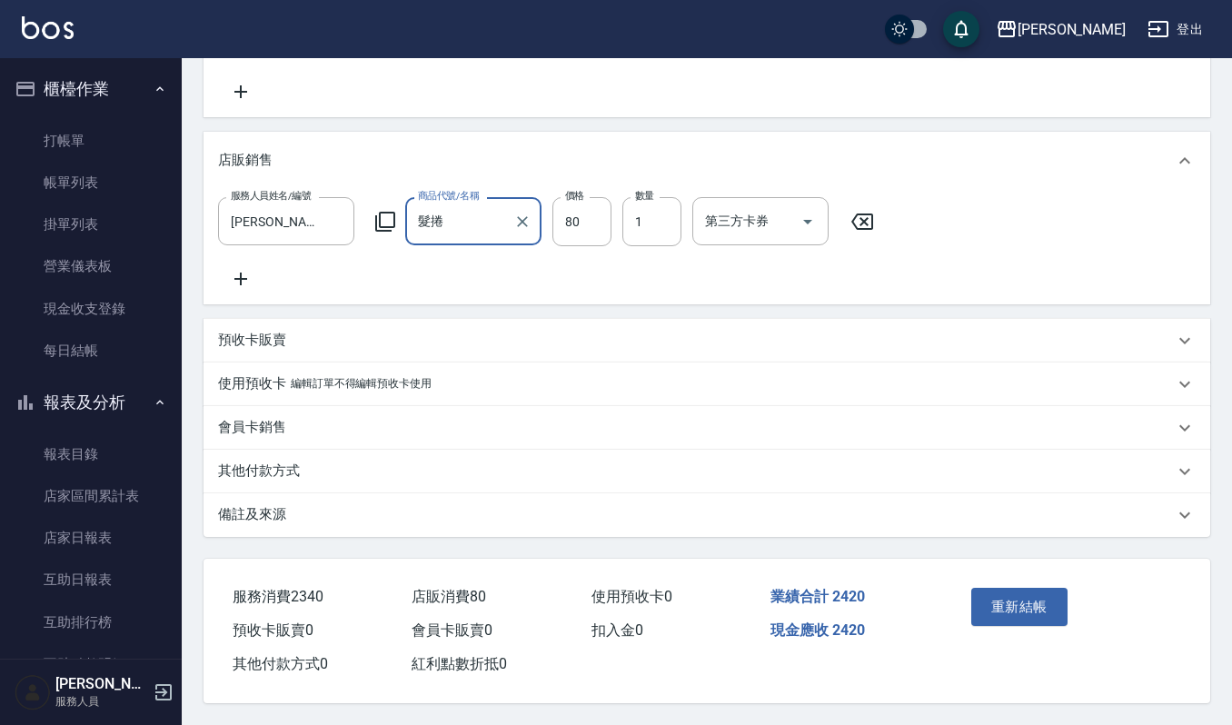
scroll to position [1348, 0]
click at [1003, 611] on button "重新結帳" at bounding box center [1019, 607] width 96 height 38
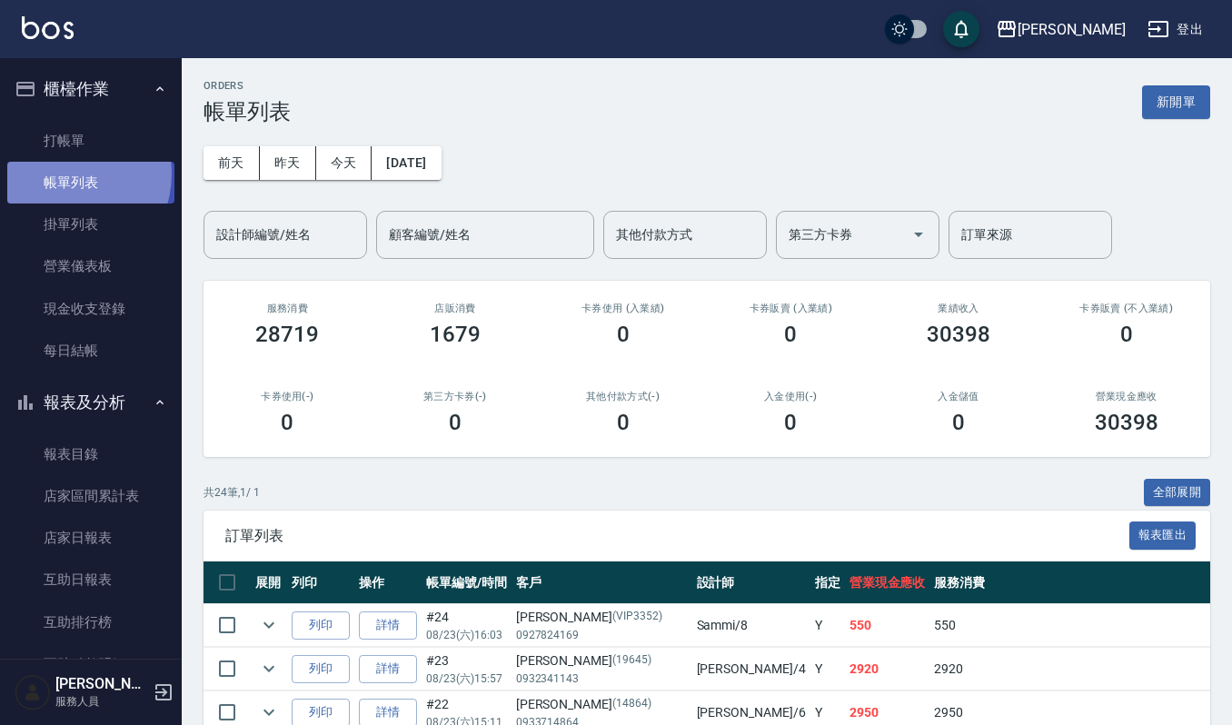
click at [63, 174] on link "帳單列表" at bounding box center [90, 183] width 167 height 42
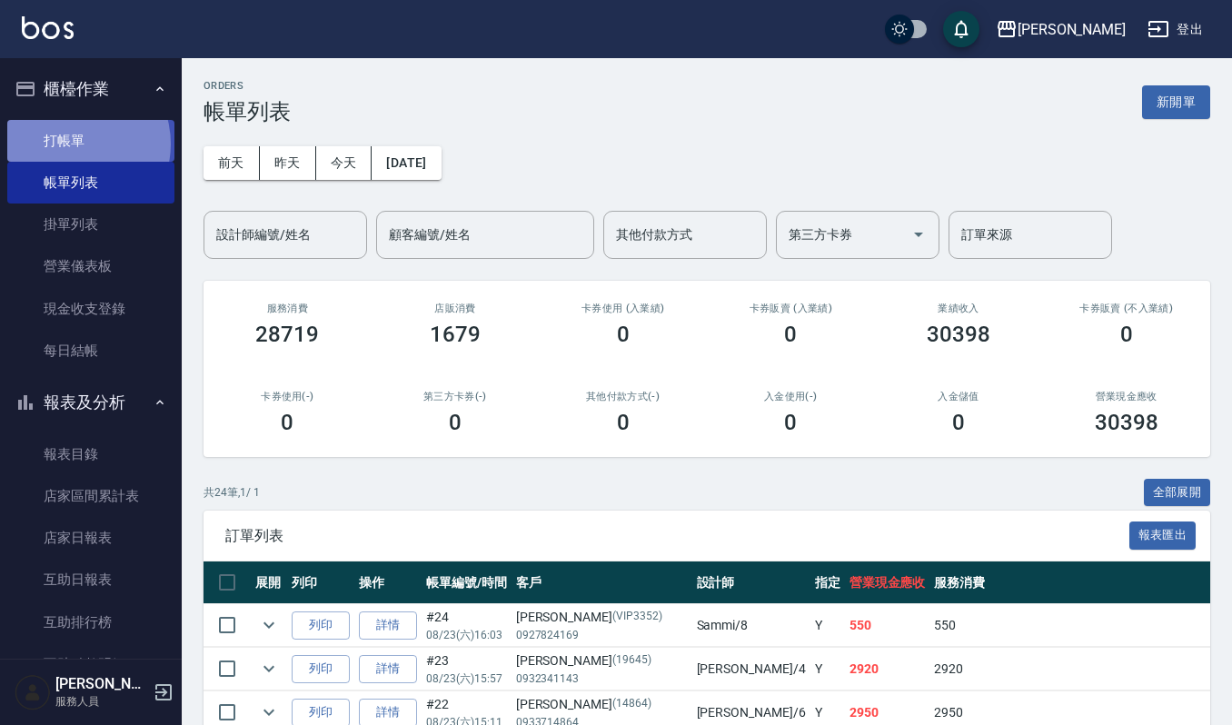
click at [70, 144] on link "打帳單" at bounding box center [90, 141] width 167 height 42
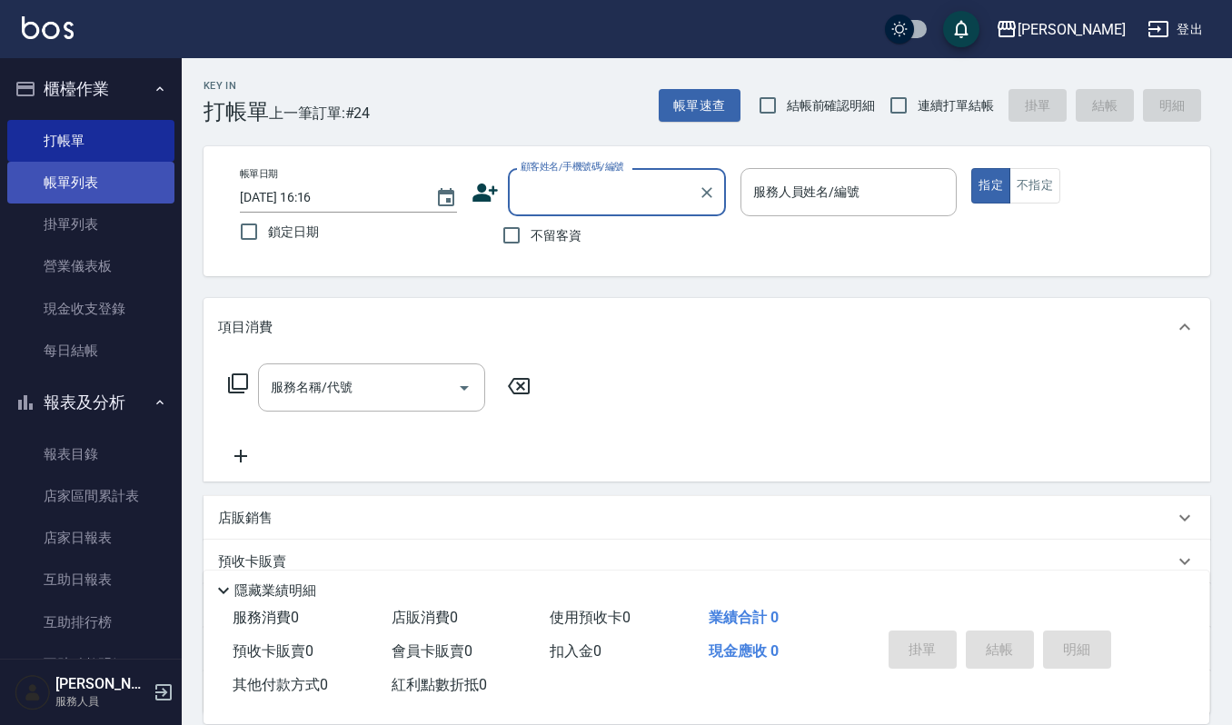
click at [103, 184] on link "帳單列表" at bounding box center [90, 183] width 167 height 42
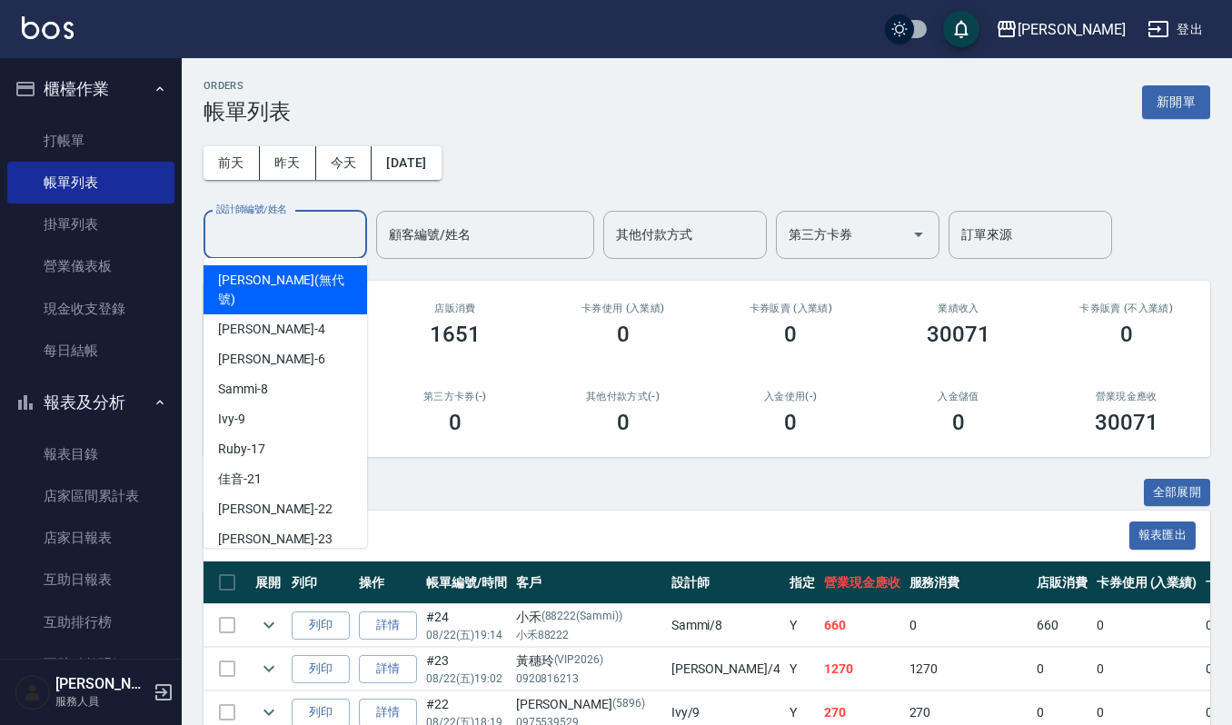
click at [274, 227] on input "設計師編號/姓名" at bounding box center [285, 235] width 147 height 32
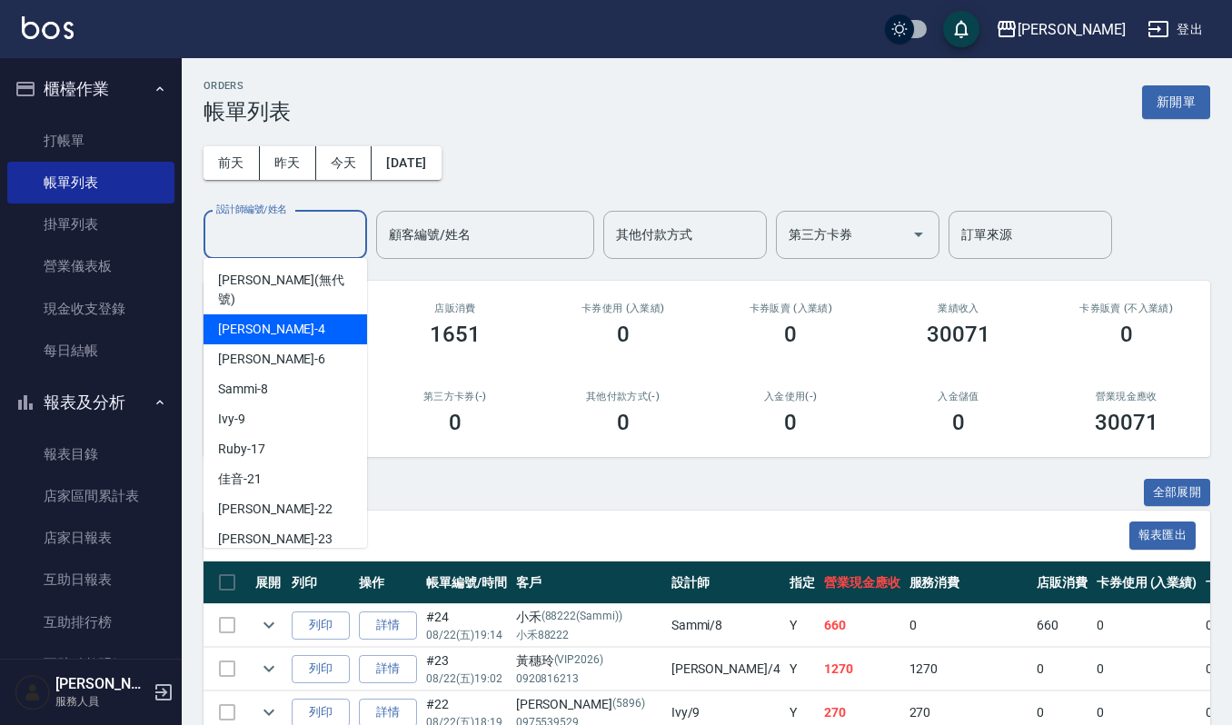
click at [259, 314] on div "吉兒 -4" at bounding box center [286, 329] width 164 height 30
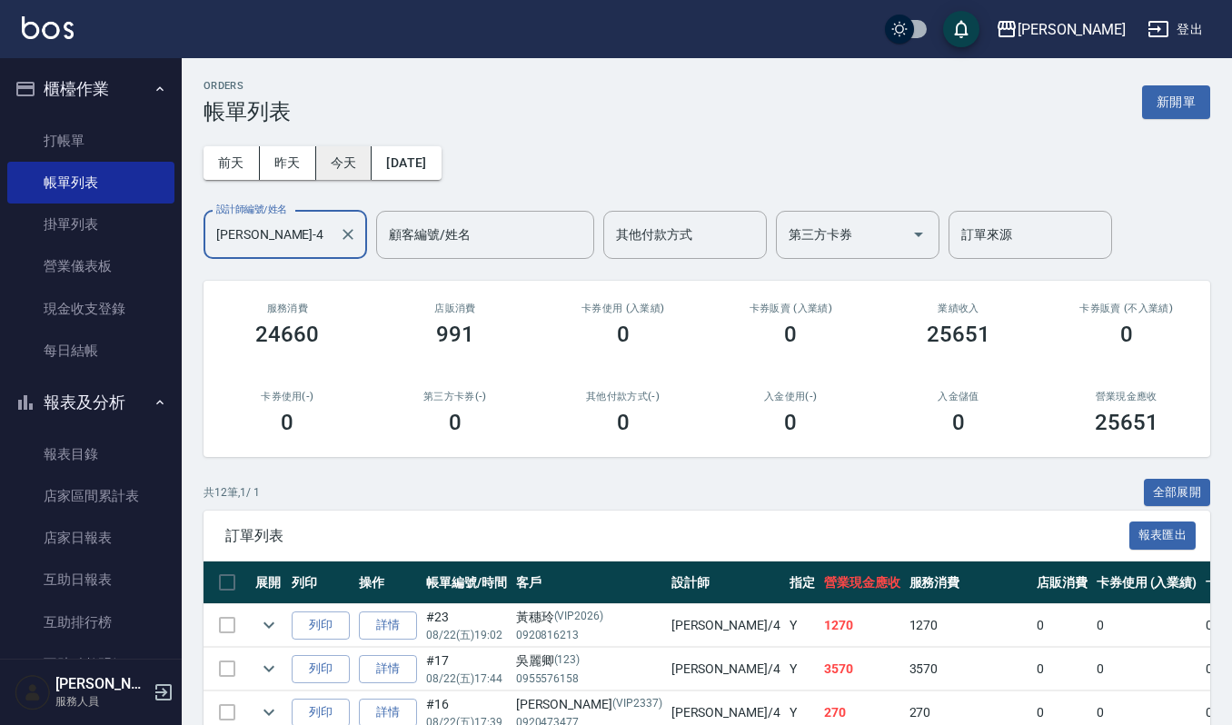
click at [360, 164] on button "今天" at bounding box center [344, 163] width 56 height 34
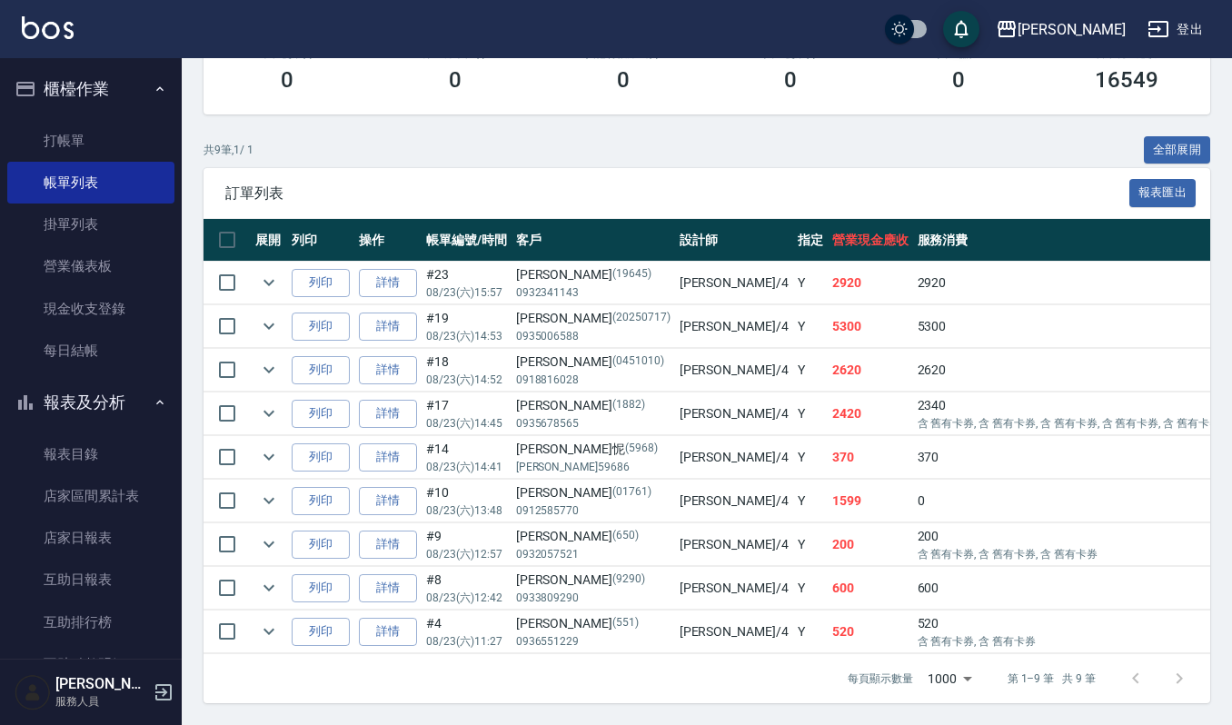
scroll to position [363, 0]
click at [62, 131] on link "打帳單" at bounding box center [90, 141] width 167 height 42
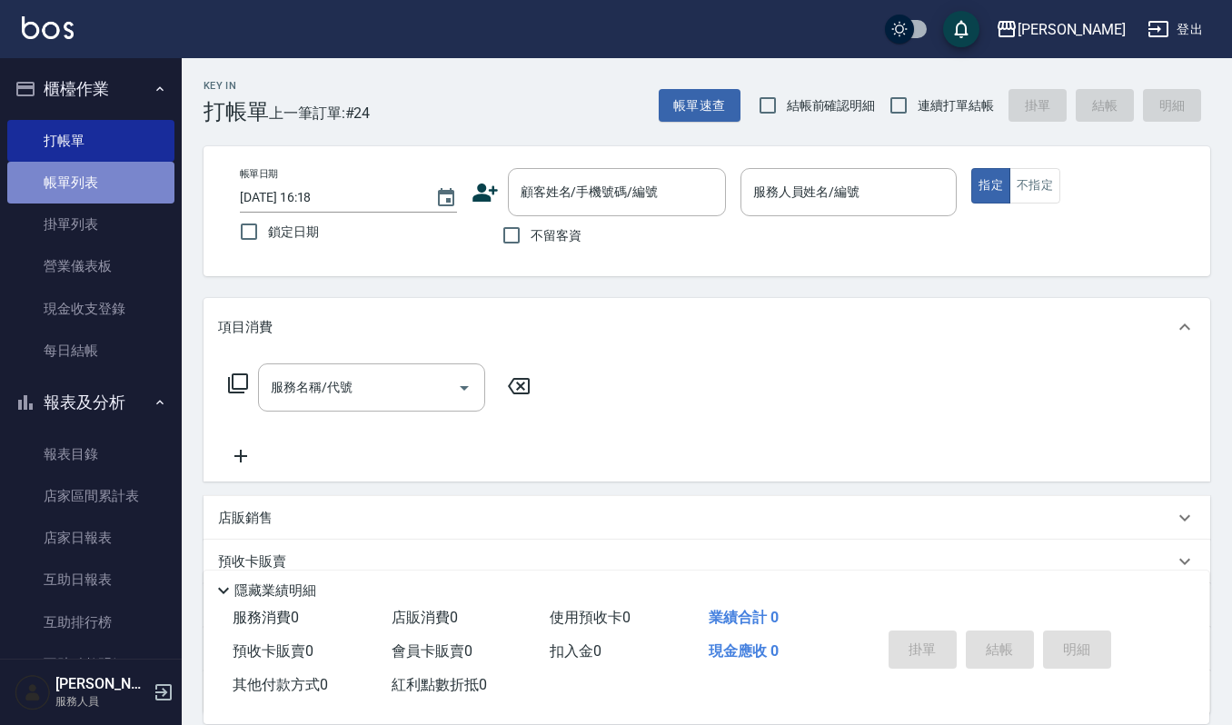
click at [93, 175] on link "帳單列表" at bounding box center [90, 183] width 167 height 42
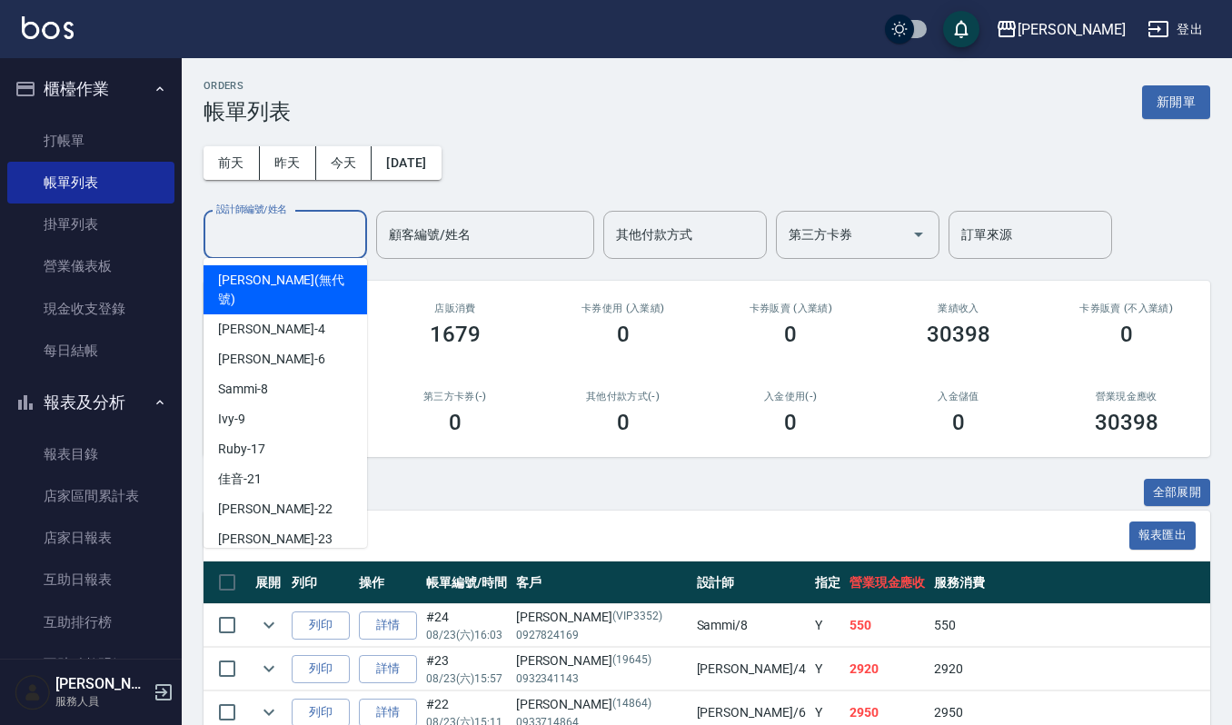
click at [289, 234] on input "設計師編號/姓名" at bounding box center [285, 235] width 147 height 32
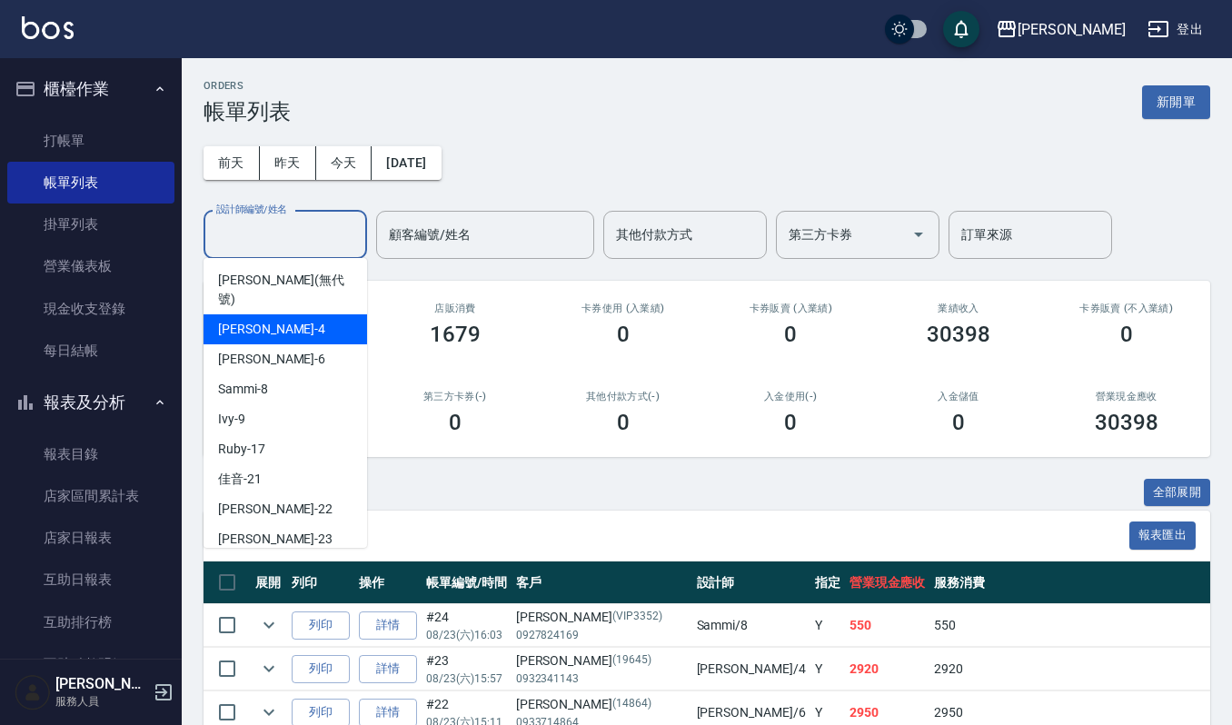
click at [265, 314] on div "吉兒 -4" at bounding box center [286, 329] width 164 height 30
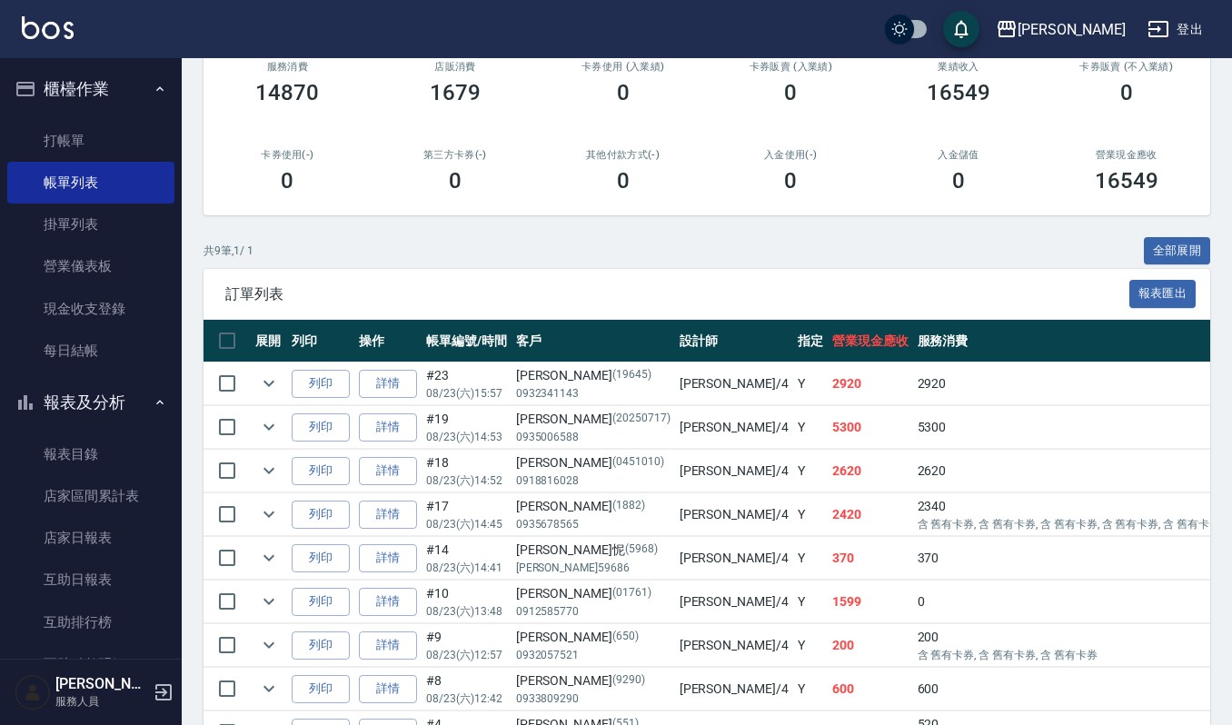
scroll to position [365, 0]
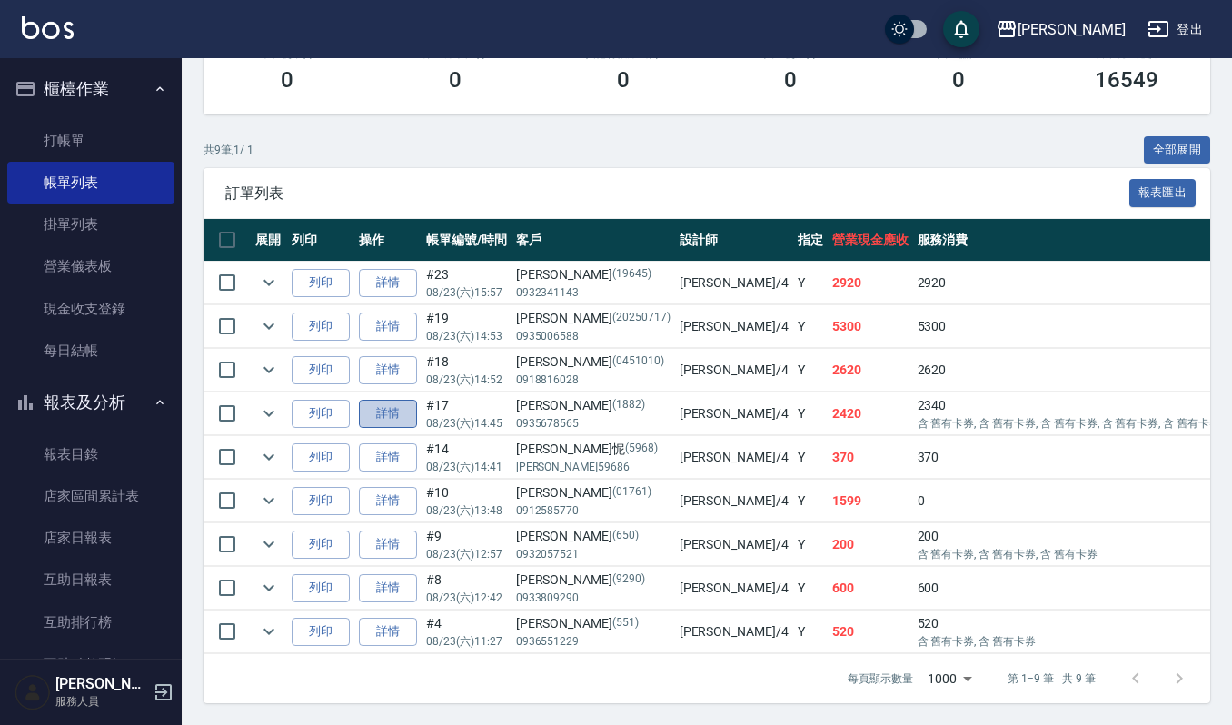
click at [387, 400] on link "詳情" at bounding box center [388, 414] width 58 height 28
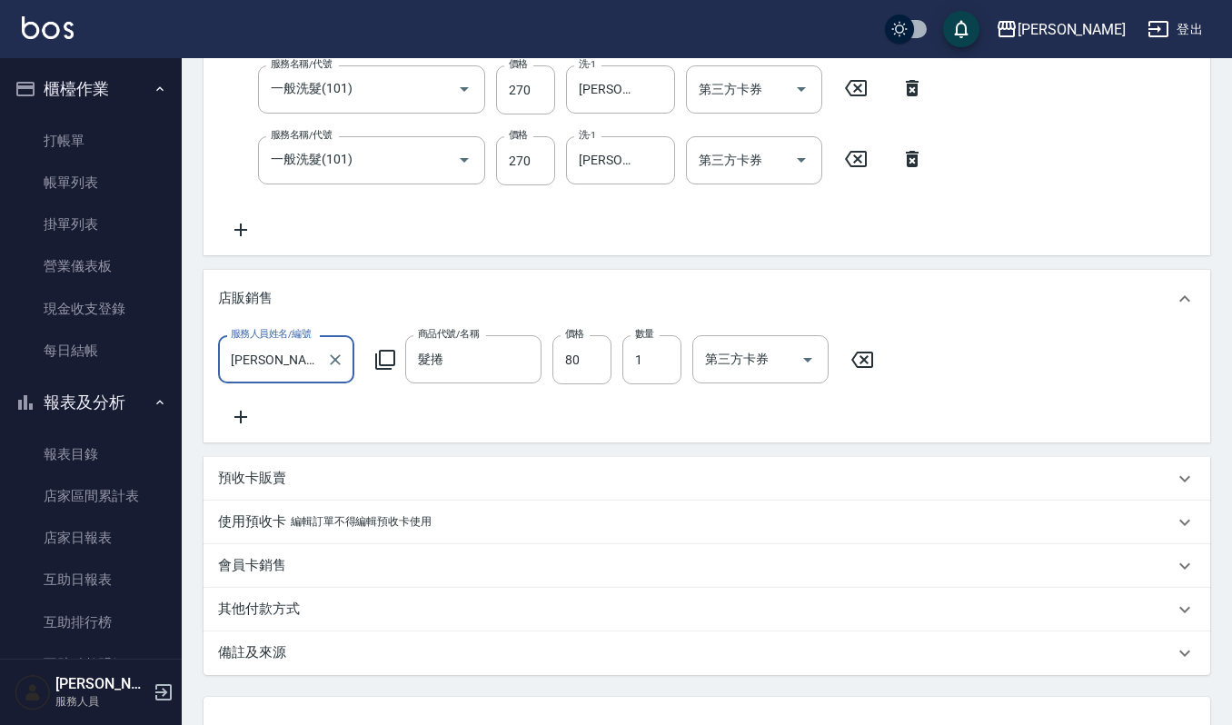
scroll to position [1308, 0]
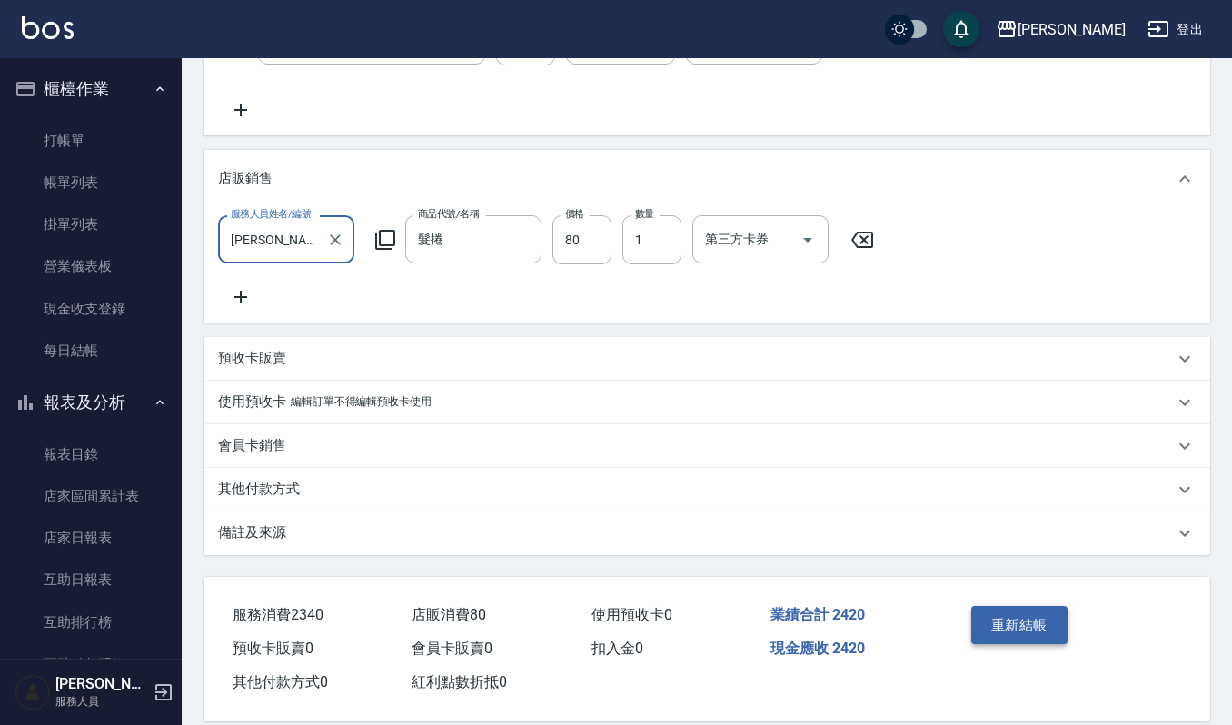
click at [1050, 644] on button "重新結帳" at bounding box center [1019, 625] width 96 height 38
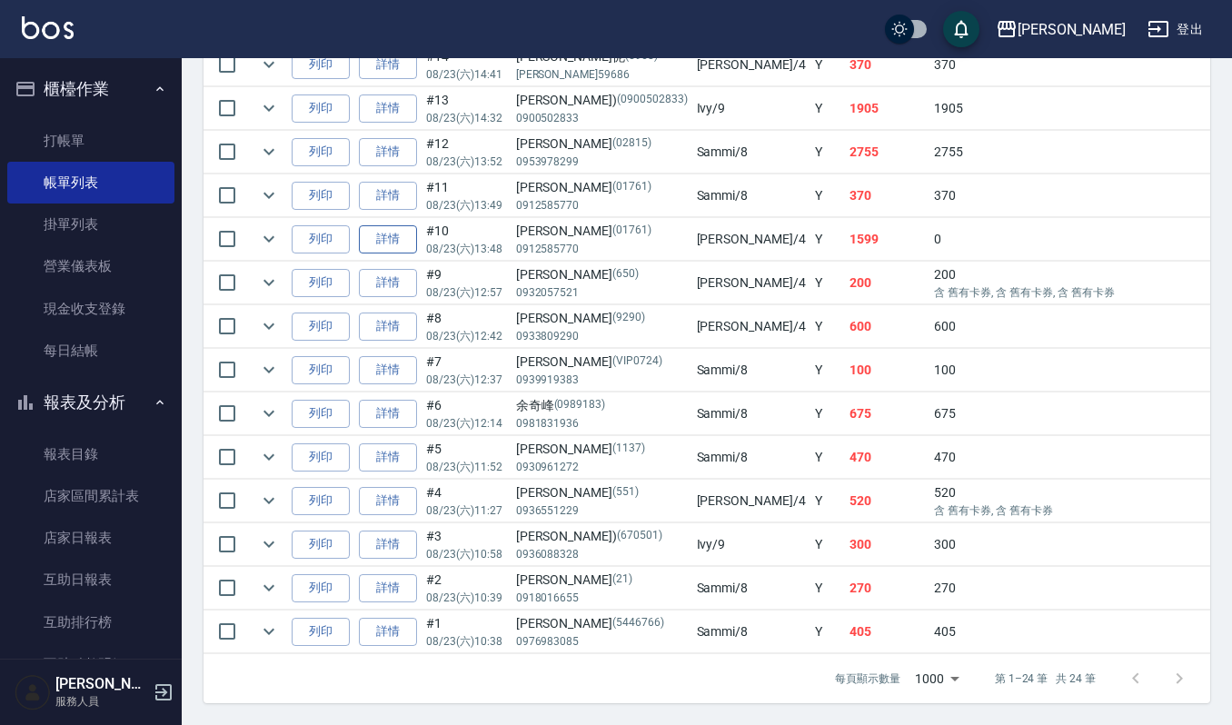
scroll to position [1029, 0]
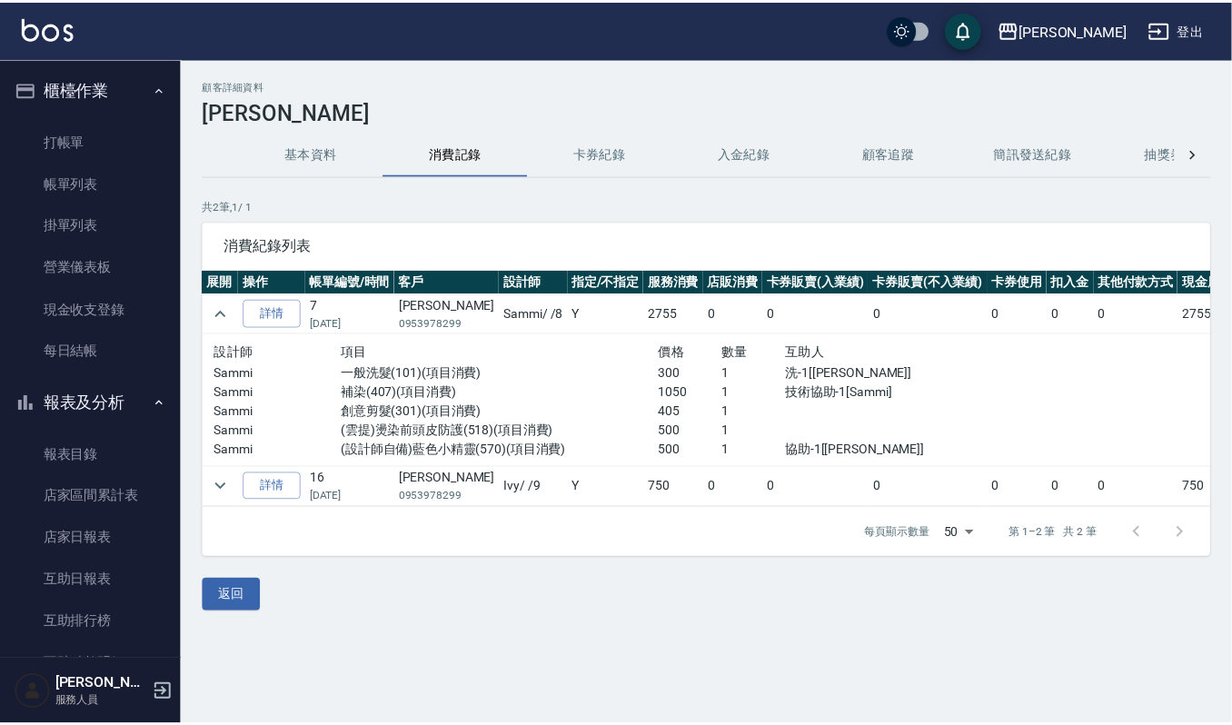
scroll to position [579, 0]
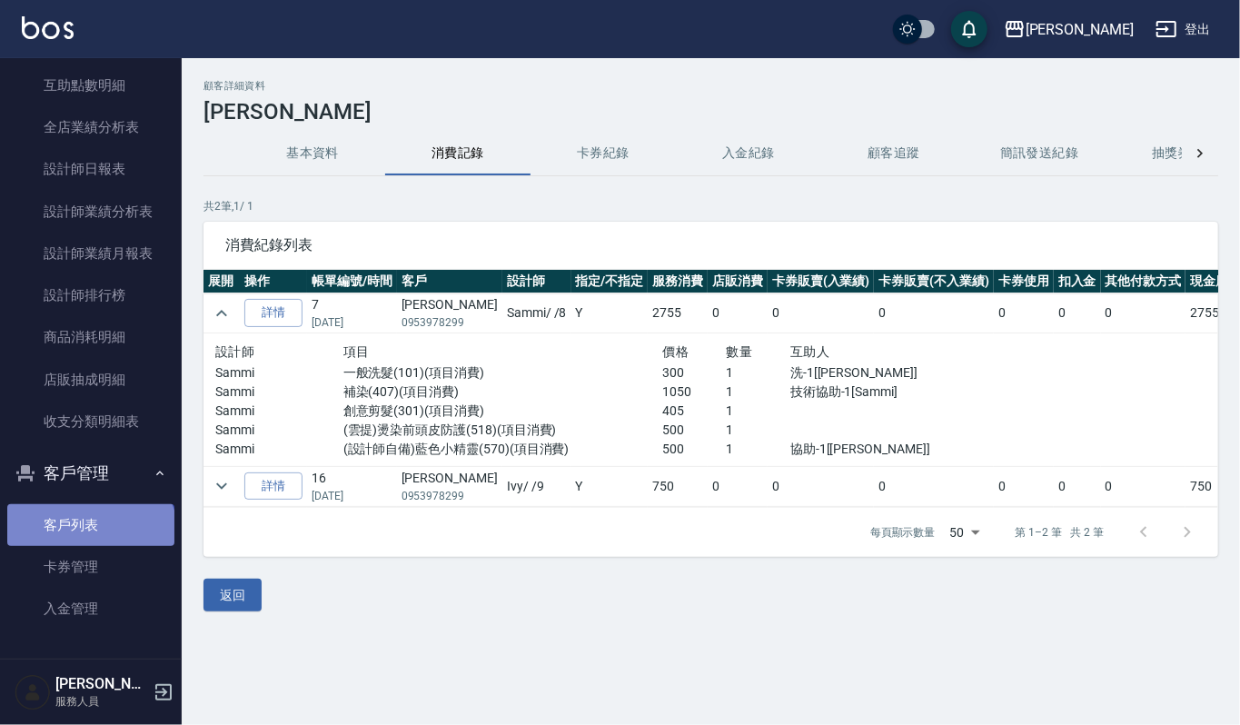
click at [89, 538] on link "客戶列表" at bounding box center [90, 525] width 167 height 42
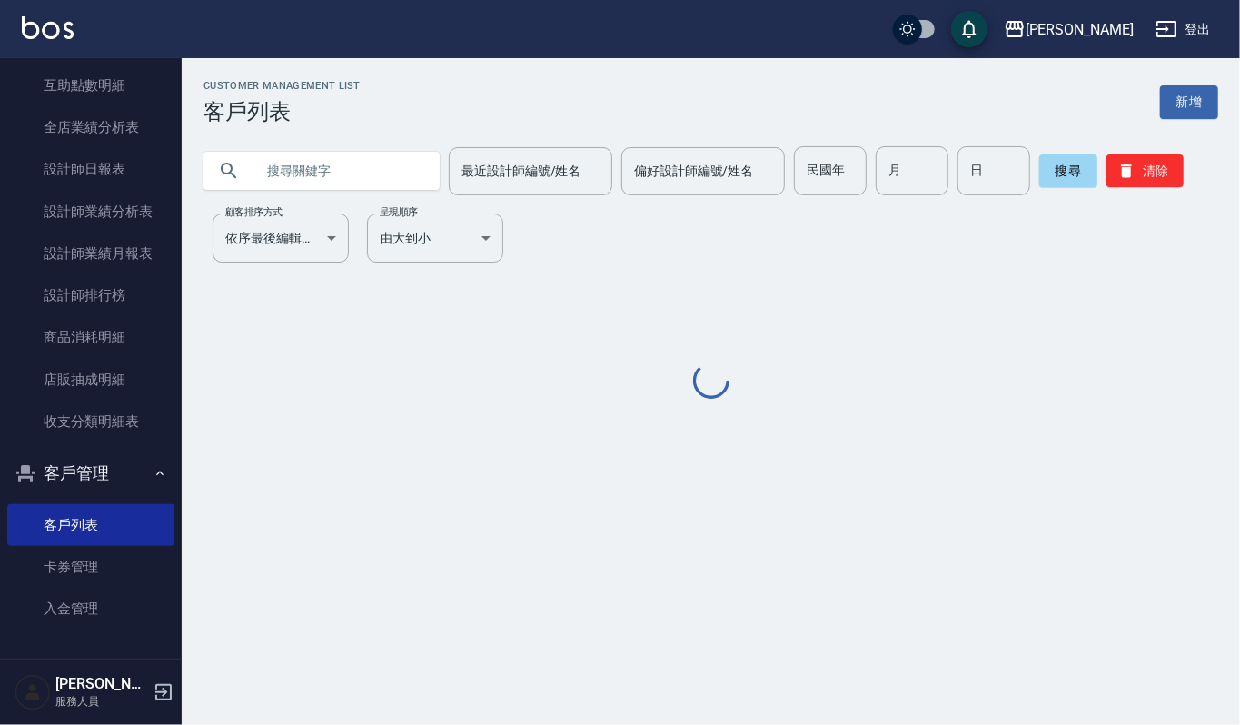
click at [347, 178] on input "text" at bounding box center [339, 170] width 171 height 49
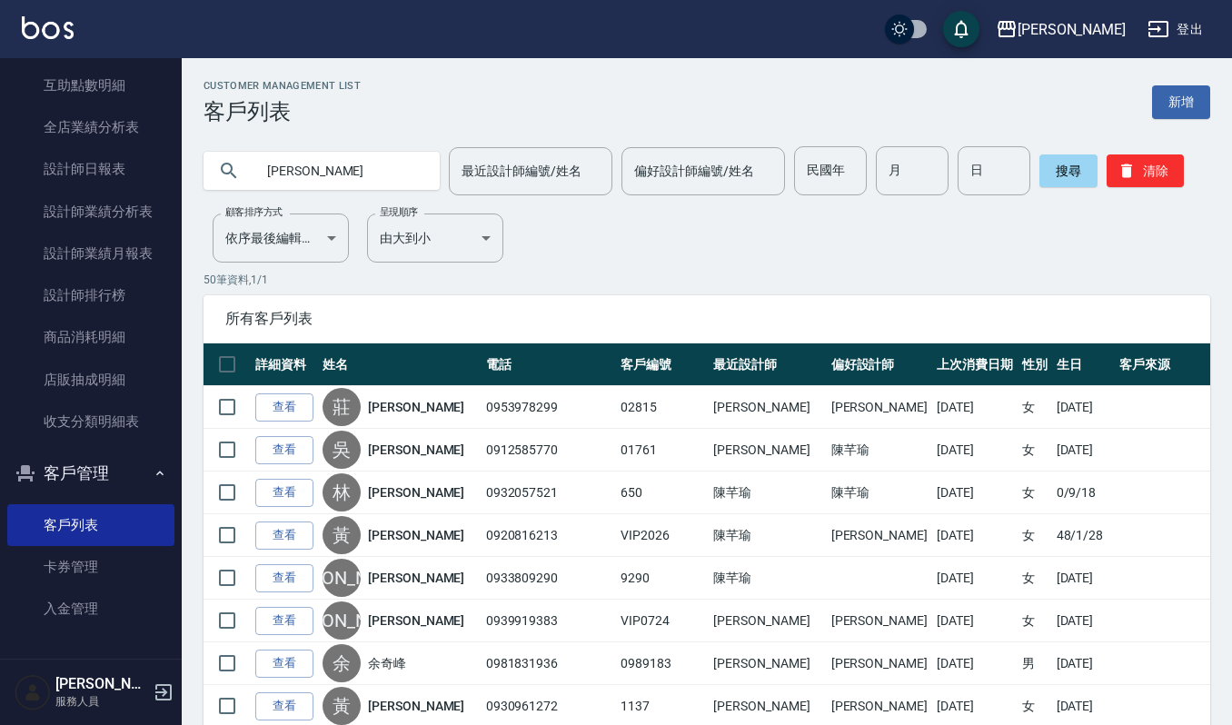
type input "[PERSON_NAME]"
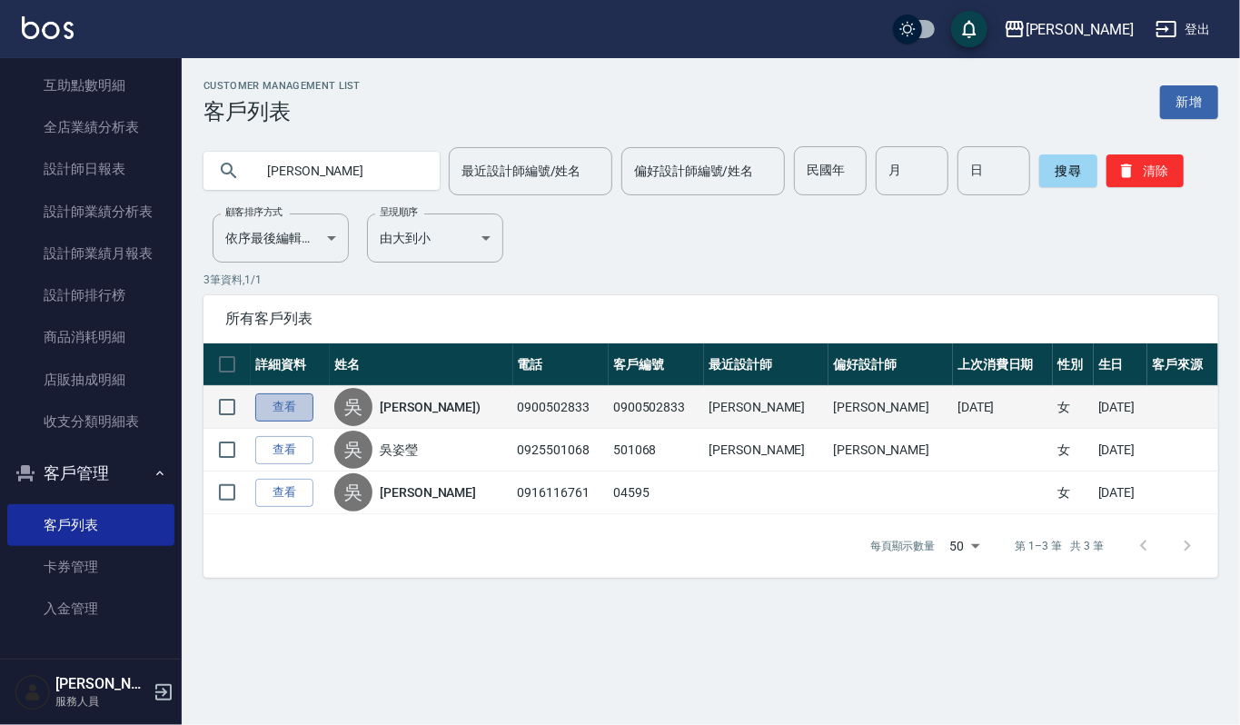
click at [282, 418] on link "查看" at bounding box center [284, 407] width 58 height 28
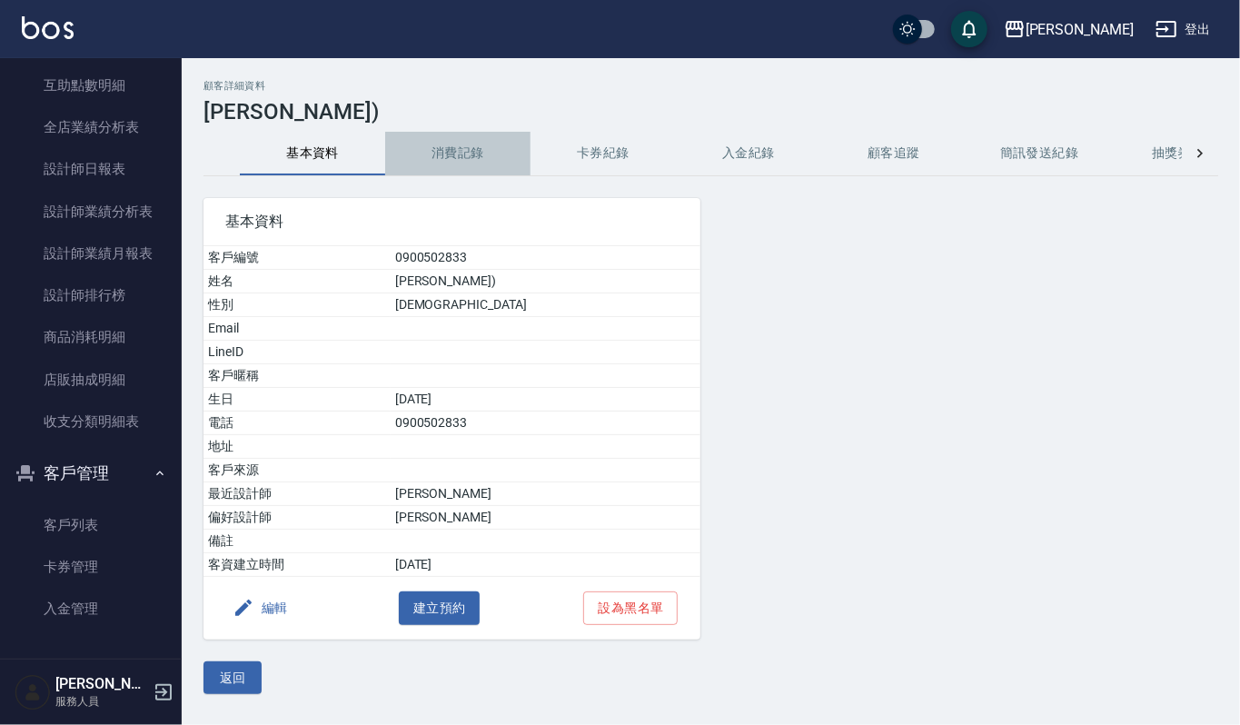
click at [436, 164] on button "消費記錄" at bounding box center [457, 154] width 145 height 44
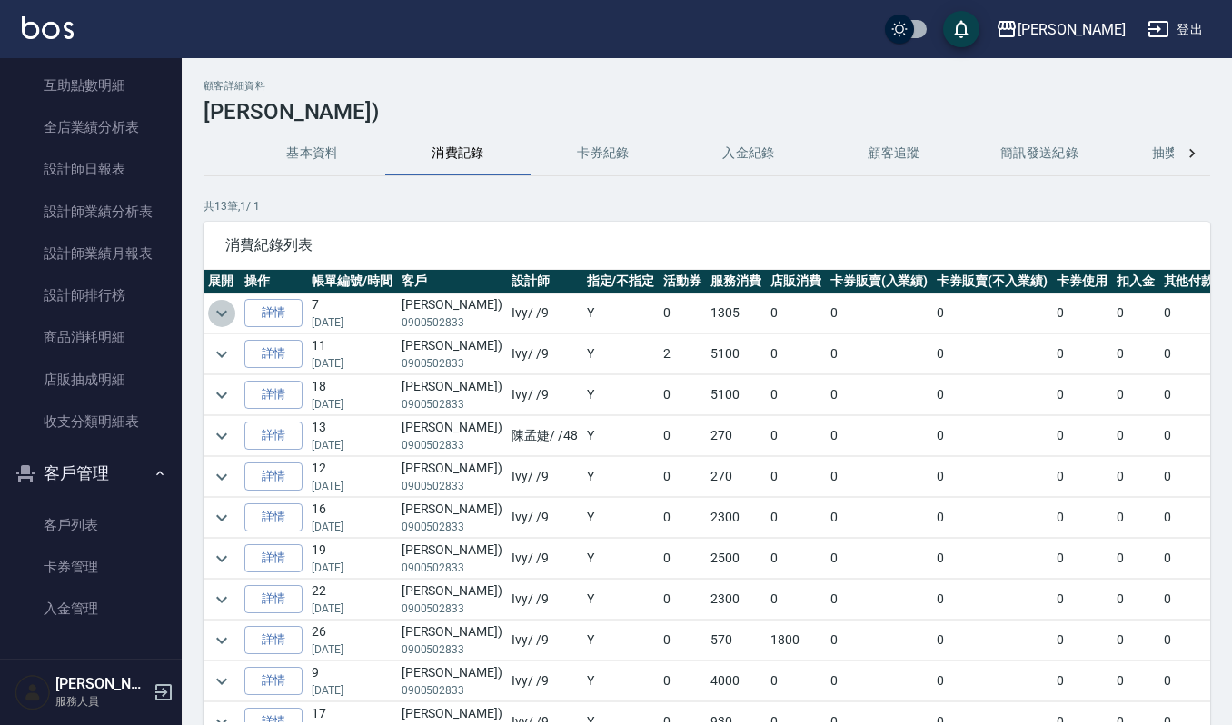
click at [222, 310] on icon "expand row" at bounding box center [222, 314] width 22 height 22
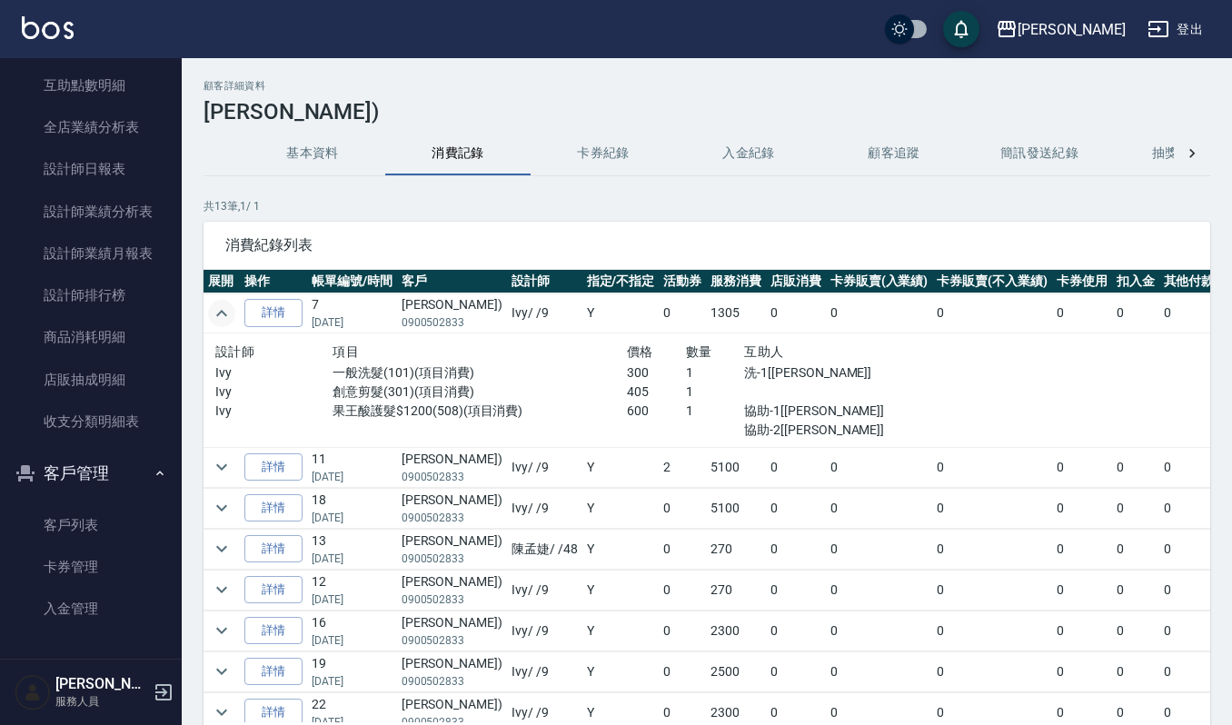
click at [222, 310] on icon "expand row" at bounding box center [222, 314] width 22 height 22
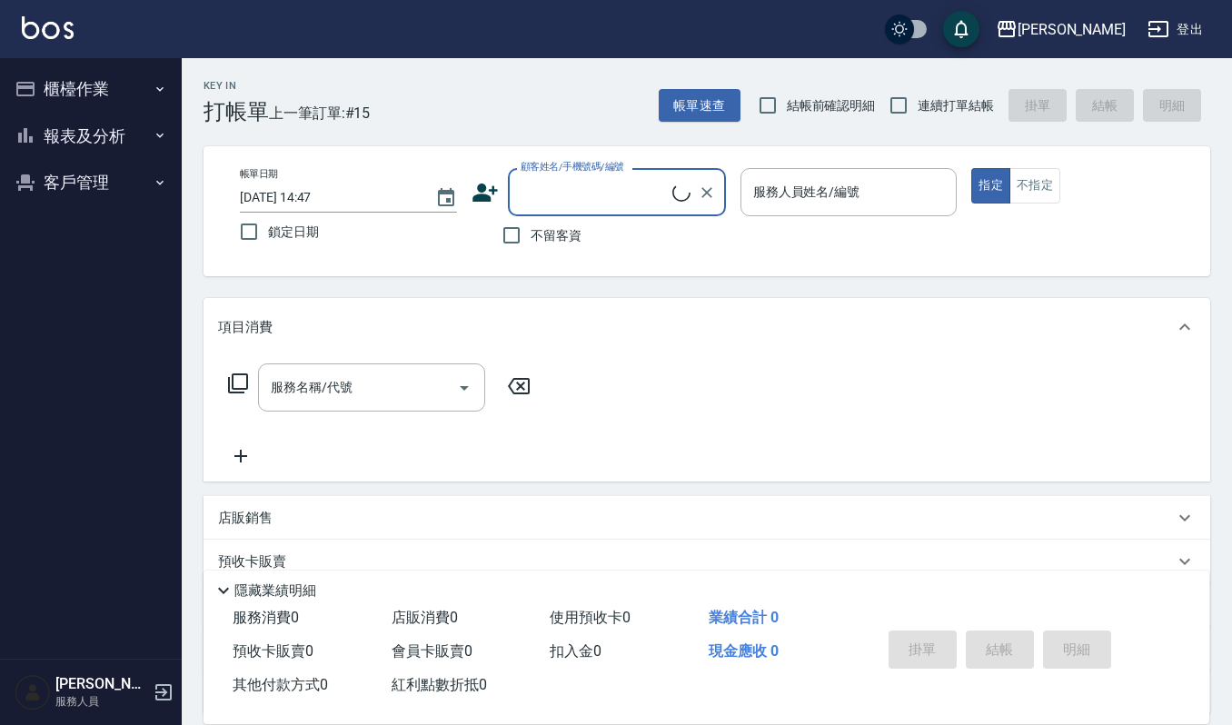
click at [561, 176] on input "顧客姓名/手機號碼/編號" at bounding box center [594, 192] width 156 height 32
click at [625, 236] on li "[PERSON_NAME]/0916291173/870201" at bounding box center [617, 239] width 218 height 30
type input "[PERSON_NAME]/0916291173/870201"
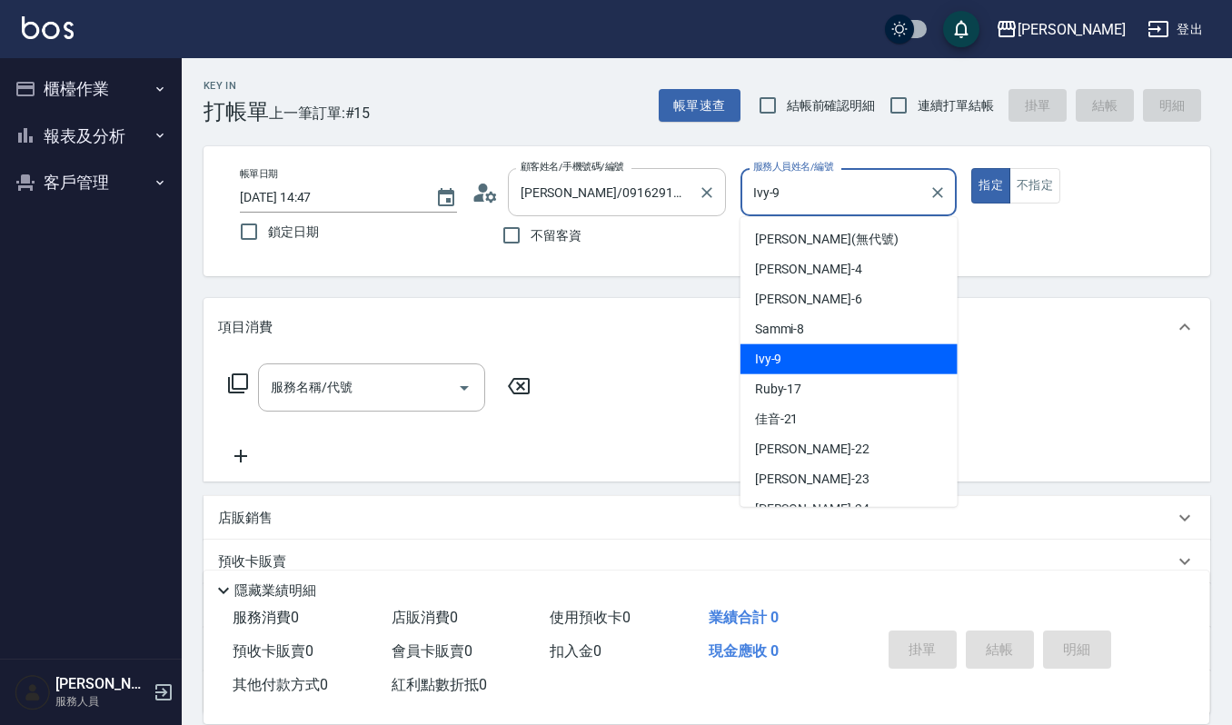
drag, startPoint x: 810, startPoint y: 197, endPoint x: 689, endPoint y: 201, distance: 121.8
click at [689, 201] on div "帳單日期 [DATE] 14:47 鎖定日期 顧客姓名/手機號碼/編號 [PERSON_NAME]/0916291173/870201 顧客姓名/手機號碼/編…" at bounding box center [706, 211] width 963 height 86
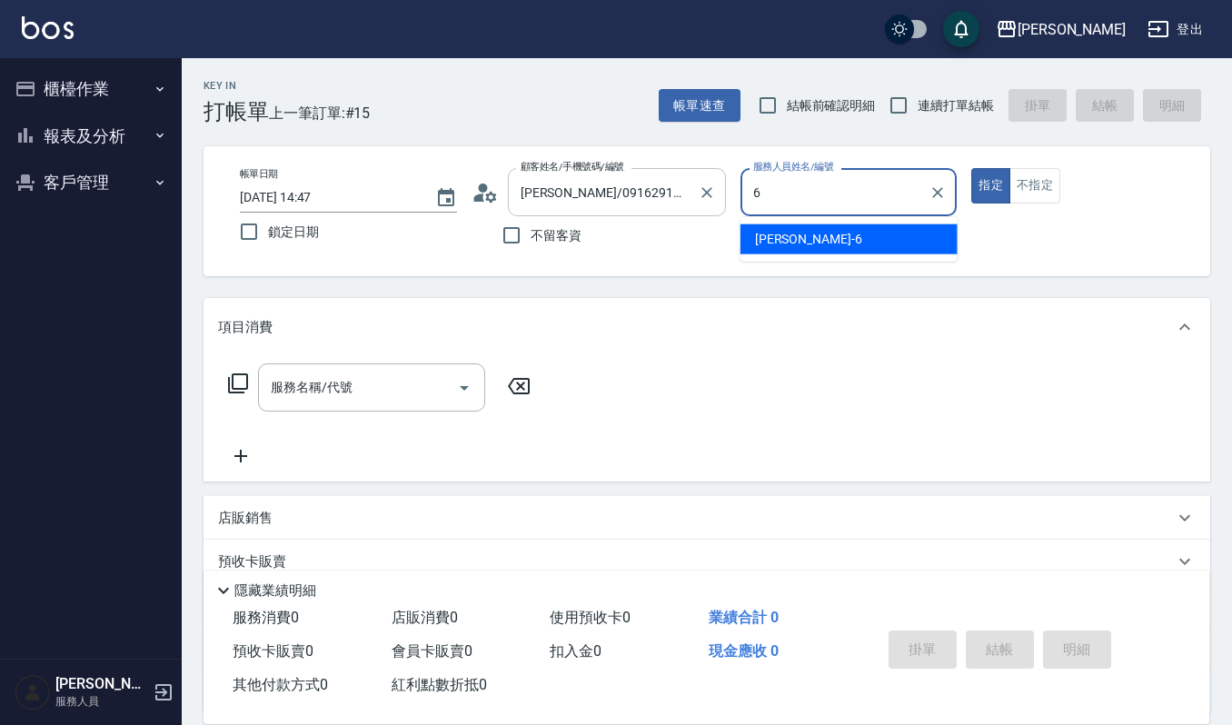
type input "Joalin-6"
type button "true"
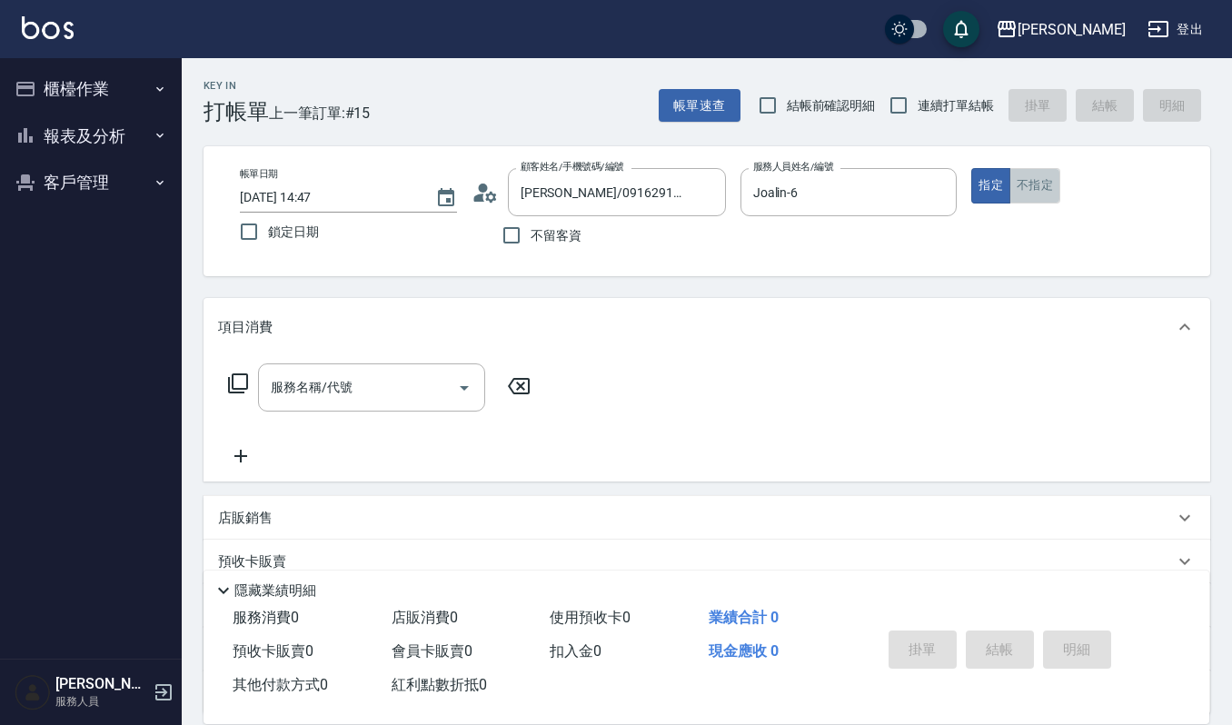
click at [1058, 193] on button "不指定" at bounding box center [1034, 185] width 51 height 35
click at [353, 387] on input "服務名稱/代號" at bounding box center [358, 388] width 184 height 32
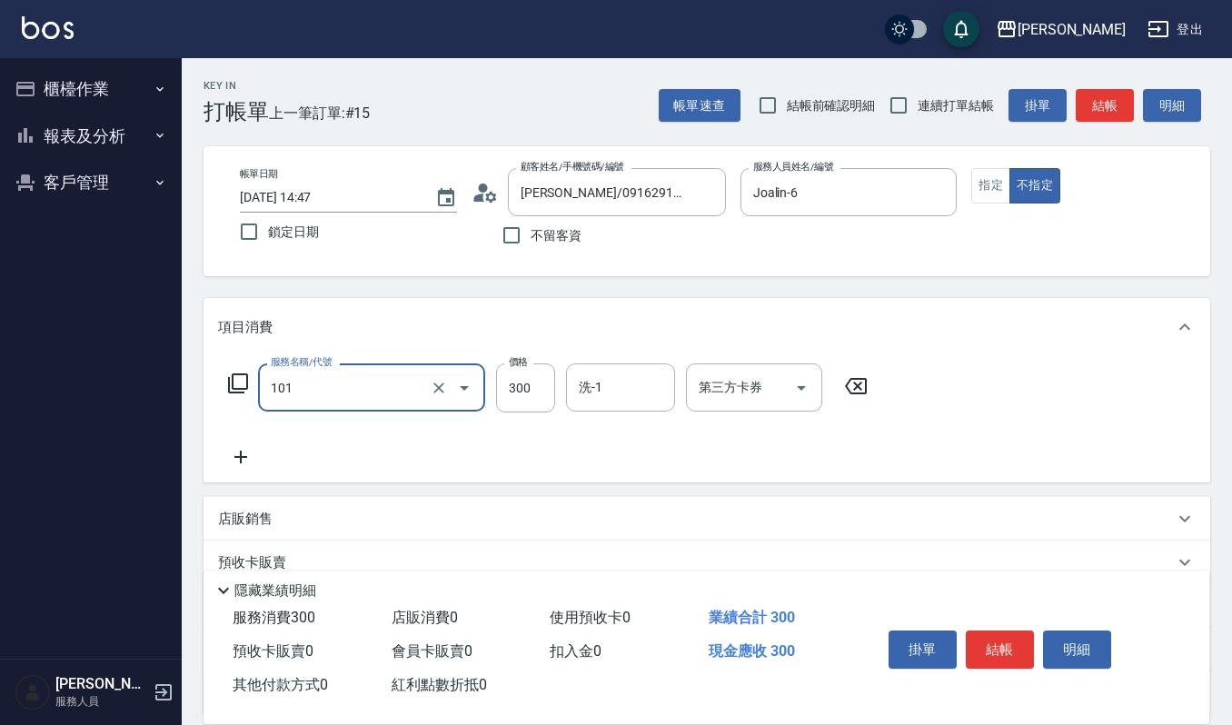
type input "一般洗髮(101)"
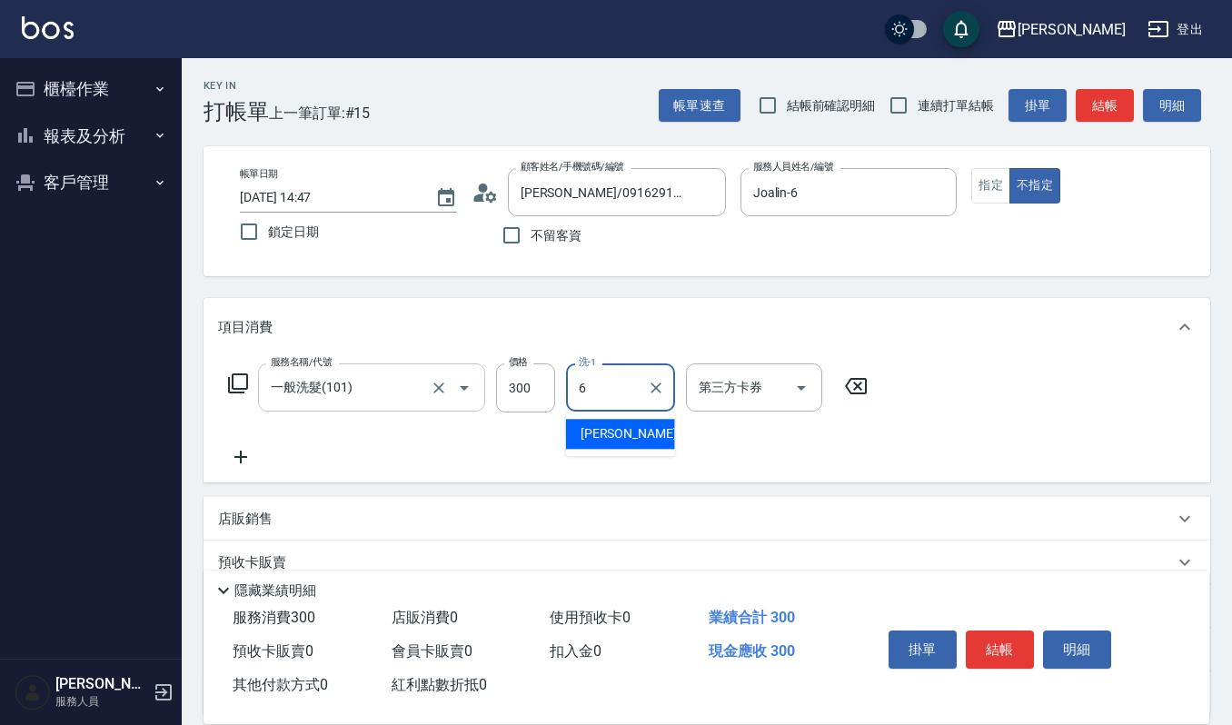
type input "Joalin-6"
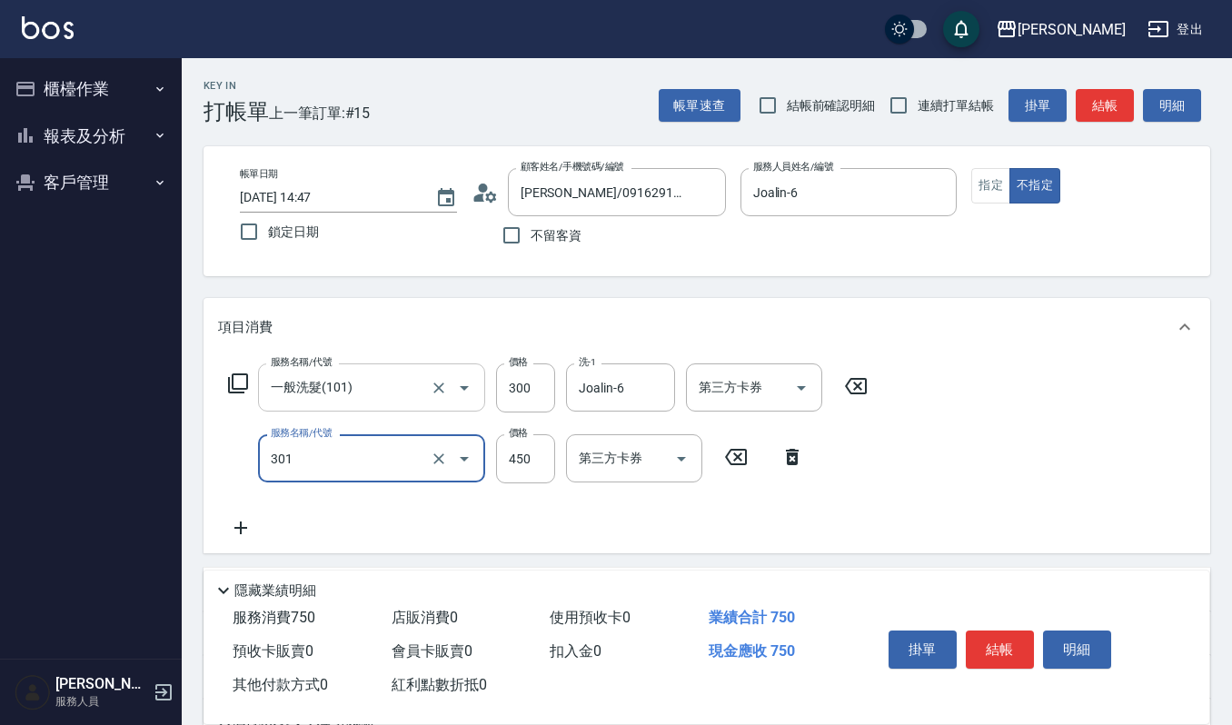
type input "創意剪髮(301)"
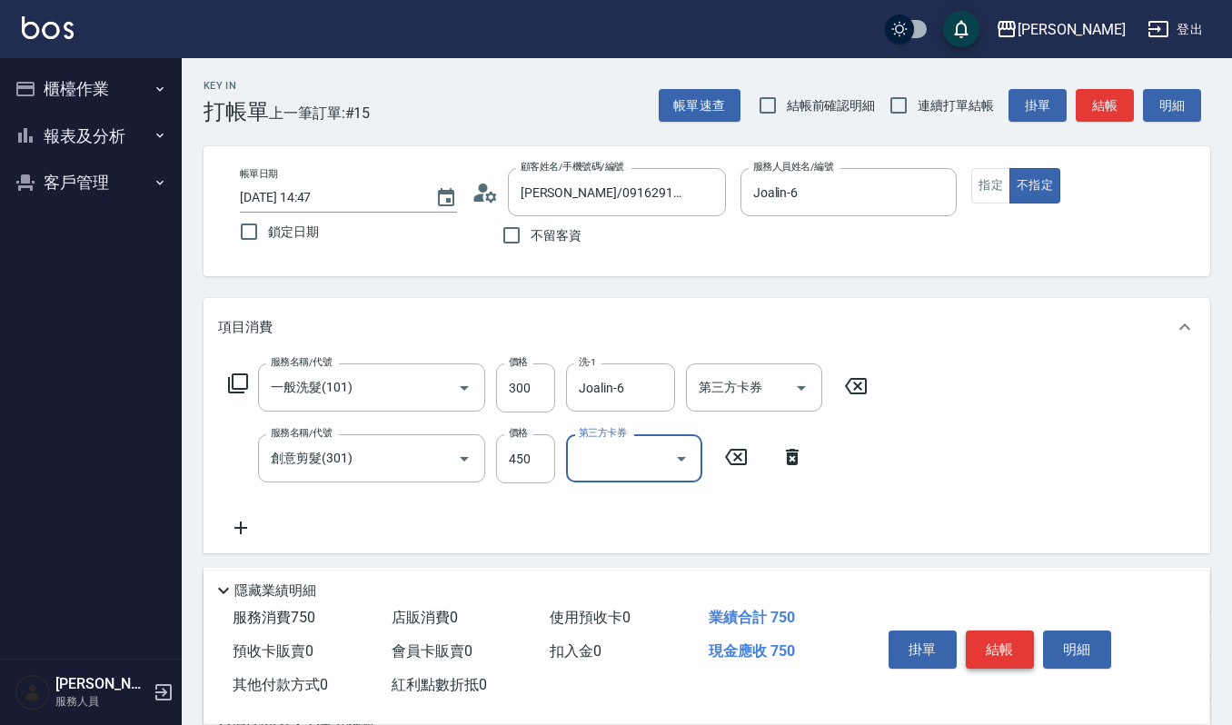
click at [985, 649] on button "結帳" at bounding box center [1000, 650] width 68 height 38
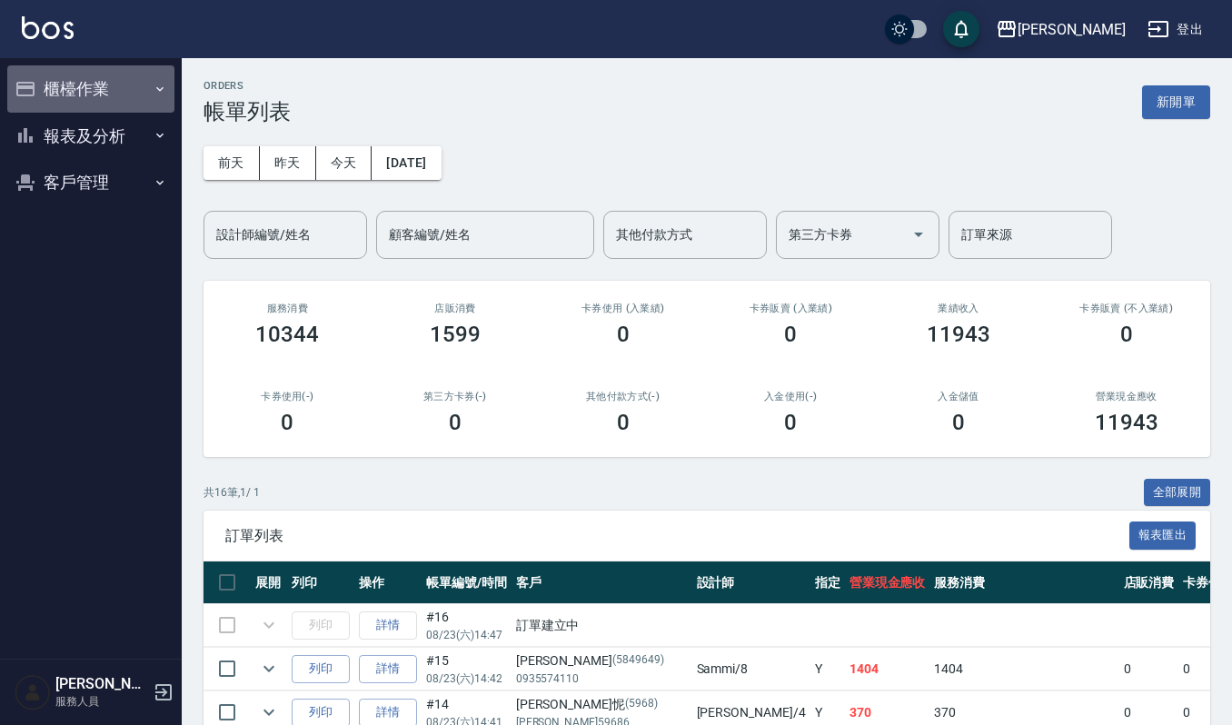
click at [98, 65] on button "櫃檯作業" at bounding box center [90, 88] width 167 height 47
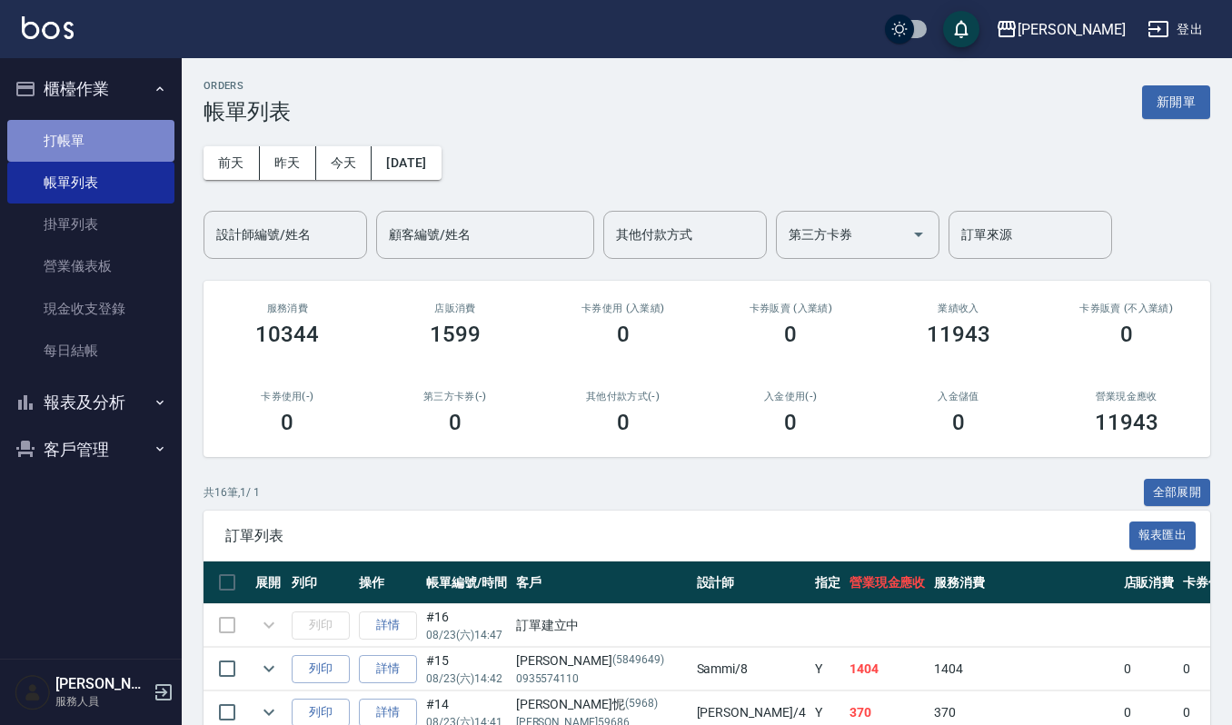
click at [92, 147] on link "打帳單" at bounding box center [90, 141] width 167 height 42
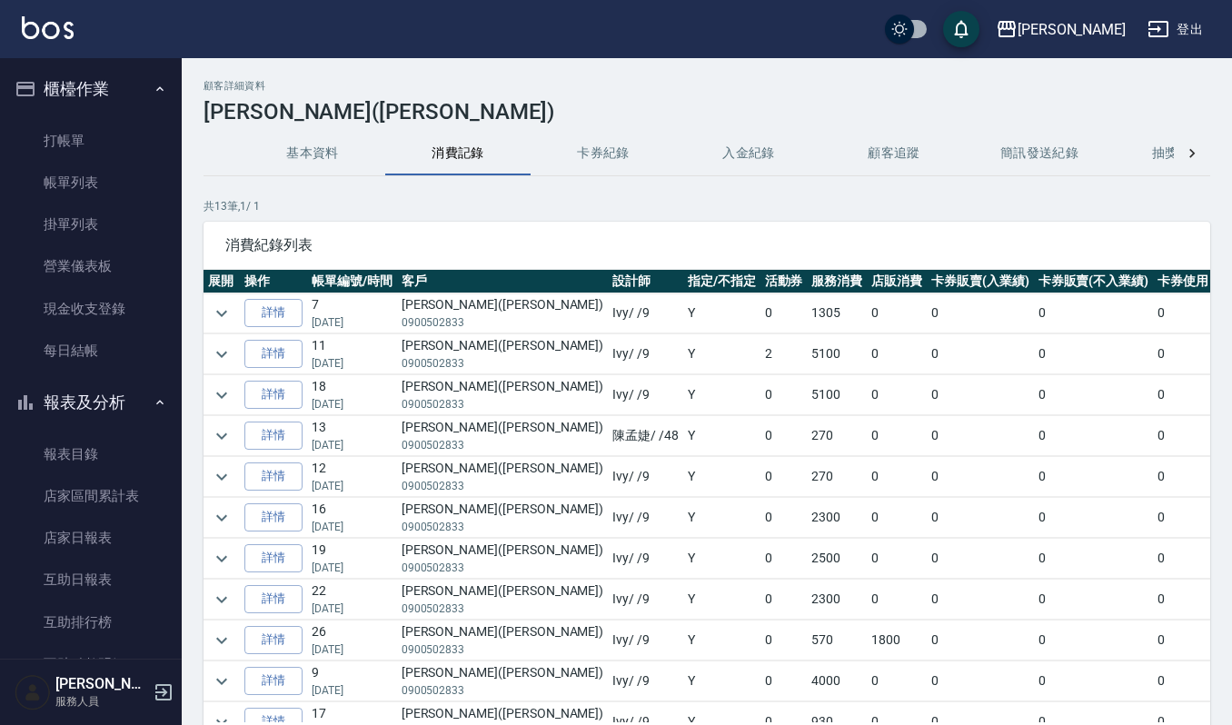
scroll to position [579, 0]
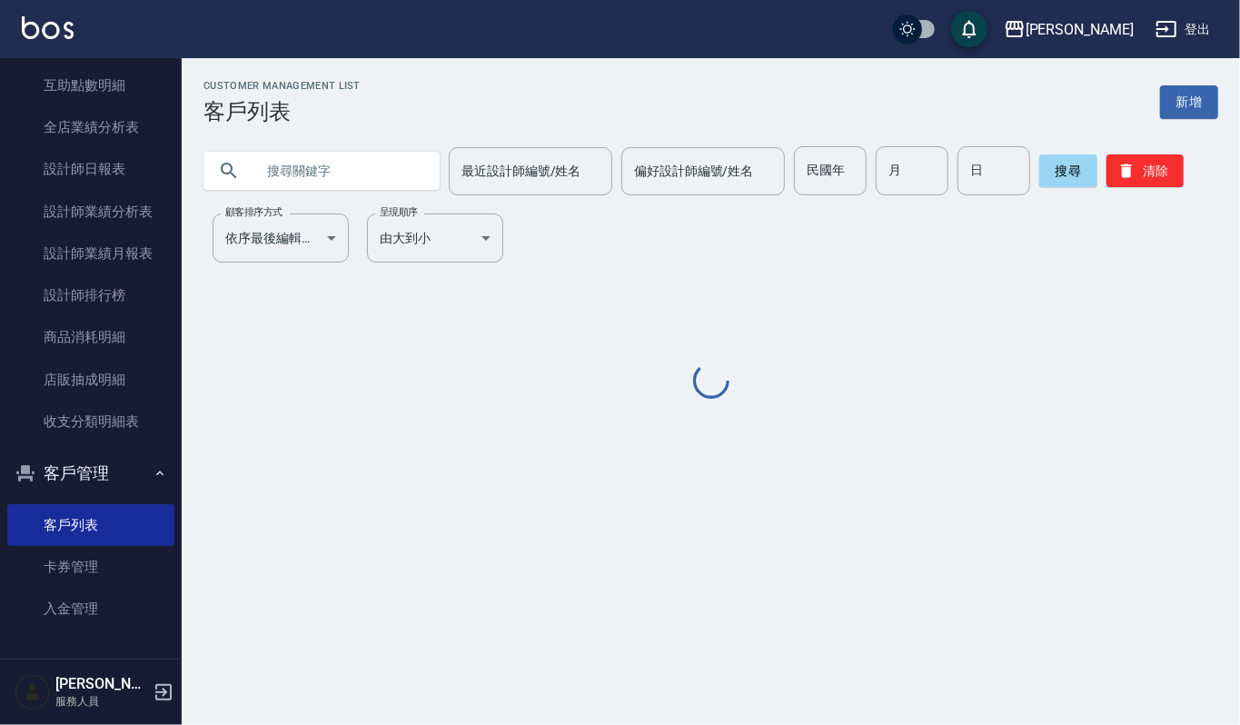
click at [276, 175] on input "text" at bounding box center [339, 170] width 171 height 49
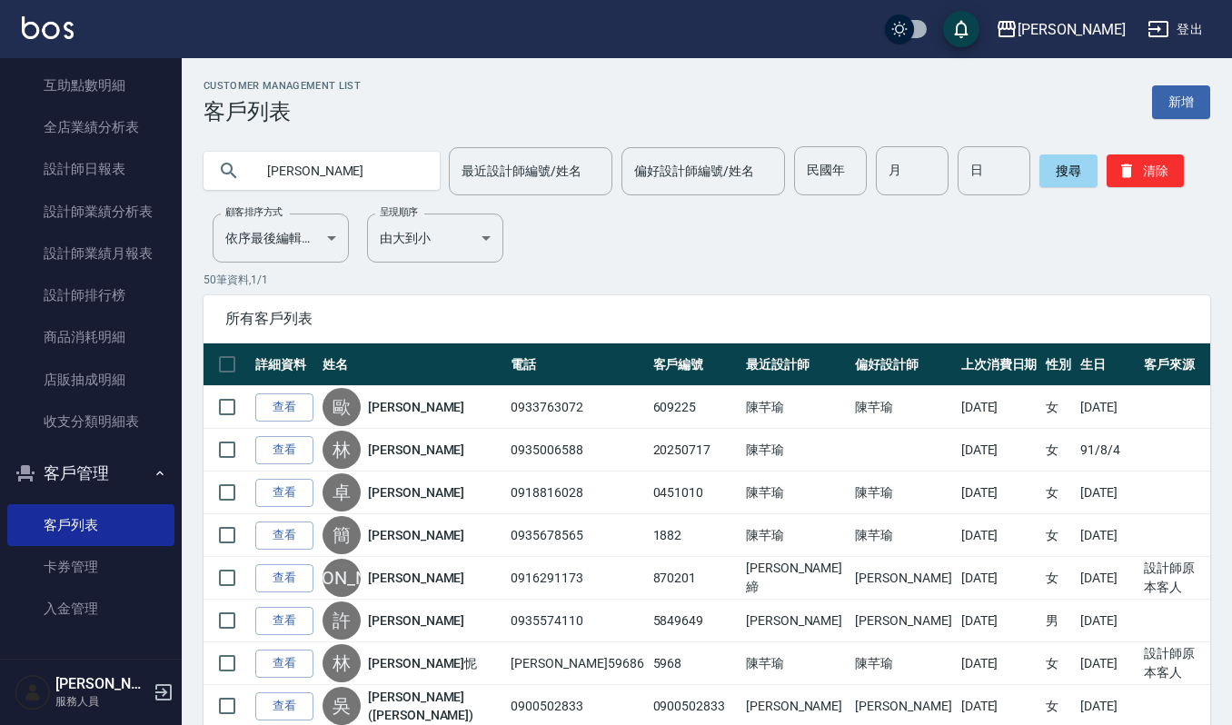
type input "[PERSON_NAME]"
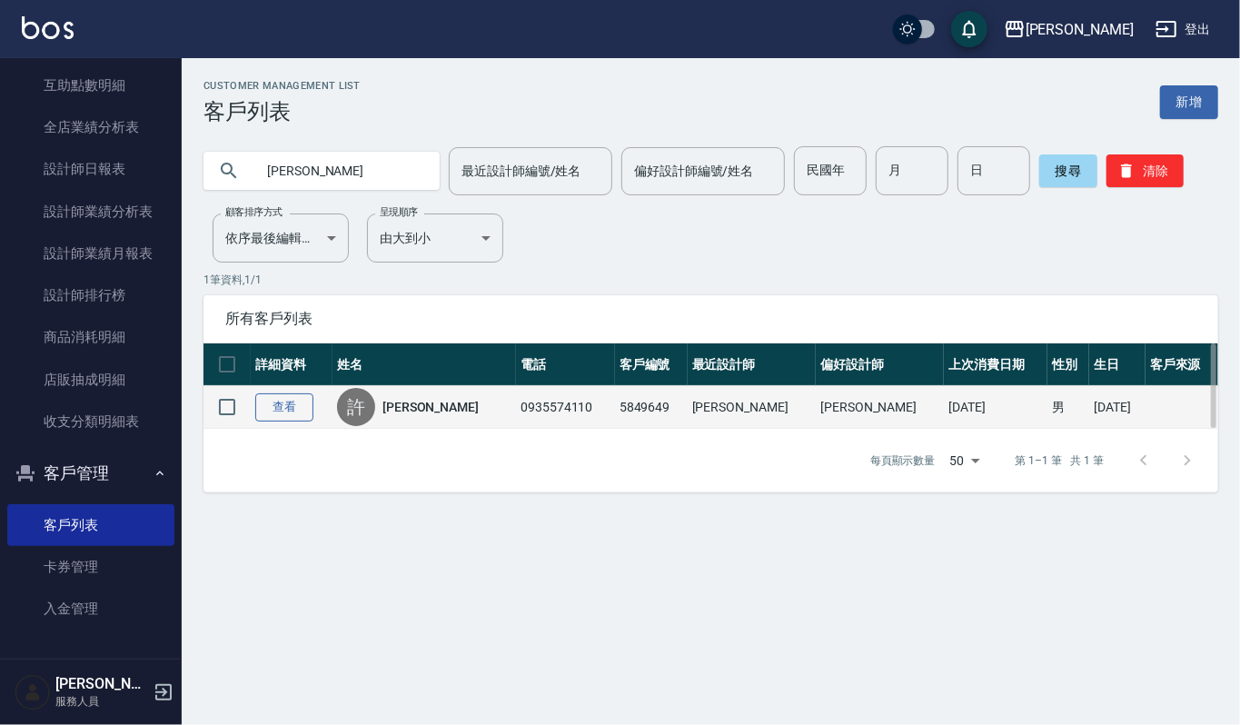
click at [289, 412] on link "查看" at bounding box center [284, 407] width 58 height 28
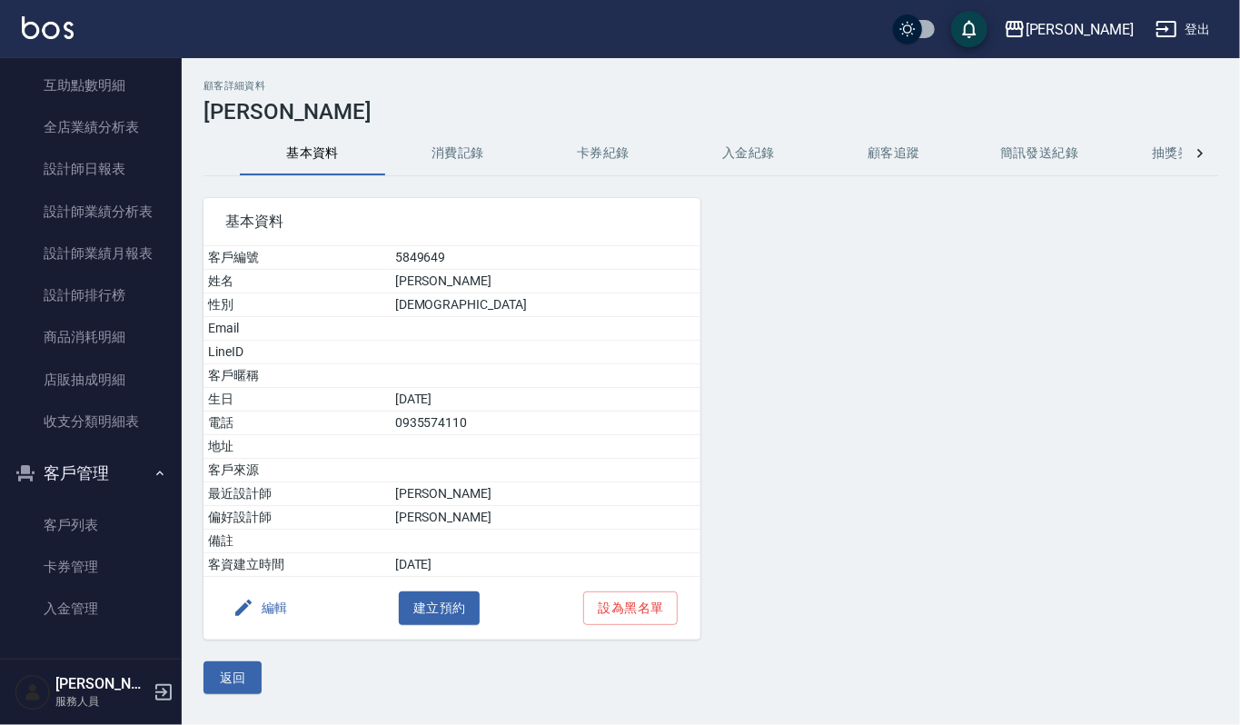
click at [462, 165] on button "消費記錄" at bounding box center [457, 154] width 145 height 44
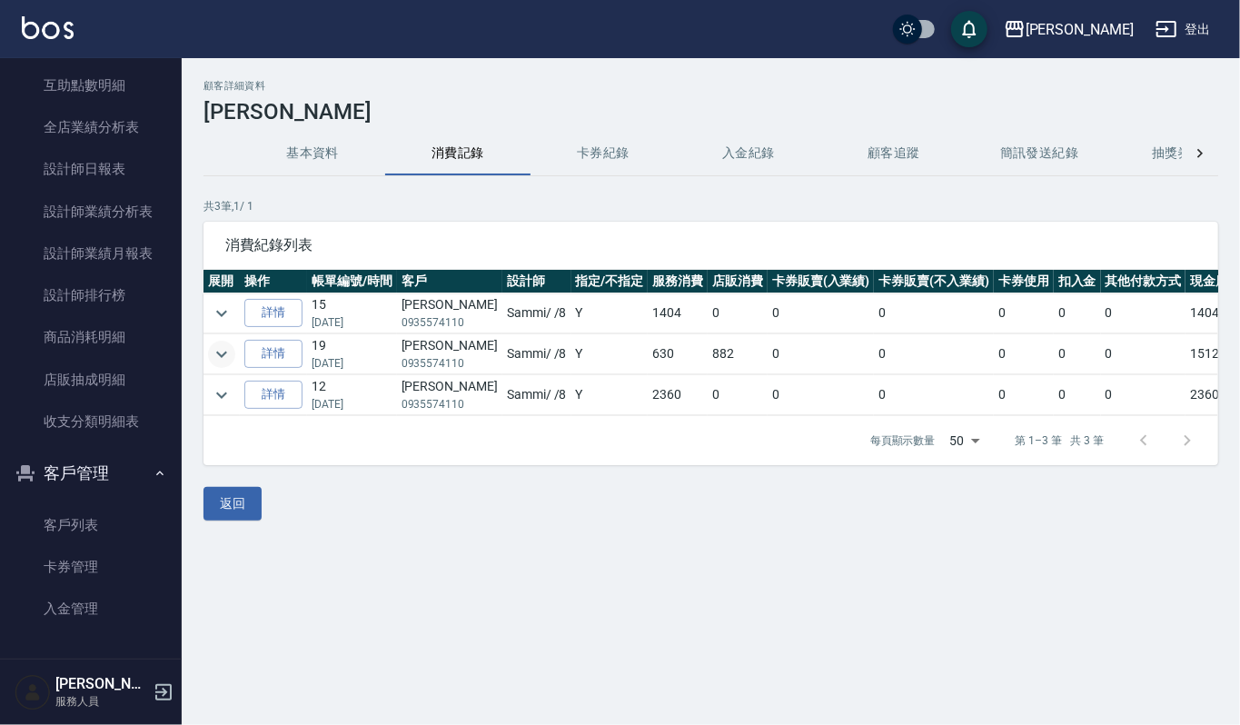
click at [227, 363] on icon "expand row" at bounding box center [222, 354] width 22 height 22
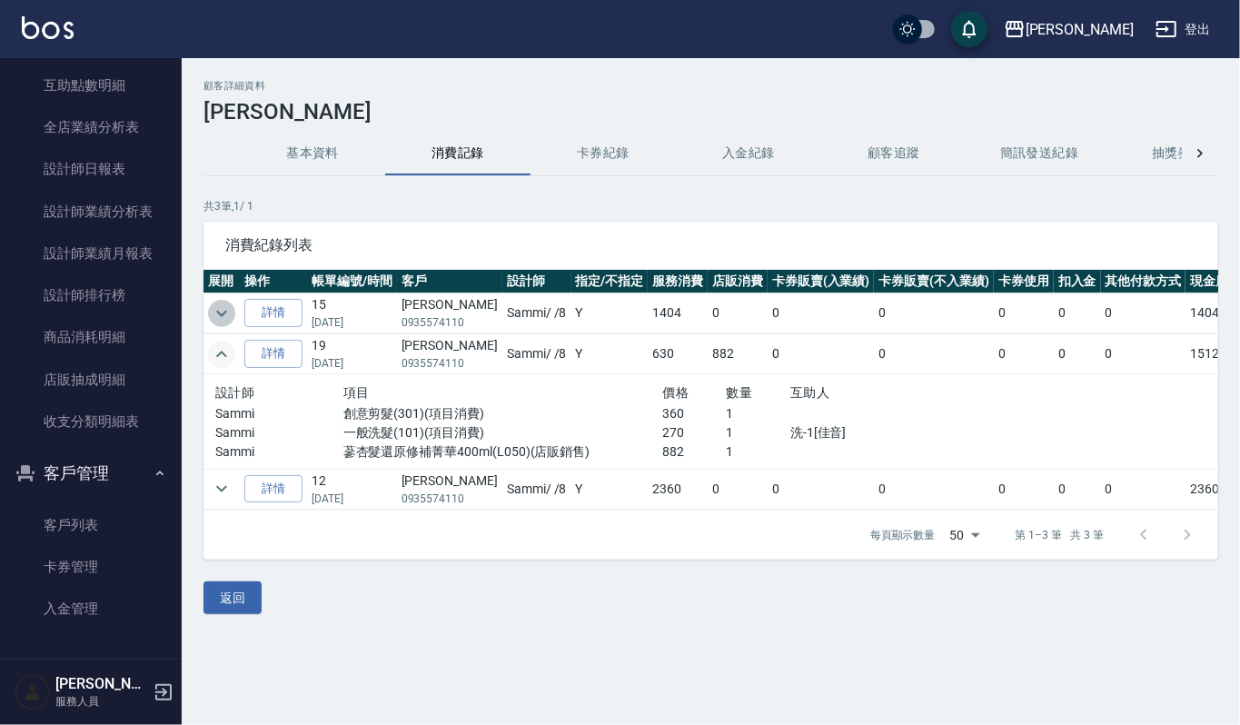
click at [225, 302] on button "expand row" at bounding box center [221, 313] width 27 height 27
